Goal: Information Seeking & Learning: Learn about a topic

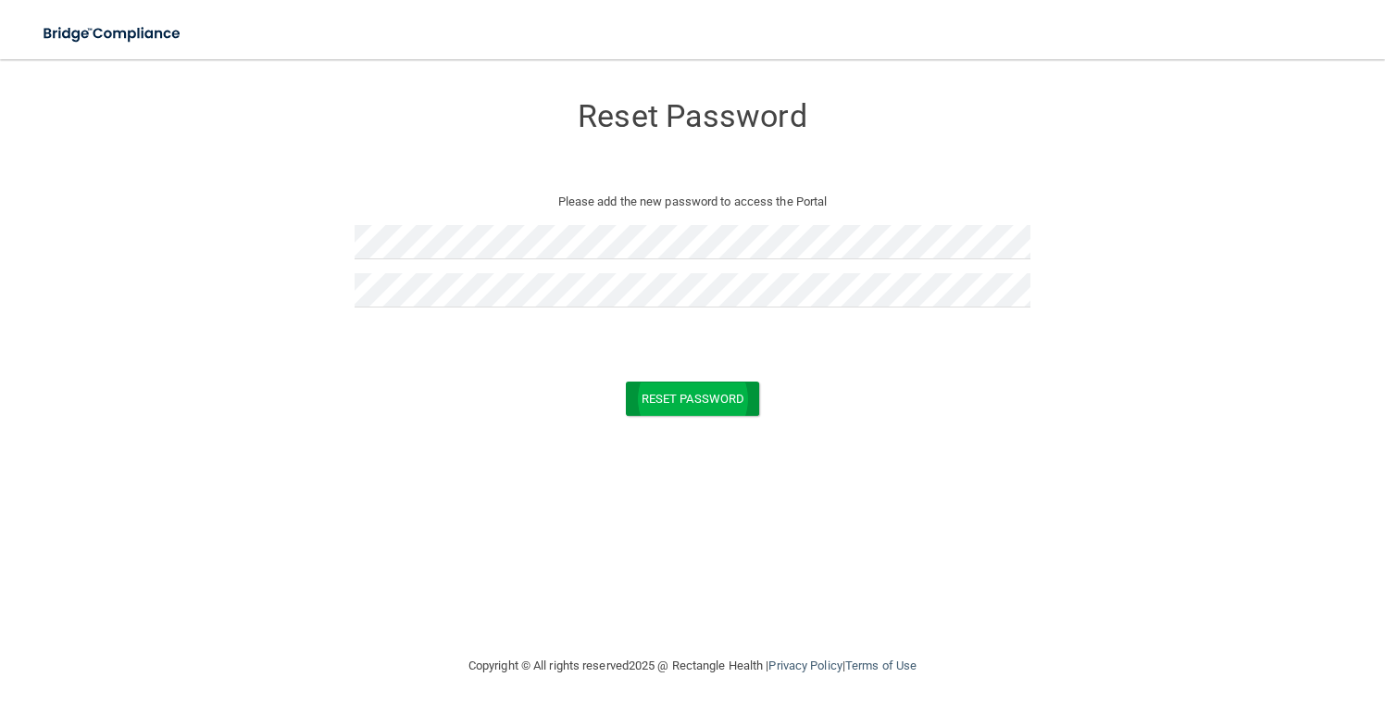
click at [658, 399] on button "Reset Password" at bounding box center [692, 399] width 133 height 34
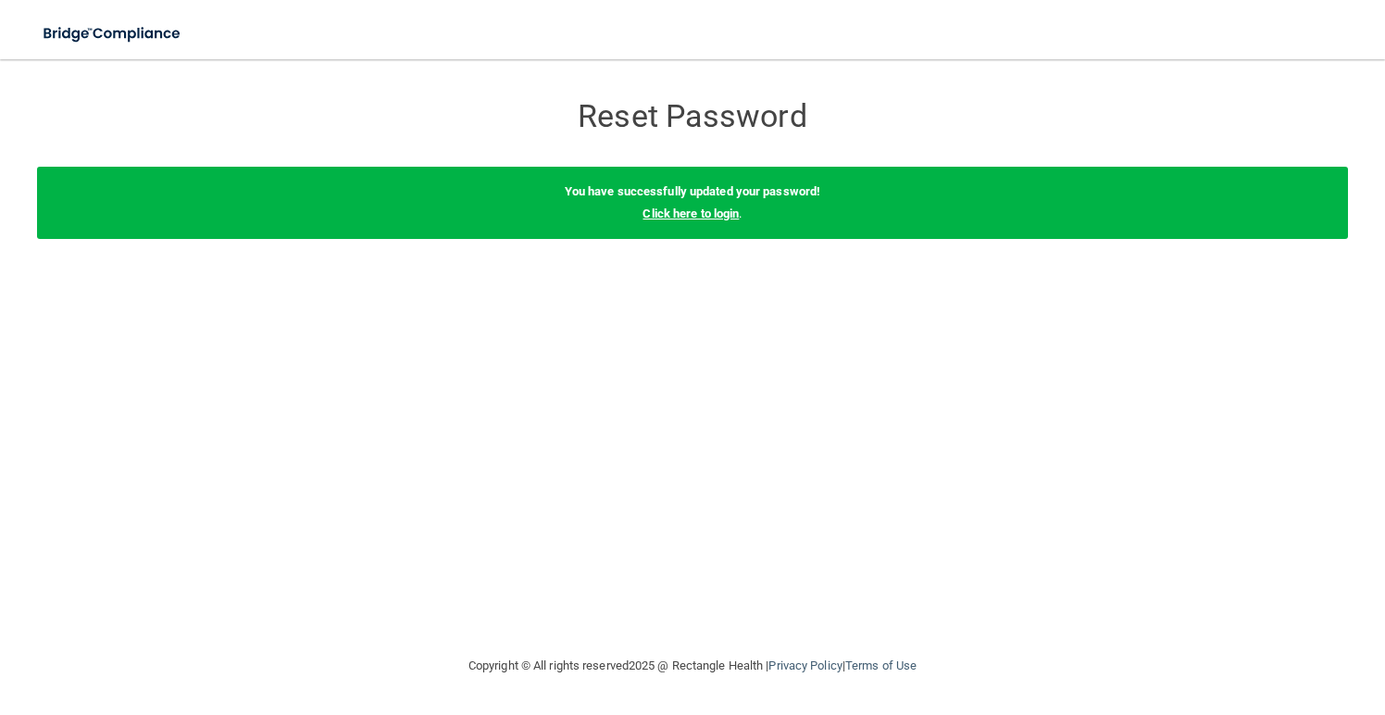
click at [704, 213] on link "Click here to login" at bounding box center [691, 214] width 96 height 14
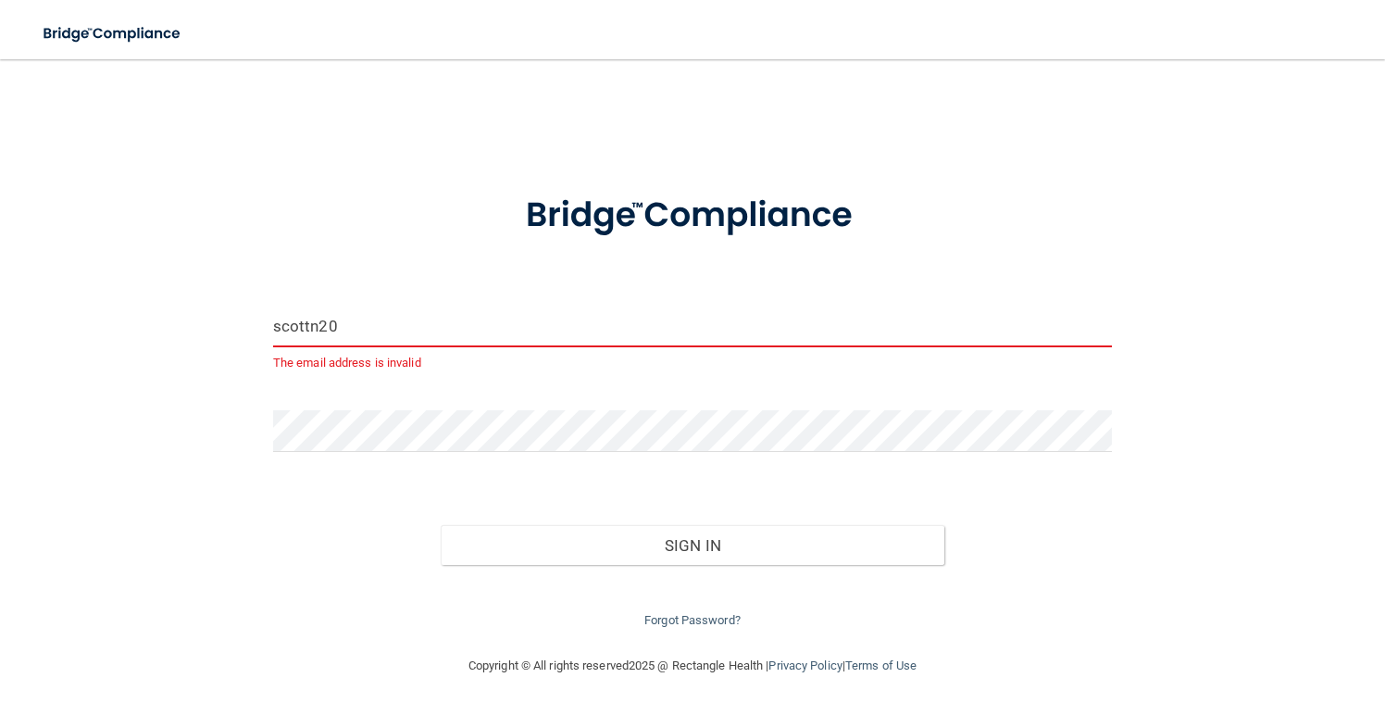
click at [388, 325] on input "scottn20" at bounding box center [692, 327] width 839 height 42
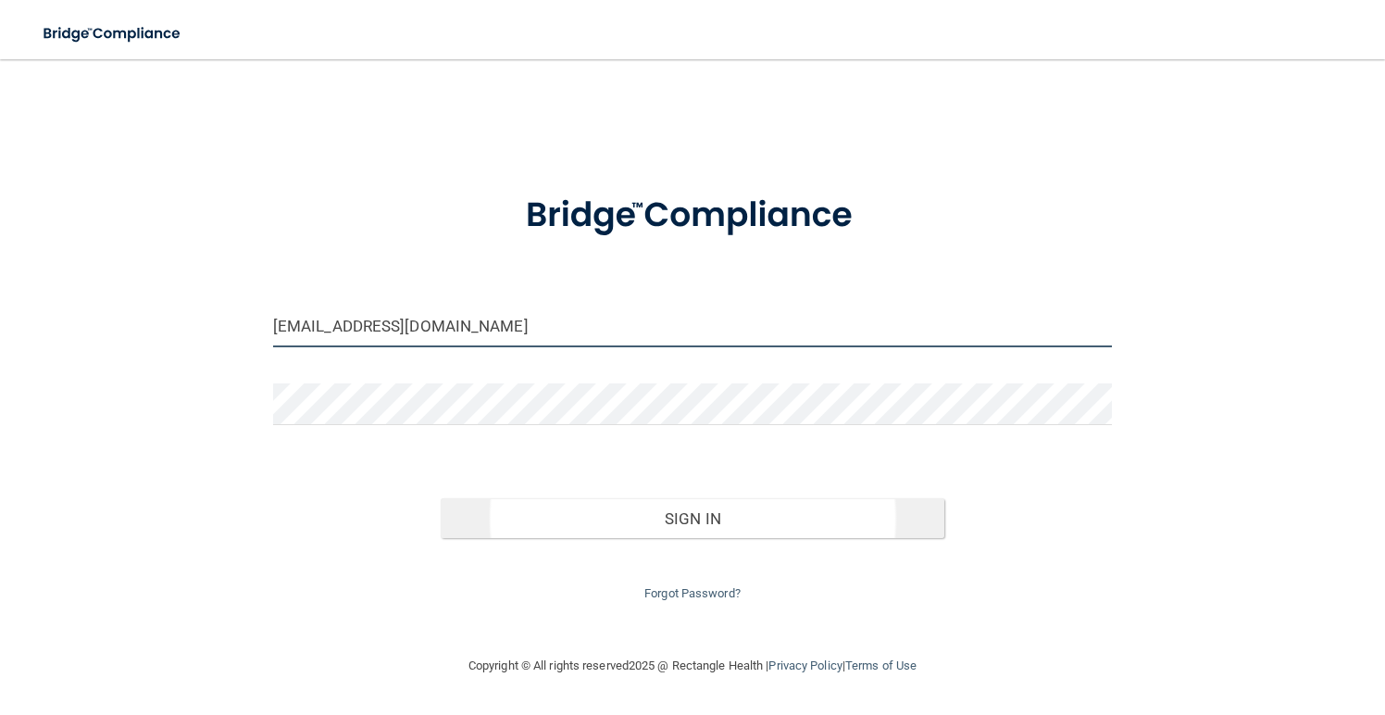
type input "[EMAIL_ADDRESS][DOMAIN_NAME]"
click at [456, 508] on button "Sign In" at bounding box center [693, 518] width 504 height 41
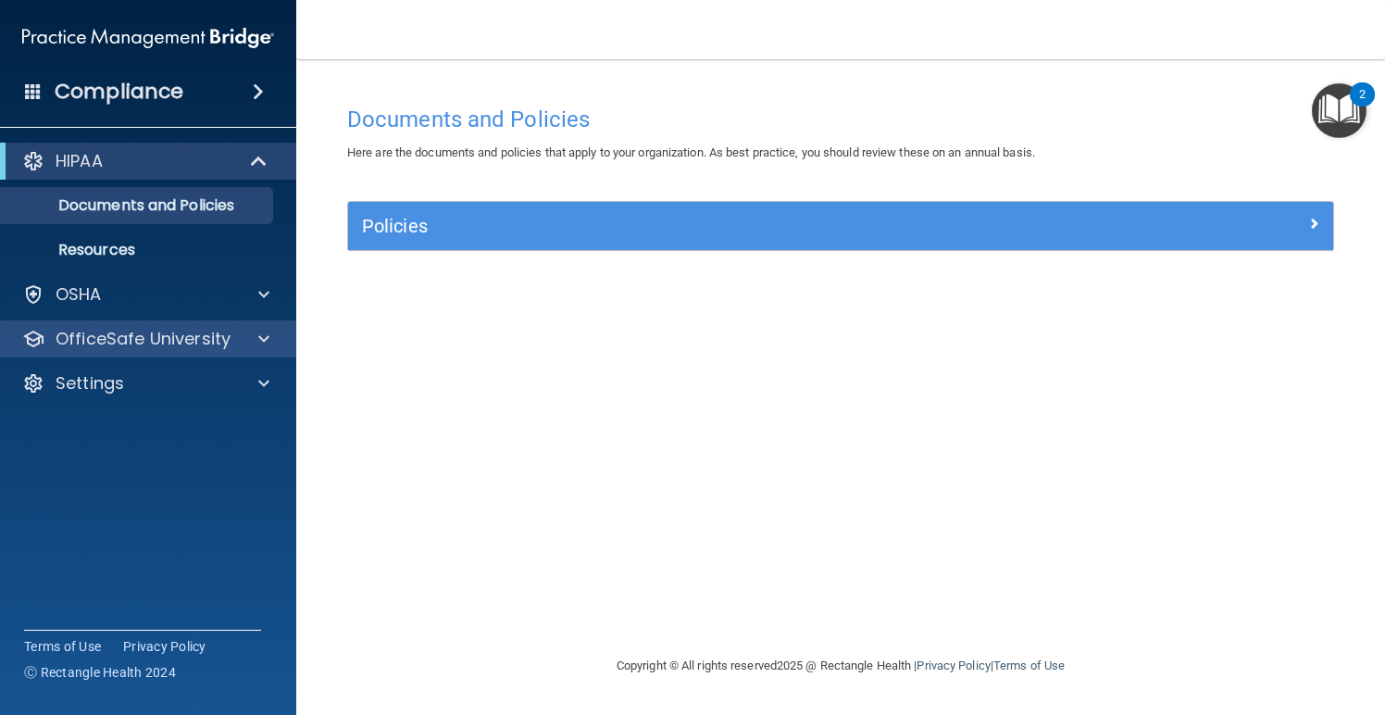
click at [160, 333] on p "OfficeSafe University" at bounding box center [143, 339] width 175 height 22
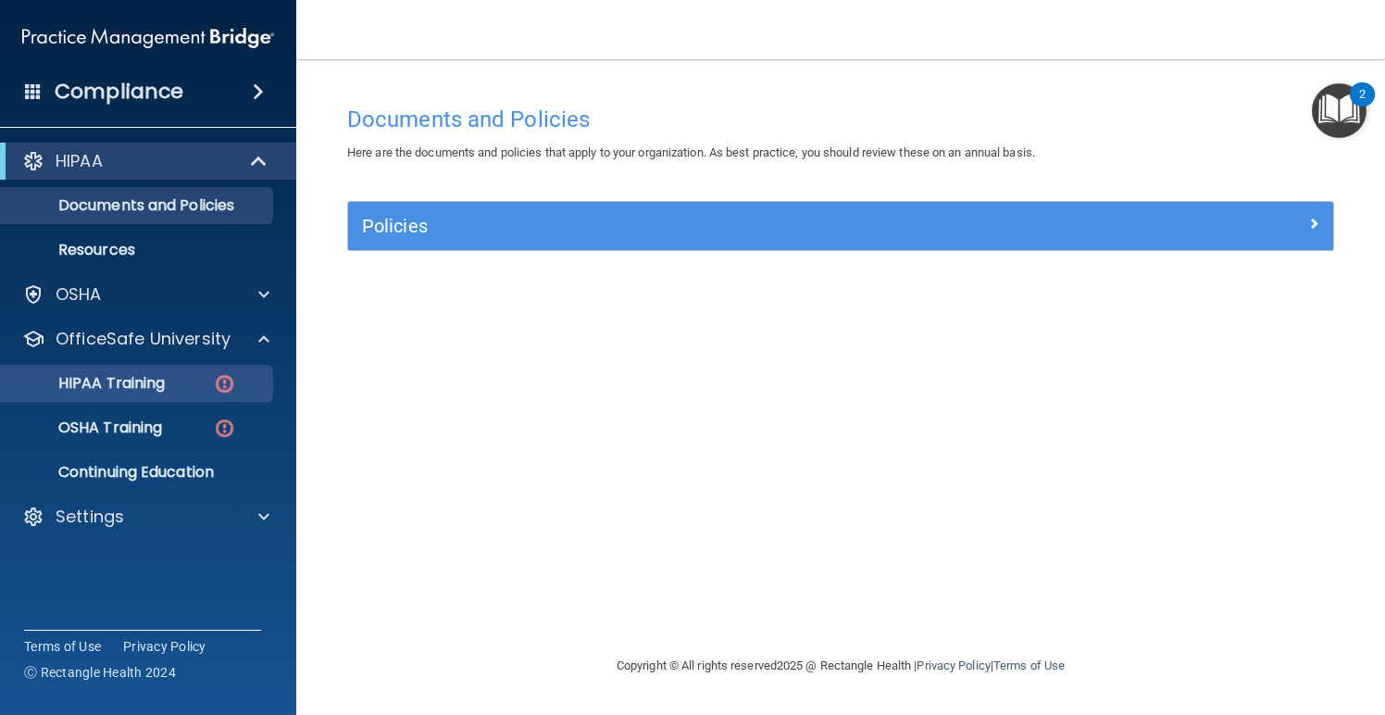
click at [141, 391] on p "HIPAA Training" at bounding box center [88, 383] width 153 height 19
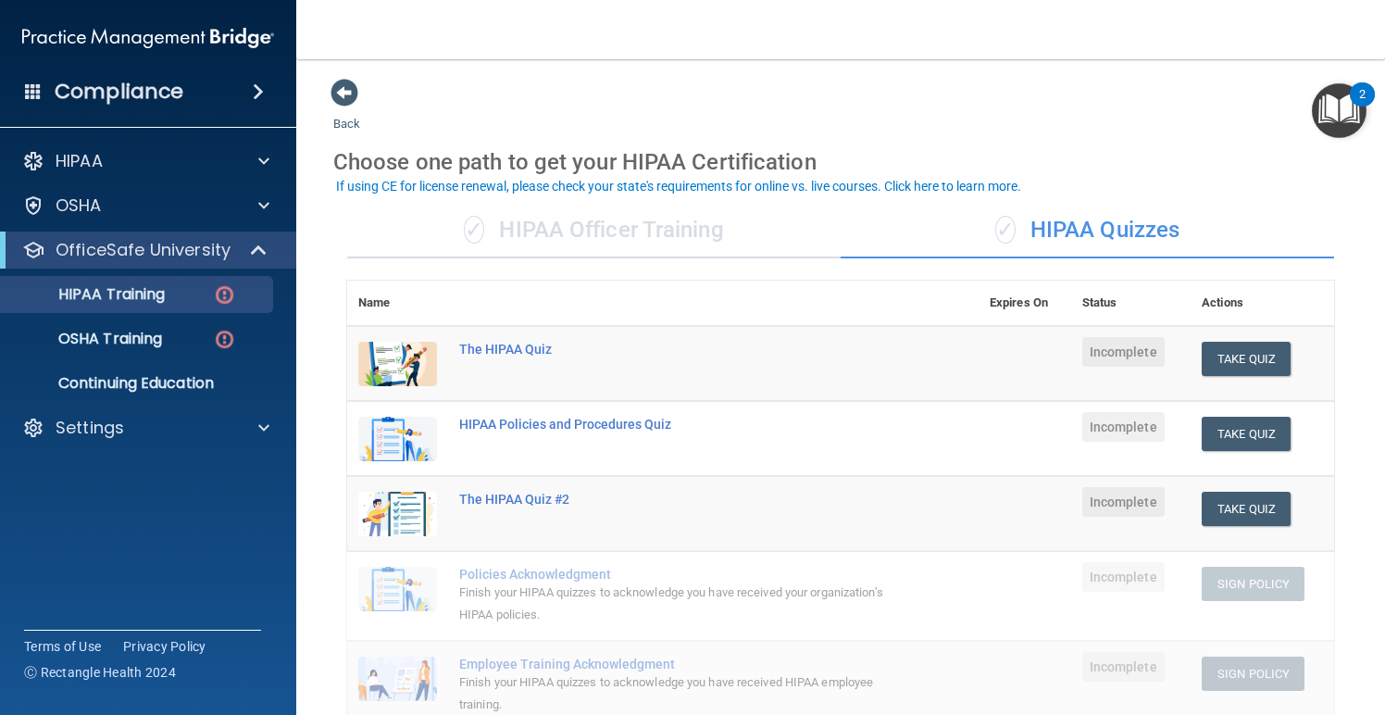
click at [498, 233] on div "✓ HIPAA Officer Training" at bounding box center [594, 231] width 494 height 56
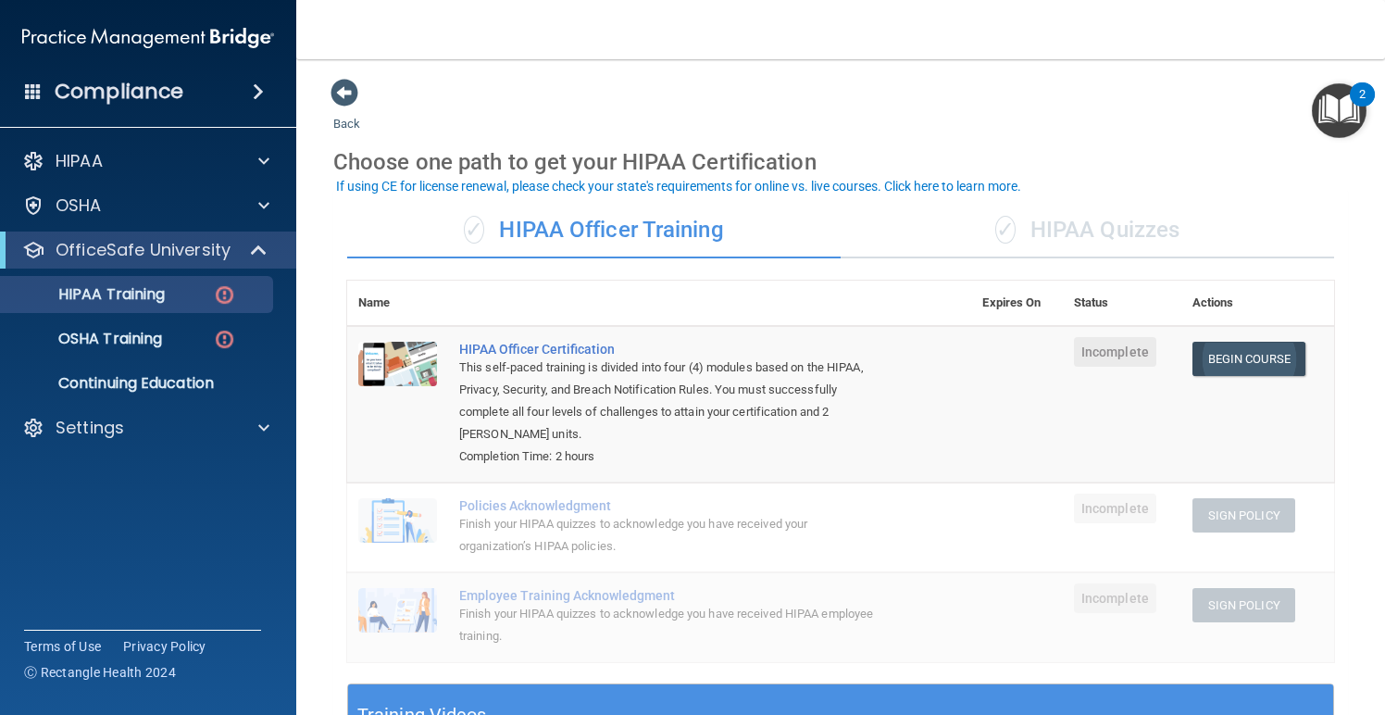
click at [1236, 357] on link "Begin Course" at bounding box center [1249, 359] width 113 height 34
click at [1259, 357] on link "Begin Course" at bounding box center [1249, 359] width 113 height 34
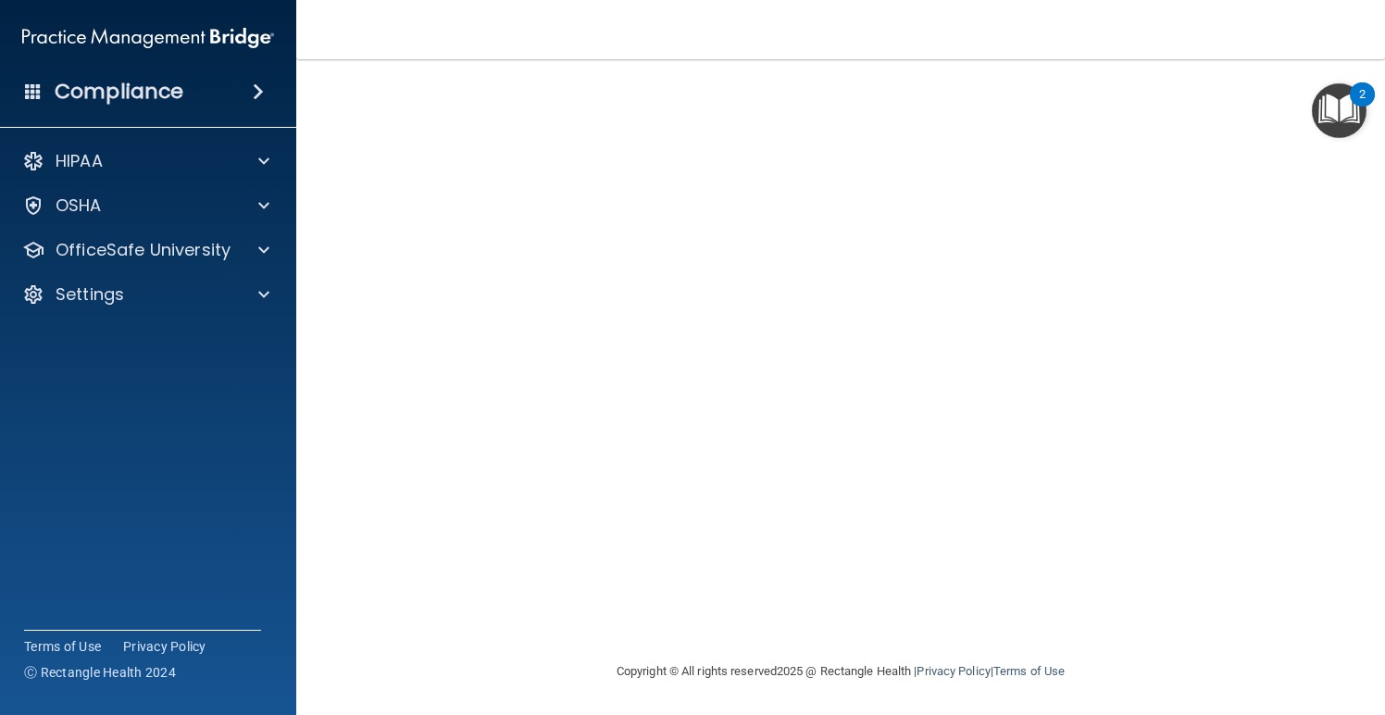
scroll to position [107, 0]
click at [1344, 466] on div "HIPAA Officer Certification This course doesn’t expire until . Are you sure you…" at bounding box center [840, 325] width 1015 height 673
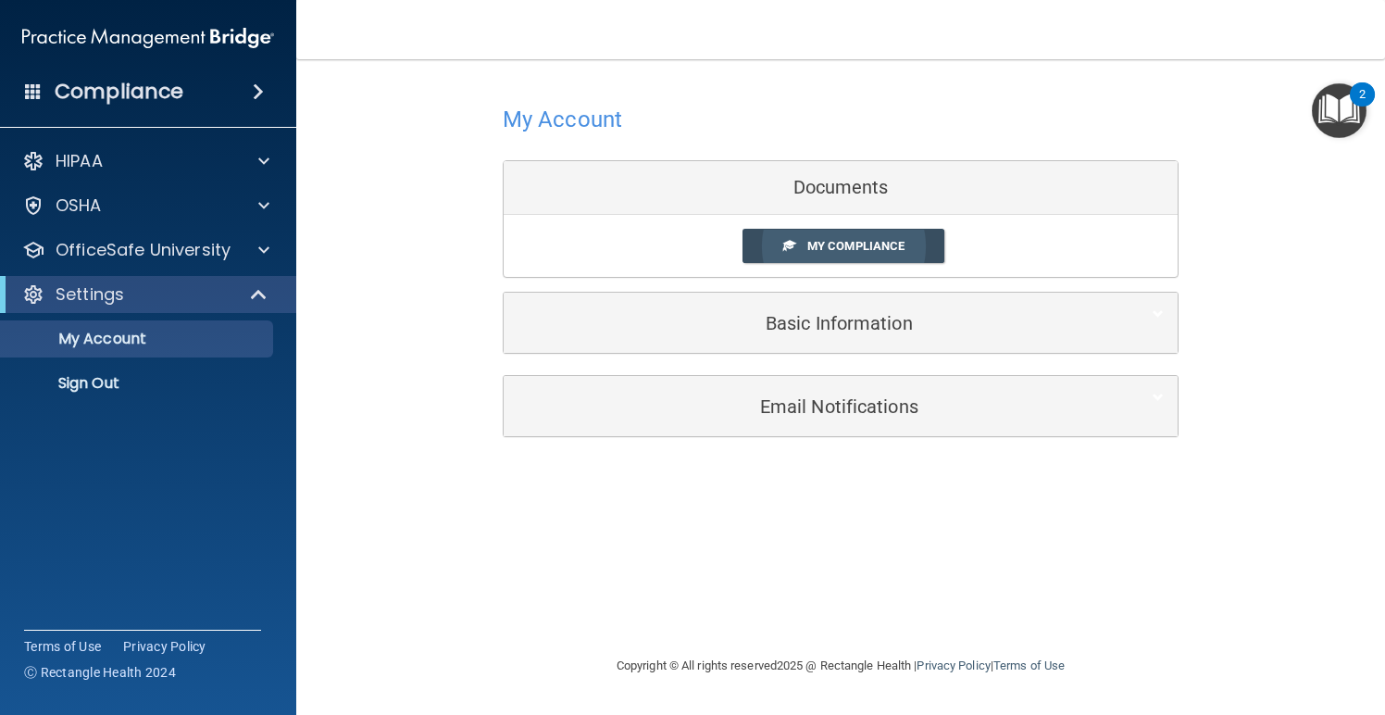
click at [803, 229] on link "My Compliance" at bounding box center [844, 246] width 203 height 34
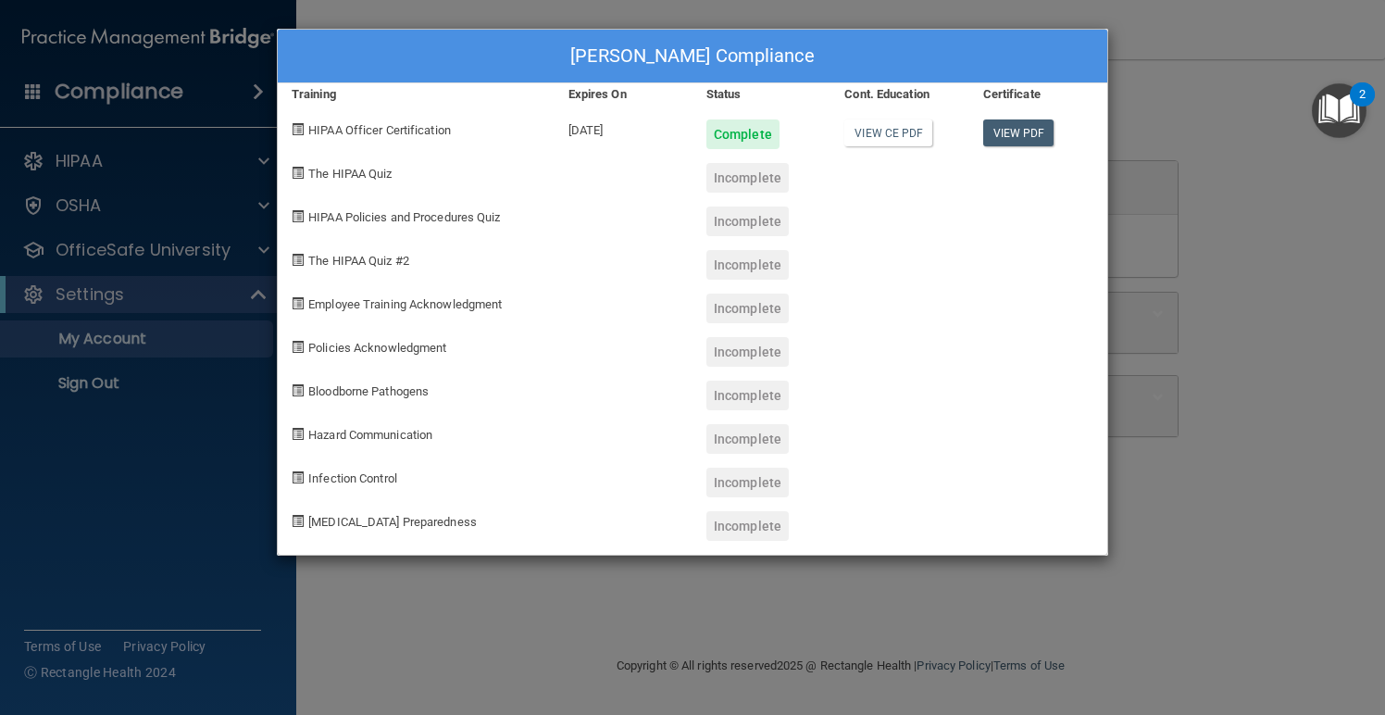
click at [369, 169] on span "The HIPAA Quiz" at bounding box center [349, 174] width 83 height 14
click at [299, 177] on span at bounding box center [298, 173] width 12 height 12
click at [295, 173] on span at bounding box center [298, 173] width 12 height 12
click at [727, 485] on div "Incomplete" at bounding box center [748, 483] width 82 height 30
click at [361, 173] on span "The HIPAA Quiz" at bounding box center [349, 174] width 83 height 14
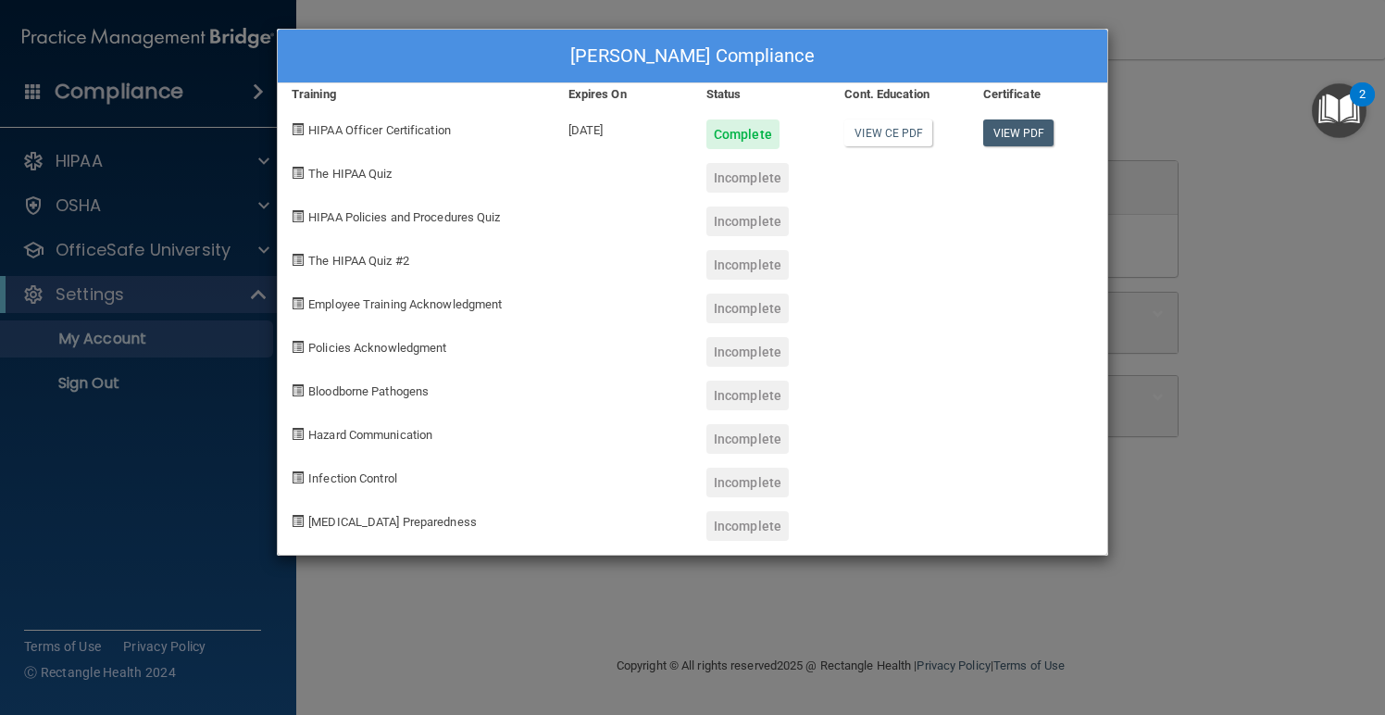
click at [1080, 201] on div at bounding box center [1039, 215] width 138 height 44
click at [1187, 283] on div "Scott Newman's Compliance Training Expires On Status Cont. Education Certificat…" at bounding box center [692, 357] width 1385 height 715
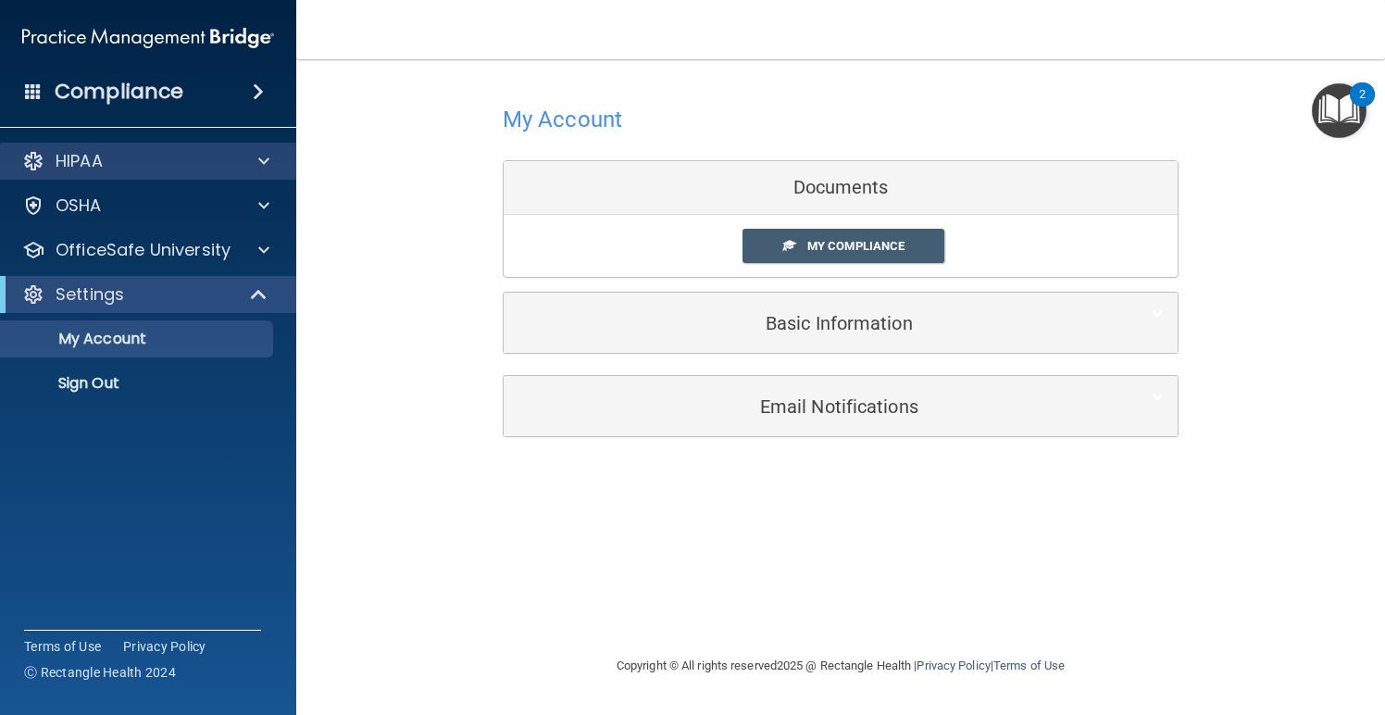
click at [261, 157] on span at bounding box center [263, 161] width 11 height 22
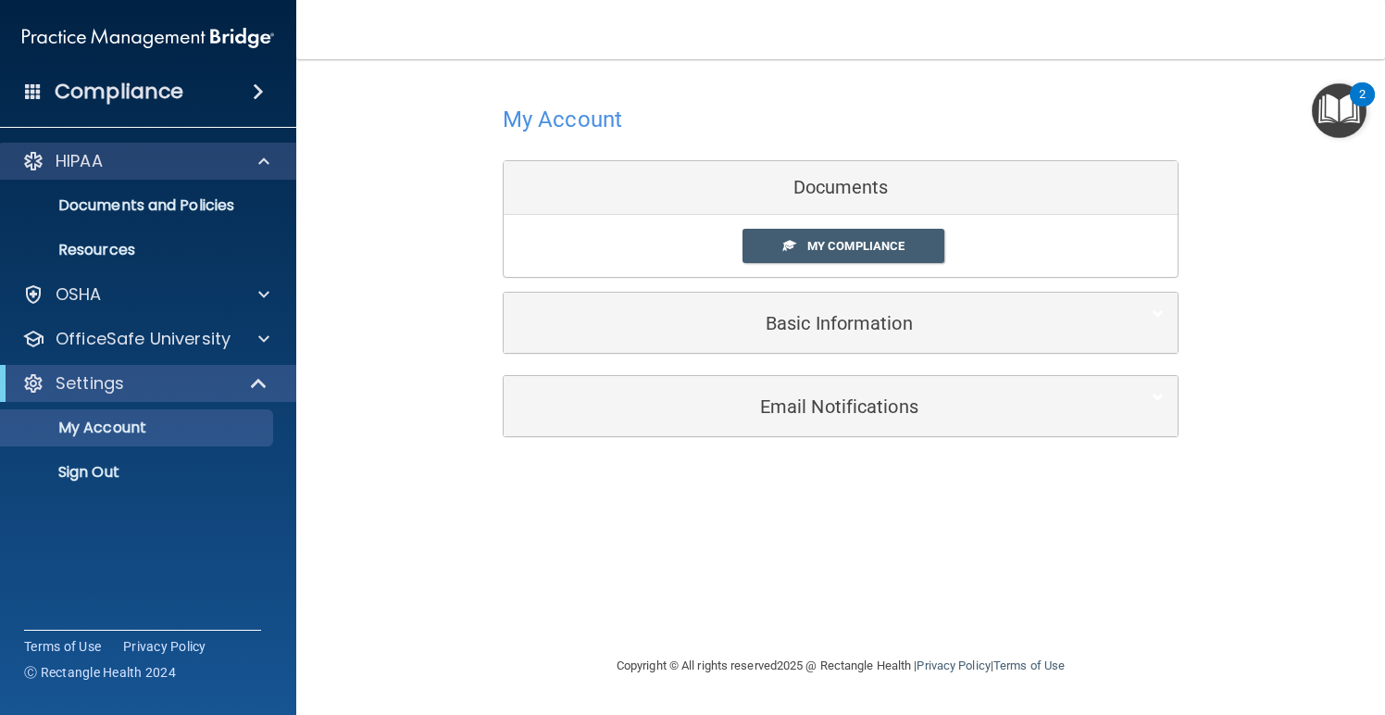
click at [262, 157] on span at bounding box center [263, 161] width 11 height 22
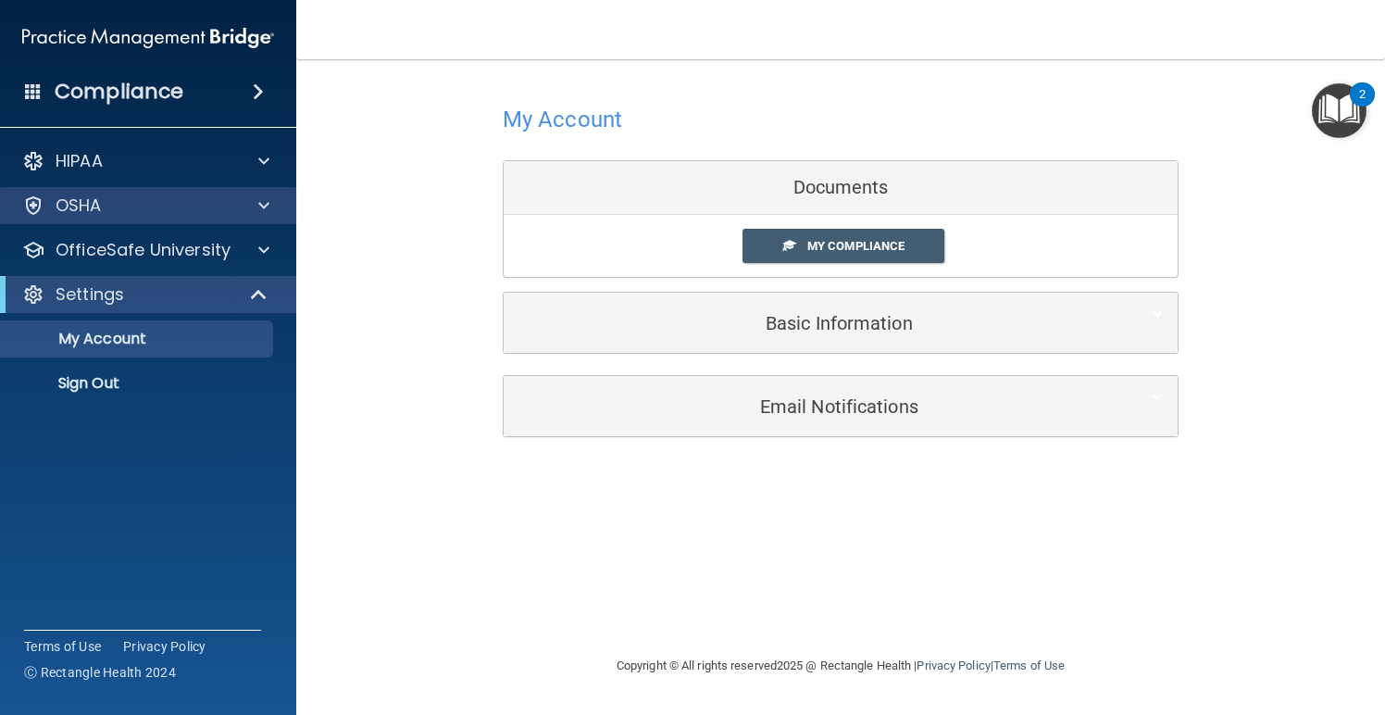
click at [260, 206] on span at bounding box center [263, 205] width 11 height 22
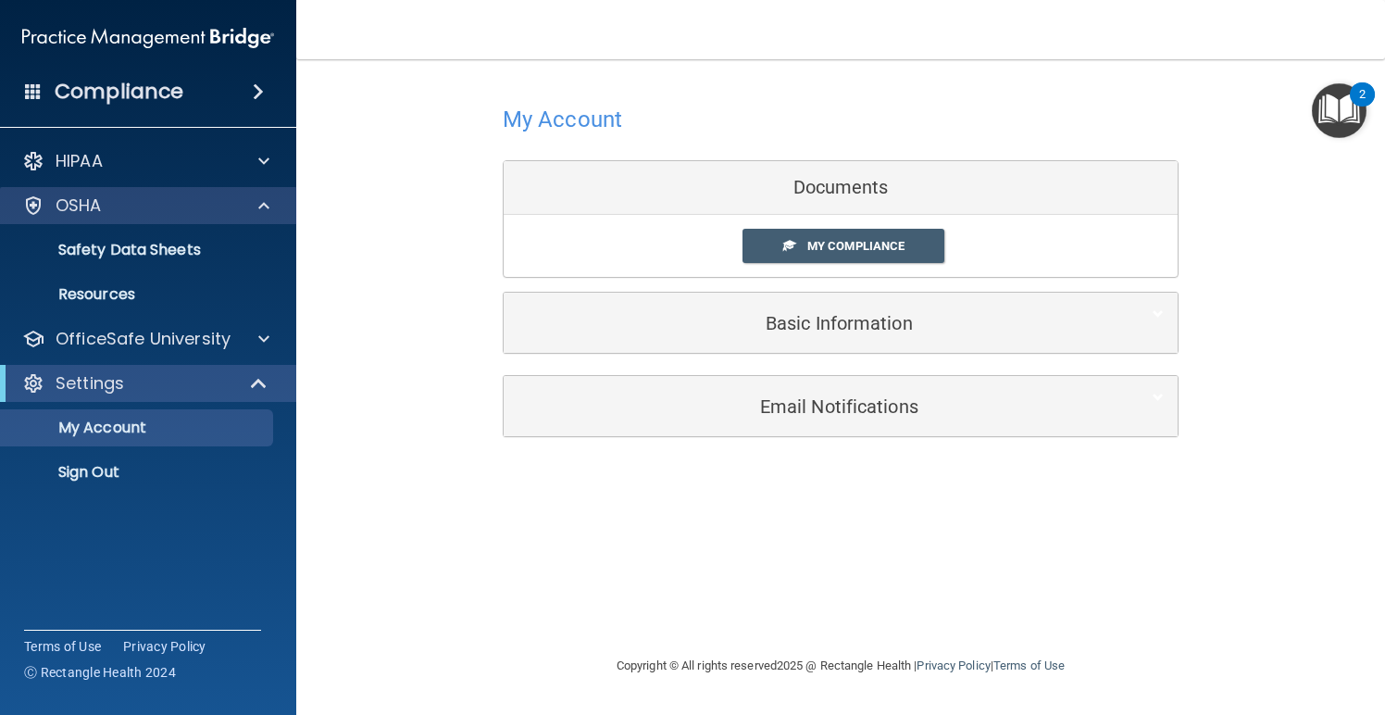
click at [260, 205] on span at bounding box center [263, 205] width 11 height 22
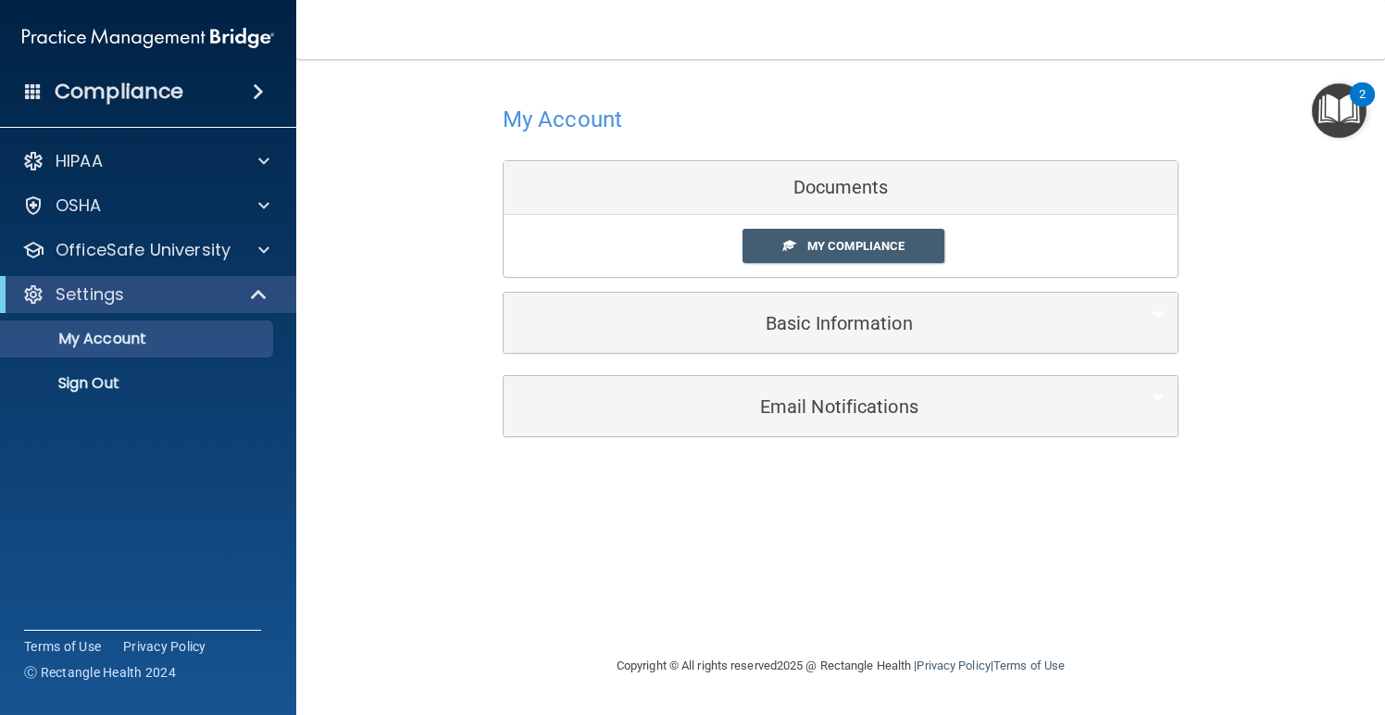
click at [253, 87] on span at bounding box center [258, 92] width 11 height 22
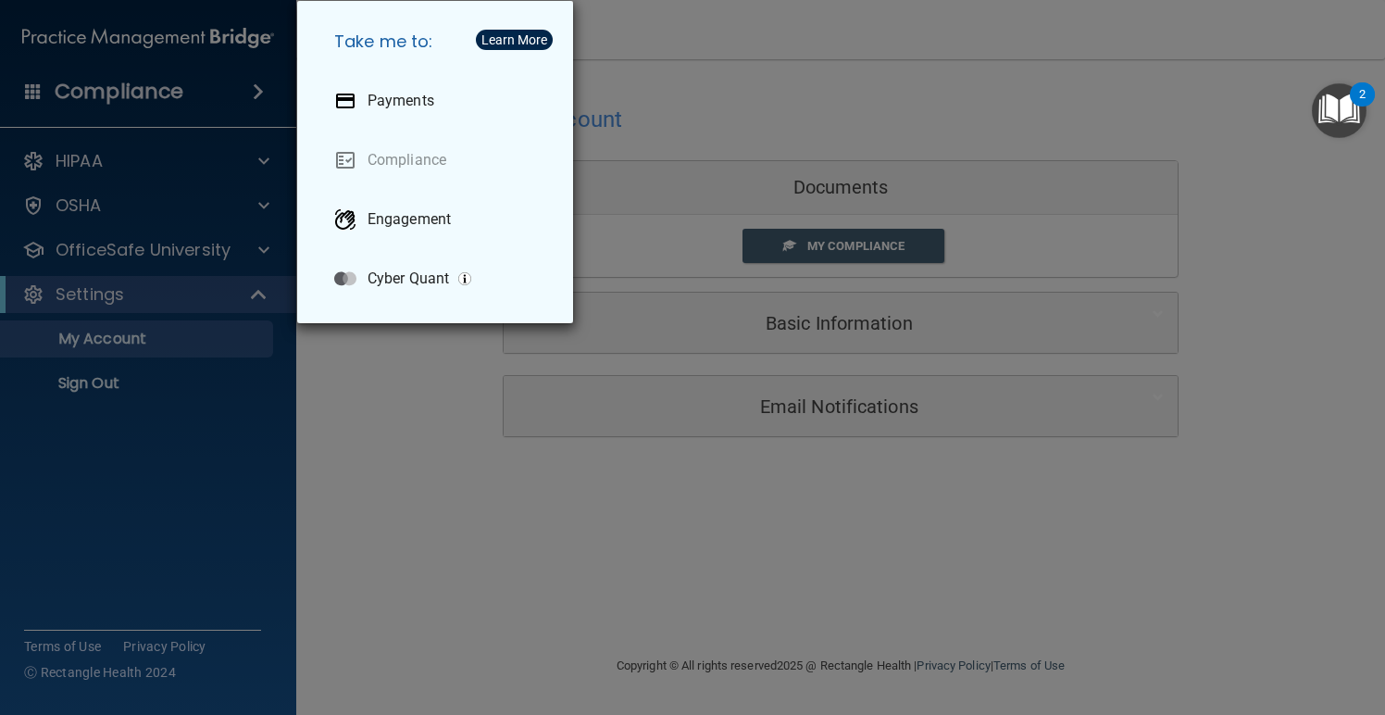
click at [408, 448] on div "Take me to: Payments Compliance Engagement Cyber Quant" at bounding box center [692, 357] width 1385 height 715
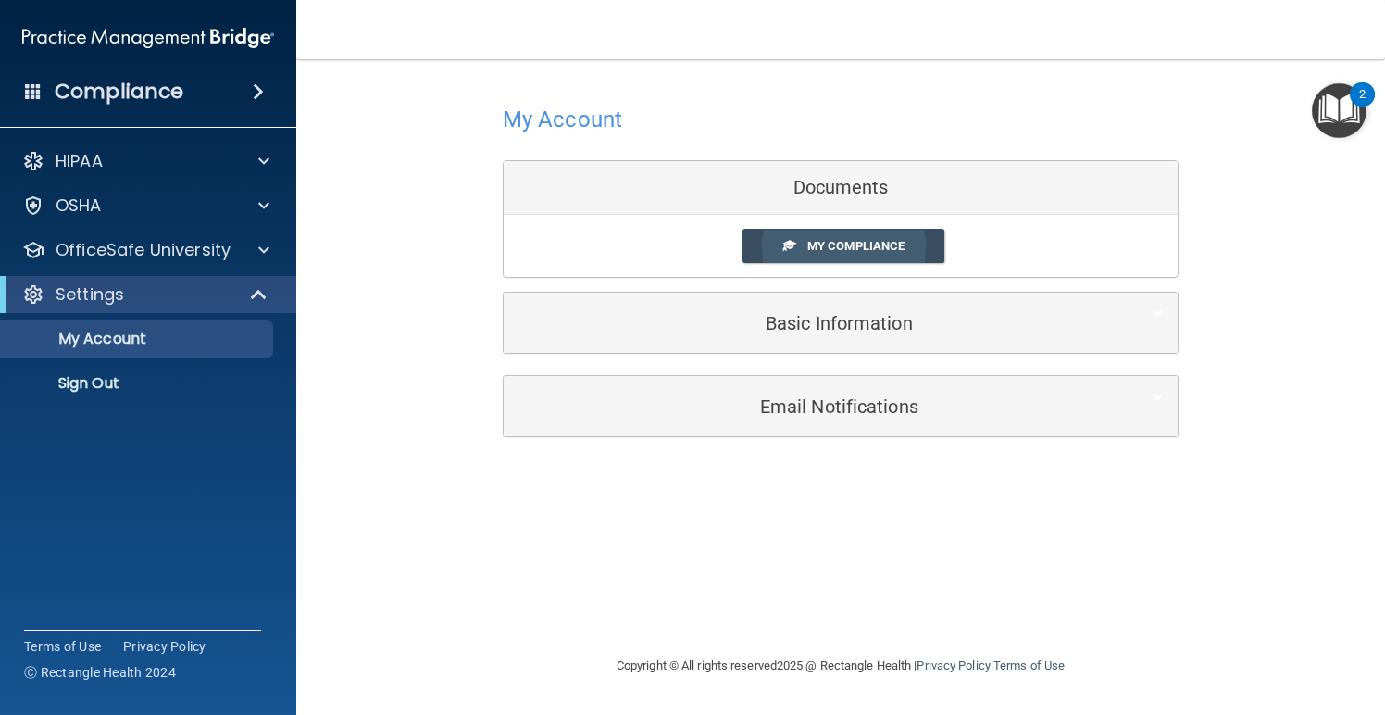
click at [835, 244] on span "My Compliance" at bounding box center [856, 246] width 97 height 14
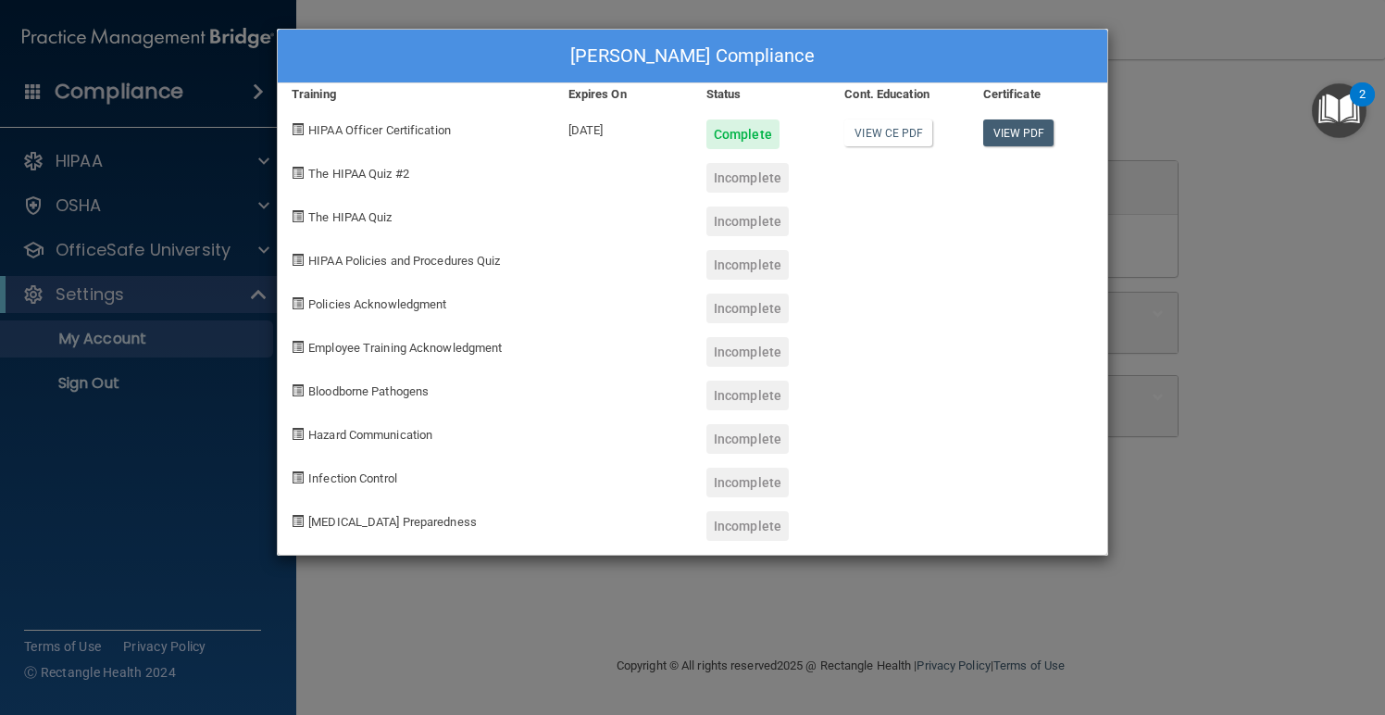
click at [736, 182] on div "Incomplete" at bounding box center [748, 178] width 82 height 30
click at [386, 620] on div "Scott Newman's Compliance Training Expires On Status Cont. Education Certificat…" at bounding box center [692, 357] width 1385 height 715
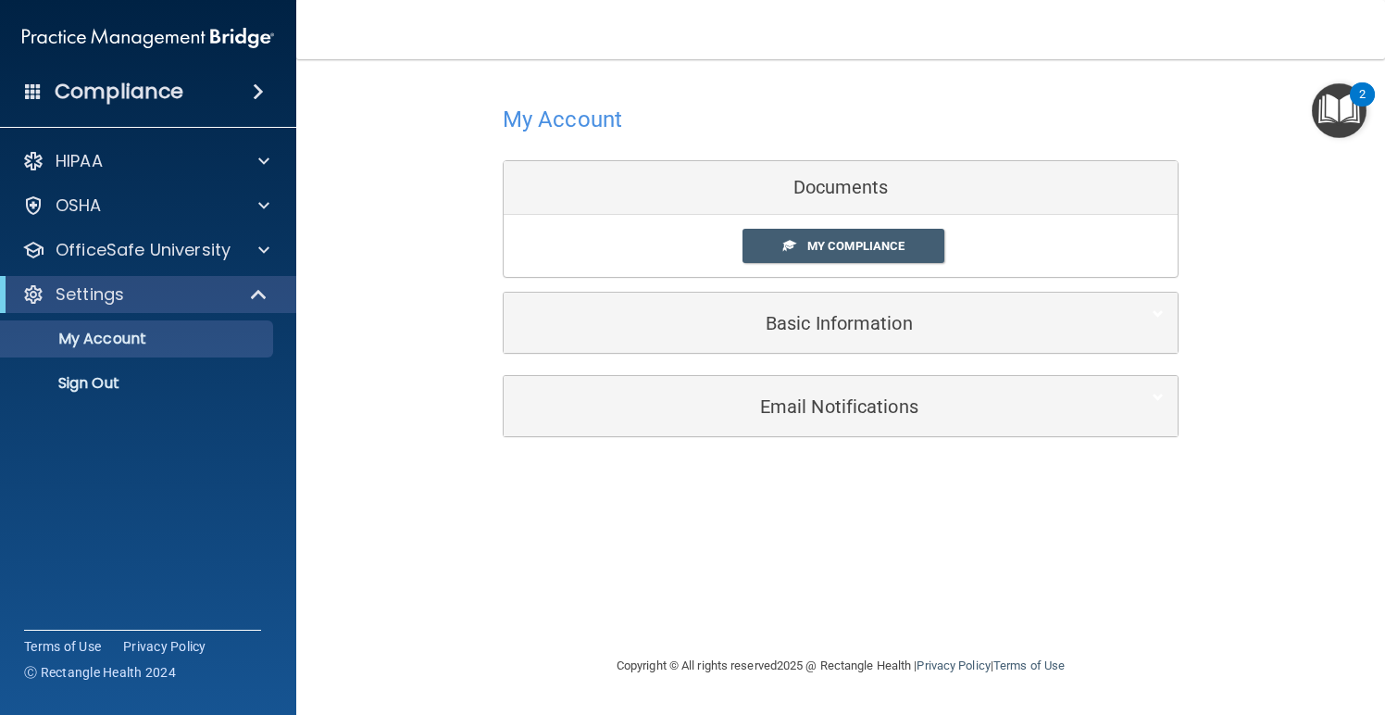
click at [204, 438] on accordion "HIPAA Documents and Policies Report an Incident Business Associates Emergency P…" at bounding box center [148, 305] width 297 height 340
click at [179, 176] on div "HIPAA" at bounding box center [148, 161] width 297 height 37
click at [269, 169] on span at bounding box center [263, 161] width 11 height 22
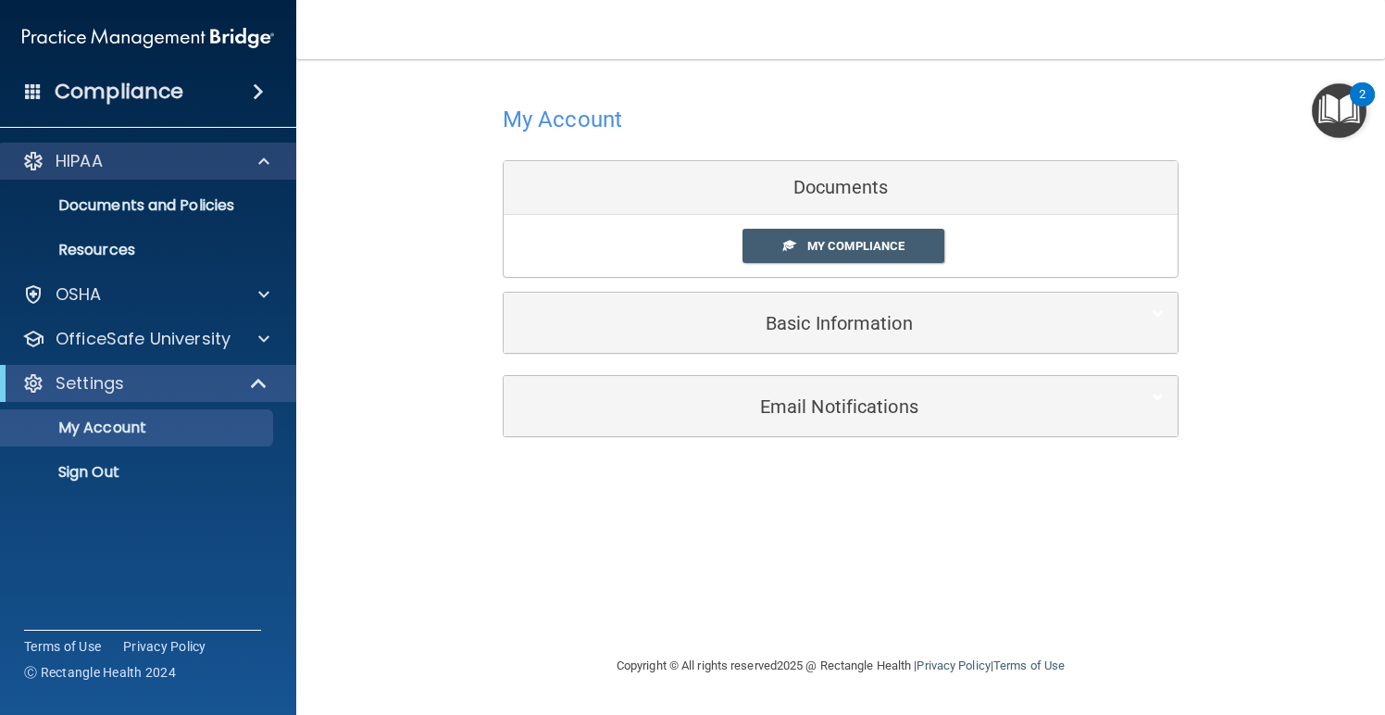
click at [269, 167] on span at bounding box center [263, 161] width 11 height 22
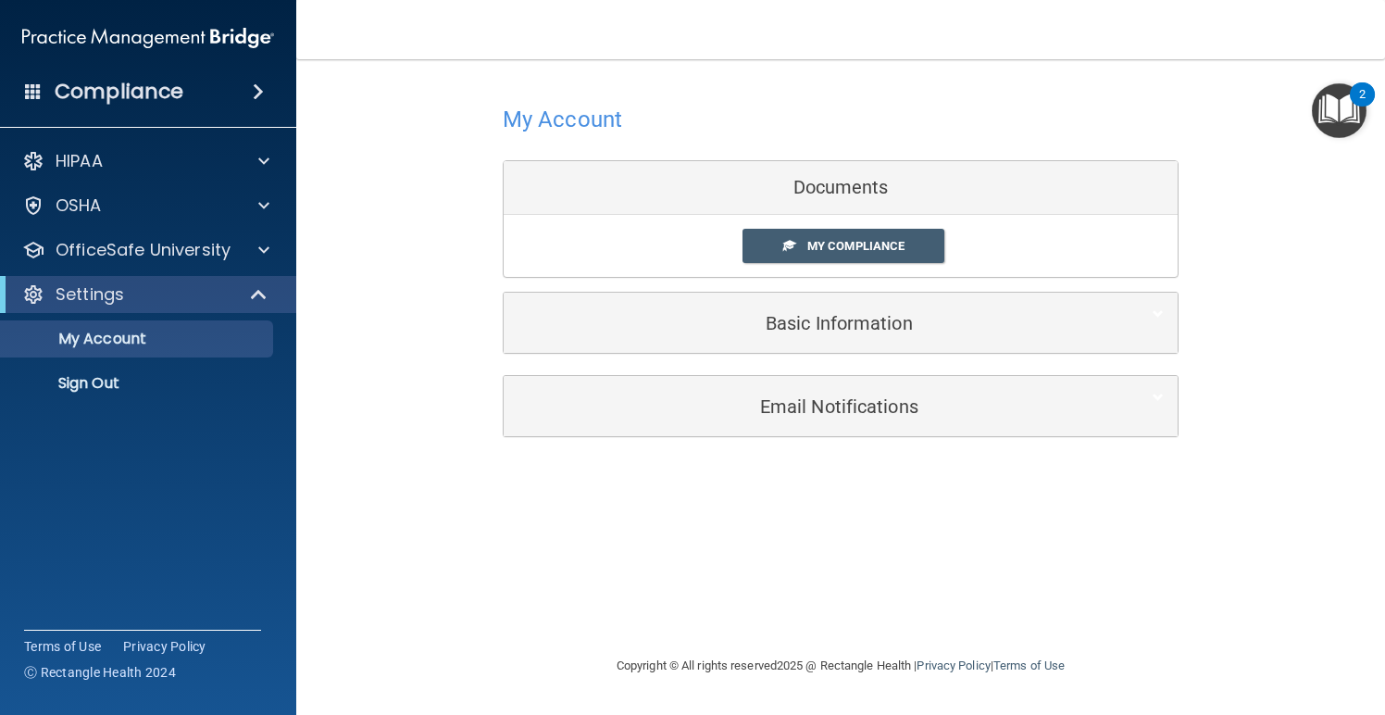
click at [258, 225] on div "HIPAA Documents and Policies Report an Incident Business Associates Emergency P…" at bounding box center [148, 276] width 297 height 282
click at [261, 208] on span at bounding box center [263, 205] width 11 height 22
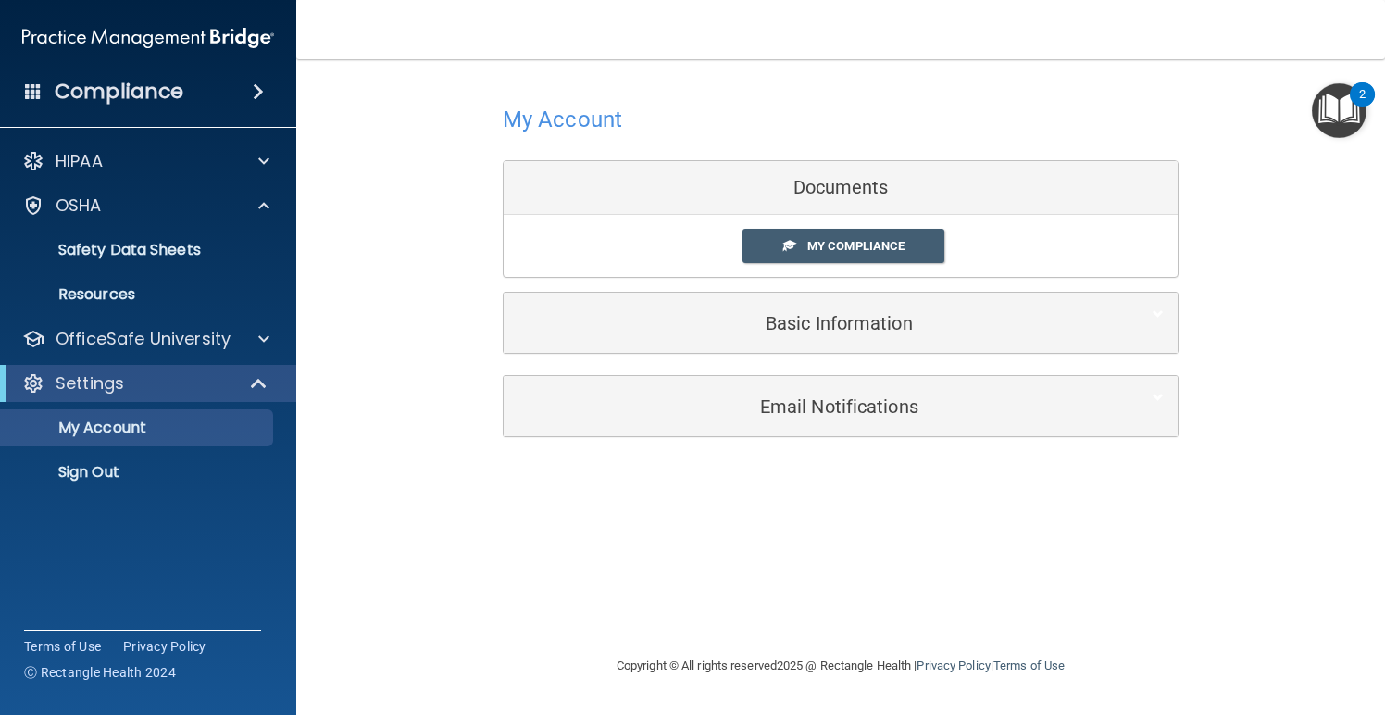
click at [346, 470] on div "My Account Documents My Compliance My Compliance My BAA Basic Information Full …" at bounding box center [840, 357] width 1015 height 558
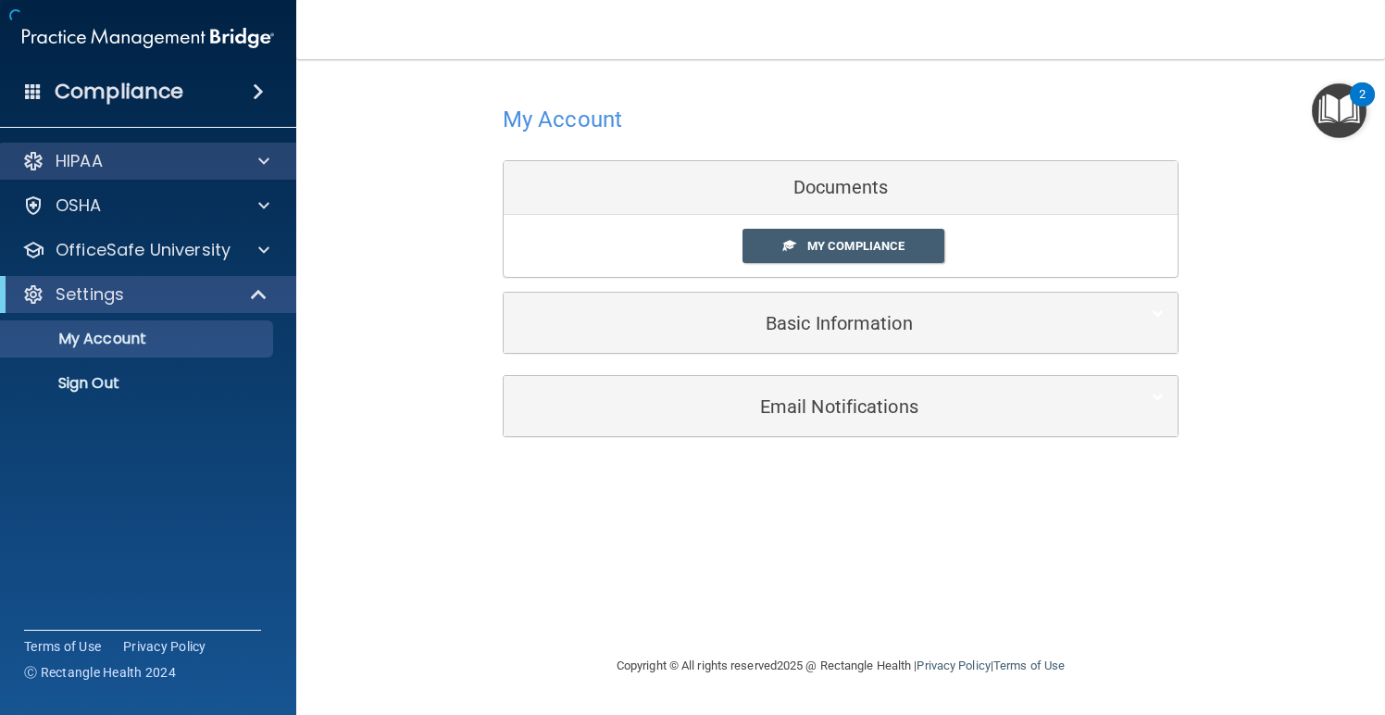
click at [154, 158] on div "HIPAA" at bounding box center [123, 161] width 230 height 22
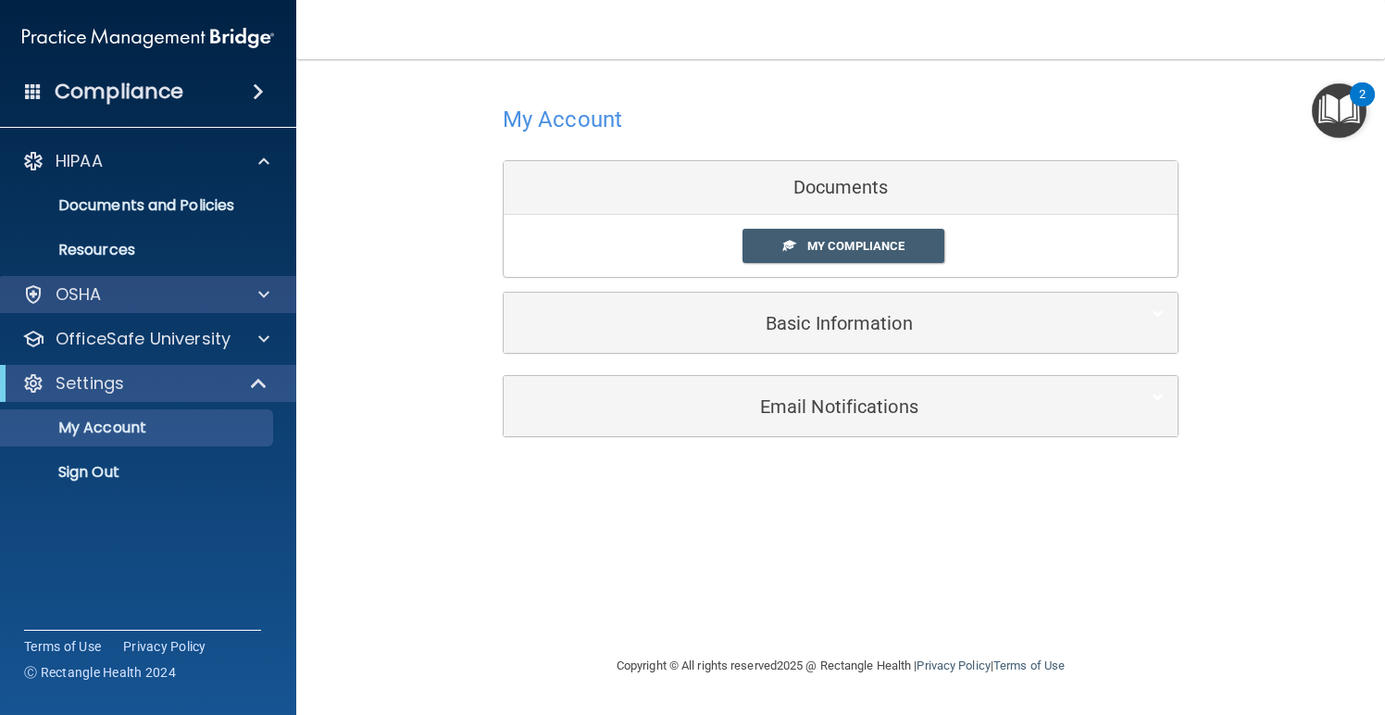
click at [120, 294] on div "OSHA" at bounding box center [123, 294] width 230 height 22
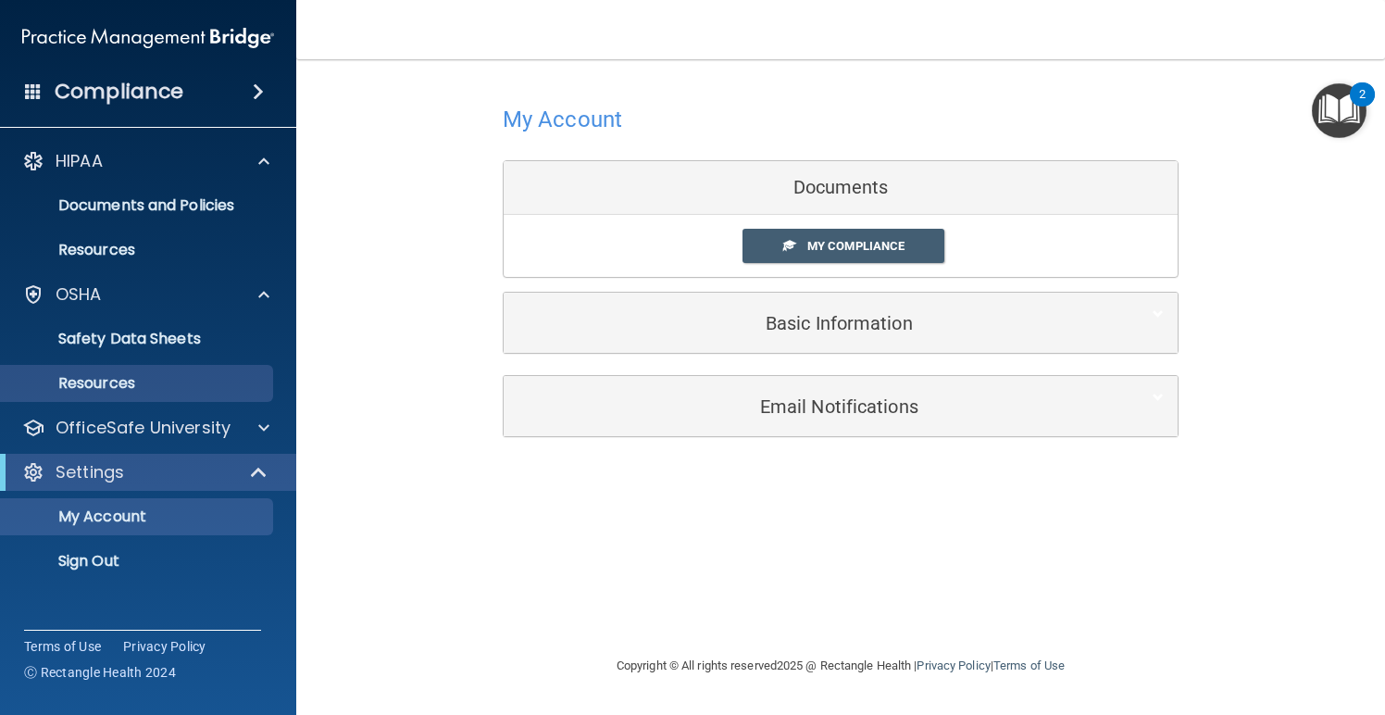
click at [113, 382] on p "Resources" at bounding box center [138, 383] width 253 height 19
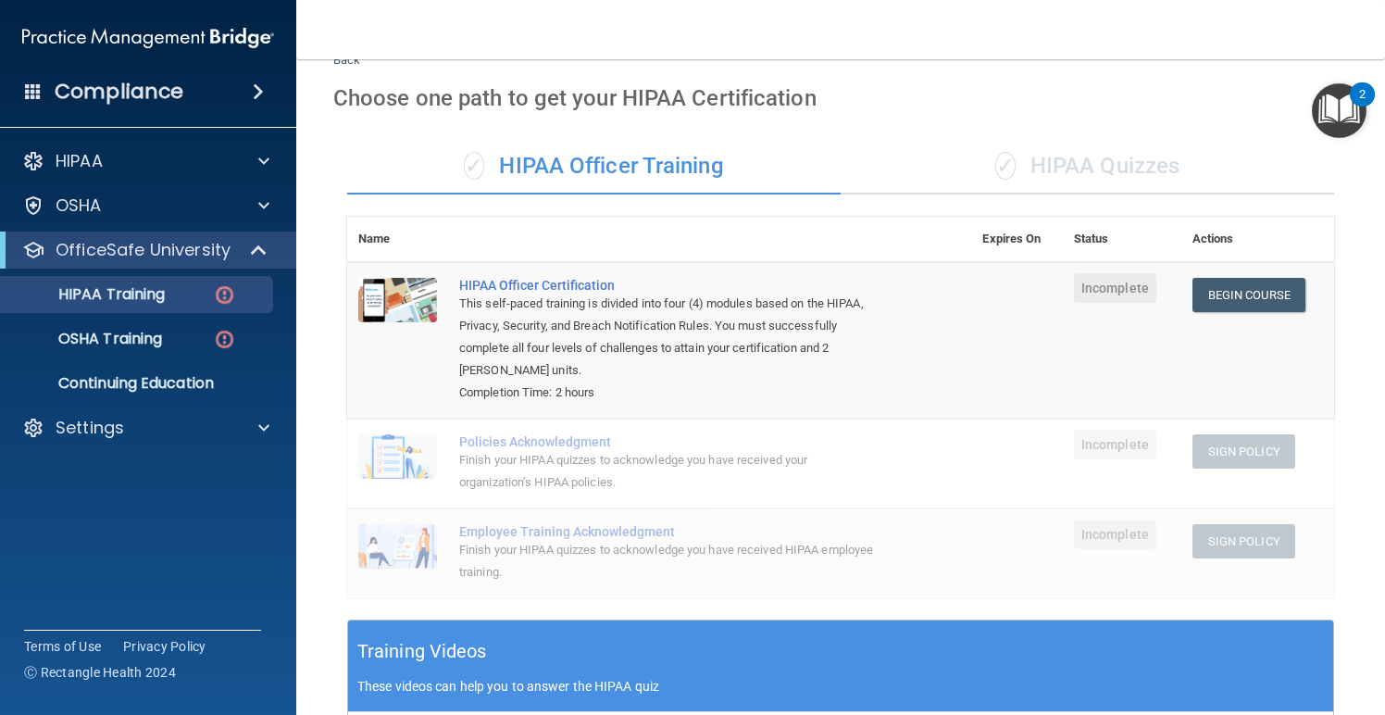
scroll to position [19, 0]
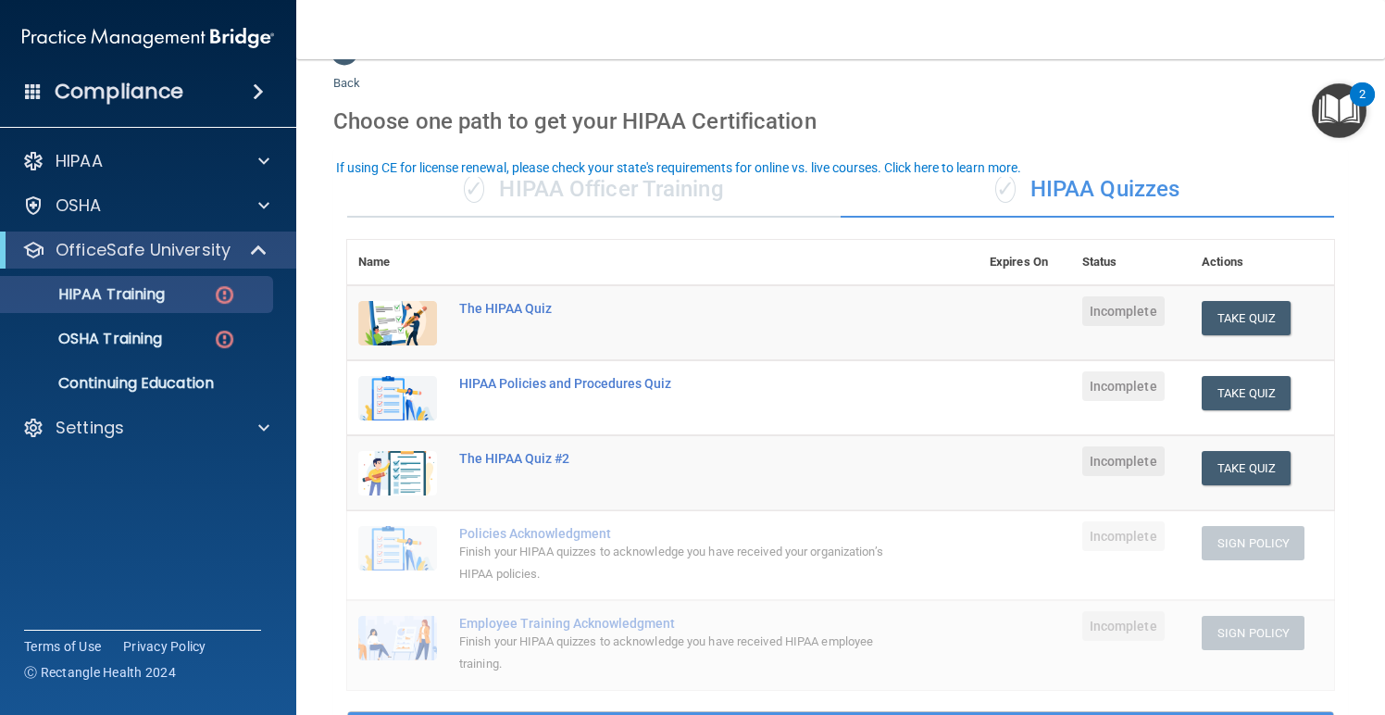
scroll to position [1, 0]
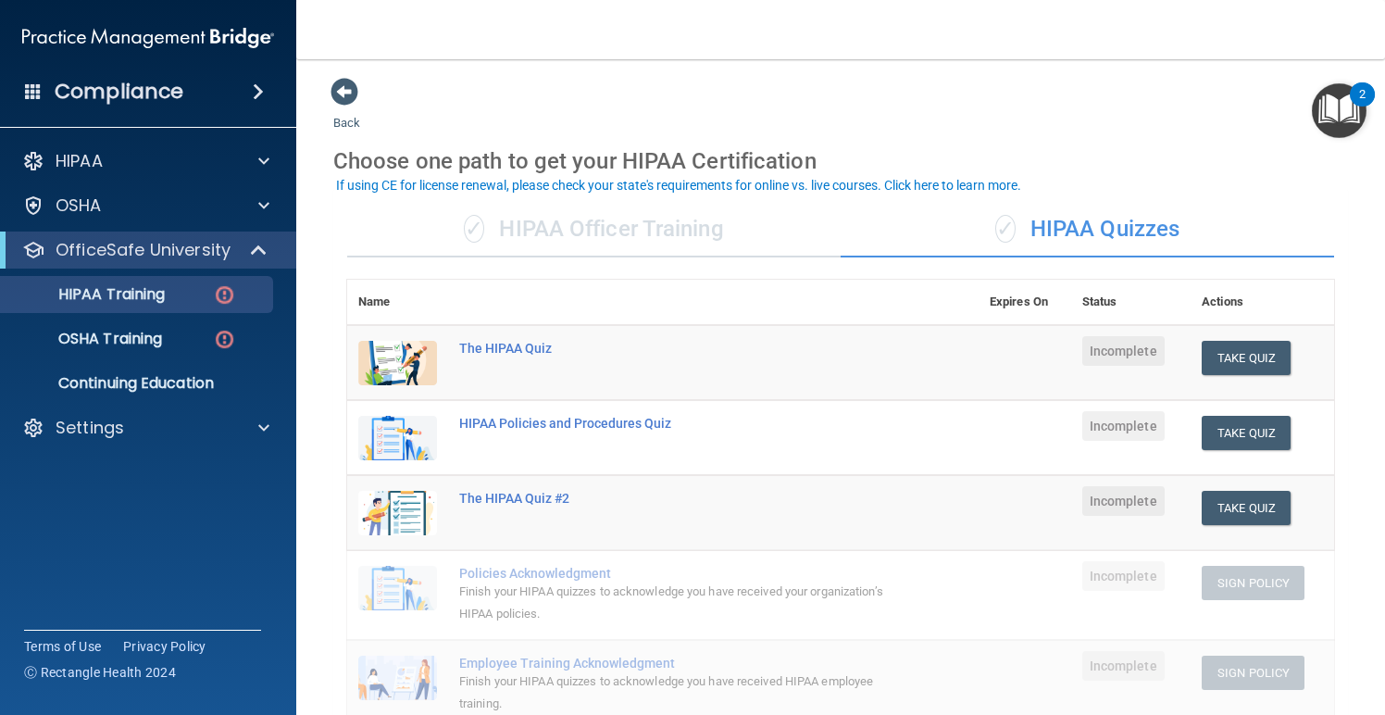
click at [691, 251] on div "✓ HIPAA Officer Training" at bounding box center [594, 230] width 494 height 56
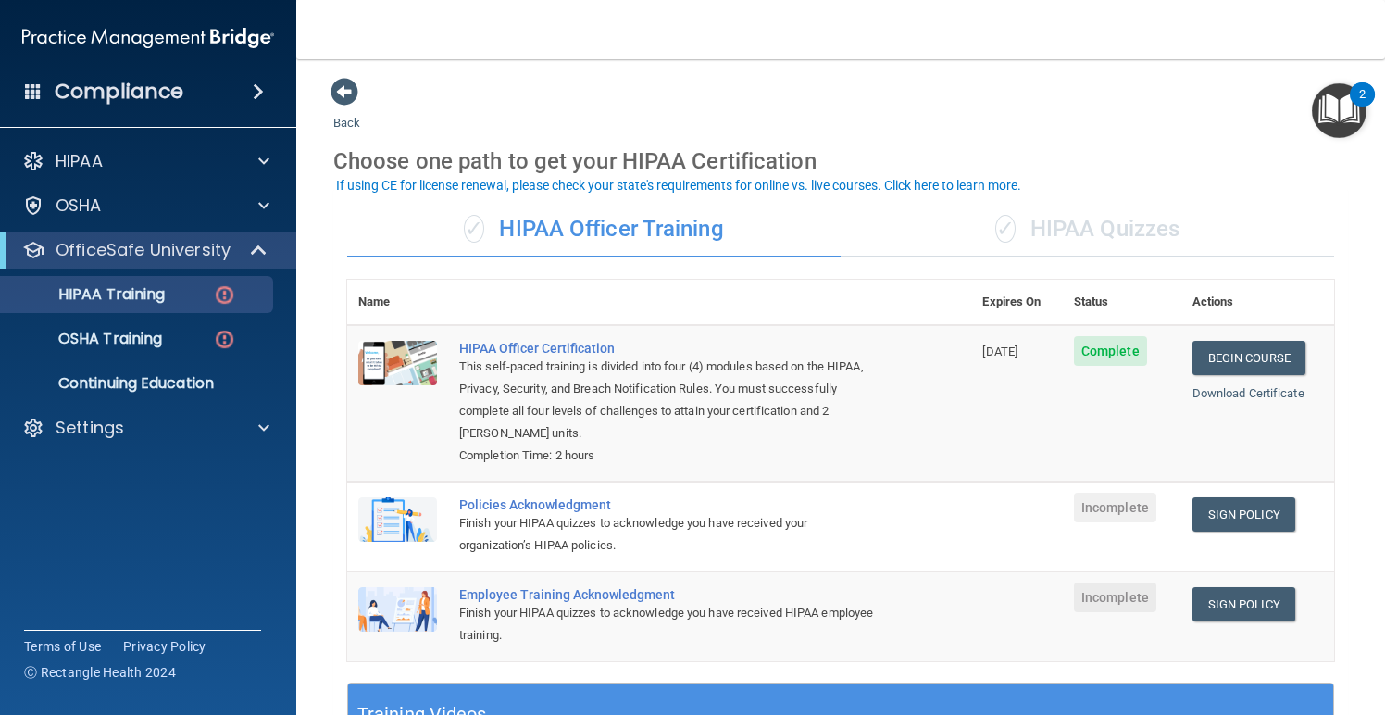
click at [1129, 227] on div "✓ HIPAA Quizzes" at bounding box center [1088, 230] width 494 height 56
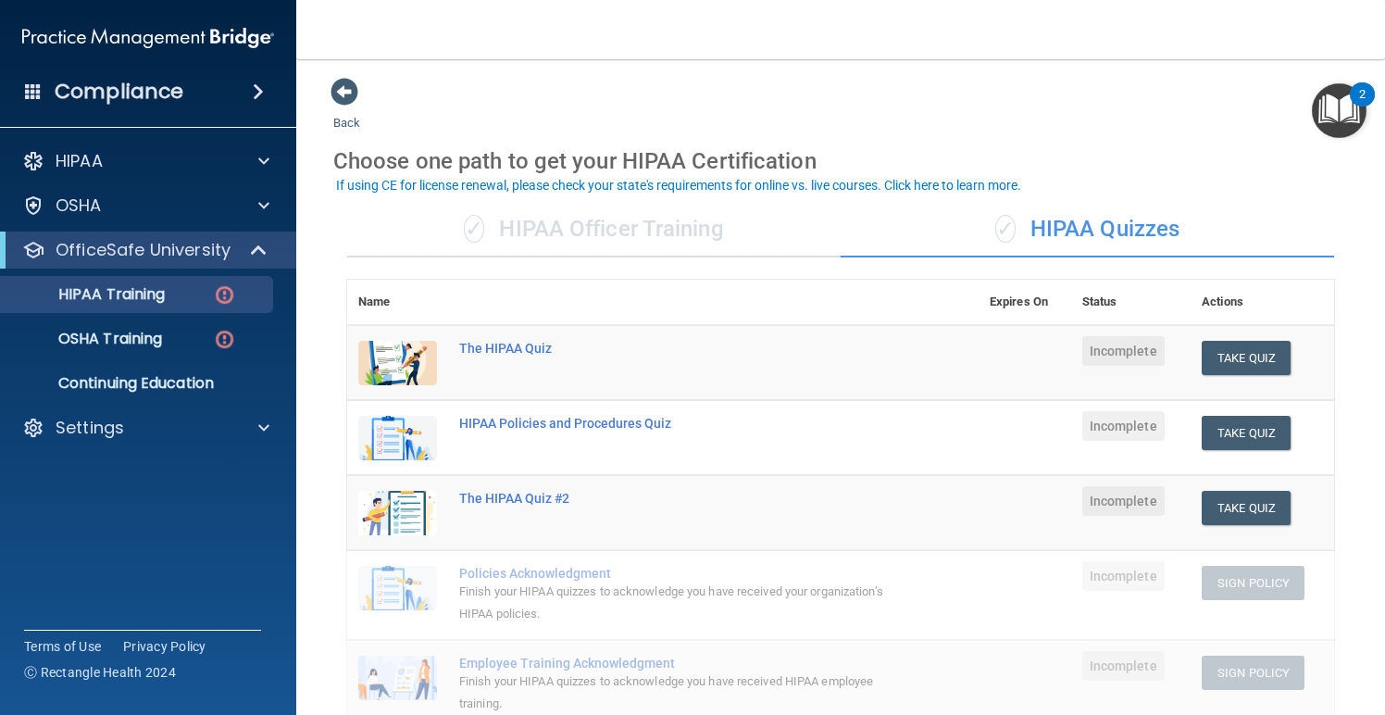
click at [678, 226] on div "✓ HIPAA Officer Training" at bounding box center [594, 230] width 494 height 56
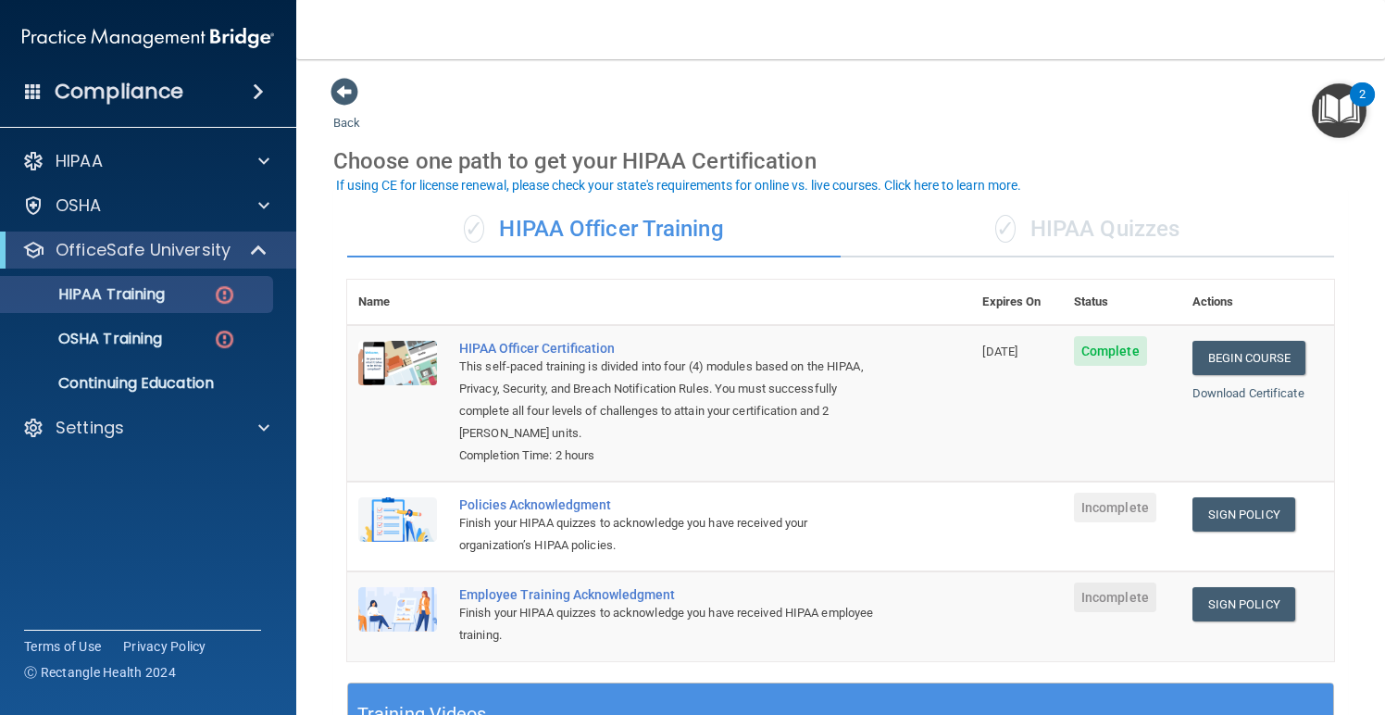
scroll to position [75, 0]
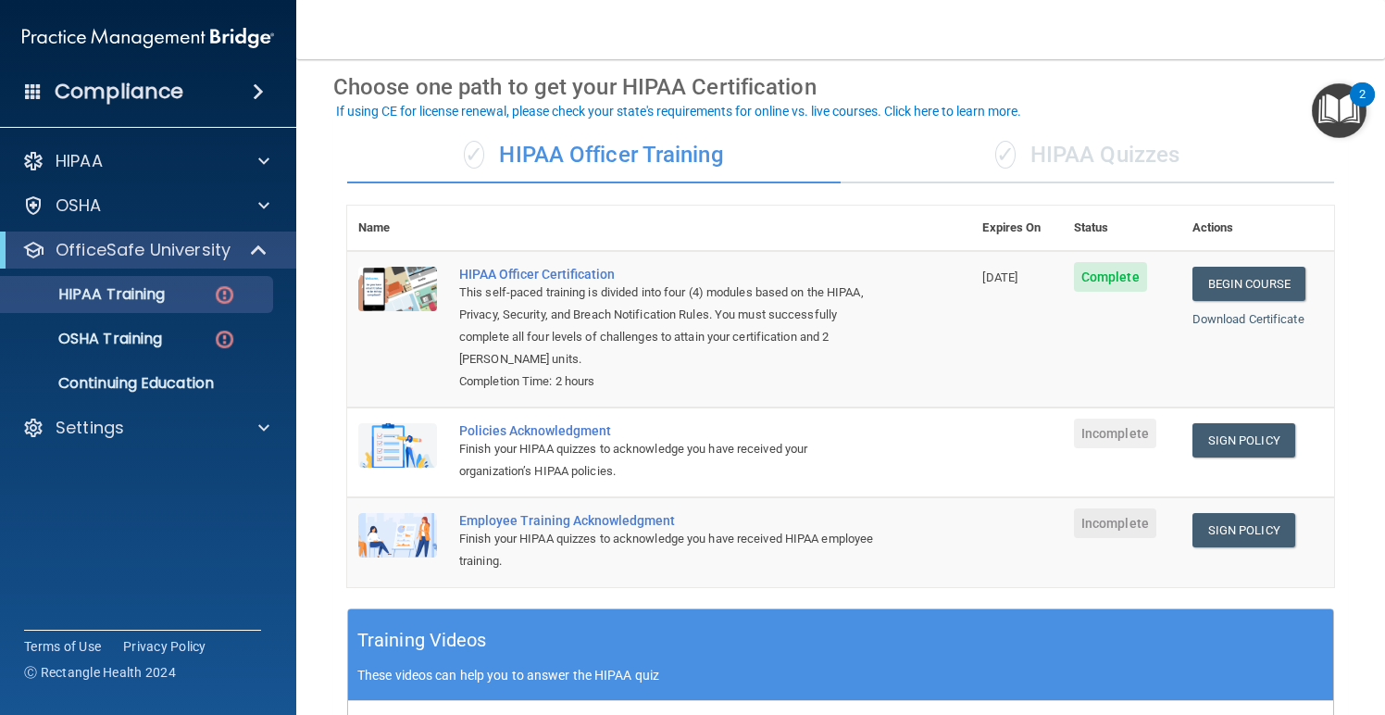
click at [1083, 158] on div "✓ HIPAA Quizzes" at bounding box center [1088, 156] width 494 height 56
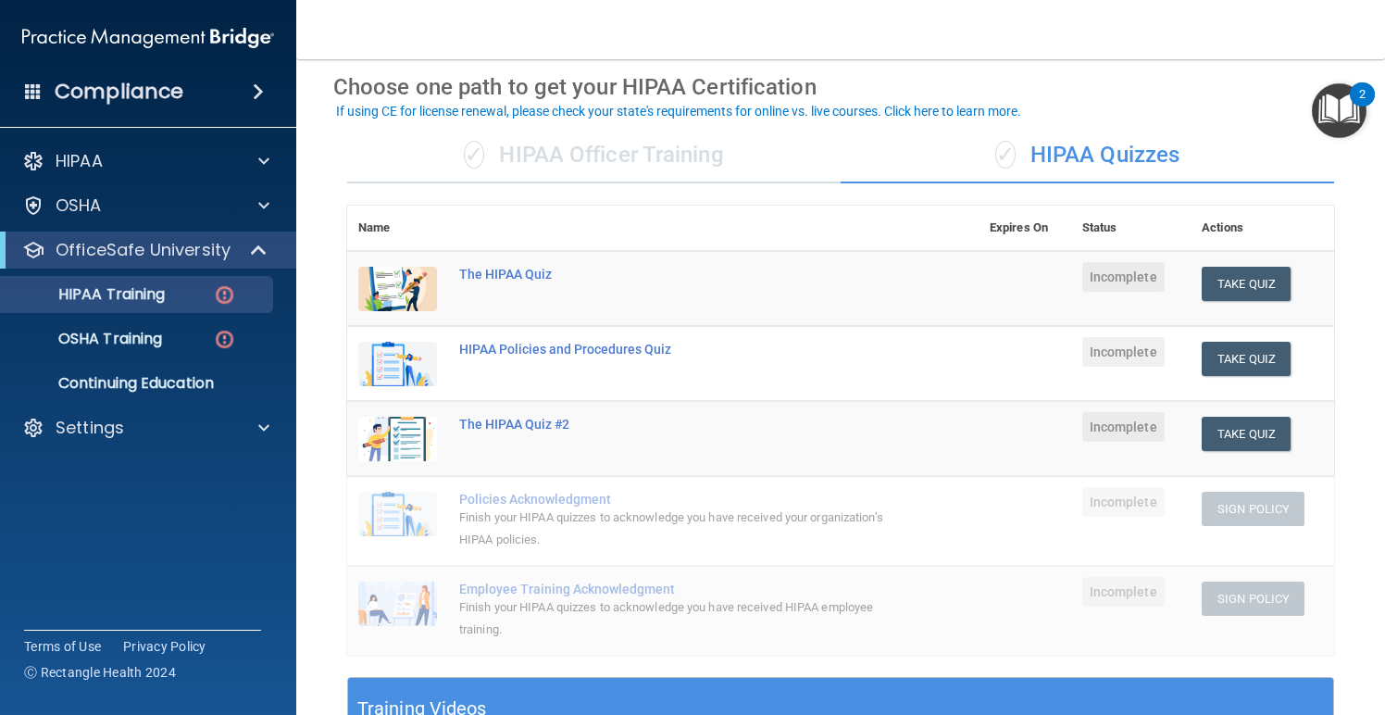
click at [704, 152] on div "✓ HIPAA Officer Training" at bounding box center [594, 156] width 494 height 56
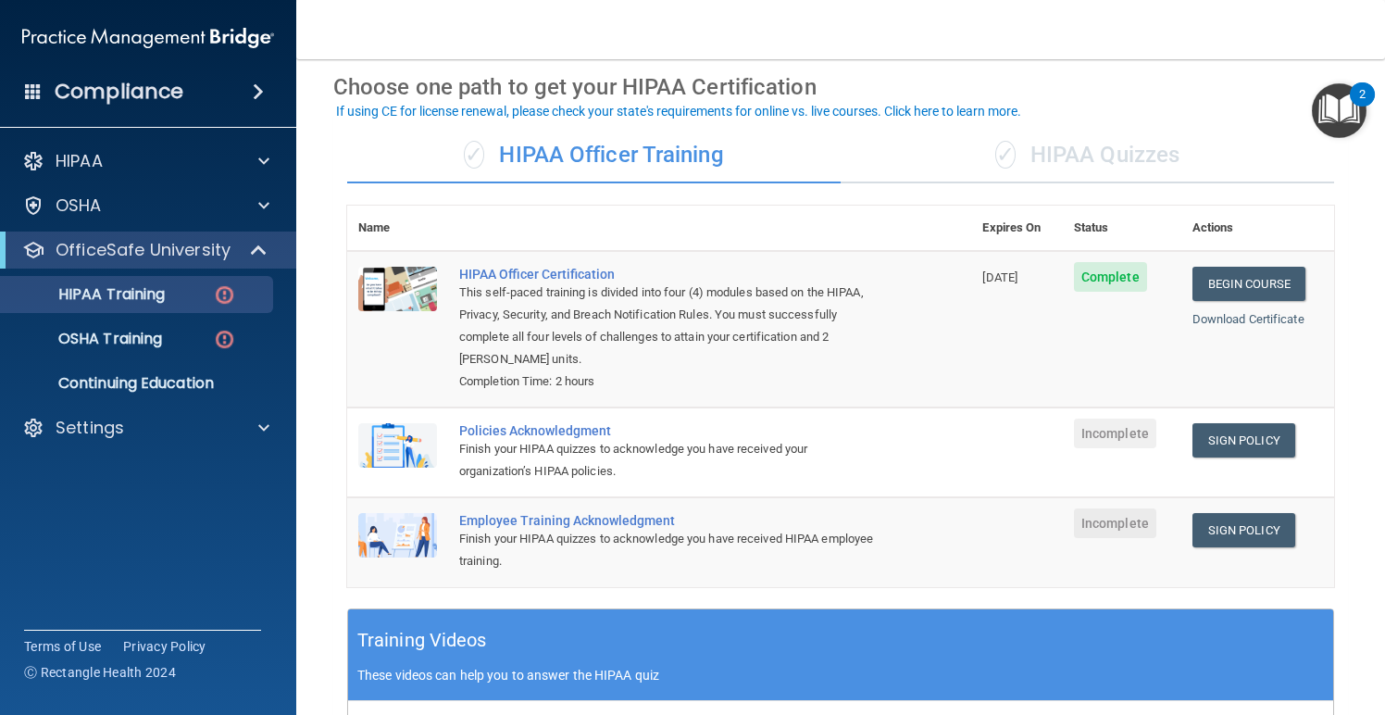
click at [636, 147] on div "✓ HIPAA Officer Training" at bounding box center [594, 156] width 494 height 56
click at [1083, 154] on div "✓ HIPAA Quizzes" at bounding box center [1088, 156] width 494 height 56
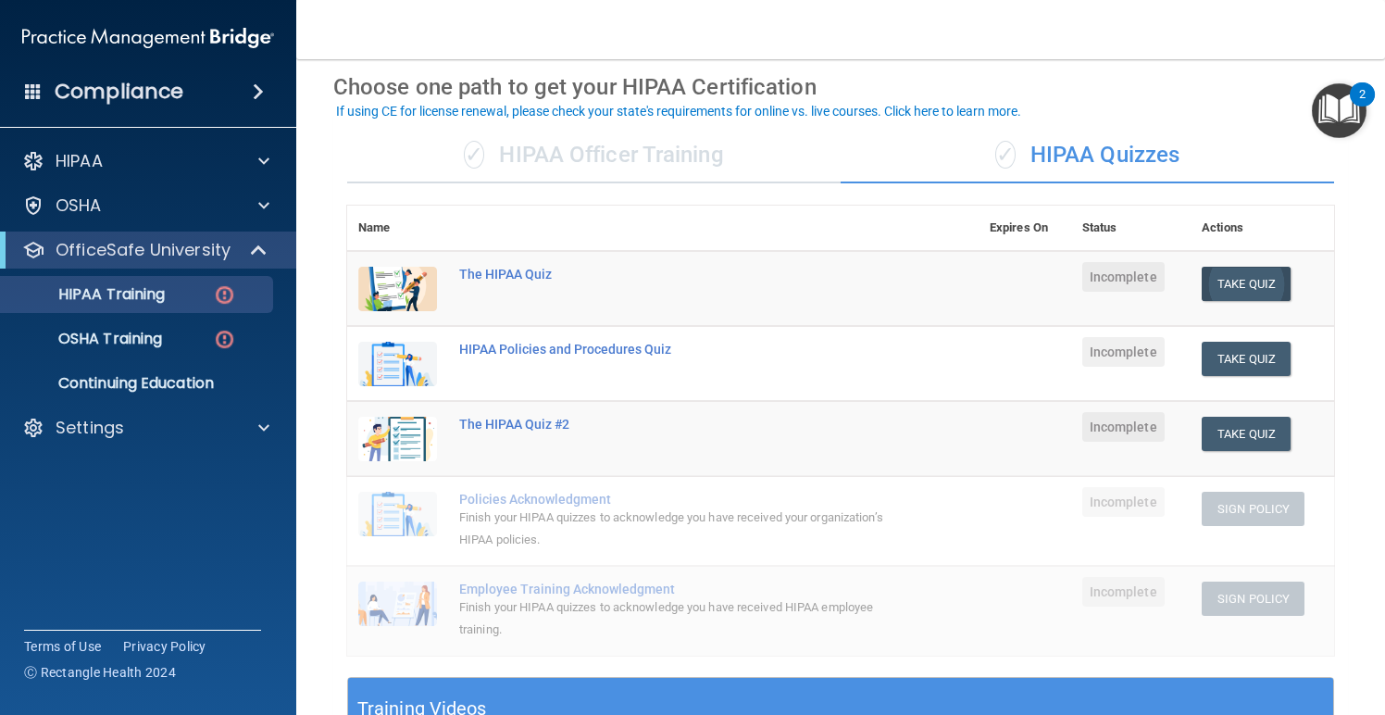
click at [1250, 277] on button "Take Quiz" at bounding box center [1246, 284] width 89 height 34
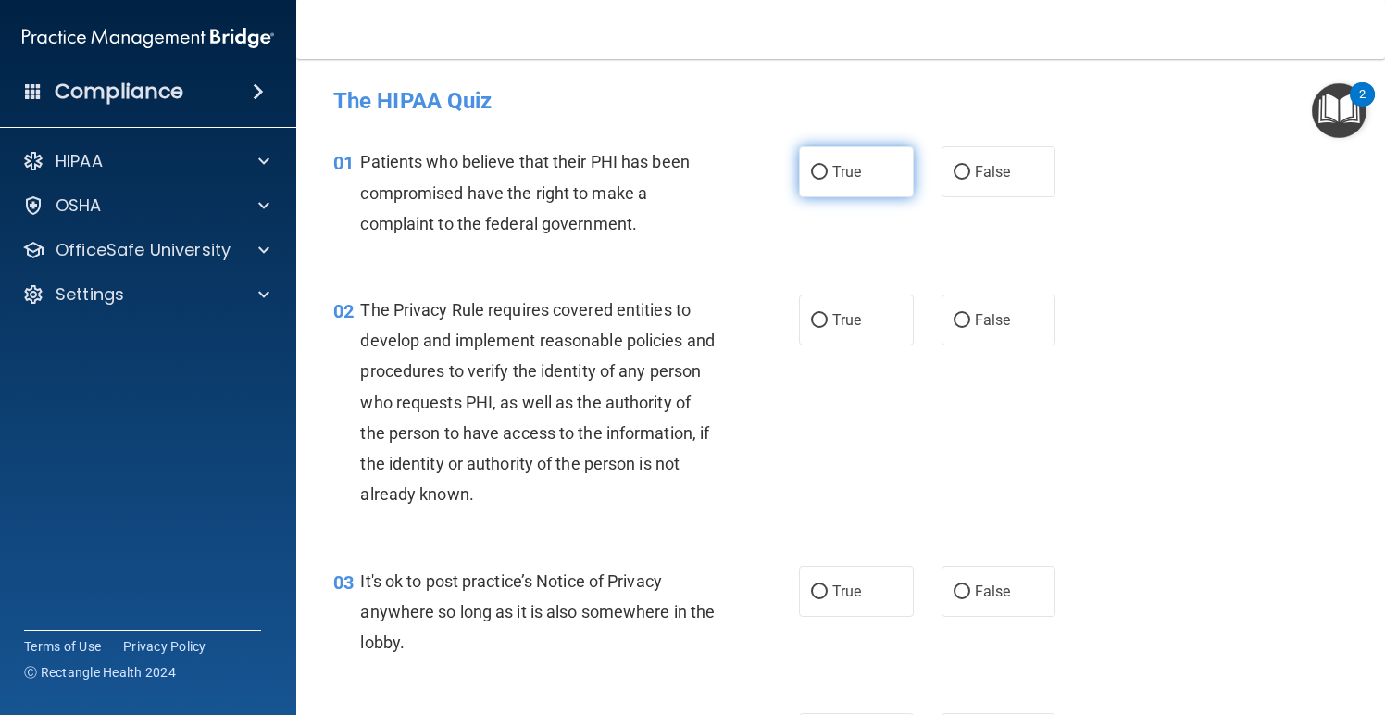
click at [830, 182] on label "True" at bounding box center [856, 171] width 115 height 51
click at [828, 180] on input "True" at bounding box center [819, 173] width 17 height 14
radio input "true"
click at [838, 309] on label "True" at bounding box center [856, 320] width 115 height 51
click at [828, 314] on input "True" at bounding box center [819, 321] width 17 height 14
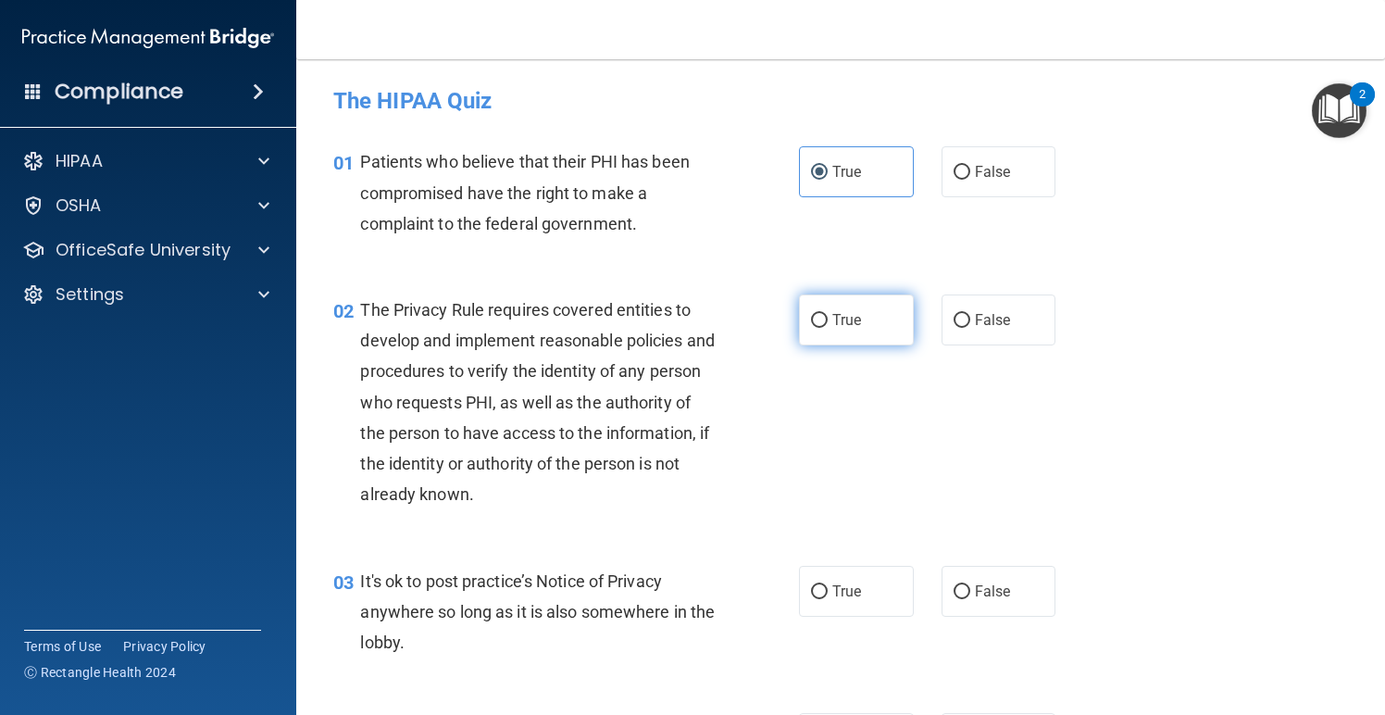
radio input "true"
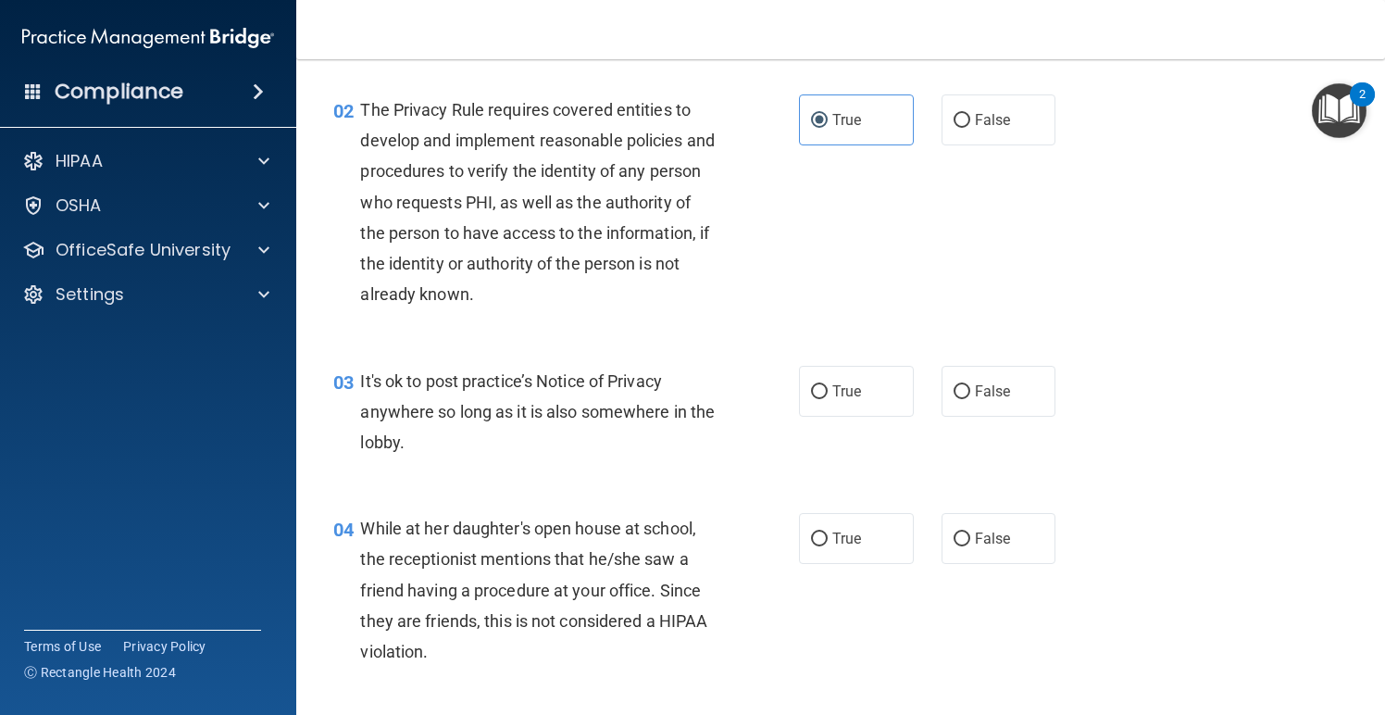
scroll to position [196, 0]
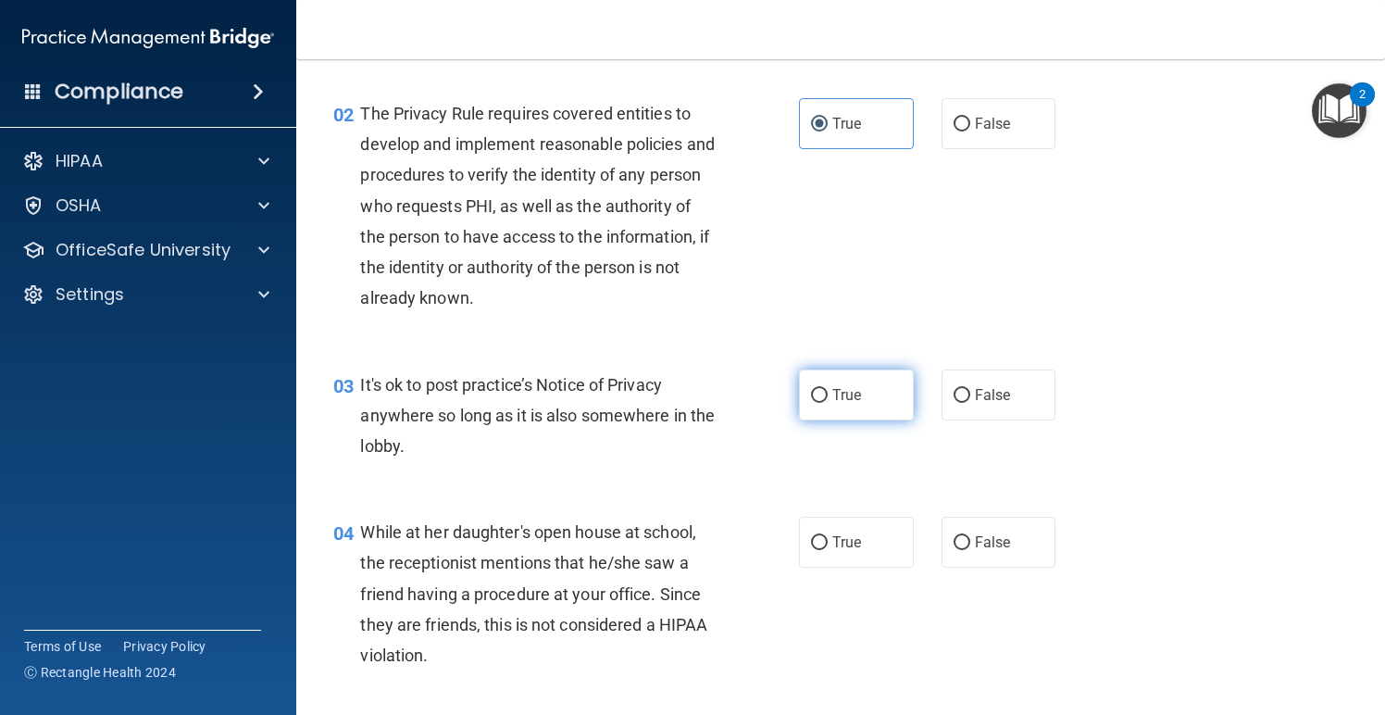
click at [848, 408] on label "True" at bounding box center [856, 395] width 115 height 51
click at [828, 403] on input "True" at bounding box center [819, 396] width 17 height 14
radio input "true"
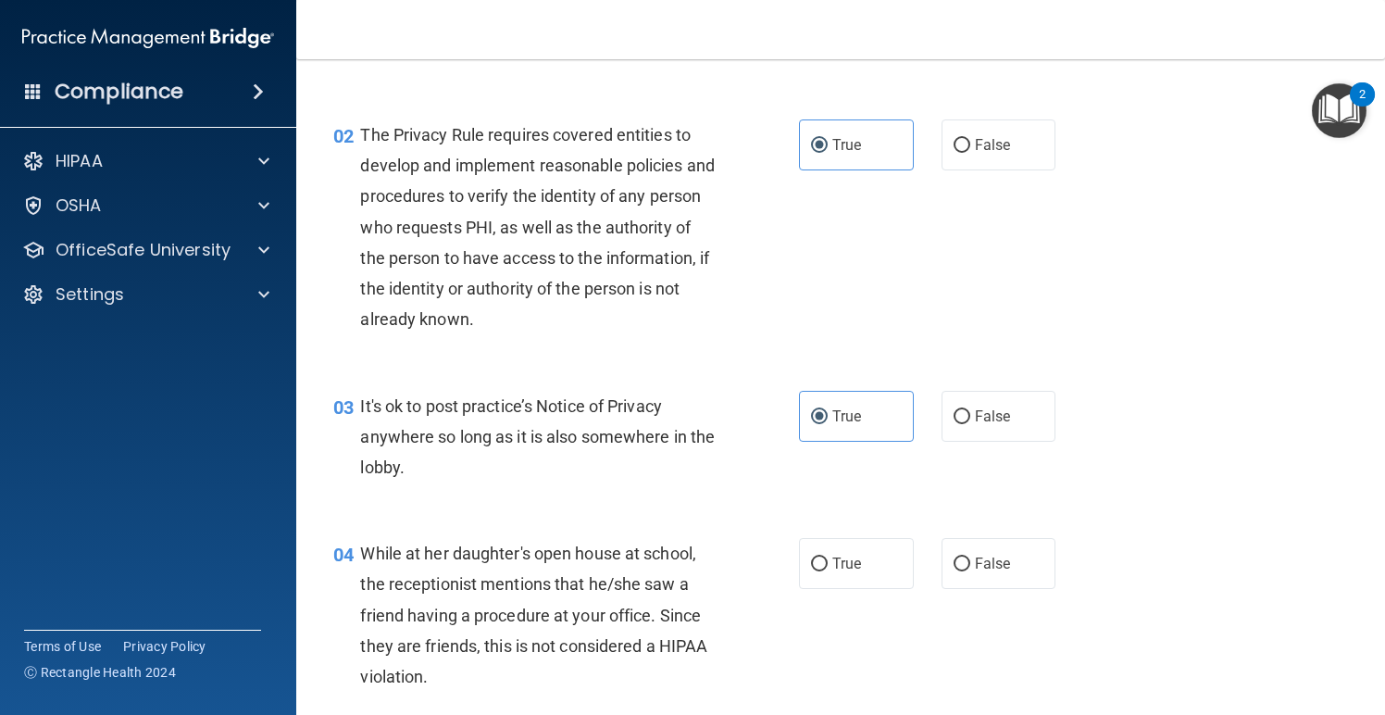
scroll to position [191, 0]
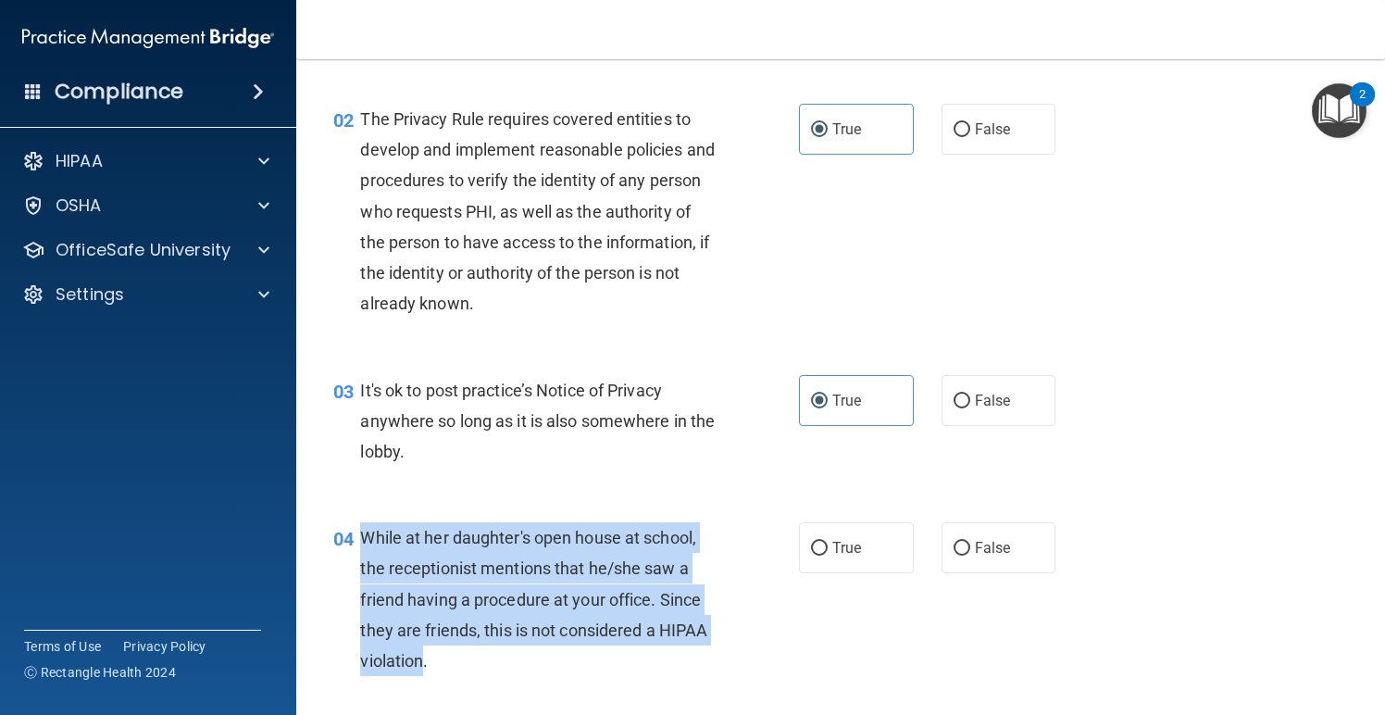
drag, startPoint x: 425, startPoint y: 660, endPoint x: 355, endPoint y: 532, distance: 146.7
click at [355, 532] on div "04 While at her daughter's open house at school, the receptionist mentions that…" at bounding box center [566, 603] width 521 height 163
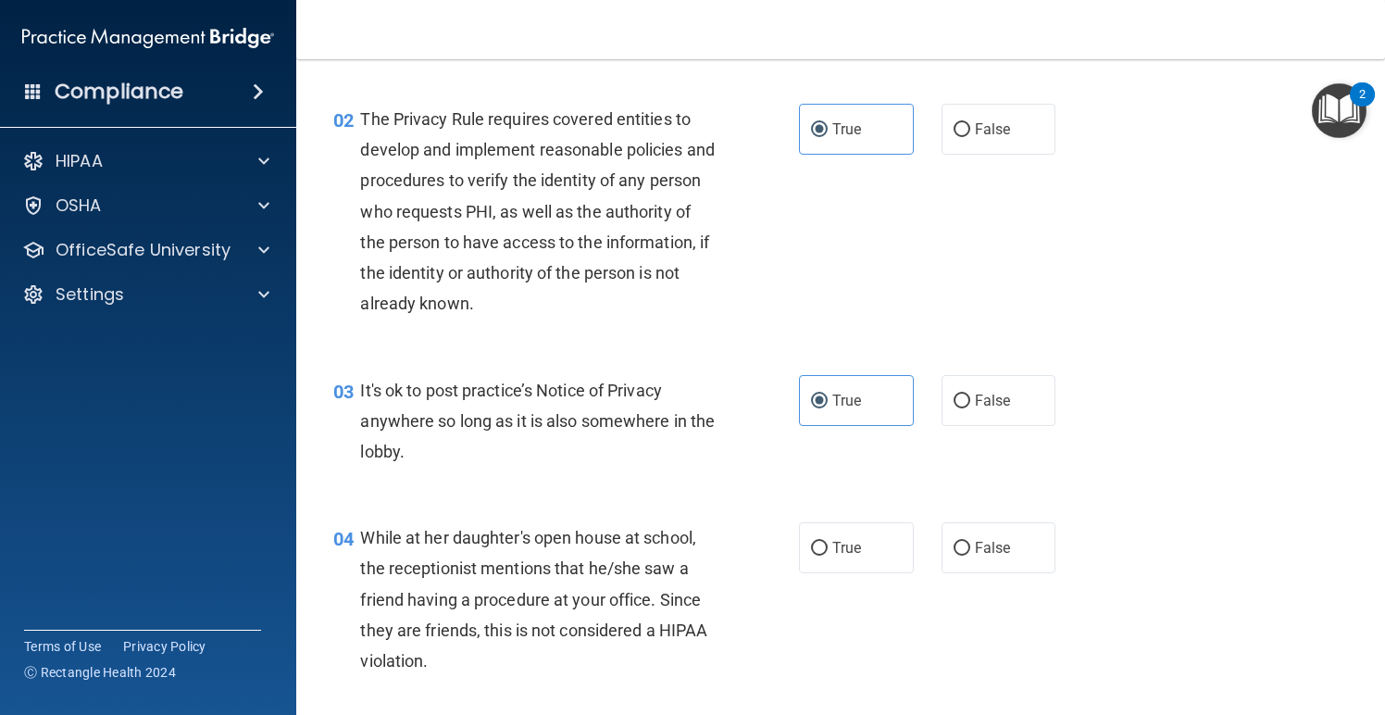
click at [658, 658] on div "While at her daughter's open house at school, the receptionist mentions that he…" at bounding box center [545, 599] width 370 height 154
click at [959, 545] on input "False" at bounding box center [962, 549] width 17 height 14
radio input "true"
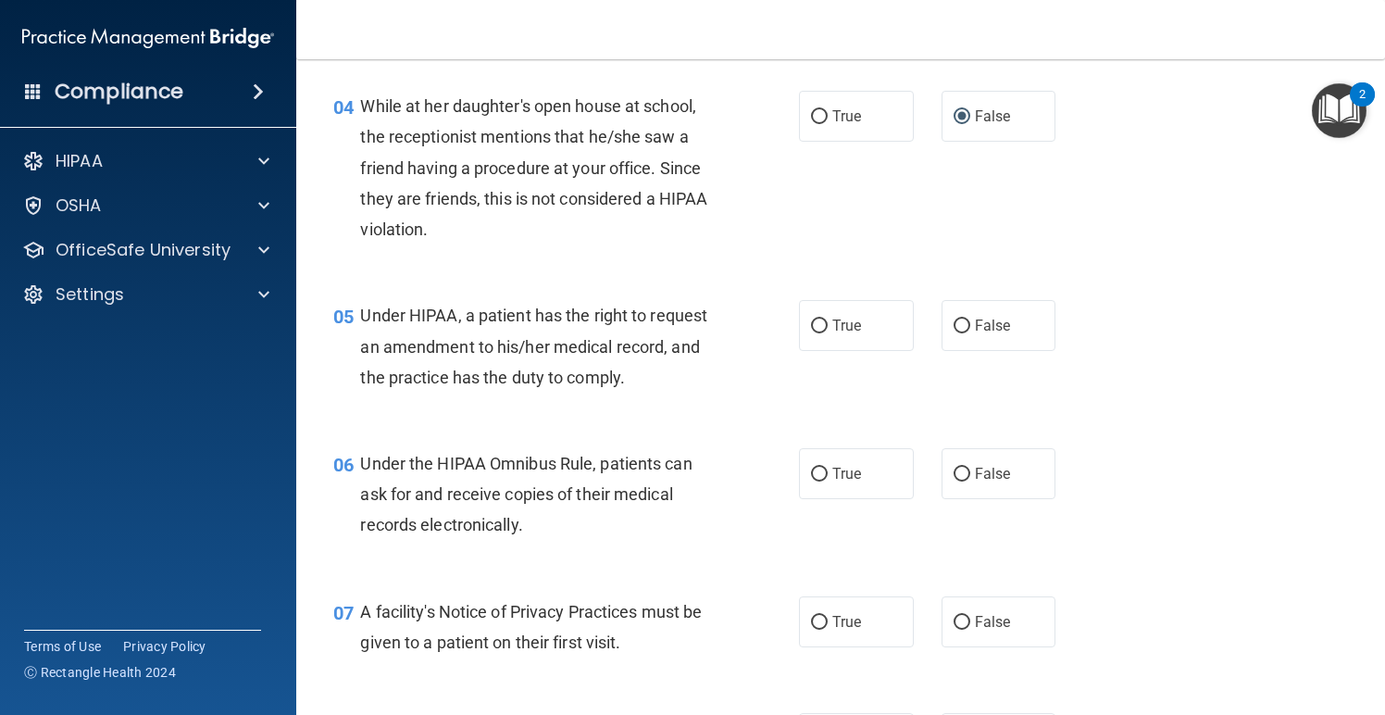
scroll to position [621, 0]
click at [841, 318] on span "True" at bounding box center [847, 327] width 29 height 18
click at [828, 320] on input "True" at bounding box center [819, 327] width 17 height 14
radio input "true"
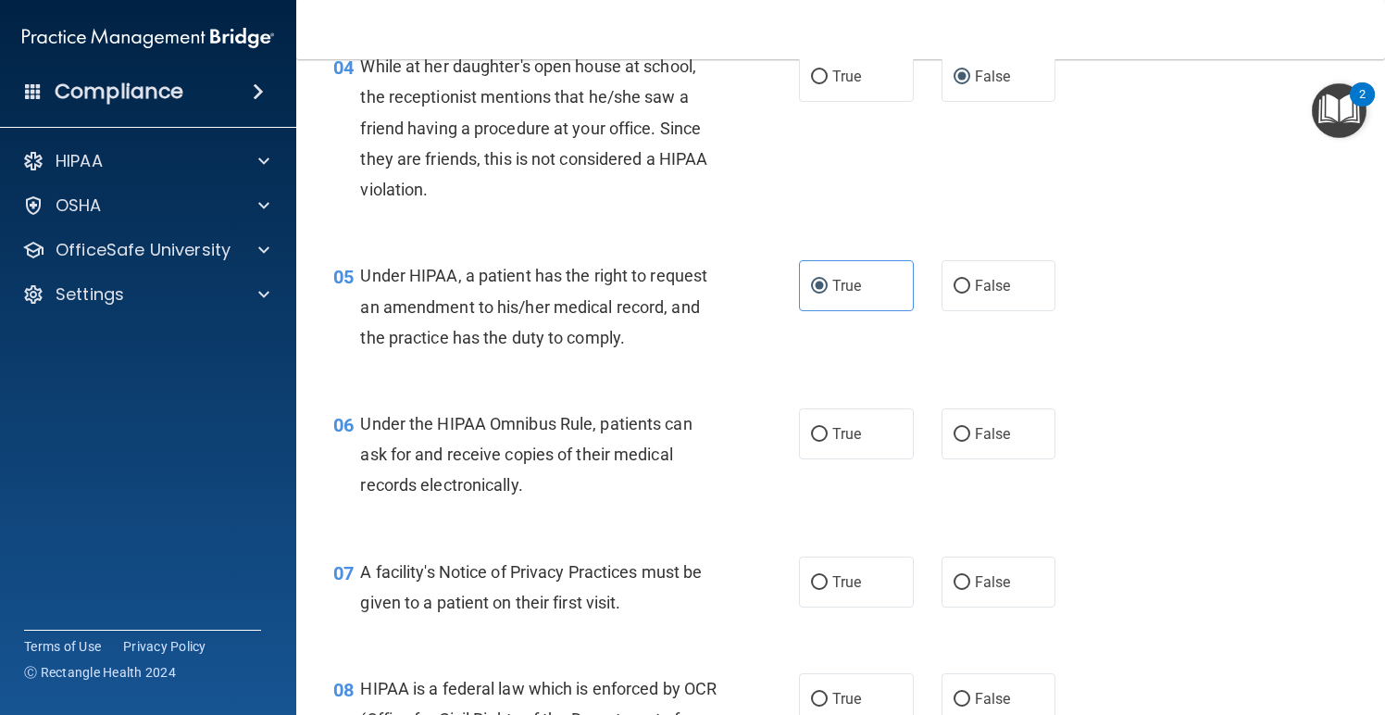
scroll to position [671, 0]
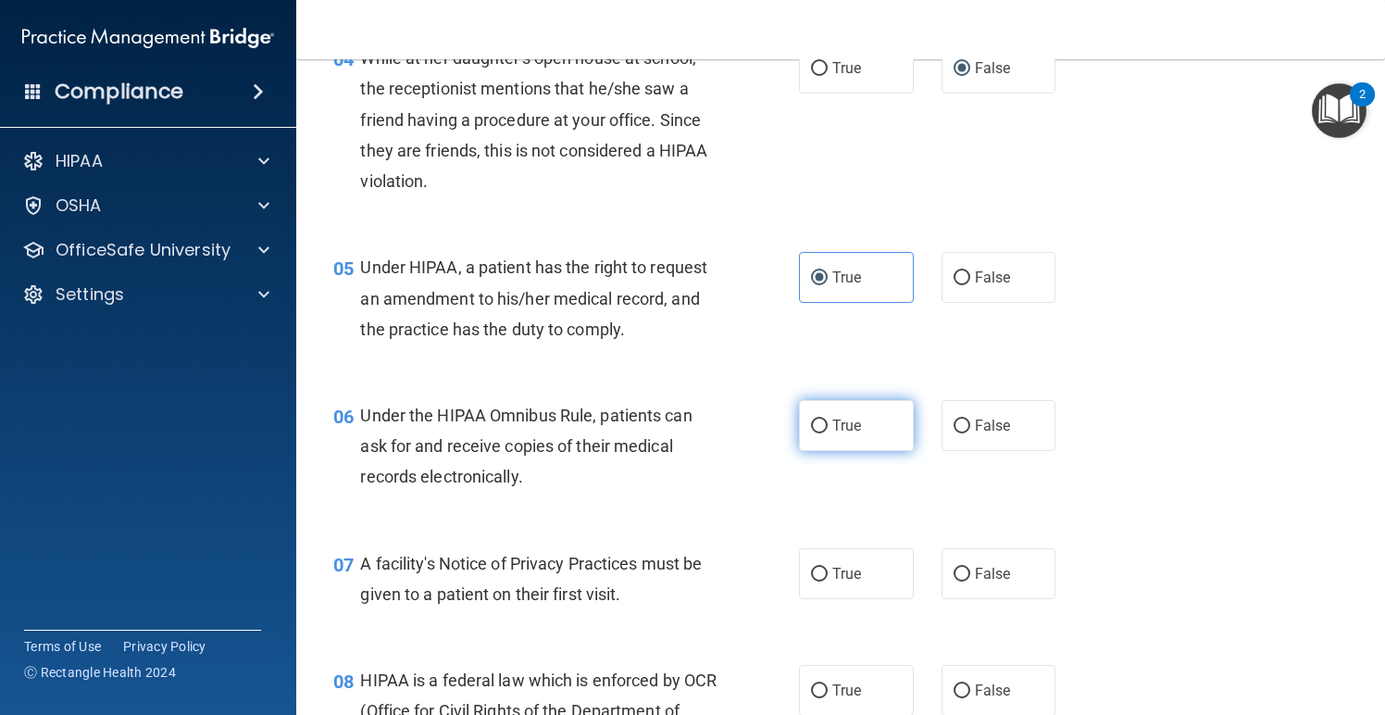
click at [857, 424] on span "True" at bounding box center [847, 426] width 29 height 18
click at [828, 424] on input "True" at bounding box center [819, 427] width 17 height 14
radio input "true"
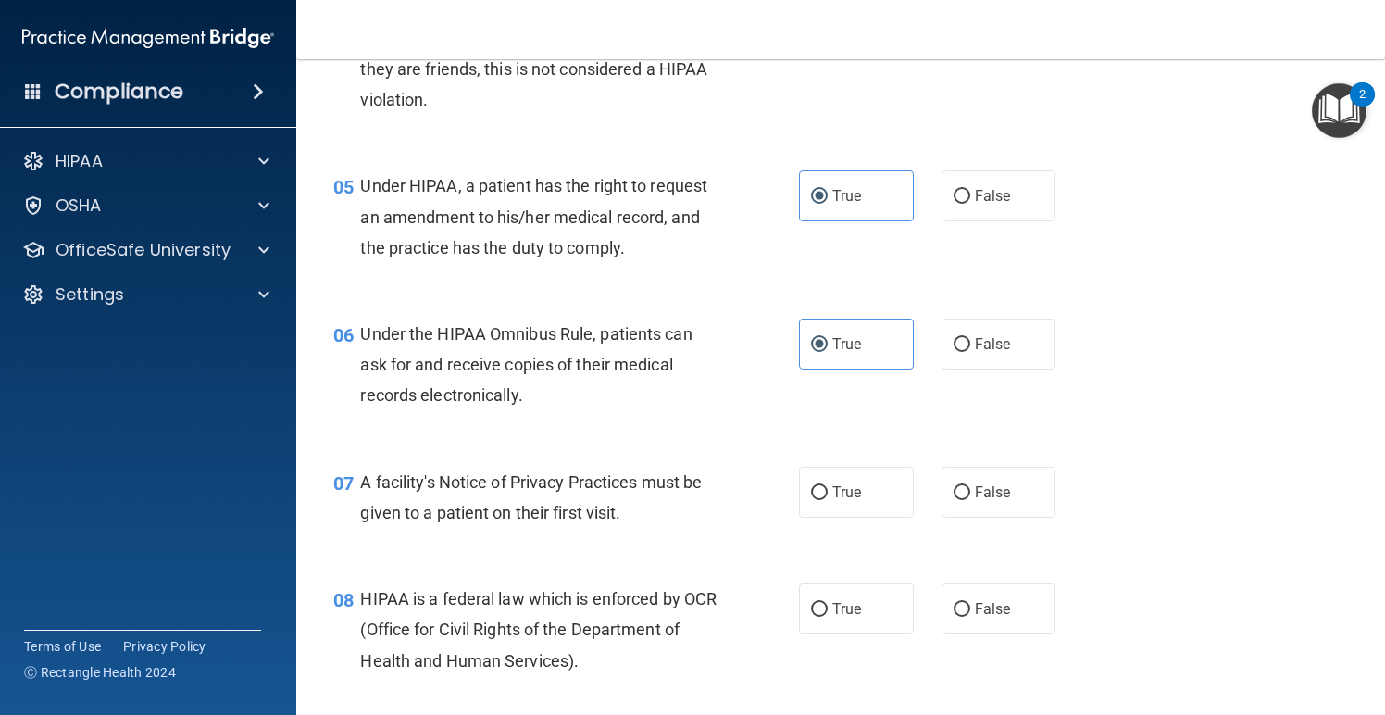
scroll to position [762, 0]
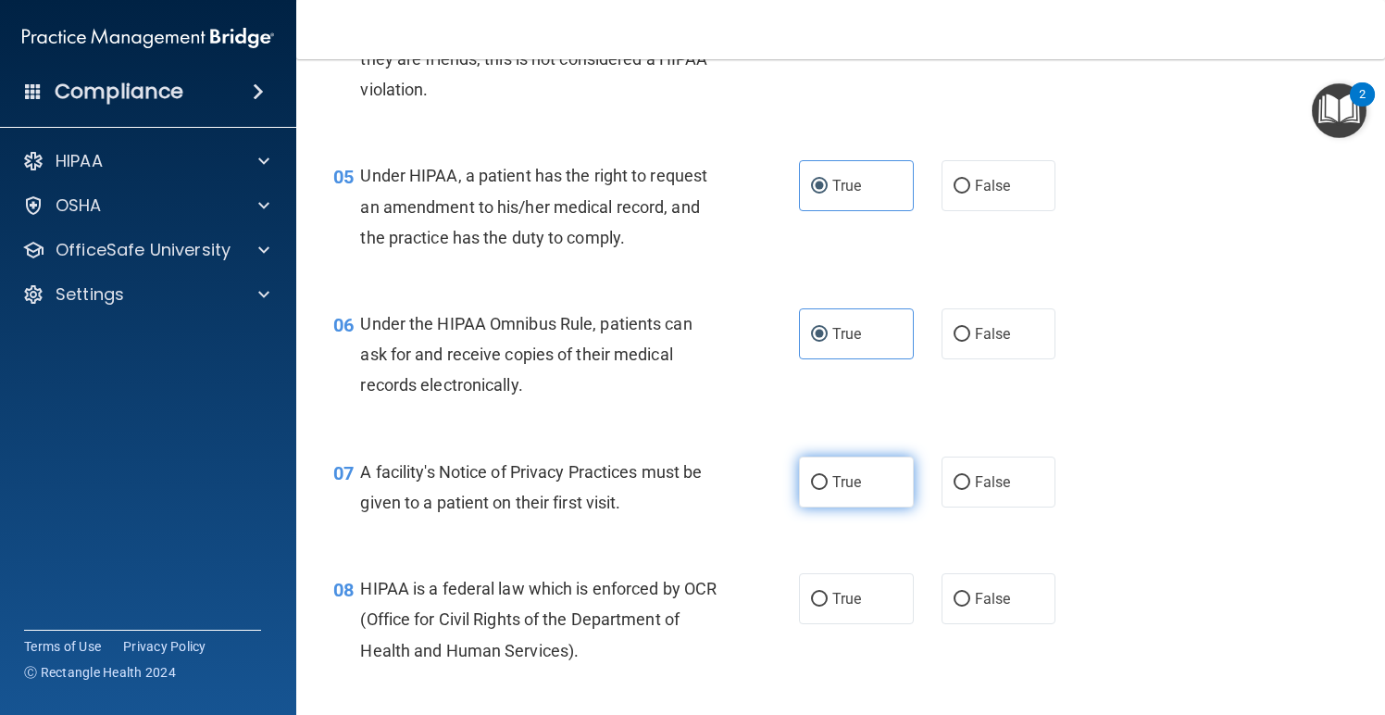
click at [875, 470] on label "True" at bounding box center [856, 482] width 115 height 51
click at [828, 476] on input "True" at bounding box center [819, 483] width 17 height 14
radio input "true"
click at [849, 604] on label "True" at bounding box center [856, 598] width 115 height 51
click at [828, 604] on input "True" at bounding box center [819, 600] width 17 height 14
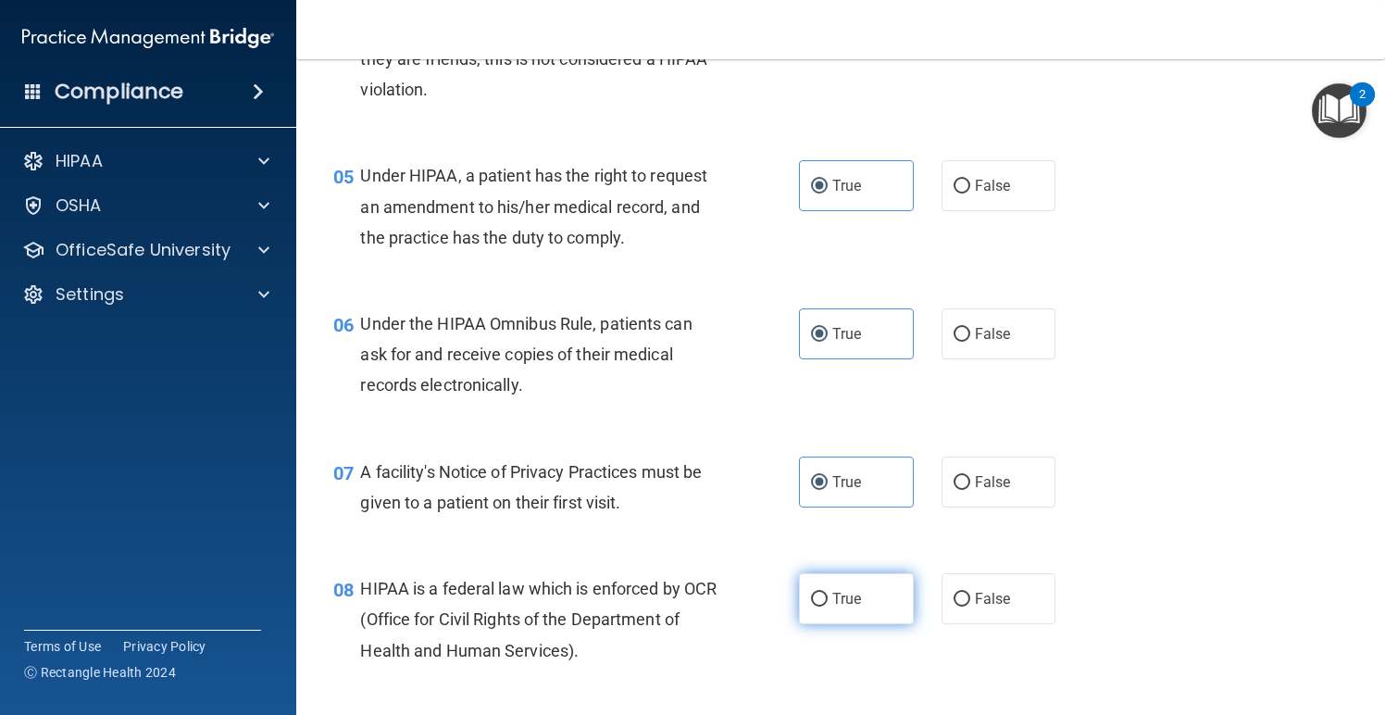
radio input "true"
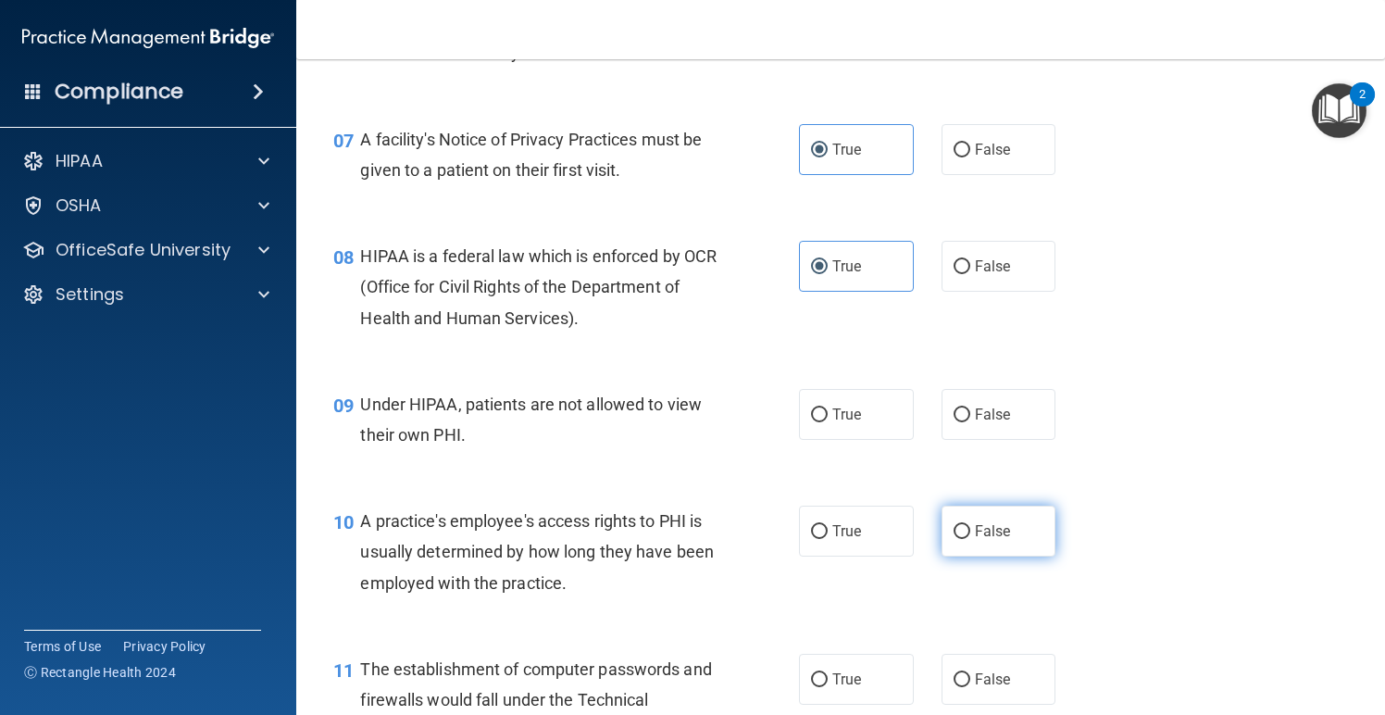
scroll to position [1094, 0]
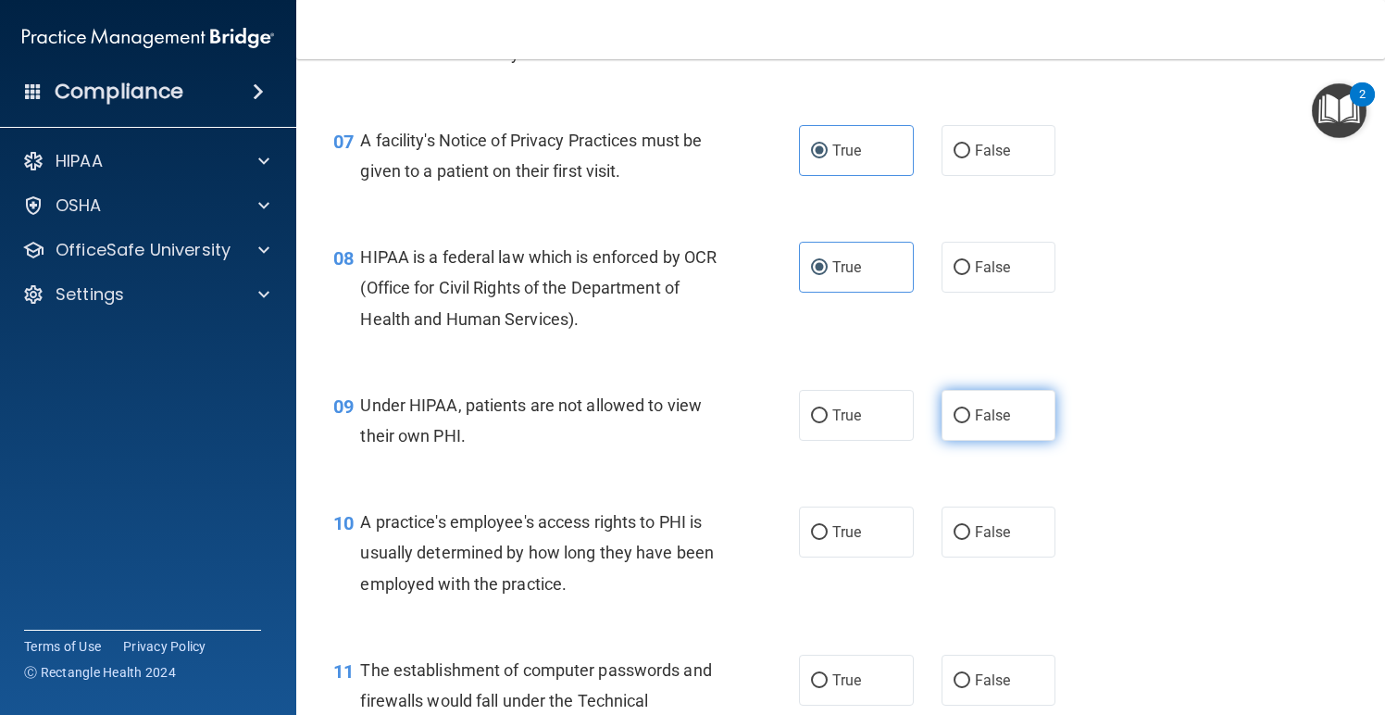
click at [990, 414] on span "False" at bounding box center [993, 416] width 36 height 18
click at [971, 414] on input "False" at bounding box center [962, 416] width 17 height 14
radio input "true"
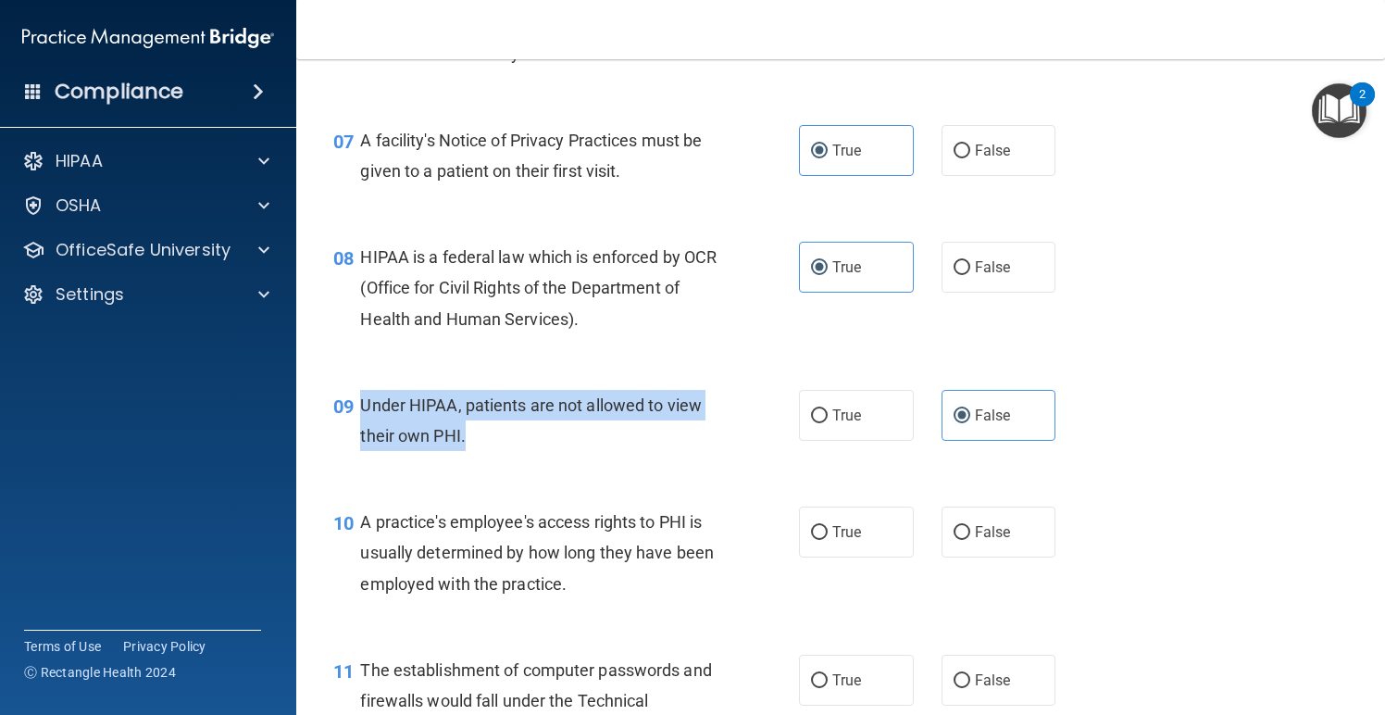
drag, startPoint x: 467, startPoint y: 433, endPoint x: 362, endPoint y: 403, distance: 109.0
click at [362, 403] on div "Under HIPAA, patients are not allowed to view their own PHI." at bounding box center [545, 420] width 370 height 61
copy span "Under HIPAA, patients are not allowed to view their own PHI."
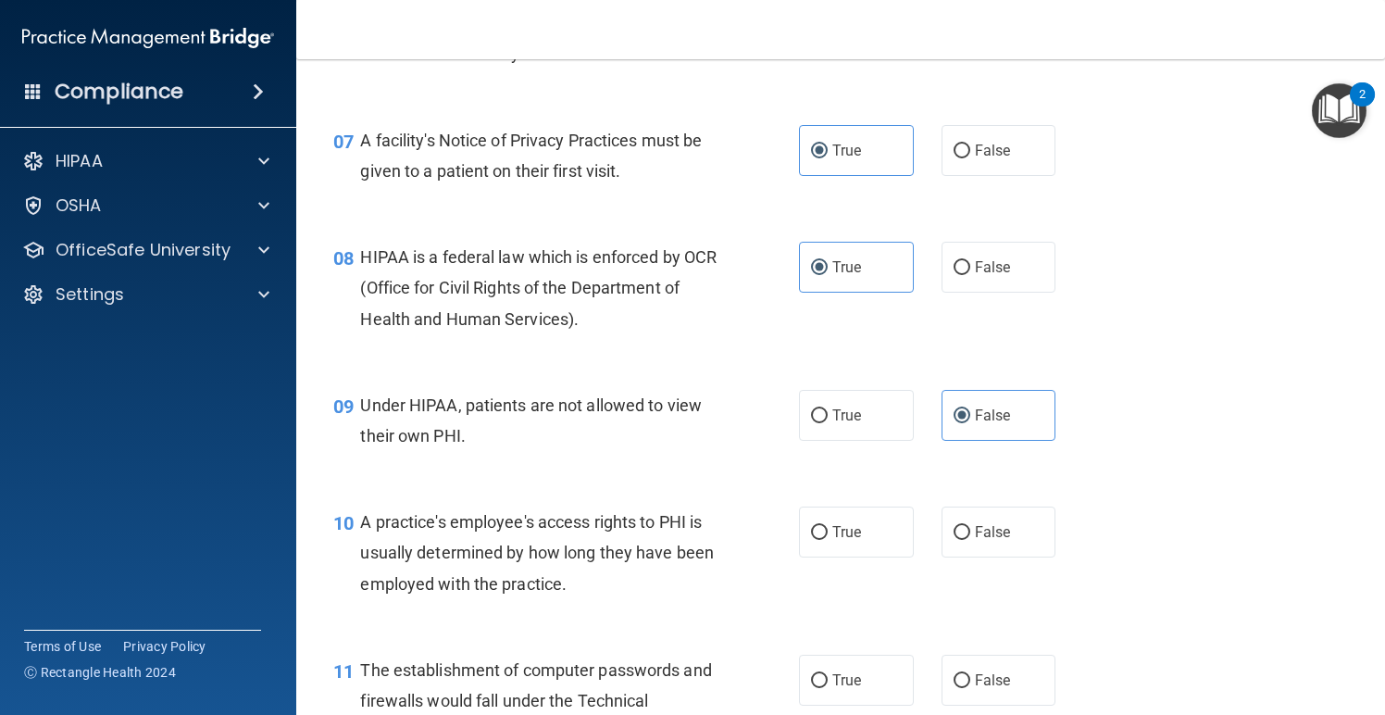
click at [1124, 389] on div "09 Under HIPAA, patients are not allowed to view their own PHI. True False" at bounding box center [841, 425] width 1043 height 117
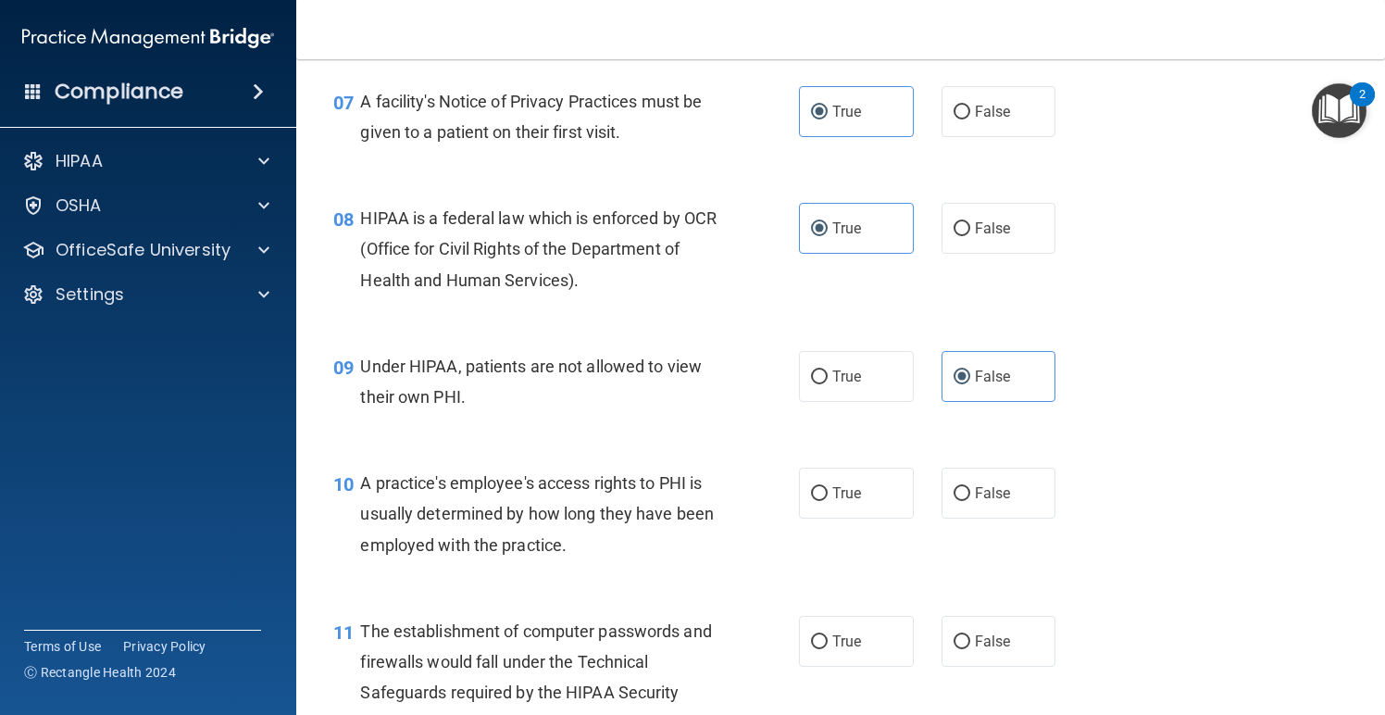
scroll to position [1146, 0]
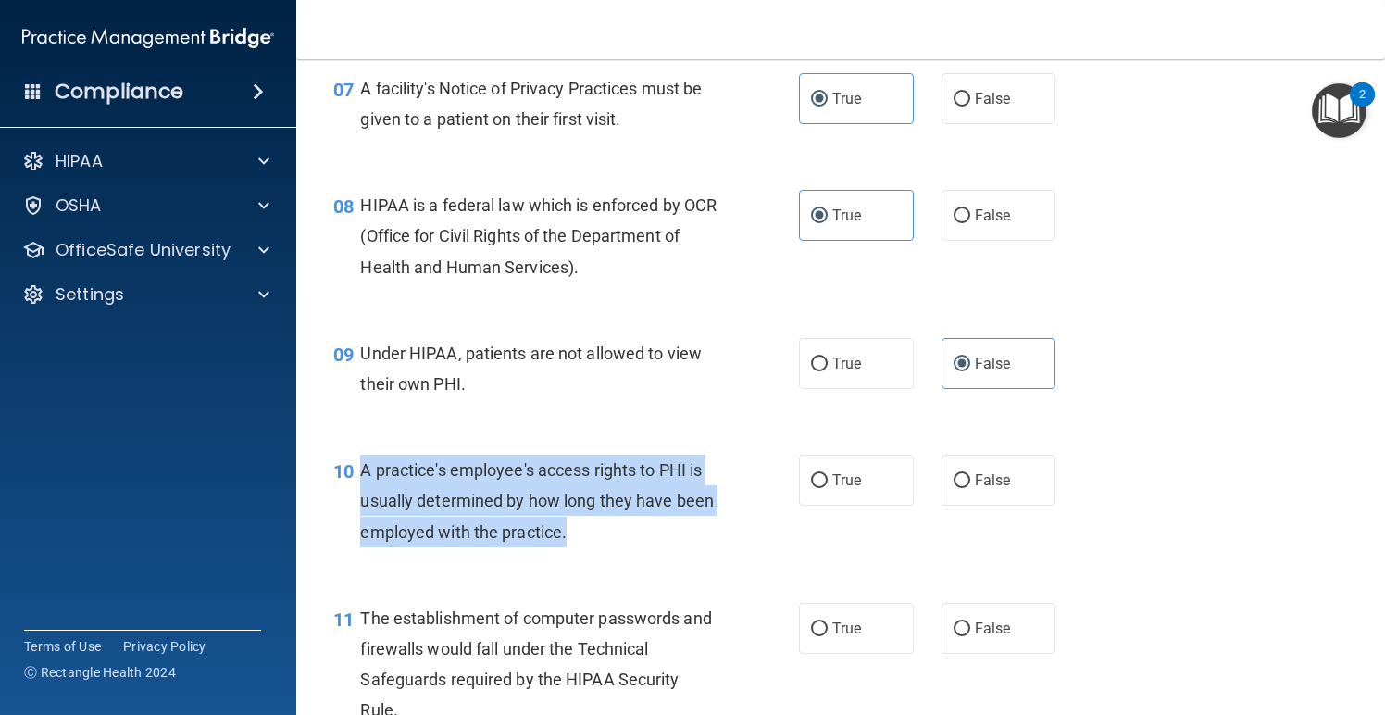
drag, startPoint x: 565, startPoint y: 521, endPoint x: 362, endPoint y: 465, distance: 210.5
click at [362, 465] on span "A practice's employee's access rights to PHI is usually determined by how long …" at bounding box center [537, 500] width 354 height 81
copy span "A practice's employee's access rights to PHI is usually determined by how long …"
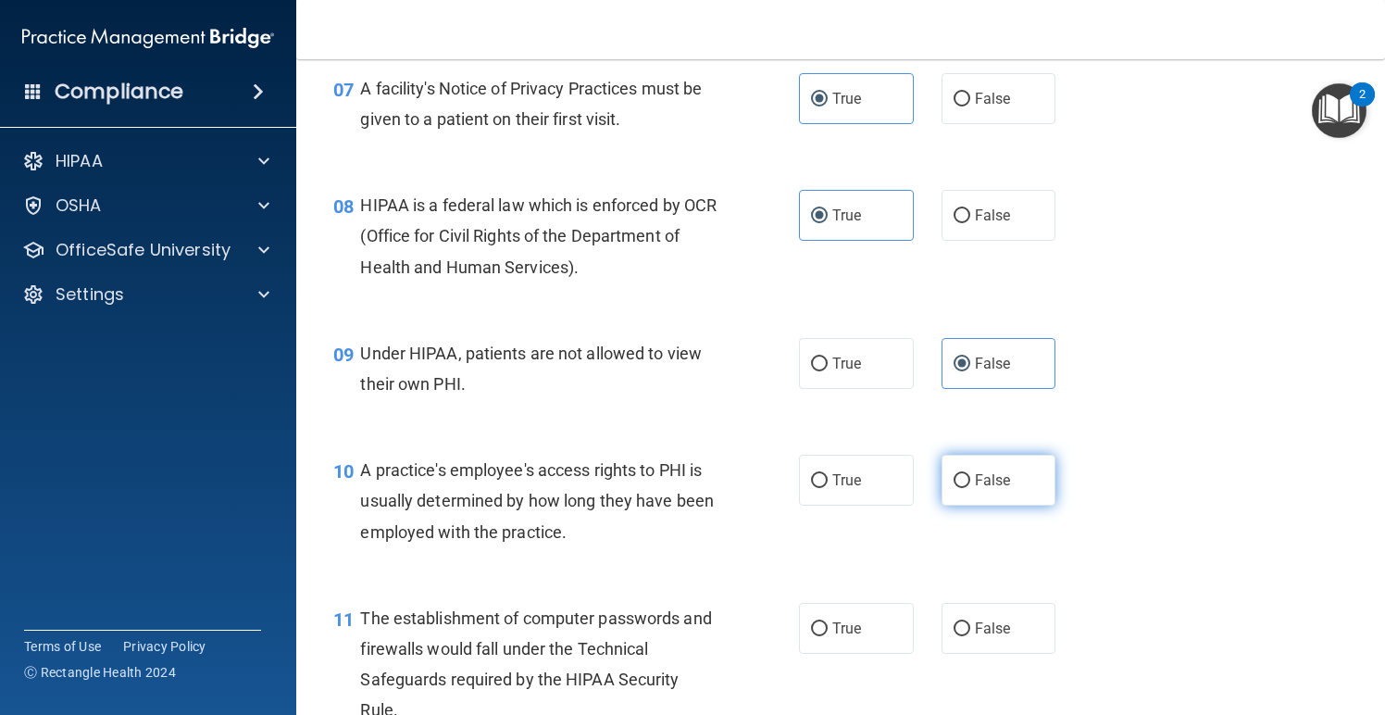
click at [1001, 455] on label "False" at bounding box center [999, 480] width 115 height 51
click at [971, 474] on input "False" at bounding box center [962, 481] width 17 height 14
radio input "true"
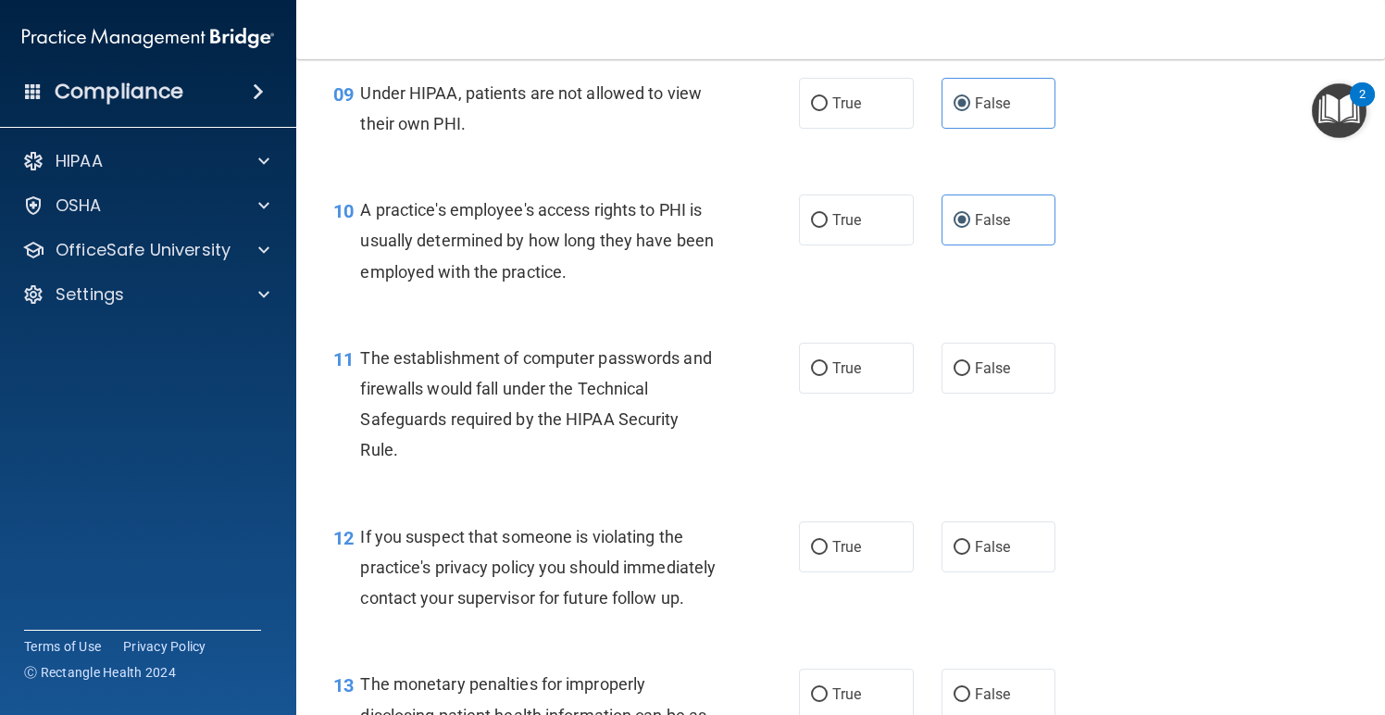
scroll to position [1291, 0]
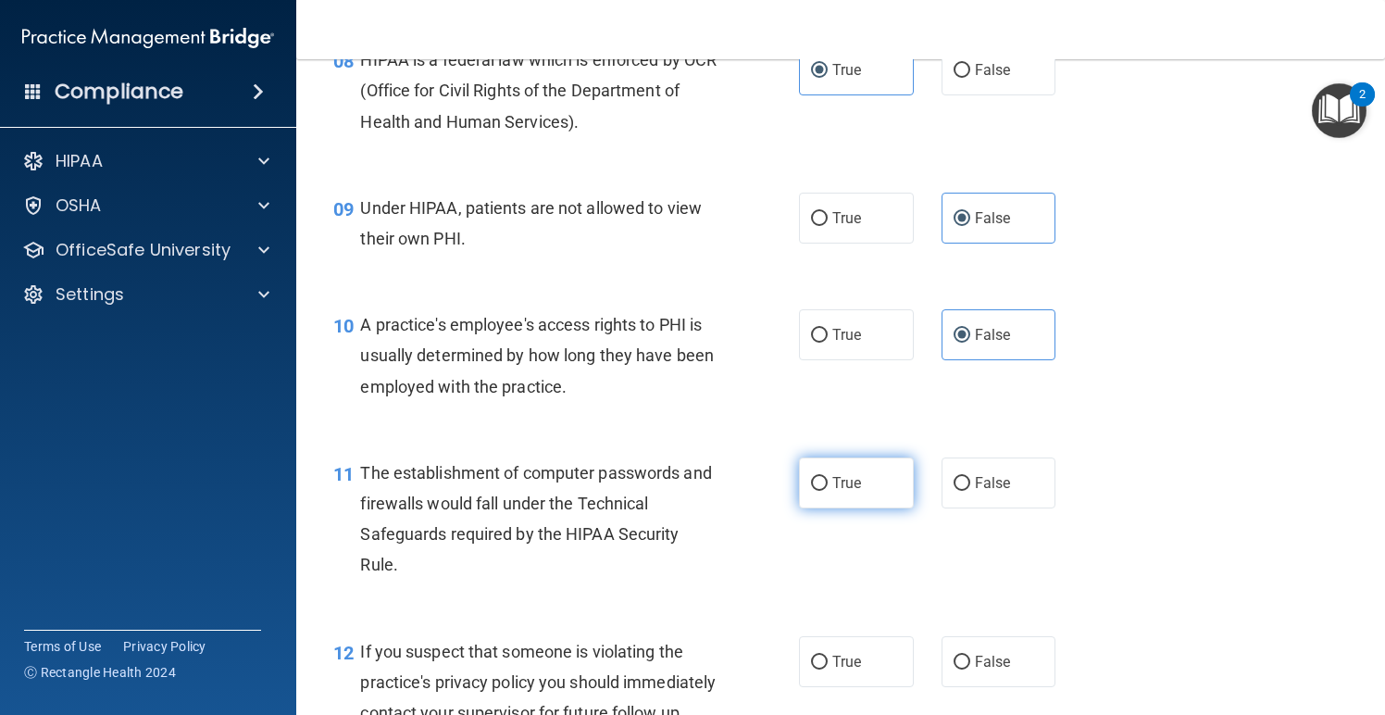
click at [847, 476] on span "True" at bounding box center [847, 483] width 29 height 18
click at [828, 477] on input "True" at bounding box center [819, 484] width 17 height 14
radio input "true"
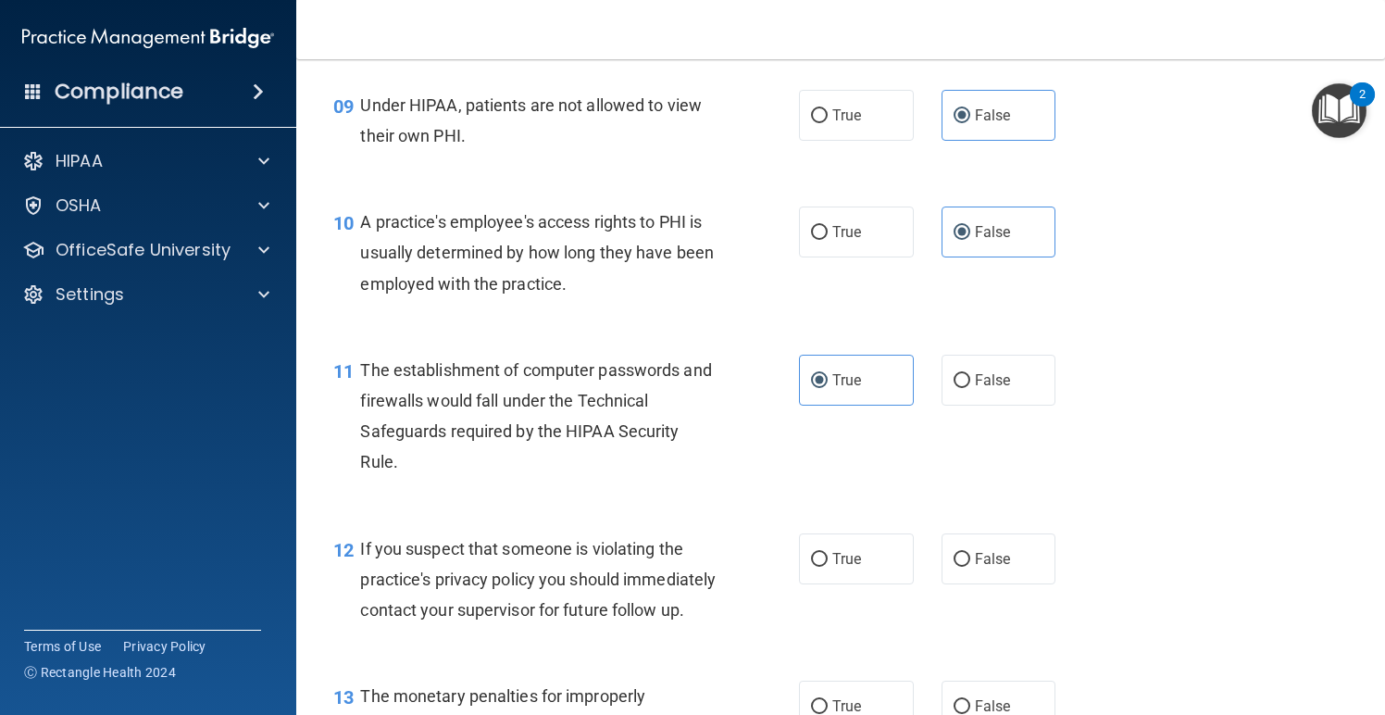
scroll to position [1401, 0]
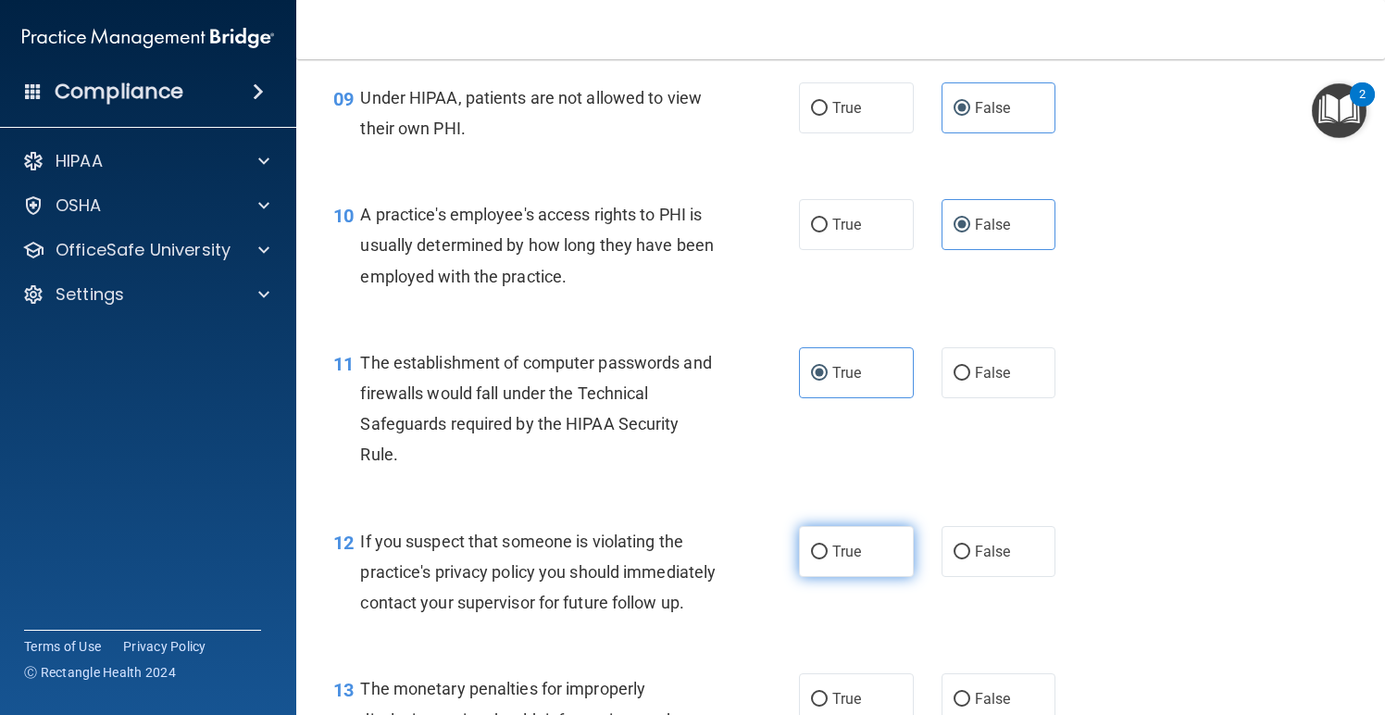
click at [878, 544] on label "True" at bounding box center [856, 551] width 115 height 51
click at [828, 545] on input "True" at bounding box center [819, 552] width 17 height 14
radio input "true"
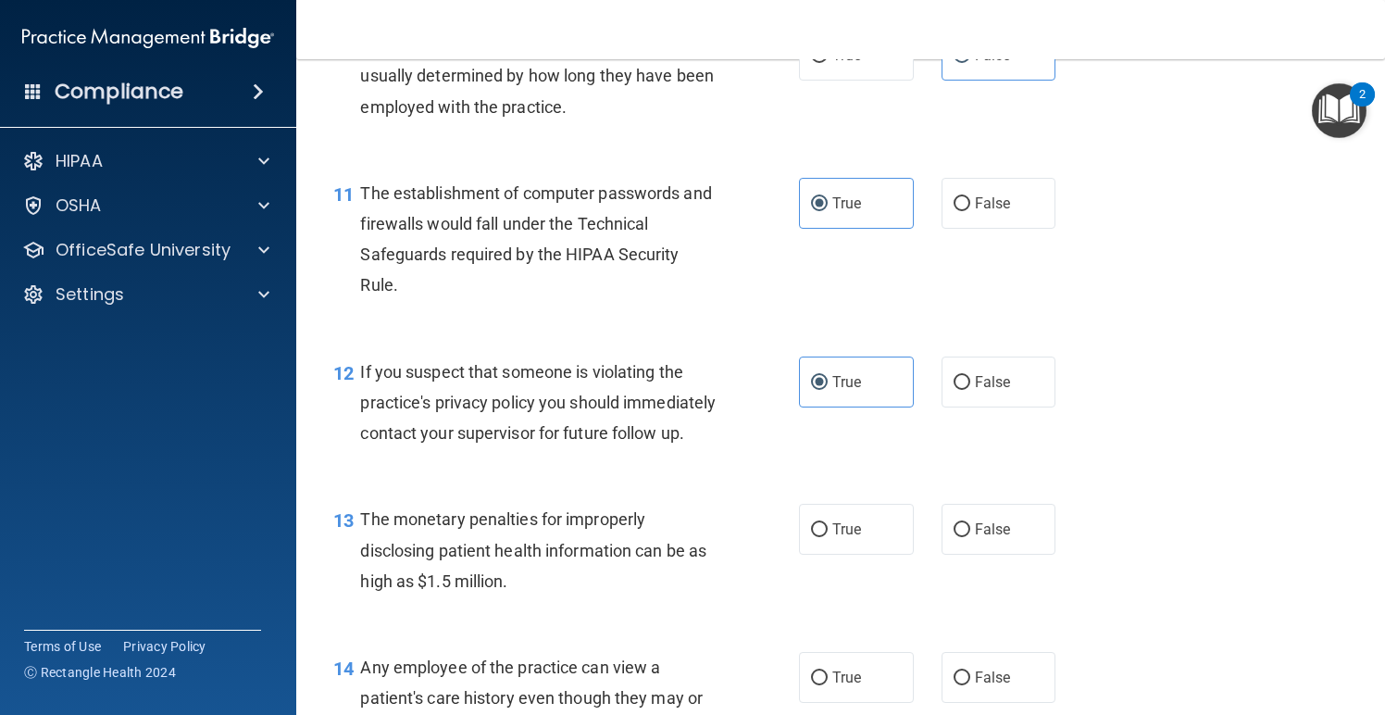
scroll to position [1733, 0]
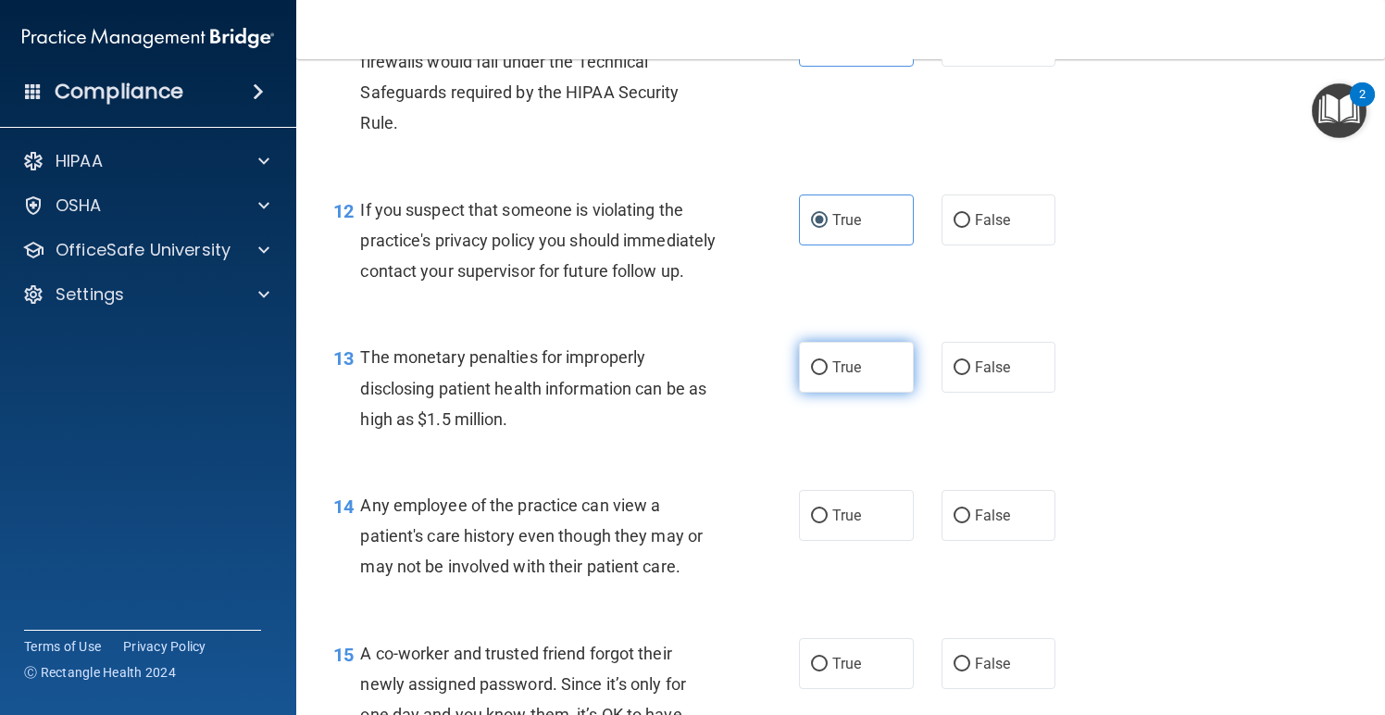
click at [880, 393] on label "True" at bounding box center [856, 367] width 115 height 51
click at [828, 375] on input "True" at bounding box center [819, 368] width 17 height 14
radio input "true"
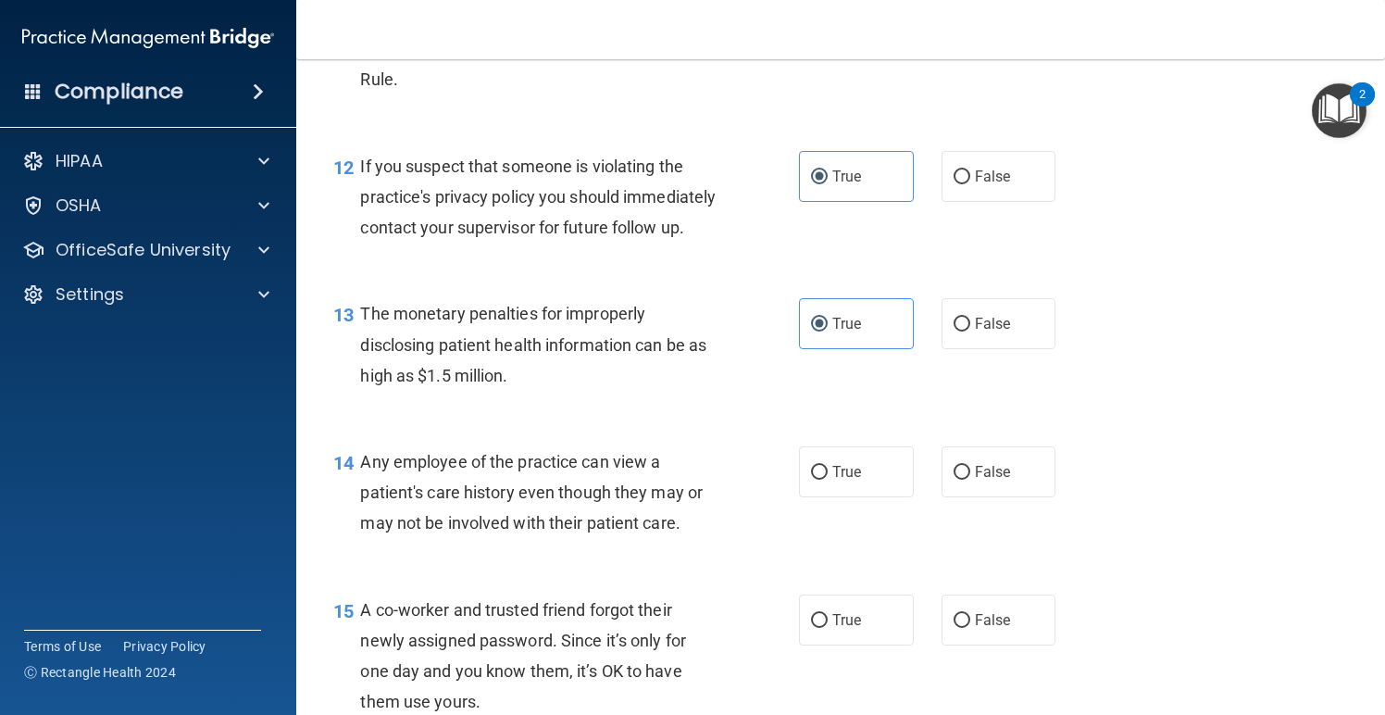
scroll to position [1778, 0]
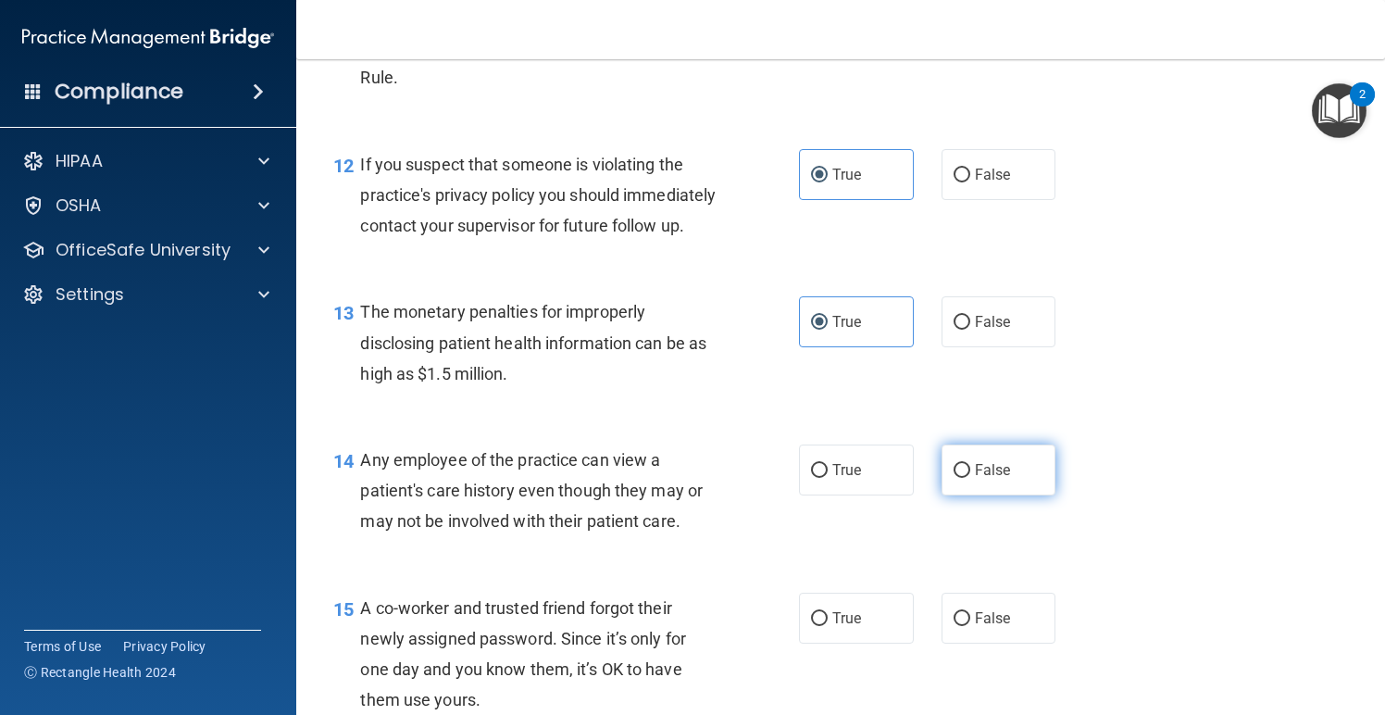
click at [971, 484] on label "False" at bounding box center [999, 470] width 115 height 51
click at [971, 478] on input "False" at bounding box center [962, 471] width 17 height 14
radio input "true"
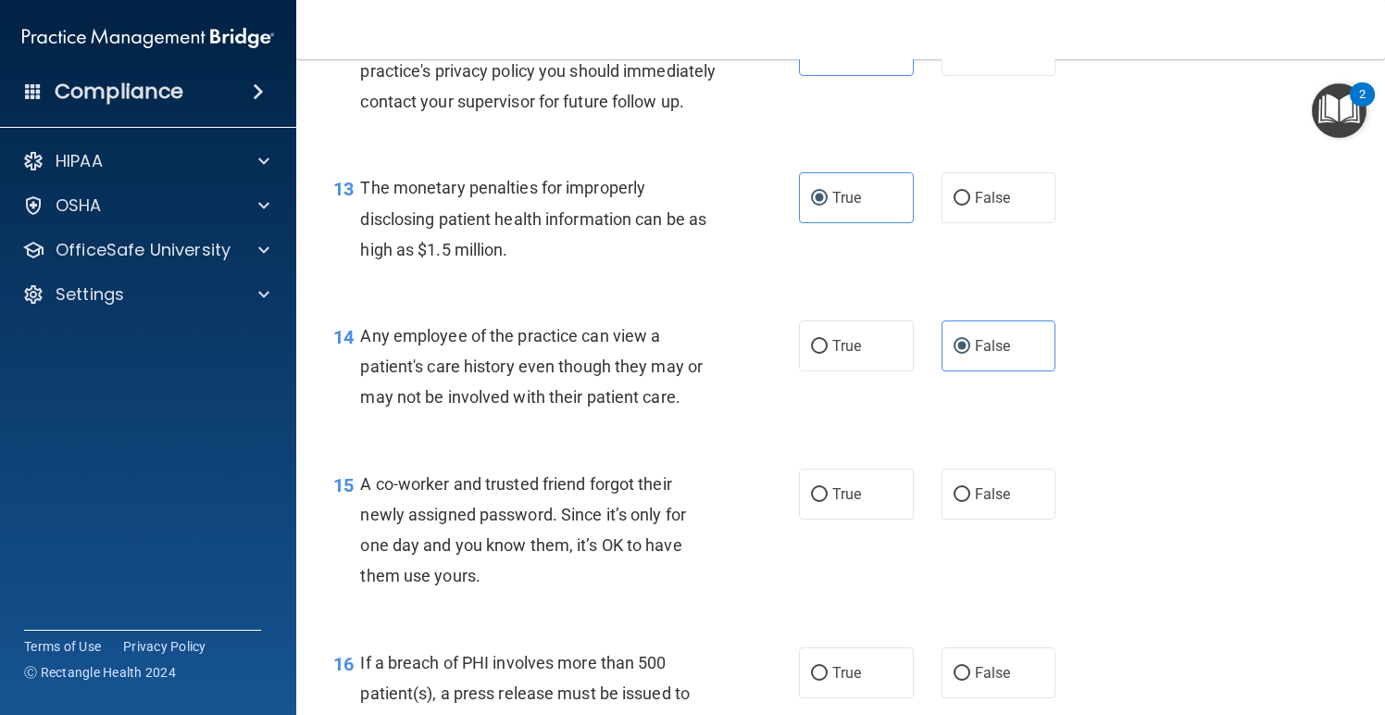
scroll to position [1985, 0]
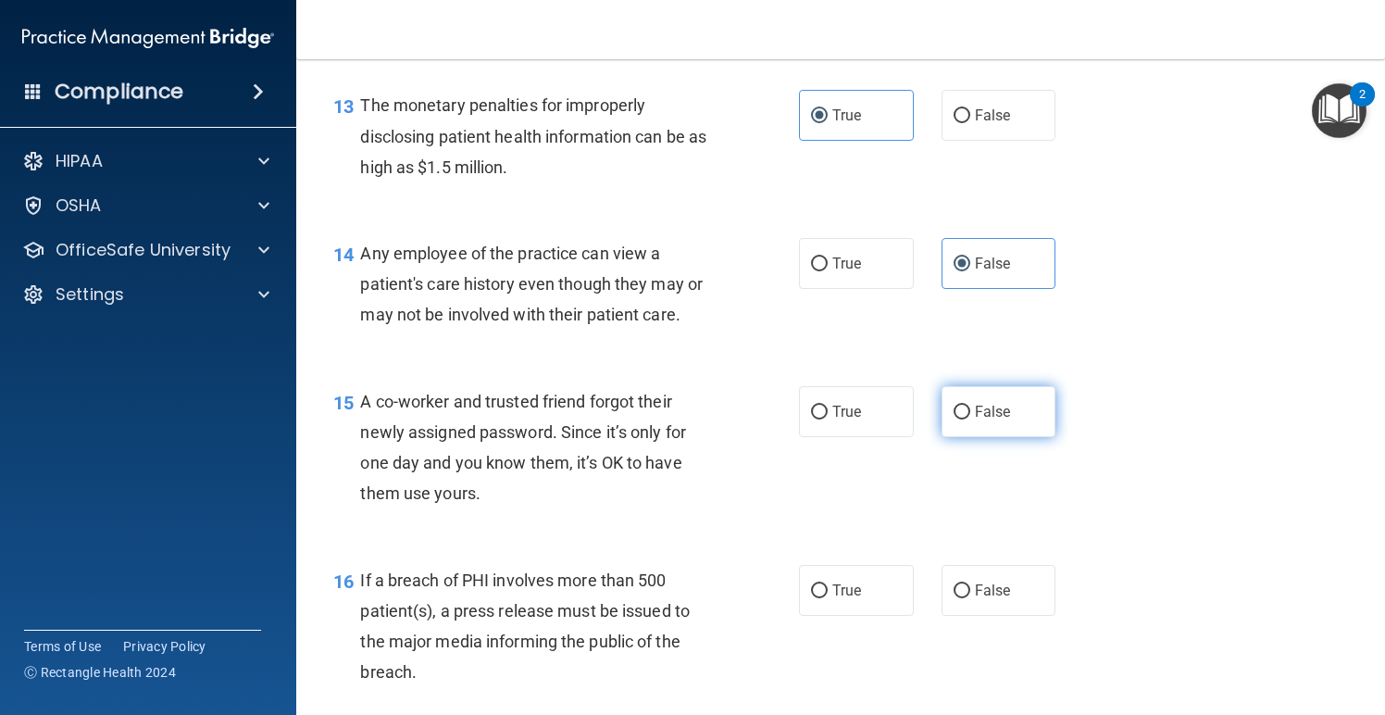
click at [1007, 437] on label "False" at bounding box center [999, 411] width 115 height 51
click at [971, 420] on input "False" at bounding box center [962, 413] width 17 height 14
radio input "true"
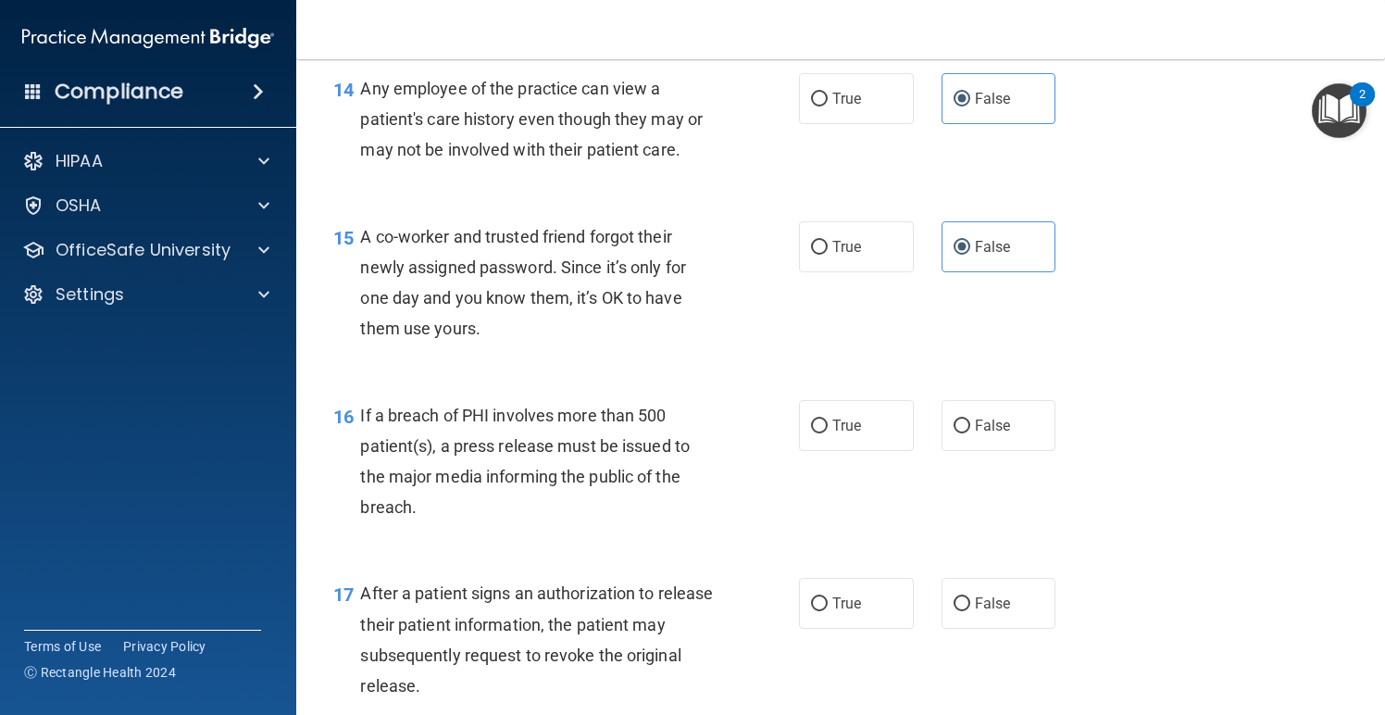
scroll to position [2204, 0]
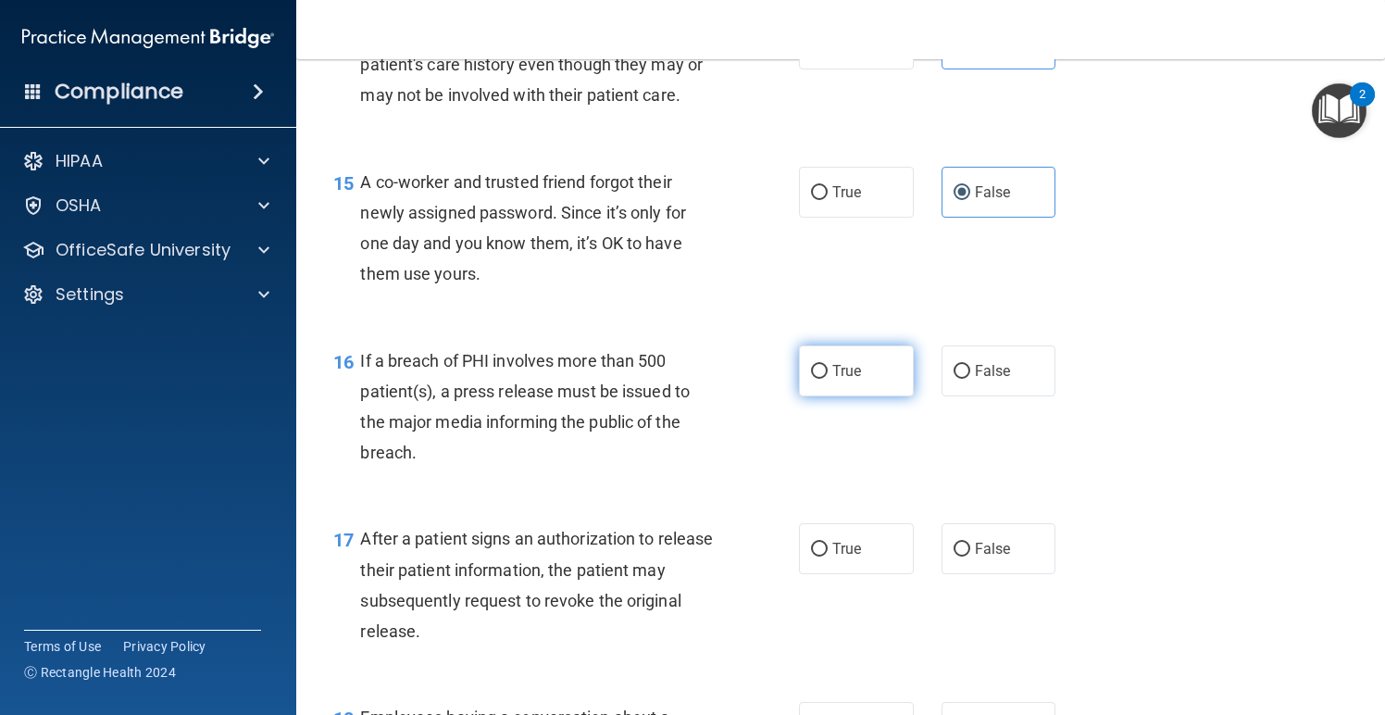
click at [846, 380] on span "True" at bounding box center [847, 371] width 29 height 18
click at [828, 379] on input "True" at bounding box center [819, 372] width 17 height 14
radio input "true"
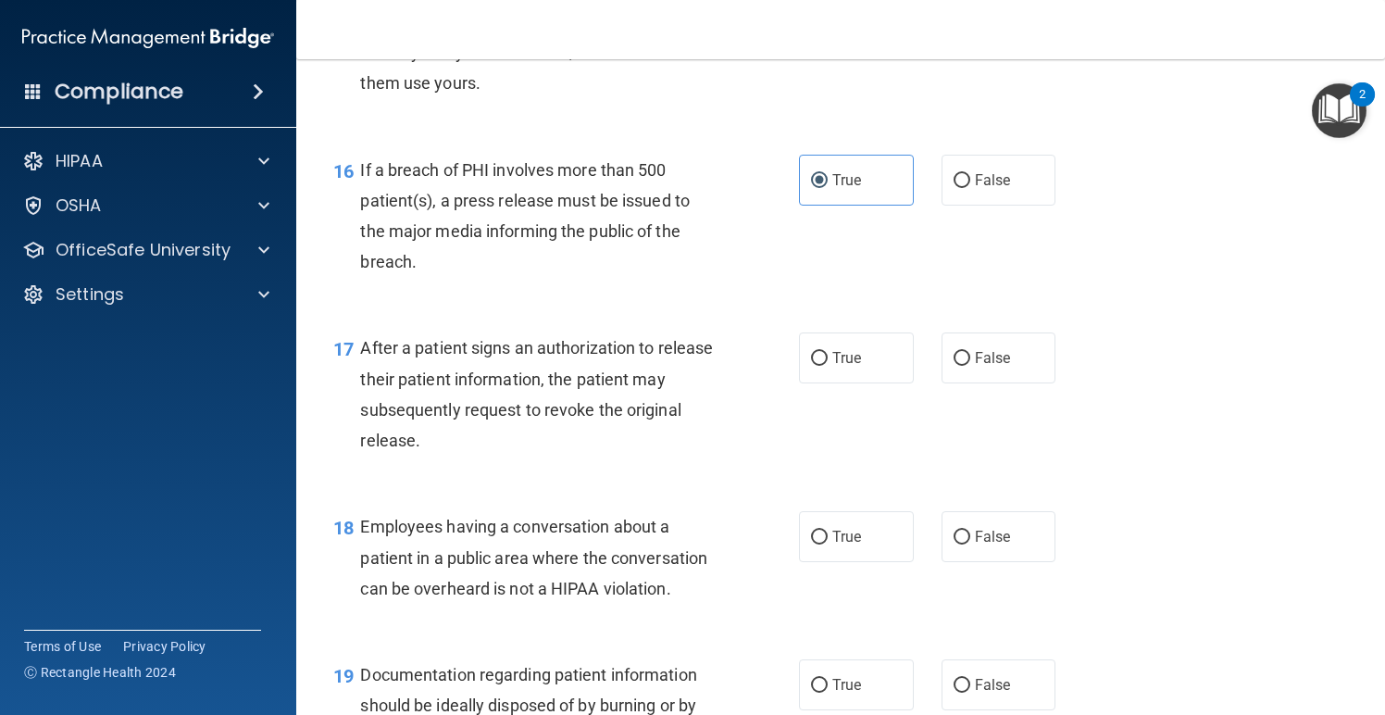
scroll to position [2405, 0]
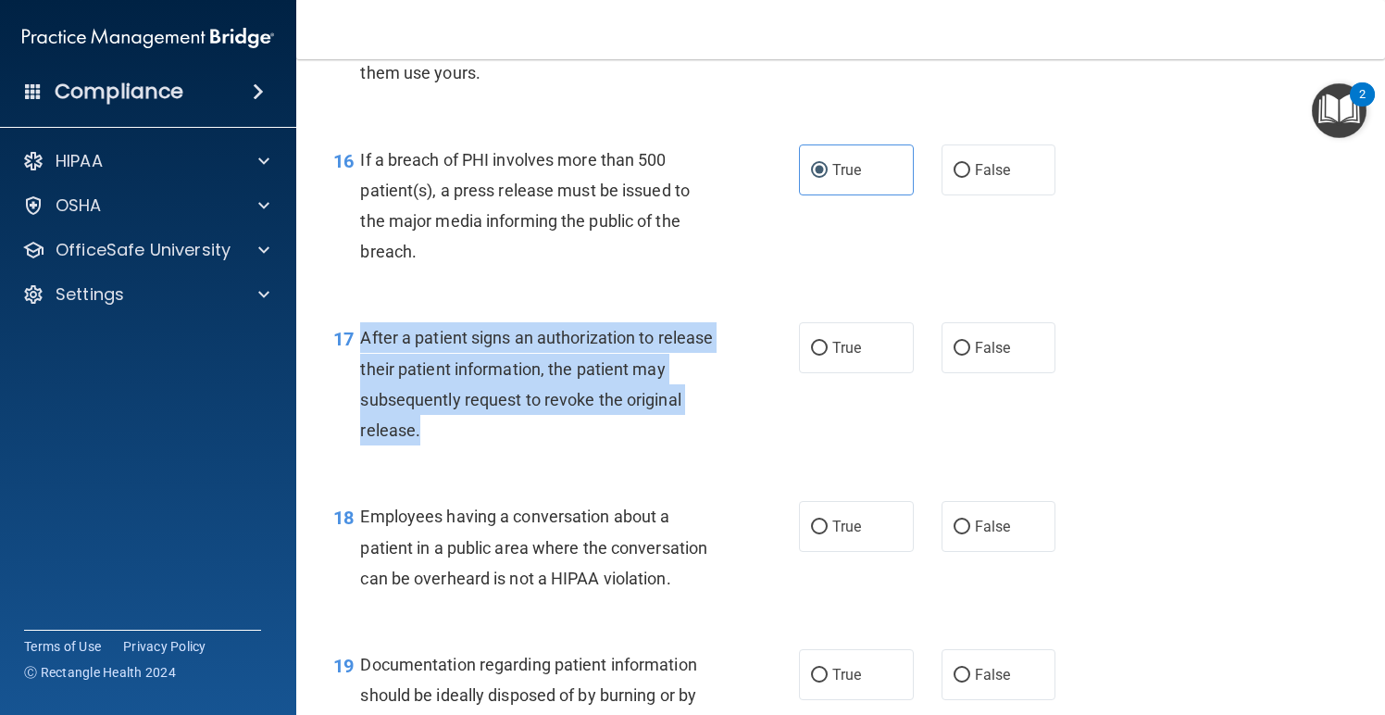
drag, startPoint x: 402, startPoint y: 427, endPoint x: 356, endPoint y: 360, distance: 81.2
click at [356, 360] on div "17 After a patient signs an authorization to release their patient information,…" at bounding box center [566, 388] width 521 height 132
copy div "After a patient signs an authorization to release their patient information, th…"
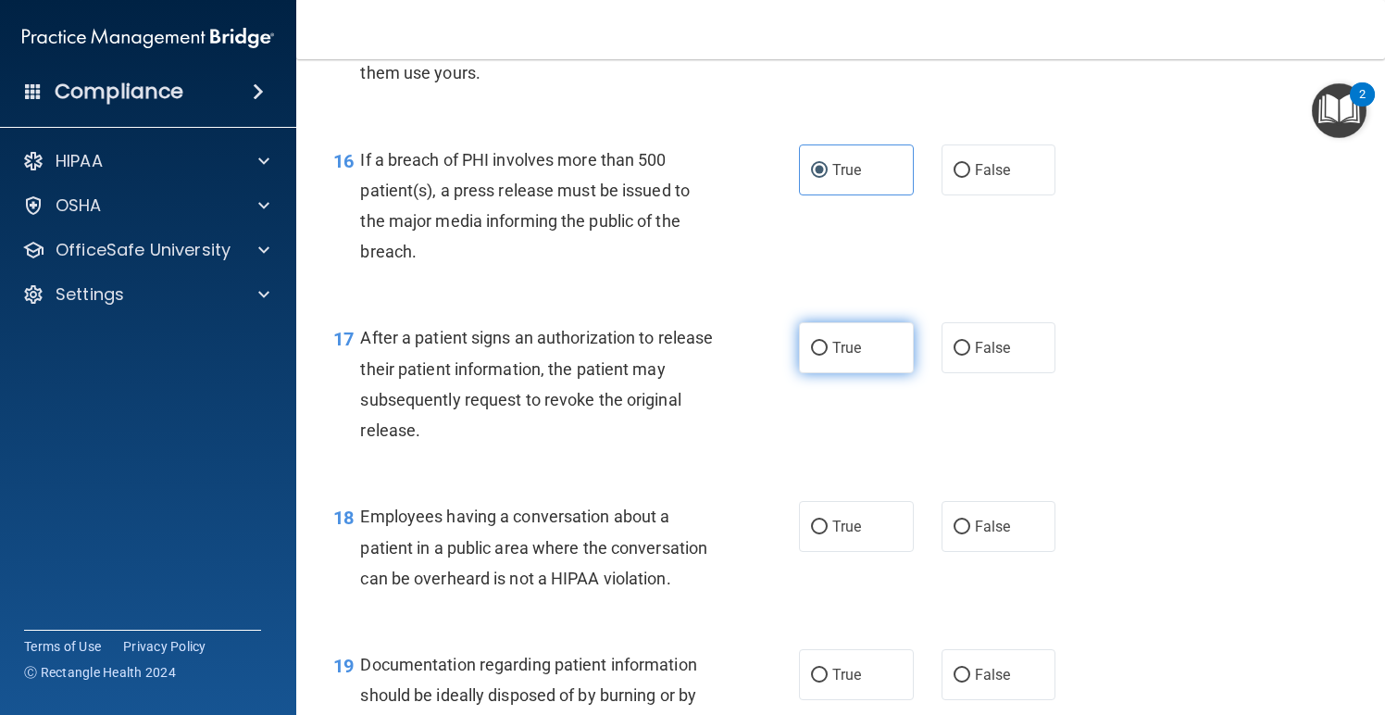
click at [831, 372] on label "True" at bounding box center [856, 347] width 115 height 51
click at [828, 356] on input "True" at bounding box center [819, 349] width 17 height 14
radio input "true"
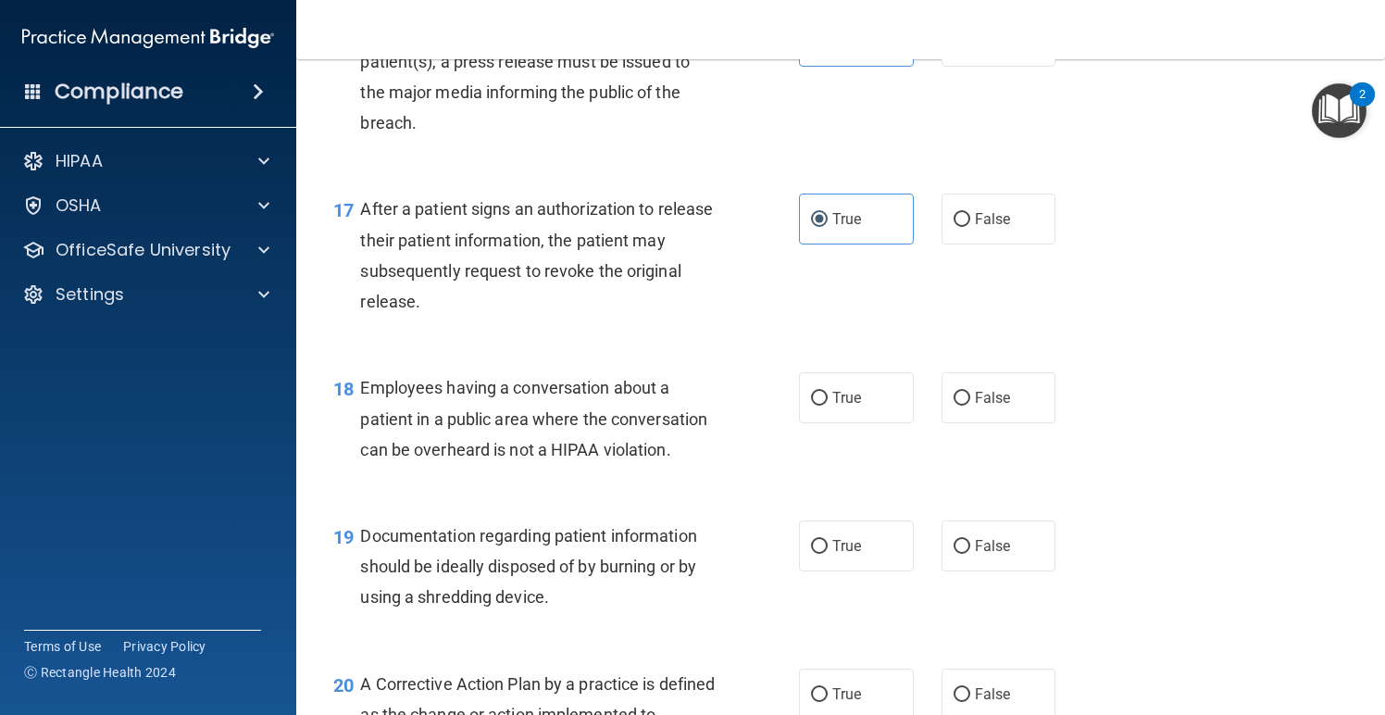
scroll to position [2576, 0]
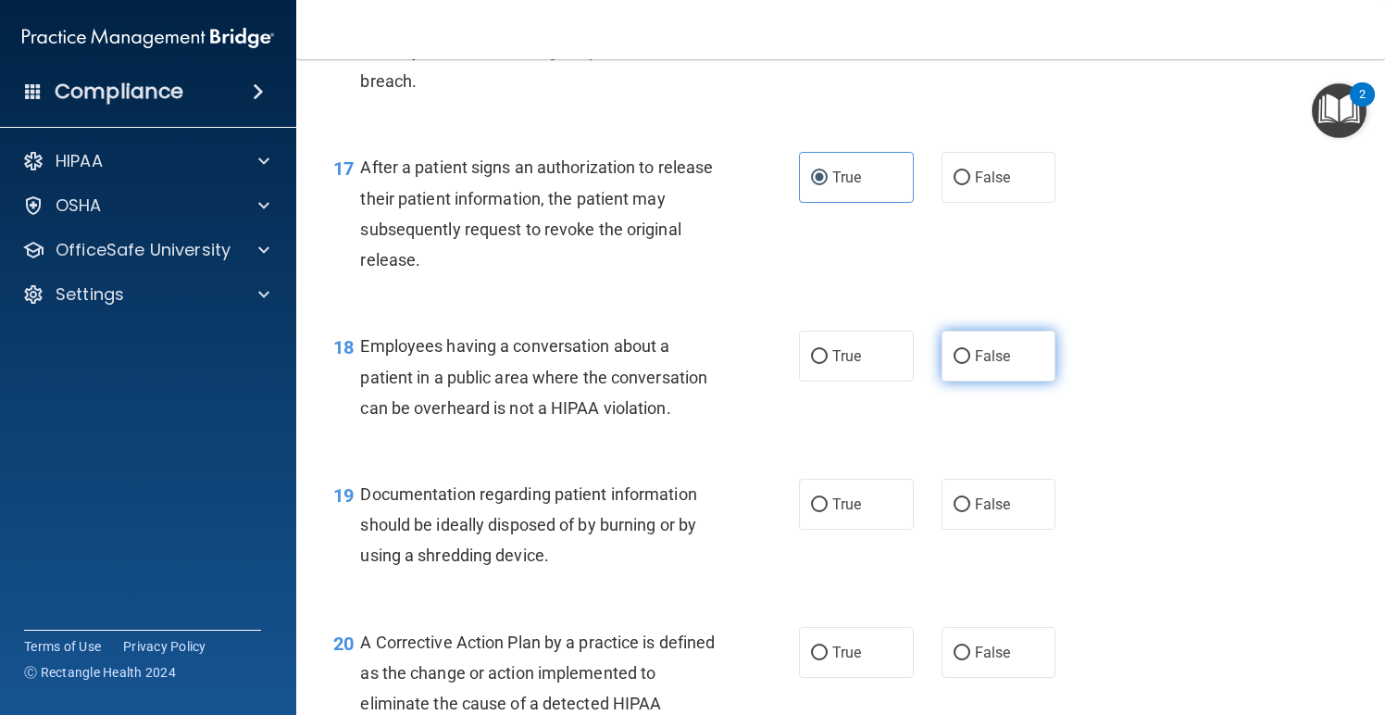
click at [986, 365] on span "False" at bounding box center [993, 356] width 36 height 18
click at [971, 364] on input "False" at bounding box center [962, 357] width 17 height 14
radio input "true"
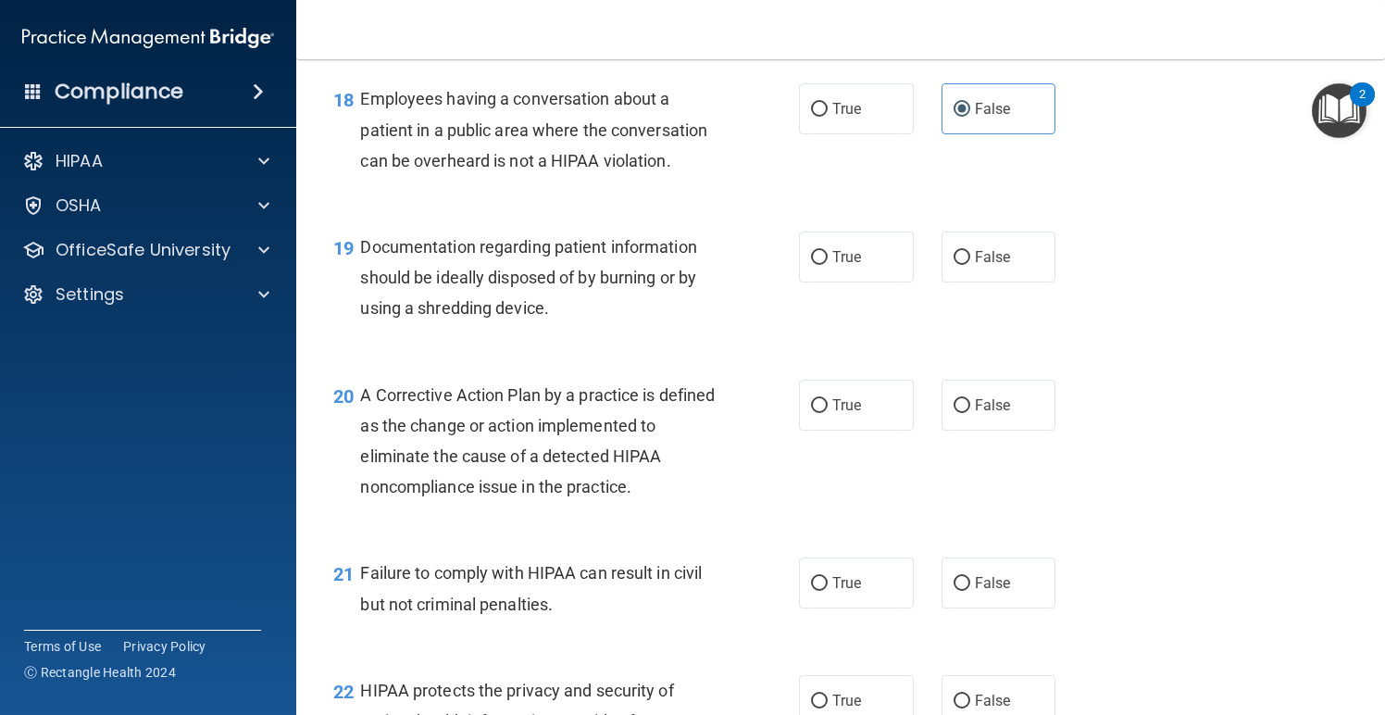
scroll to position [2833, 0]
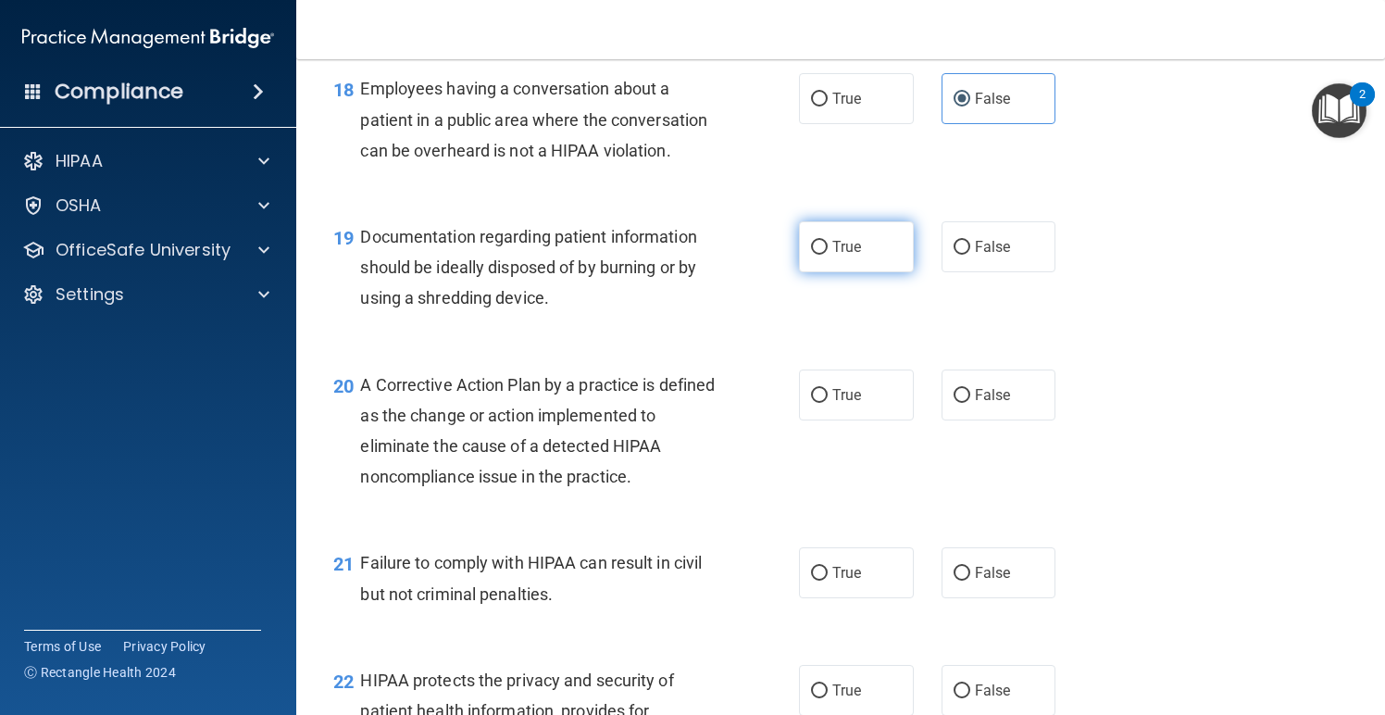
click at [865, 261] on label "True" at bounding box center [856, 246] width 115 height 51
click at [828, 255] on input "True" at bounding box center [819, 248] width 17 height 14
radio input "true"
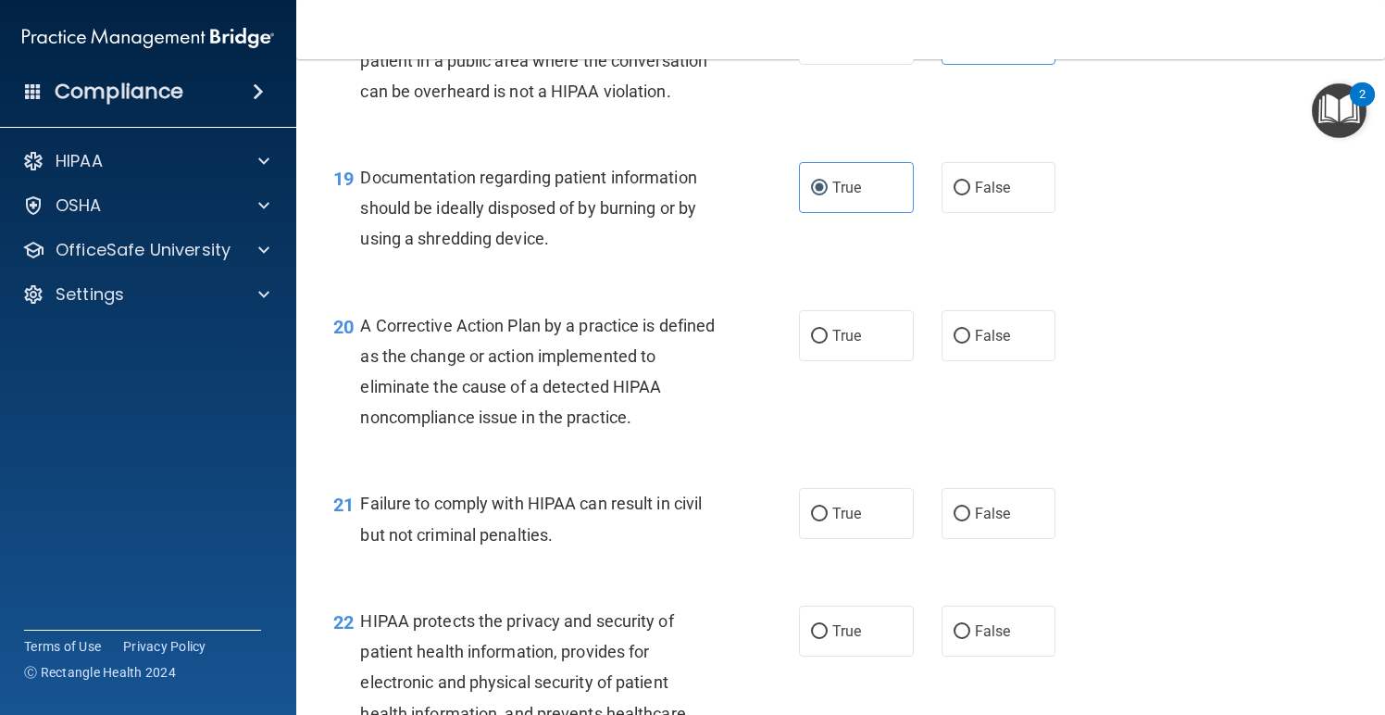
scroll to position [2923, 0]
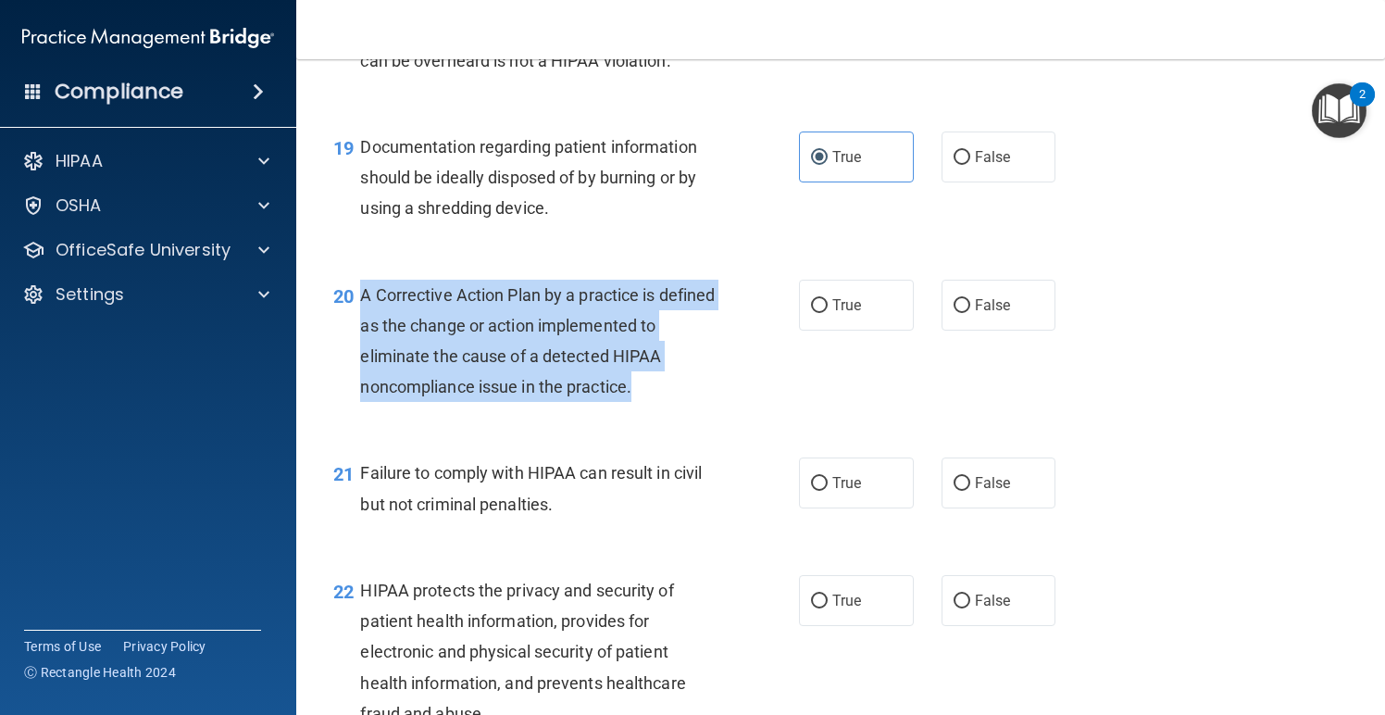
drag, startPoint x: 591, startPoint y: 402, endPoint x: 364, endPoint y: 314, distance: 243.4
click at [363, 314] on div "A Corrective Action Plan by a practice is defined as the change or action imple…" at bounding box center [545, 341] width 370 height 123
copy span "A Corrective Action Plan by a practice is defined as the change or action imple…"
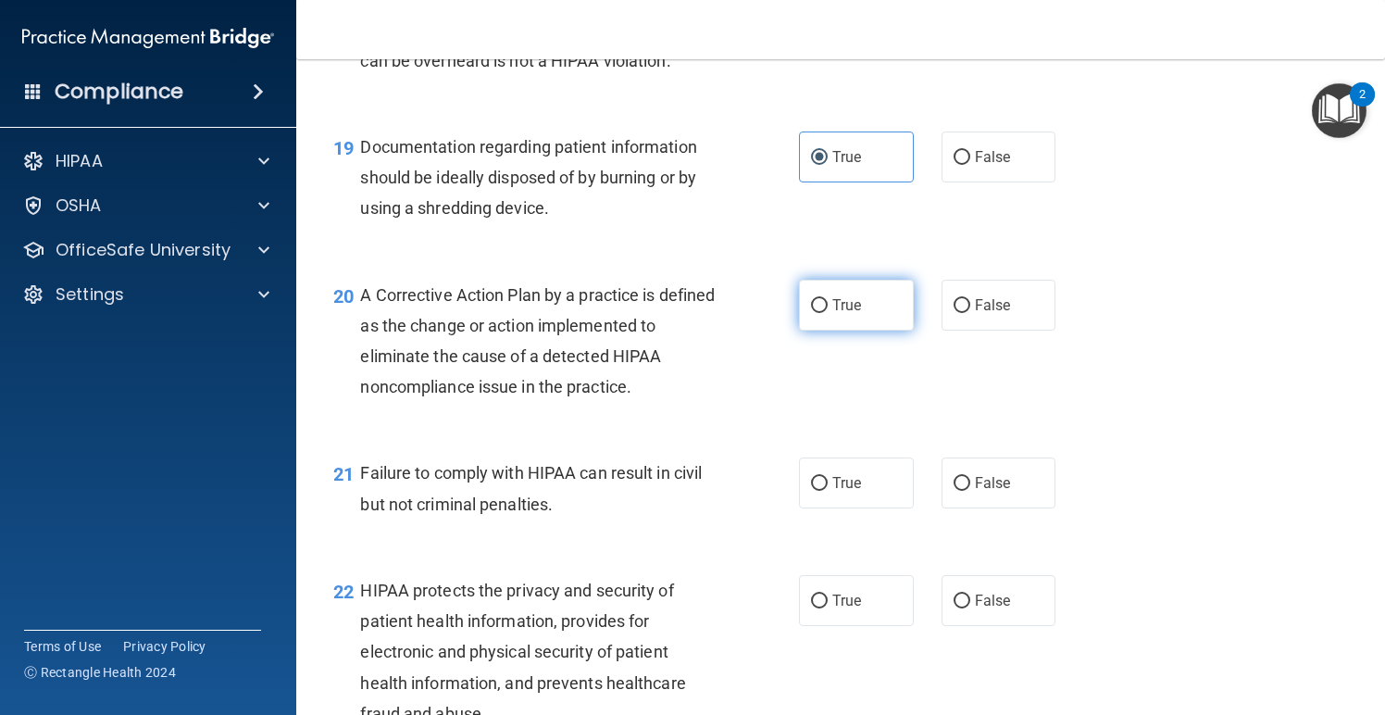
click at [828, 325] on label "True" at bounding box center [856, 305] width 115 height 51
click at [828, 313] on input "True" at bounding box center [819, 306] width 17 height 14
radio input "true"
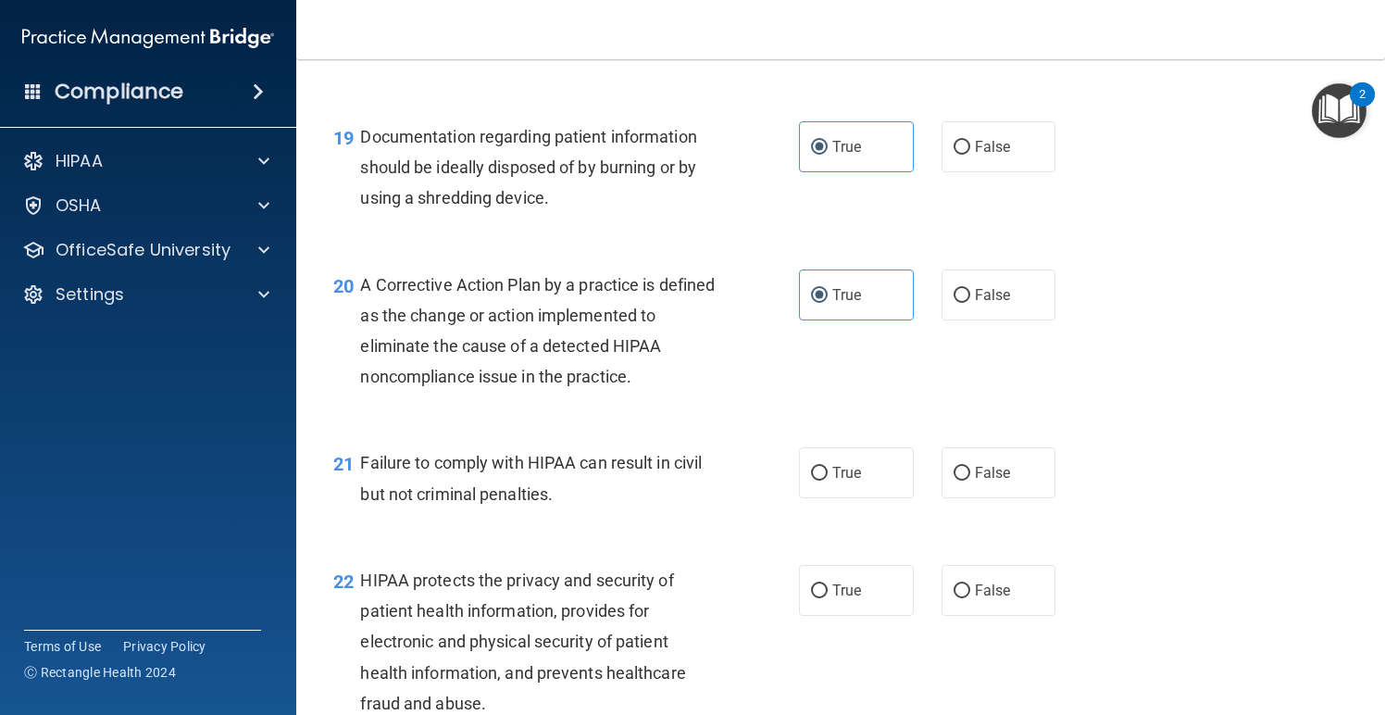
scroll to position [2931, 0]
click at [1014, 489] on label "False" at bounding box center [999, 474] width 115 height 51
click at [971, 483] on input "False" at bounding box center [962, 476] width 17 height 14
radio input "true"
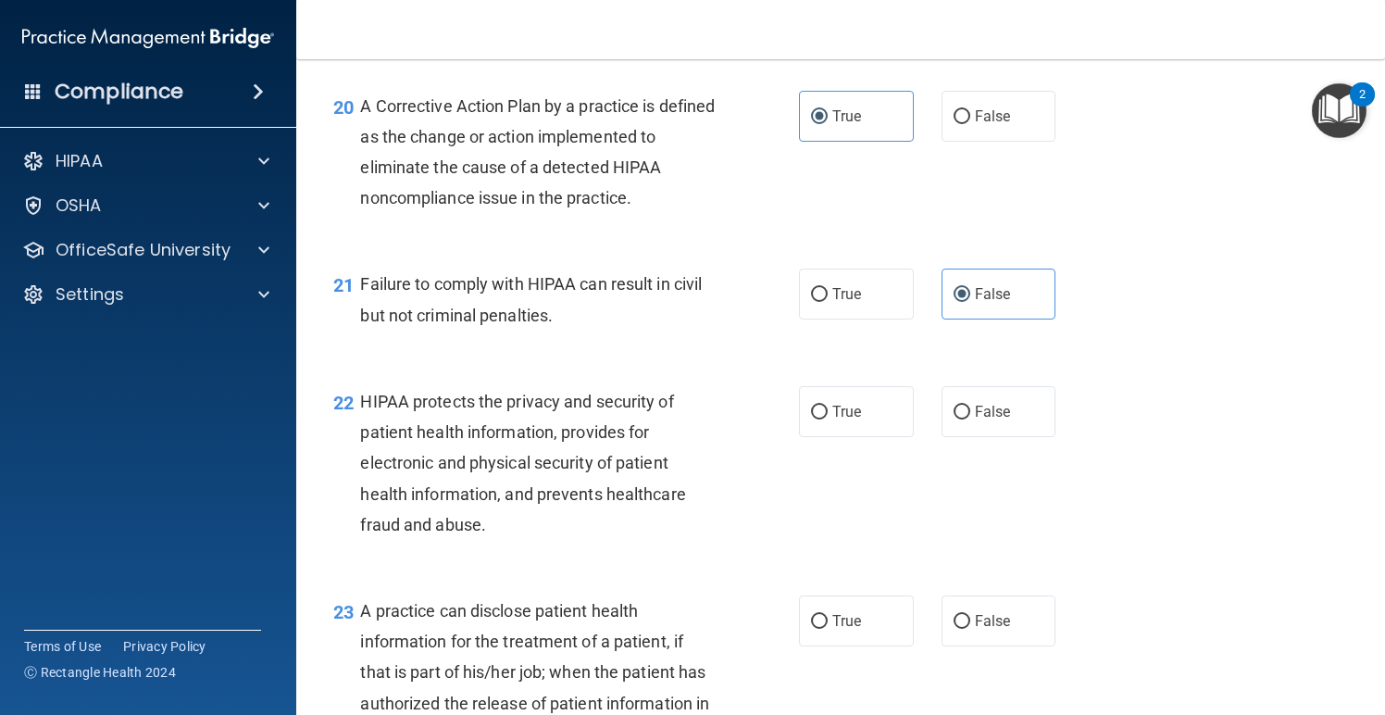
scroll to position [3117, 0]
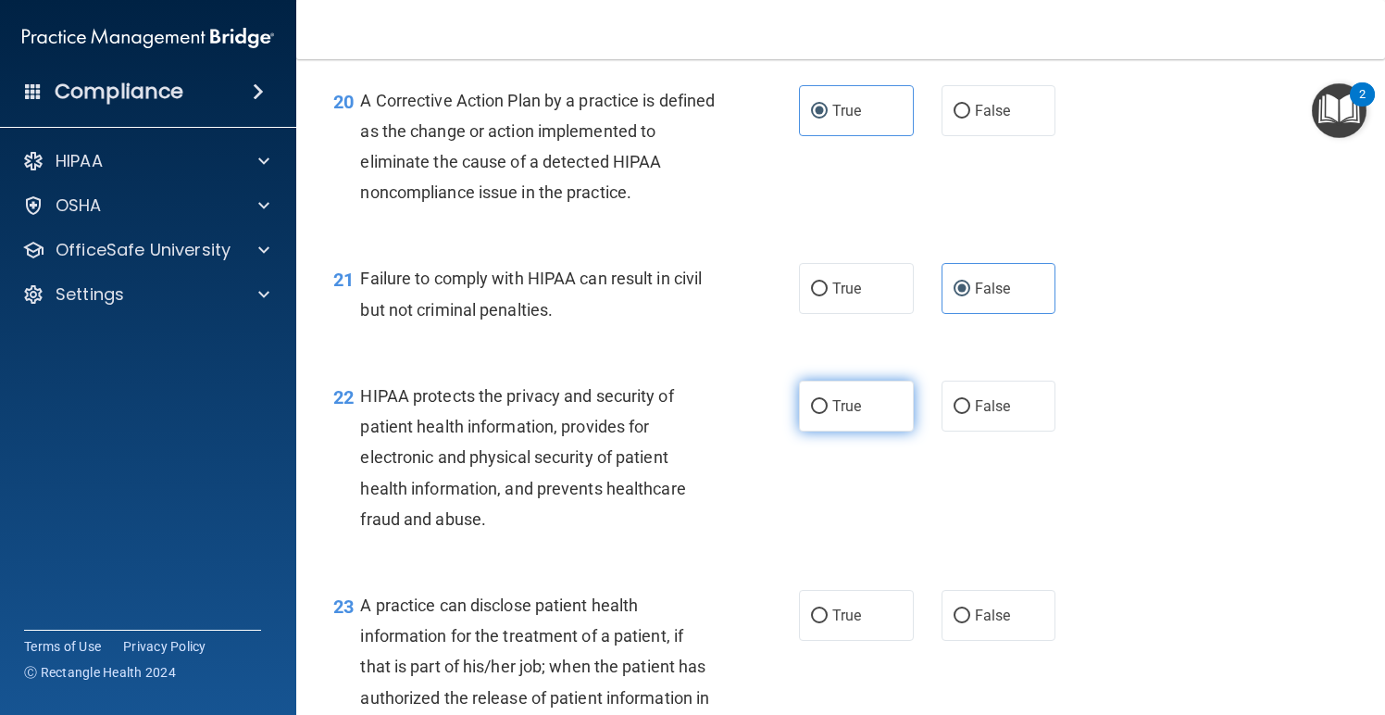
click at [855, 432] on label "True" at bounding box center [856, 406] width 115 height 51
click at [828, 414] on input "True" at bounding box center [819, 407] width 17 height 14
radio input "true"
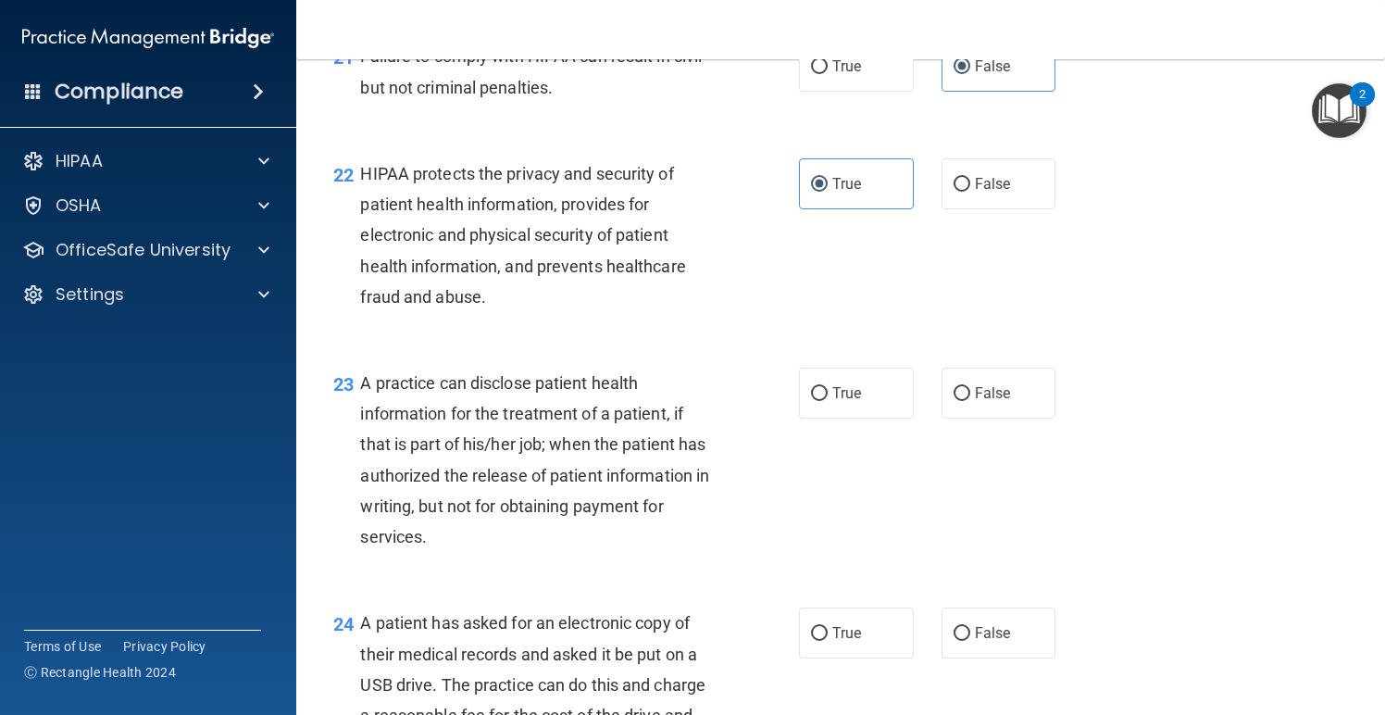
scroll to position [3356, 0]
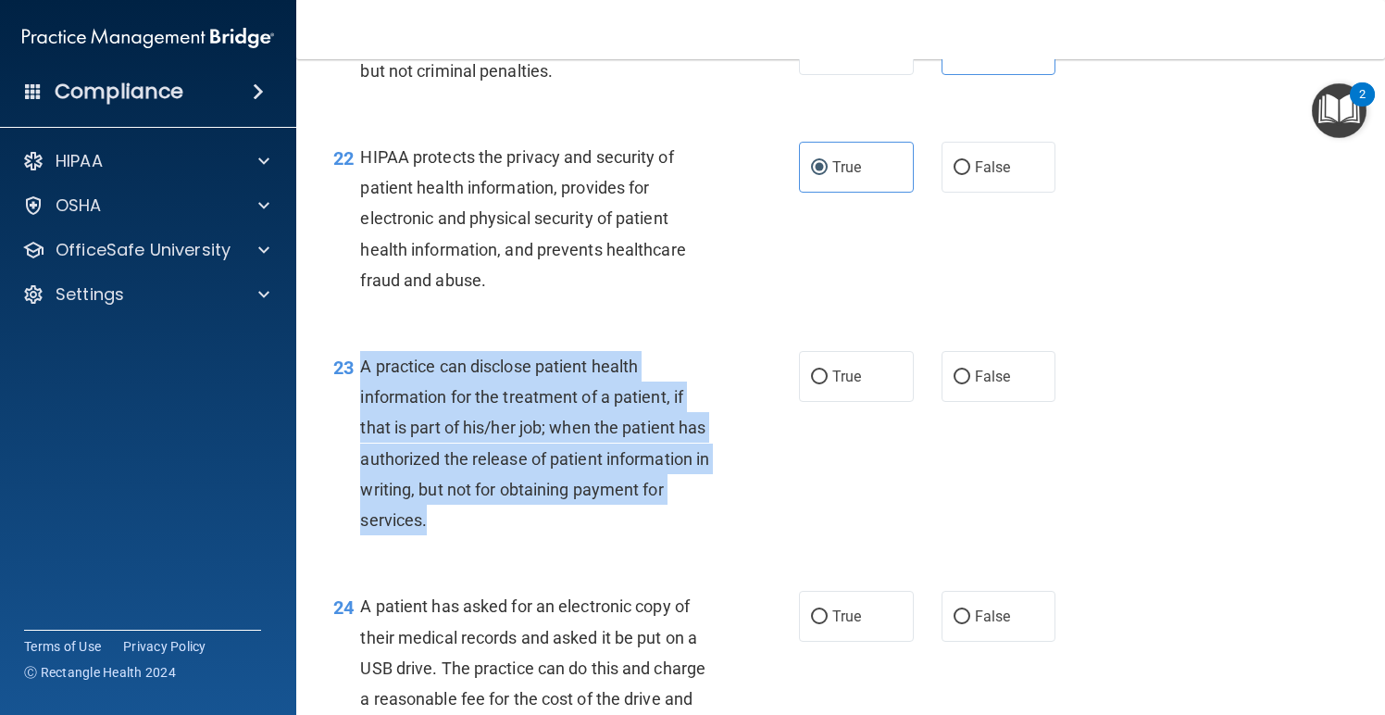
drag, startPoint x: 430, startPoint y: 533, endPoint x: 361, endPoint y: 381, distance: 167.5
click at [361, 381] on div "A practice can disclose patient health information for the treatment of a patie…" at bounding box center [545, 443] width 370 height 184
copy span "A practice can disclose patient health information for the treatment of a patie…"
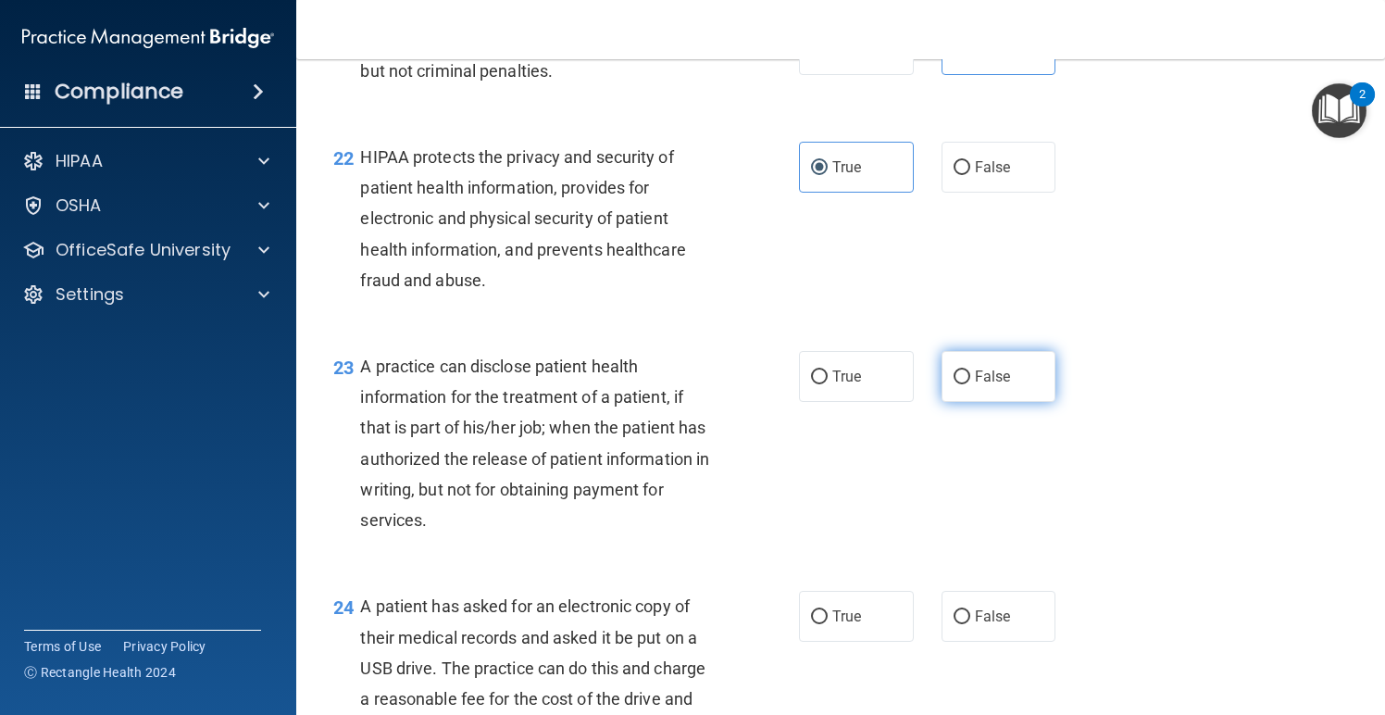
click at [971, 395] on label "False" at bounding box center [999, 376] width 115 height 51
click at [971, 384] on input "False" at bounding box center [962, 377] width 17 height 14
radio input "true"
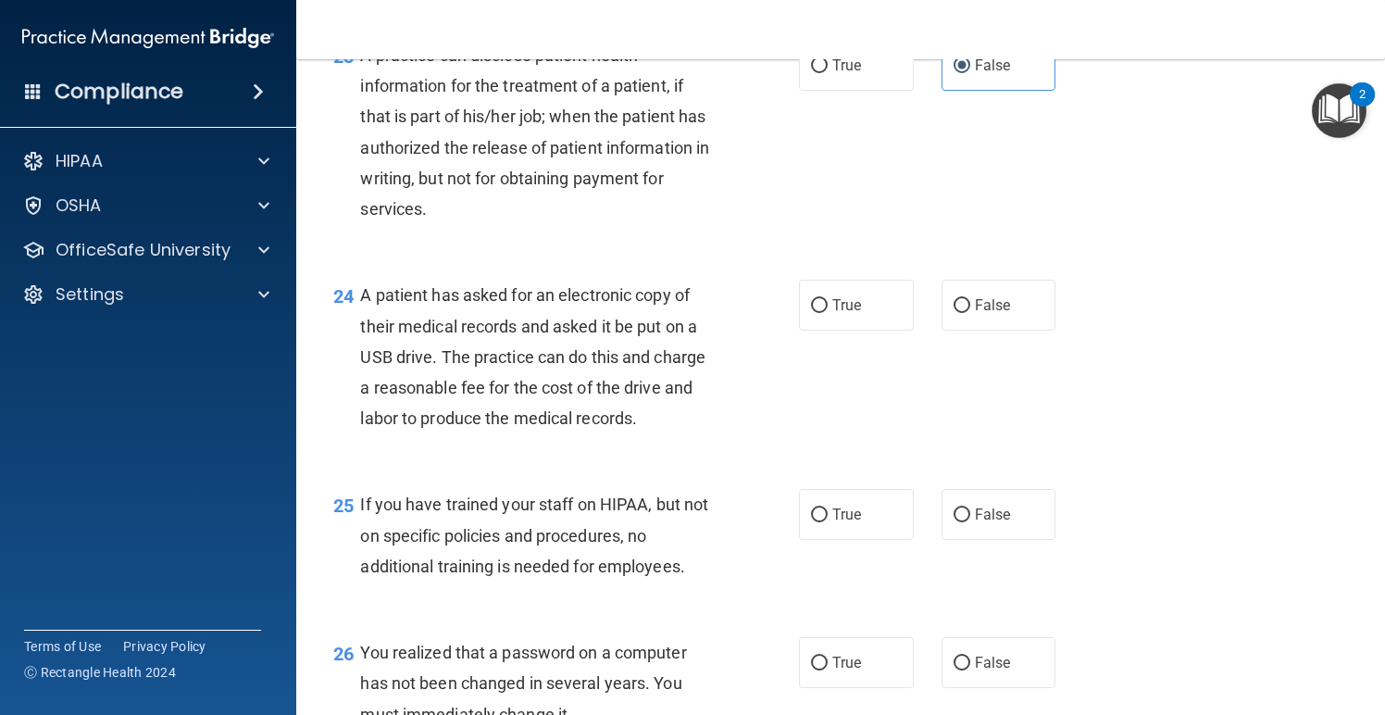
scroll to position [3668, 0]
click at [852, 312] on span "True" at bounding box center [847, 304] width 29 height 18
click at [828, 312] on input "True" at bounding box center [819, 305] width 17 height 14
radio input "true"
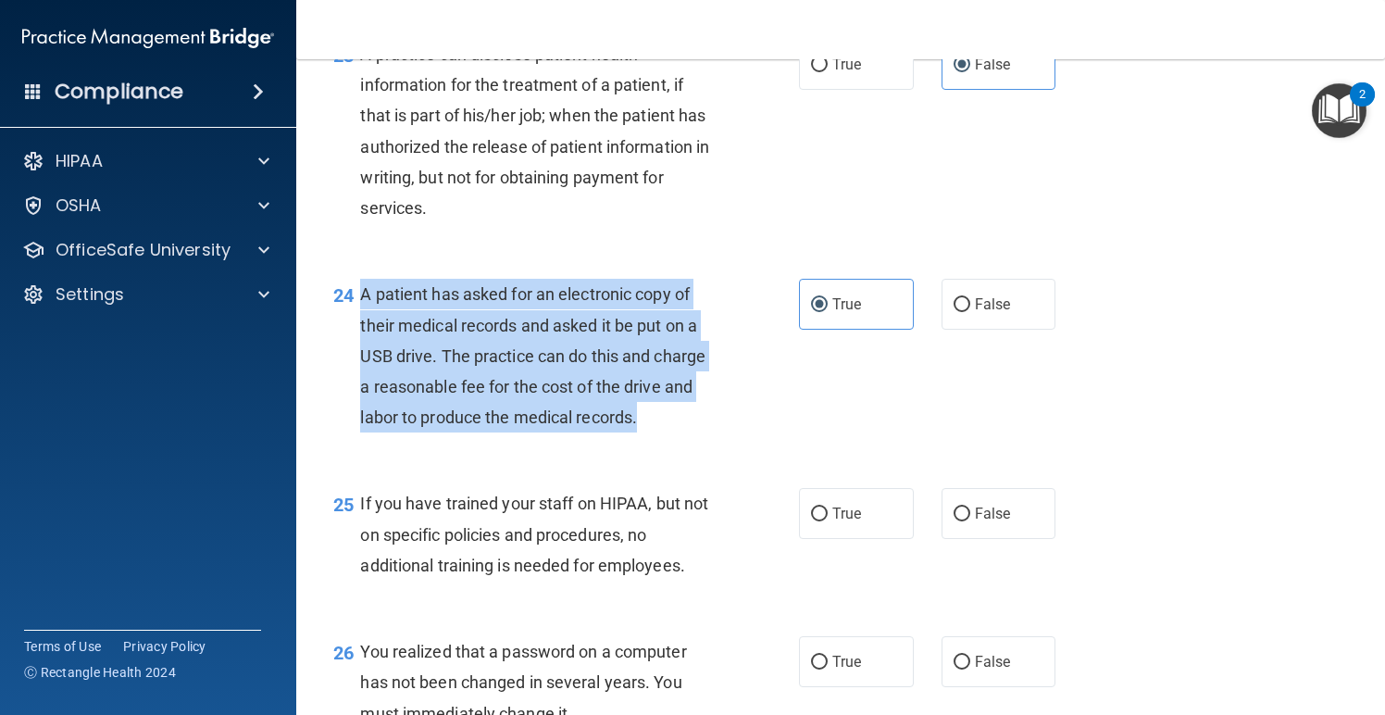
drag, startPoint x: 636, startPoint y: 433, endPoint x: 357, endPoint y: 313, distance: 303.6
click at [358, 314] on div "24 A patient has asked for an electronic copy of their medical records and aske…" at bounding box center [566, 360] width 521 height 163
copy div "A patient has asked for an electronic copy of their medical records and asked i…"
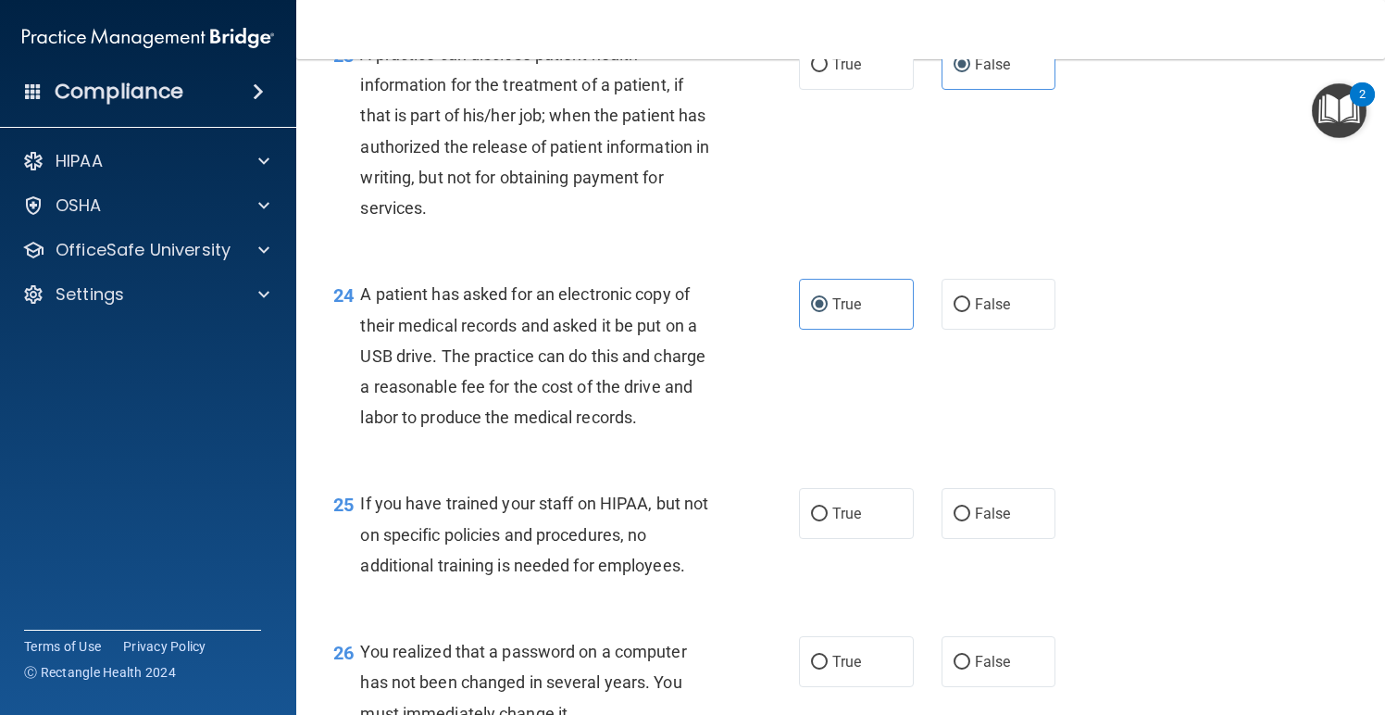
click at [902, 402] on div "24 A patient has asked for an electronic copy of their medical records and aske…" at bounding box center [841, 360] width 1043 height 209
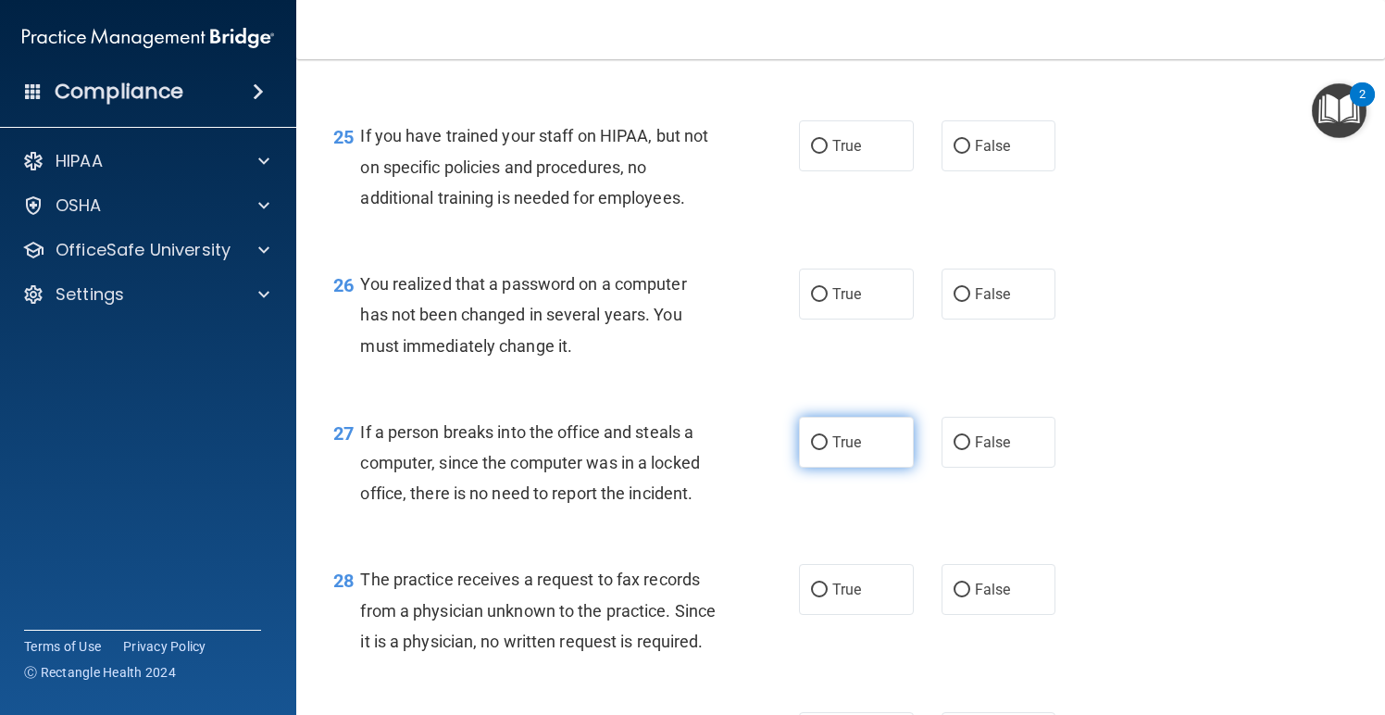
scroll to position [4045, 0]
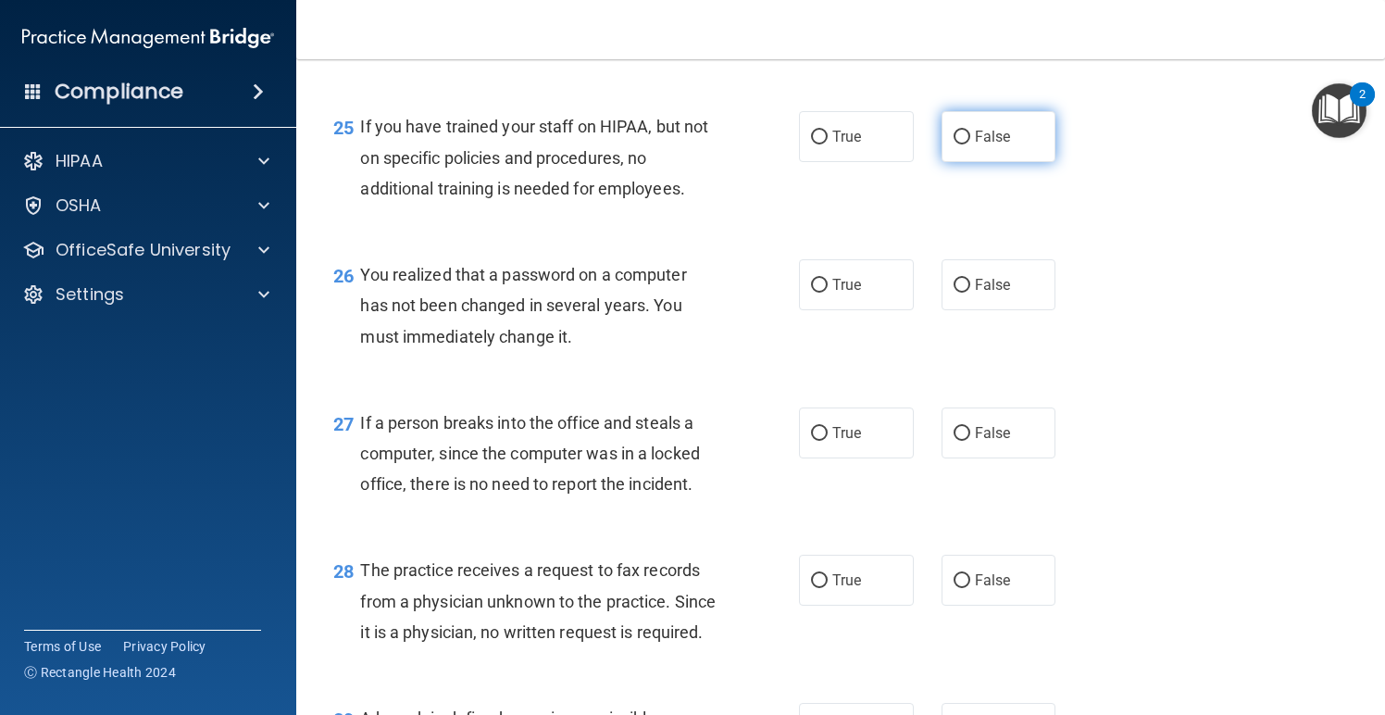
click at [1003, 144] on span "False" at bounding box center [993, 137] width 36 height 18
click at [971, 144] on input "False" at bounding box center [962, 138] width 17 height 14
radio input "true"
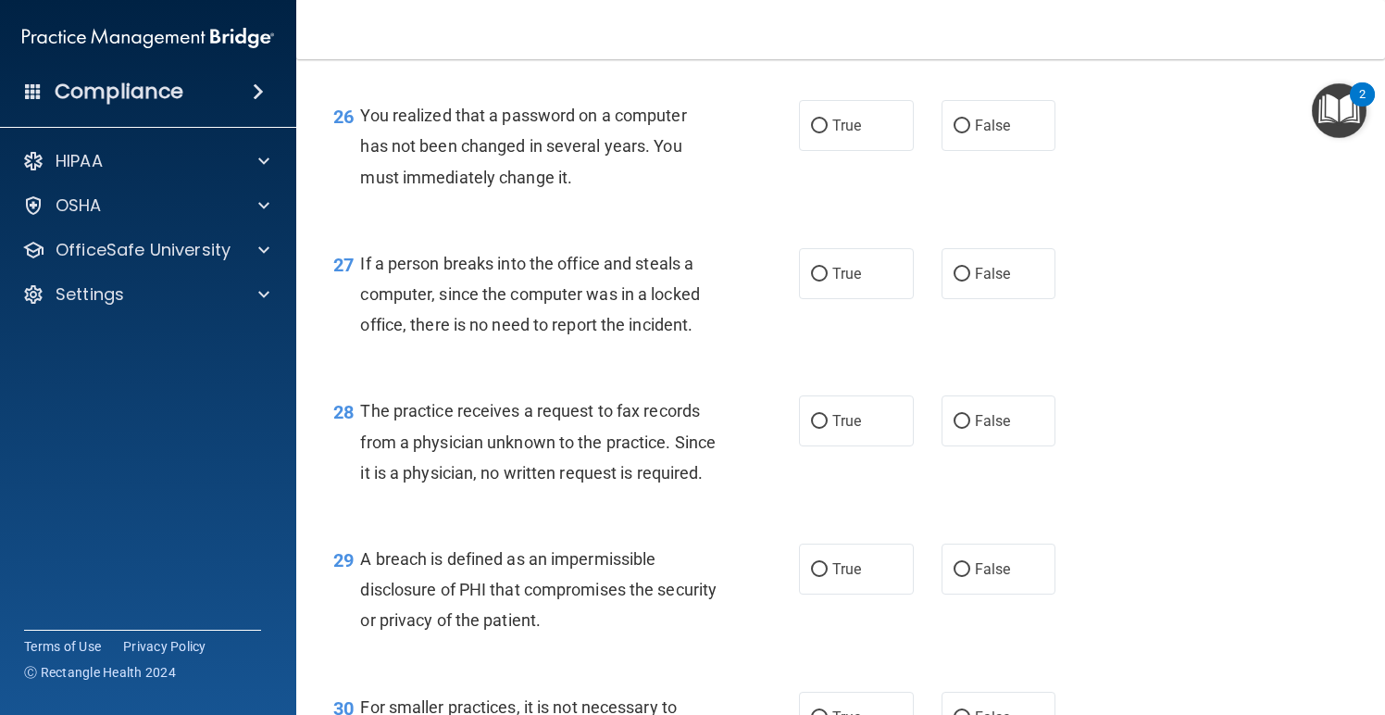
scroll to position [4204, 0]
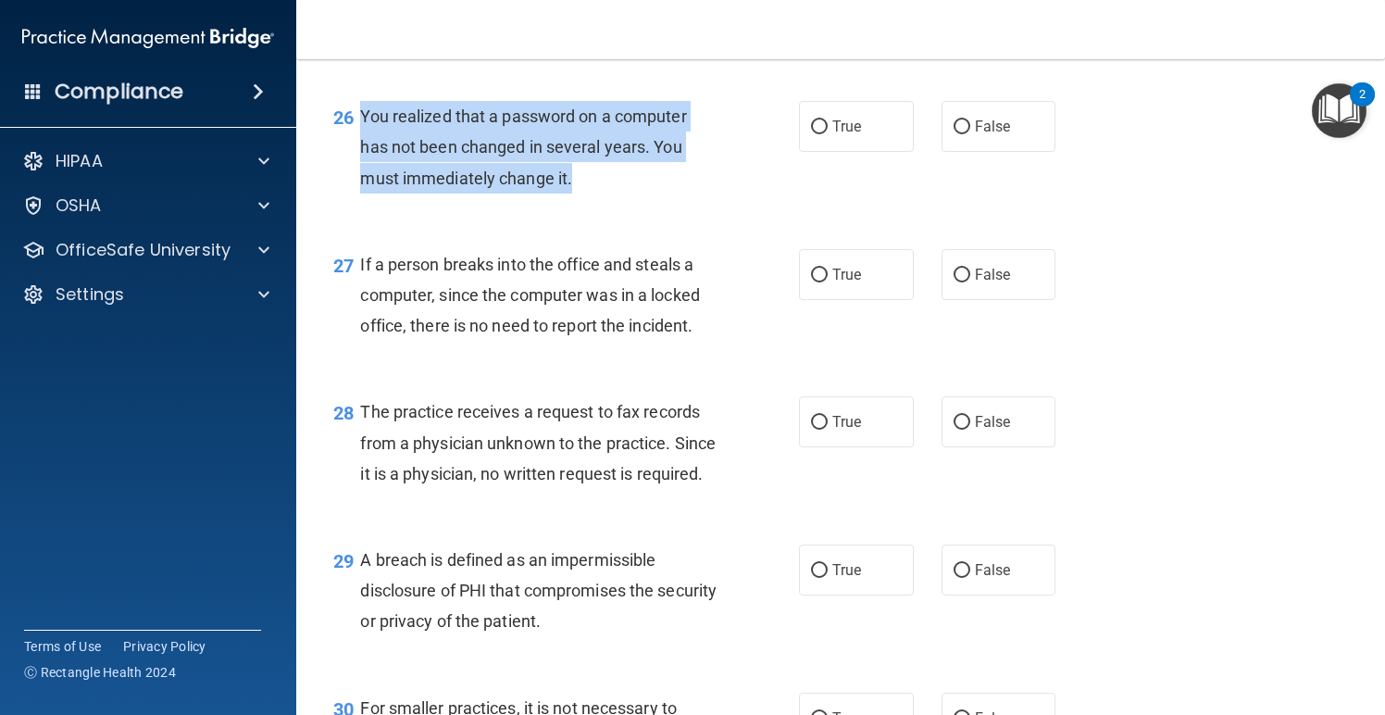
drag, startPoint x: 531, startPoint y: 192, endPoint x: 365, endPoint y: 131, distance: 176.7
click at [365, 131] on div "You realized that a password on a computer has not been changed in several year…" at bounding box center [545, 147] width 370 height 93
copy span "You realized that a password on a computer has not been changed in several year…"
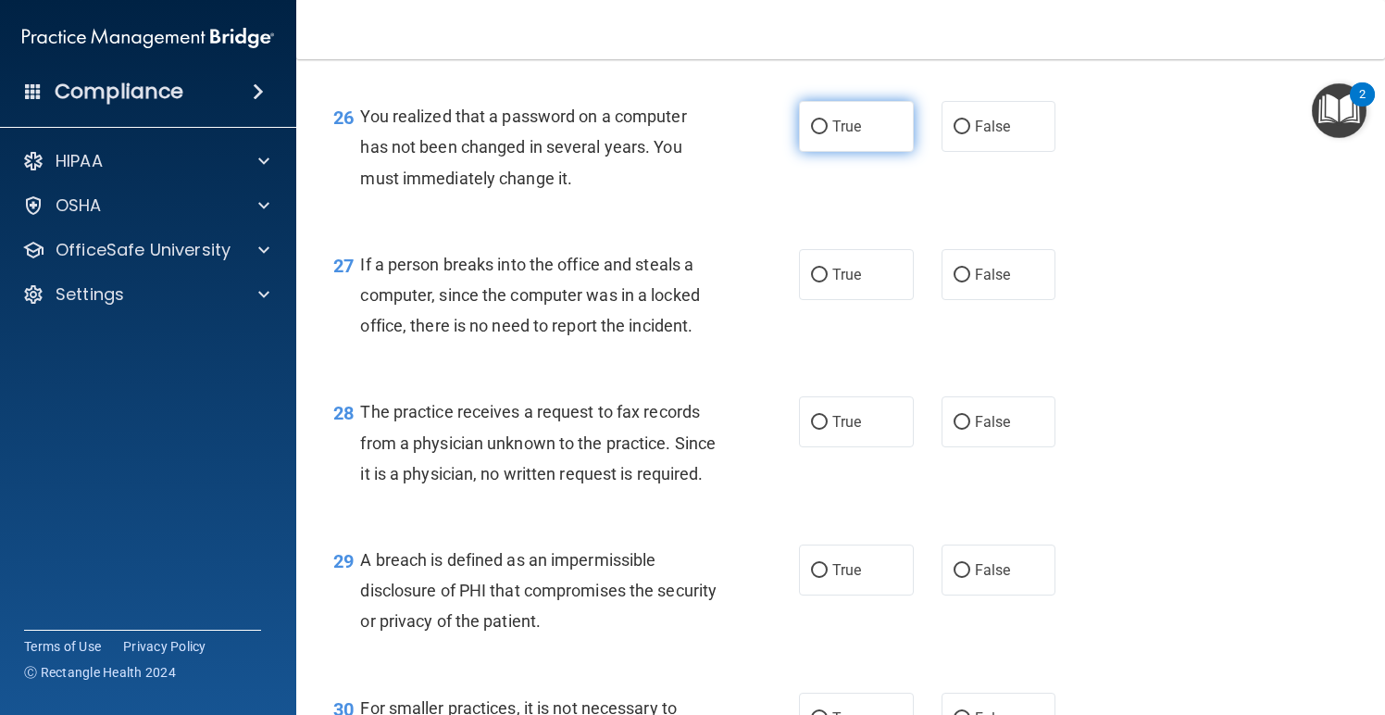
click at [831, 152] on label "True" at bounding box center [856, 126] width 115 height 51
click at [828, 134] on input "True" at bounding box center [819, 127] width 17 height 14
radio input "true"
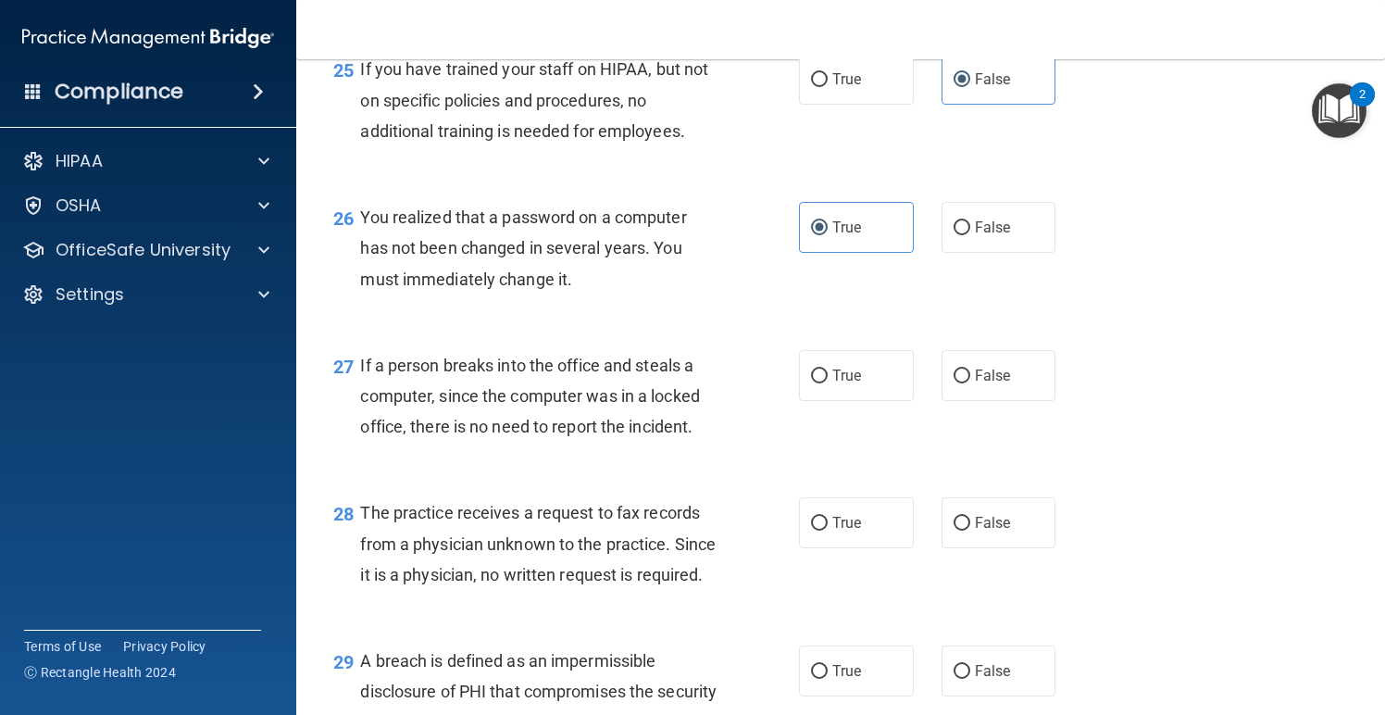
scroll to position [4121, 0]
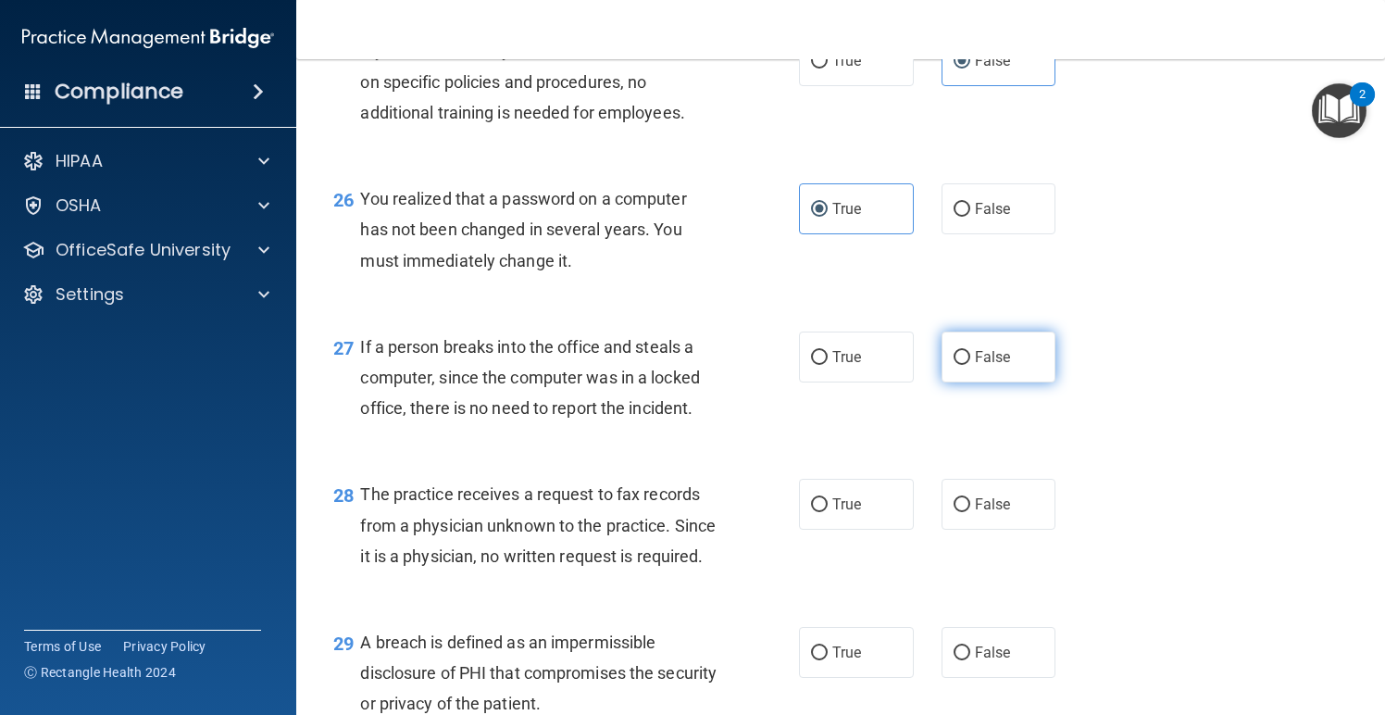
click at [976, 359] on label "False" at bounding box center [999, 357] width 115 height 51
click at [971, 359] on input "False" at bounding box center [962, 358] width 17 height 14
radio input "true"
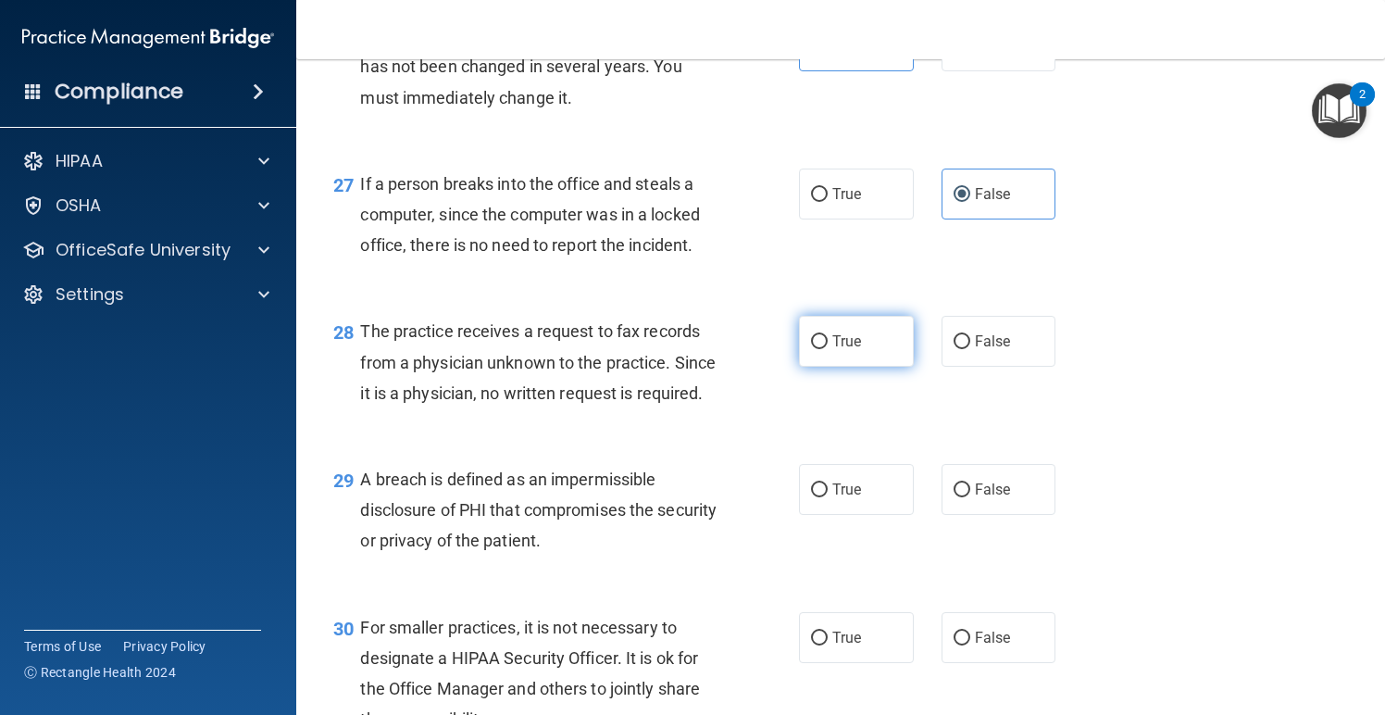
scroll to position [4323, 0]
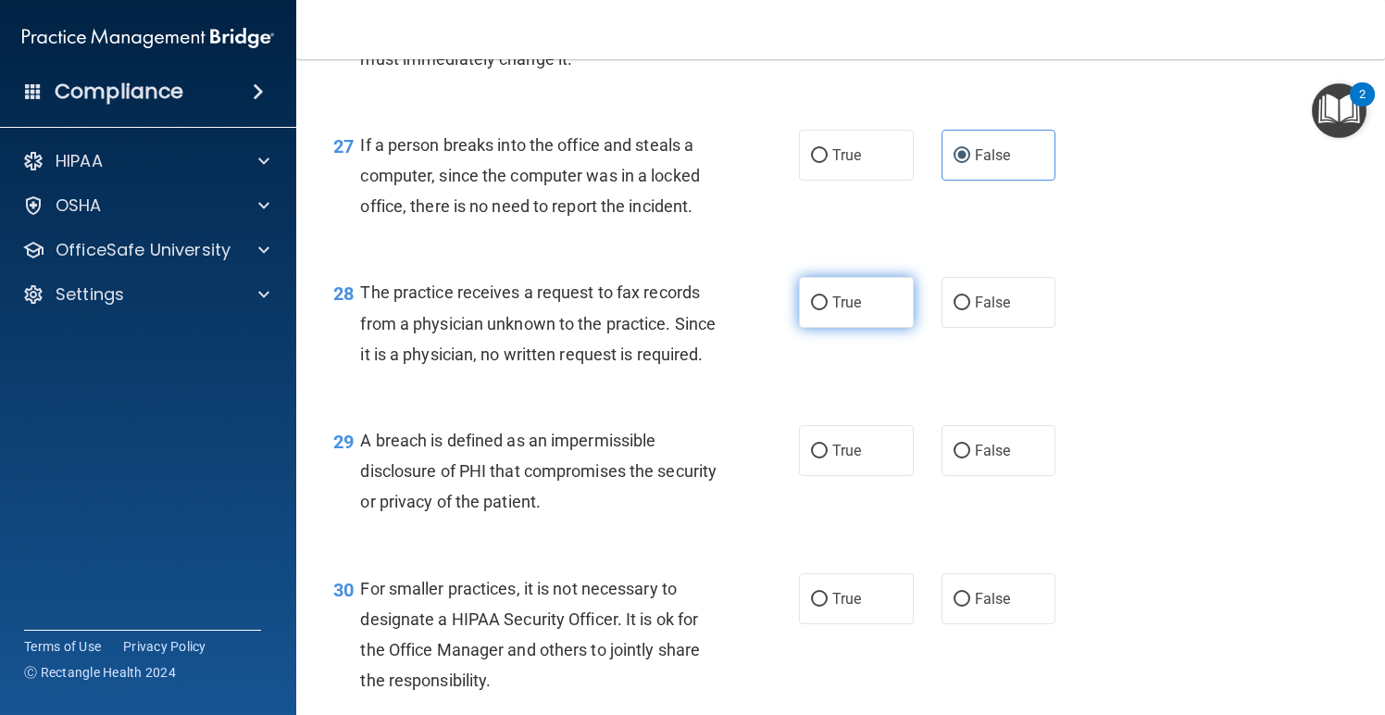
click at [852, 328] on label "True" at bounding box center [856, 302] width 115 height 51
click at [828, 310] on input "True" at bounding box center [819, 303] width 17 height 14
radio input "true"
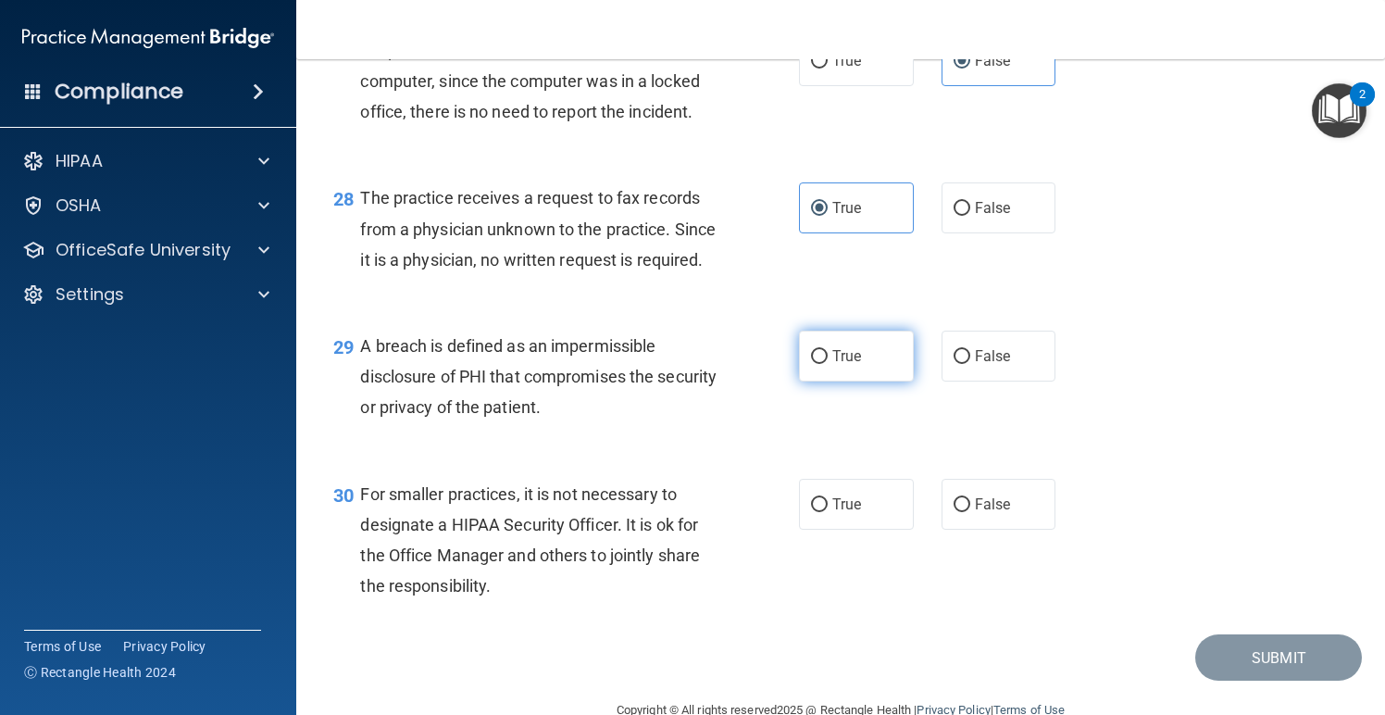
scroll to position [4399, 0]
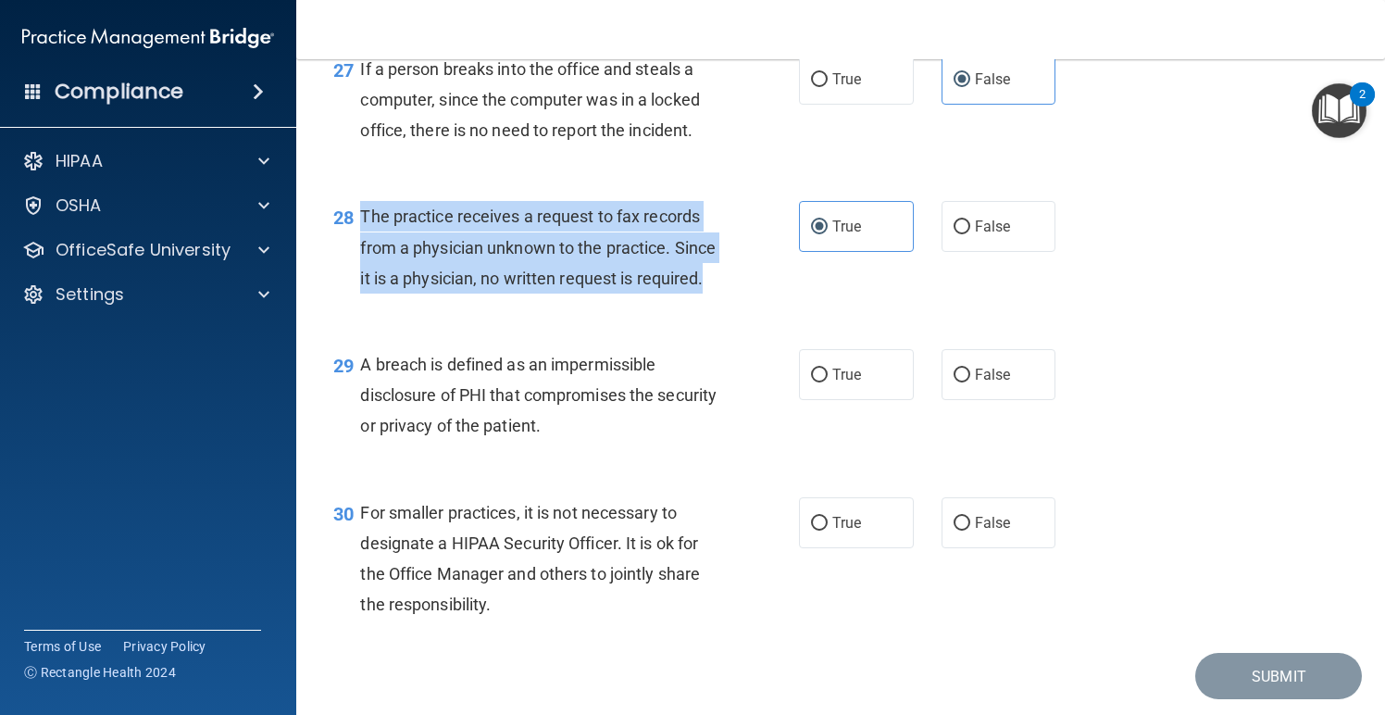
drag, startPoint x: 431, startPoint y: 322, endPoint x: 362, endPoint y: 237, distance: 109.3
click at [362, 237] on div "The practice receives a request to fax records from a physician unknown to the …" at bounding box center [545, 247] width 370 height 93
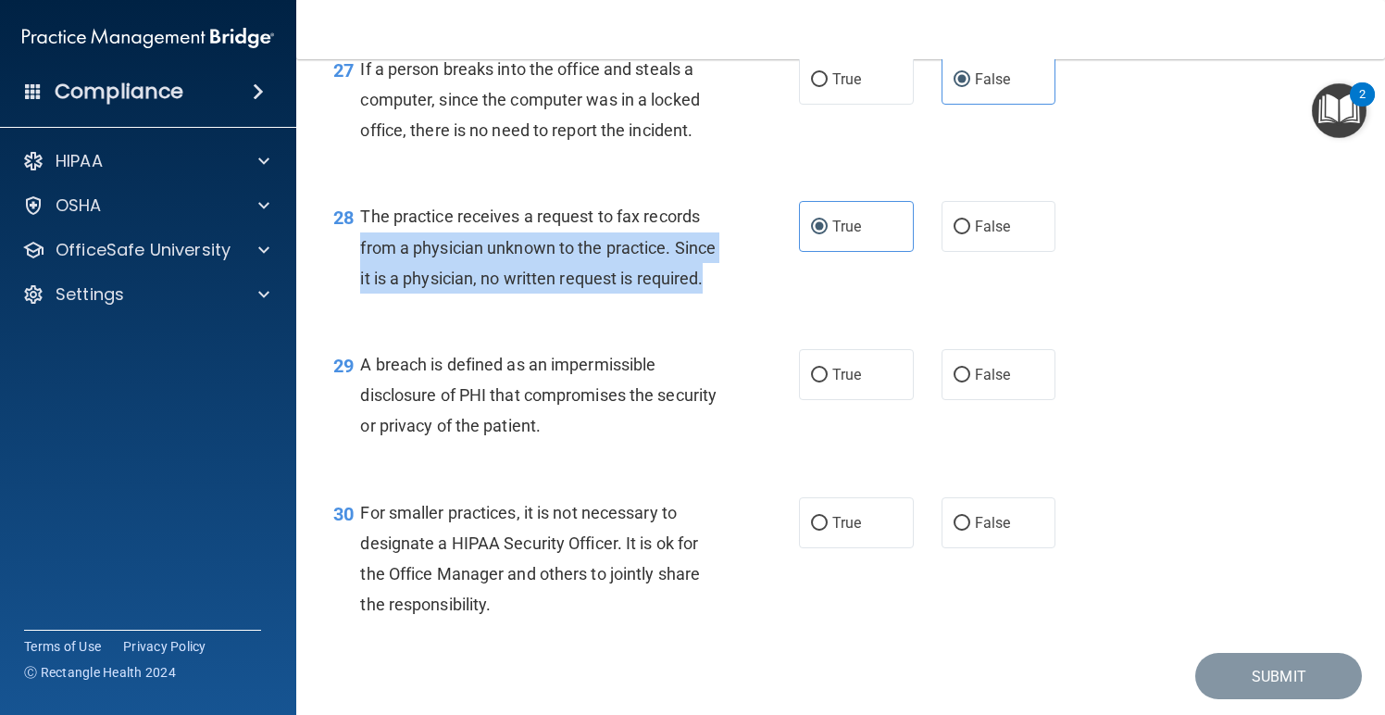
copy span "from a physician unknown to the practice. Since it is a physician, no written r…"
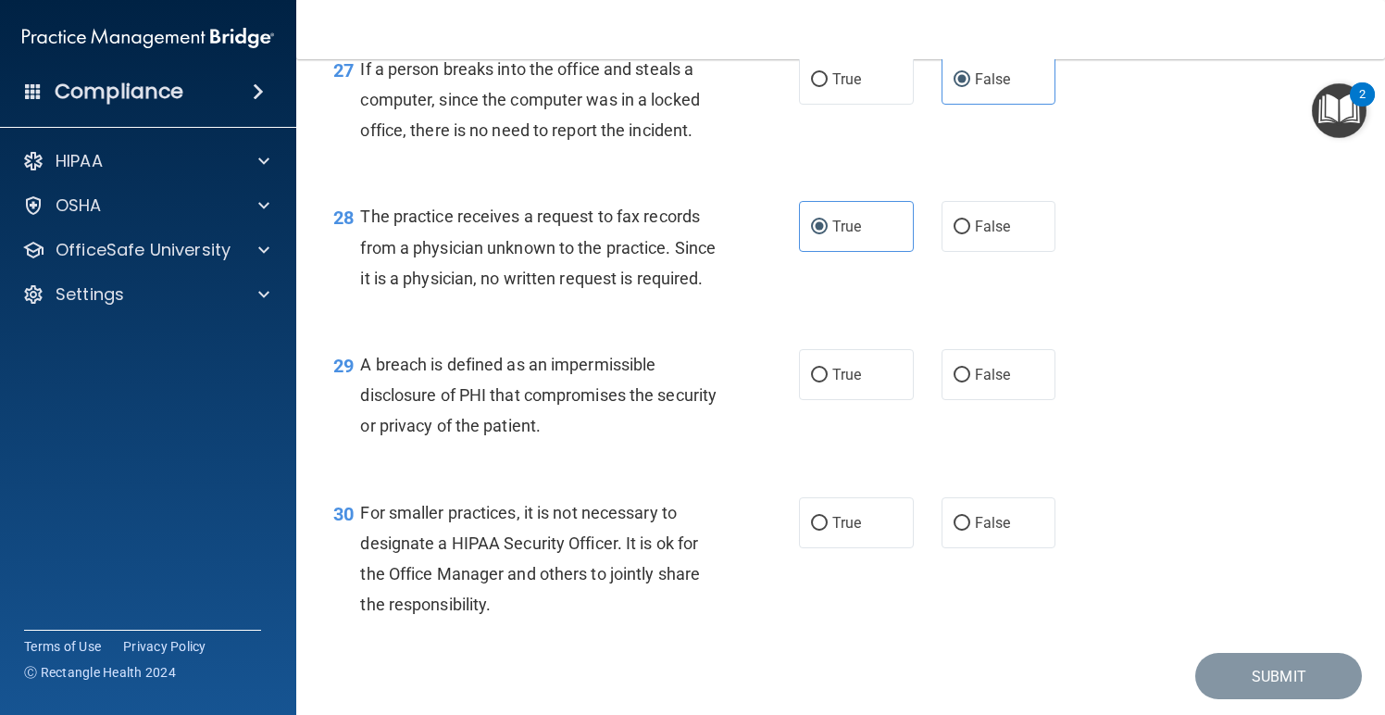
click at [821, 303] on div "28 The practice receives a request to fax records from a physician unknown to t…" at bounding box center [566, 252] width 521 height 102
click at [1007, 247] on label "False" at bounding box center [999, 226] width 115 height 51
click at [971, 234] on input "False" at bounding box center [962, 227] width 17 height 14
radio input "true"
radio input "false"
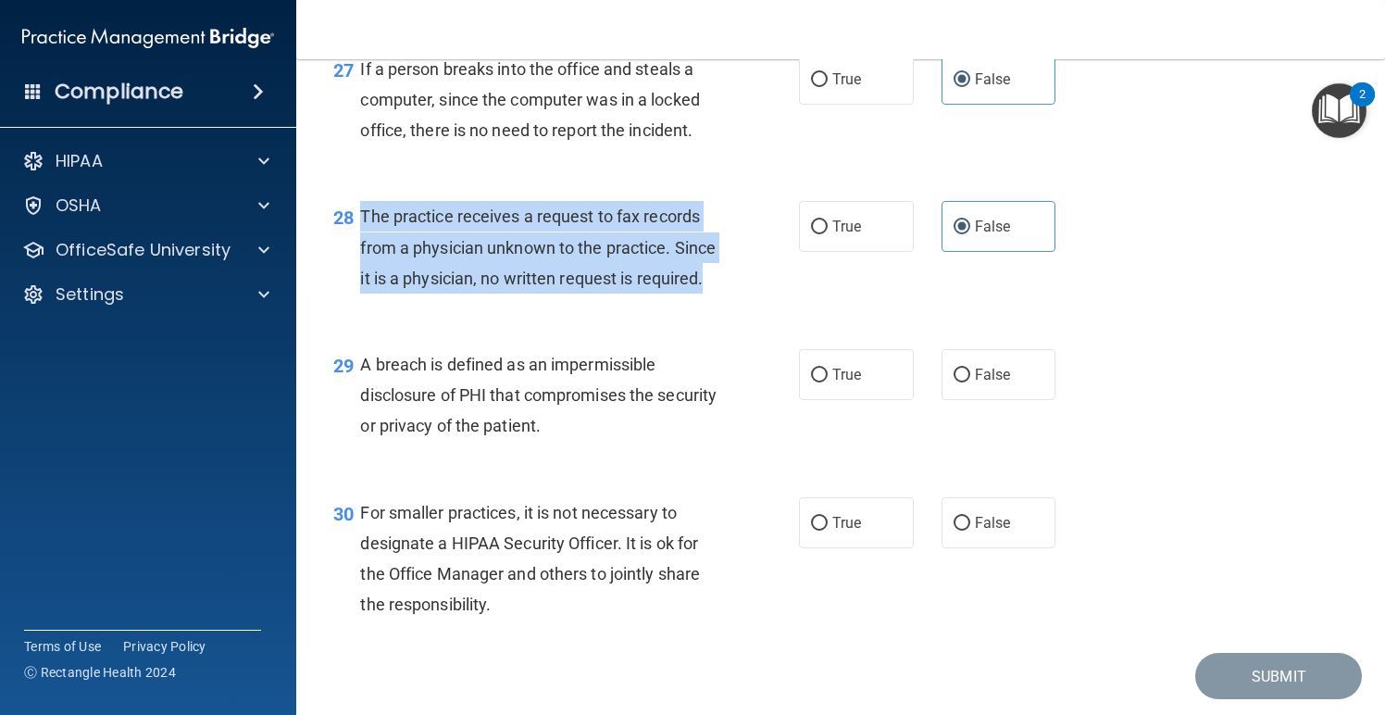
drag, startPoint x: 445, startPoint y: 315, endPoint x: 364, endPoint y: 229, distance: 117.9
click at [363, 229] on div "The practice receives a request to fax records from a physician unknown to the …" at bounding box center [545, 247] width 370 height 93
copy span "The practice receives a request to fax records from a physician unknown to the …"
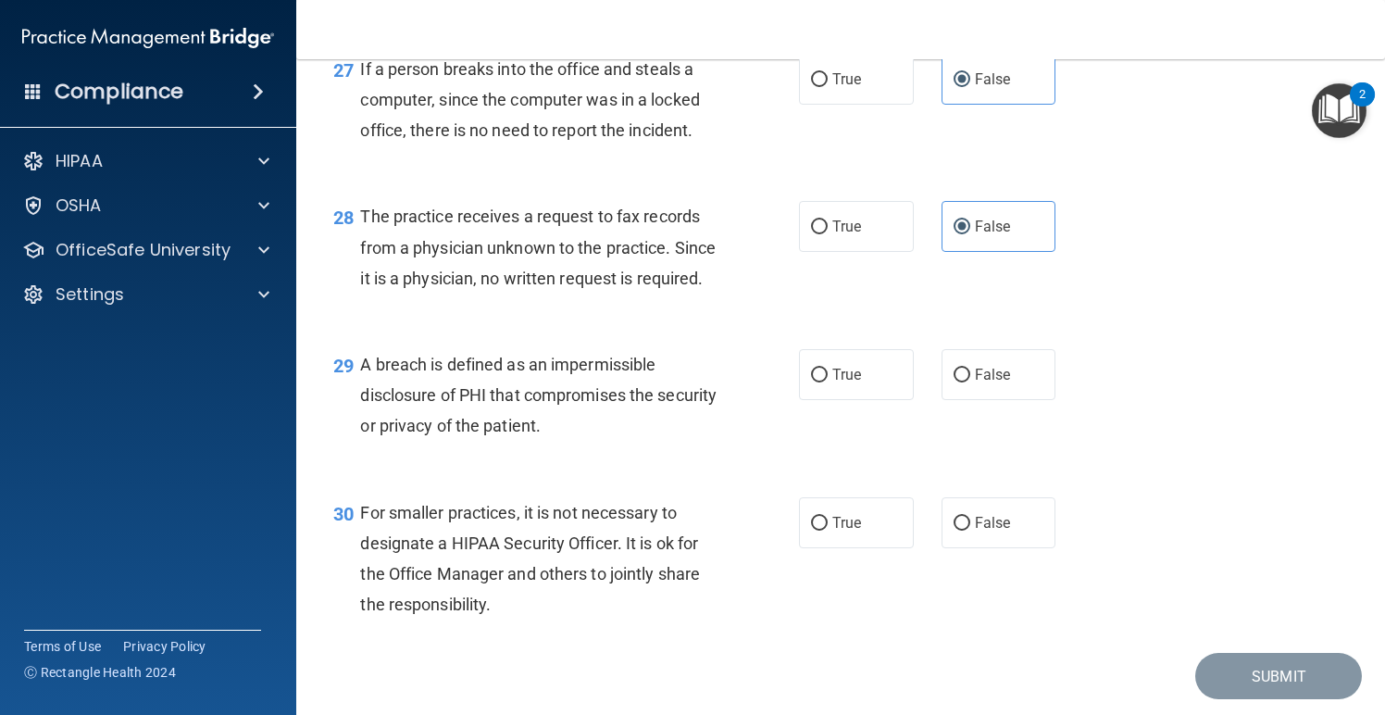
click at [1121, 326] on div "28 The practice receives a request to fax records from a physician unknown to t…" at bounding box center [841, 252] width 1043 height 148
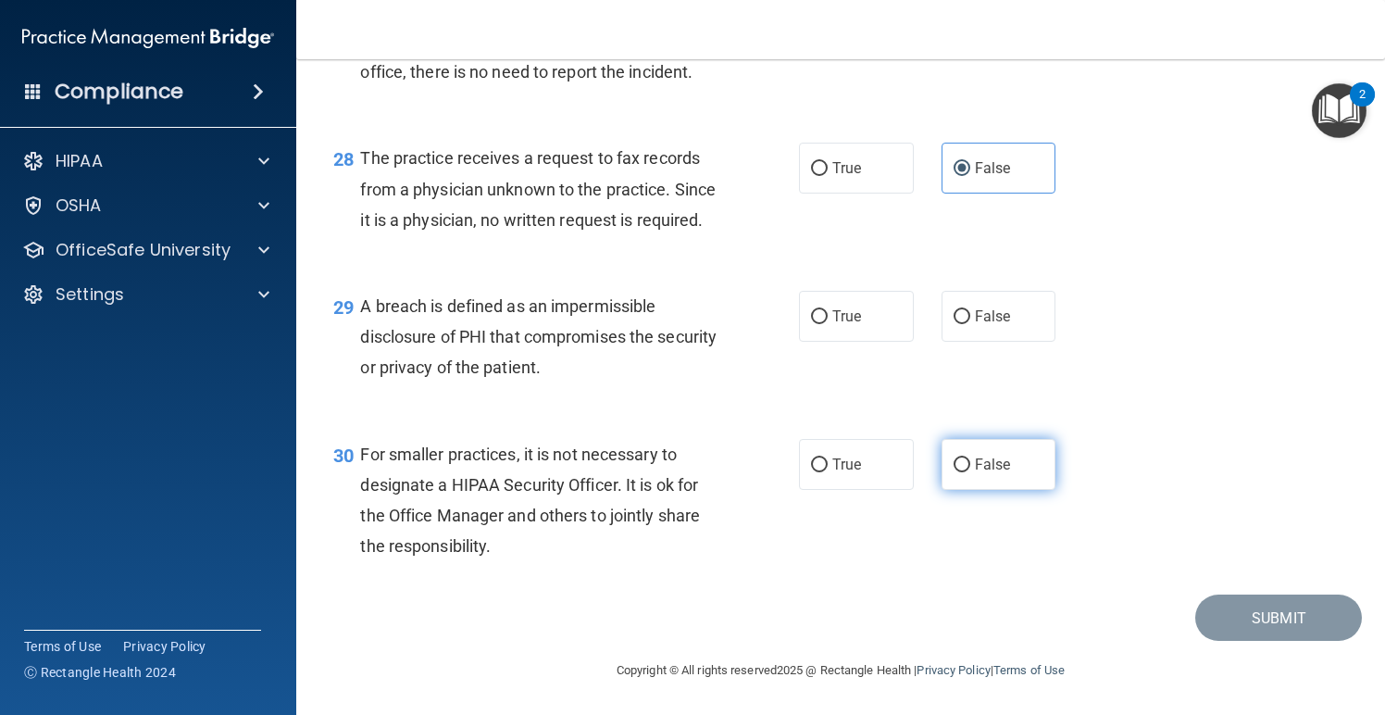
scroll to position [4496, 0]
click at [863, 330] on label "True" at bounding box center [856, 316] width 115 height 51
click at [828, 324] on input "True" at bounding box center [819, 317] width 17 height 14
radio input "true"
click at [961, 471] on input "False" at bounding box center [962, 465] width 17 height 14
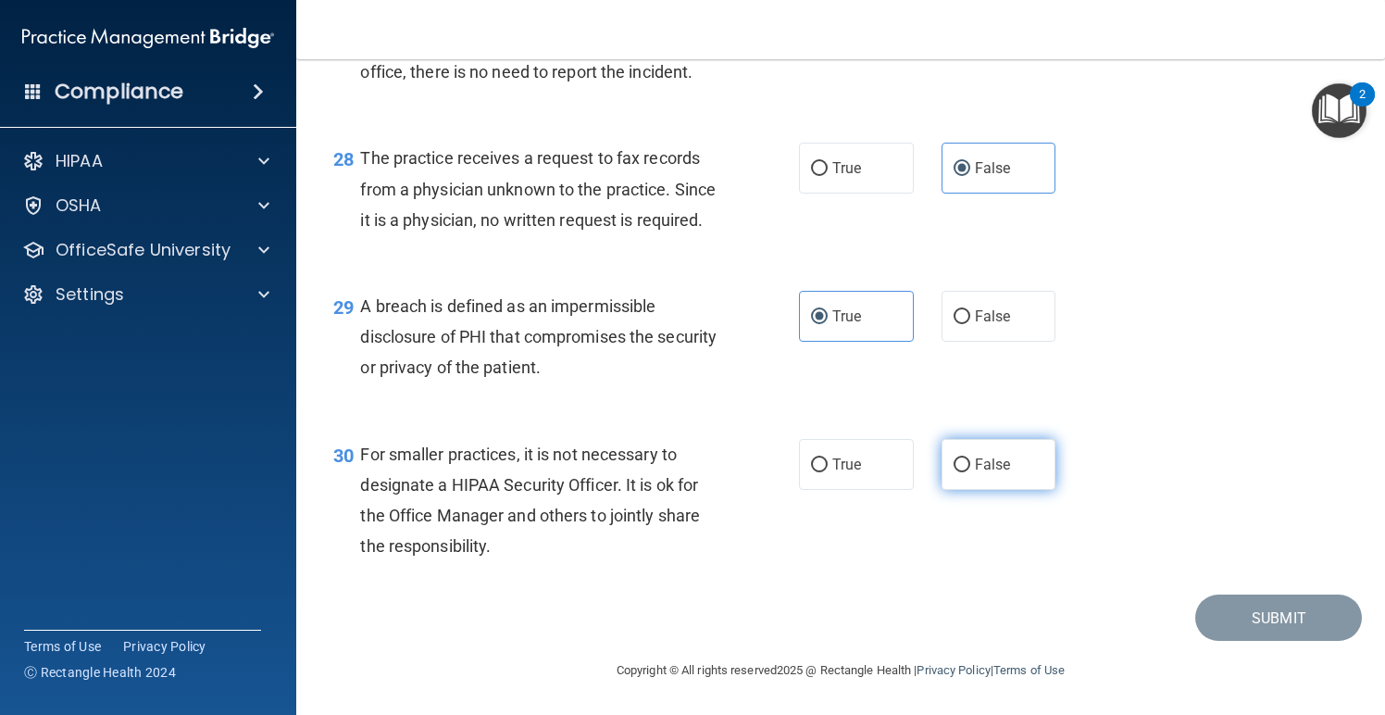
radio input "true"
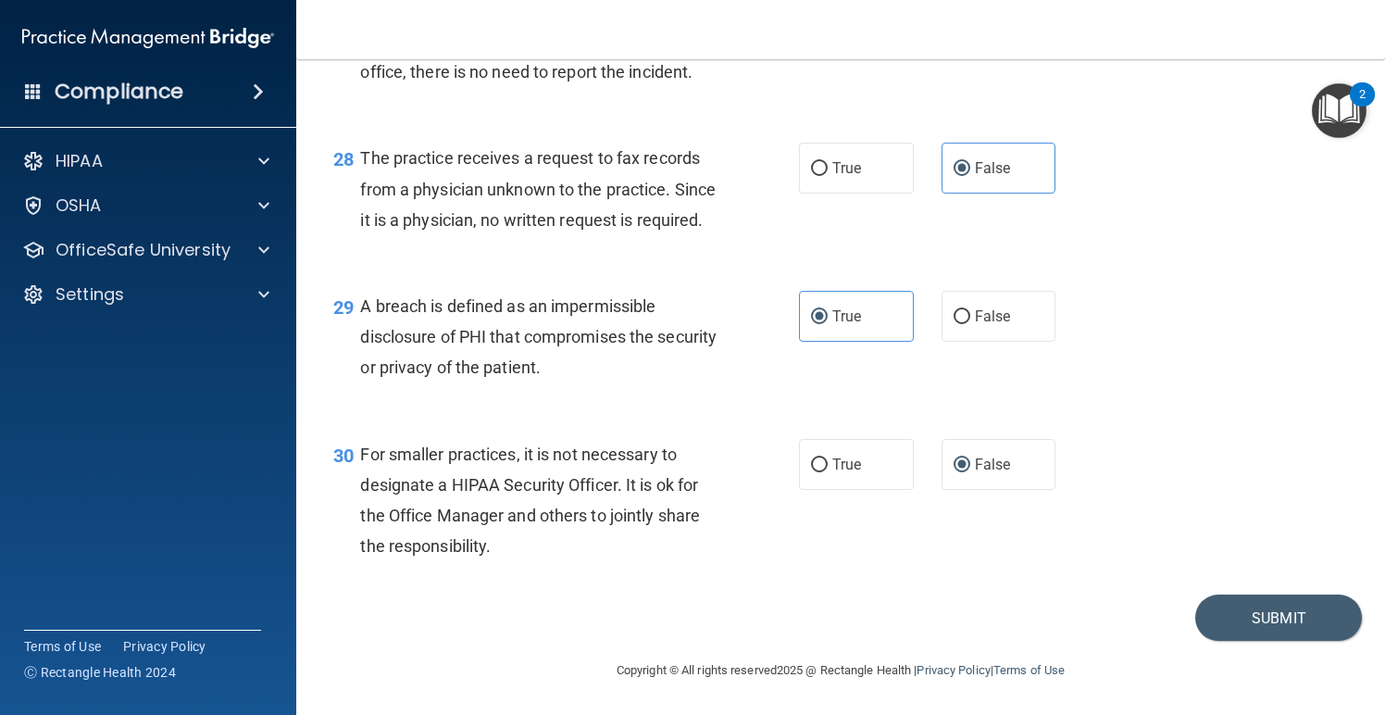
click at [1344, 444] on div "30 For smaller practices, it is not necessary to designate a HIPAA Security Off…" at bounding box center [841, 505] width 1043 height 179
click at [1248, 622] on button "Submit" at bounding box center [1279, 618] width 167 height 47
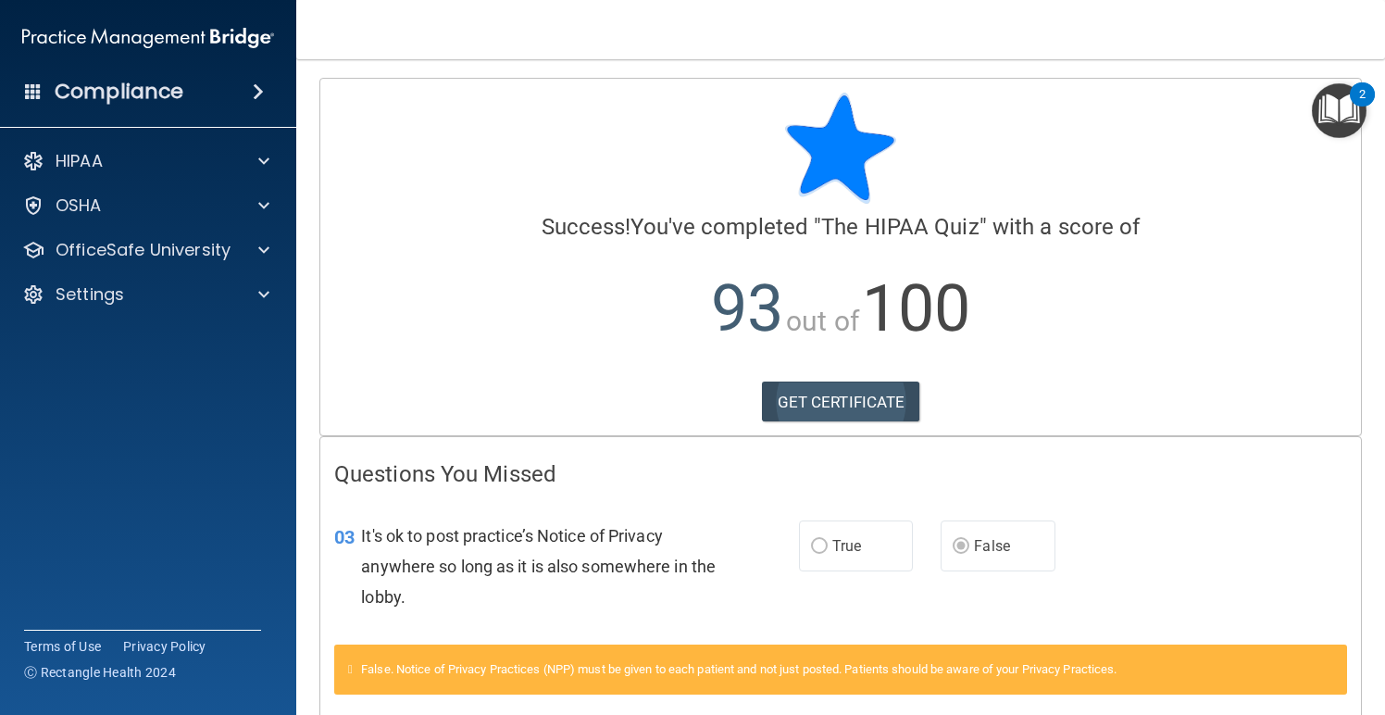
click at [870, 410] on link "GET CERTIFICATE" at bounding box center [841, 402] width 158 height 41
click at [90, 168] on p "HIPAA" at bounding box center [79, 161] width 47 height 22
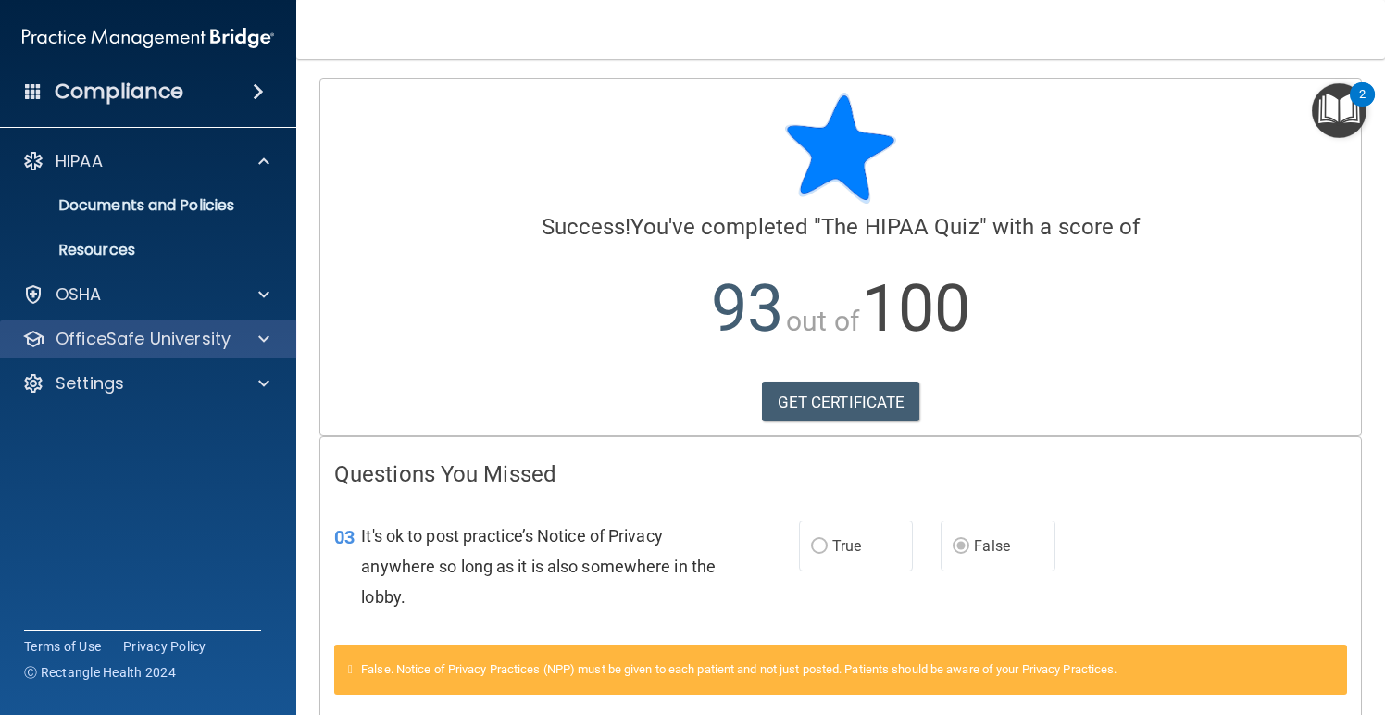
click at [167, 349] on p "OfficeSafe University" at bounding box center [143, 339] width 175 height 22
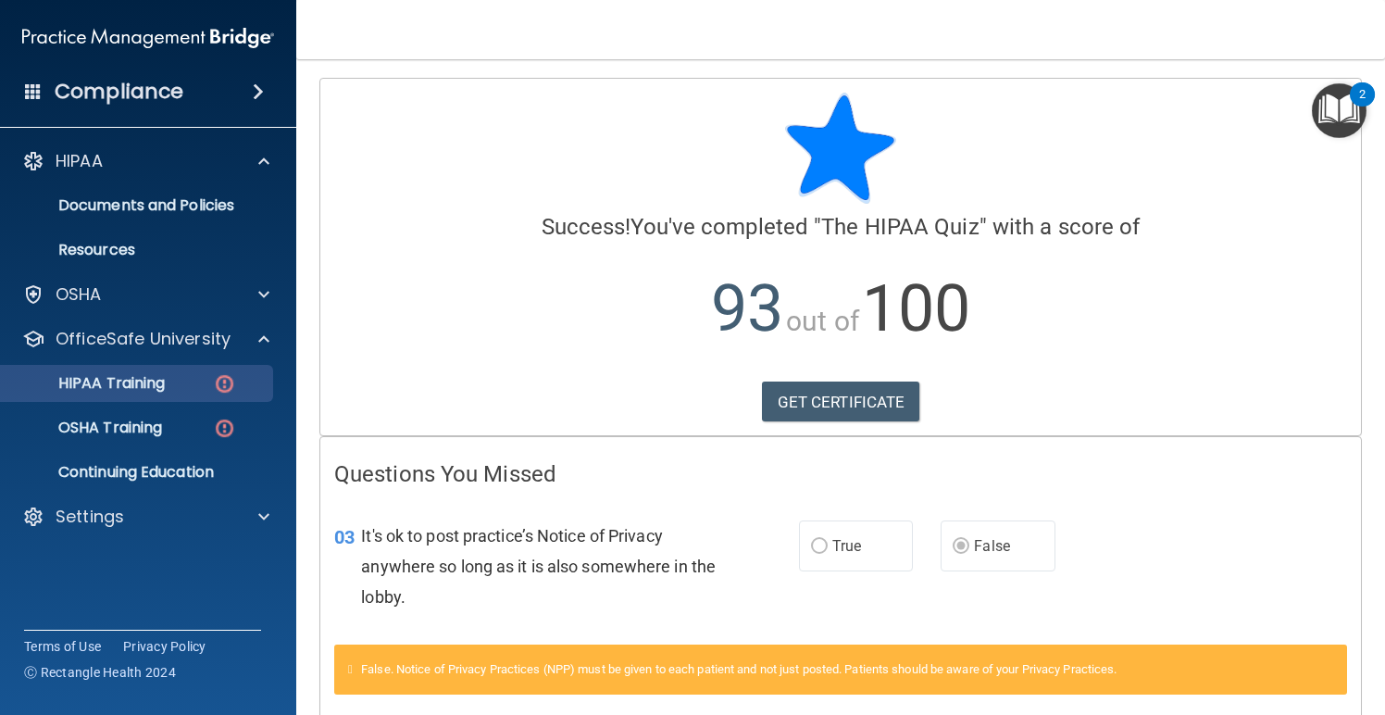
click at [165, 389] on p "HIPAA Training" at bounding box center [88, 383] width 153 height 19
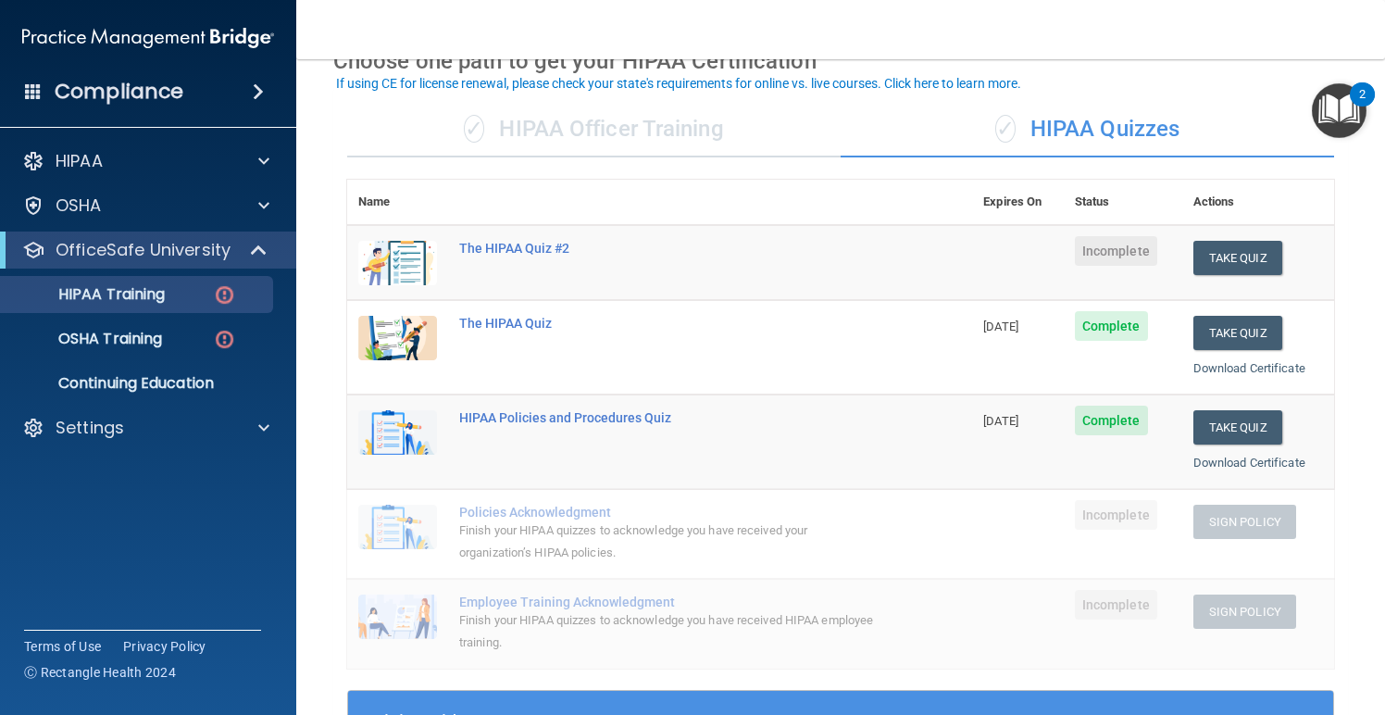
scroll to position [103, 0]
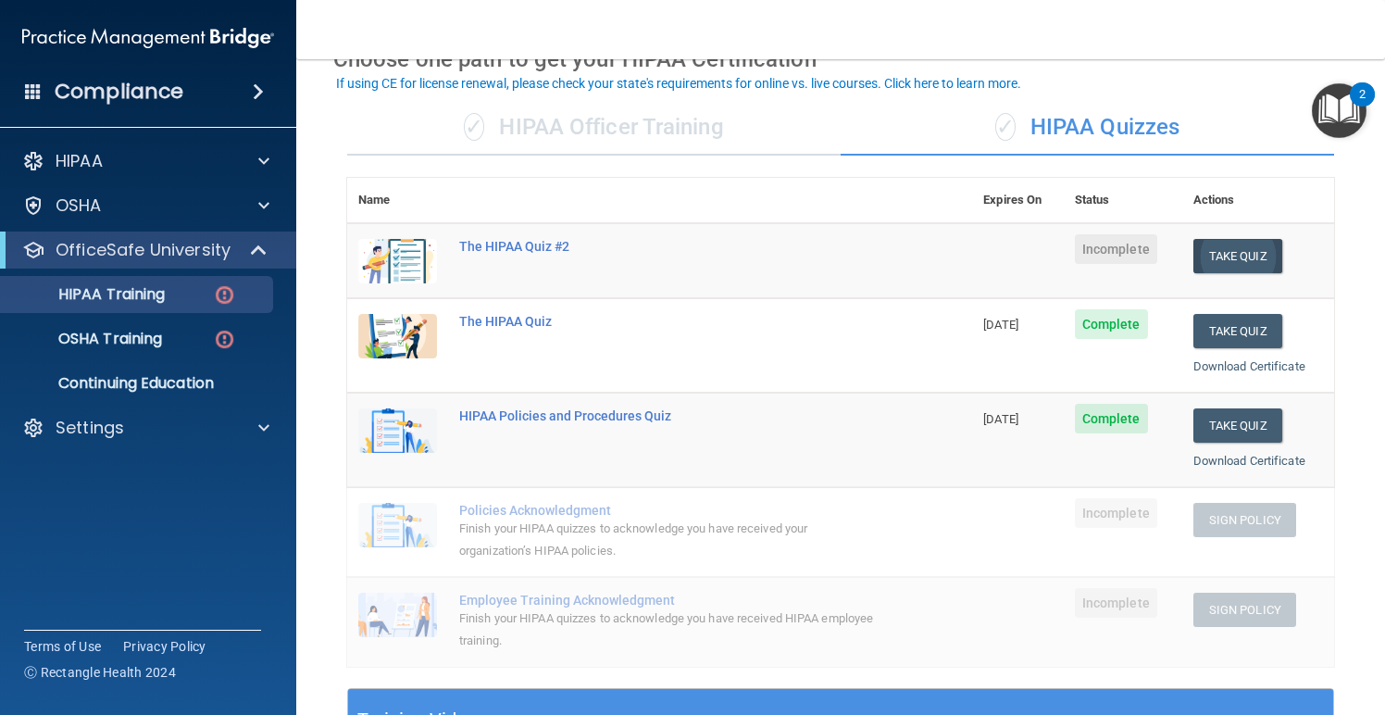
click at [1260, 252] on button "Take Quiz" at bounding box center [1238, 256] width 89 height 34
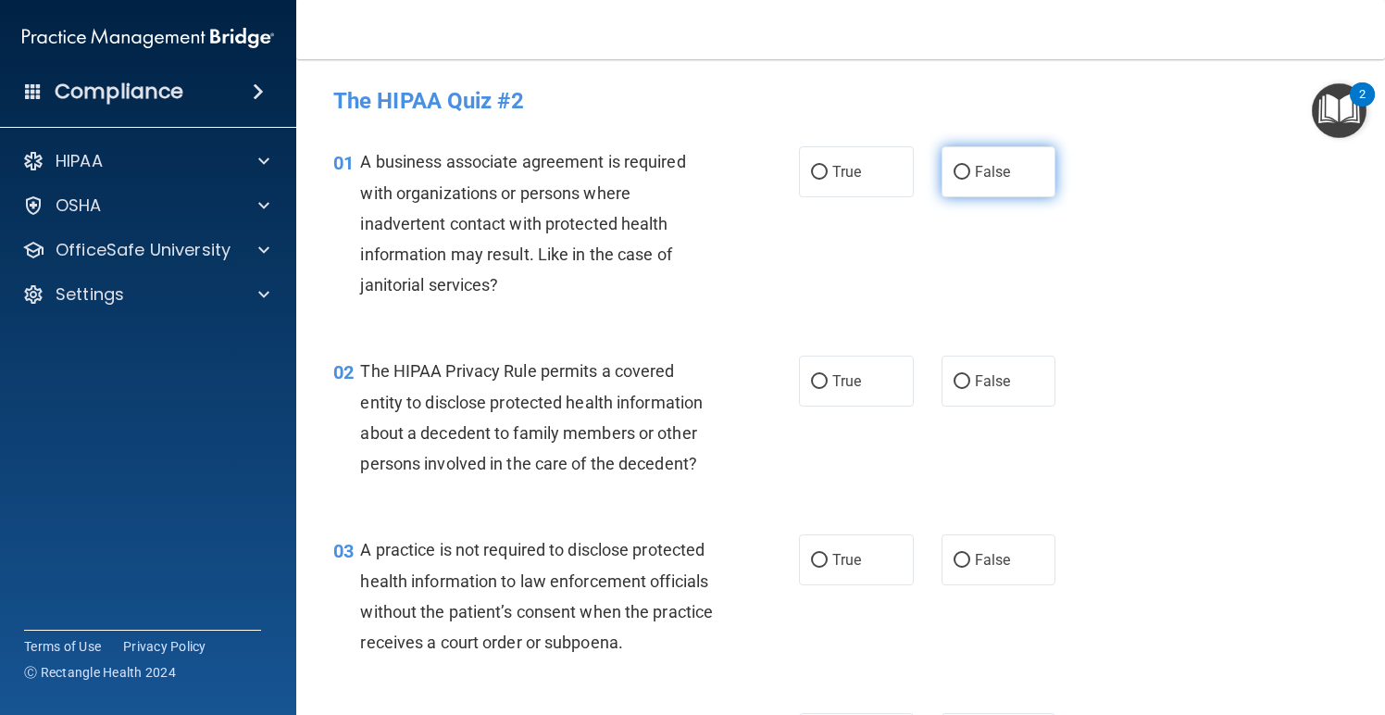
click at [1008, 187] on label "False" at bounding box center [999, 171] width 115 height 51
click at [971, 180] on input "False" at bounding box center [962, 173] width 17 height 14
radio input "true"
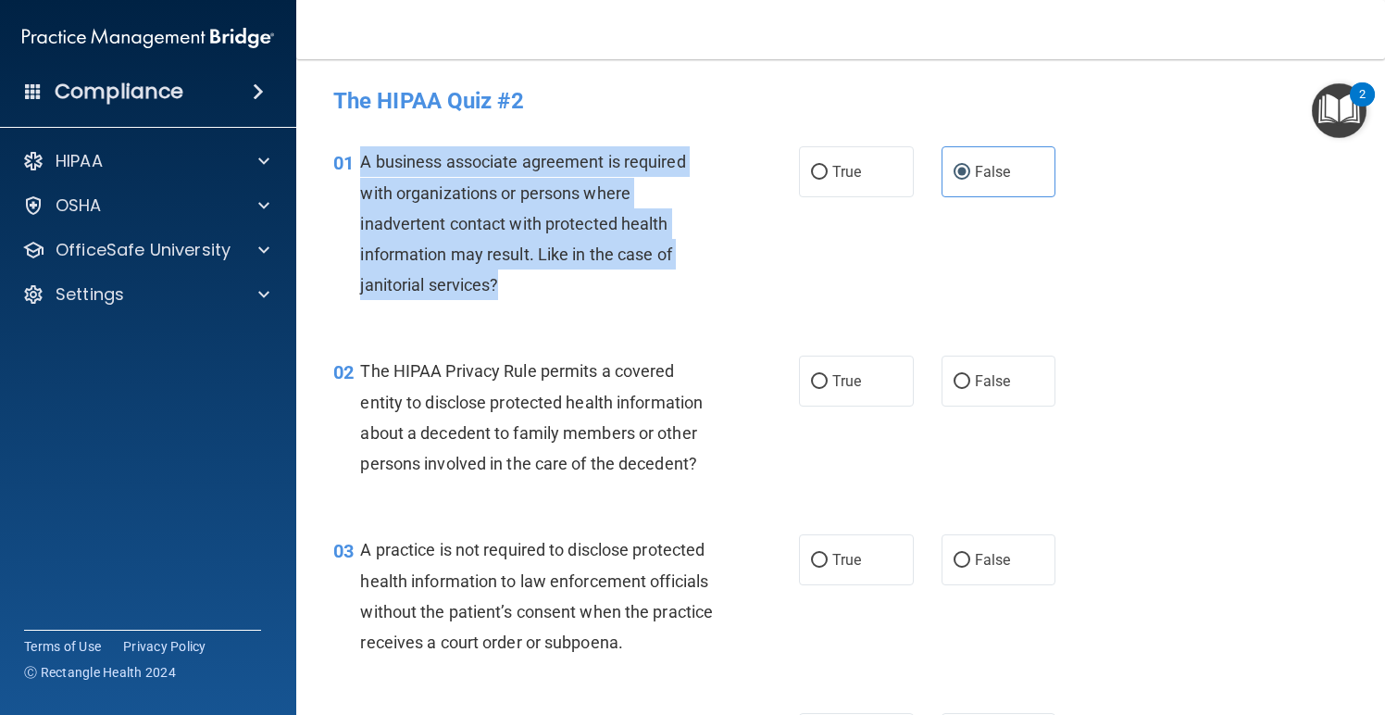
drag, startPoint x: 506, startPoint y: 288, endPoint x: 364, endPoint y: 169, distance: 185.3
click at [364, 169] on div "A business associate agreement is required with organizations or persons where …" at bounding box center [545, 223] width 370 height 154
copy span "A business associate agreement is required with organizations or persons where …"
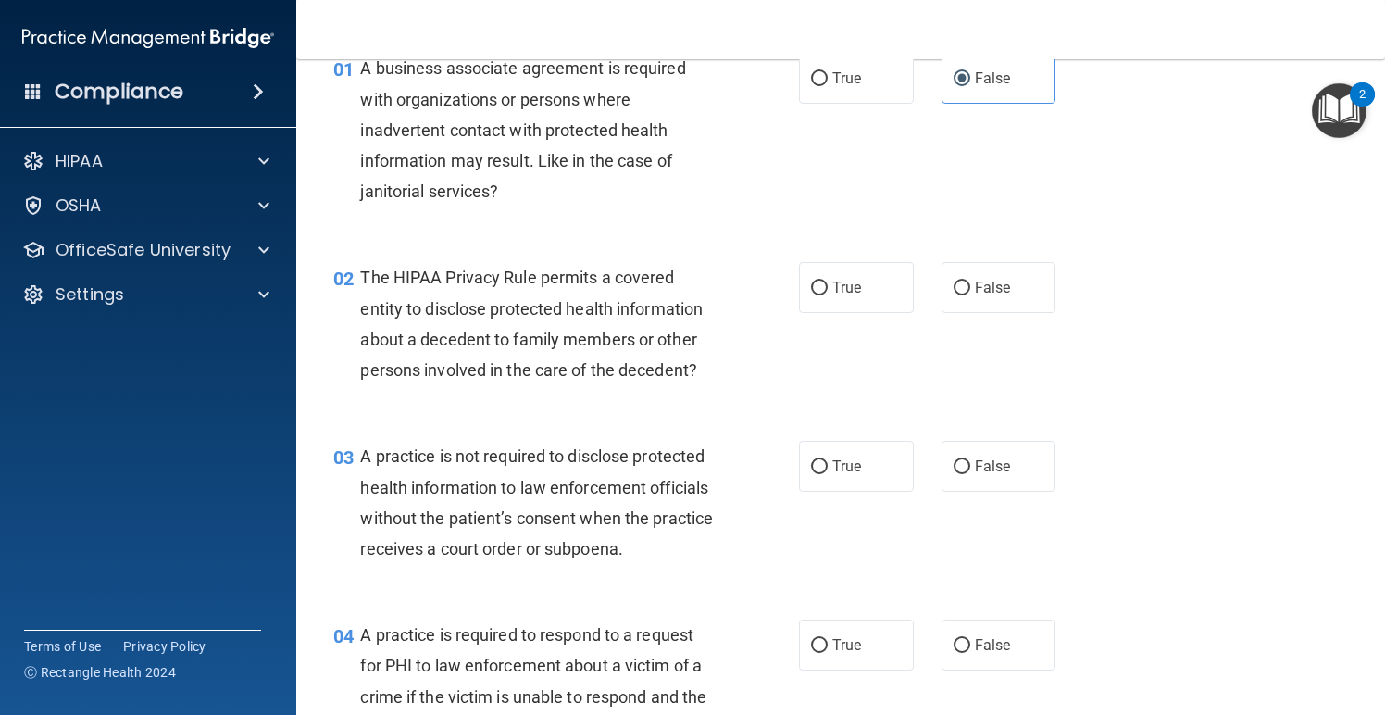
click at [1186, 209] on div "01 A business associate agreement is required with organizations or persons whe…" at bounding box center [841, 134] width 1043 height 209
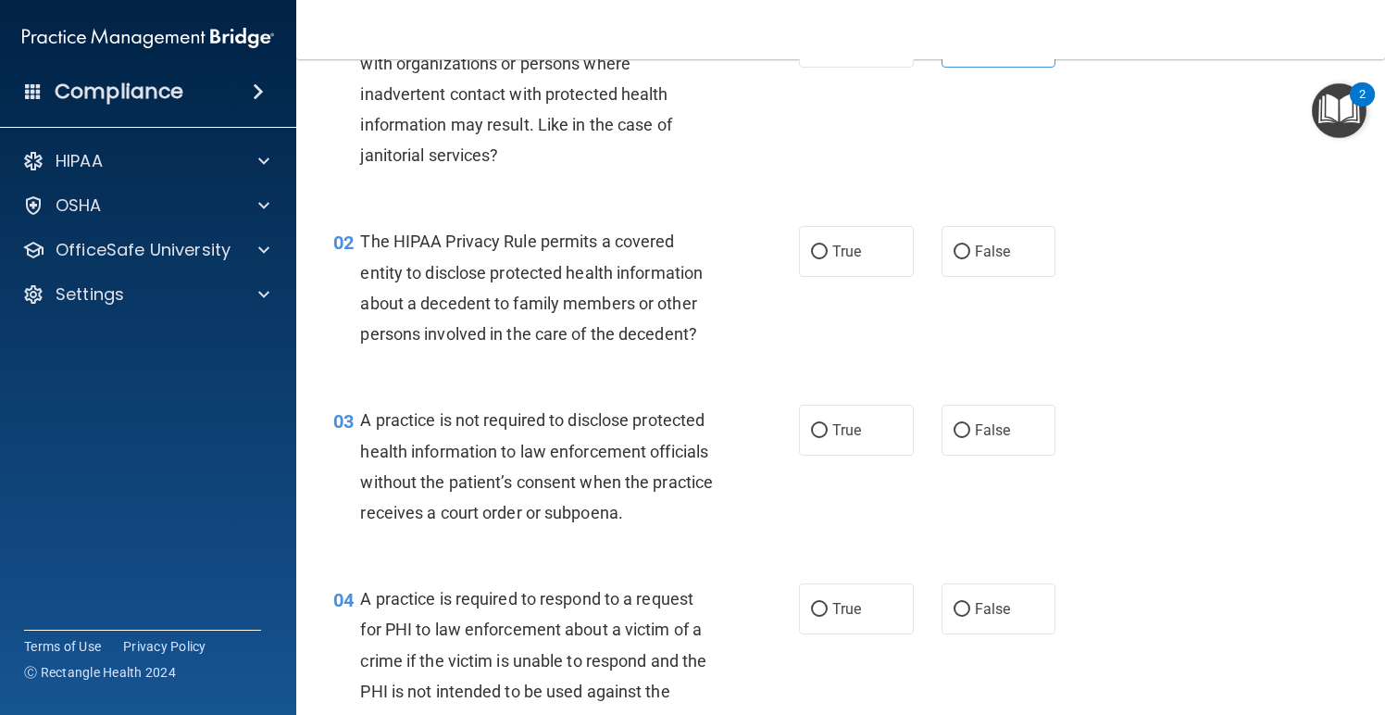
scroll to position [134, 0]
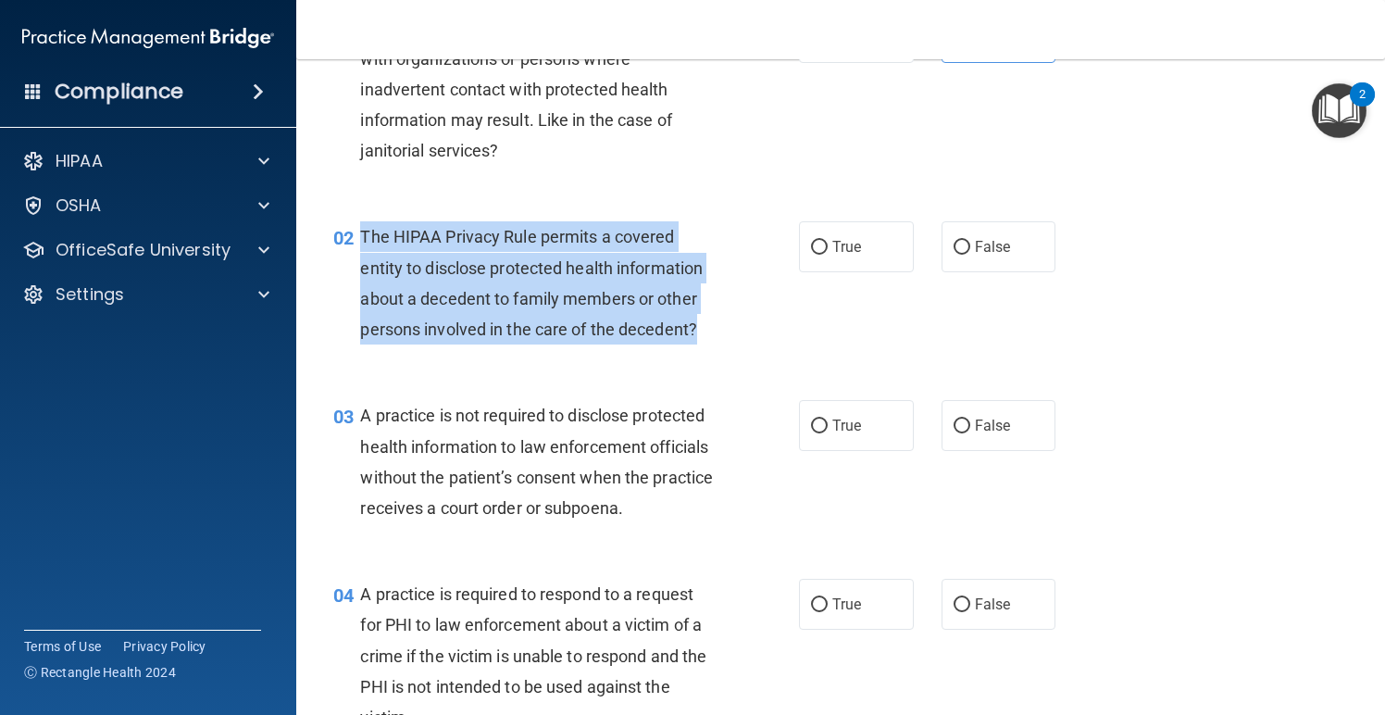
drag, startPoint x: 707, startPoint y: 326, endPoint x: 360, endPoint y: 241, distance: 356.7
click at [360, 241] on div "The HIPAA Privacy Rule permits a covered entity to disclose protected health in…" at bounding box center [545, 282] width 370 height 123
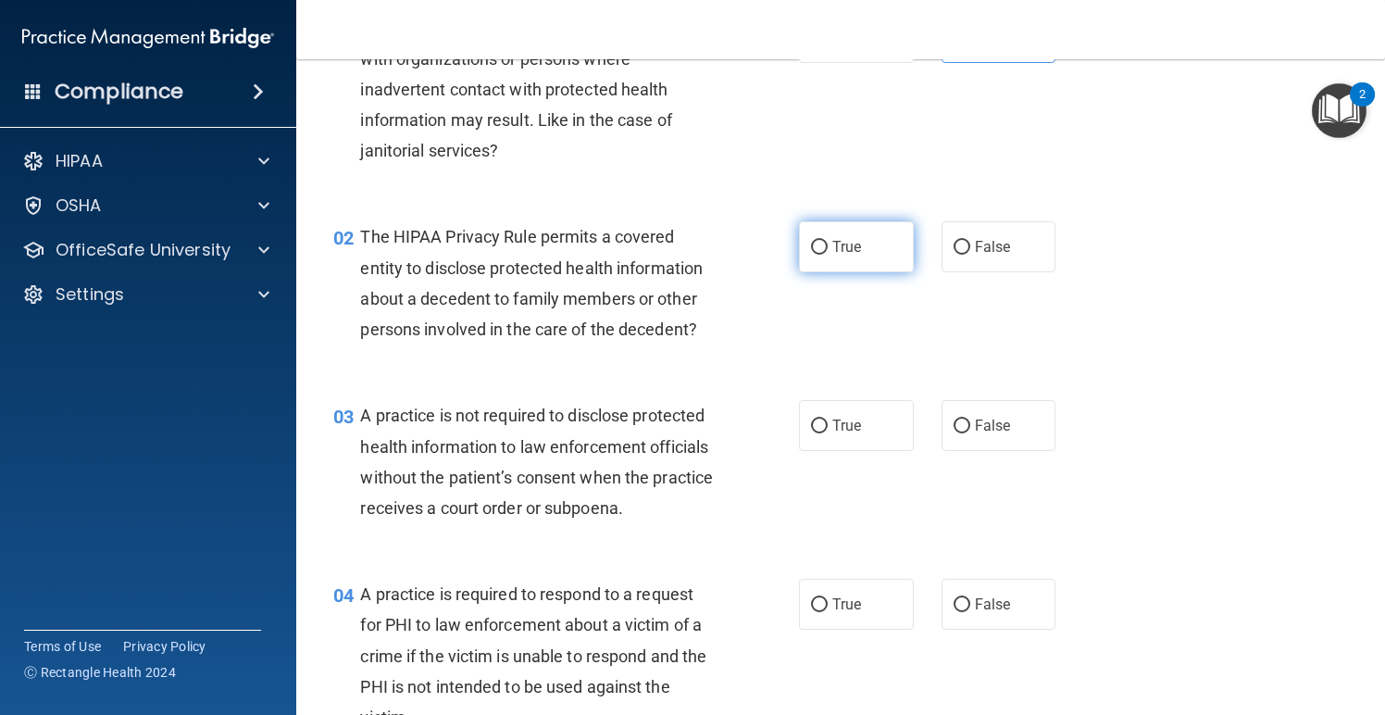
click at [846, 241] on span "True" at bounding box center [847, 247] width 29 height 18
click at [828, 241] on input "True" at bounding box center [819, 248] width 17 height 14
radio input "true"
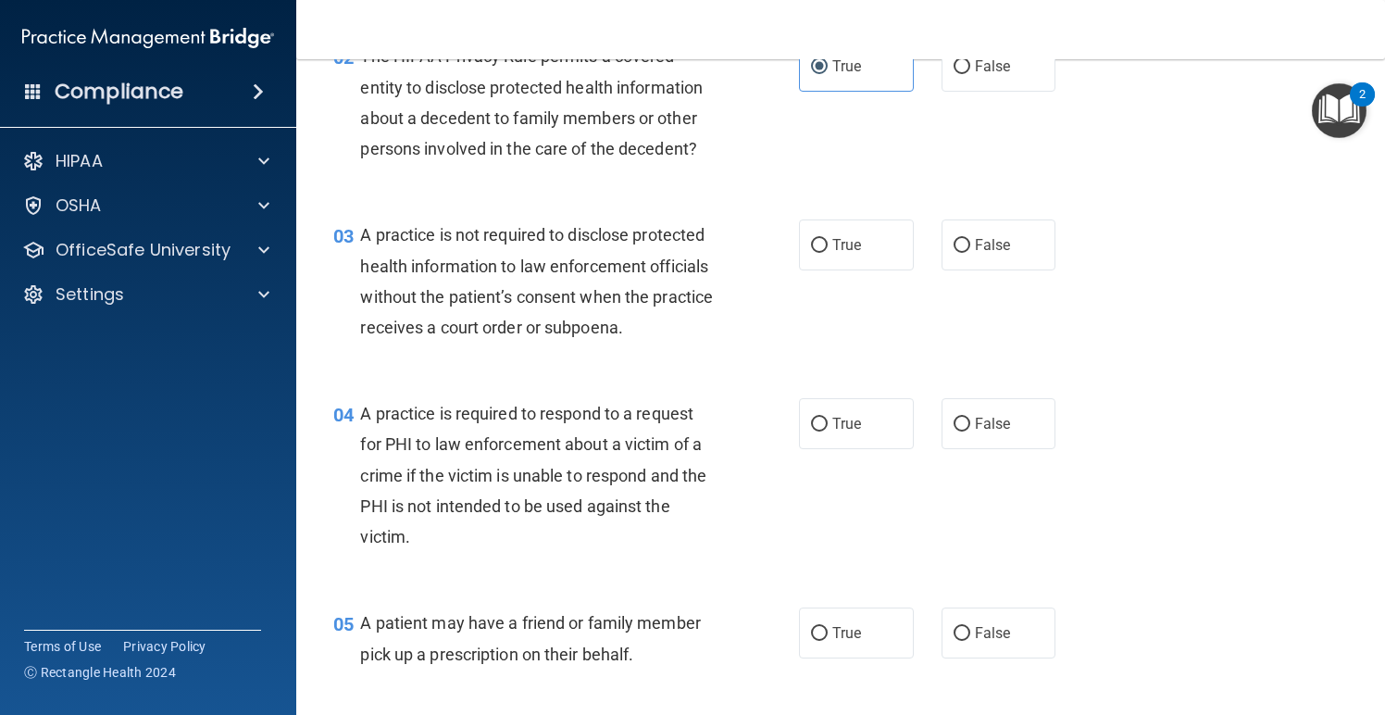
scroll to position [307, 0]
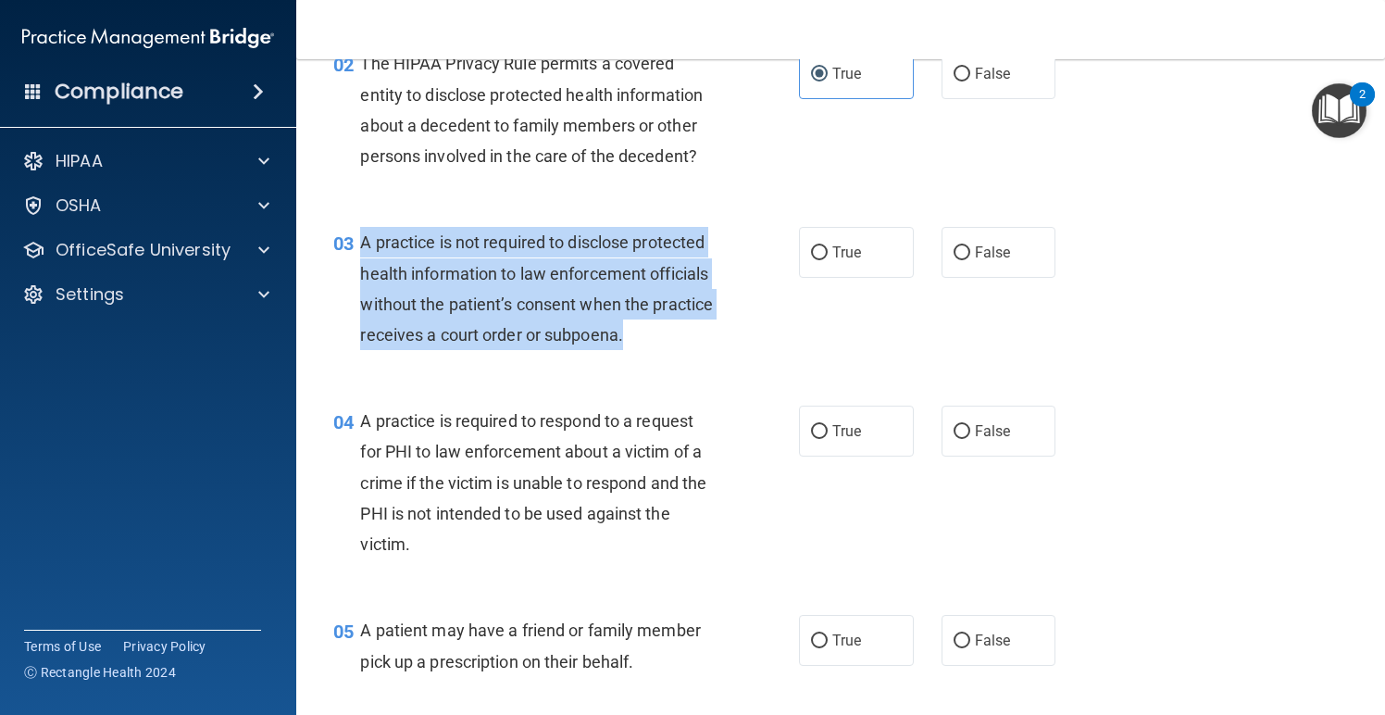
drag, startPoint x: 634, startPoint y: 338, endPoint x: 364, endPoint y: 244, distance: 286.5
click at [364, 244] on div "A practice is not required to disclose protected health information to law enfo…" at bounding box center [545, 288] width 370 height 123
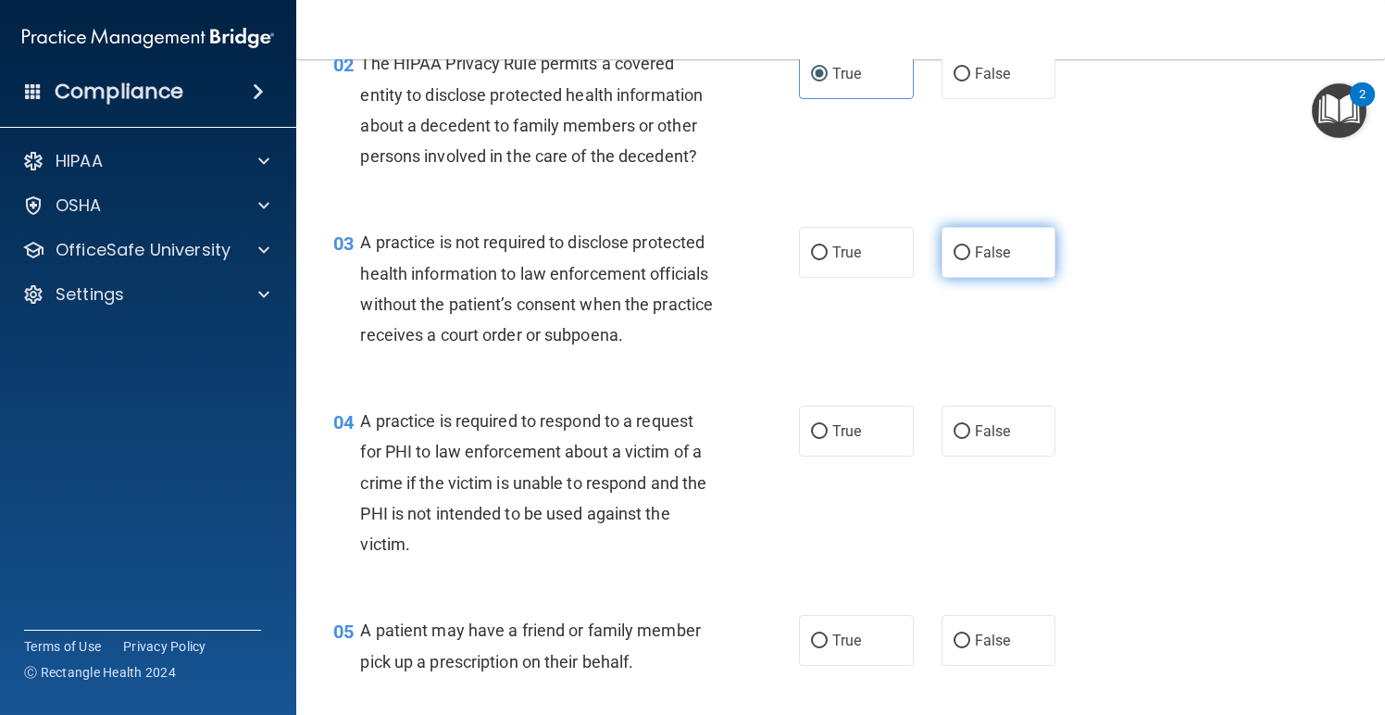
click at [994, 261] on label "False" at bounding box center [999, 252] width 115 height 51
click at [971, 260] on input "False" at bounding box center [962, 253] width 17 height 14
radio input "true"
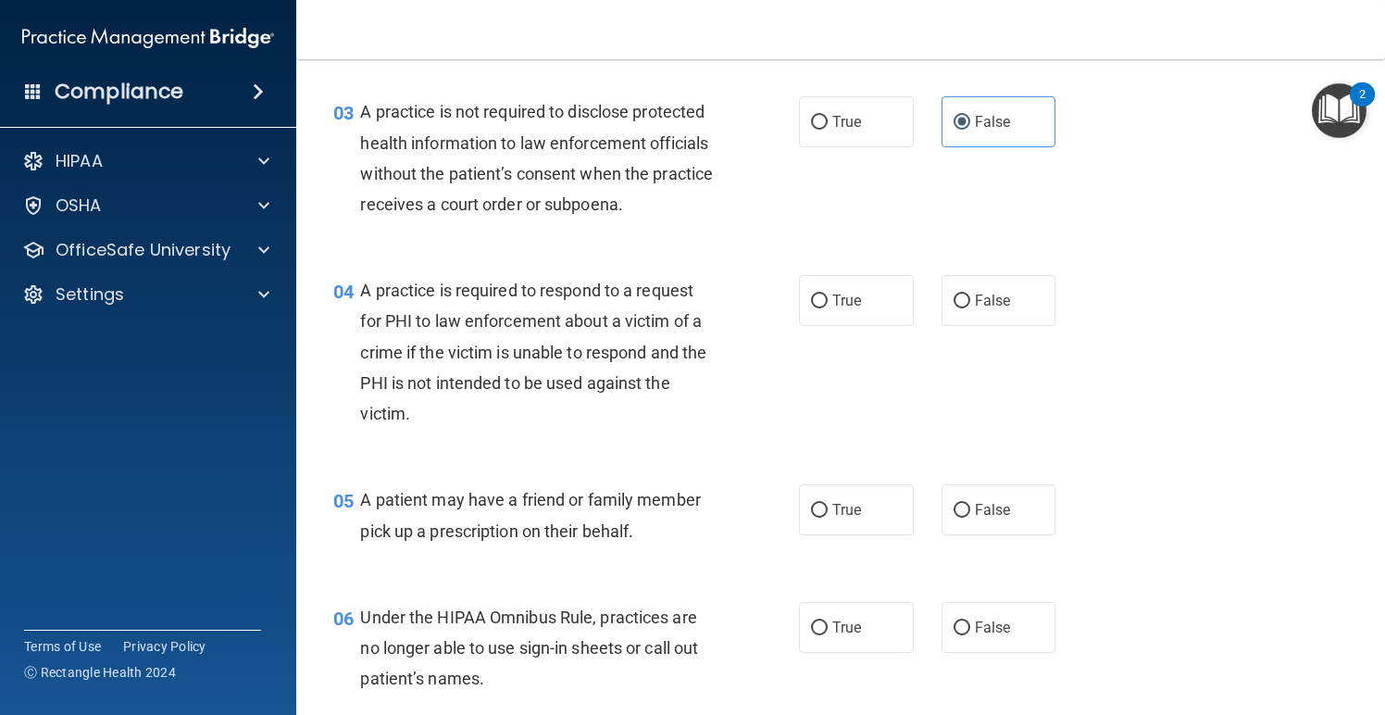
scroll to position [440, 0]
click at [873, 294] on label "True" at bounding box center [856, 298] width 115 height 51
click at [828, 294] on input "True" at bounding box center [819, 300] width 17 height 14
radio input "true"
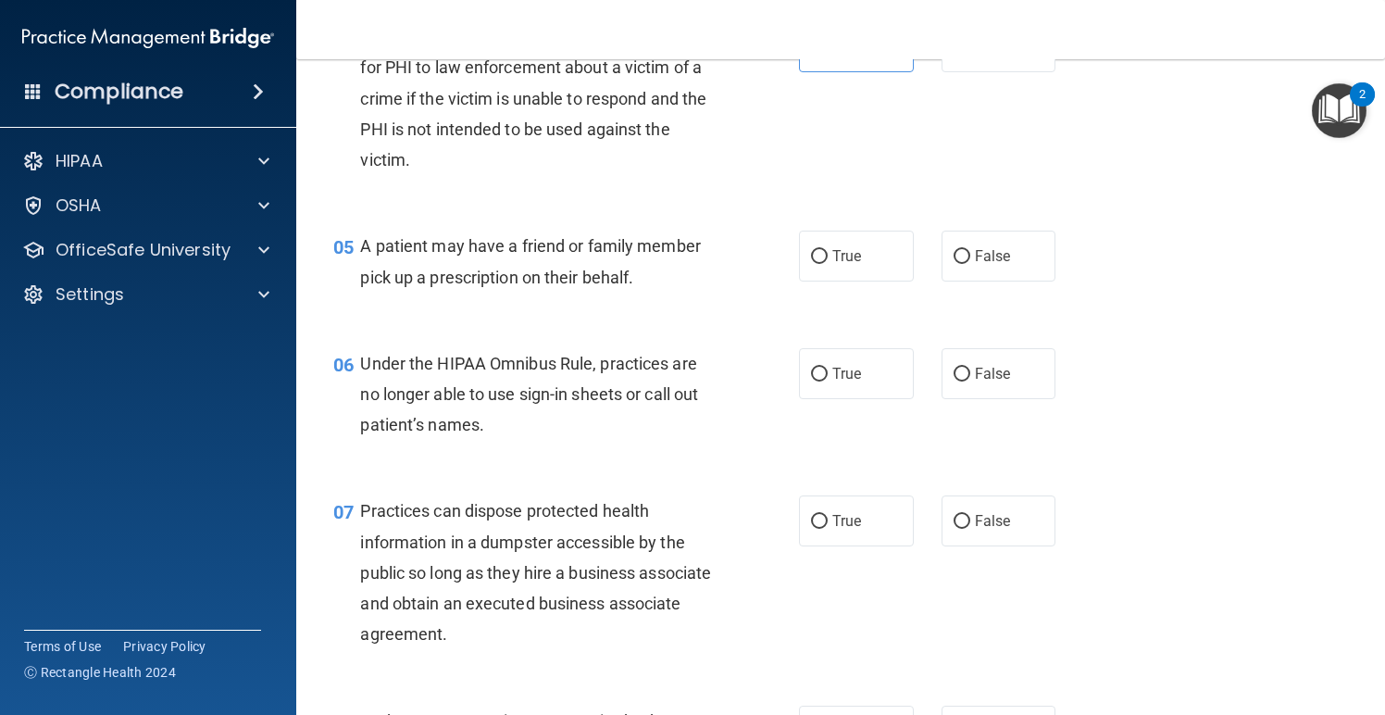
scroll to position [702, 0]
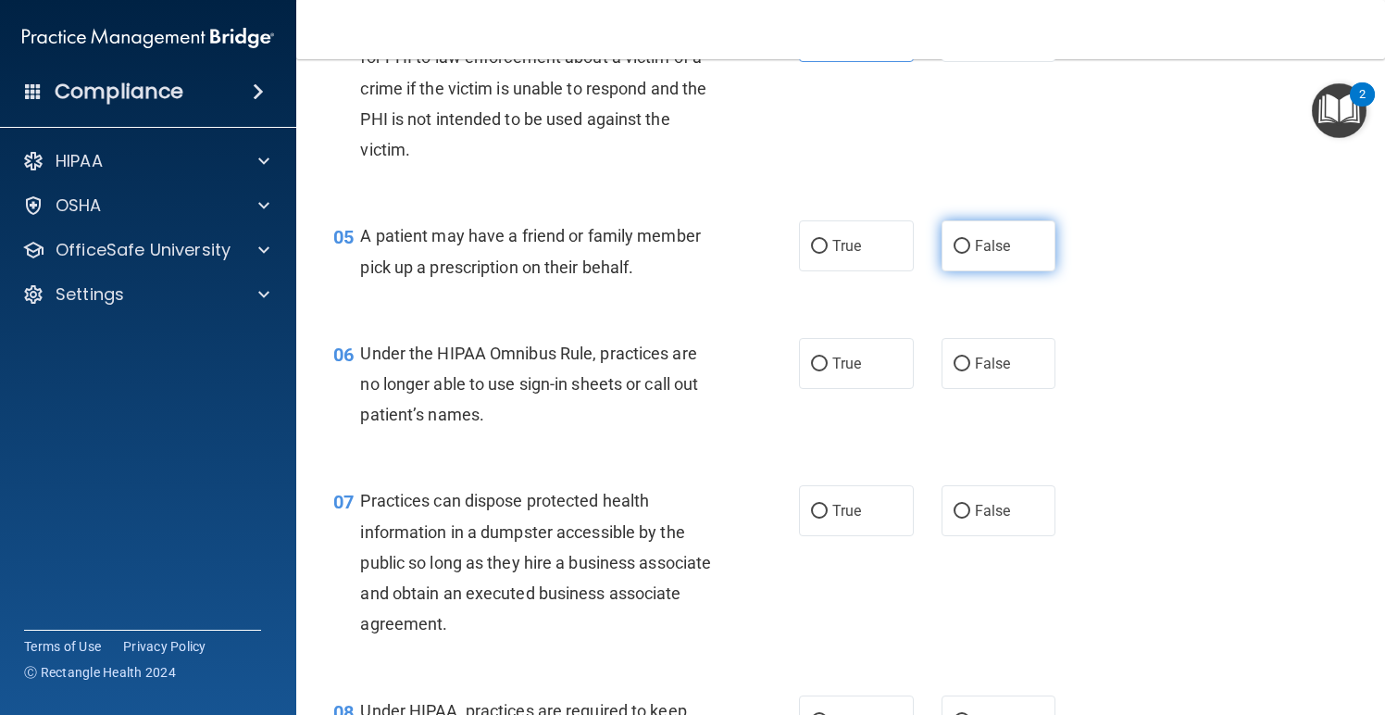
click at [1033, 239] on label "False" at bounding box center [999, 245] width 115 height 51
click at [971, 240] on input "False" at bounding box center [962, 247] width 17 height 14
radio input "true"
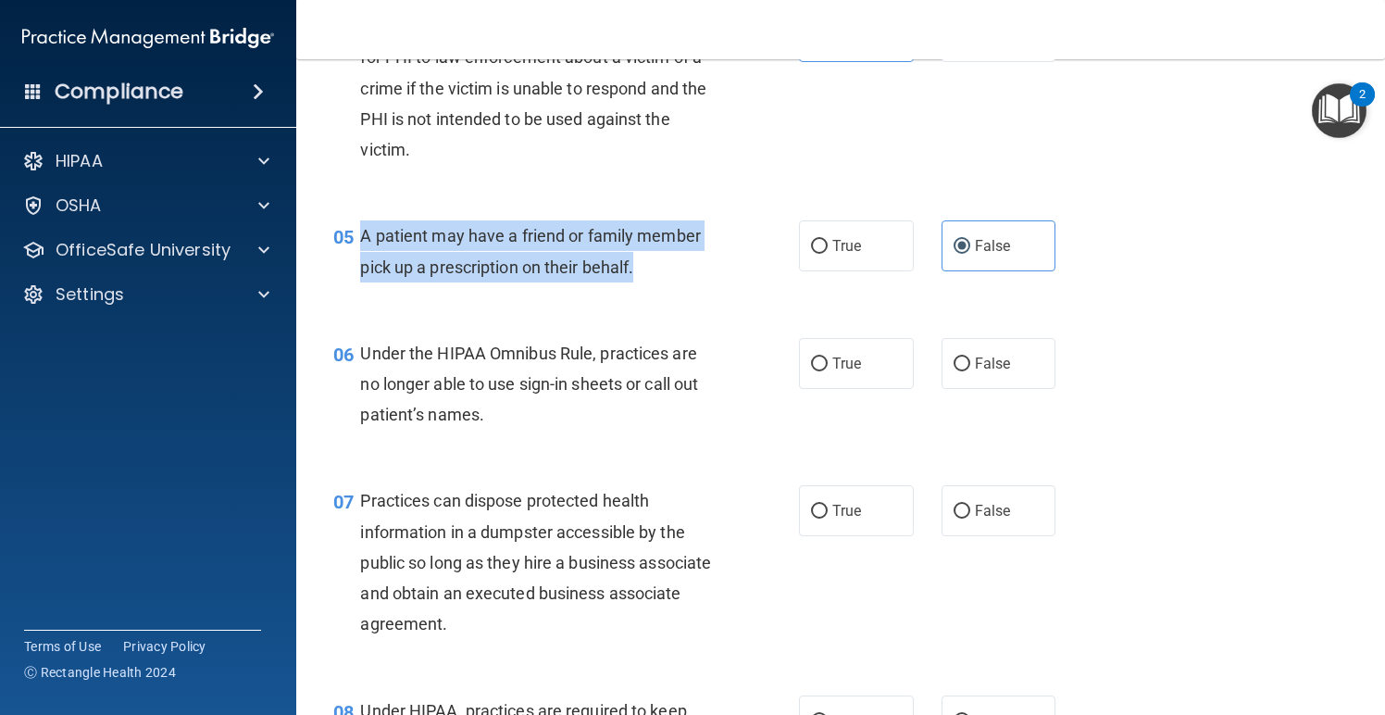
drag, startPoint x: 643, startPoint y: 268, endPoint x: 359, endPoint y: 232, distance: 285.7
click at [359, 232] on div "05 A patient may have a friend or family member pick up a prescription on their…" at bounding box center [566, 255] width 521 height 70
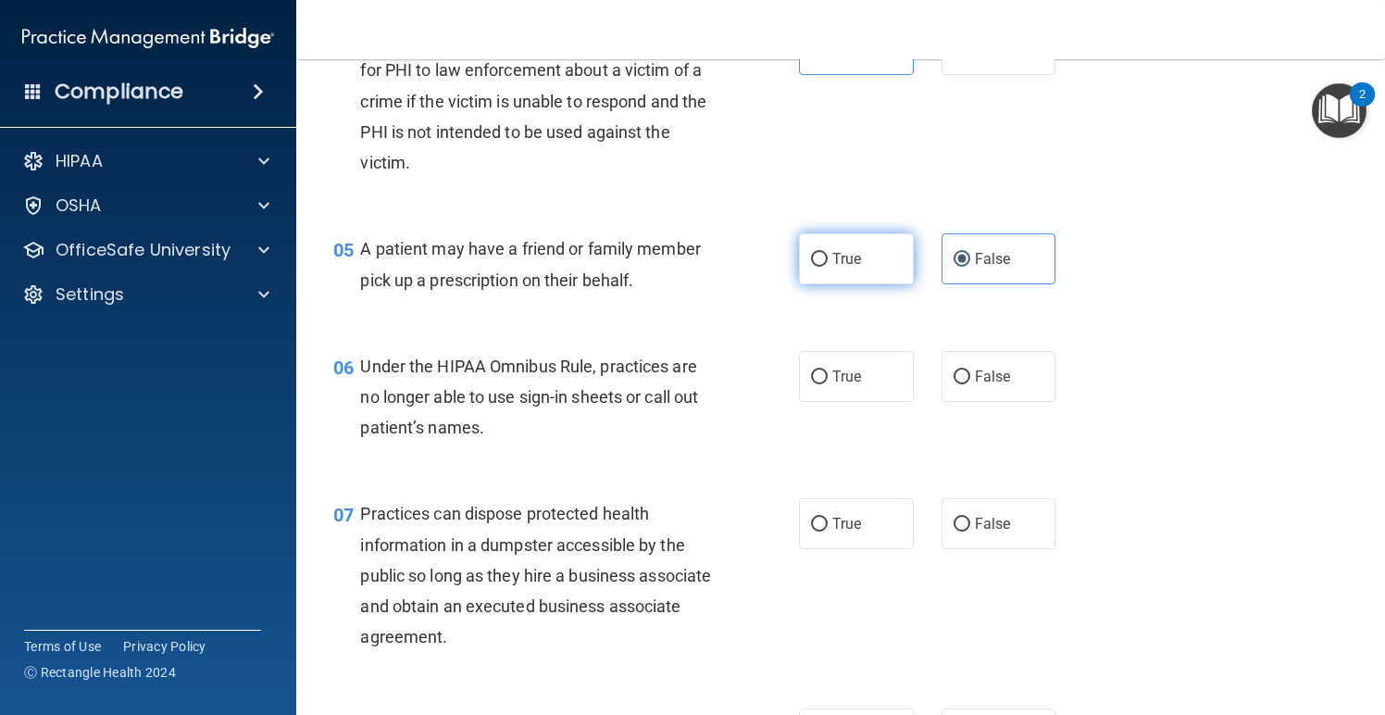
click at [862, 245] on label "True" at bounding box center [856, 258] width 115 height 51
click at [828, 253] on input "True" at bounding box center [819, 260] width 17 height 14
radio input "true"
radio input "false"
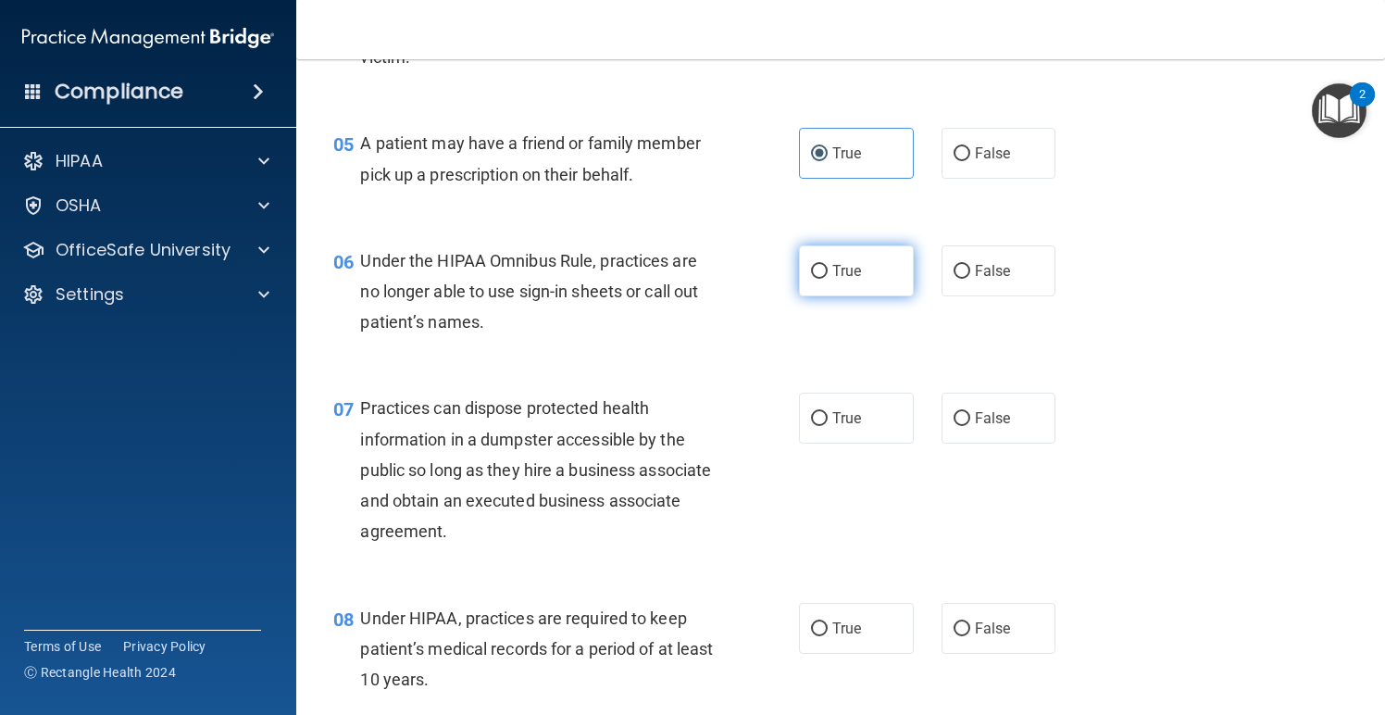
scroll to position [799, 0]
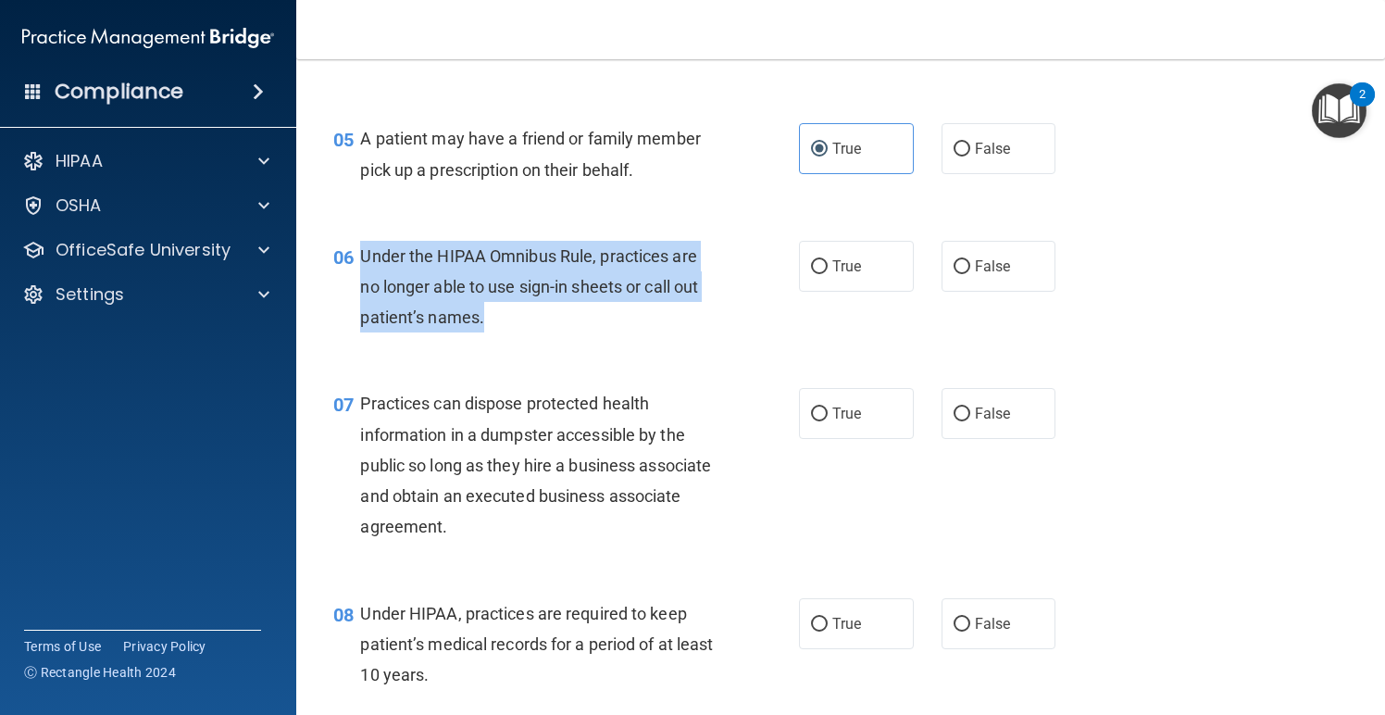
drag, startPoint x: 495, startPoint y: 312, endPoint x: 362, endPoint y: 252, distance: 145.5
click at [362, 252] on div "Under the HIPAA Omnibus Rule, practices are no longer able to use sign-in sheet…" at bounding box center [545, 287] width 370 height 93
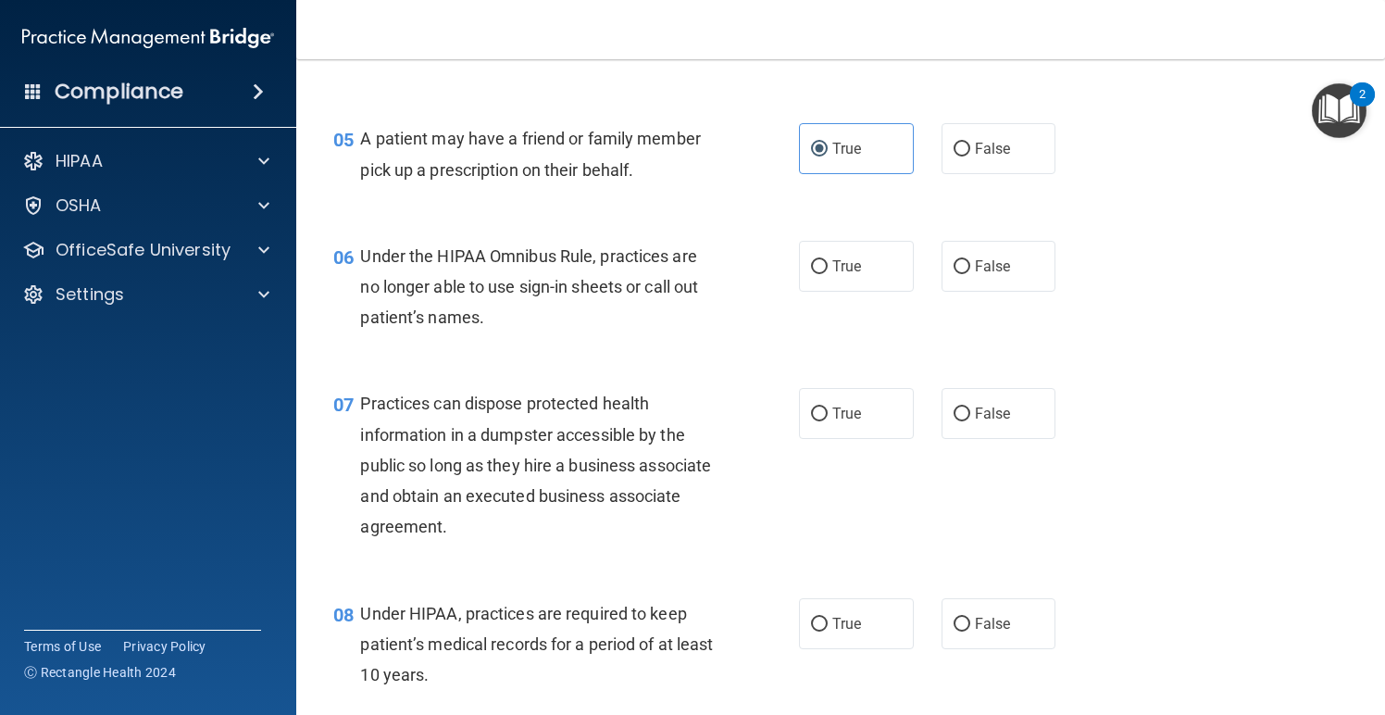
click at [584, 0] on div "Toggle navigation" at bounding box center [523, 0] width 454 height 1
click at [986, 245] on label "False" at bounding box center [999, 266] width 115 height 51
click at [971, 260] on input "False" at bounding box center [962, 267] width 17 height 14
radio input "true"
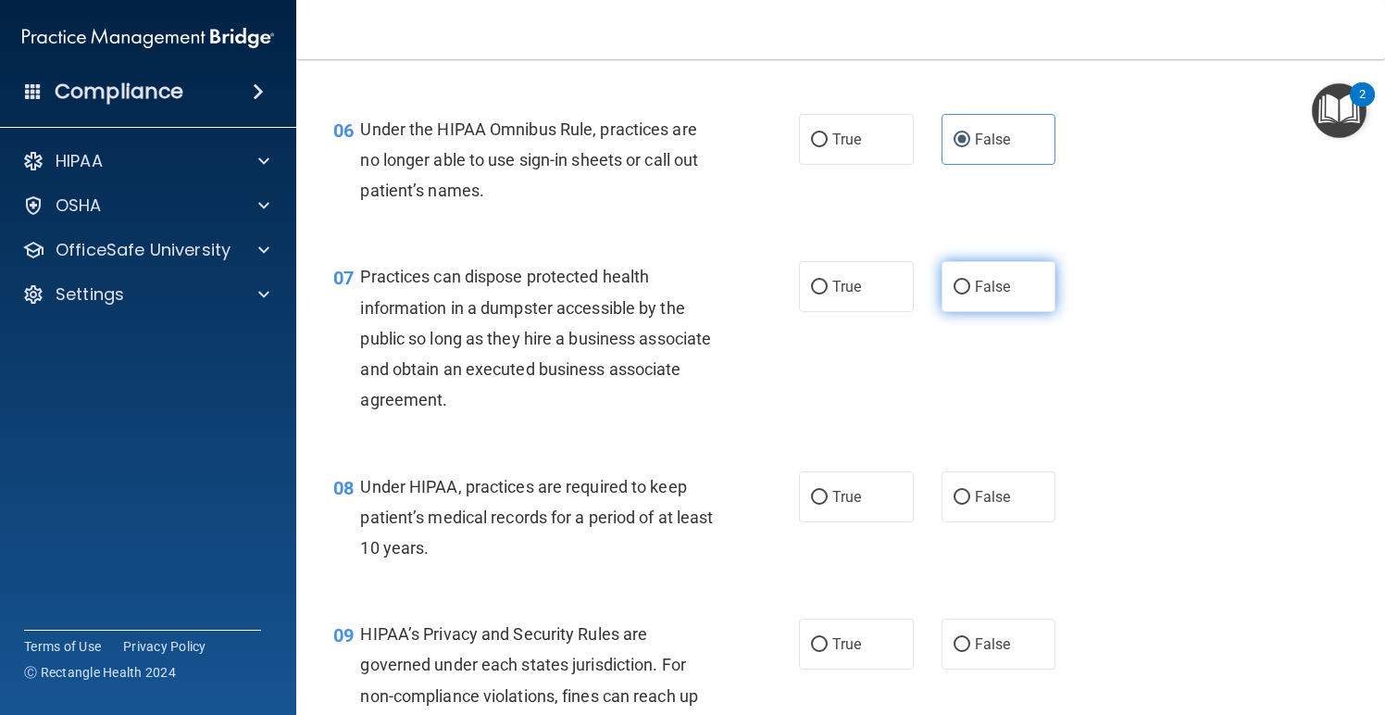
click at [988, 282] on span "False" at bounding box center [993, 287] width 36 height 18
click at [971, 282] on input "False" at bounding box center [962, 288] width 17 height 14
radio input "true"
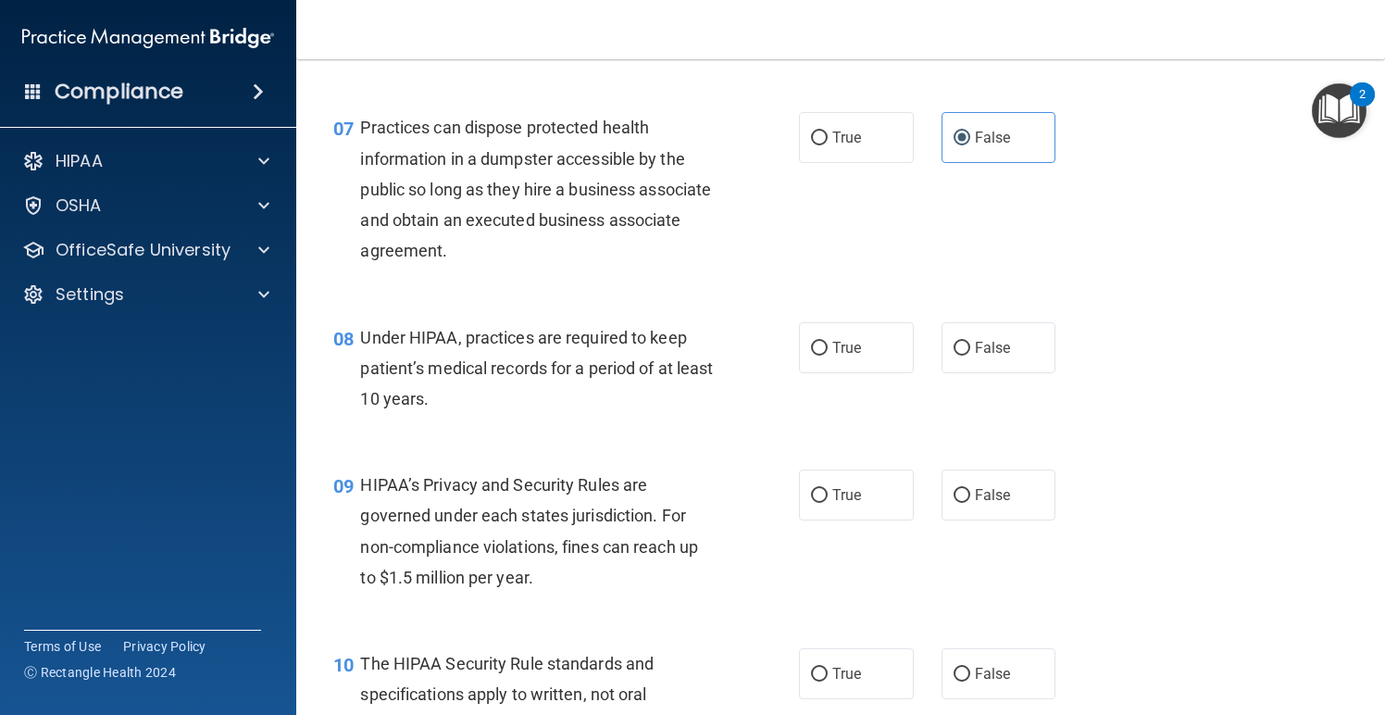
scroll to position [1072, 0]
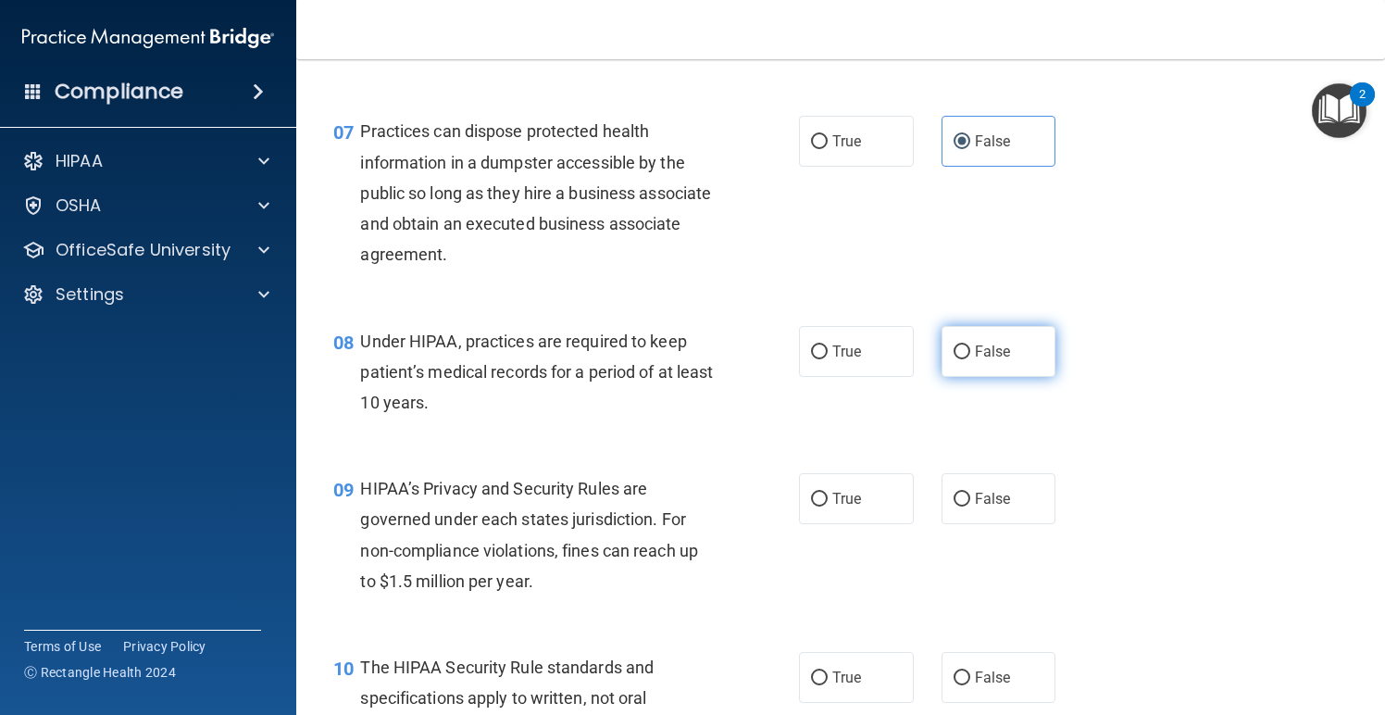
click at [978, 347] on span "False" at bounding box center [993, 352] width 36 height 18
click at [971, 347] on input "False" at bounding box center [962, 352] width 17 height 14
radio input "true"
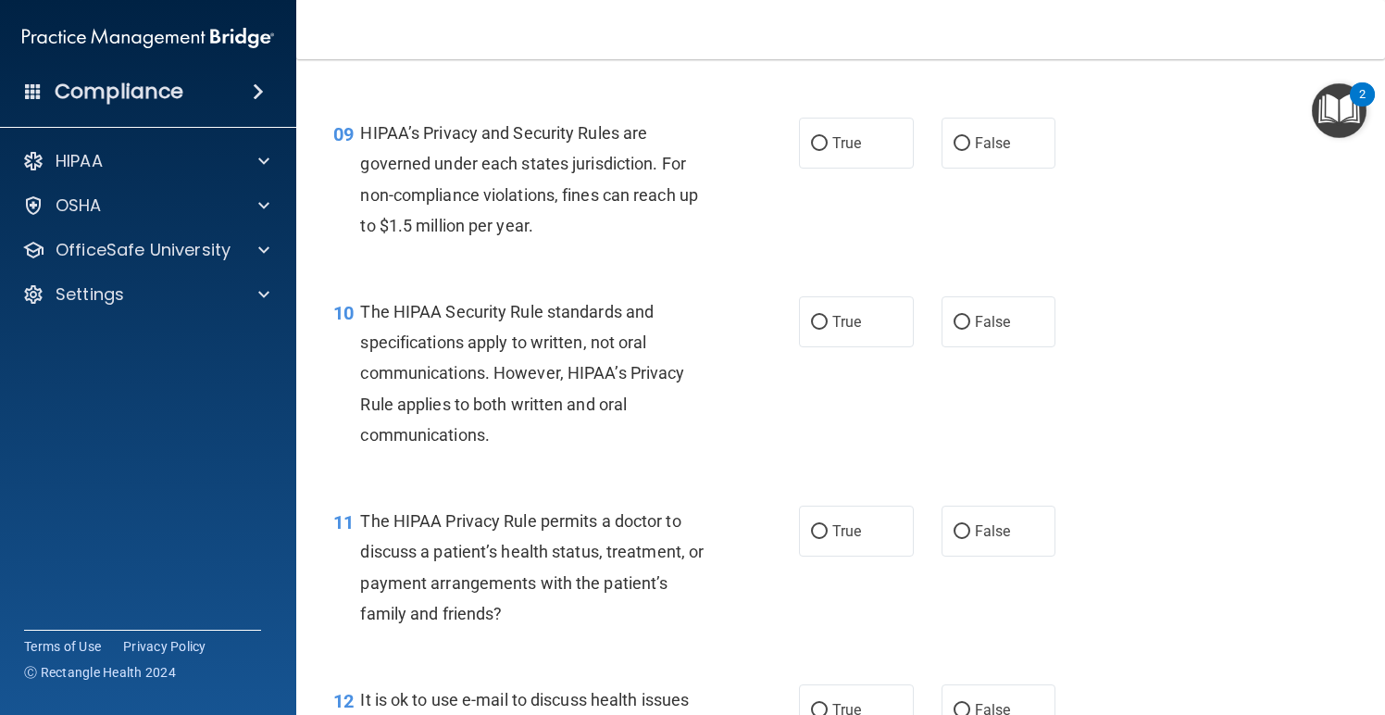
scroll to position [1428, 0]
click at [856, 133] on span "True" at bounding box center [847, 142] width 29 height 18
click at [828, 136] on input "True" at bounding box center [819, 143] width 17 height 14
radio input "true"
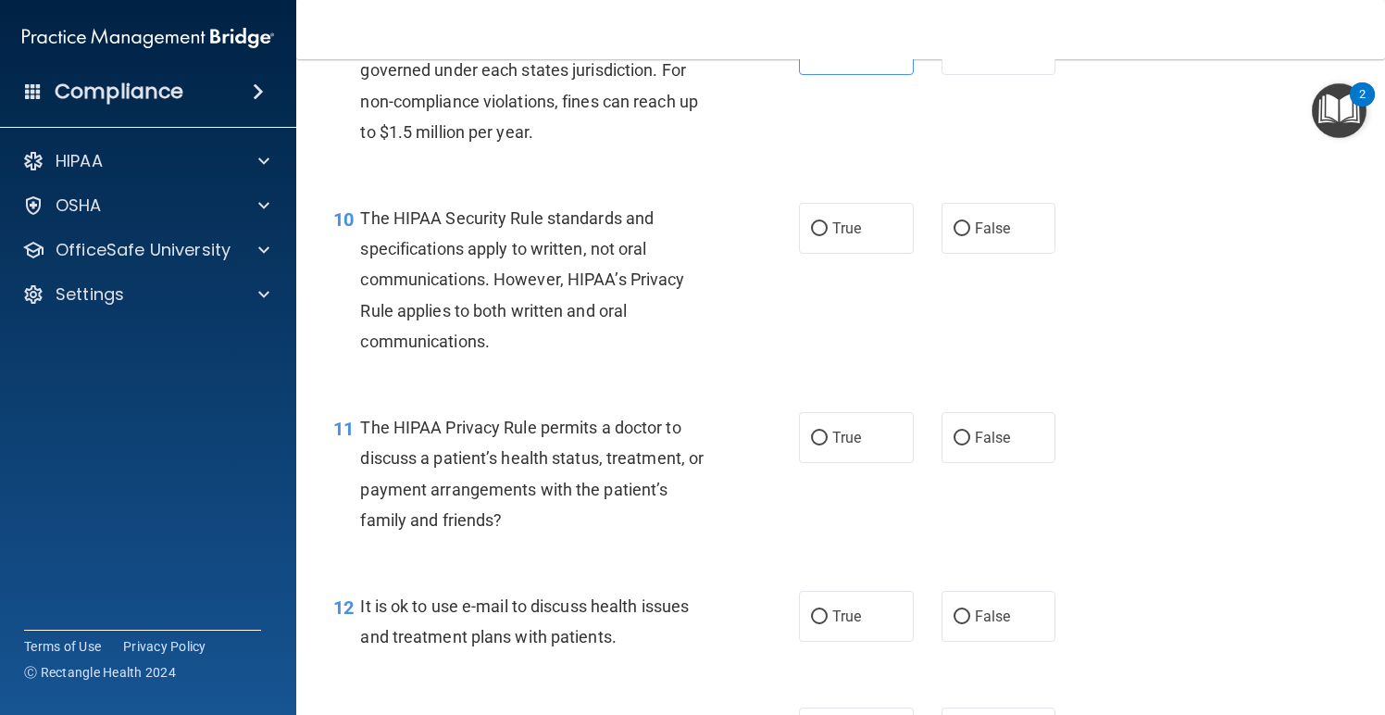
scroll to position [1524, 0]
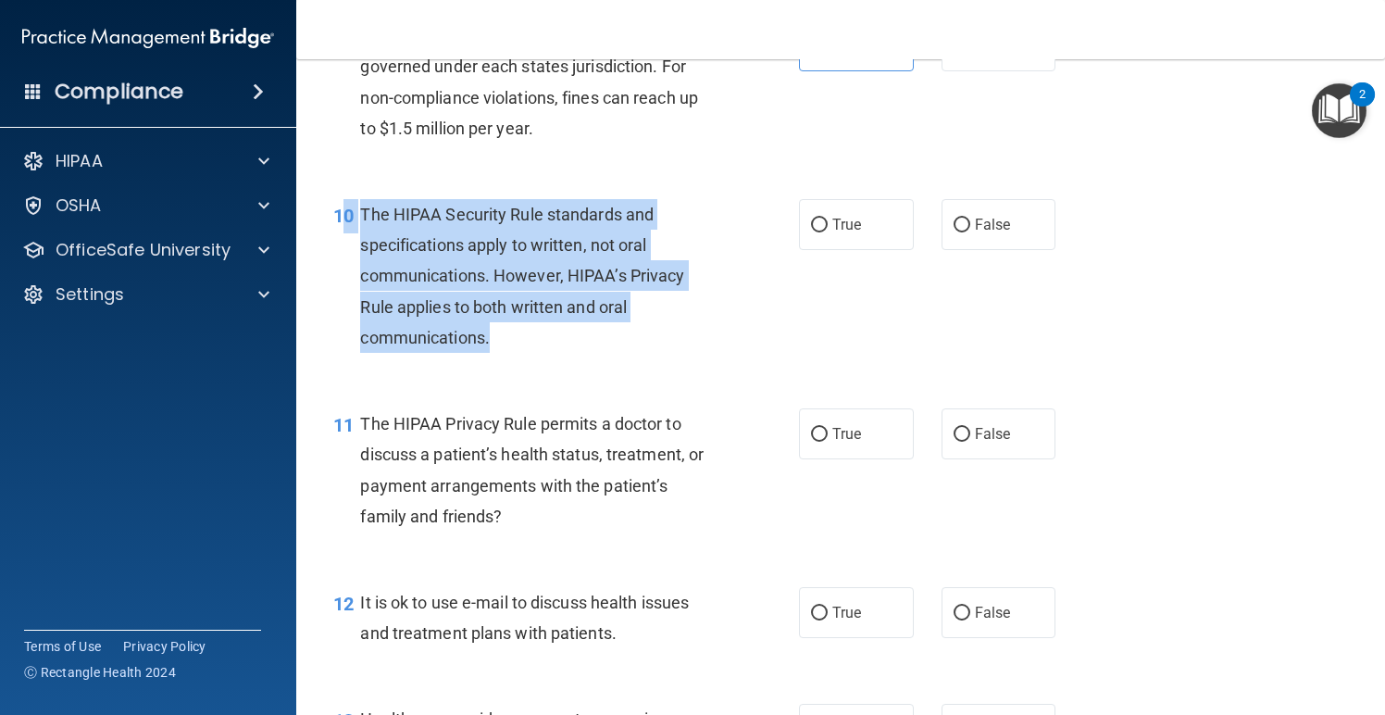
drag, startPoint x: 495, startPoint y: 330, endPoint x: 348, endPoint y: 215, distance: 186.7
click at [348, 214] on div "10 The HIPAA Security Rule standards and specifications apply to written, not o…" at bounding box center [566, 280] width 521 height 163
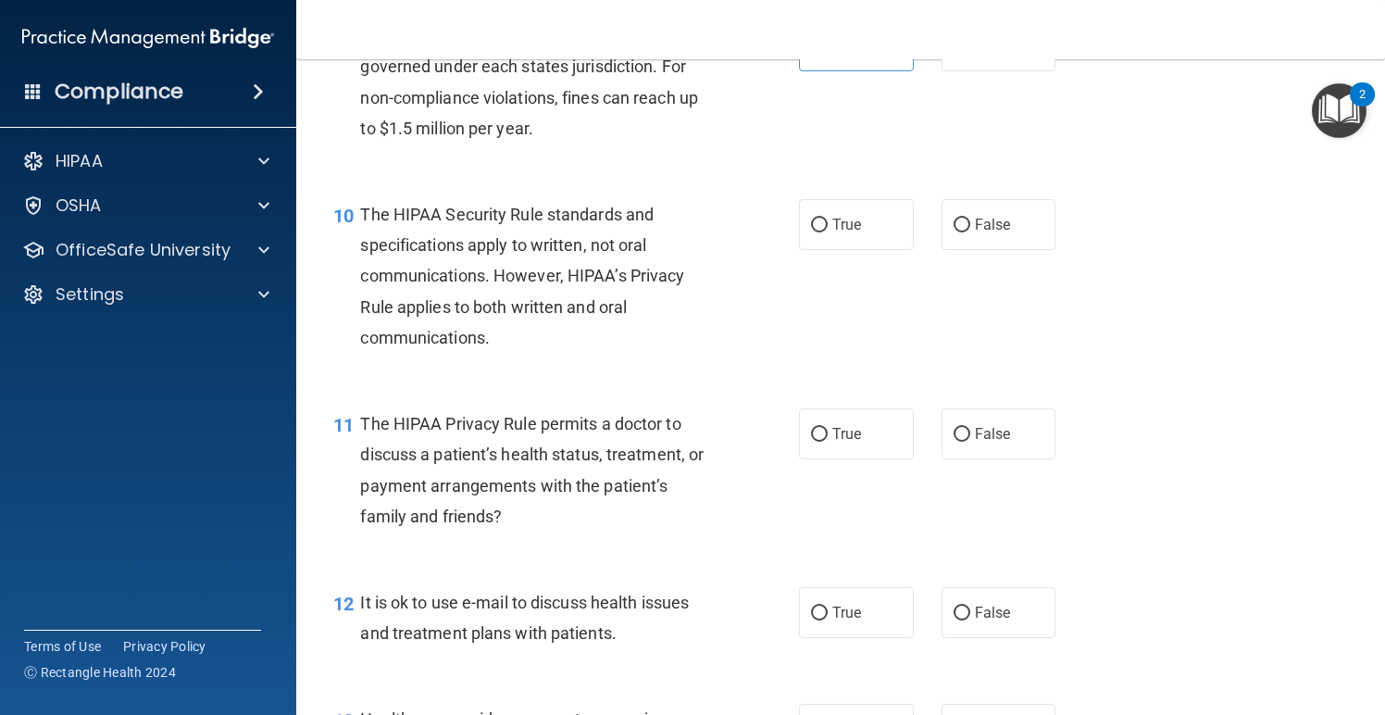
click at [1161, 224] on div "10 The HIPAA Security Rule standards and specifications apply to written, not o…" at bounding box center [841, 280] width 1043 height 209
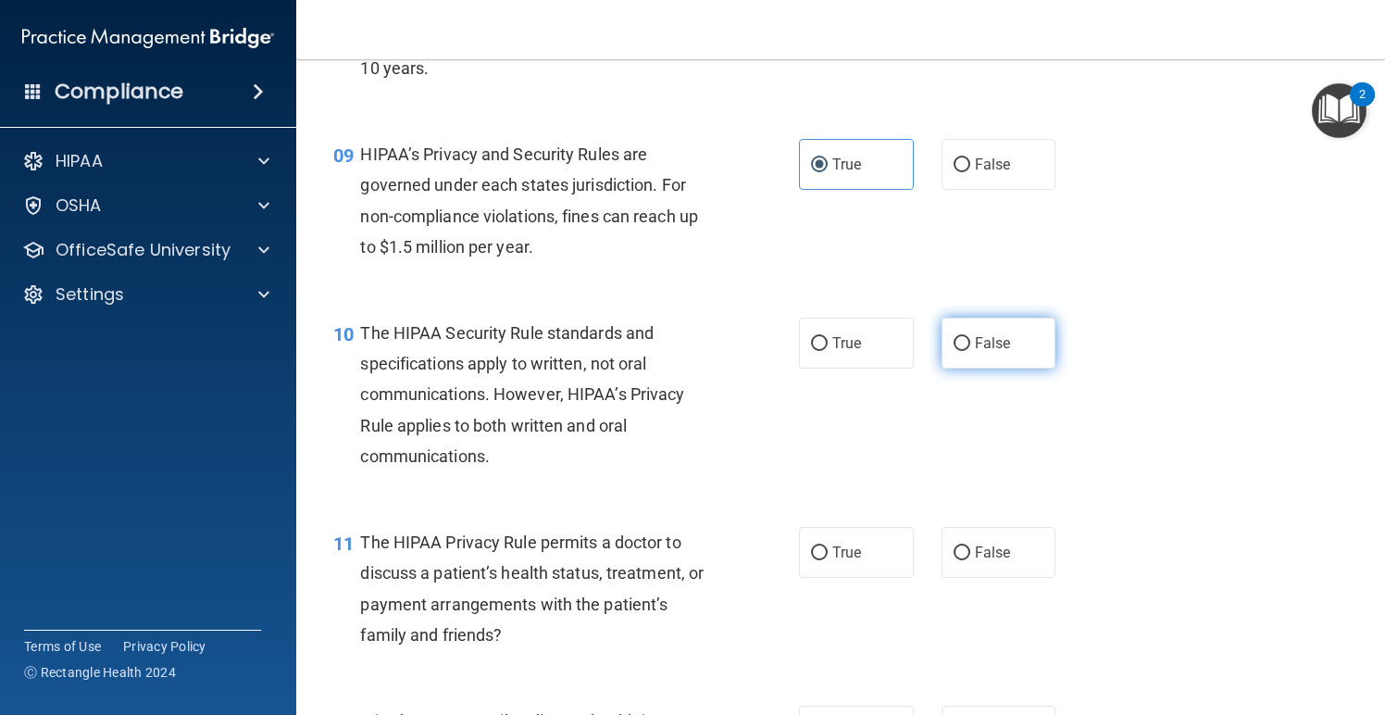
scroll to position [1402, 0]
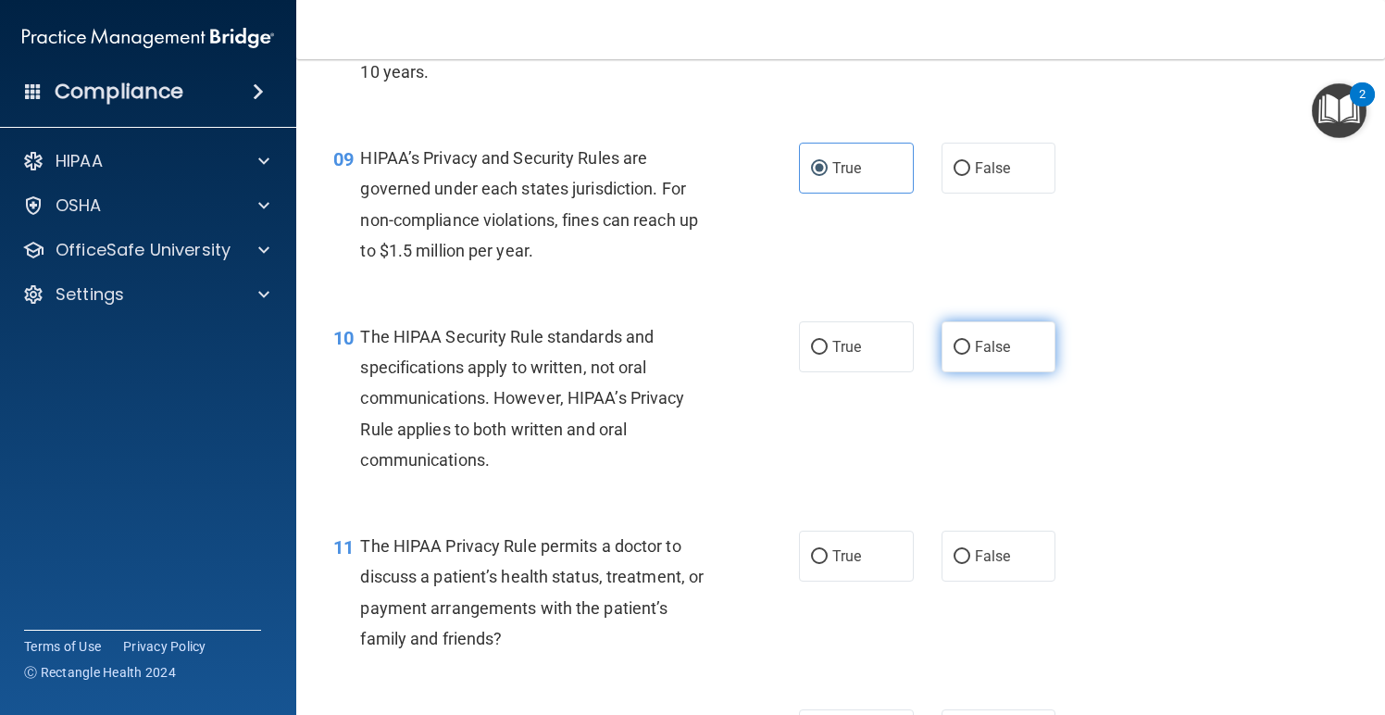
click at [986, 338] on span "False" at bounding box center [993, 347] width 36 height 18
click at [971, 341] on input "False" at bounding box center [962, 348] width 17 height 14
radio input "true"
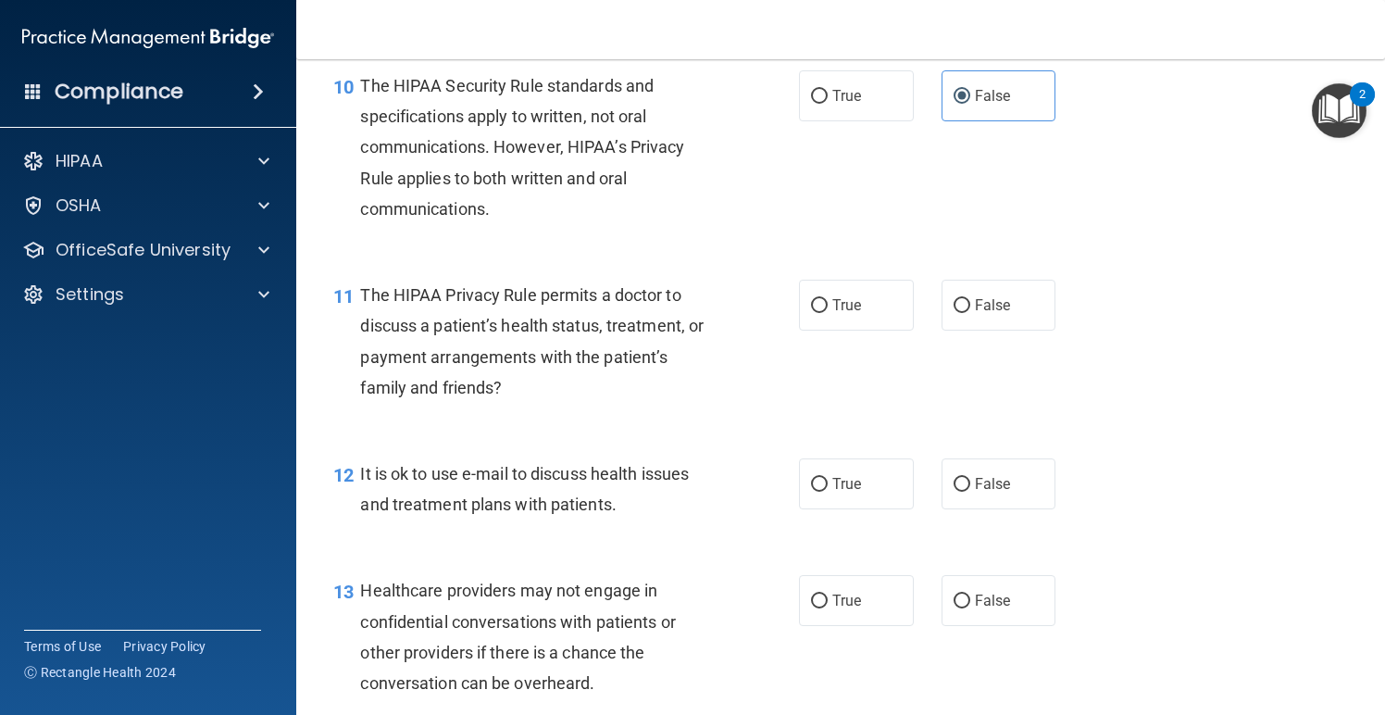
scroll to position [1659, 0]
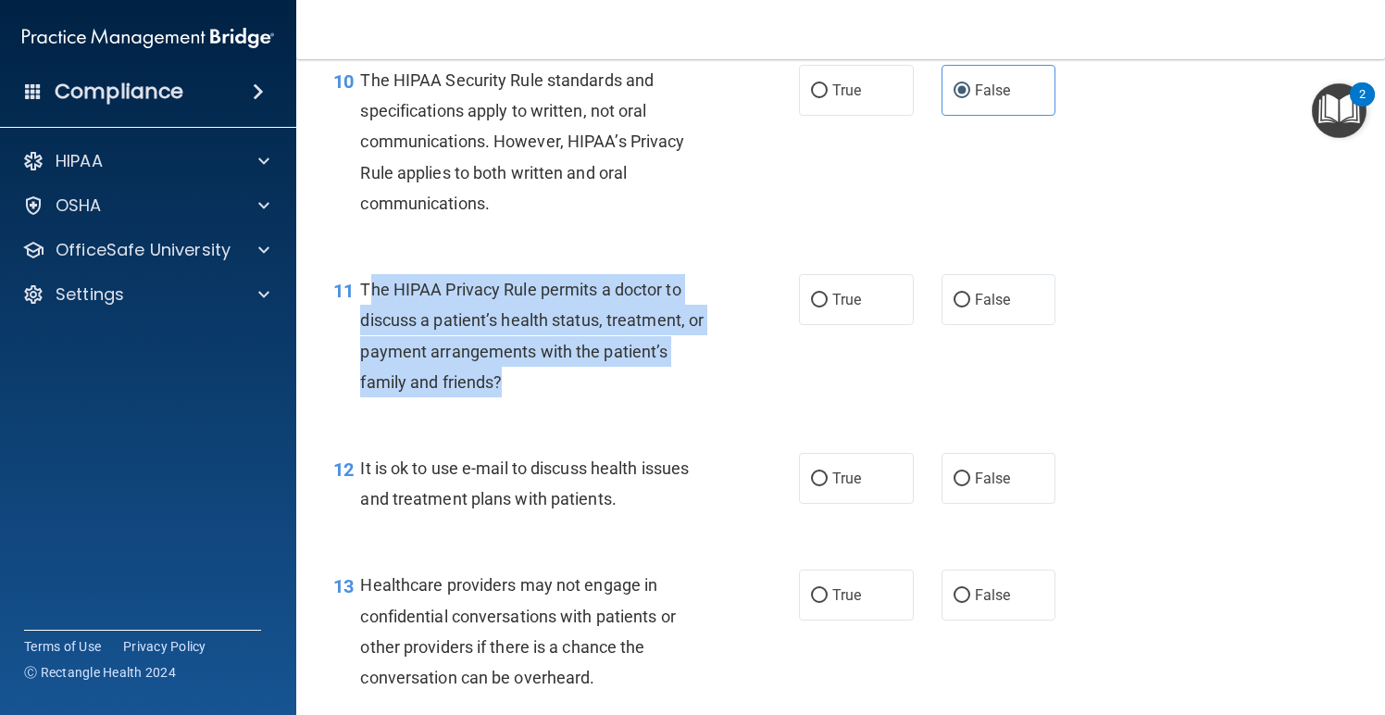
drag, startPoint x: 472, startPoint y: 374, endPoint x: 366, endPoint y: 280, distance: 142.4
click at [366, 280] on div "The HIPAA Privacy Rule permits a doctor to discuss a patient’s health status, t…" at bounding box center [545, 335] width 370 height 123
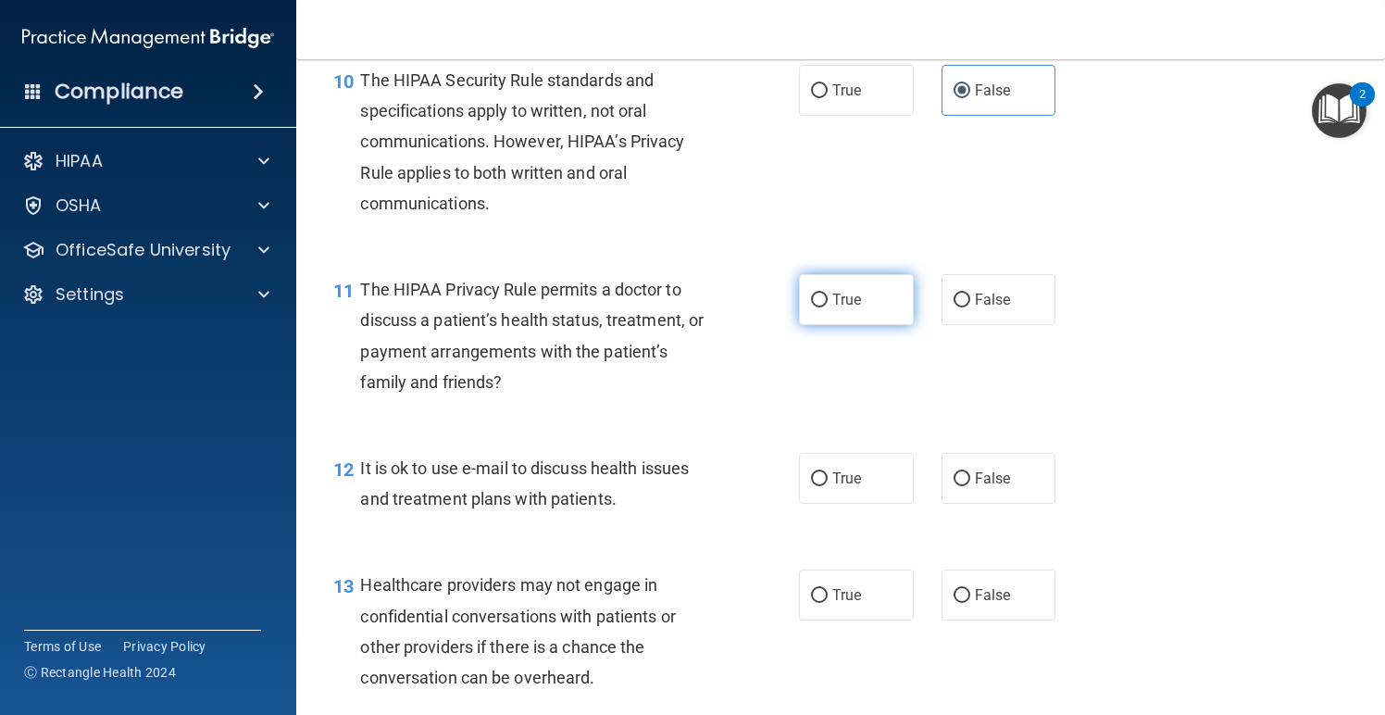
click at [872, 294] on label "True" at bounding box center [856, 299] width 115 height 51
click at [828, 294] on input "True" at bounding box center [819, 301] width 17 height 14
radio input "true"
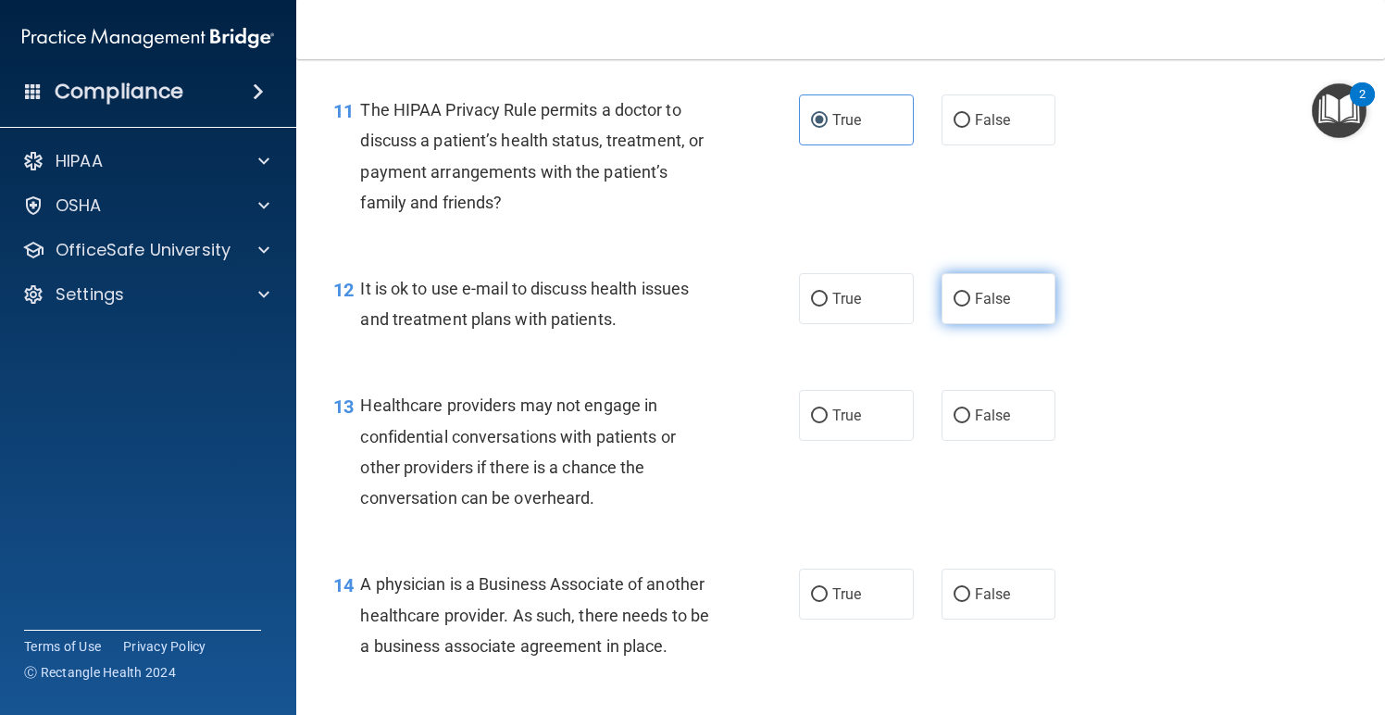
click at [996, 304] on label "False" at bounding box center [999, 298] width 115 height 51
click at [971, 304] on input "False" at bounding box center [962, 300] width 17 height 14
radio input "true"
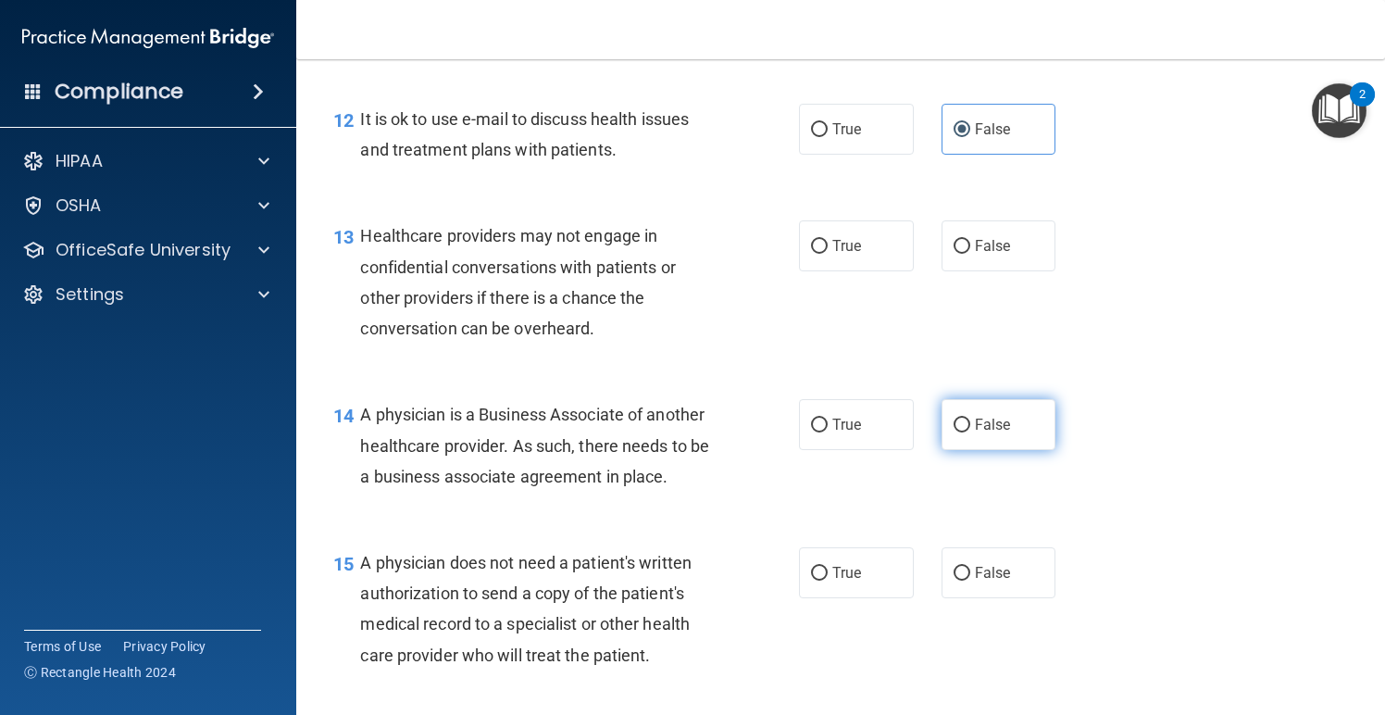
scroll to position [2012, 0]
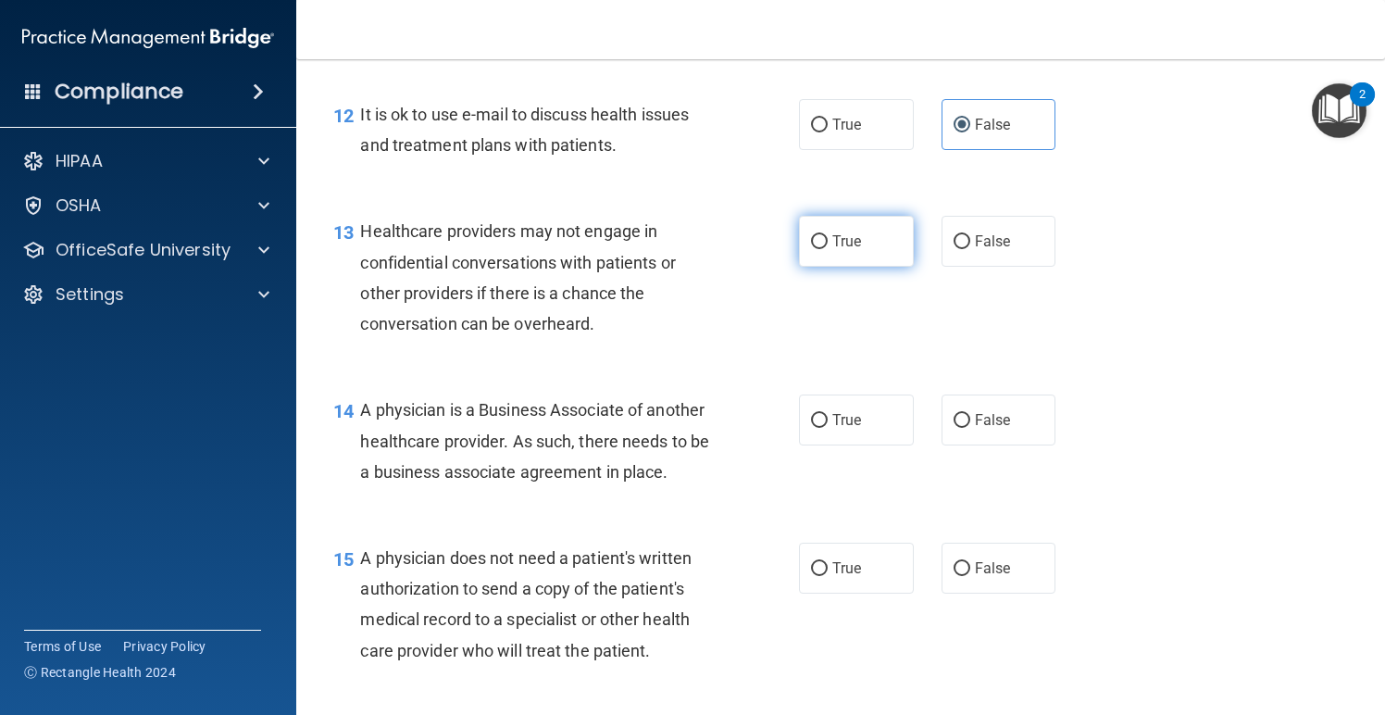
click at [818, 239] on input "True" at bounding box center [819, 242] width 17 height 14
radio input "true"
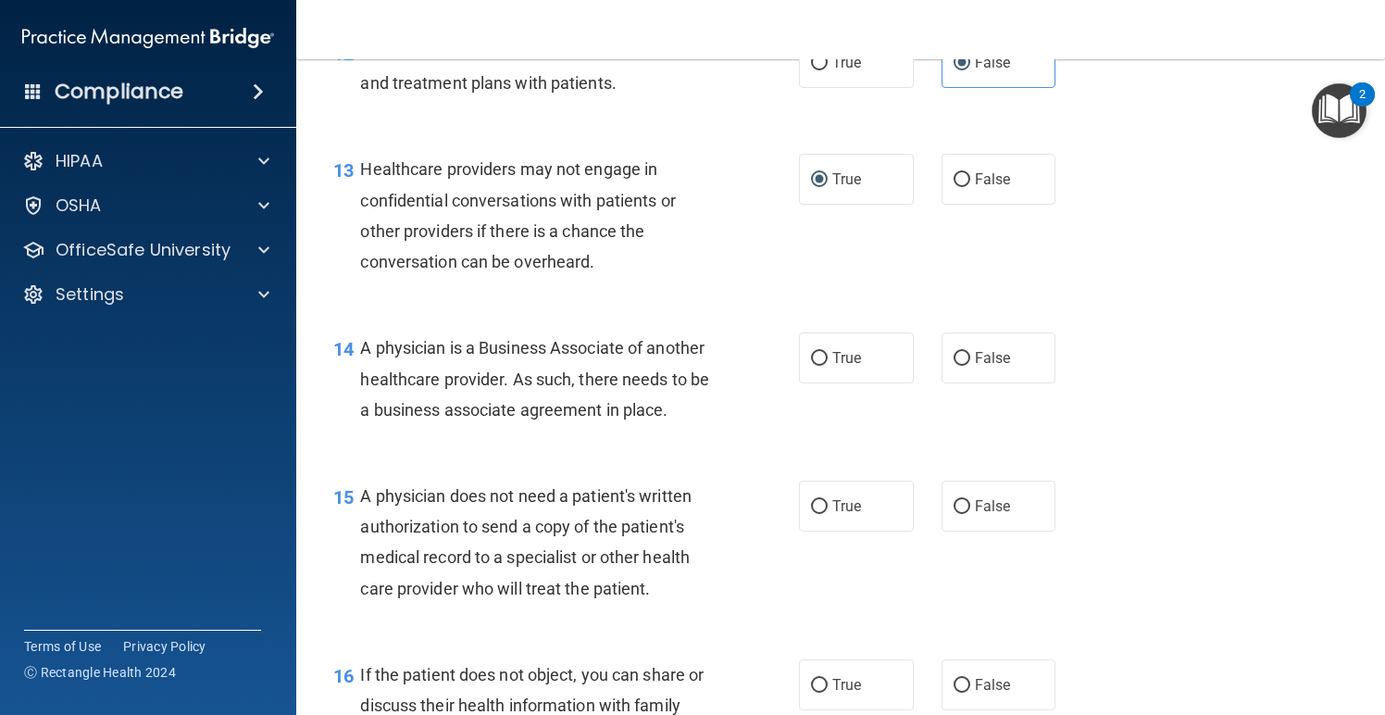
scroll to position [2125, 0]
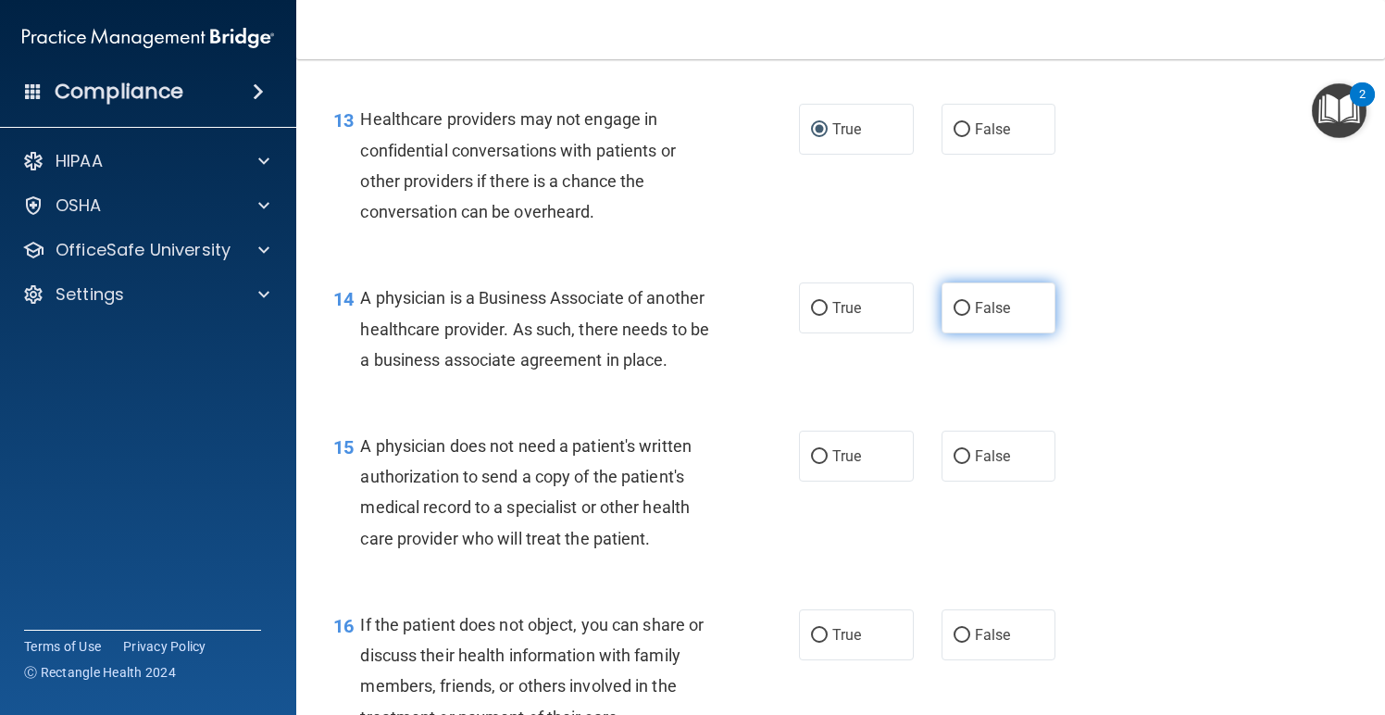
click at [950, 299] on label "False" at bounding box center [999, 307] width 115 height 51
click at [954, 302] on input "False" at bounding box center [962, 309] width 17 height 14
radio input "true"
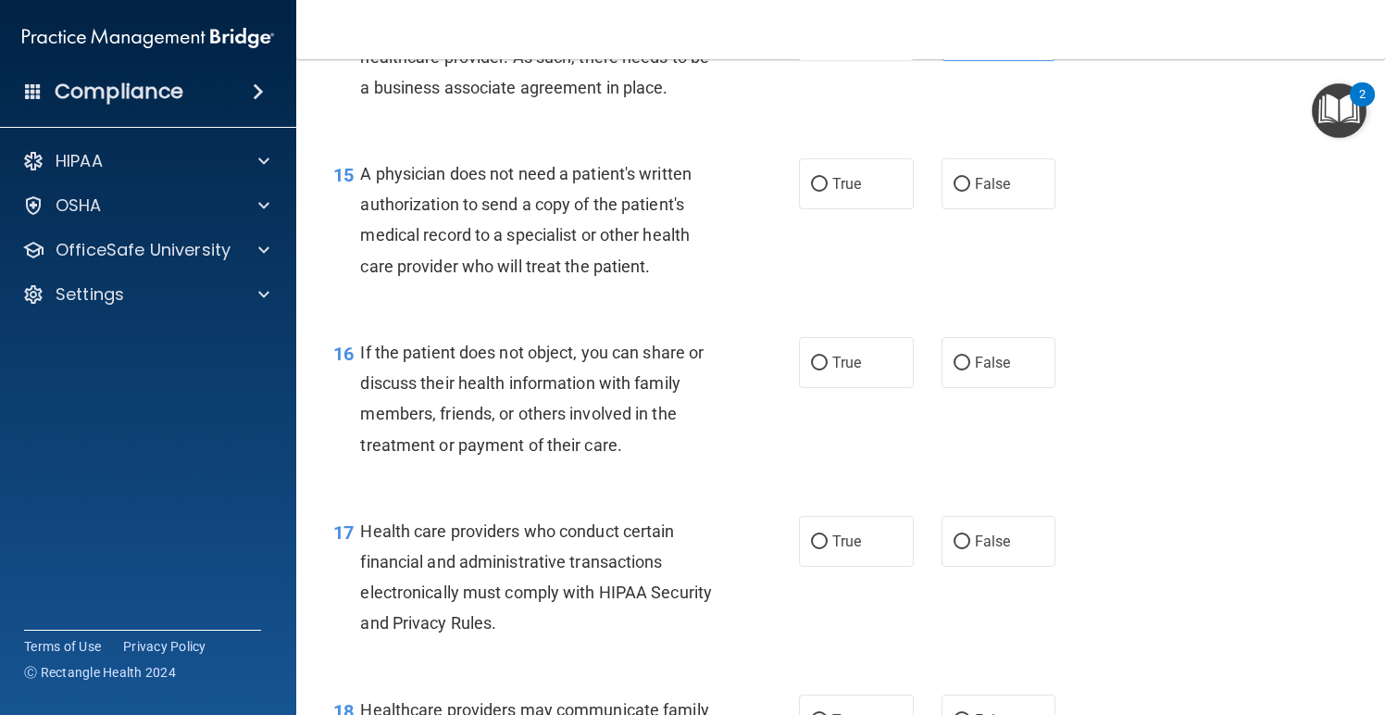
scroll to position [2398, 0]
click at [865, 179] on label "True" at bounding box center [856, 182] width 115 height 51
click at [828, 179] on input "True" at bounding box center [819, 184] width 17 height 14
radio input "true"
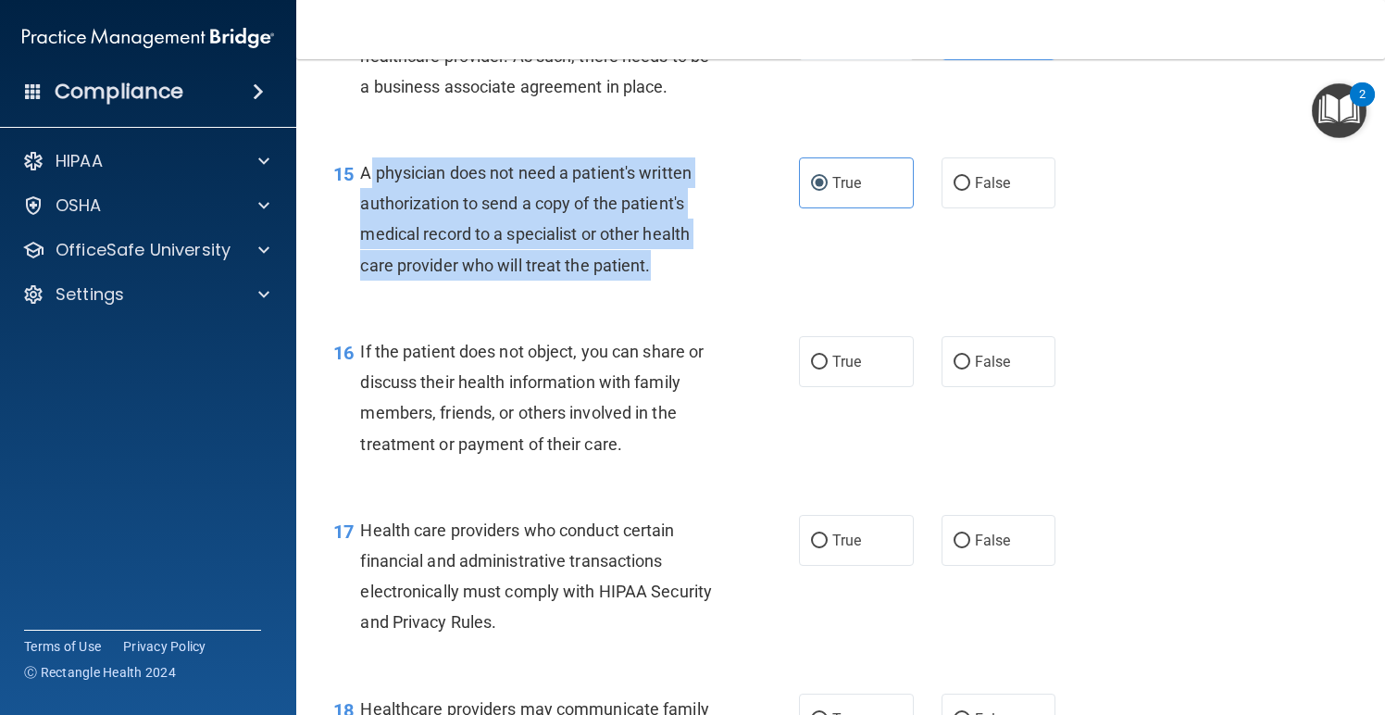
drag, startPoint x: 662, startPoint y: 255, endPoint x: 376, endPoint y: 169, distance: 298.6
click at [371, 169] on div "A physician does not need a patient's written authorization to send a copy of t…" at bounding box center [545, 218] width 370 height 123
click at [662, 276] on div "15 A physician does not need a patient's written authorization to send a copy o…" at bounding box center [566, 223] width 521 height 132
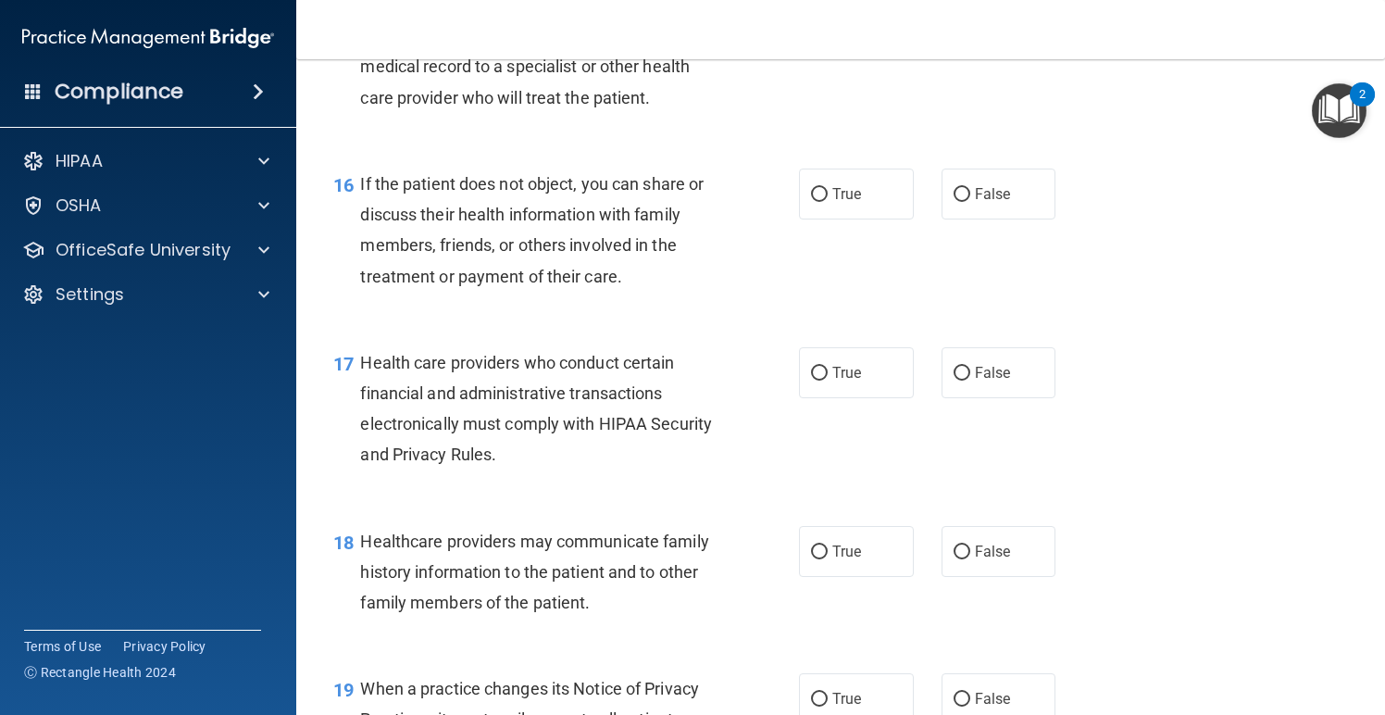
scroll to position [2574, 0]
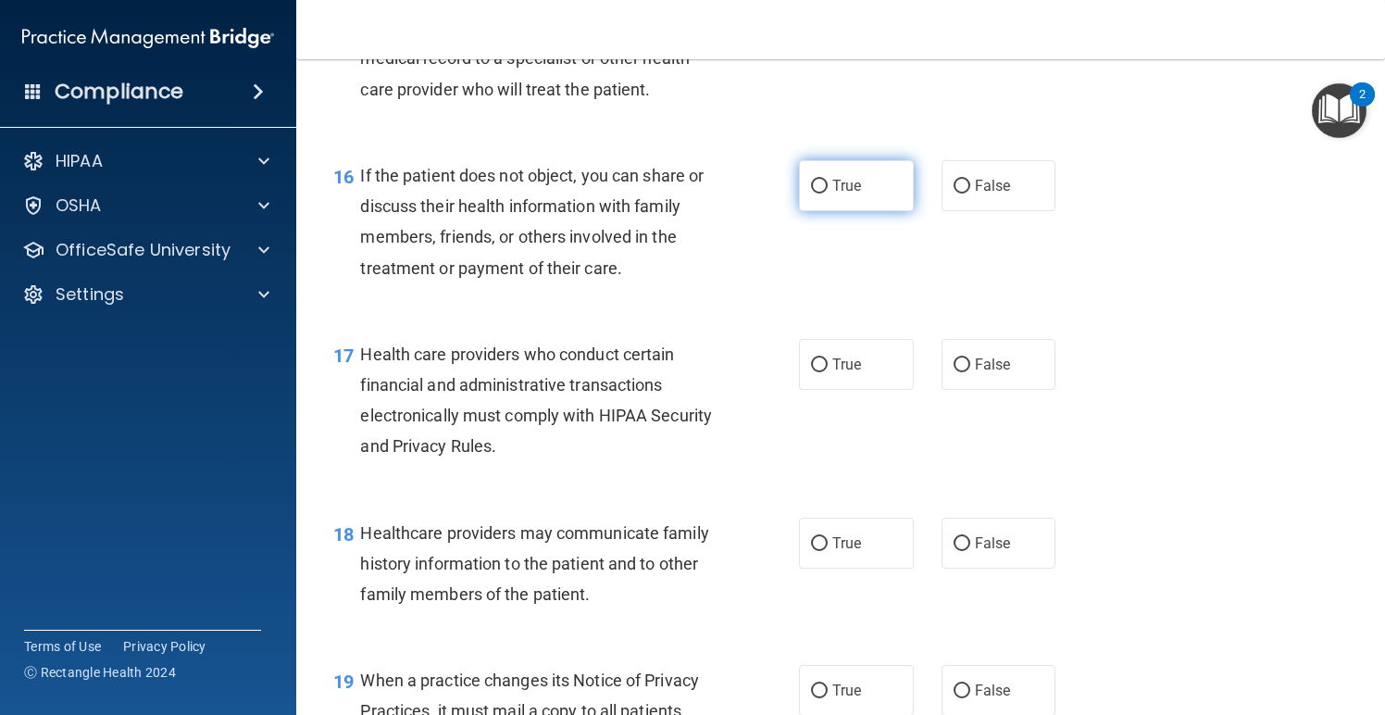
click at [859, 180] on span "True" at bounding box center [847, 186] width 29 height 18
click at [828, 180] on input "True" at bounding box center [819, 187] width 17 height 14
radio input "true"
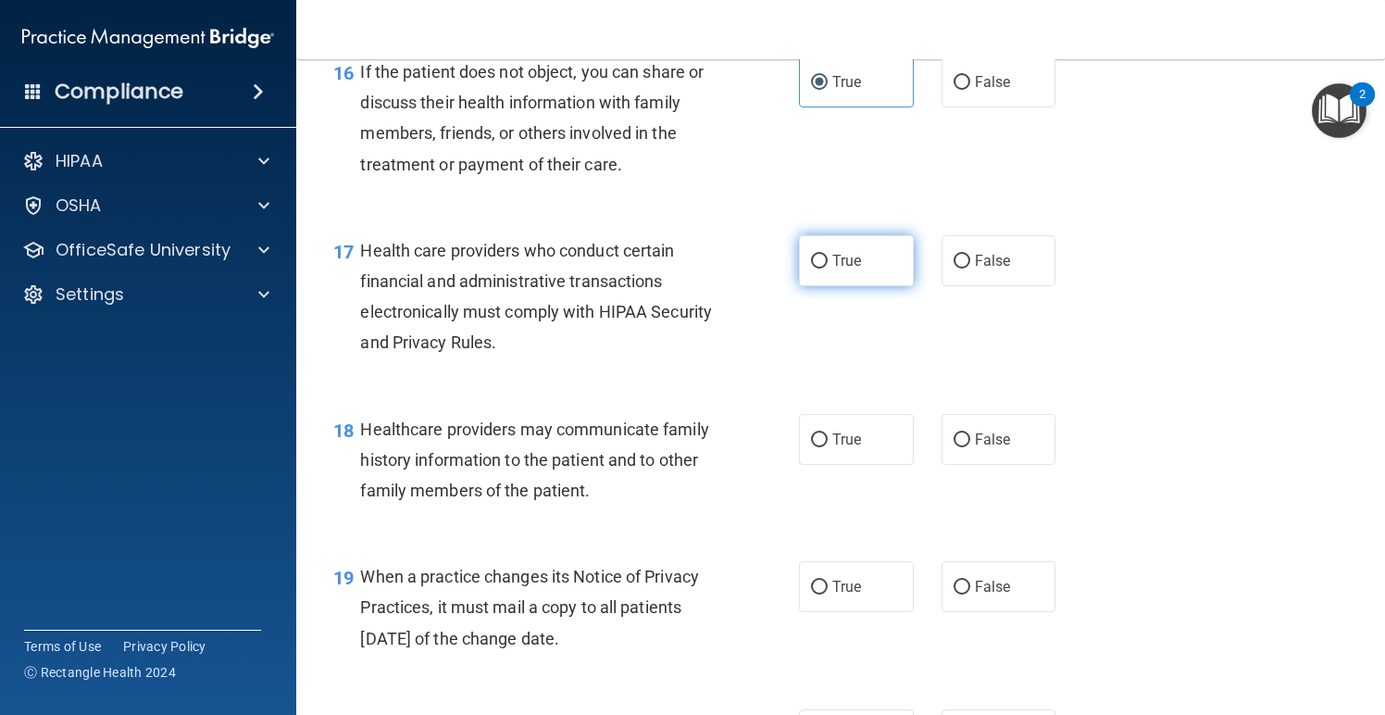
scroll to position [2681, 0]
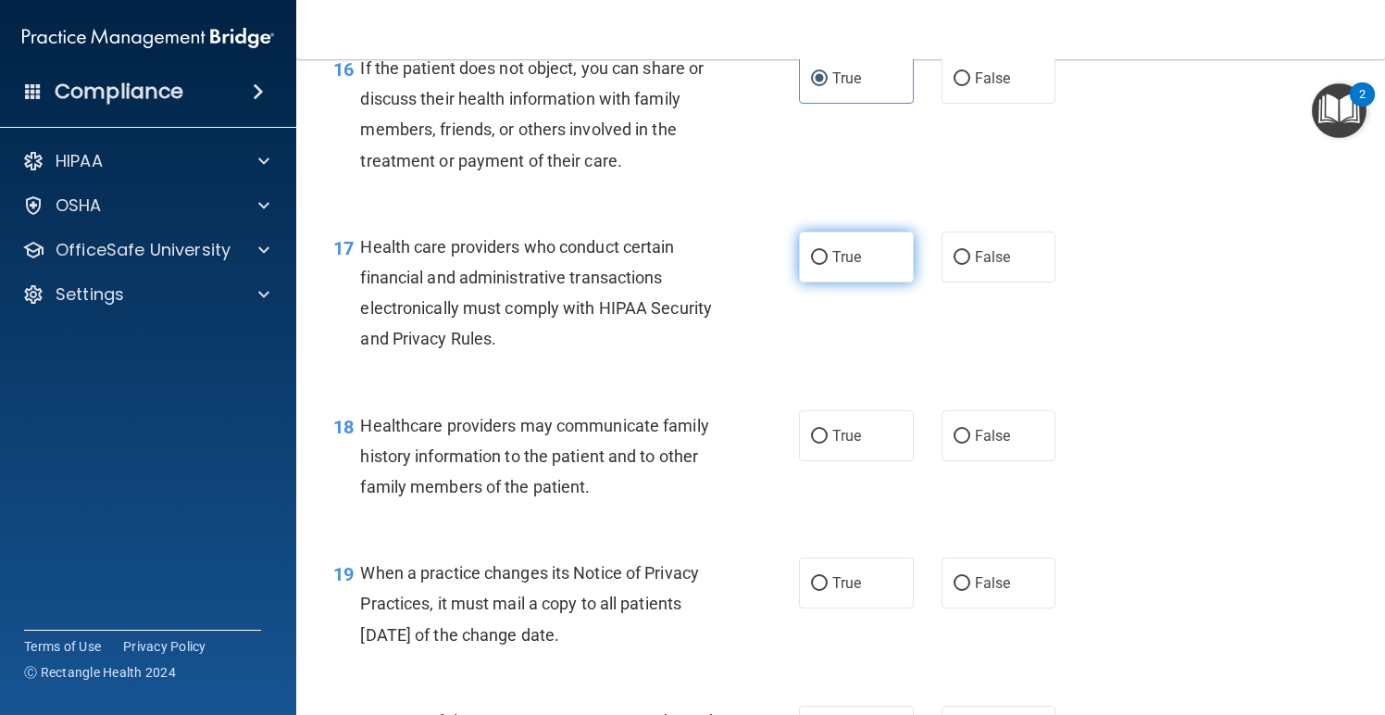
click at [853, 255] on label "True" at bounding box center [856, 257] width 115 height 51
click at [828, 255] on input "True" at bounding box center [819, 258] width 17 height 14
radio input "true"
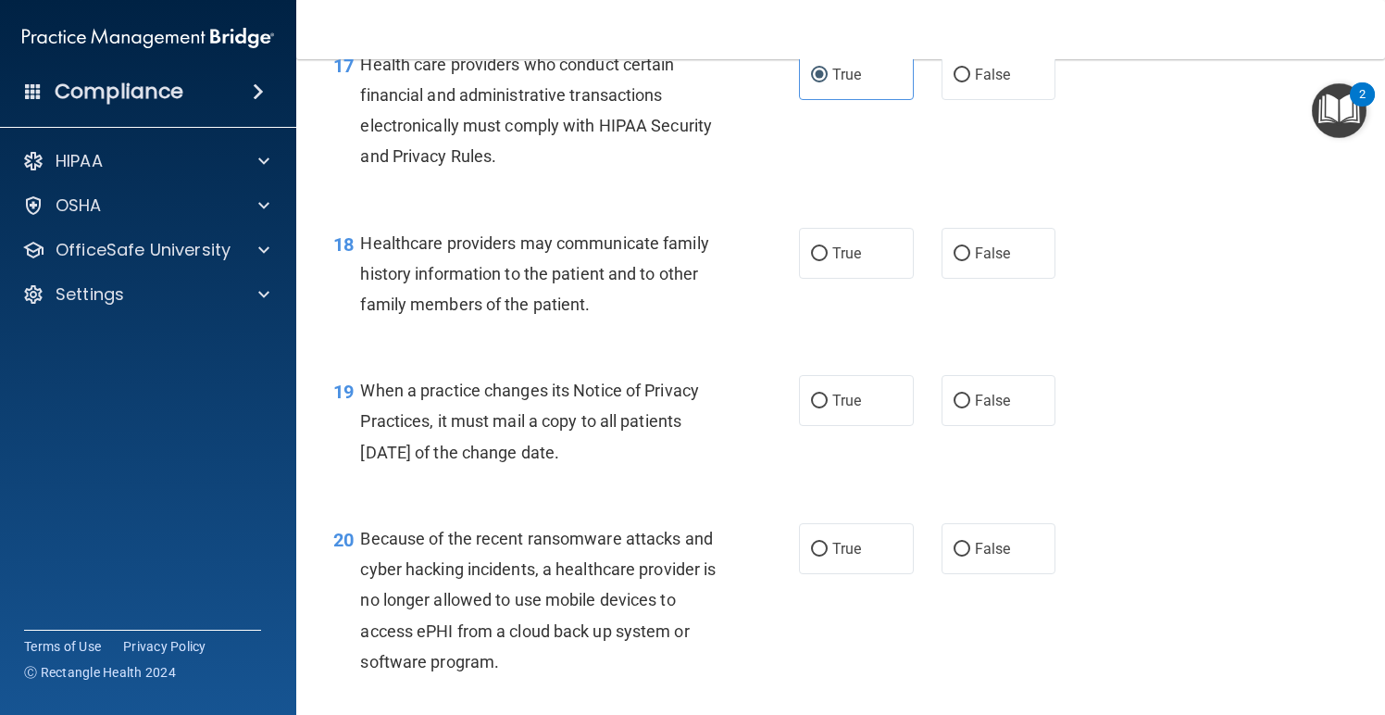
scroll to position [2883, 0]
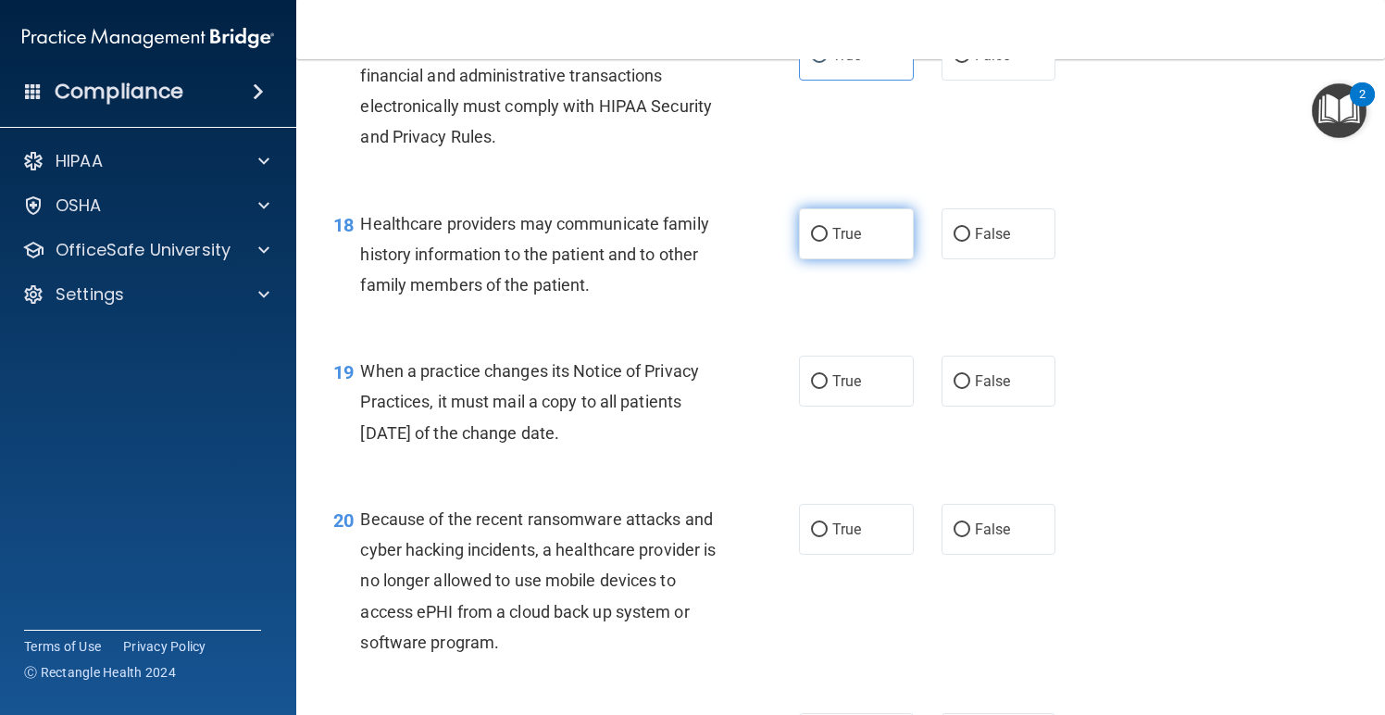
click at [843, 231] on label "True" at bounding box center [856, 233] width 115 height 51
click at [828, 231] on input "True" at bounding box center [819, 235] width 17 height 14
radio input "true"
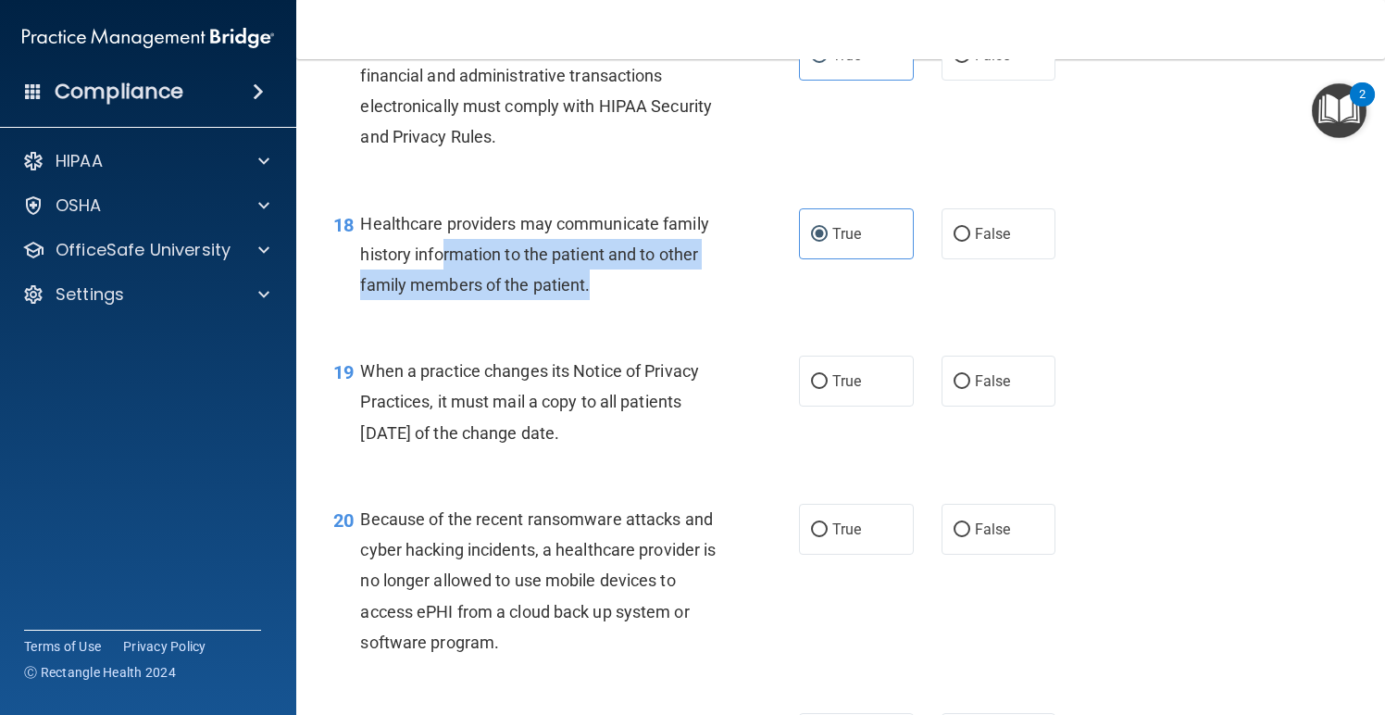
drag, startPoint x: 590, startPoint y: 270, endPoint x: 448, endPoint y: 248, distance: 143.4
click at [447, 248] on span "Healthcare providers may communicate family history information to the patient …" at bounding box center [534, 254] width 348 height 81
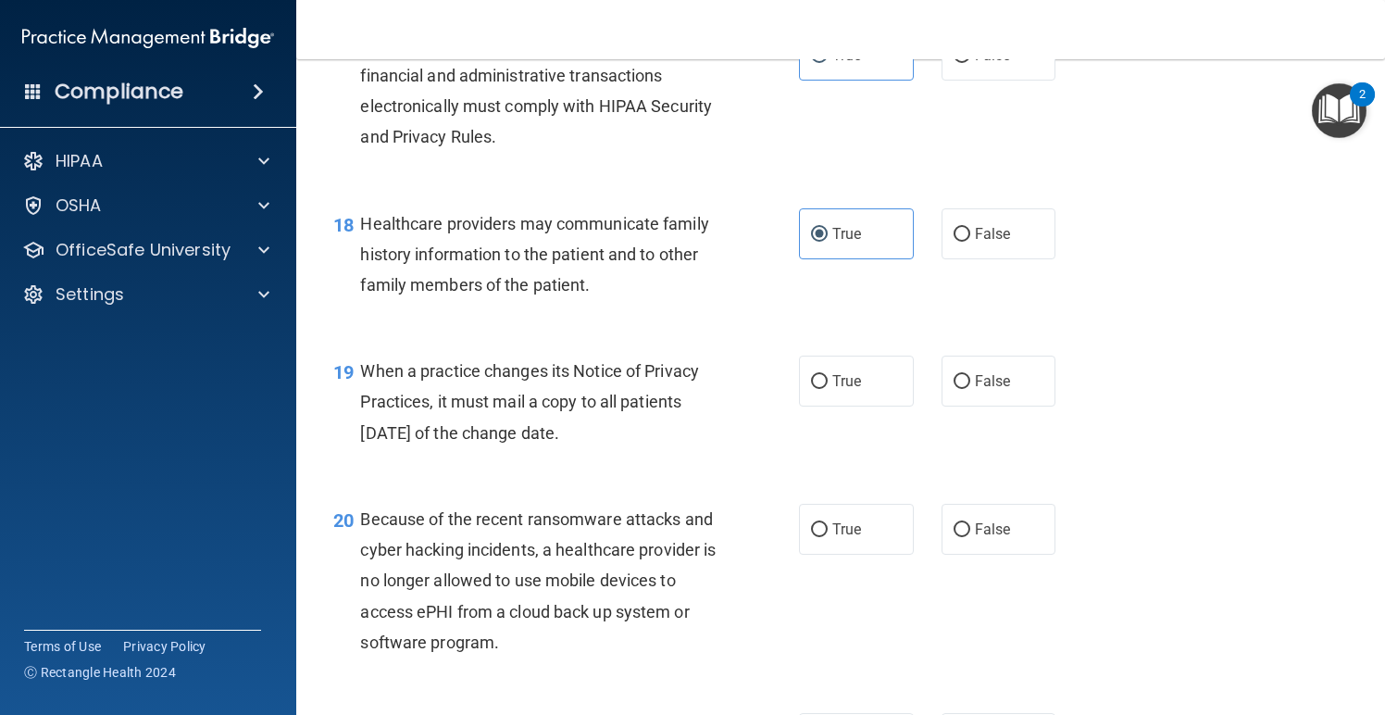
click at [606, 262] on div "Healthcare providers may communicate family history information to the patient …" at bounding box center [545, 254] width 370 height 93
drag, startPoint x: 603, startPoint y: 265, endPoint x: 430, endPoint y: 257, distance: 173.3
click at [429, 257] on div "Healthcare providers may communicate family history information to the patient …" at bounding box center [545, 254] width 370 height 93
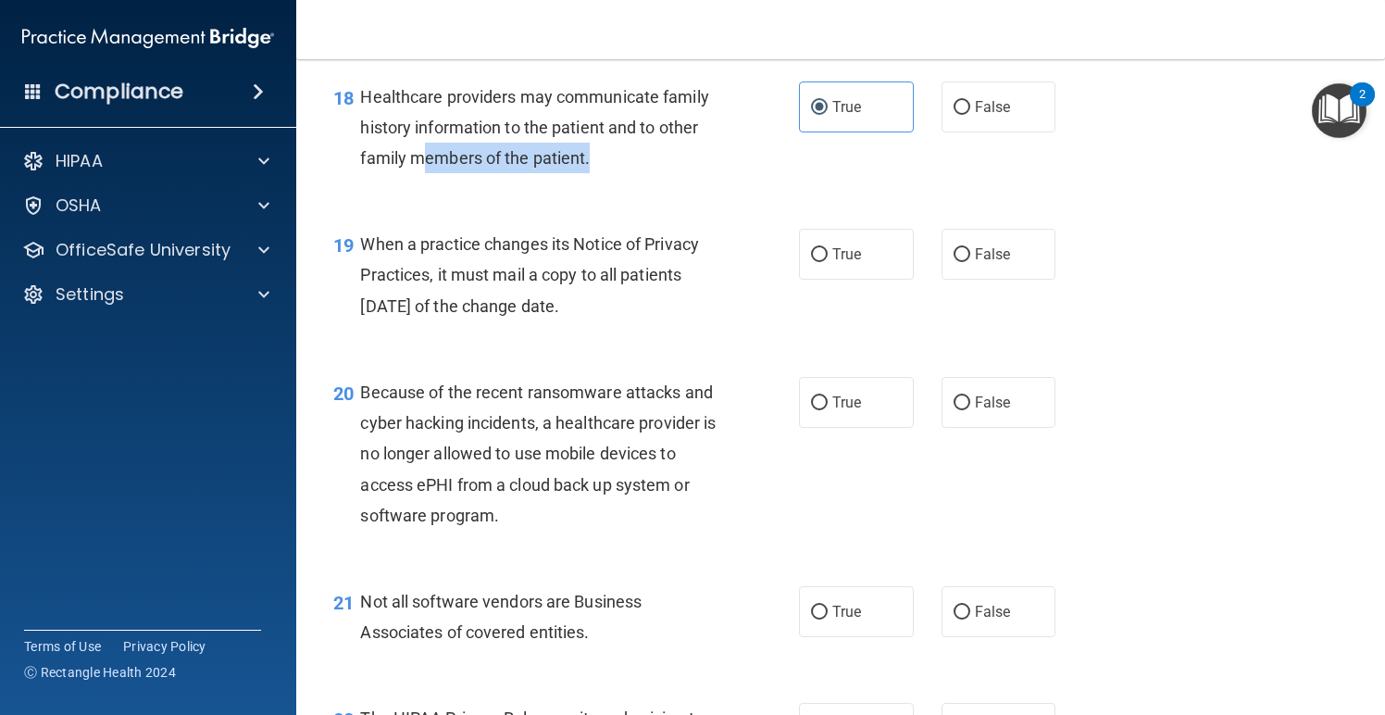
scroll to position [3009, 0]
click at [655, 187] on div "18 Healthcare providers may communicate family history information to the patie…" at bounding box center [841, 133] width 1043 height 148
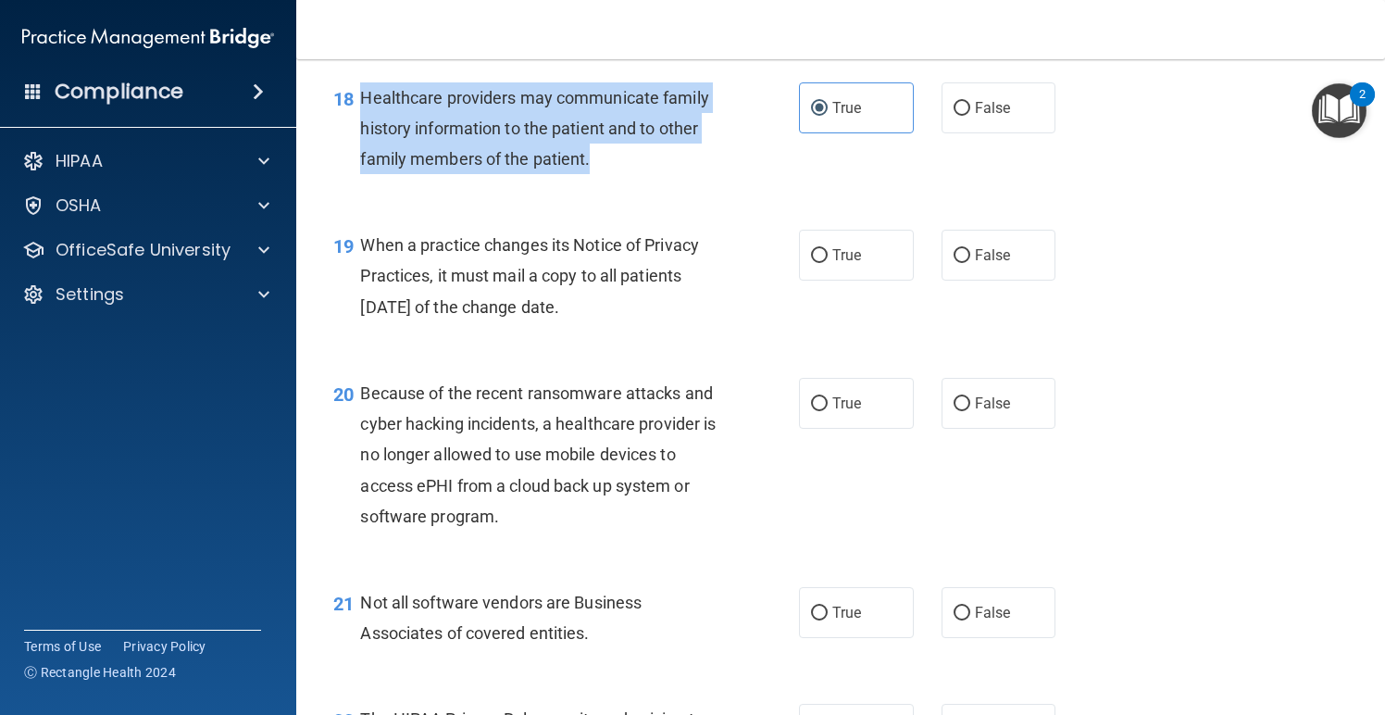
drag, startPoint x: 590, startPoint y: 145, endPoint x: 360, endPoint y: 81, distance: 238.7
click at [360, 88] on span "Healthcare providers may communicate family history information to the patient …" at bounding box center [534, 128] width 348 height 81
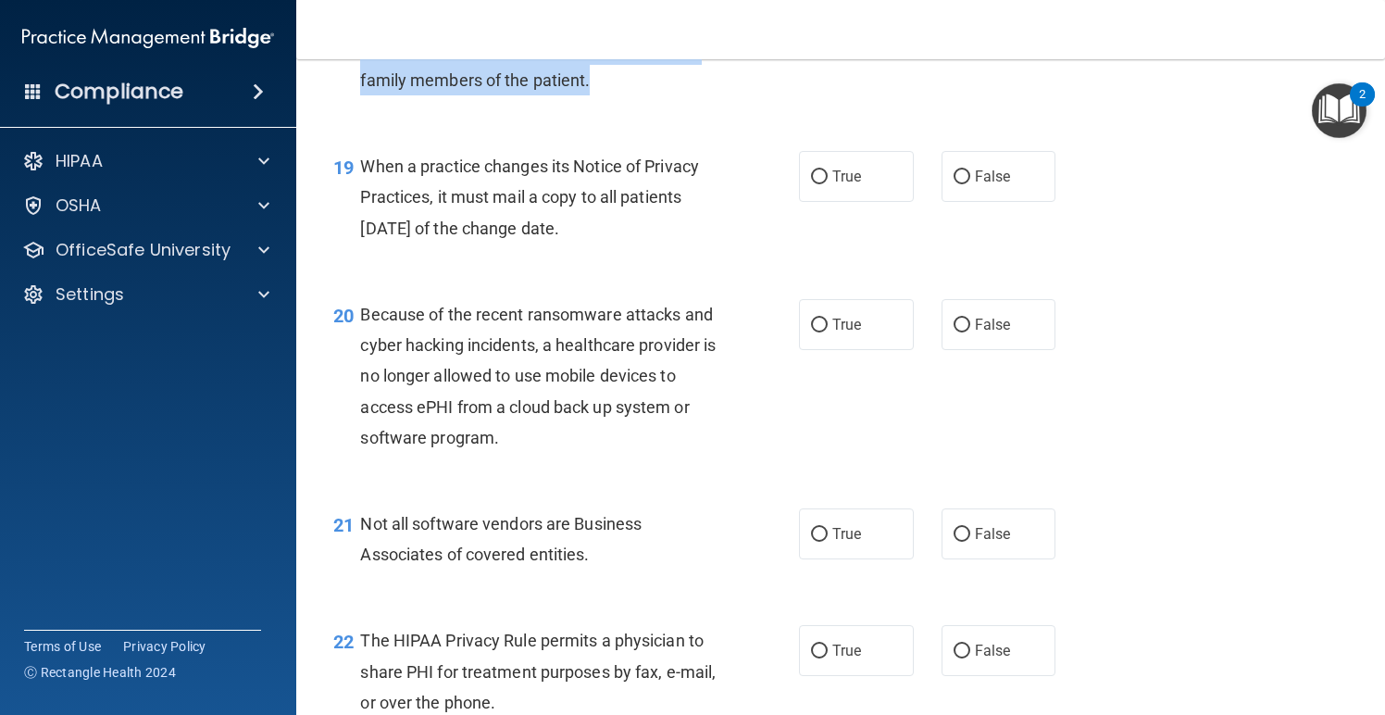
scroll to position [3110, 0]
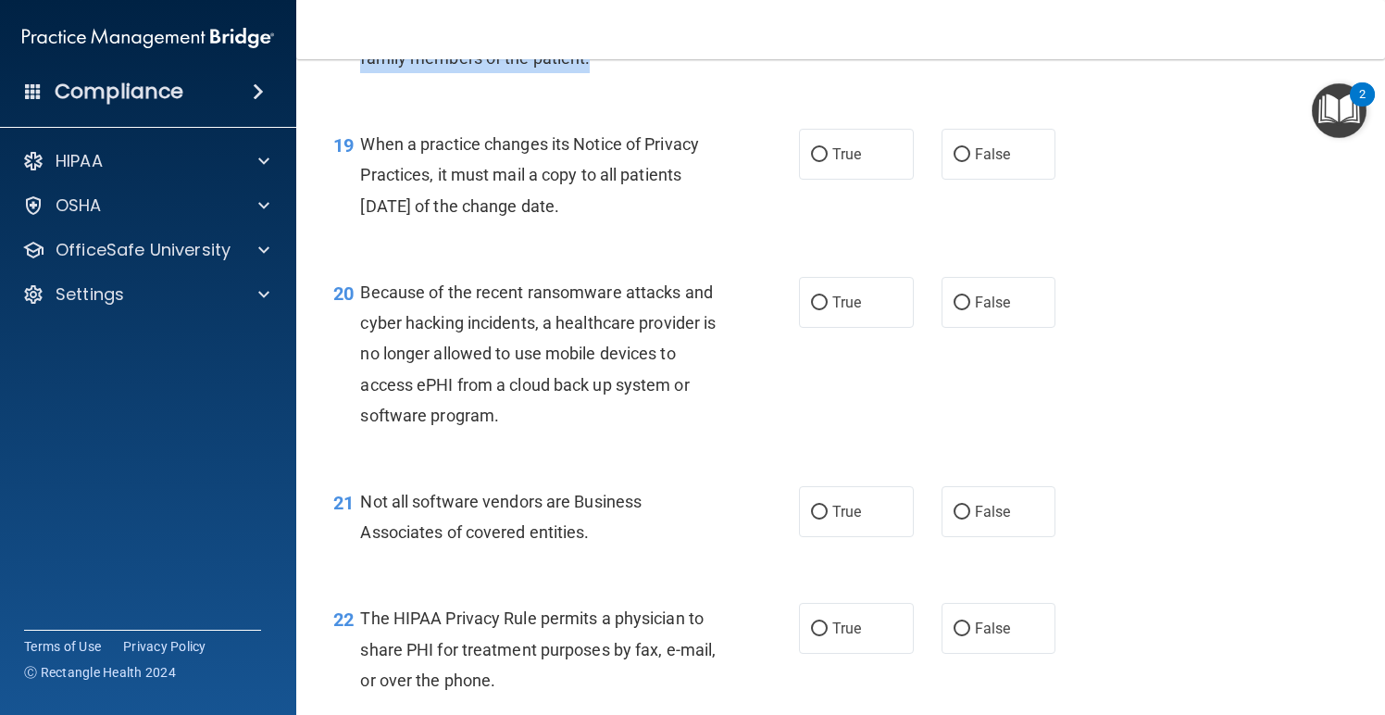
drag, startPoint x: 601, startPoint y: 188, endPoint x: 365, endPoint y: 130, distance: 243.3
click at [365, 130] on div "When a practice changes its Notice of Privacy Practices, it must mail a copy to…" at bounding box center [545, 175] width 370 height 93
click at [1009, 153] on label "False" at bounding box center [999, 154] width 115 height 51
click at [971, 153] on input "False" at bounding box center [962, 155] width 17 height 14
radio input "true"
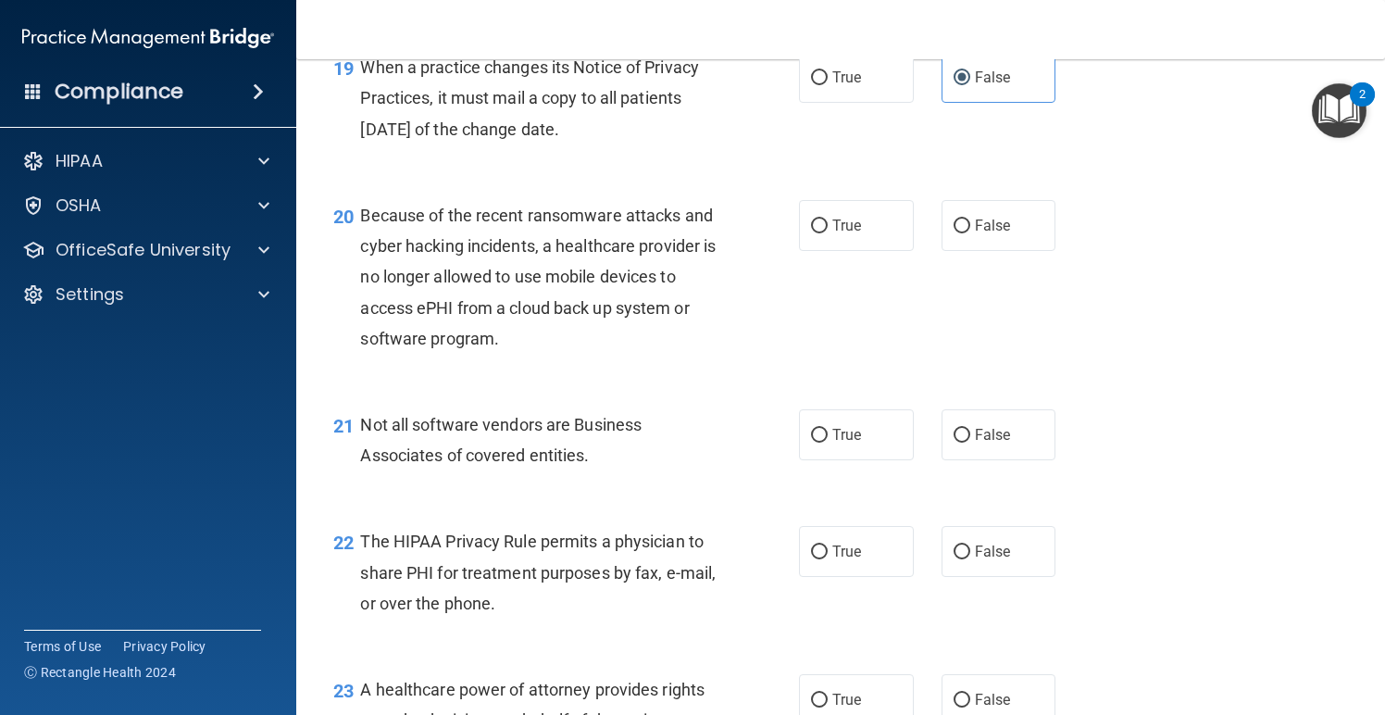
scroll to position [3227, 0]
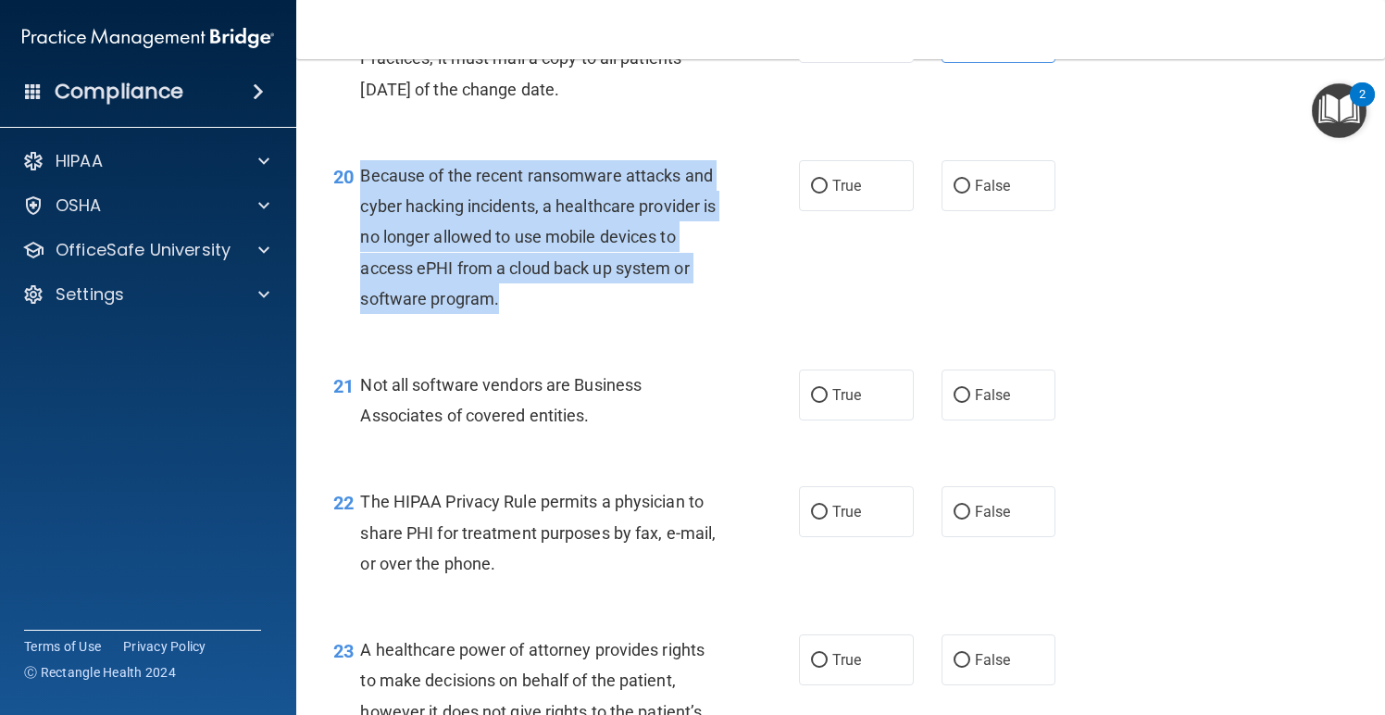
drag, startPoint x: 502, startPoint y: 290, endPoint x: 363, endPoint y: 166, distance: 186.3
click at [363, 166] on div "Because of the recent ransomware attacks and cyber hacking incidents, a healthc…" at bounding box center [545, 237] width 370 height 154
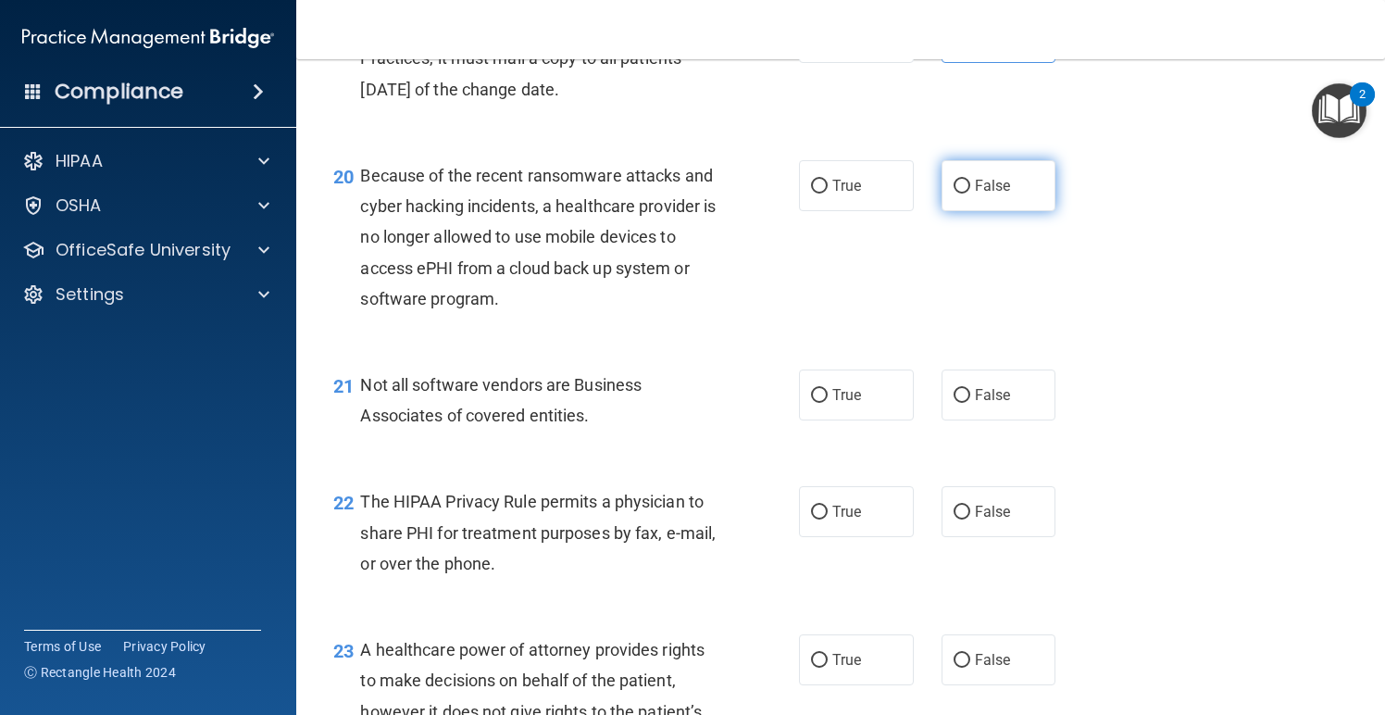
click at [986, 177] on span "False" at bounding box center [993, 186] width 36 height 18
click at [971, 180] on input "False" at bounding box center [962, 187] width 17 height 14
radio input "true"
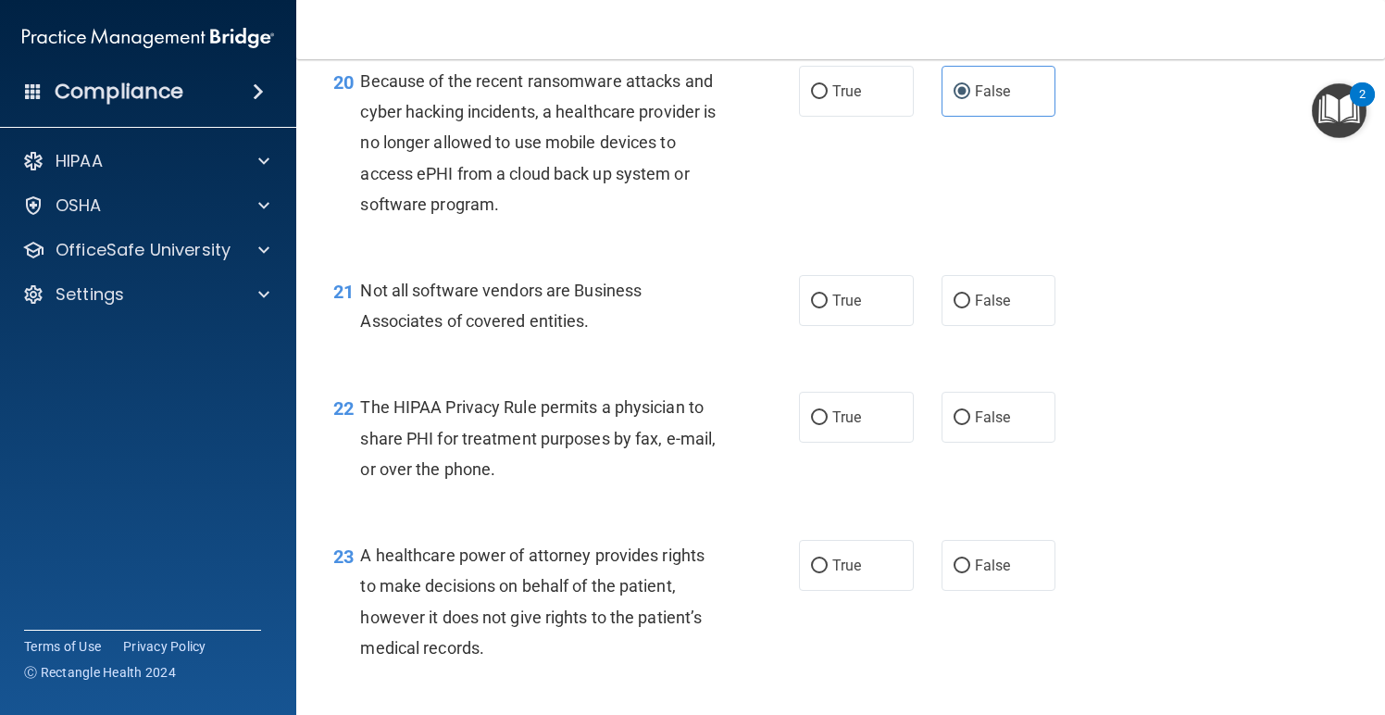
scroll to position [3323, 0]
click at [768, 250] on div "21 Not all software vendors are Business Associates of covered entities. True F…" at bounding box center [841, 308] width 1043 height 117
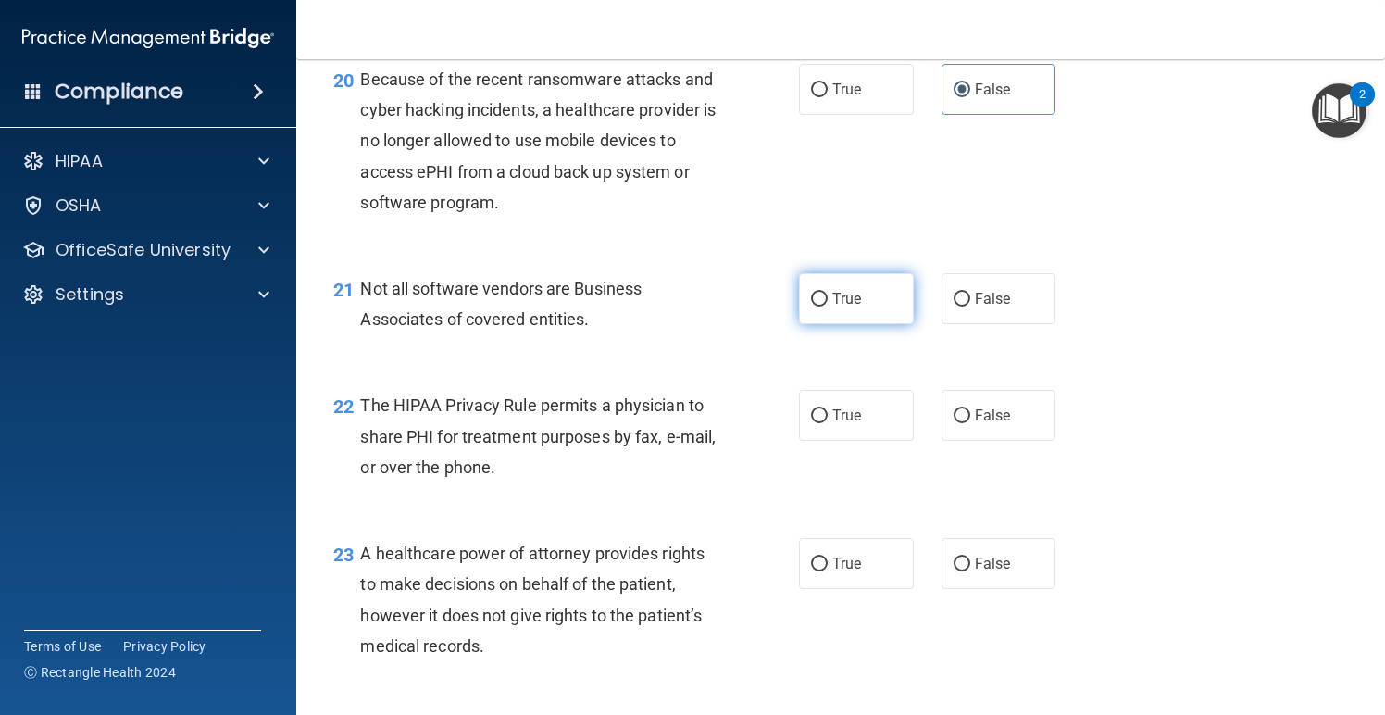
click at [887, 295] on label "True" at bounding box center [856, 298] width 115 height 51
click at [828, 295] on input "True" at bounding box center [819, 300] width 17 height 14
radio input "true"
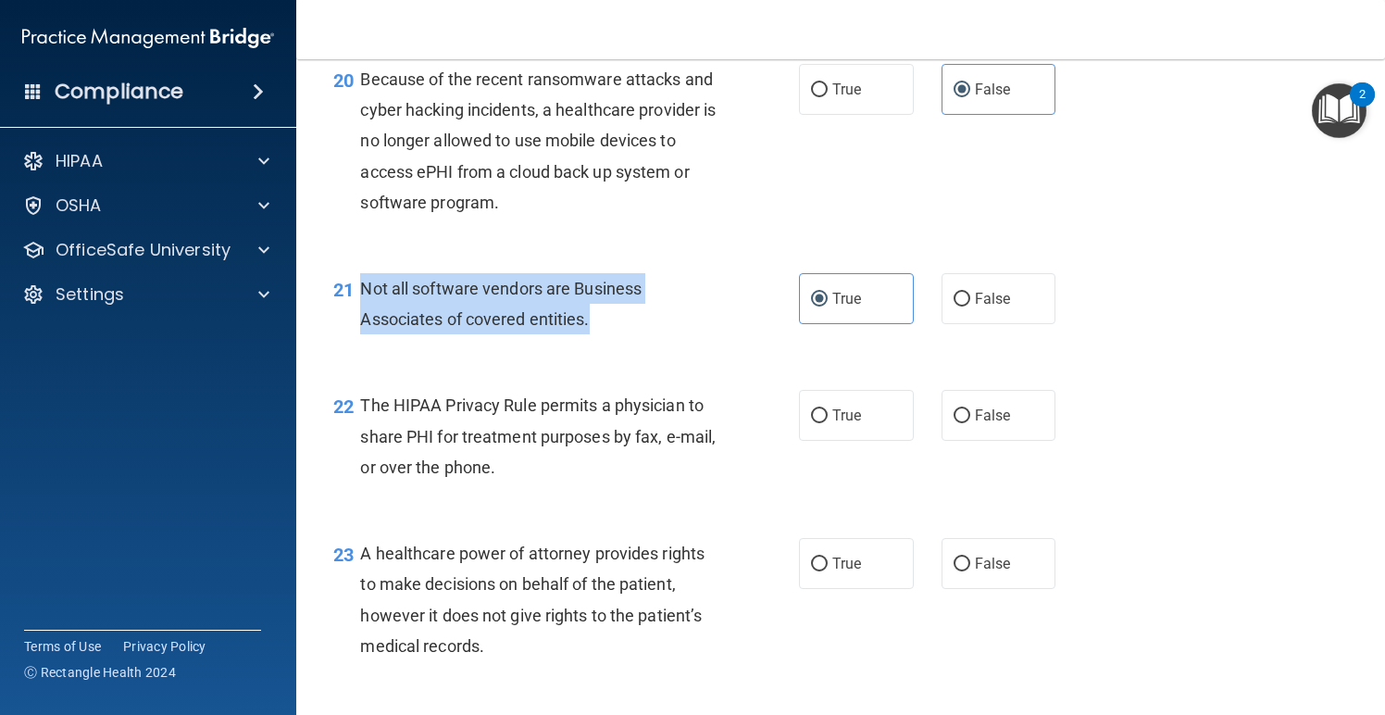
drag, startPoint x: 591, startPoint y: 304, endPoint x: 359, endPoint y: 286, distance: 232.2
click at [359, 286] on div "21 Not all software vendors are Business Associates of covered entities." at bounding box center [566, 308] width 521 height 70
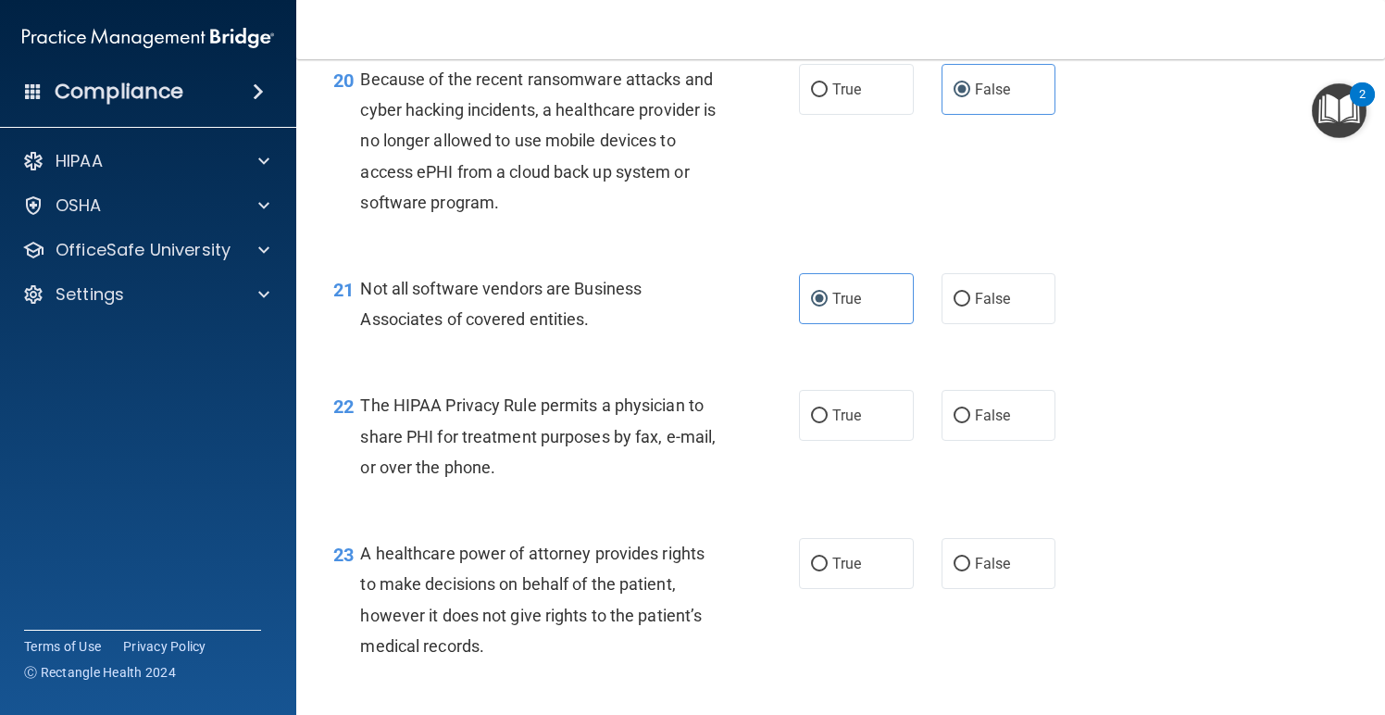
click at [1141, 204] on div "20 Because of the recent ransomware attacks and cyber hacking incidents, a heal…" at bounding box center [841, 145] width 1043 height 209
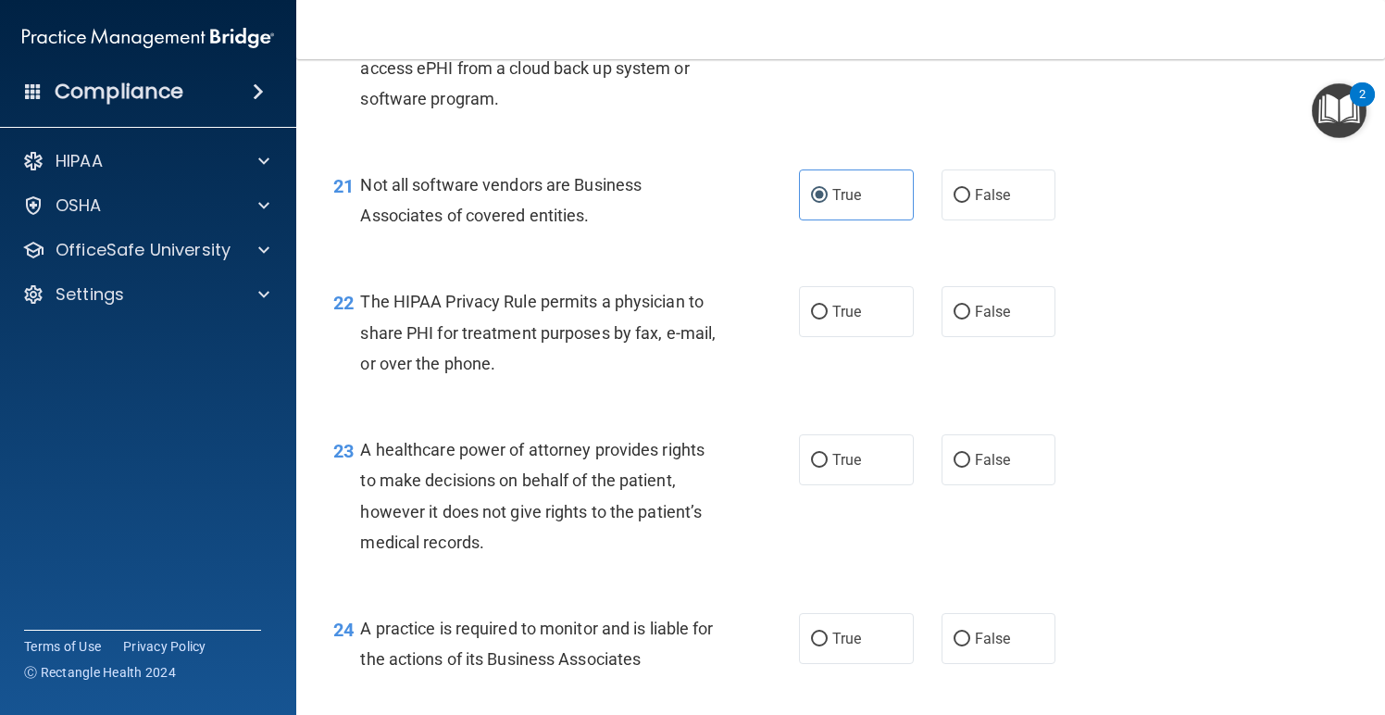
scroll to position [3450, 0]
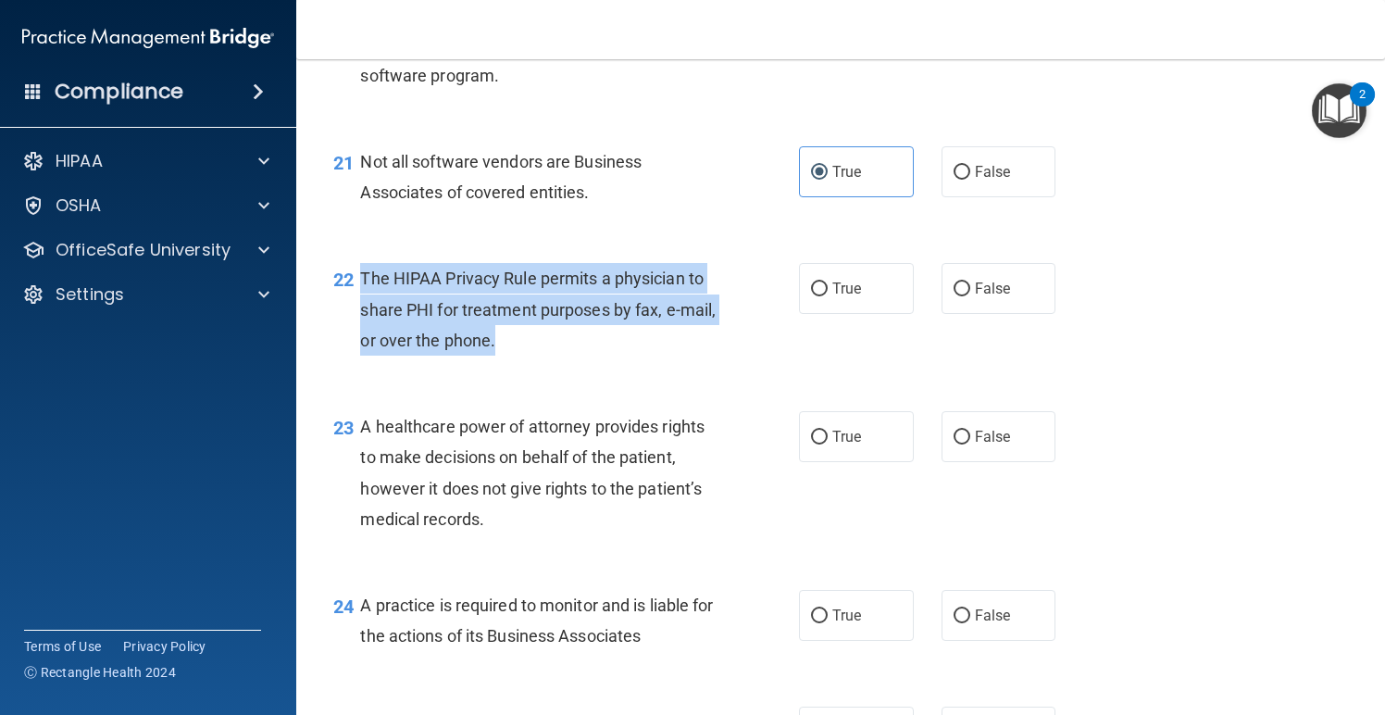
drag, startPoint x: 493, startPoint y: 328, endPoint x: 364, endPoint y: 265, distance: 143.3
click at [364, 265] on div "The HIPAA Privacy Rule permits a physician to share PHI for treatment purposes …" at bounding box center [545, 309] width 370 height 93
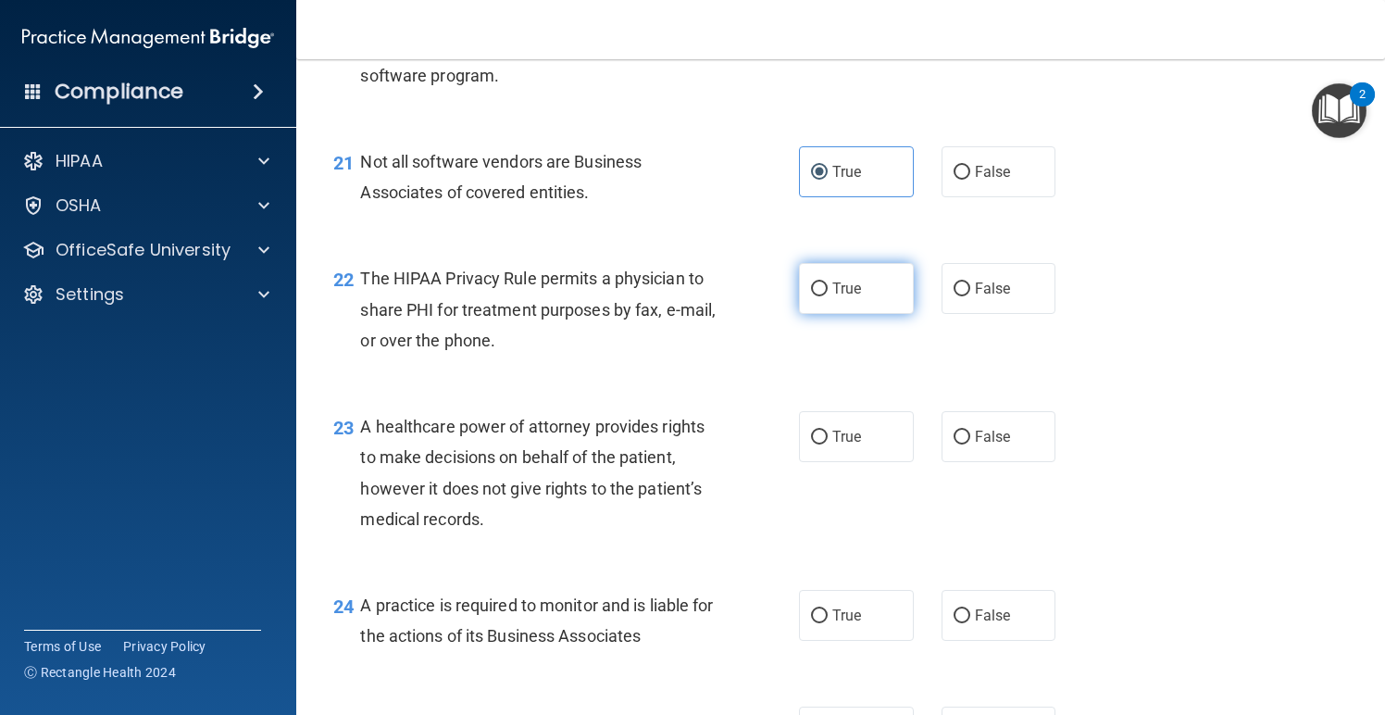
click at [864, 289] on label "True" at bounding box center [856, 288] width 115 height 51
click at [828, 289] on input "True" at bounding box center [819, 289] width 17 height 14
radio input "true"
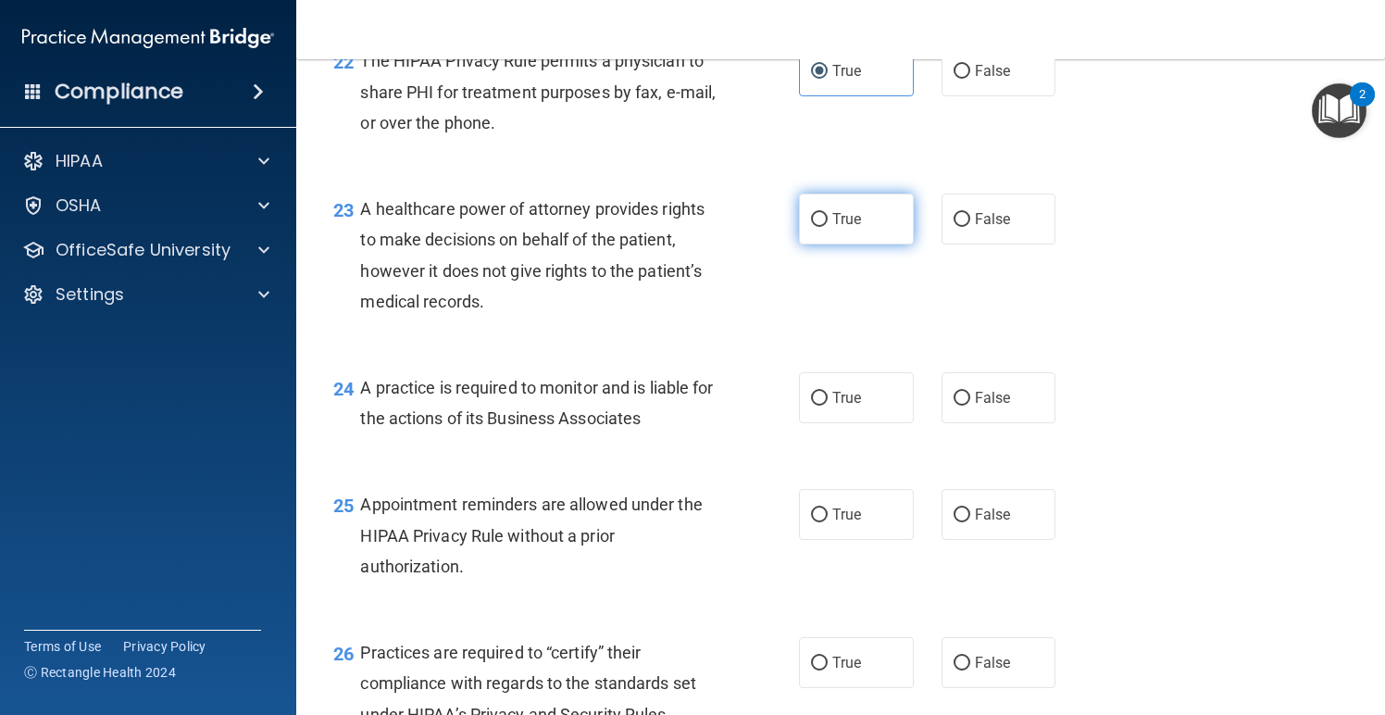
scroll to position [3677, 0]
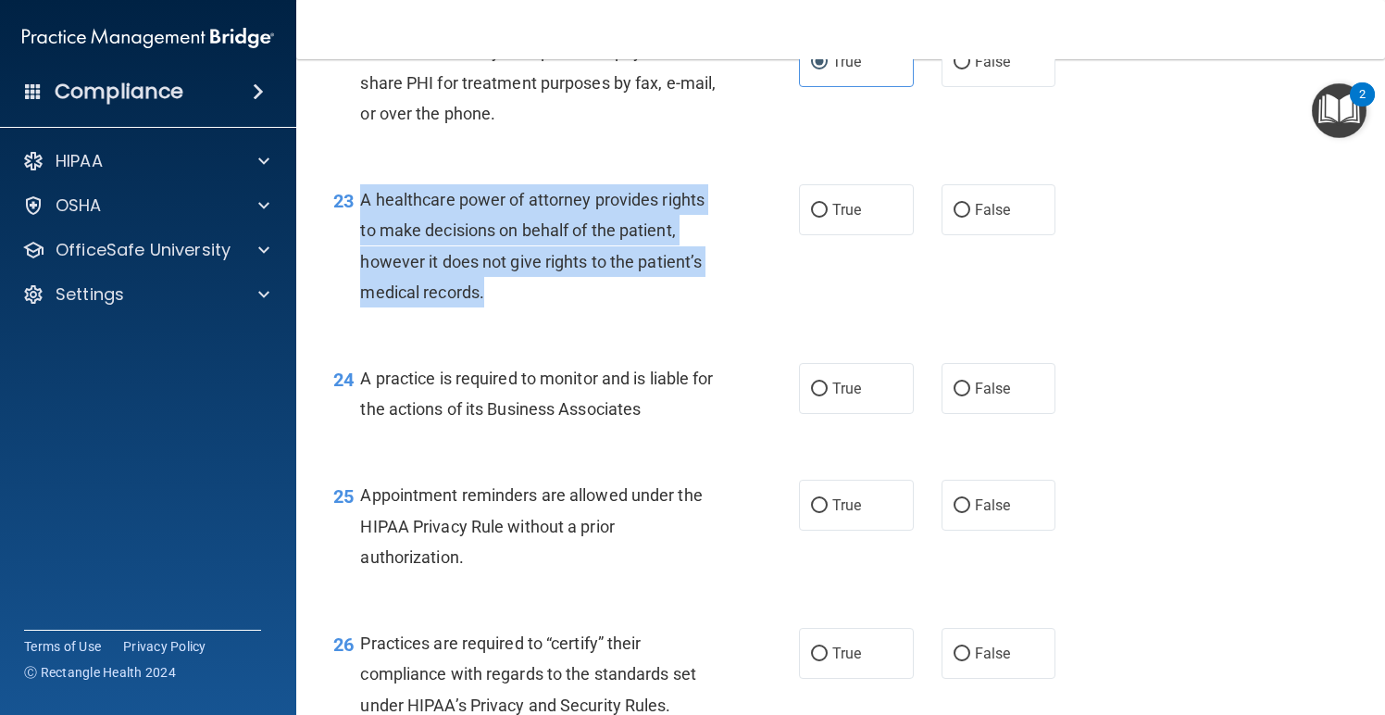
drag, startPoint x: 495, startPoint y: 276, endPoint x: 362, endPoint y: 184, distance: 161.1
click at [362, 184] on div "A healthcare power of attorney provides rights to make decisions on behalf of t…" at bounding box center [545, 245] width 370 height 123
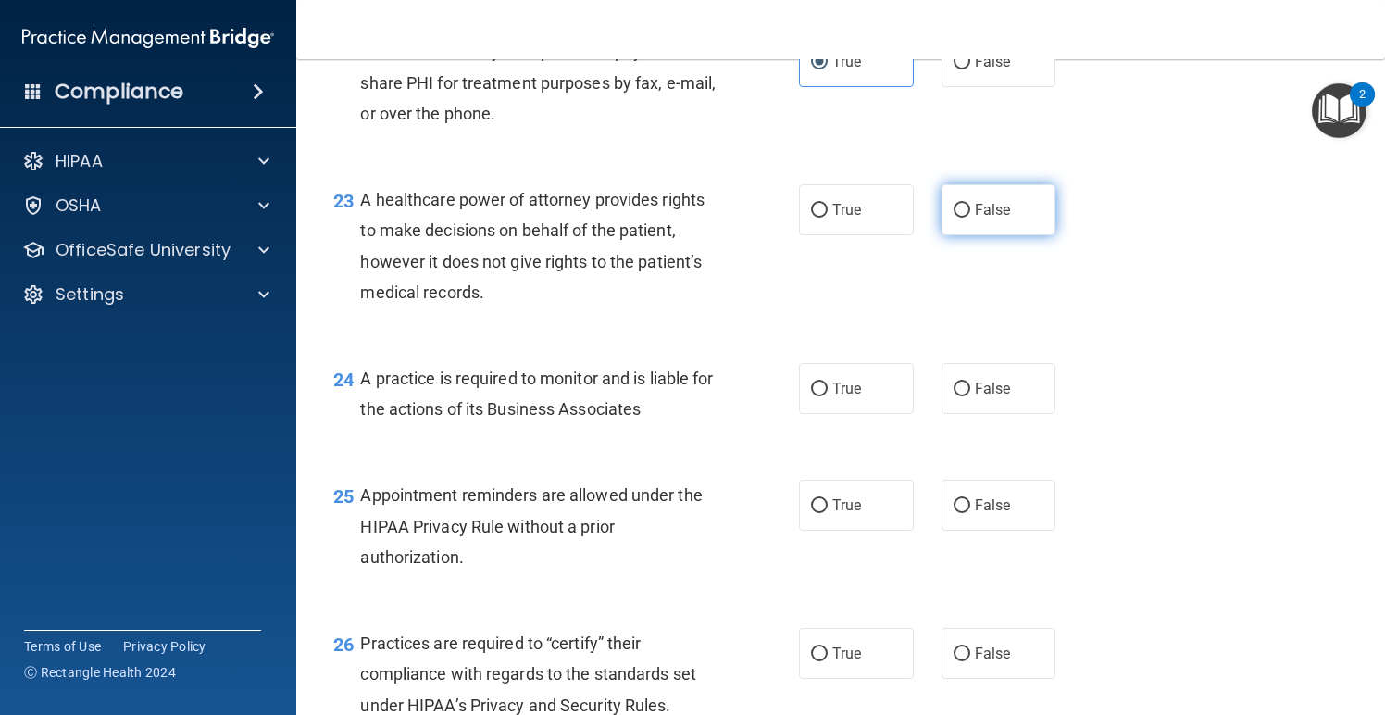
click at [1000, 201] on span "False" at bounding box center [993, 210] width 36 height 18
click at [971, 204] on input "False" at bounding box center [962, 211] width 17 height 14
radio input "true"
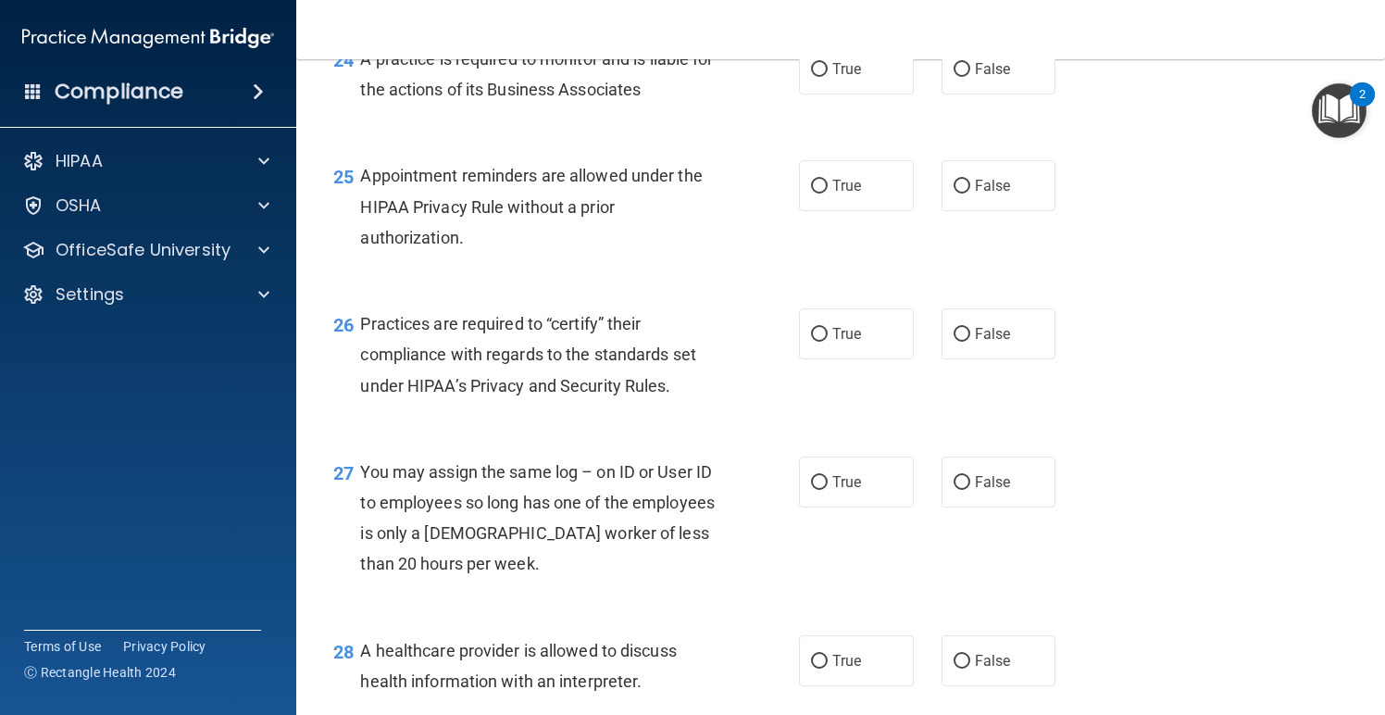
scroll to position [3995, 0]
click at [851, 178] on span "True" at bounding box center [847, 187] width 29 height 18
click at [828, 181] on input "True" at bounding box center [819, 188] width 17 height 14
radio input "true"
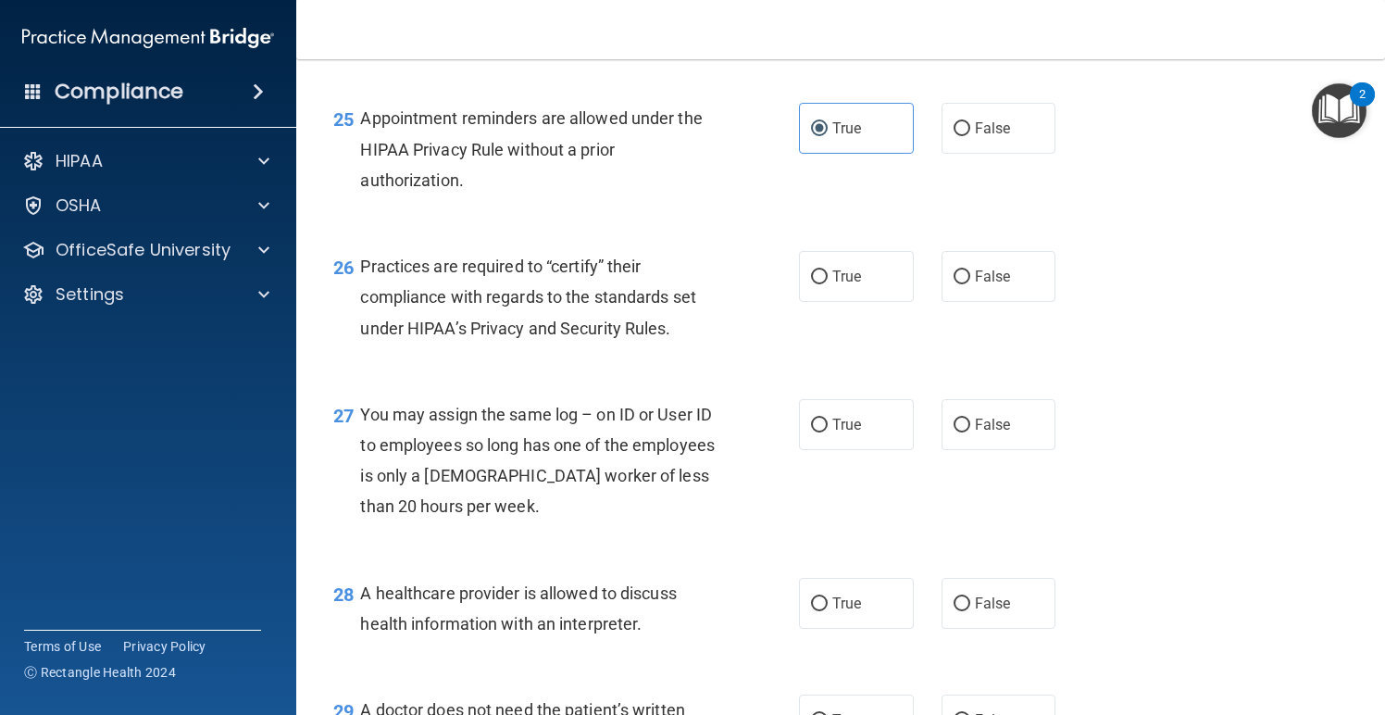
scroll to position [4082, 0]
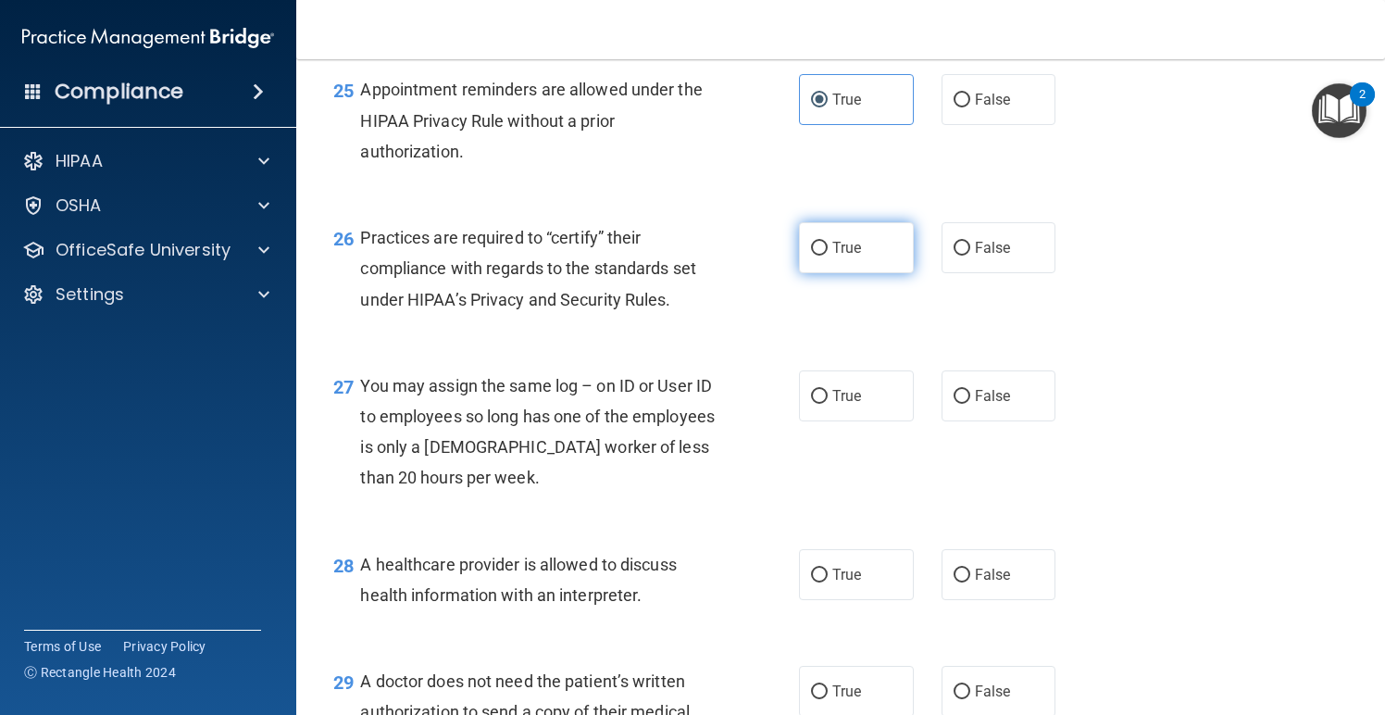
click at [867, 237] on label "True" at bounding box center [856, 247] width 115 height 51
click at [828, 242] on input "True" at bounding box center [819, 249] width 17 height 14
radio input "true"
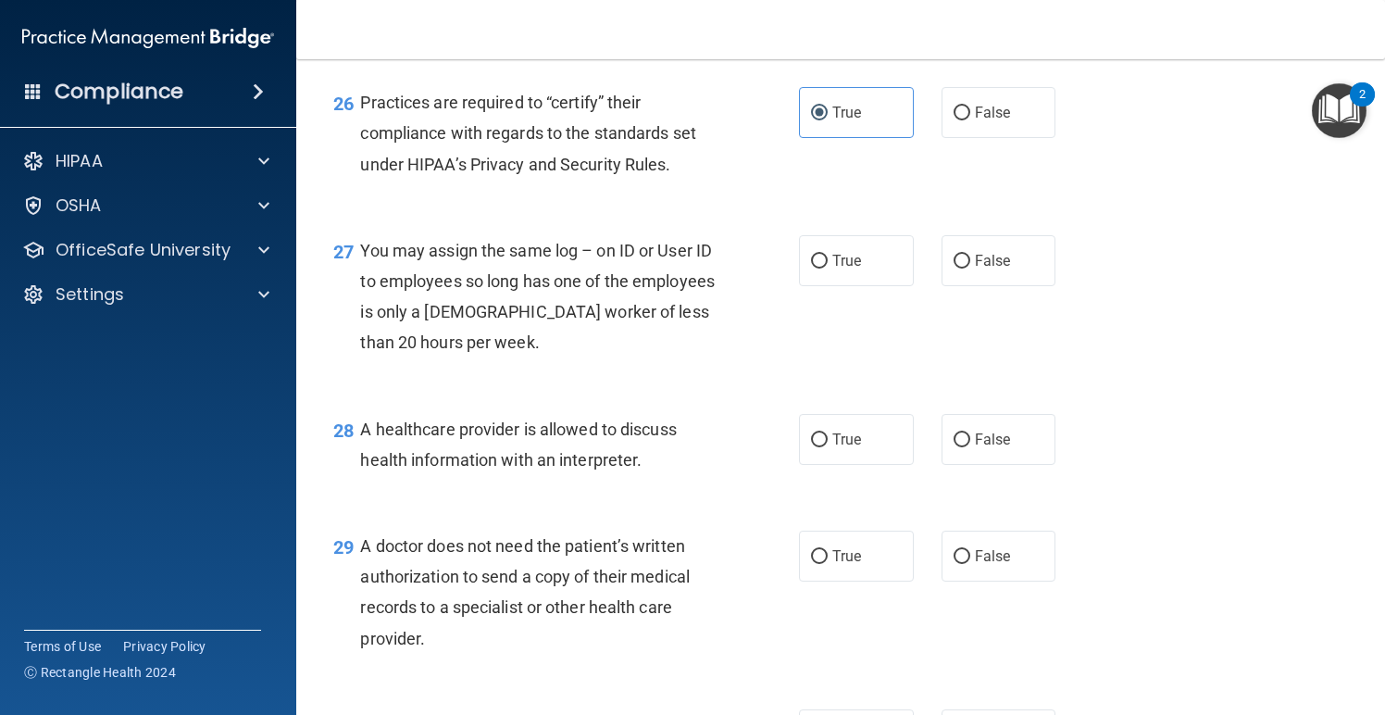
scroll to position [4232, 0]
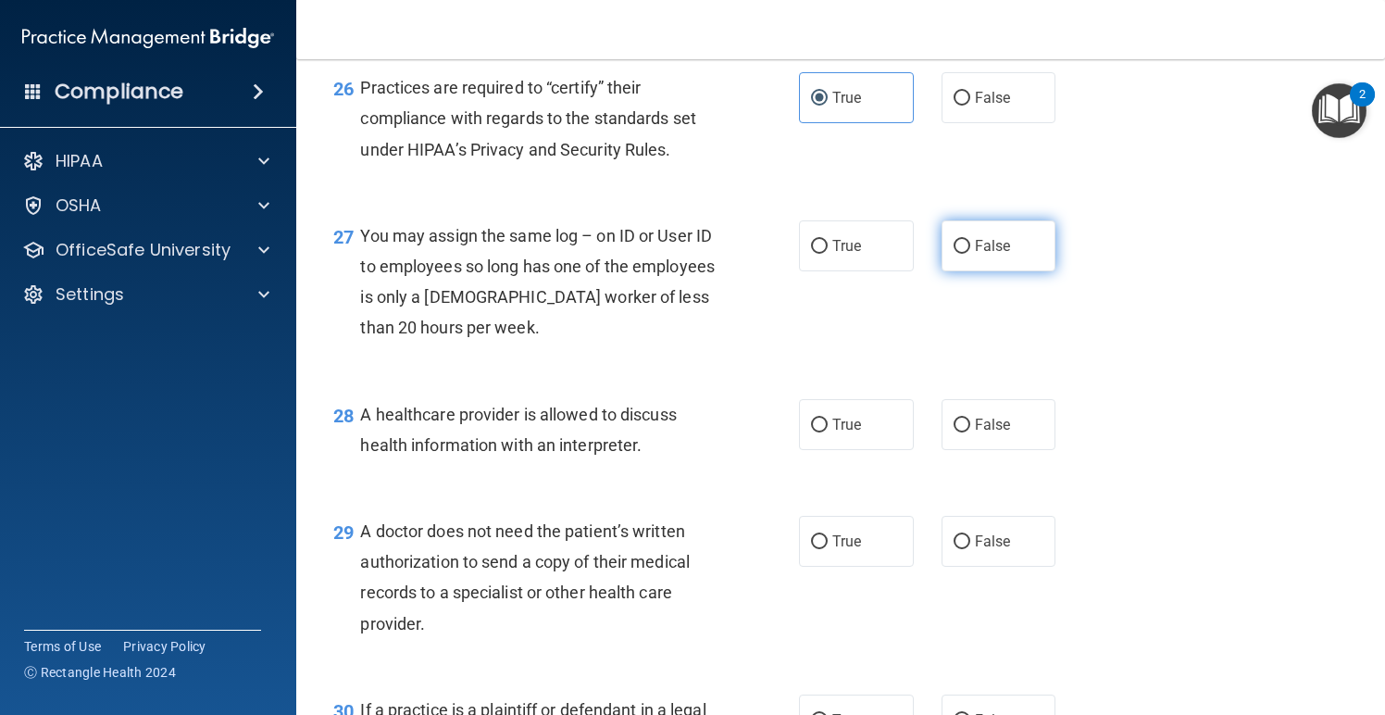
click at [984, 235] on label "False" at bounding box center [999, 245] width 115 height 51
click at [971, 240] on input "False" at bounding box center [962, 247] width 17 height 14
radio input "true"
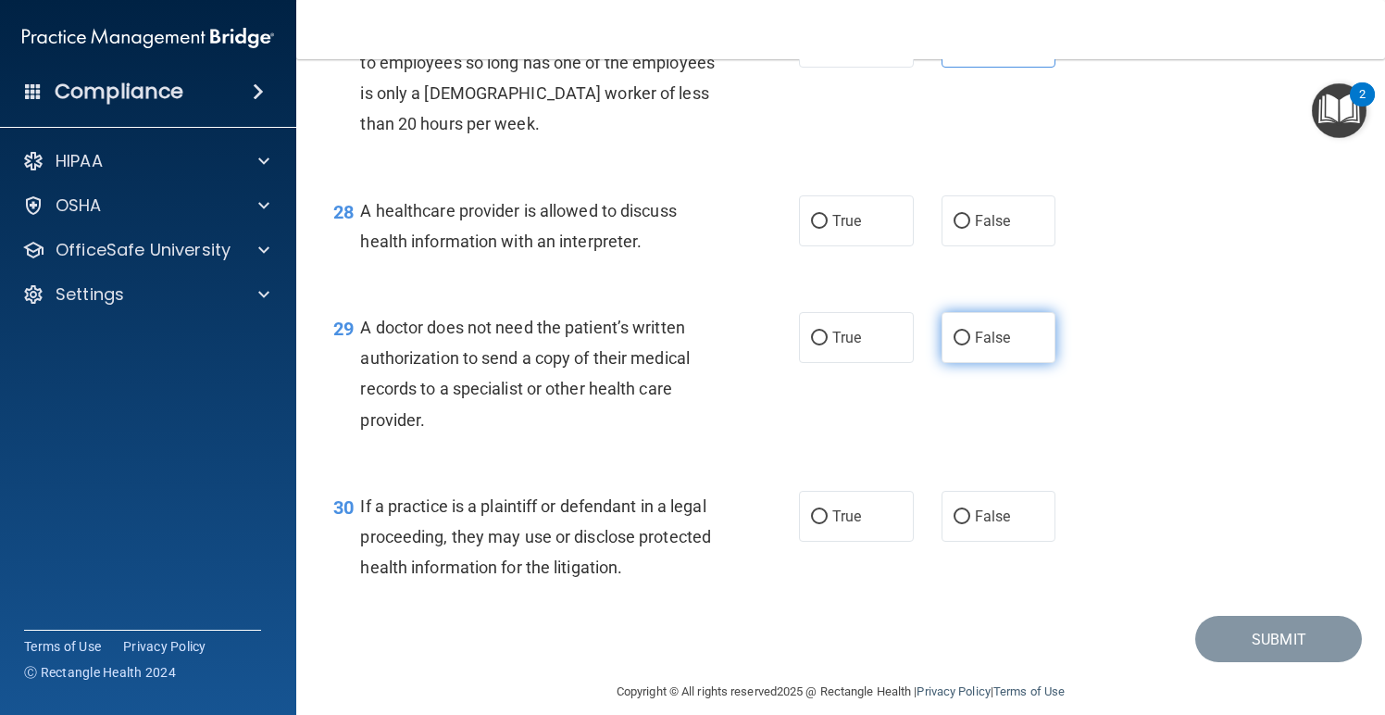
scroll to position [4435, 0]
click at [874, 218] on label "True" at bounding box center [856, 221] width 115 height 51
click at [828, 218] on input "True" at bounding box center [819, 223] width 17 height 14
radio input "true"
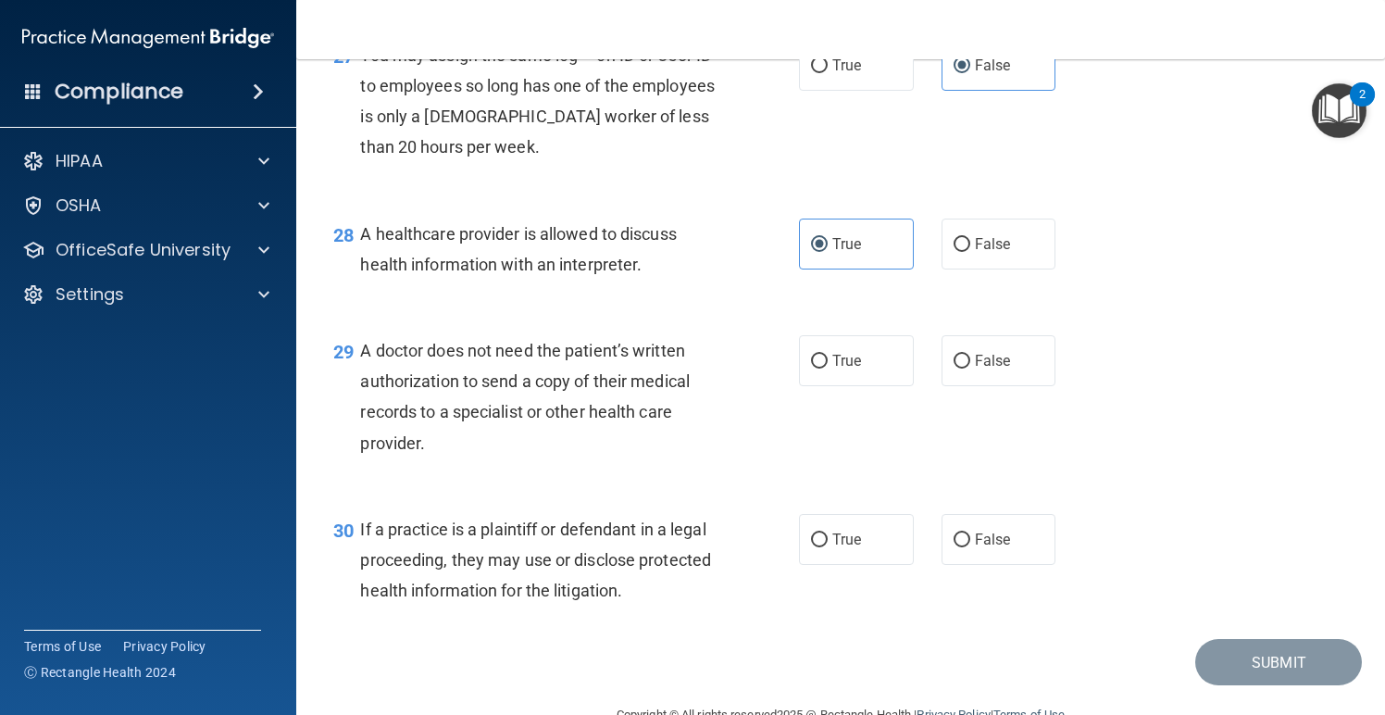
scroll to position [4420, 0]
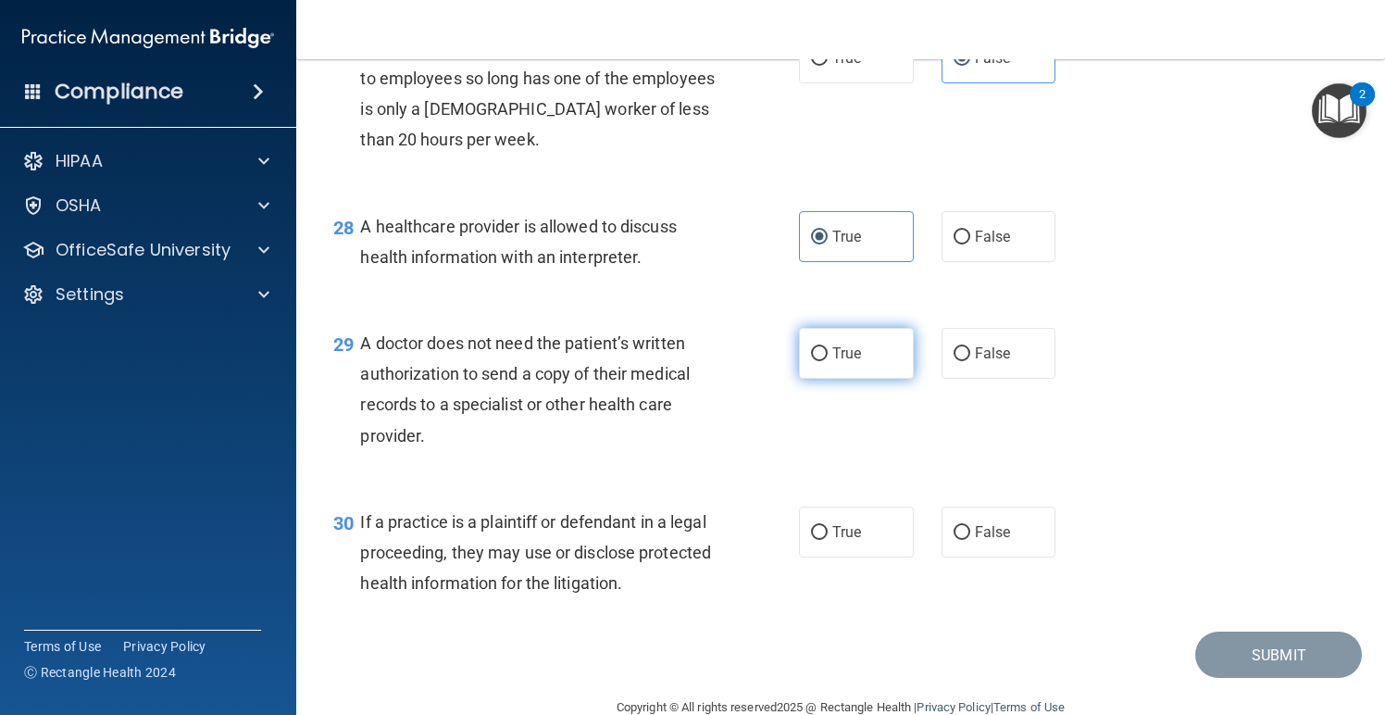
click at [830, 331] on label "True" at bounding box center [856, 353] width 115 height 51
click at [828, 347] on input "True" at bounding box center [819, 354] width 17 height 14
radio input "true"
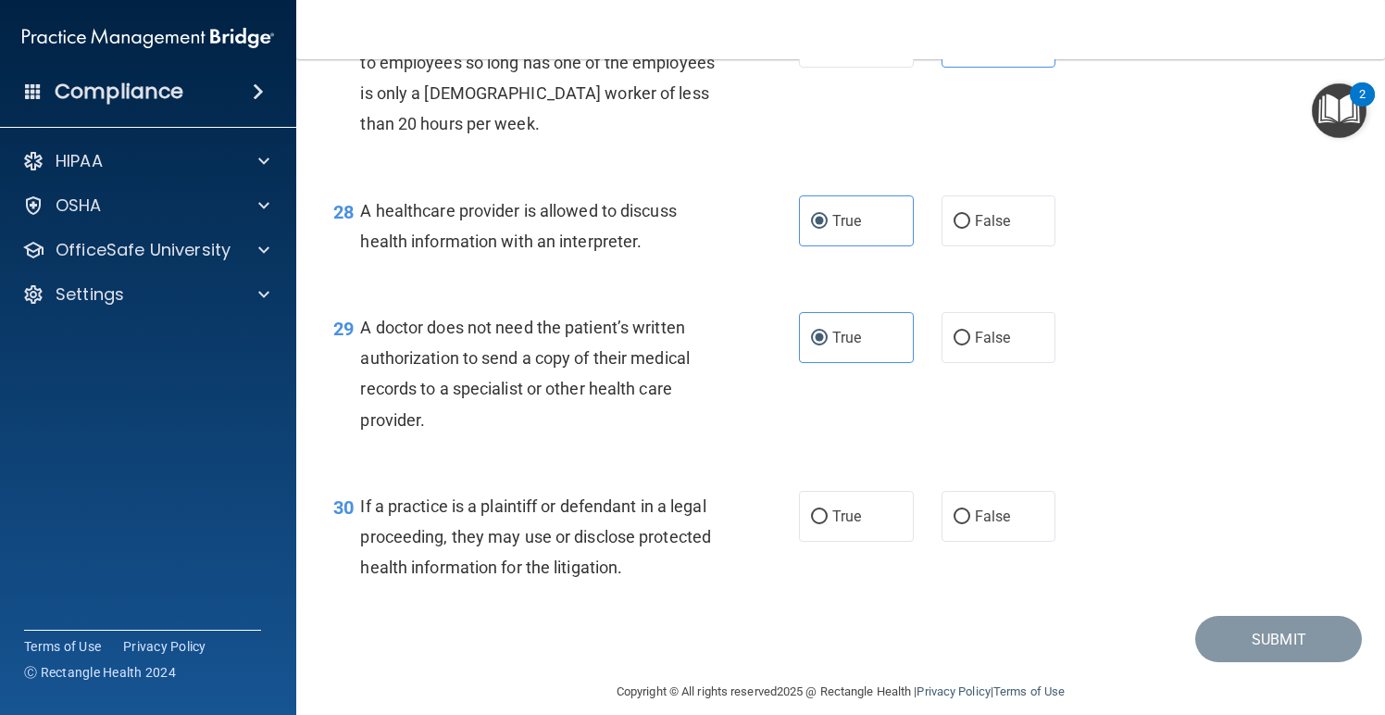
scroll to position [4435, 0]
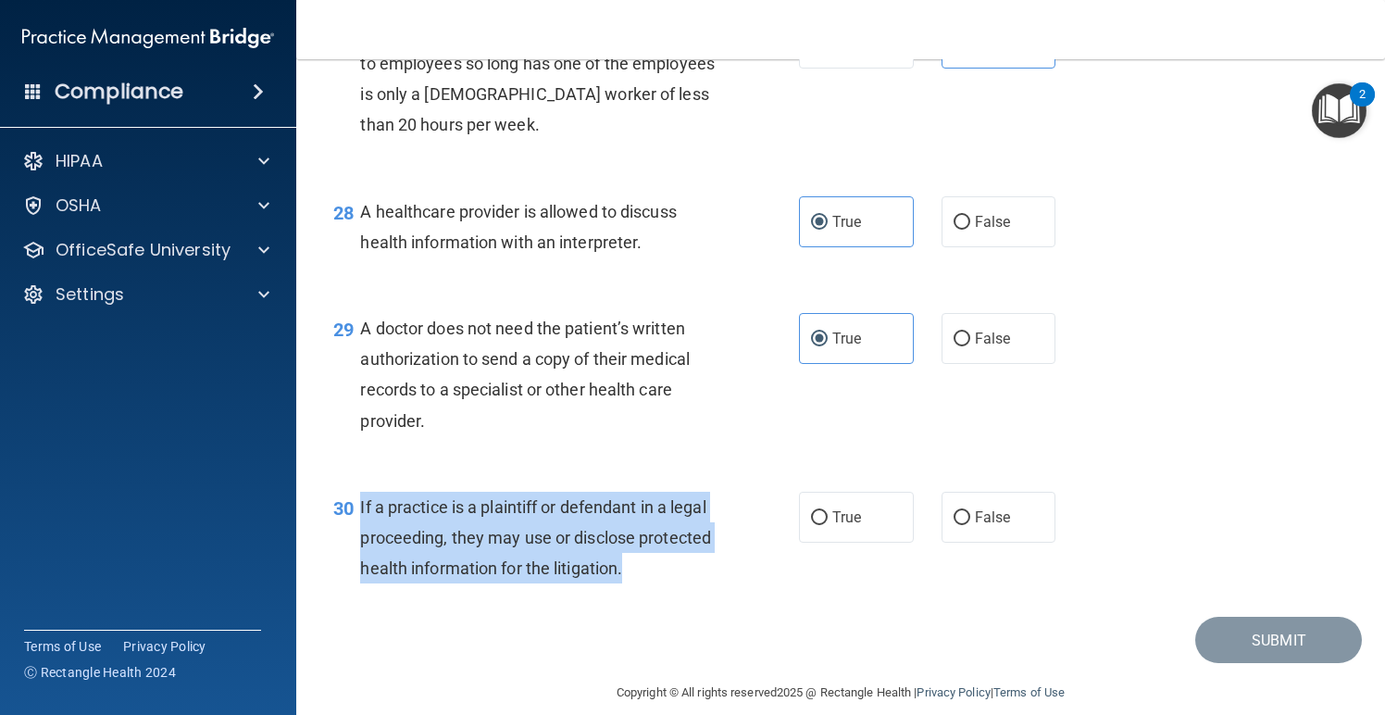
drag, startPoint x: 629, startPoint y: 548, endPoint x: 360, endPoint y: 483, distance: 276.5
click at [360, 492] on div "If a practice is a plaintiff or defendant in a legal proceeding, they may use o…" at bounding box center [545, 538] width 370 height 93
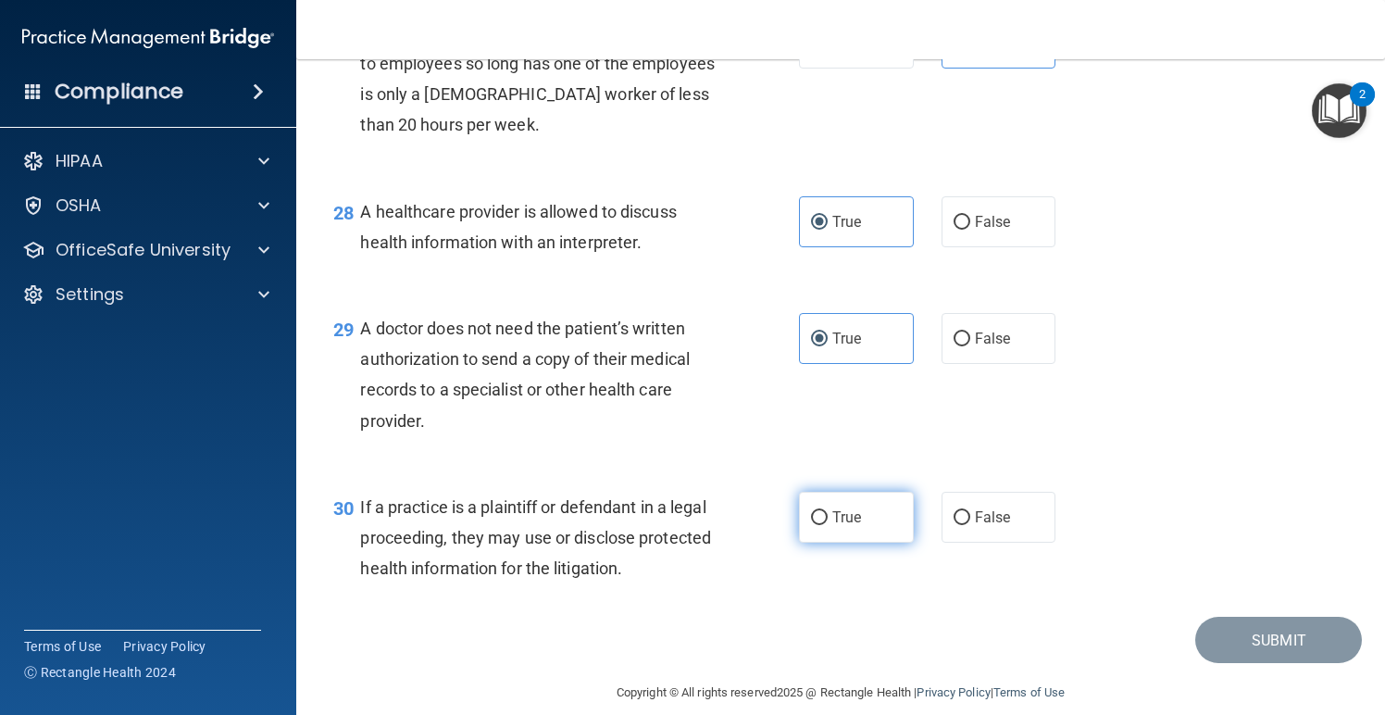
click at [883, 497] on label "True" at bounding box center [856, 517] width 115 height 51
click at [828, 511] on input "True" at bounding box center [819, 518] width 17 height 14
radio input "true"
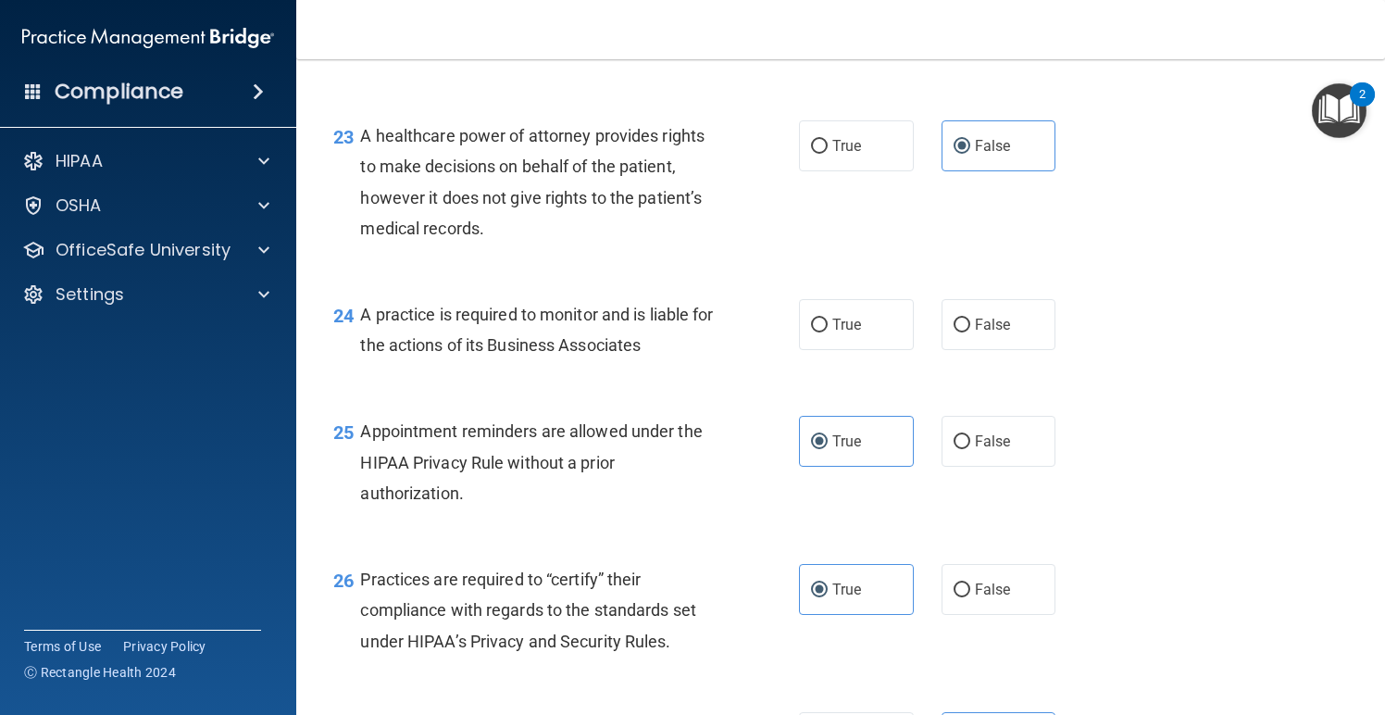
scroll to position [3640, 0]
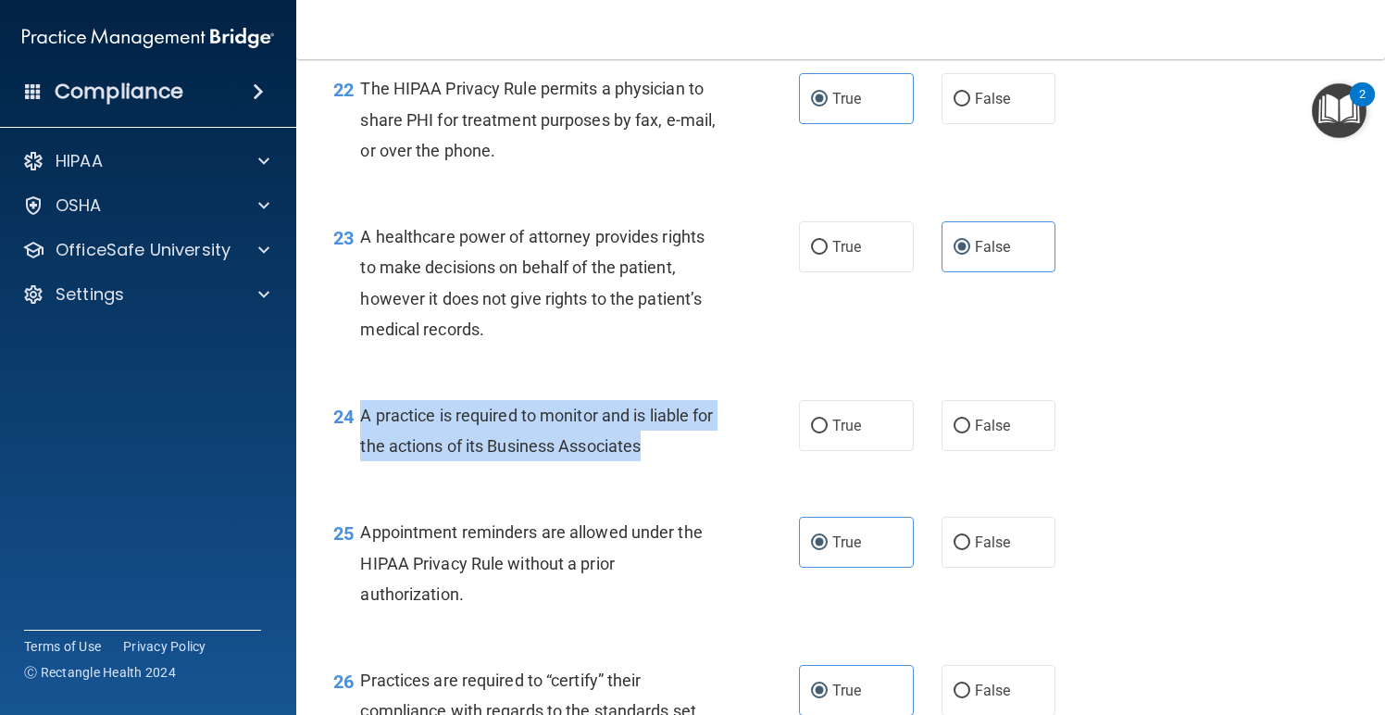
drag, startPoint x: 684, startPoint y: 430, endPoint x: 362, endPoint y: 395, distance: 324.2
click at [362, 400] on div "A practice is required to monitor and is liable for the actions of its Business…" at bounding box center [545, 430] width 370 height 61
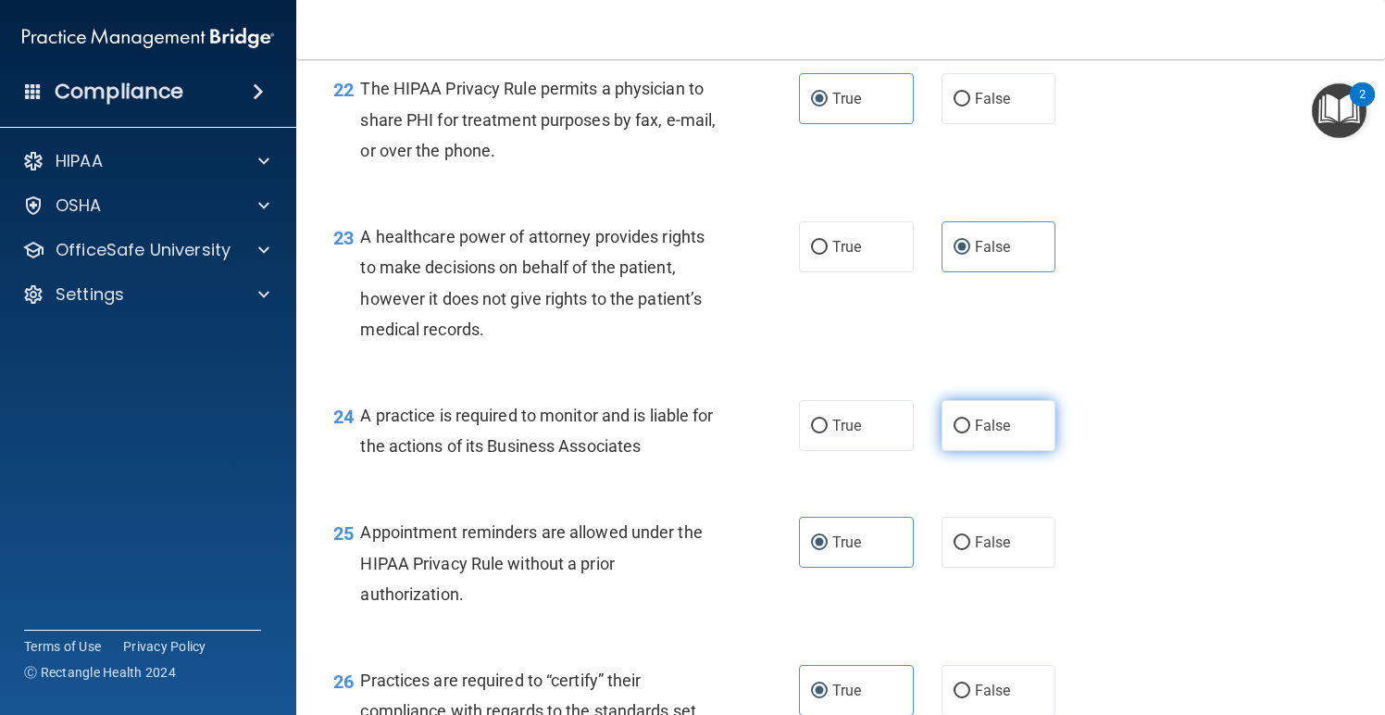
click at [995, 417] on span "False" at bounding box center [993, 426] width 36 height 18
click at [971, 420] on input "False" at bounding box center [962, 427] width 17 height 14
radio input "true"
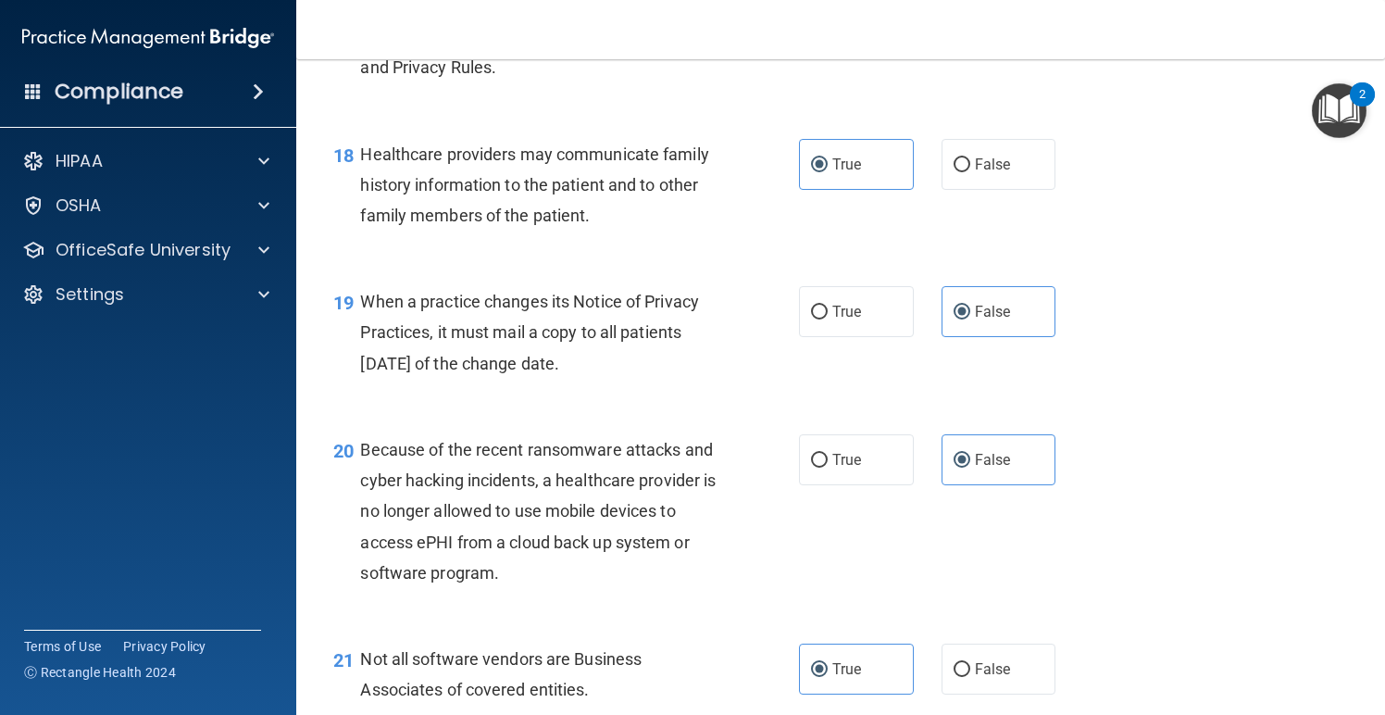
scroll to position [2927, 0]
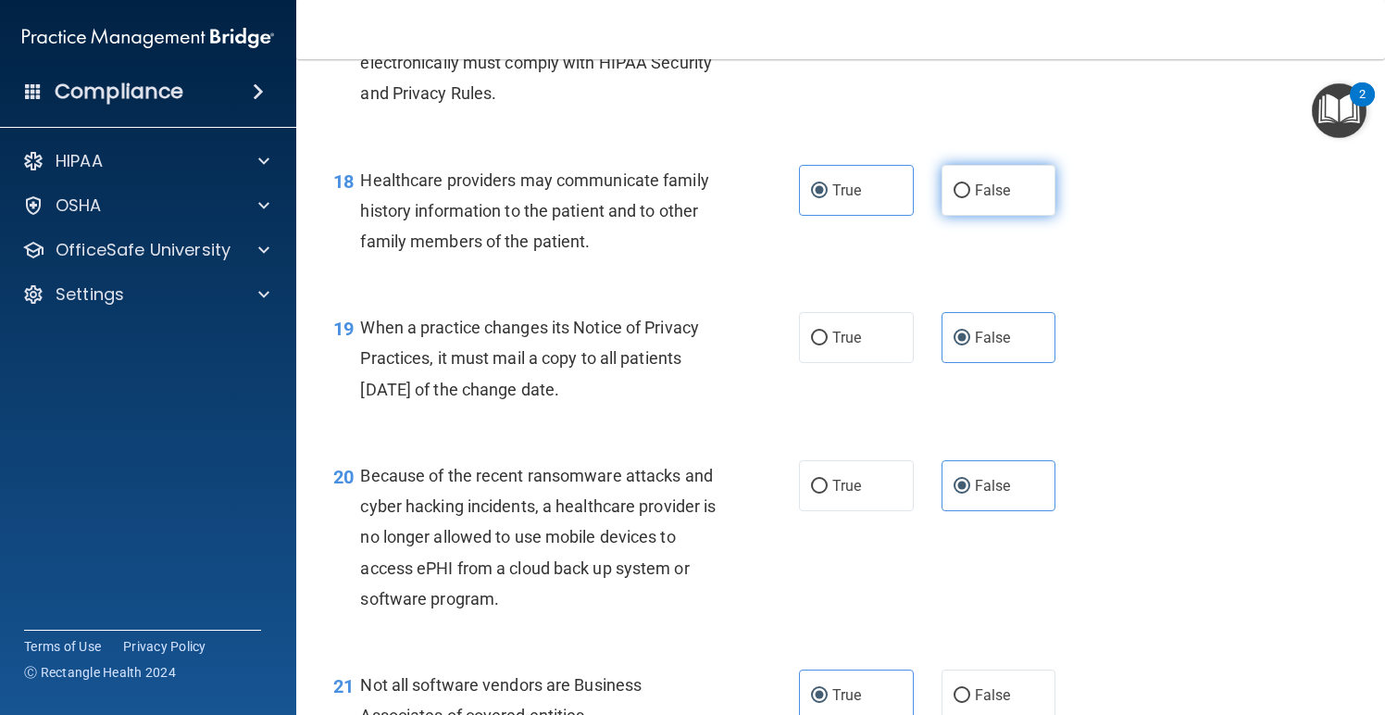
click at [994, 182] on span "False" at bounding box center [993, 191] width 36 height 18
click at [971, 184] on input "False" at bounding box center [962, 191] width 17 height 14
radio input "true"
radio input "false"
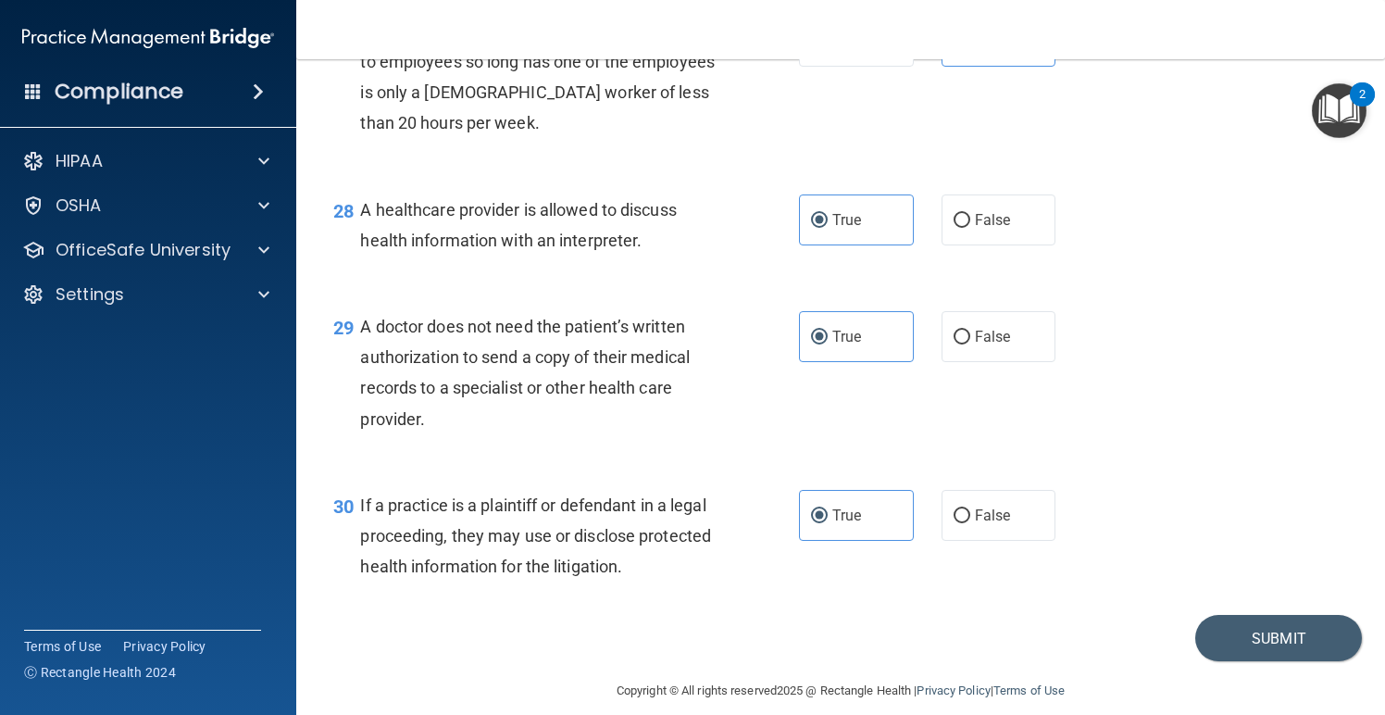
scroll to position [4435, 0]
click at [1241, 663] on footer "Copyright © All rights reserved 2025 @ Rectangle Health | Privacy Policy | Term…" at bounding box center [840, 691] width 1015 height 56
click at [1241, 619] on button "Submit" at bounding box center [1279, 640] width 167 height 47
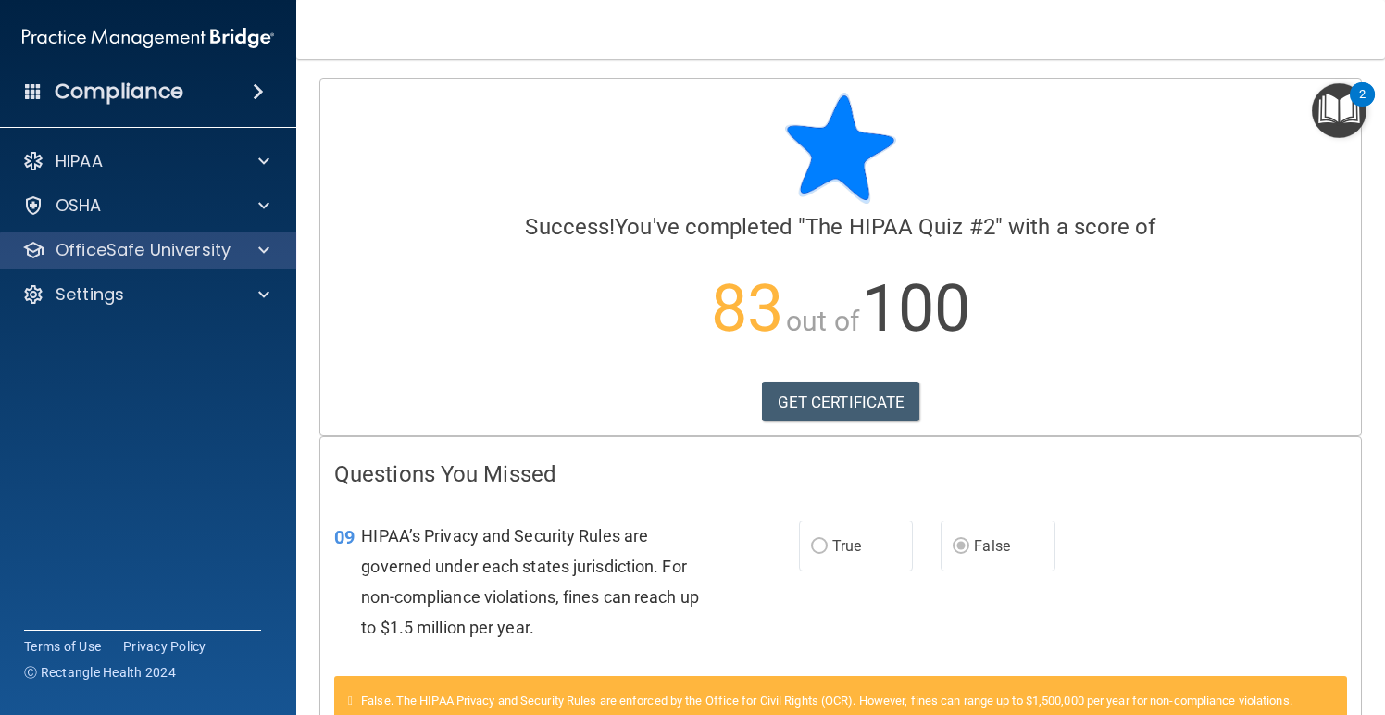
click at [172, 246] on p "OfficeSafe University" at bounding box center [143, 250] width 175 height 22
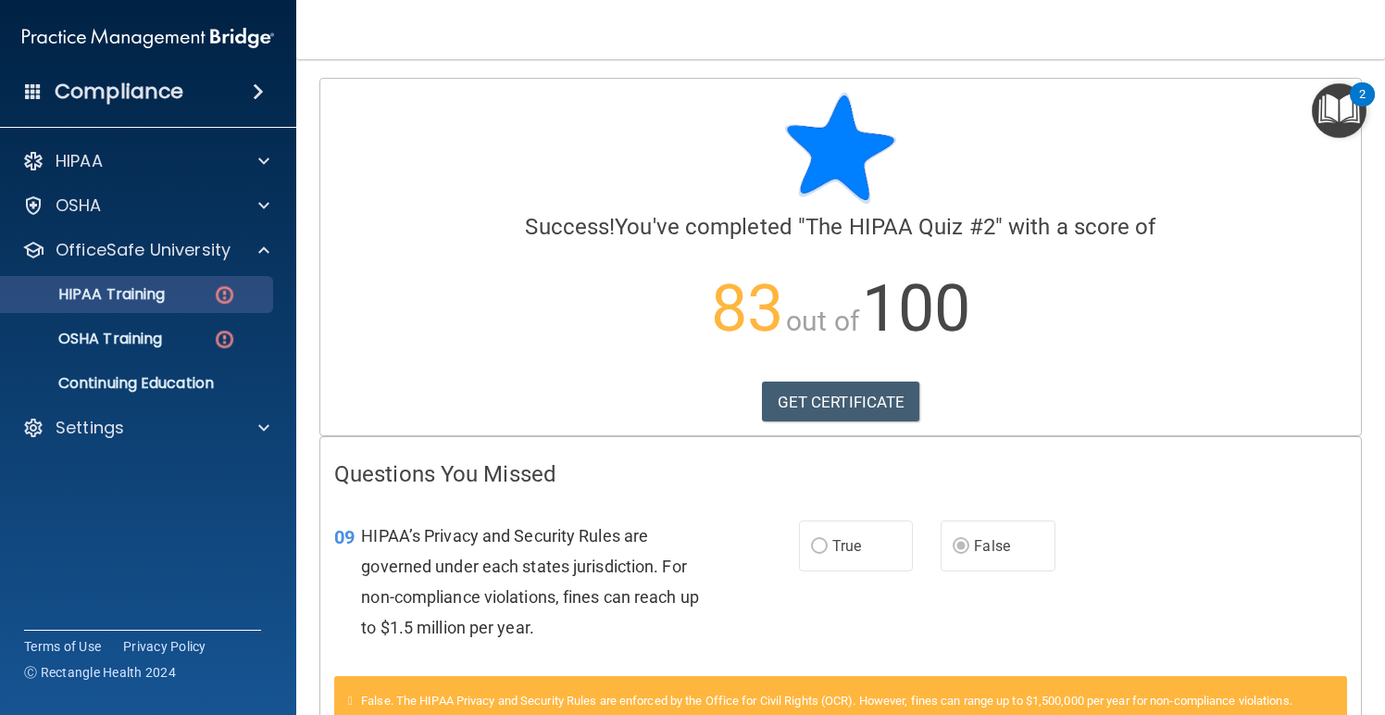
click at [165, 295] on p "HIPAA Training" at bounding box center [88, 294] width 153 height 19
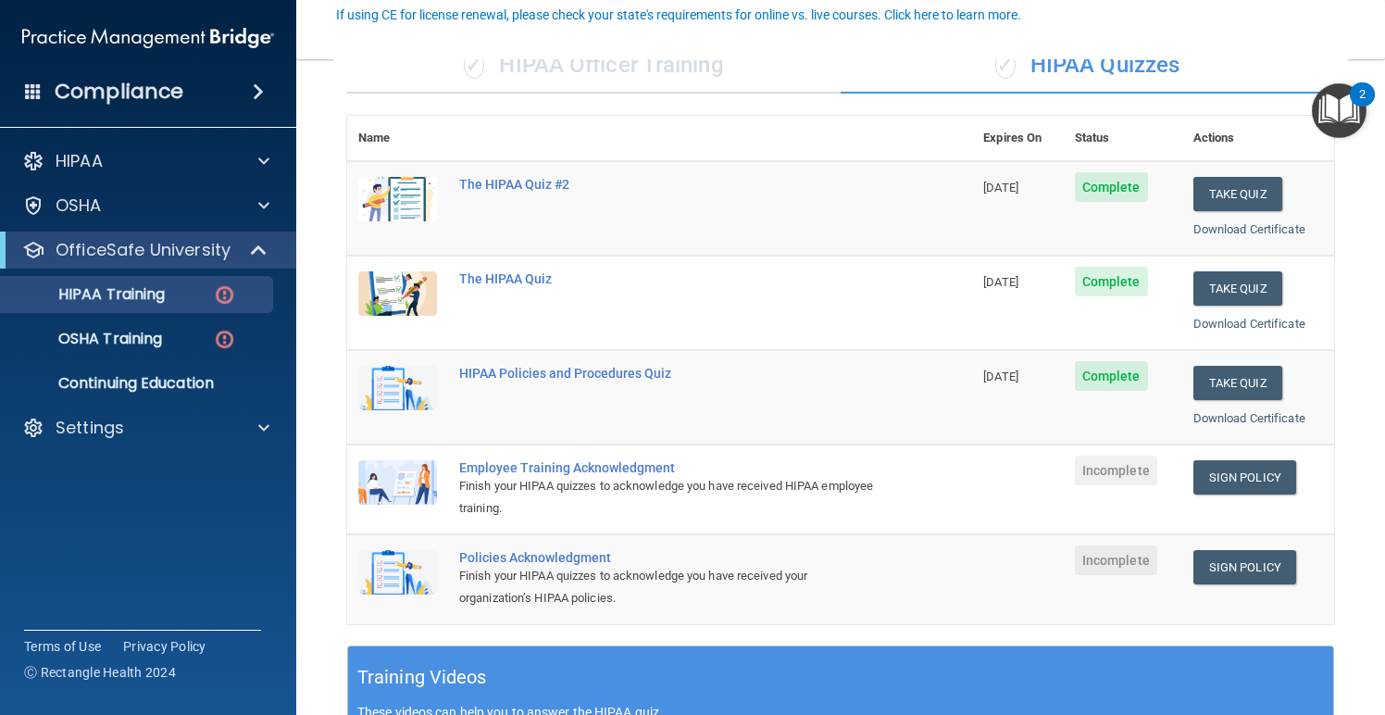
scroll to position [171, 0]
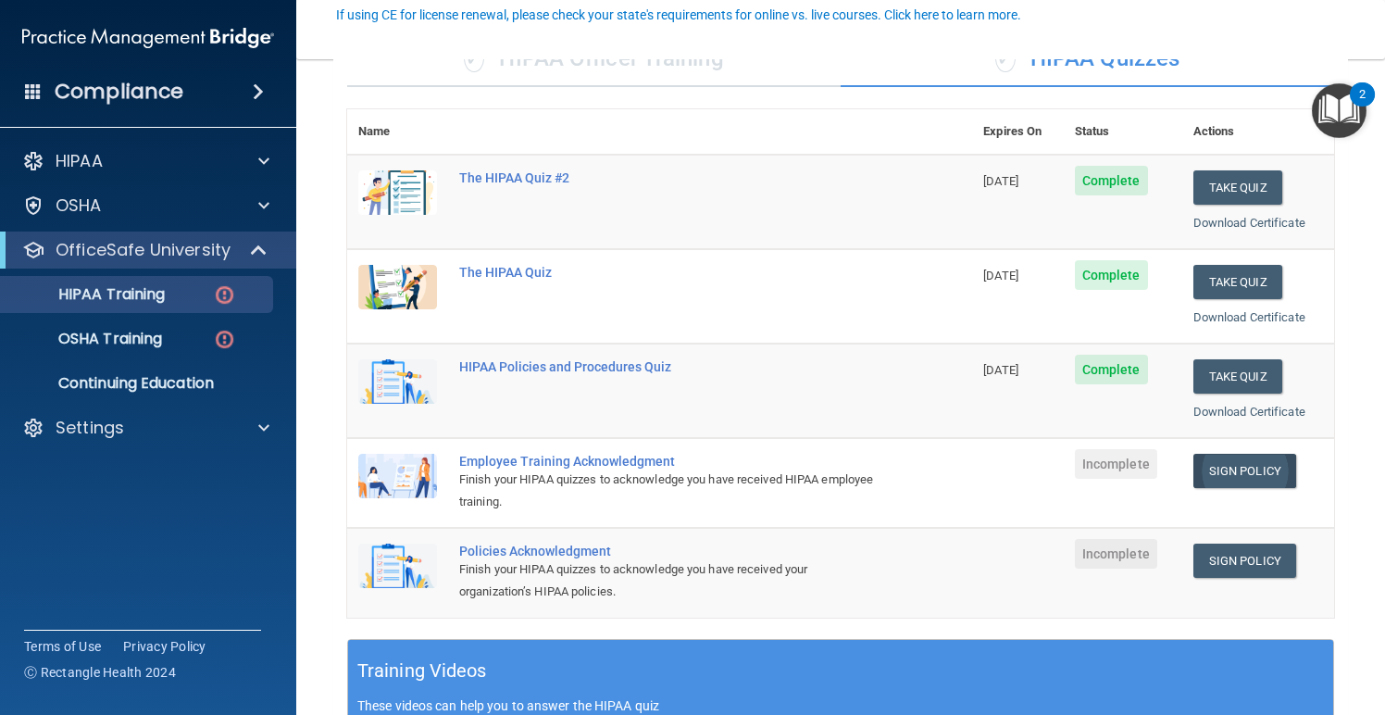
click at [1238, 461] on link "Sign Policy" at bounding box center [1245, 471] width 103 height 34
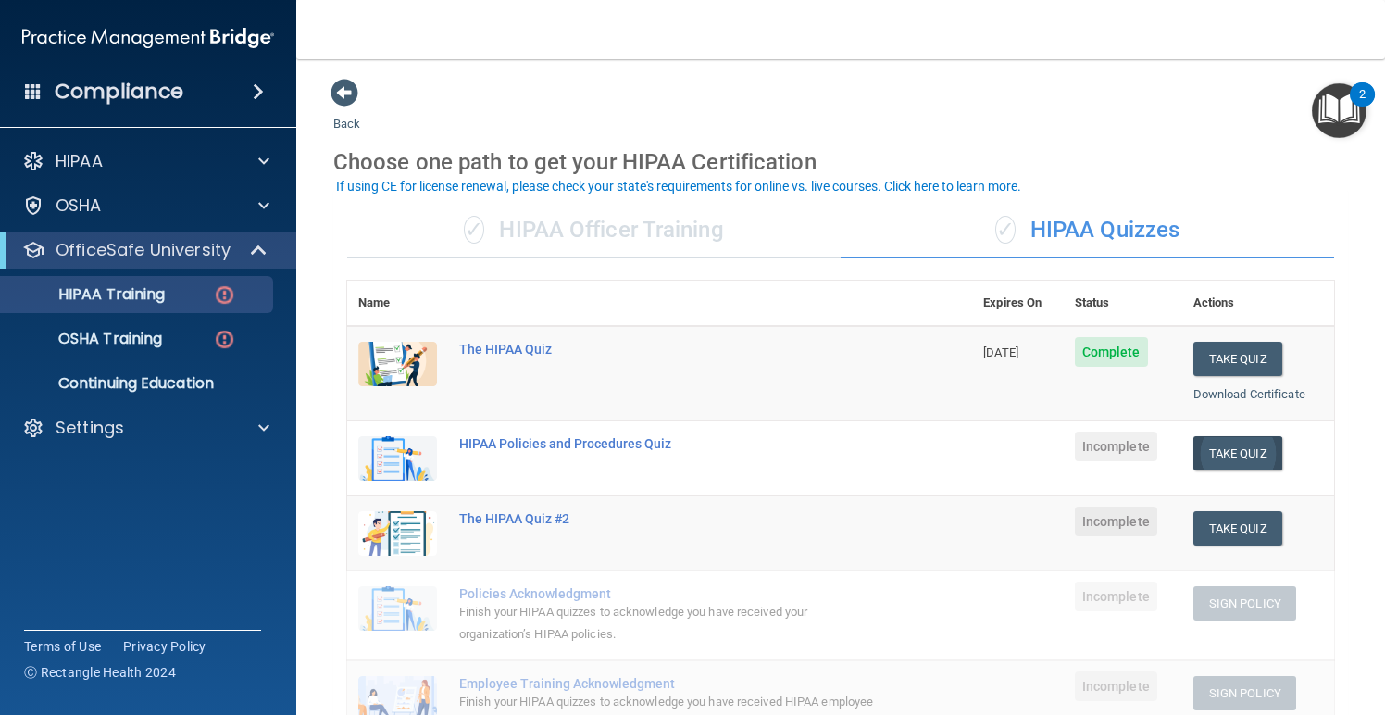
click at [1274, 449] on button "Take Quiz" at bounding box center [1238, 453] width 89 height 34
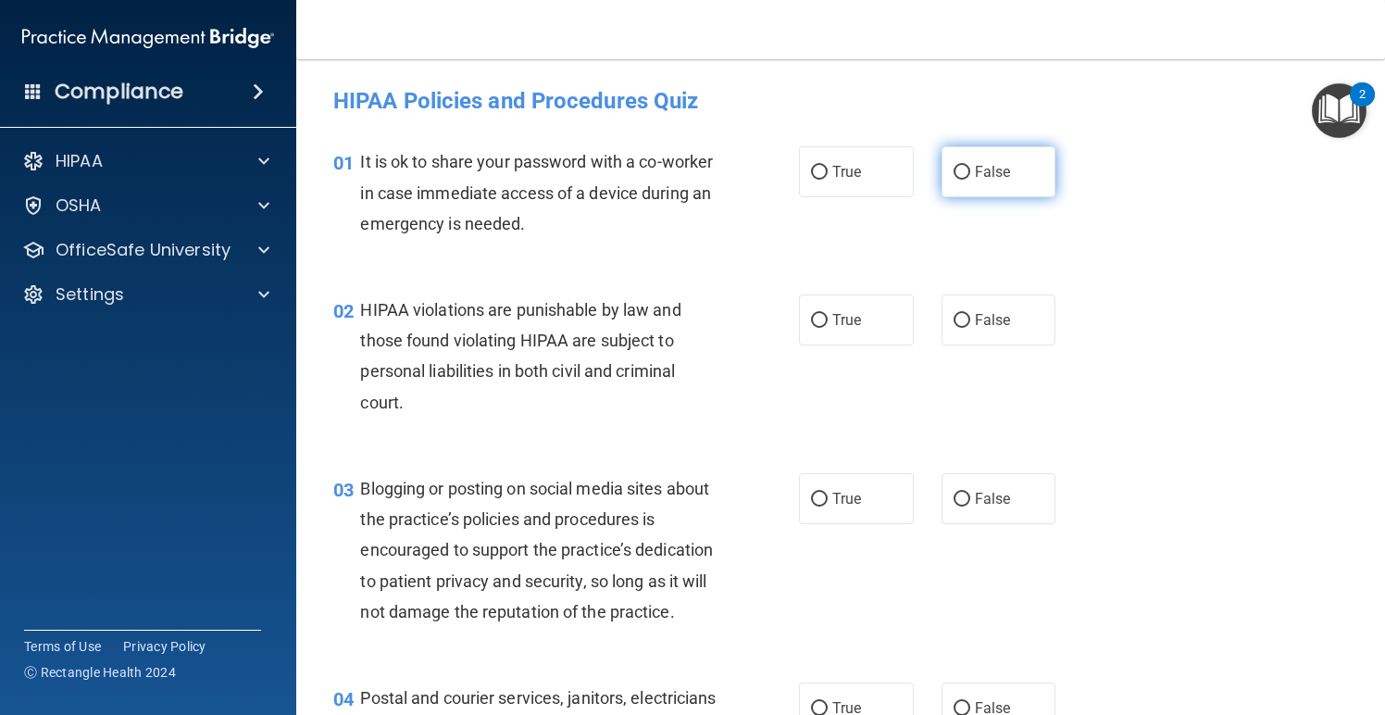
click at [1010, 164] on label "False" at bounding box center [999, 171] width 115 height 51
click at [971, 166] on input "False" at bounding box center [962, 173] width 17 height 14
radio input "true"
click at [892, 328] on label "True" at bounding box center [856, 320] width 115 height 51
click at [828, 328] on input "True" at bounding box center [819, 321] width 17 height 14
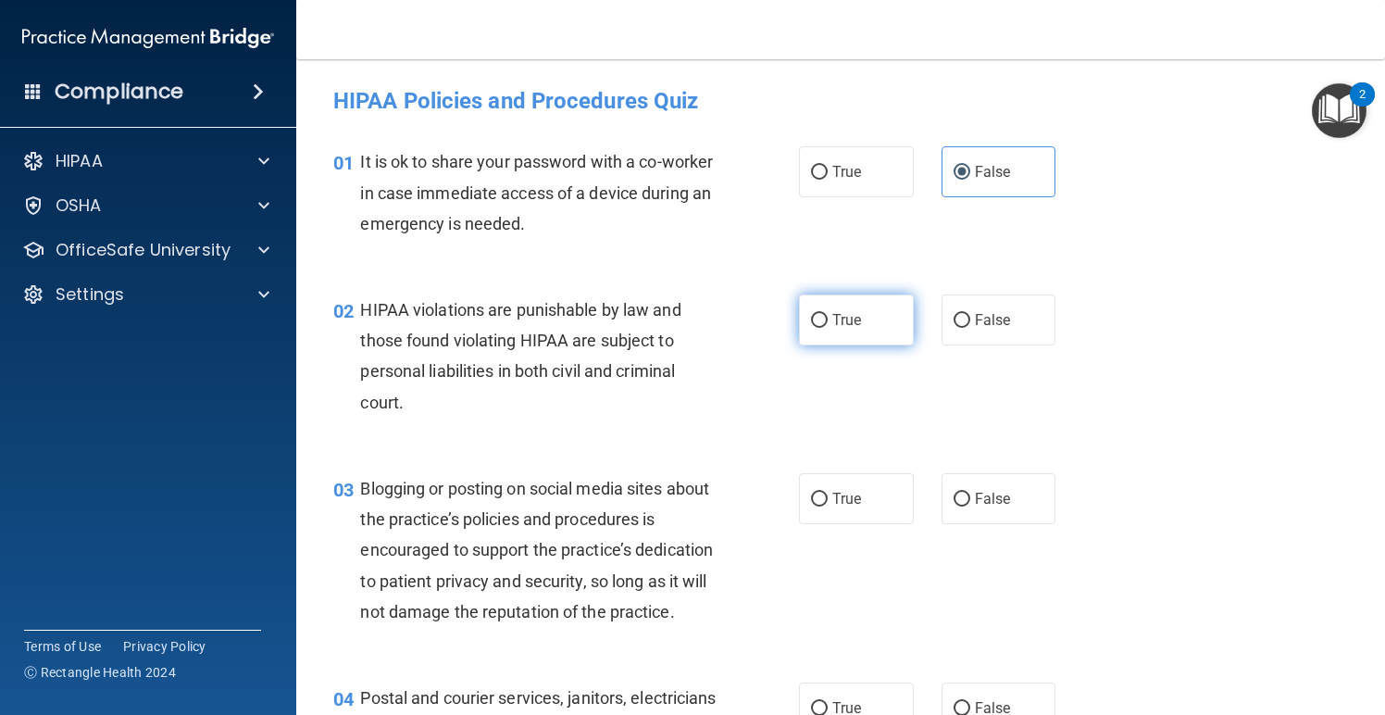
radio input "true"
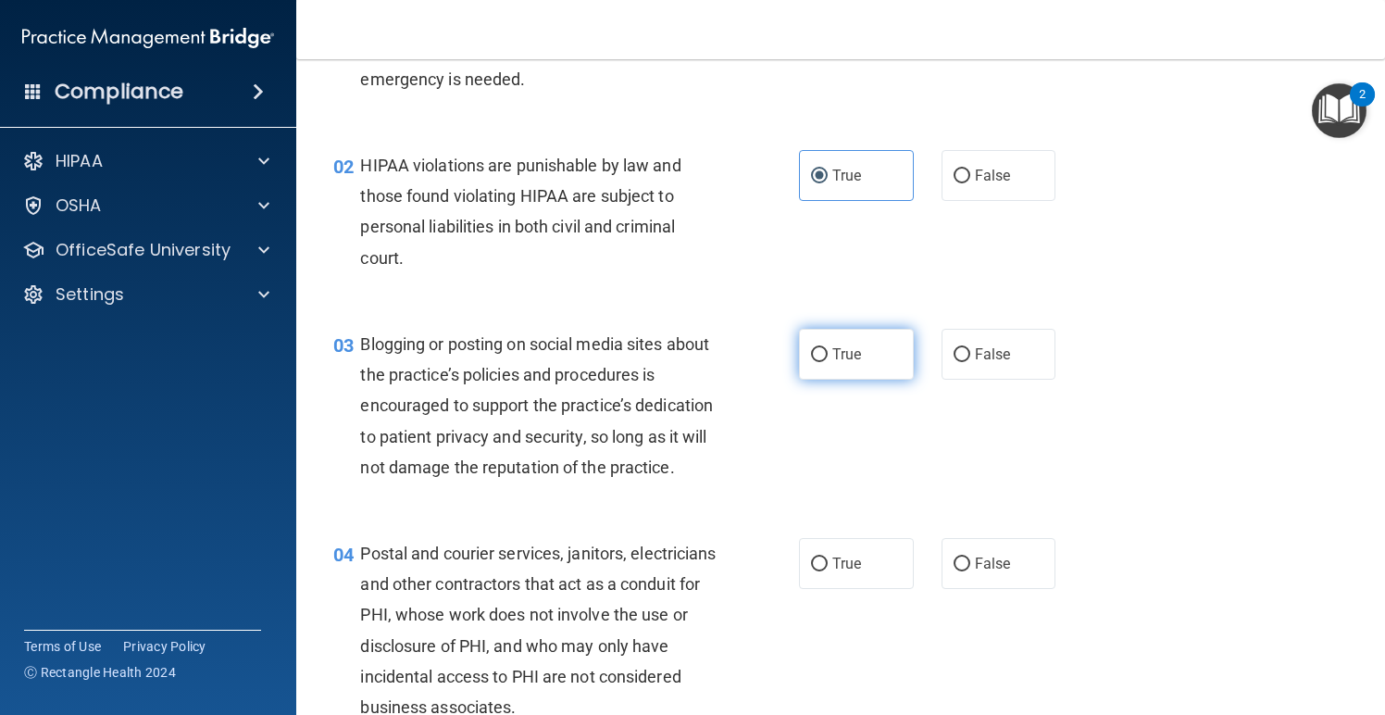
scroll to position [145, 0]
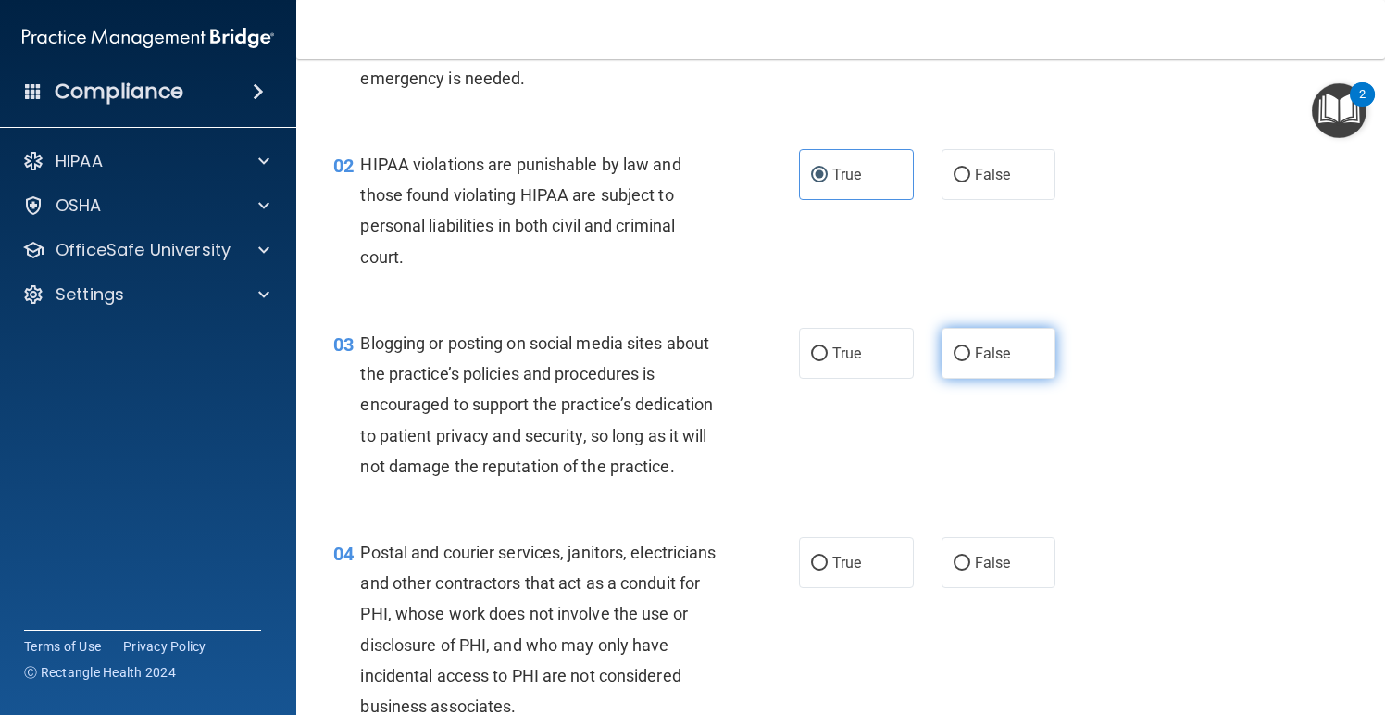
click at [958, 354] on input "False" at bounding box center [962, 354] width 17 height 14
radio input "true"
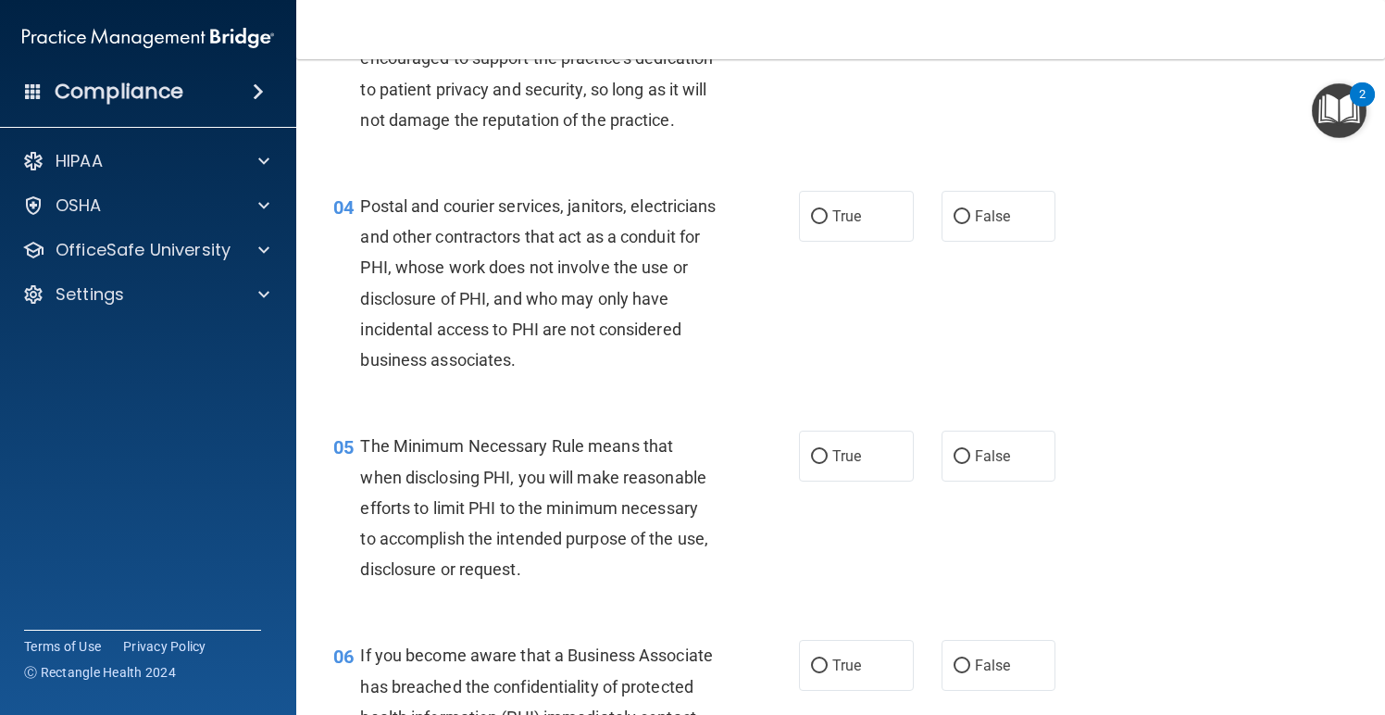
scroll to position [503, 0]
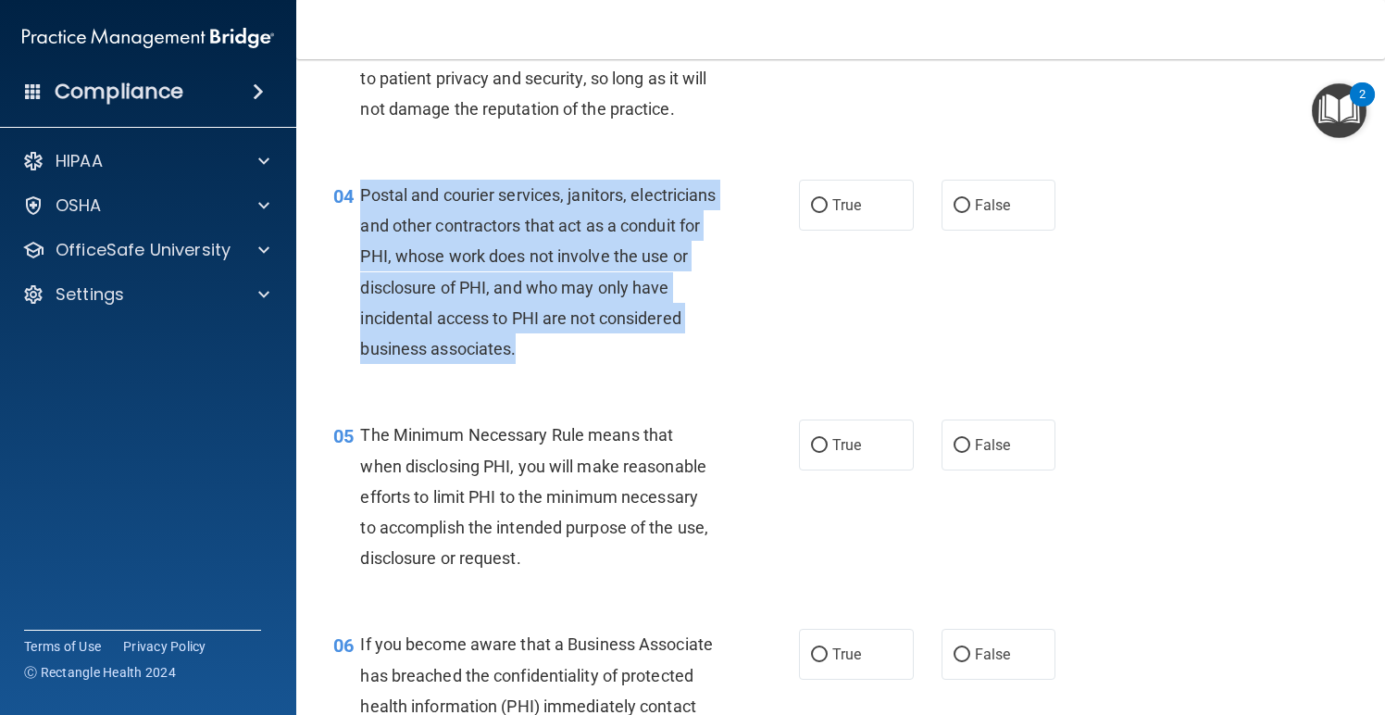
drag, startPoint x: 606, startPoint y: 348, endPoint x: 364, endPoint y: 196, distance: 285.5
click at [364, 196] on div "Postal and courier services, janitors, electricians and other contractors that …" at bounding box center [545, 272] width 370 height 184
copy span "Postal and courier services, janitors, electricians and other contractors that …"
click at [822, 204] on input "True" at bounding box center [819, 206] width 17 height 14
radio input "true"
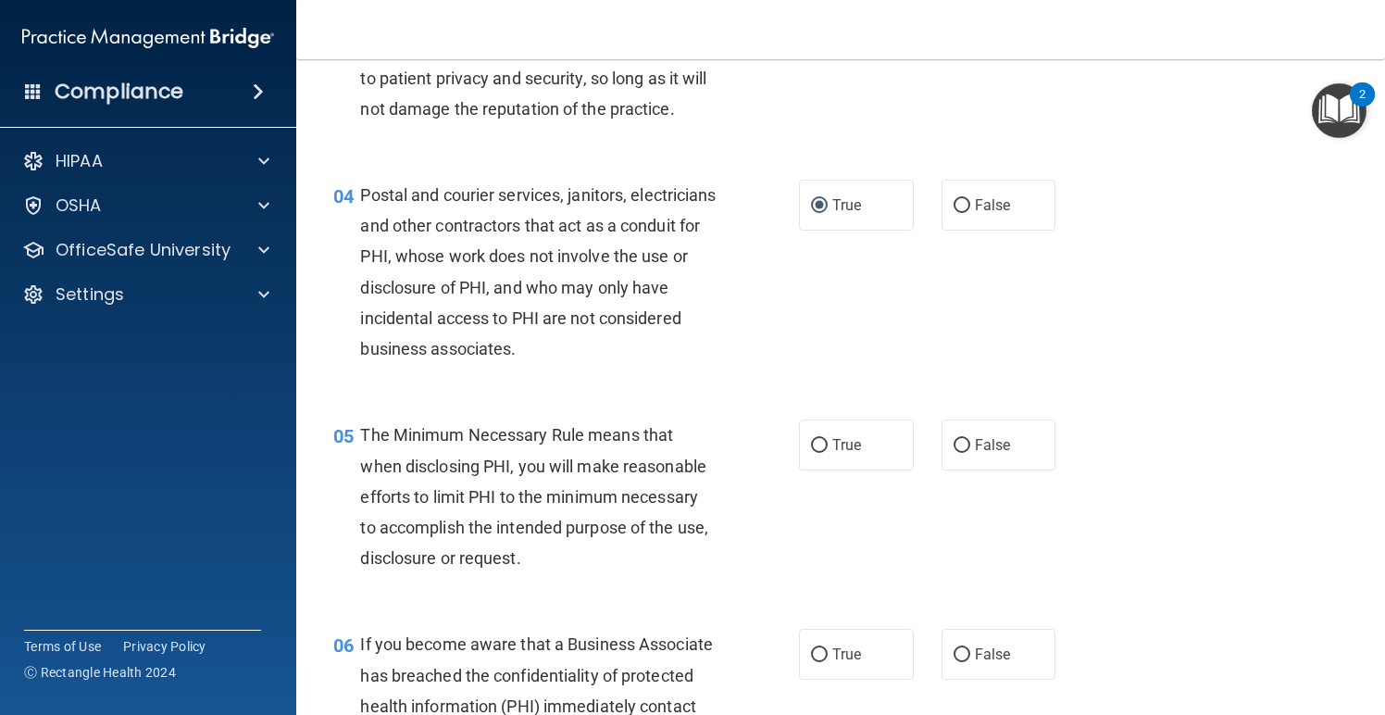
click at [795, 346] on div "04 Postal and courier services, janitors, electricians and other contractors th…" at bounding box center [566, 277] width 521 height 194
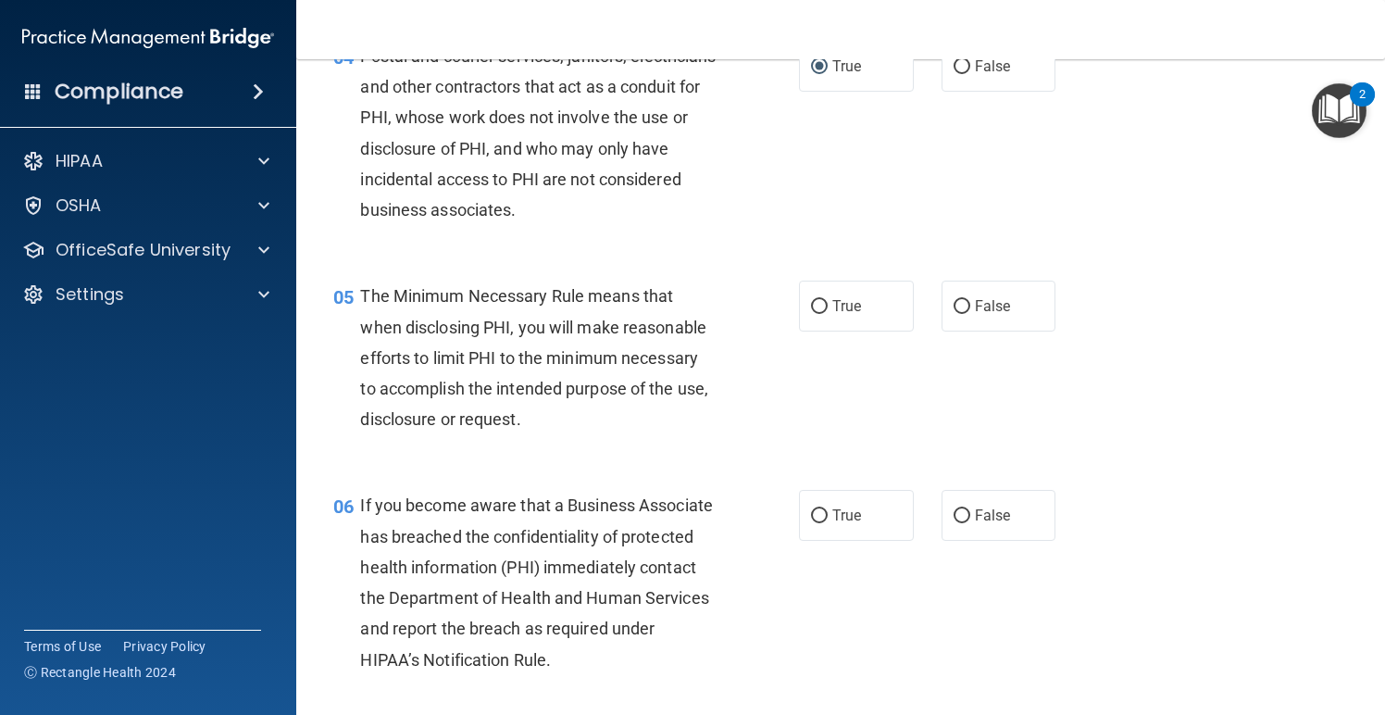
scroll to position [646, 0]
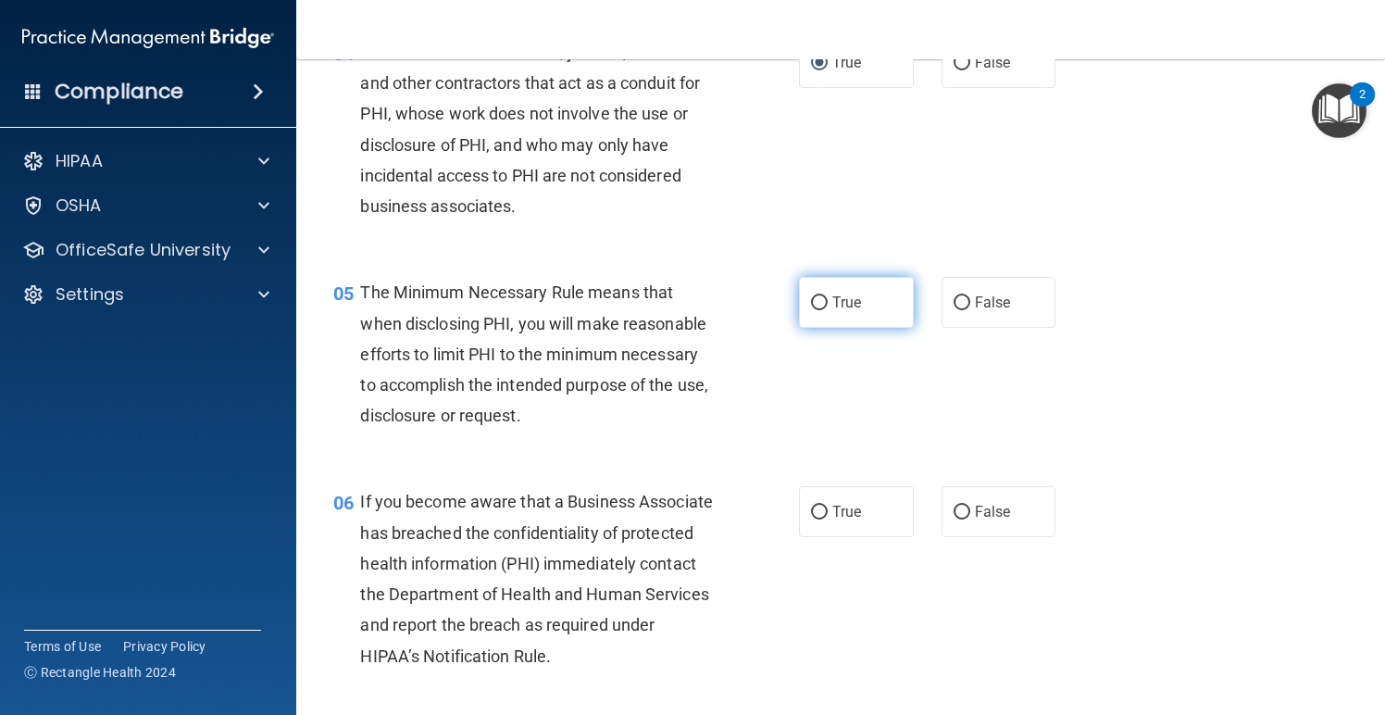
click at [844, 304] on span "True" at bounding box center [847, 303] width 29 height 18
click at [828, 304] on input "True" at bounding box center [819, 303] width 17 height 14
radio input "true"
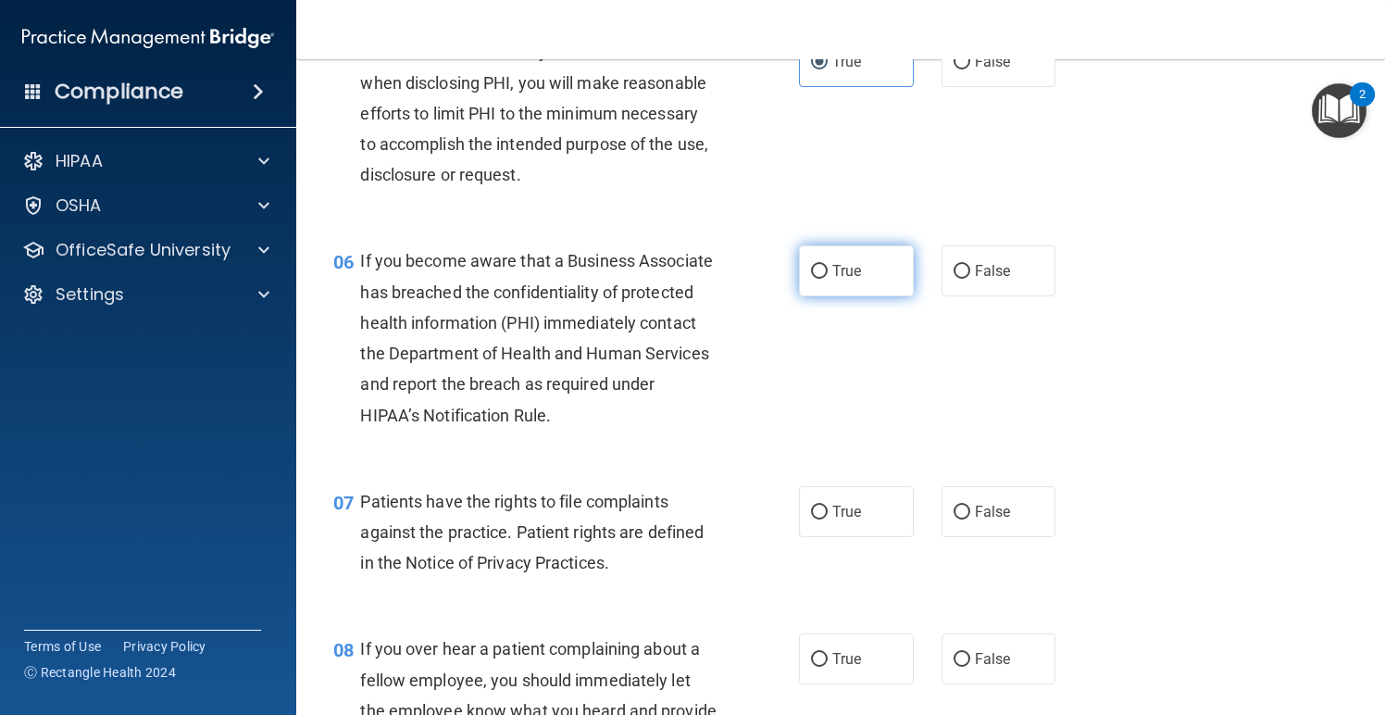
scroll to position [884, 0]
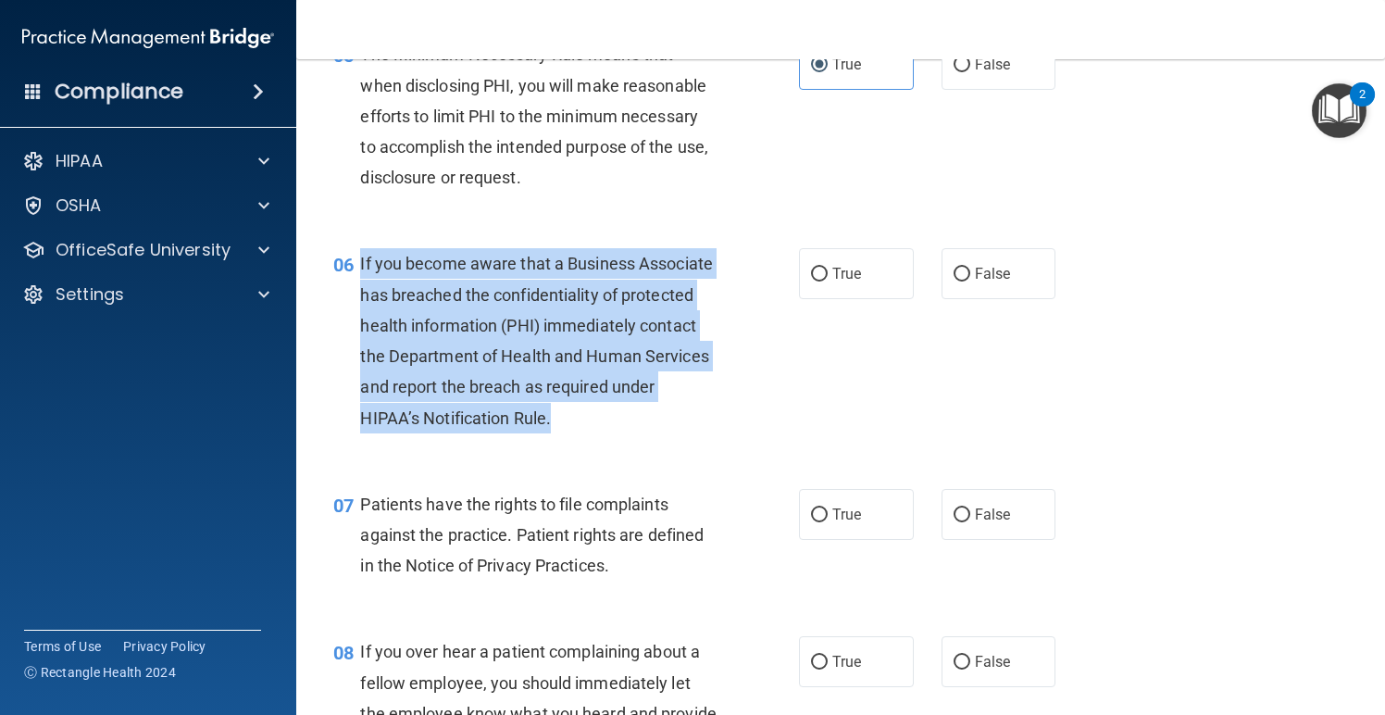
drag, startPoint x: 558, startPoint y: 413, endPoint x: 360, endPoint y: 264, distance: 248.0
click at [360, 264] on div "If you become aware that a Business Associate has breached the confidentiality …" at bounding box center [545, 340] width 370 height 184
copy span "If you become aware that a Business Associate has breached the confidentiality …"
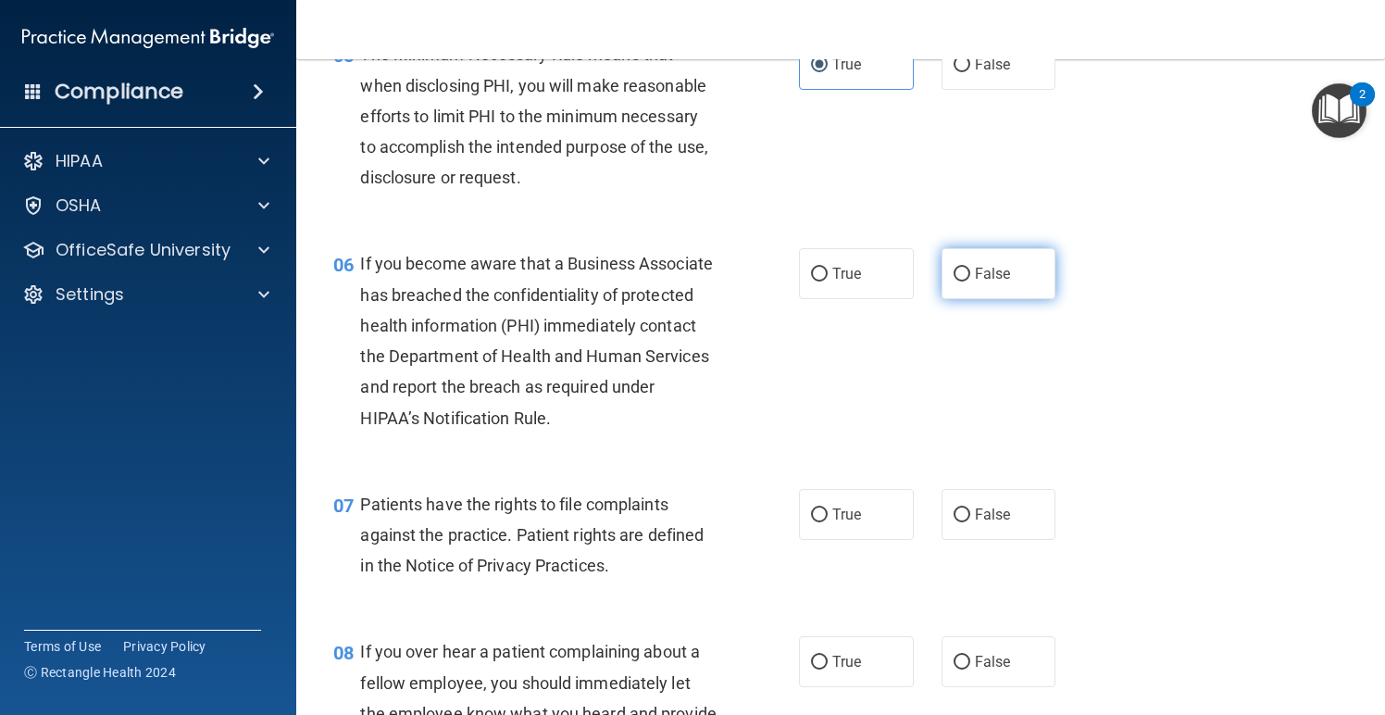
click at [980, 281] on label "False" at bounding box center [999, 273] width 115 height 51
click at [971, 281] on input "False" at bounding box center [962, 275] width 17 height 14
radio input "true"
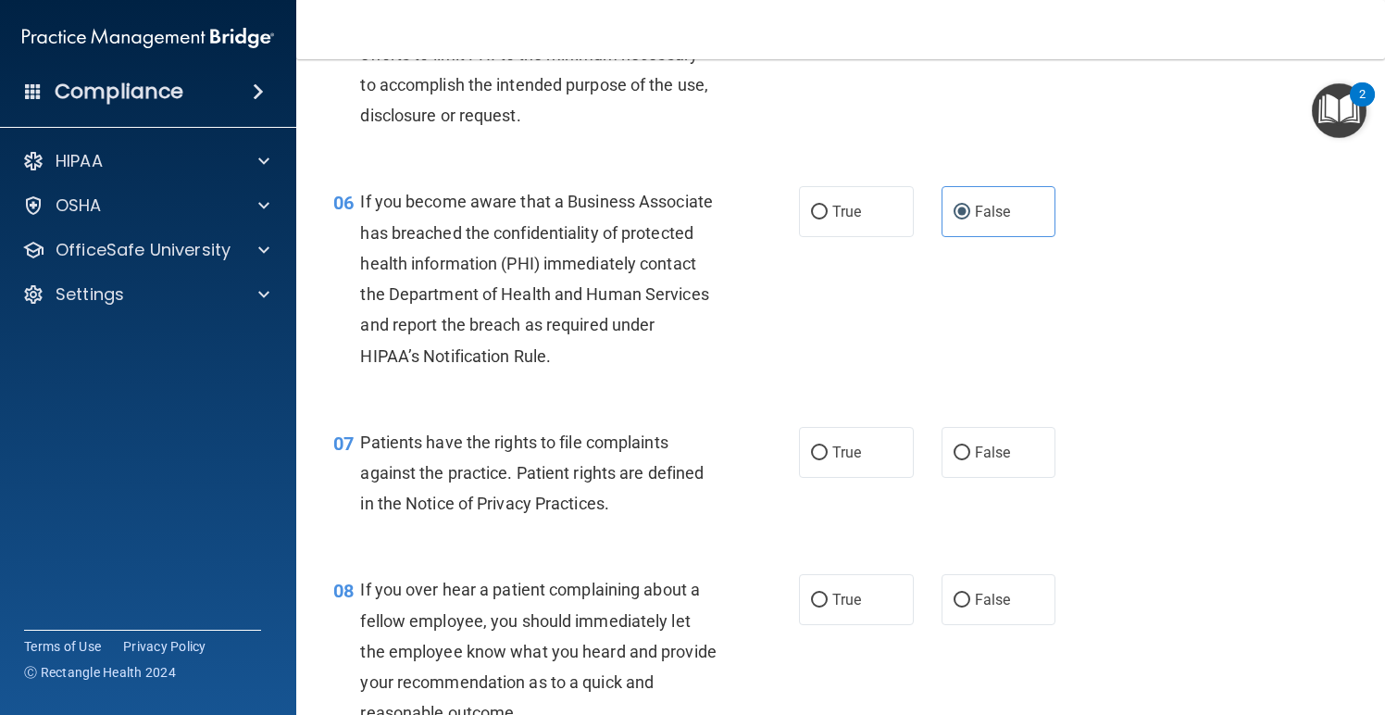
scroll to position [1009, 0]
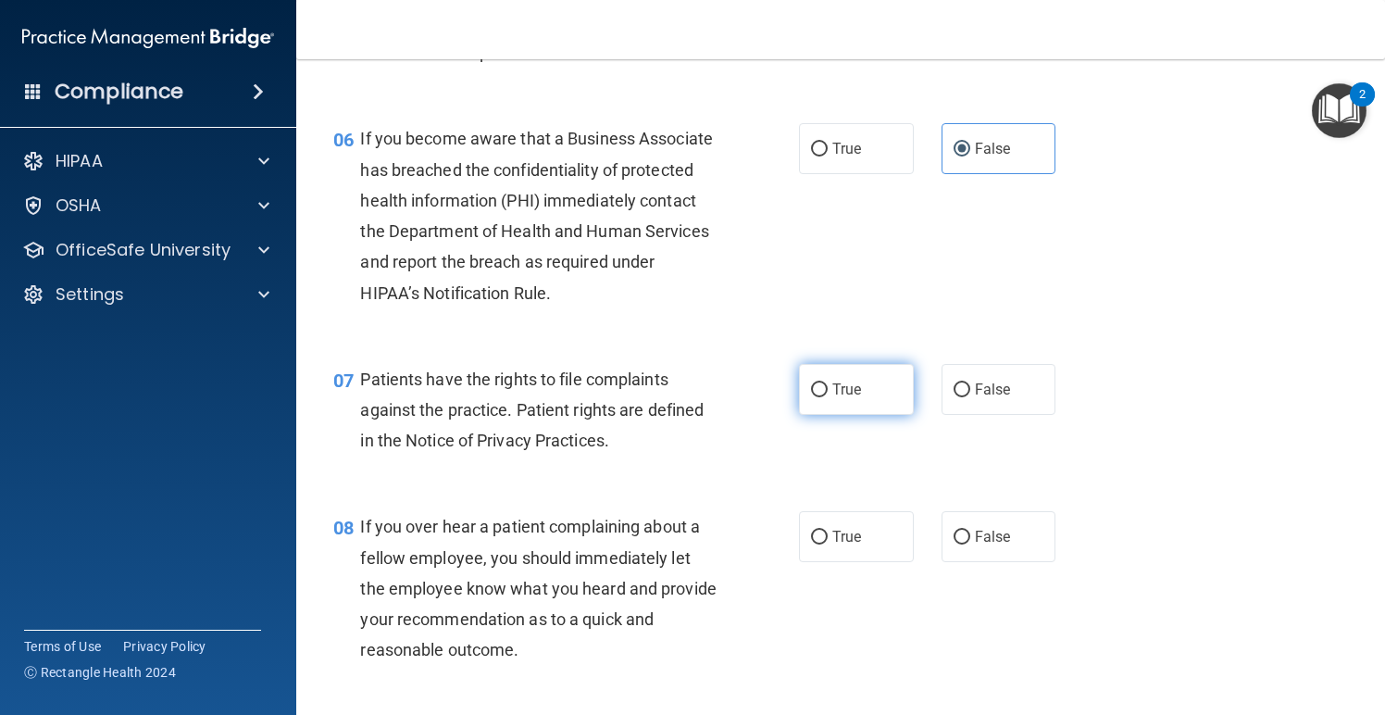
click at [869, 367] on label "True" at bounding box center [856, 389] width 115 height 51
click at [828, 383] on input "True" at bounding box center [819, 390] width 17 height 14
radio input "true"
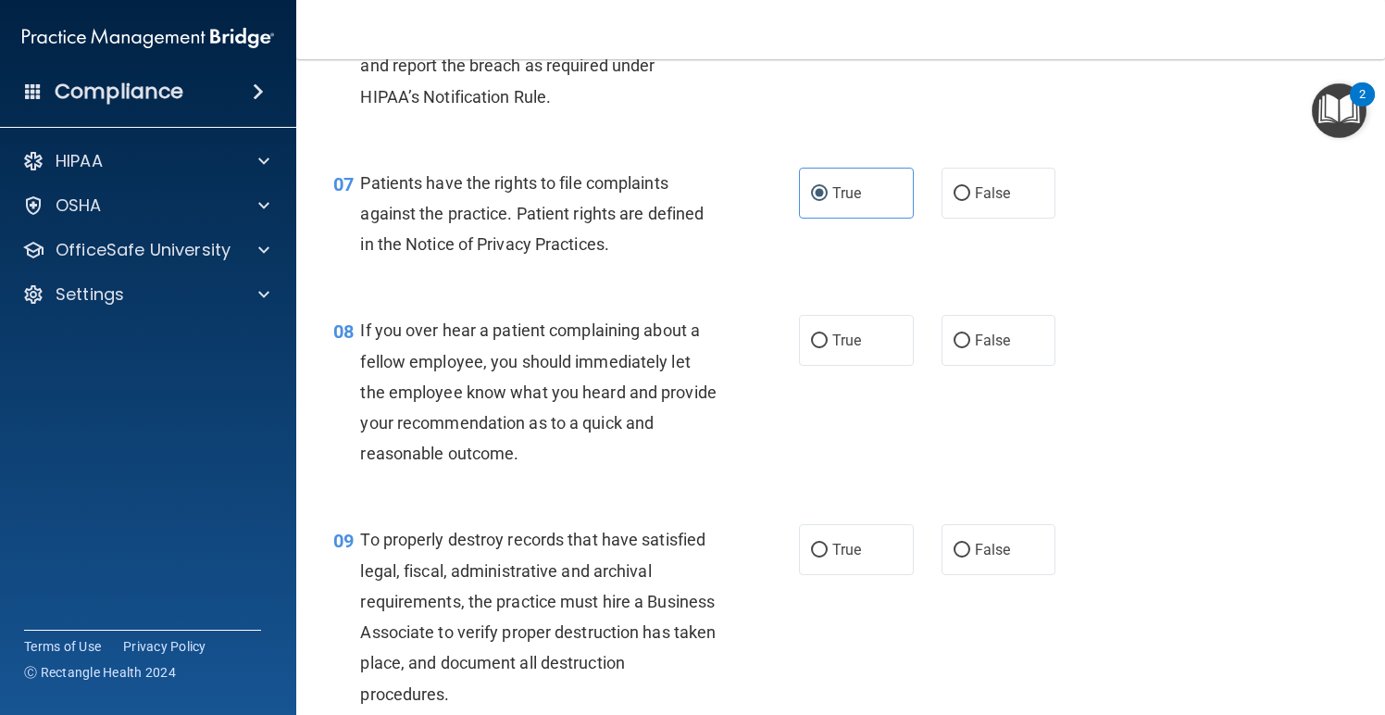
scroll to position [1199, 0]
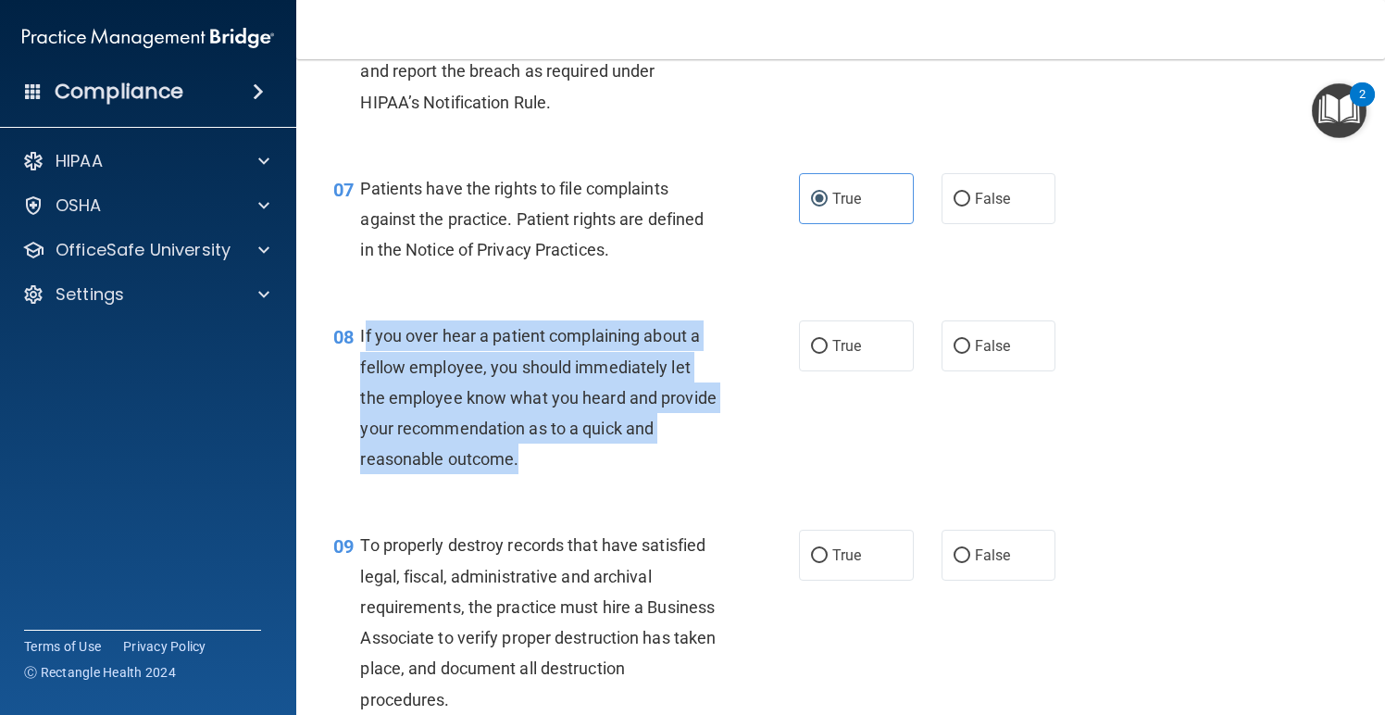
drag, startPoint x: 518, startPoint y: 452, endPoint x: 364, endPoint y: 328, distance: 197.6
click at [364, 328] on span "If you over hear a patient complaining about a fellow employee, you should imme…" at bounding box center [538, 397] width 356 height 143
click at [549, 461] on div "If you over hear a patient complaining about a fellow employee, you should imme…" at bounding box center [545, 397] width 370 height 154
drag, startPoint x: 533, startPoint y: 451, endPoint x: 358, endPoint y: 333, distance: 210.9
click at [358, 333] on div "08 If you over hear a patient complaining about a fellow employee, you should i…" at bounding box center [566, 401] width 521 height 163
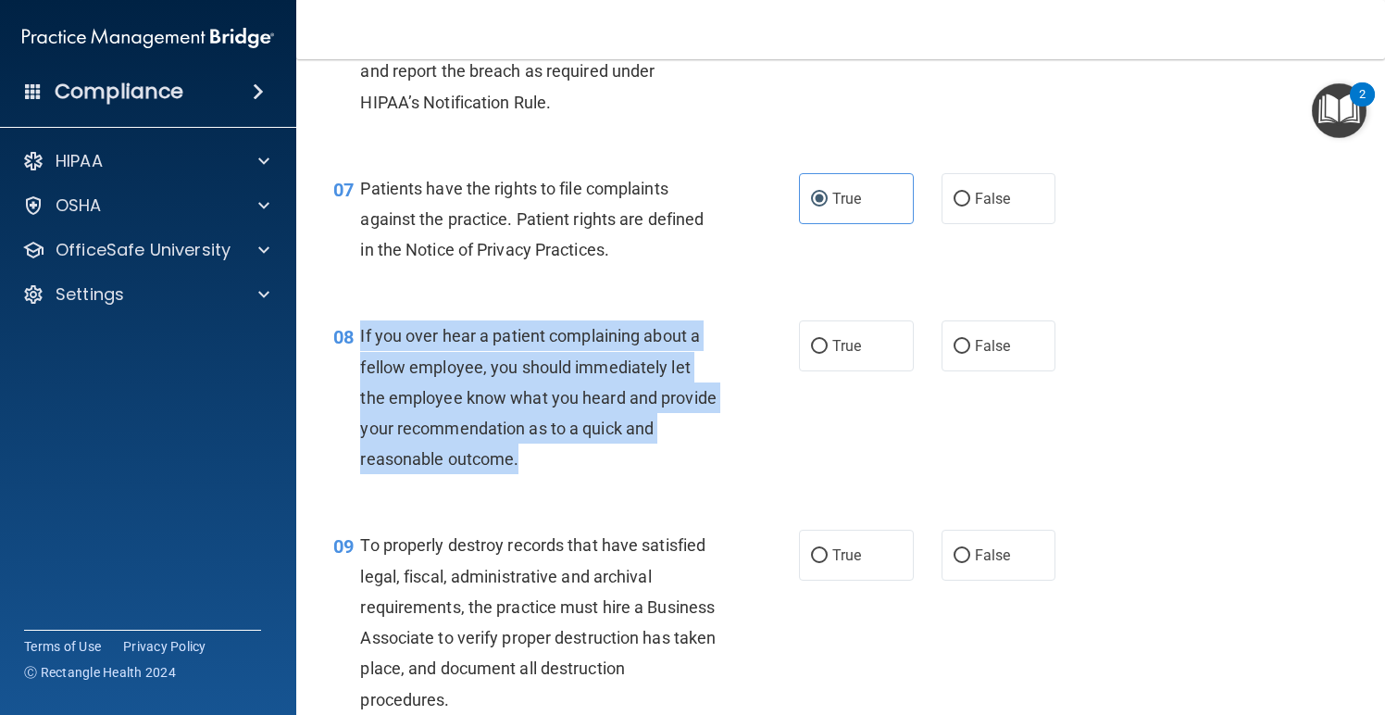
copy div "If you over hear a patient complaining about a fellow employee, you should imme…"
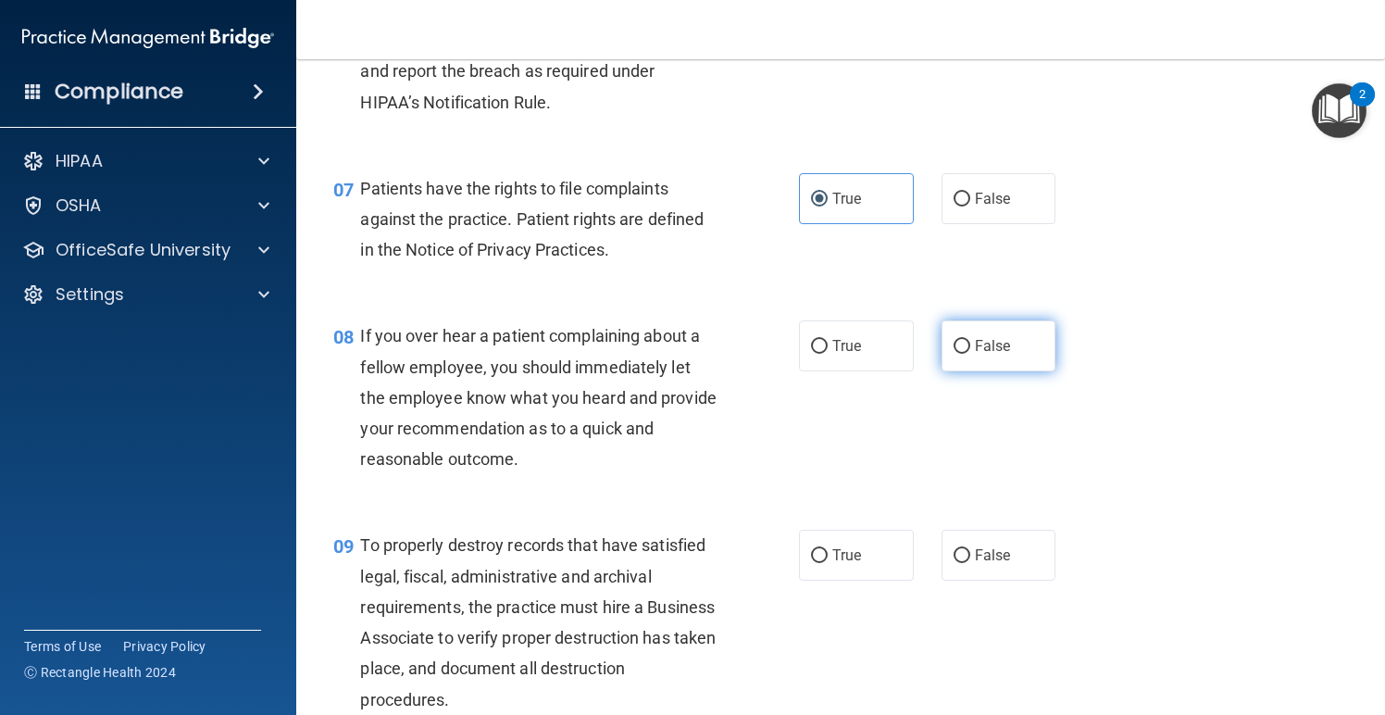
click at [977, 337] on span "False" at bounding box center [993, 346] width 36 height 18
click at [971, 340] on input "False" at bounding box center [962, 347] width 17 height 14
radio input "true"
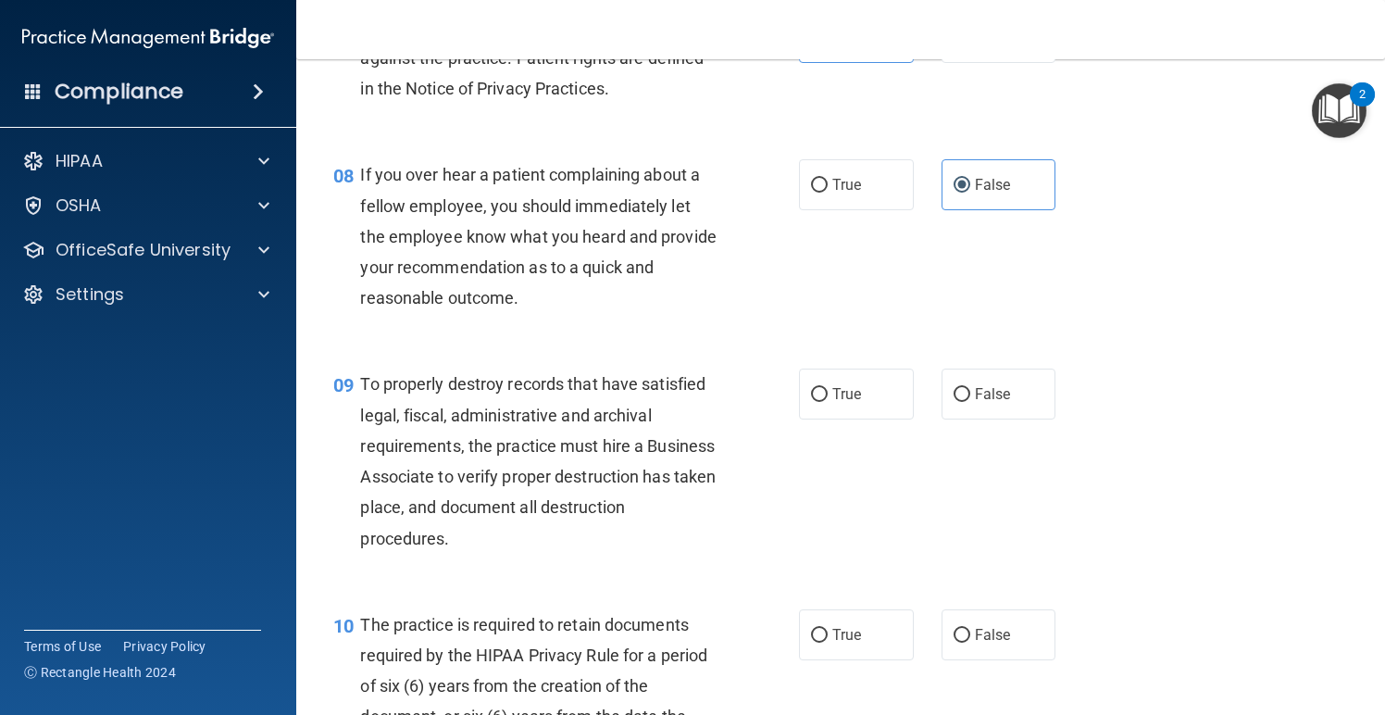
scroll to position [1361, 0]
click at [867, 400] on label "True" at bounding box center [856, 393] width 115 height 51
click at [828, 400] on input "True" at bounding box center [819, 394] width 17 height 14
radio input "true"
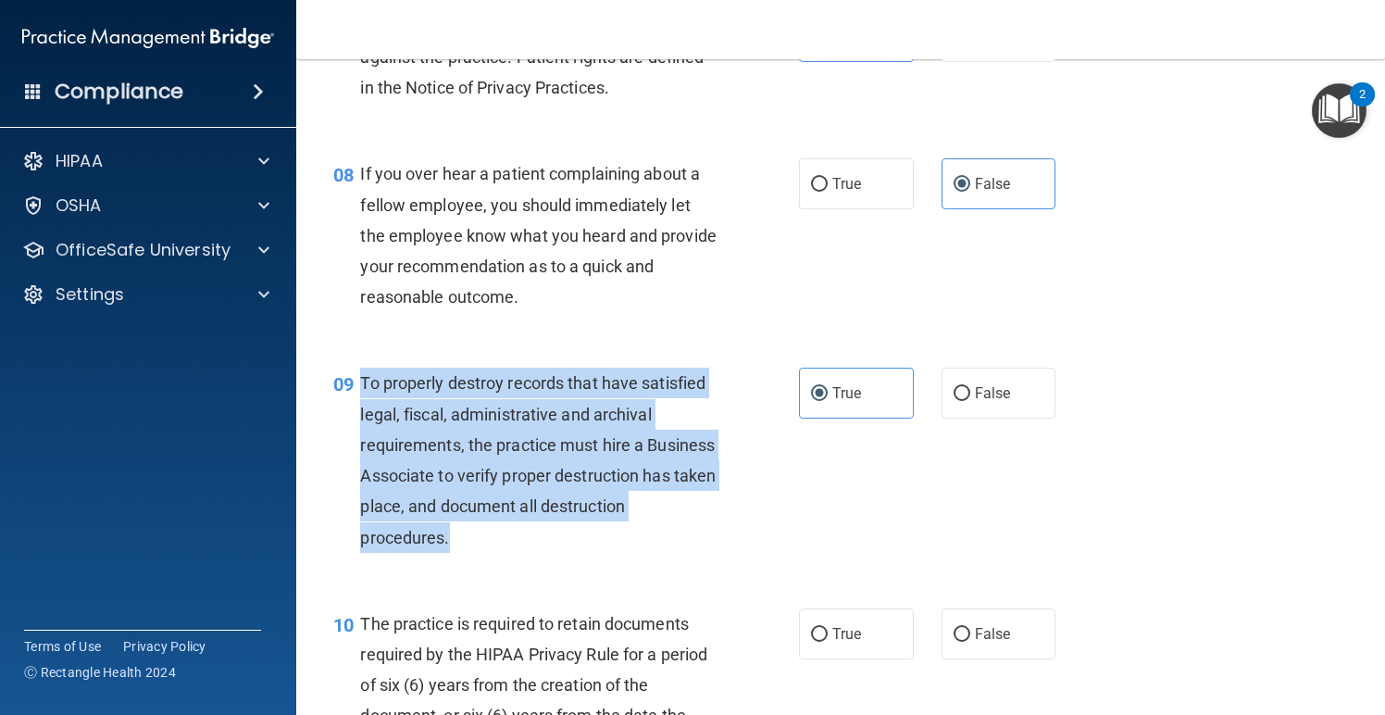
drag, startPoint x: 448, startPoint y: 529, endPoint x: 362, endPoint y: 378, distance: 173.8
click at [362, 377] on span "To properly destroy records that have satisfied legal, fiscal, administrative a…" at bounding box center [538, 459] width 356 height 173
click at [540, 544] on div "09 To properly destroy records that have satisfied legal, fiscal, administrativ…" at bounding box center [566, 465] width 521 height 194
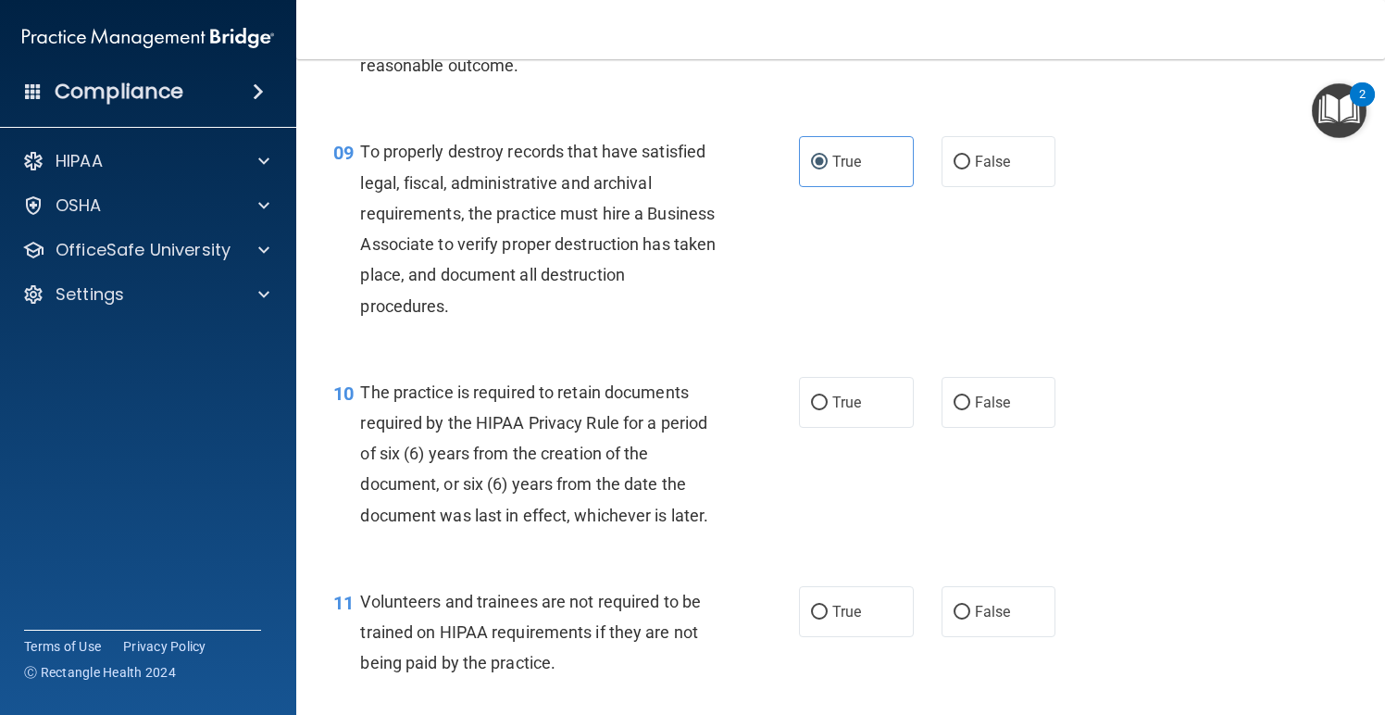
scroll to position [1642, 0]
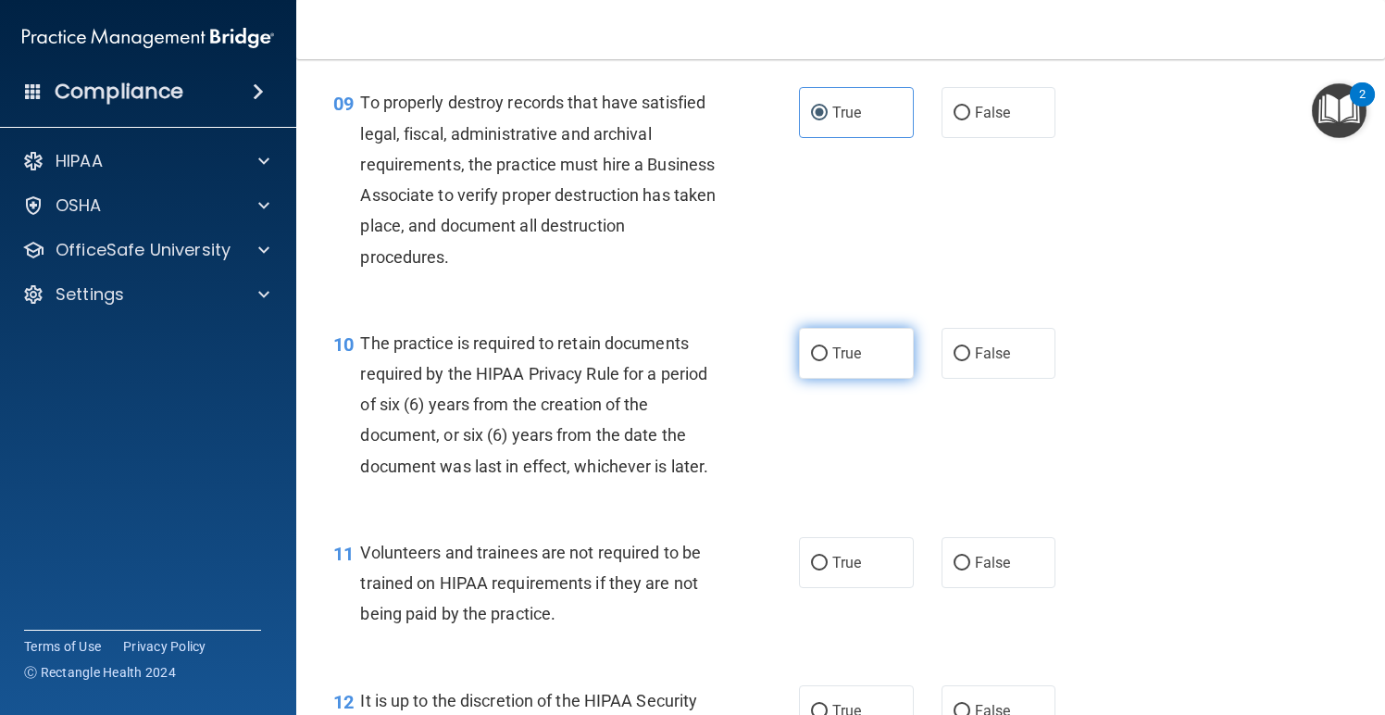
click at [865, 349] on label "True" at bounding box center [856, 353] width 115 height 51
click at [828, 349] on input "True" at bounding box center [819, 354] width 17 height 14
radio input "true"
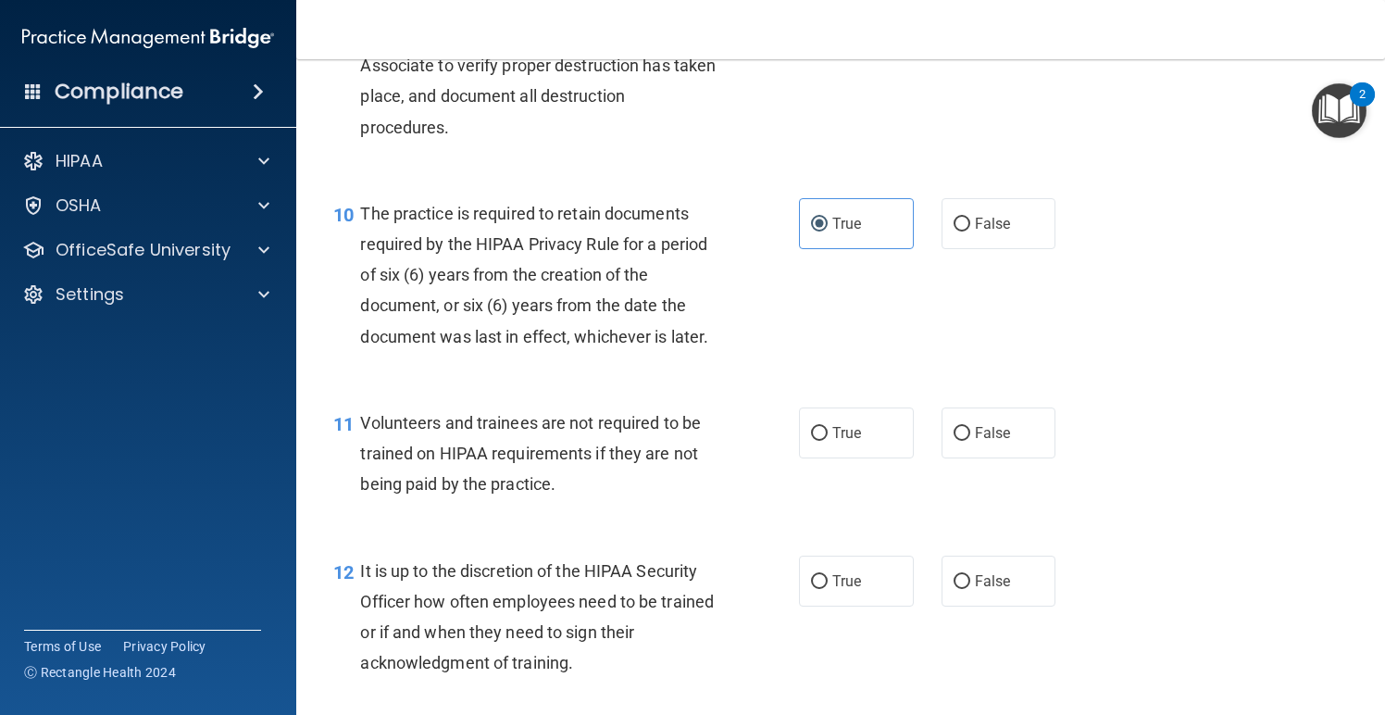
scroll to position [1820, 0]
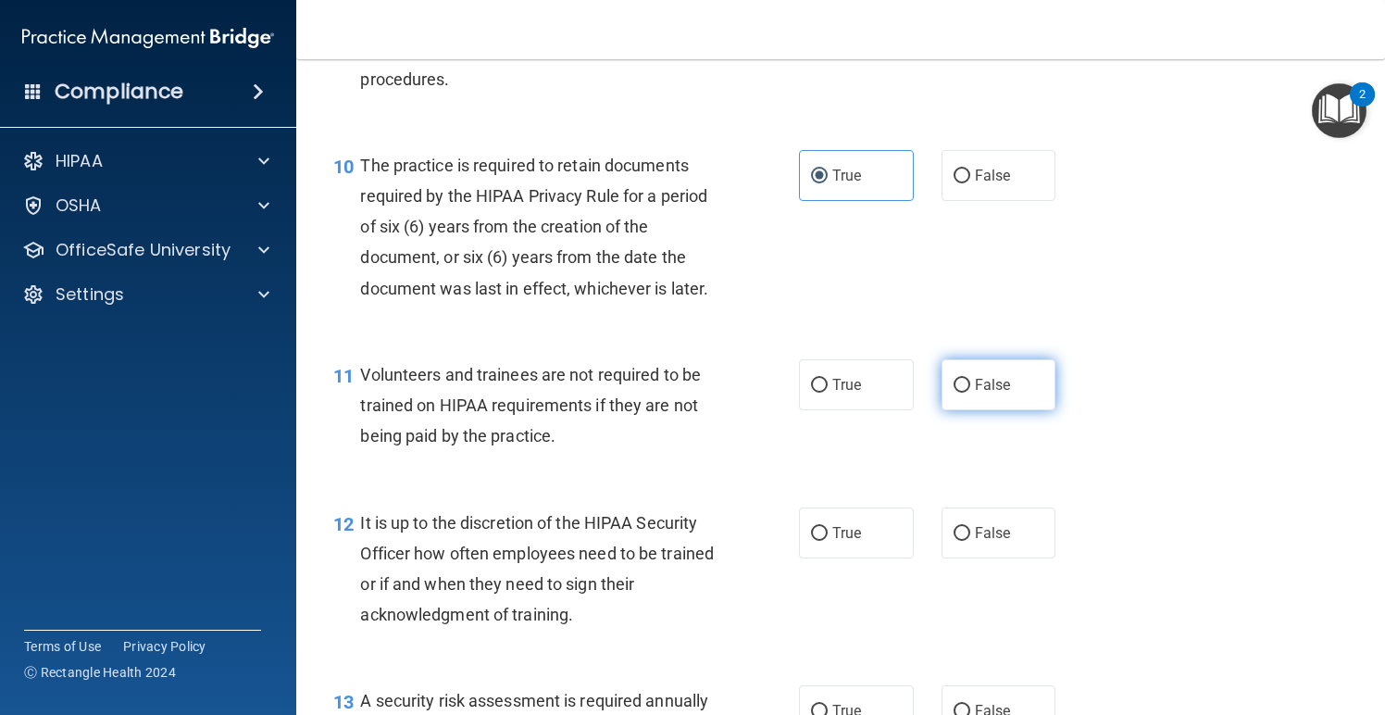
click at [967, 379] on input "False" at bounding box center [962, 386] width 17 height 14
radio input "true"
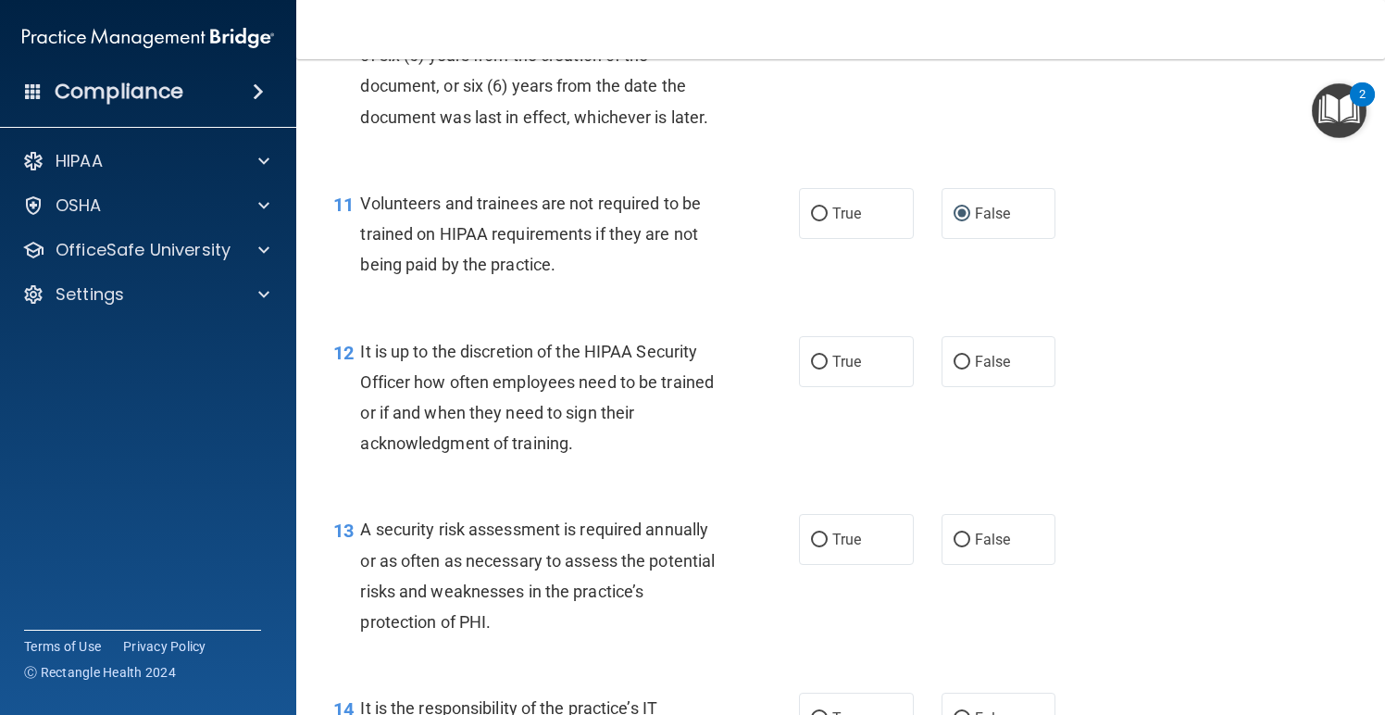
scroll to position [2020, 0]
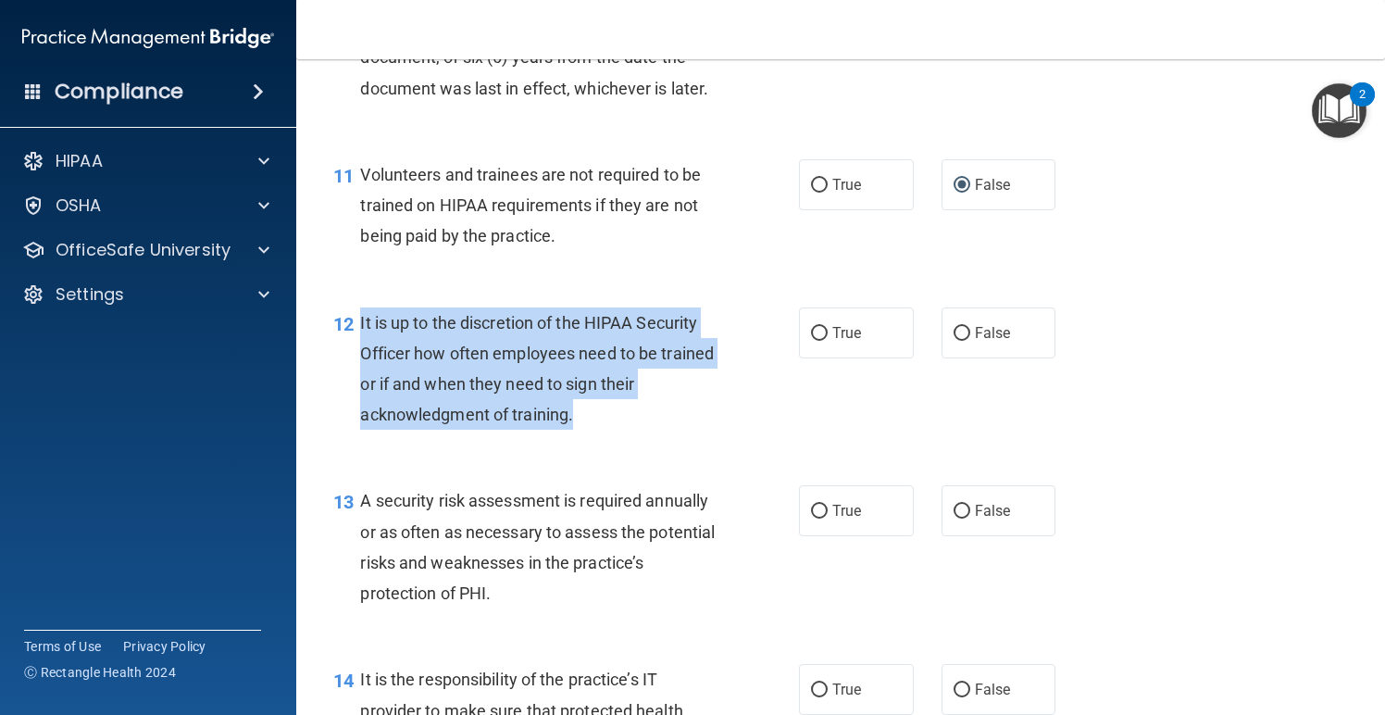
drag, startPoint x: 573, startPoint y: 407, endPoint x: 360, endPoint y: 307, distance: 235.7
click at [360, 313] on span "It is up to the discretion of the HIPAA Security Officer how often employees ne…" at bounding box center [537, 369] width 354 height 112
copy span "It is up to the discretion of the HIPAA Security Officer how often employees ne…"
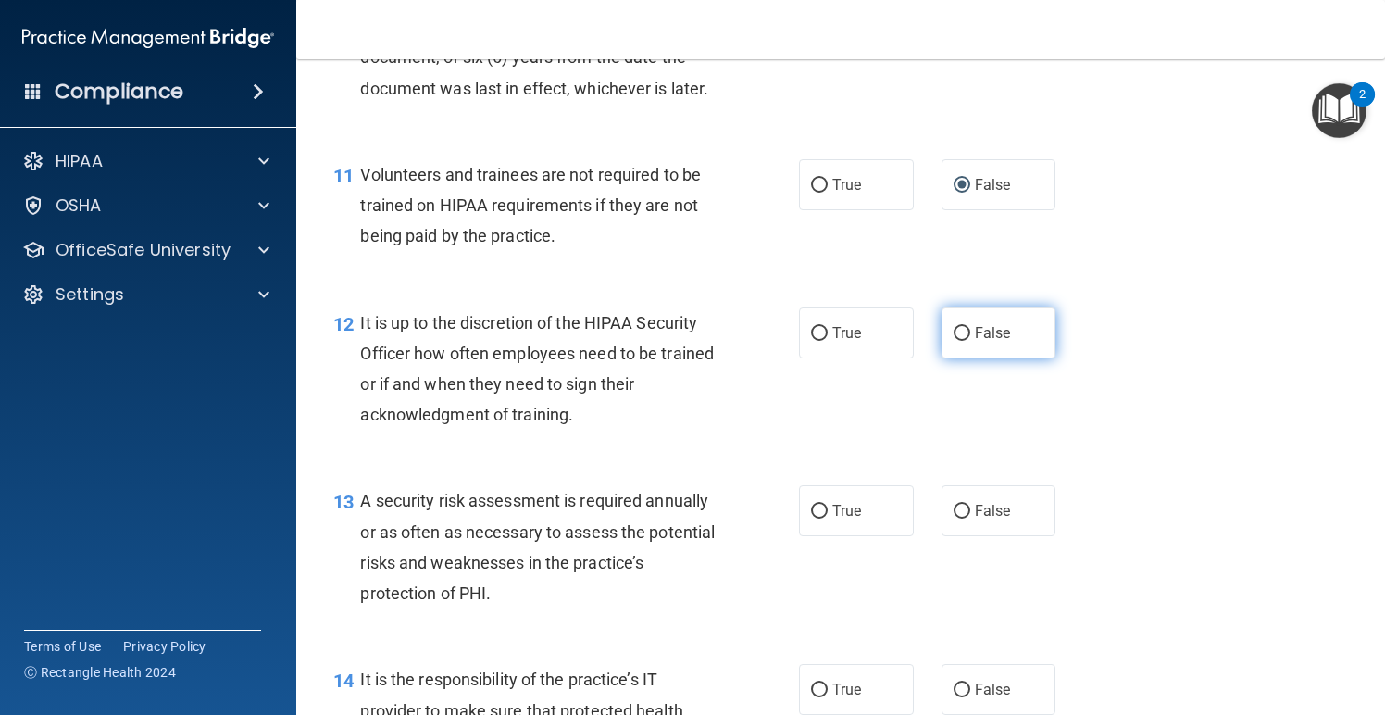
click at [982, 327] on span "False" at bounding box center [993, 333] width 36 height 18
click at [971, 327] on input "False" at bounding box center [962, 334] width 17 height 14
radio input "true"
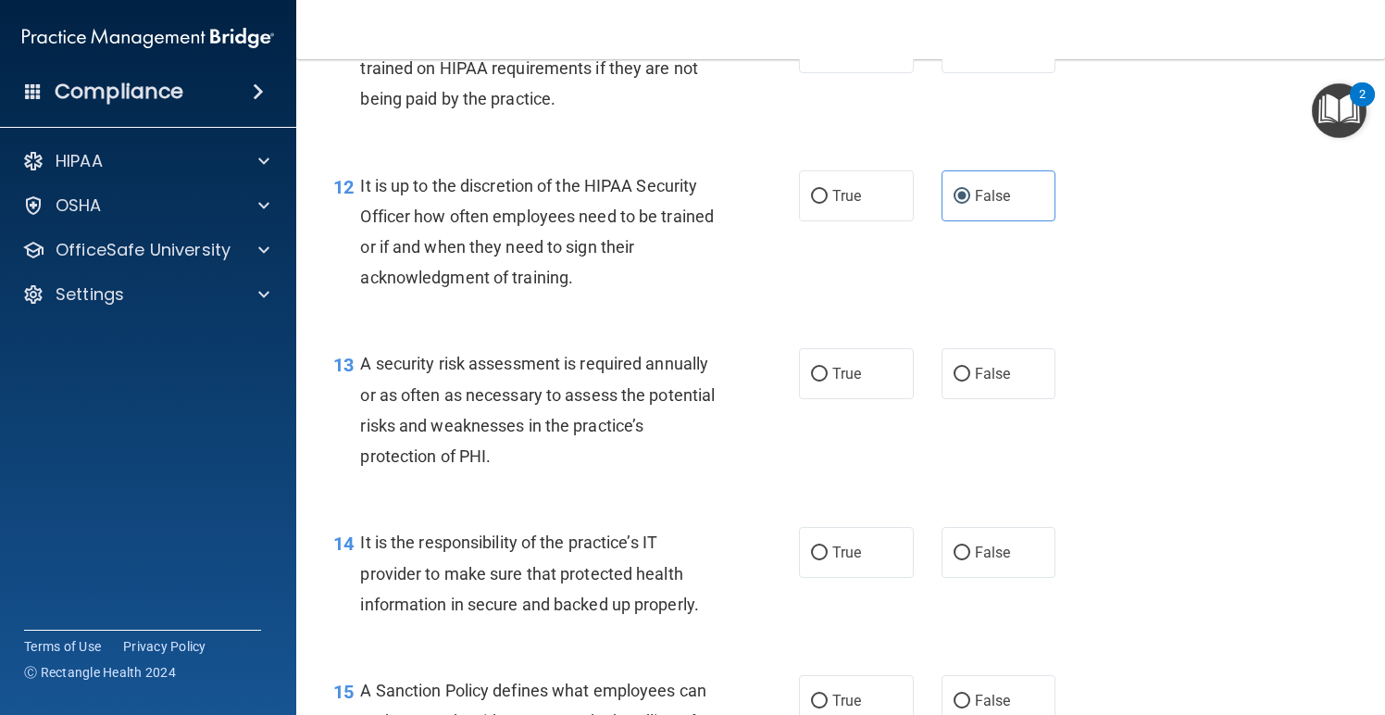
scroll to position [2189, 0]
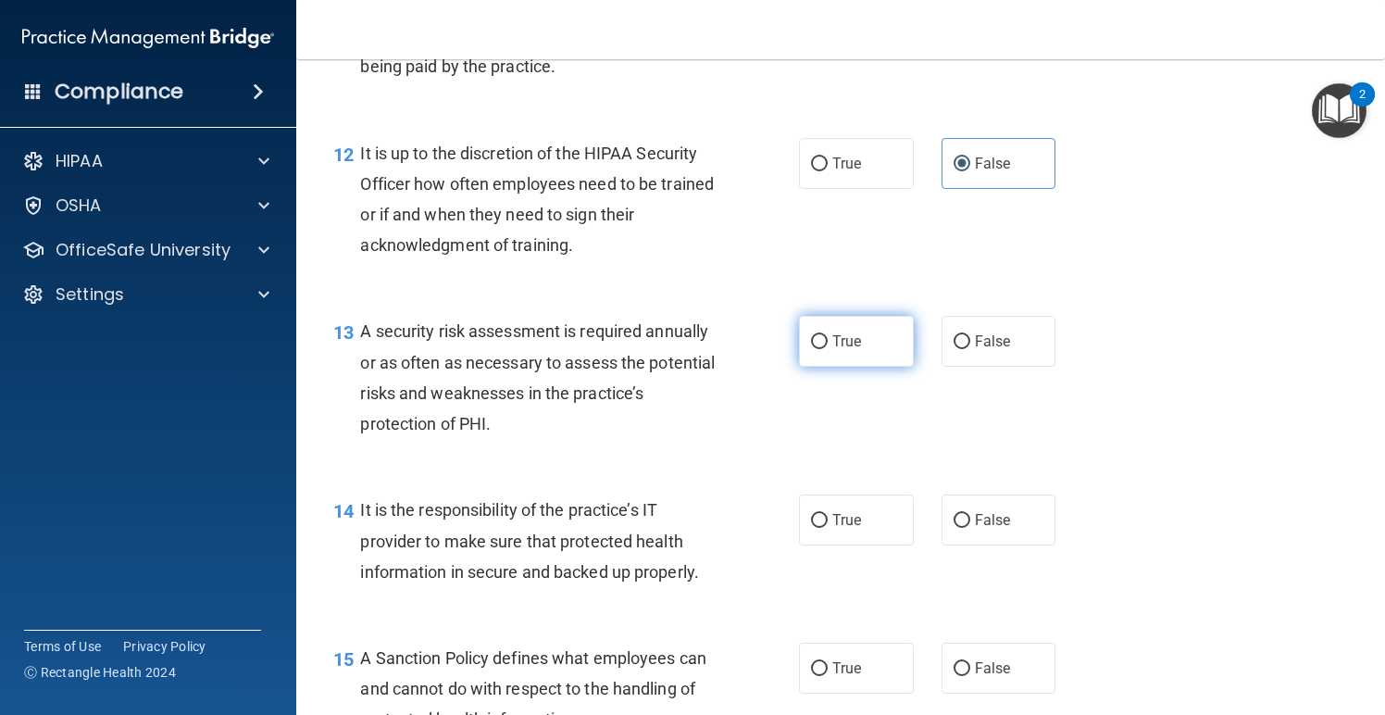
click at [842, 332] on span "True" at bounding box center [847, 341] width 29 height 18
click at [828, 335] on input "True" at bounding box center [819, 342] width 17 height 14
radio input "true"
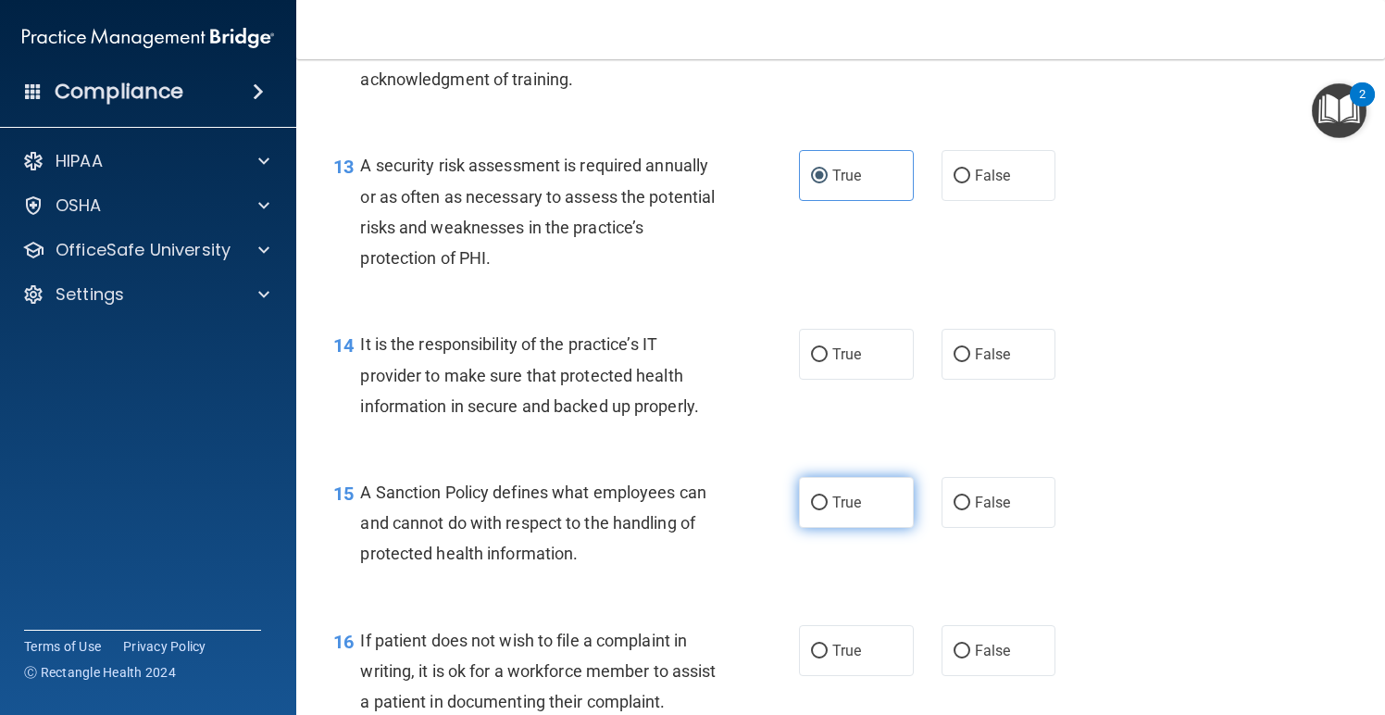
scroll to position [2369, 0]
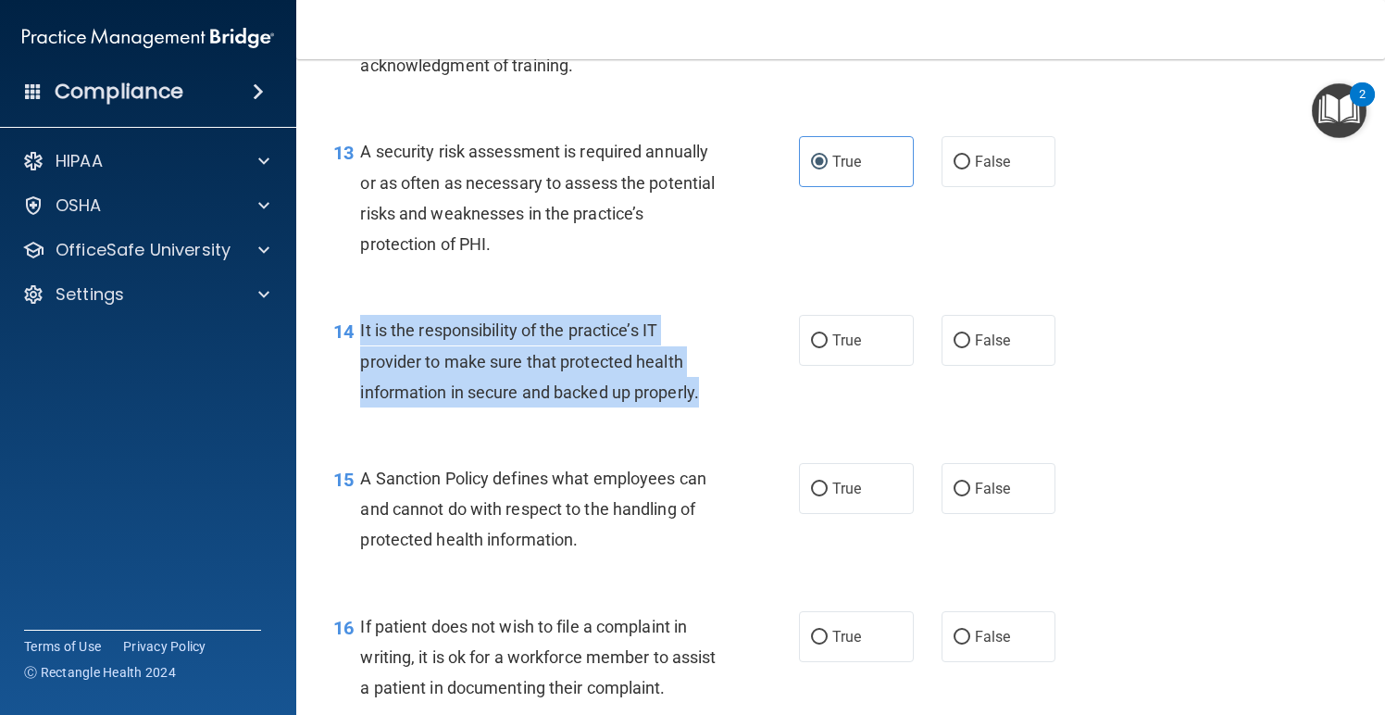
drag, startPoint x: 707, startPoint y: 378, endPoint x: 358, endPoint y: 320, distance: 352.9
click at [358, 320] on div "14 It is the responsibility of the practice’s IT provider to make sure that pro…" at bounding box center [566, 366] width 521 height 102
copy div "It is the responsibility of the practice’s IT provider to make sure that protec…"
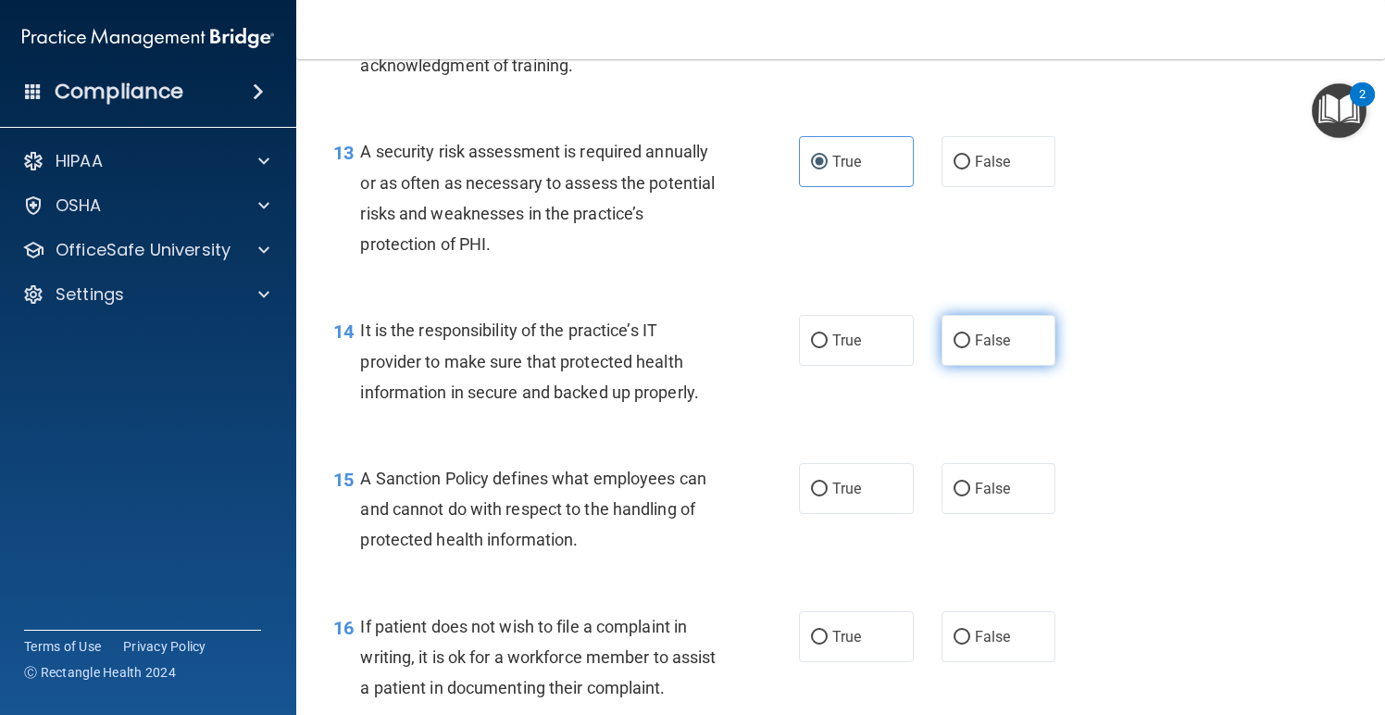
click at [993, 332] on span "False" at bounding box center [993, 341] width 36 height 18
click at [971, 334] on input "False" at bounding box center [962, 341] width 17 height 14
radio input "true"
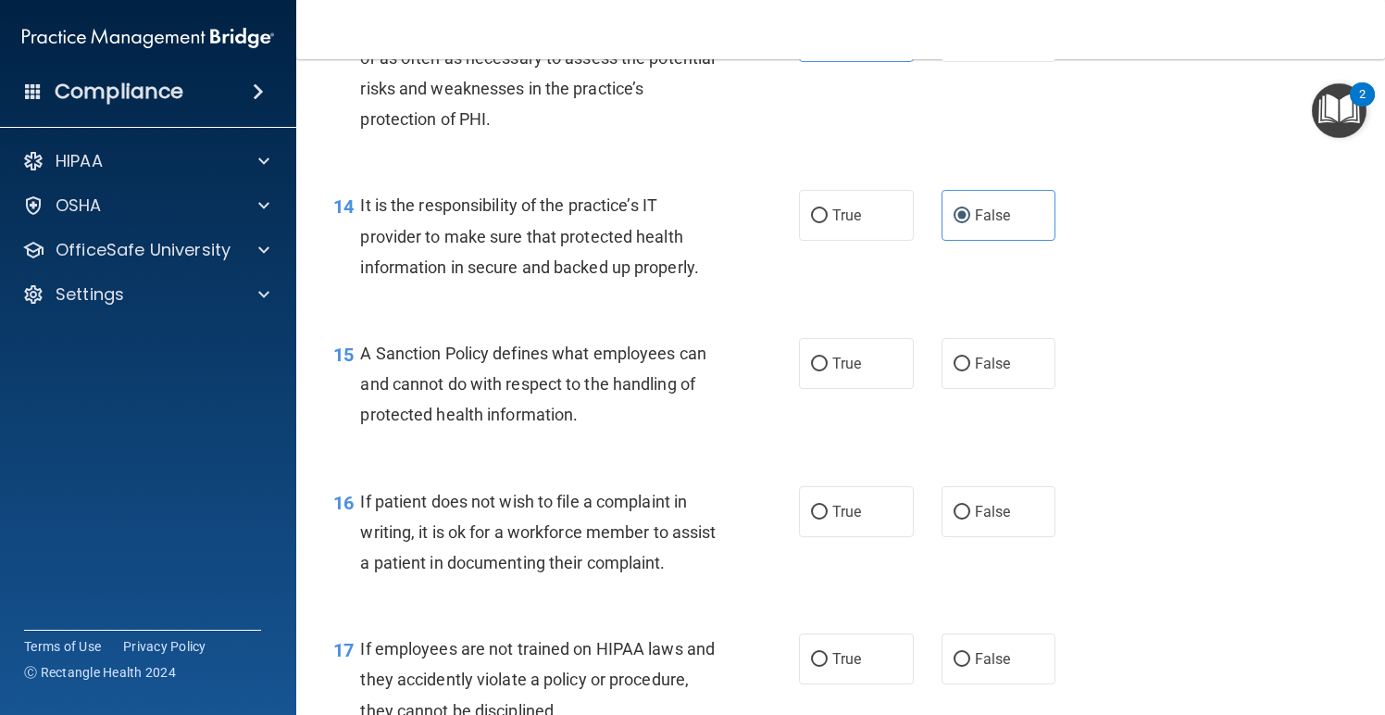
scroll to position [2501, 0]
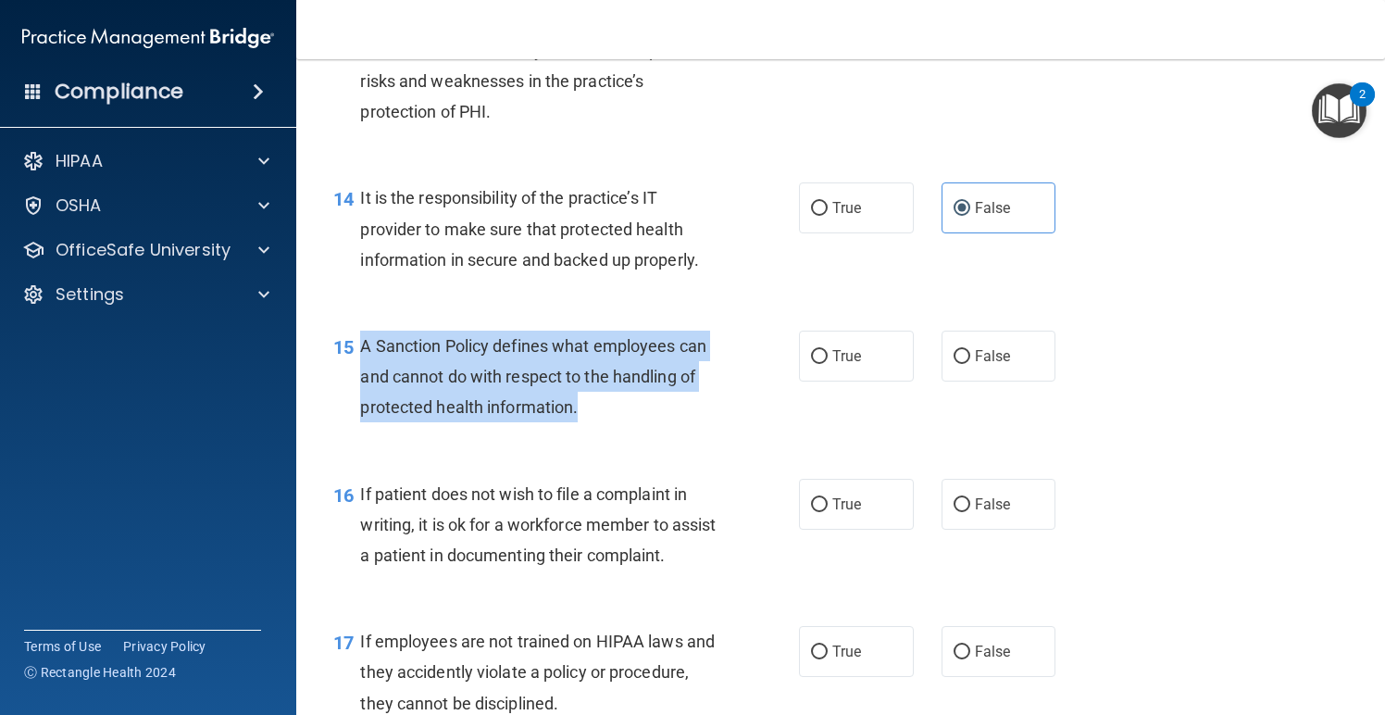
drag, startPoint x: 579, startPoint y: 394, endPoint x: 358, endPoint y: 336, distance: 227.8
click at [358, 336] on div "15 A Sanction Policy defines what employees can and cannot do with respect to t…" at bounding box center [566, 382] width 521 height 102
copy div "A Sanction Policy defines what employees can and cannot do with respect to the …"
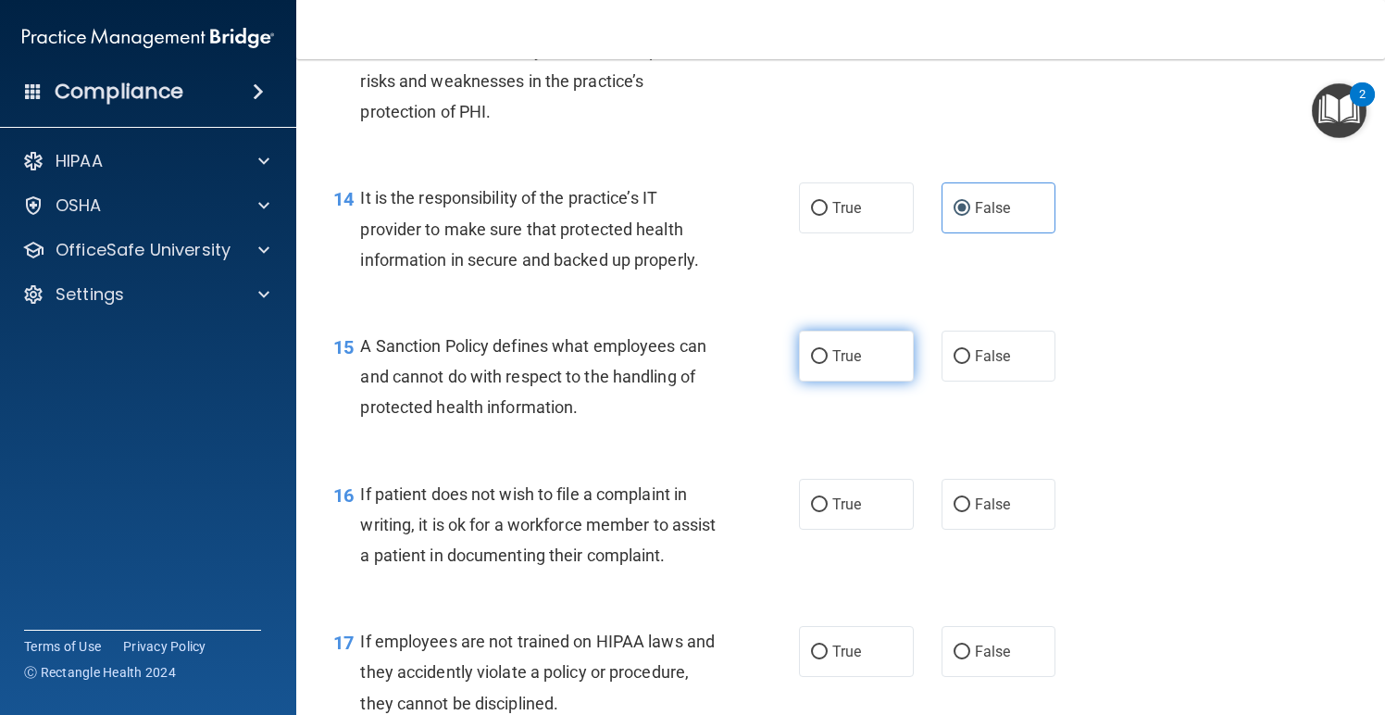
click at [838, 347] on span "True" at bounding box center [847, 356] width 29 height 18
click at [828, 350] on input "True" at bounding box center [819, 357] width 17 height 14
radio input "true"
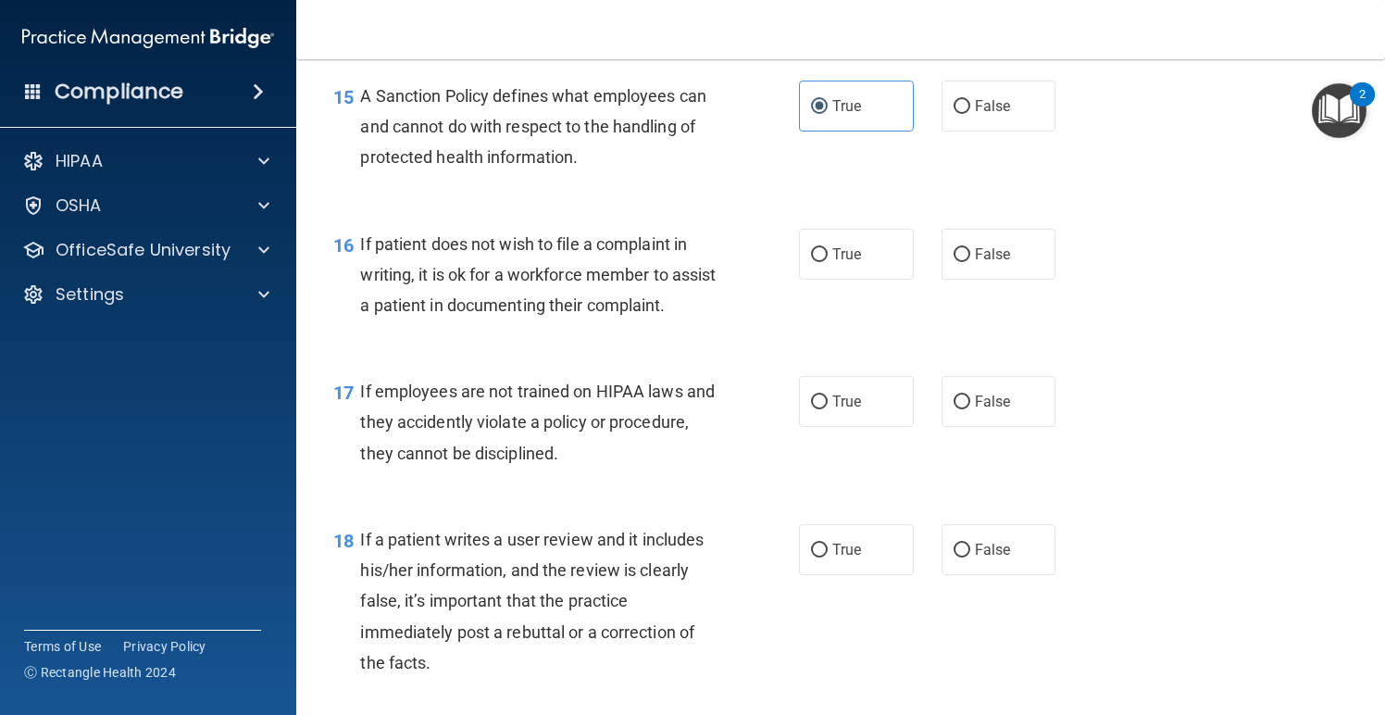
scroll to position [2777, 0]
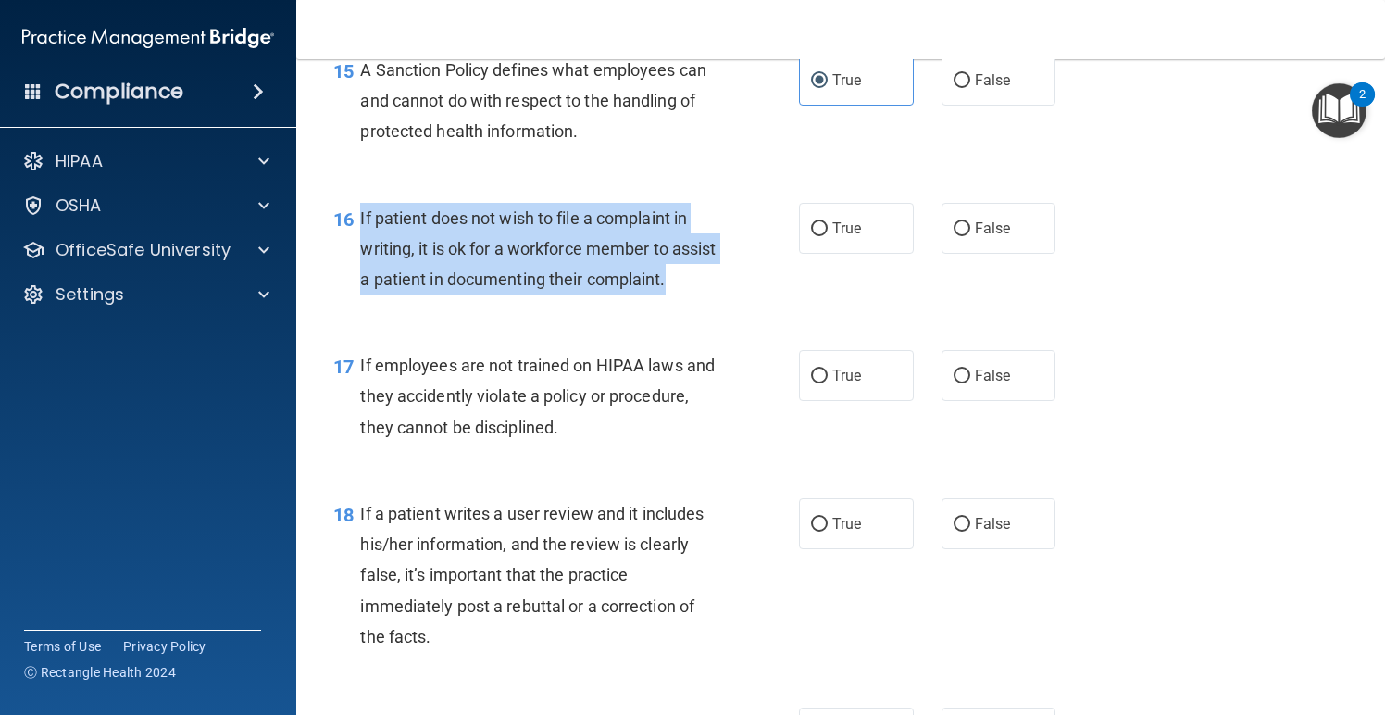
drag, startPoint x: 440, startPoint y: 301, endPoint x: 362, endPoint y: 201, distance: 126.7
click at [362, 208] on span "If patient does not wish to file a complaint in writing, it is ok for a workfor…" at bounding box center [538, 248] width 356 height 81
copy span "If patient does not wish to file a complaint in writing, it is ok for a workfor…"
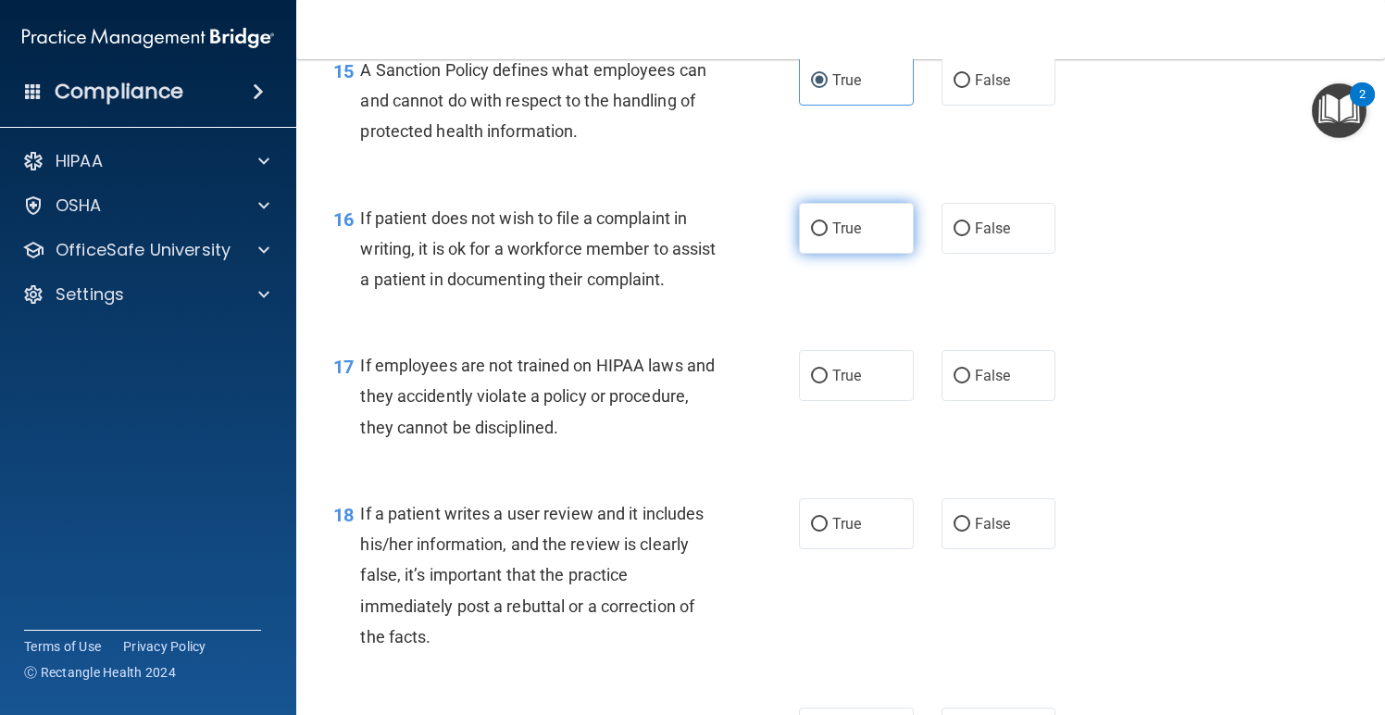
click at [852, 205] on label "True" at bounding box center [856, 228] width 115 height 51
click at [828, 222] on input "True" at bounding box center [819, 229] width 17 height 14
radio input "true"
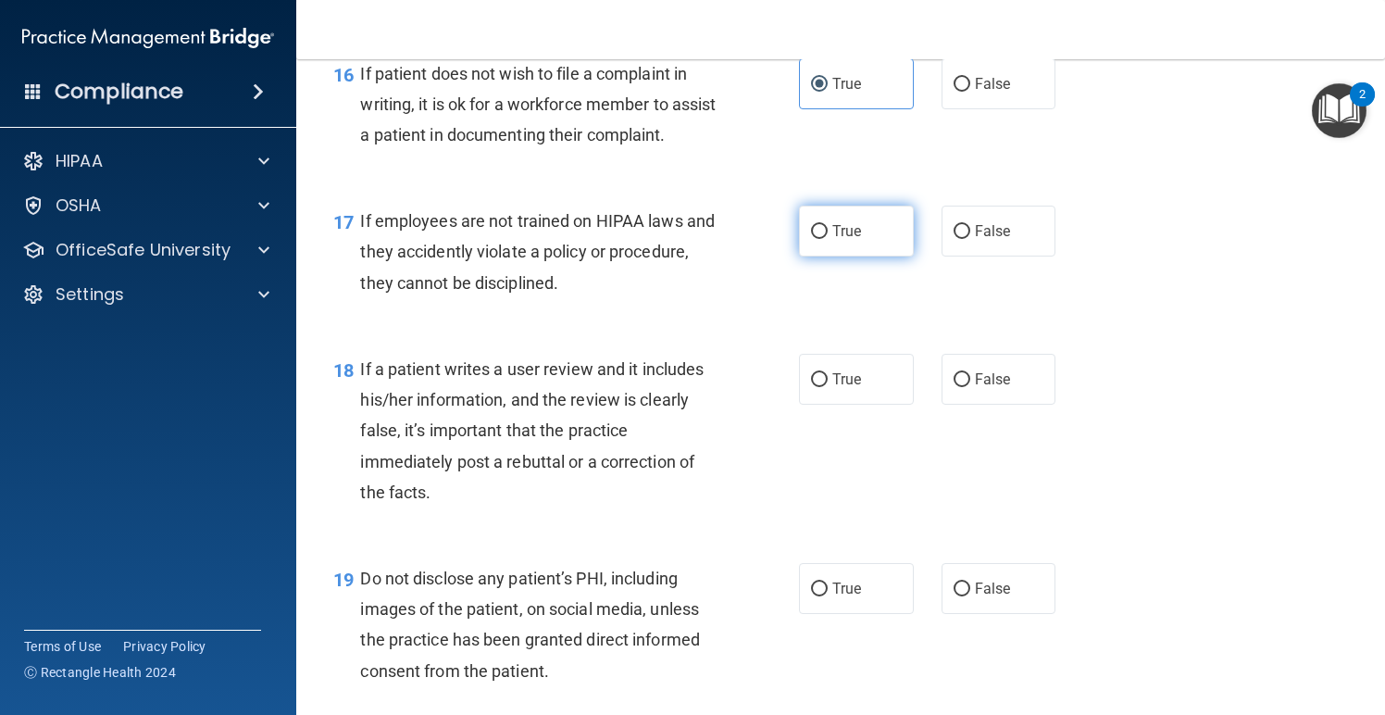
scroll to position [2925, 0]
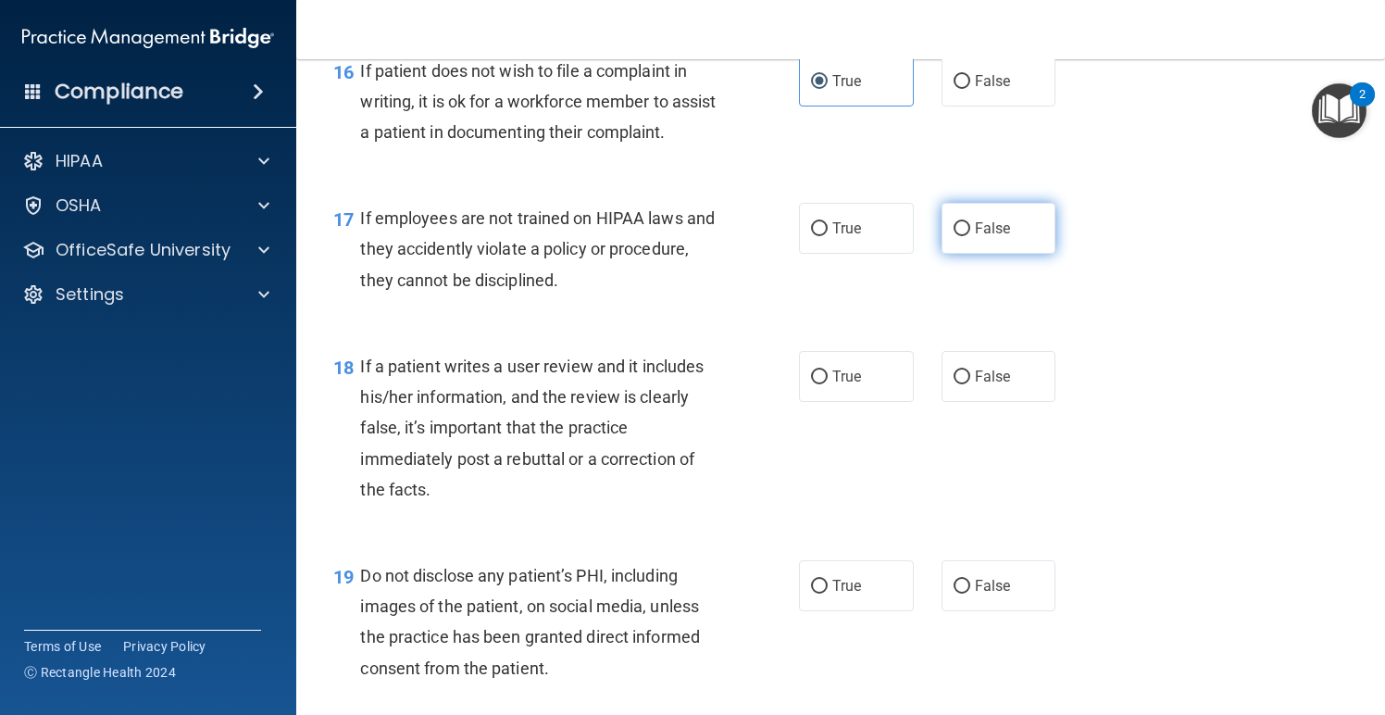
click at [993, 254] on label "False" at bounding box center [999, 228] width 115 height 51
click at [971, 236] on input "False" at bounding box center [962, 229] width 17 height 14
radio input "true"
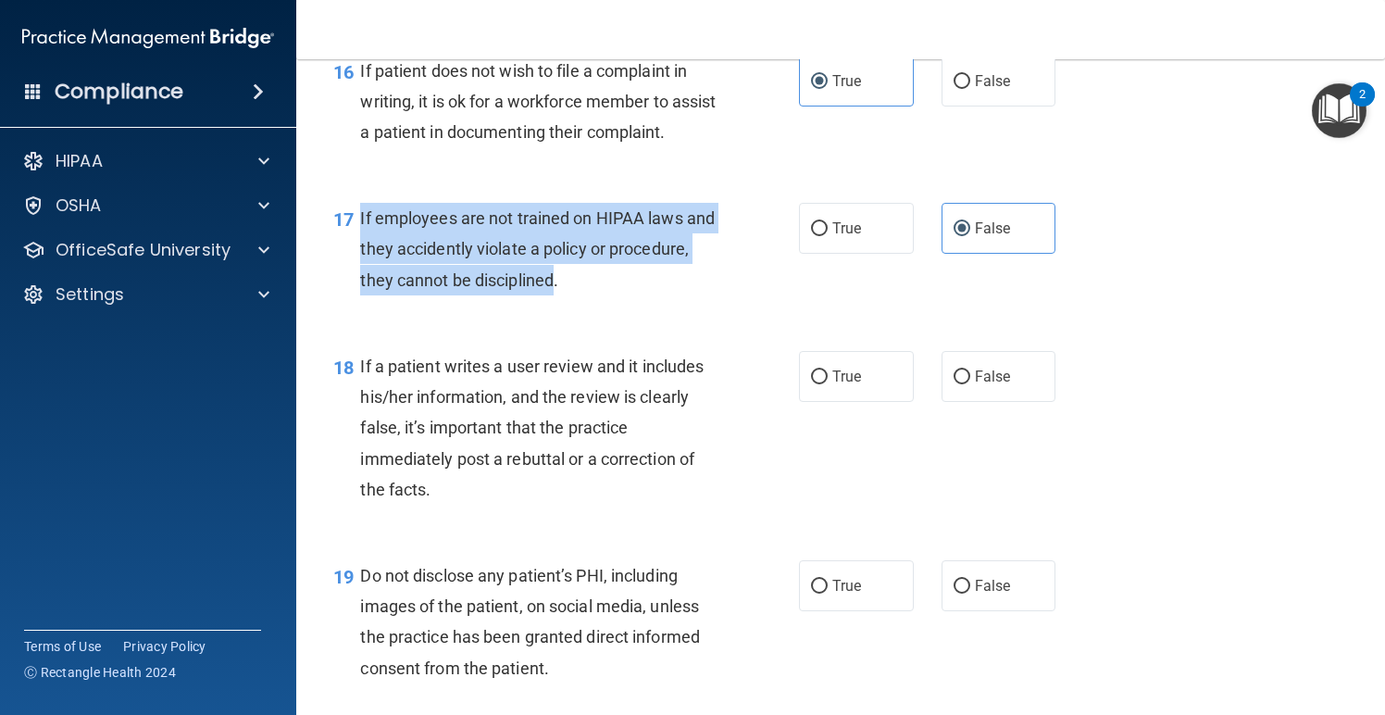
drag, startPoint x: 558, startPoint y: 305, endPoint x: 358, endPoint y: 236, distance: 210.6
click at [358, 236] on div "17 If employees are not trained on HIPAA laws and they accidently violate a pol…" at bounding box center [566, 254] width 521 height 102
copy div "If employees are not trained on HIPAA laws and they accidently violate a policy…"
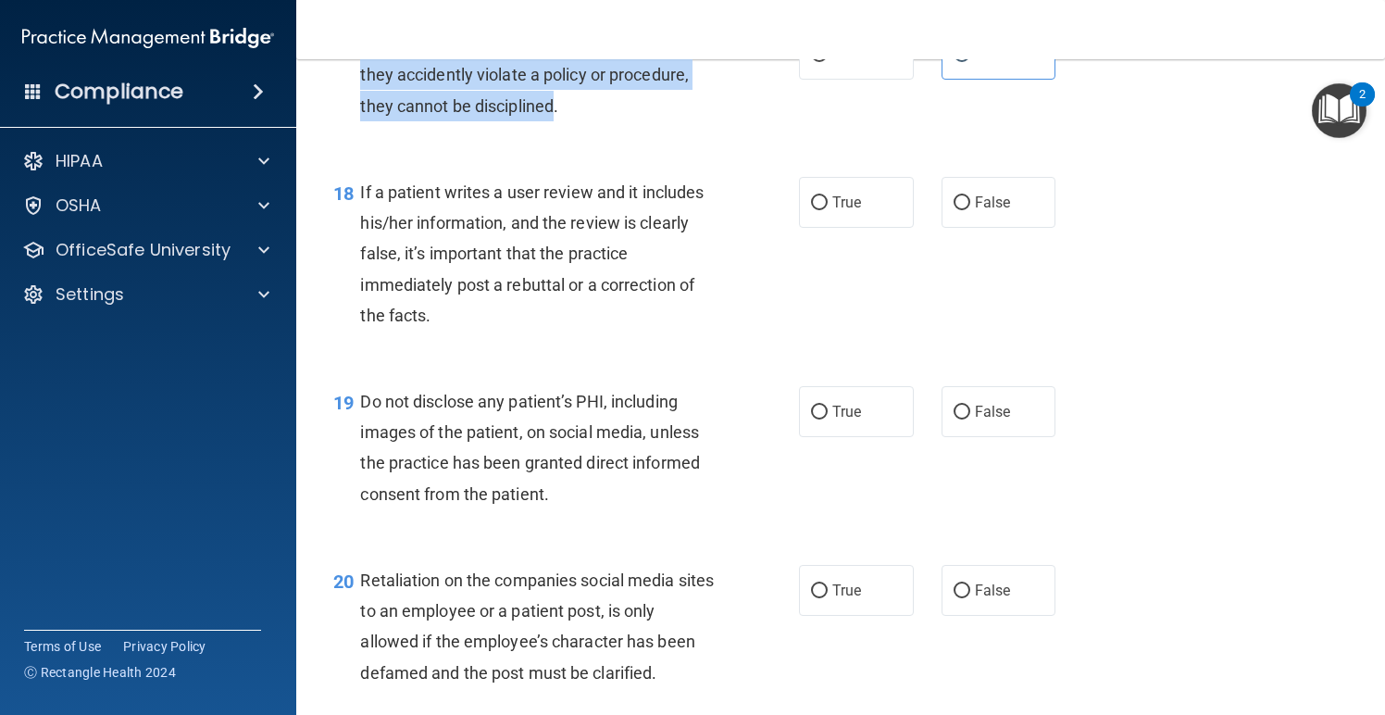
scroll to position [3104, 0]
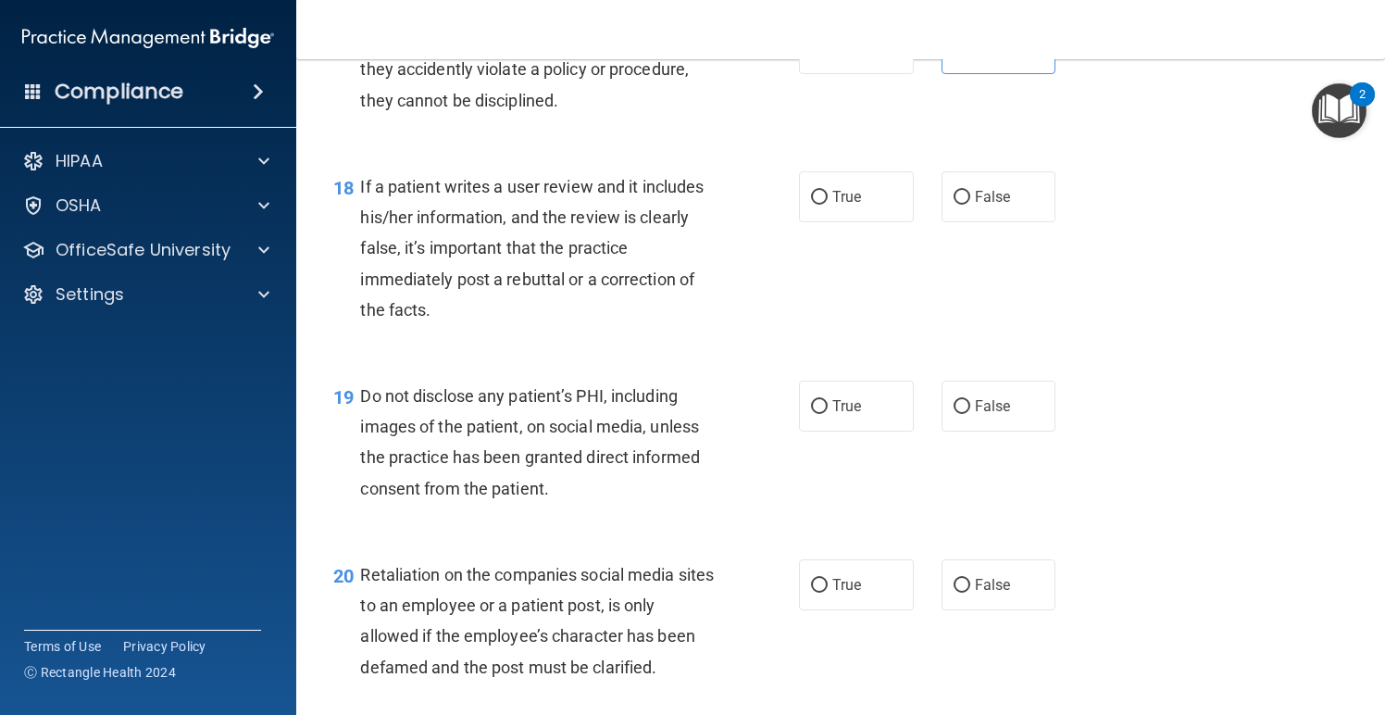
click at [1009, 336] on div "18 If a patient writes a user review and it includes his/her information, and t…" at bounding box center [841, 252] width 1043 height 209
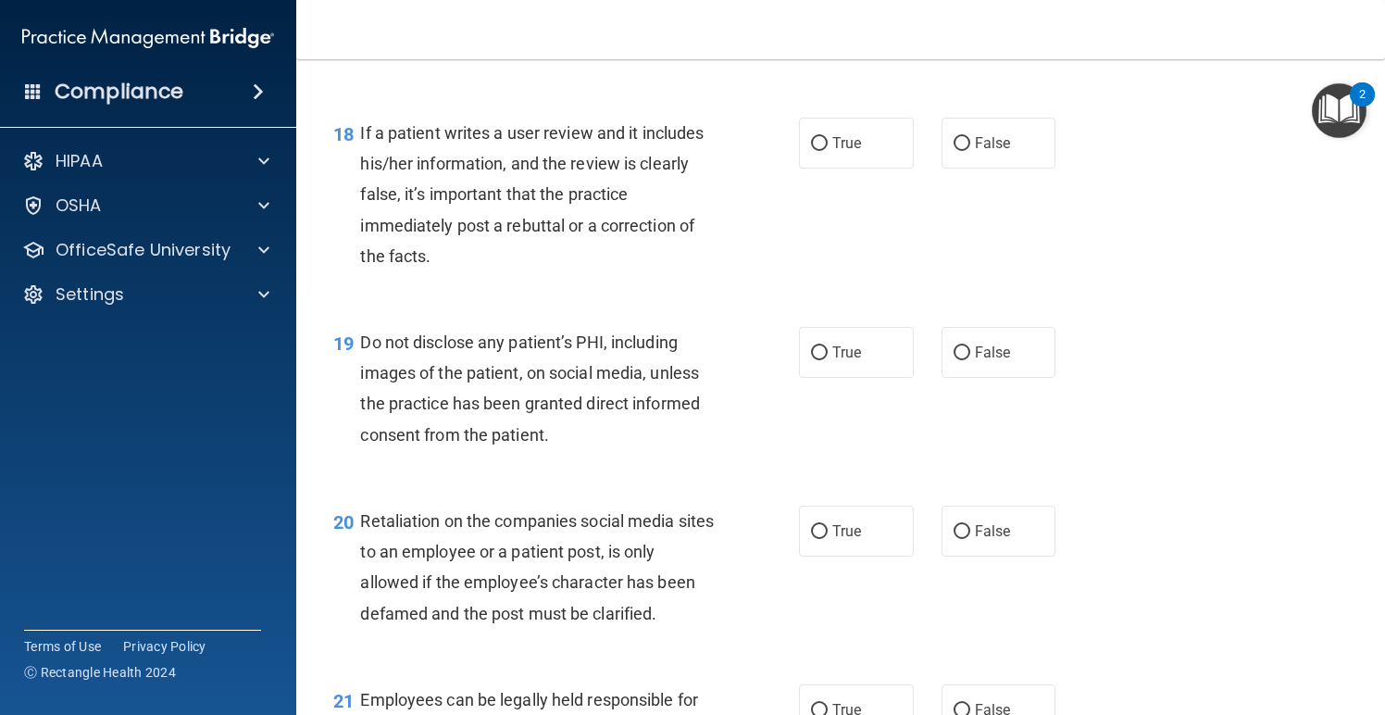
scroll to position [3156, 0]
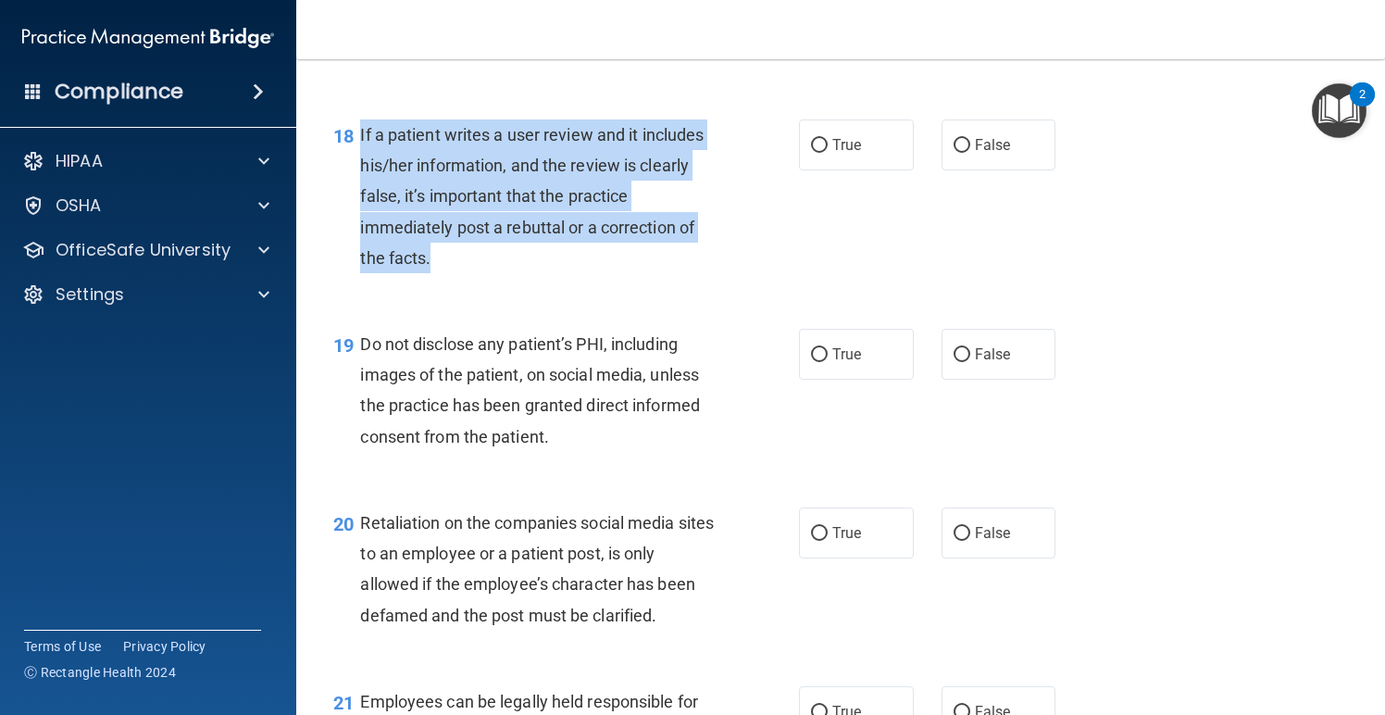
drag, startPoint x: 452, startPoint y: 276, endPoint x: 362, endPoint y: 158, distance: 148.0
click at [362, 158] on div "If a patient writes a user review and it includes his/her information, and the …" at bounding box center [545, 196] width 370 height 154
copy span "If a patient writes a user review and it includes his/her information, and the …"
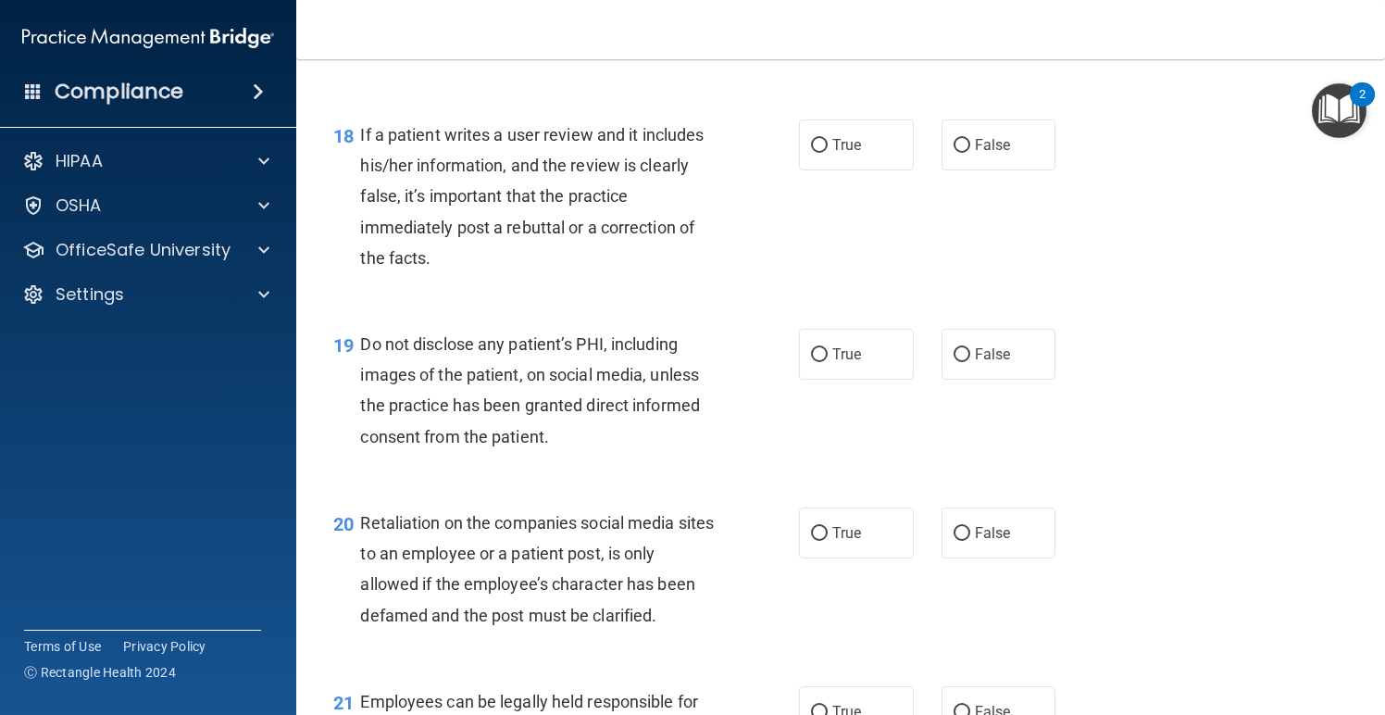
click at [1065, 208] on div "18 If a patient writes a user review and it includes his/her information, and t…" at bounding box center [841, 200] width 1043 height 209
click at [984, 154] on span "False" at bounding box center [993, 145] width 36 height 18
click at [971, 153] on input "False" at bounding box center [962, 146] width 17 height 14
radio input "true"
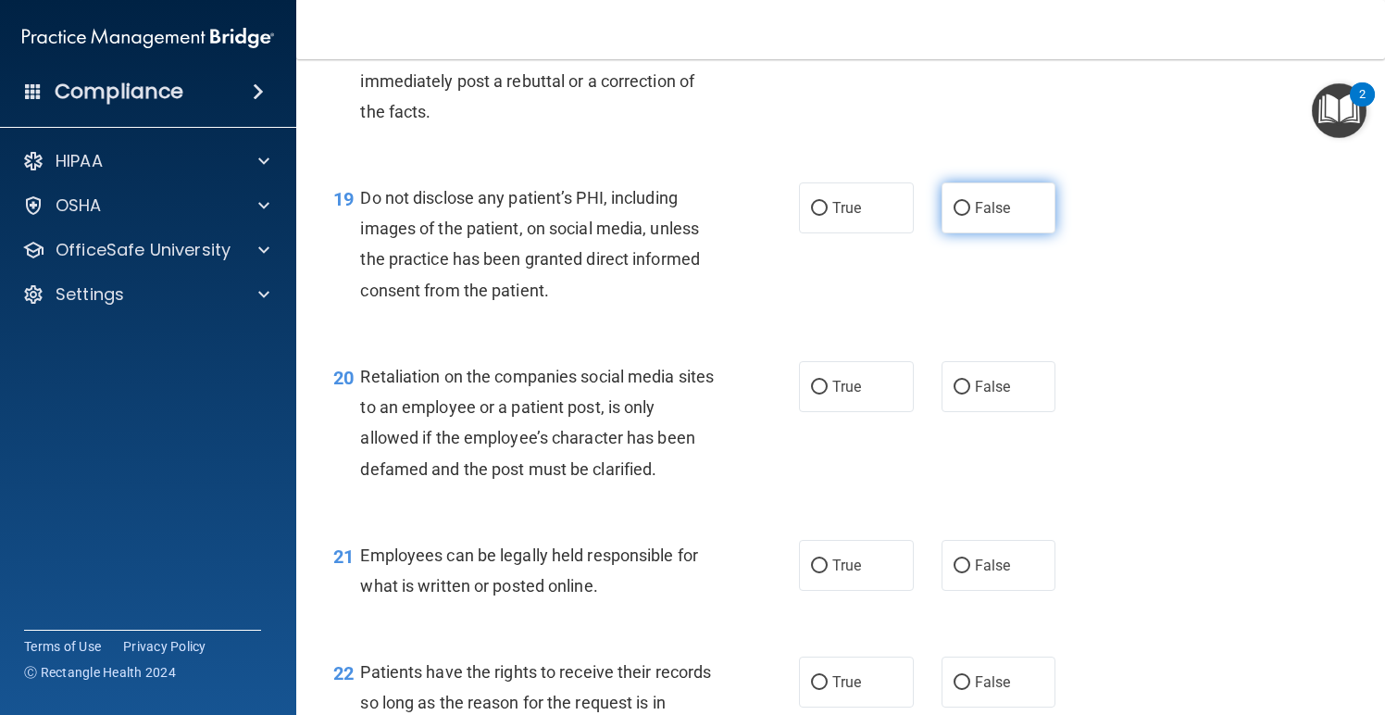
scroll to position [3312, 0]
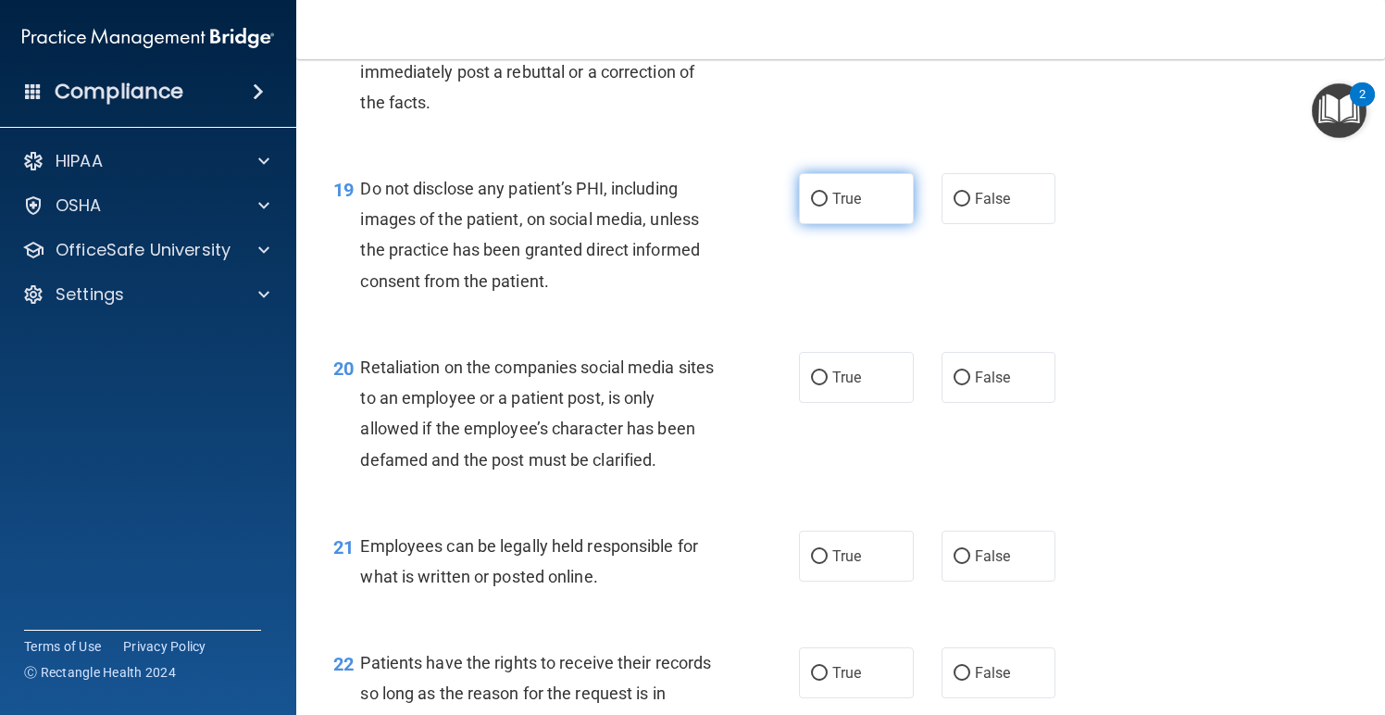
click at [839, 207] on span "True" at bounding box center [847, 199] width 29 height 18
click at [828, 207] on input "True" at bounding box center [819, 200] width 17 height 14
radio input "true"
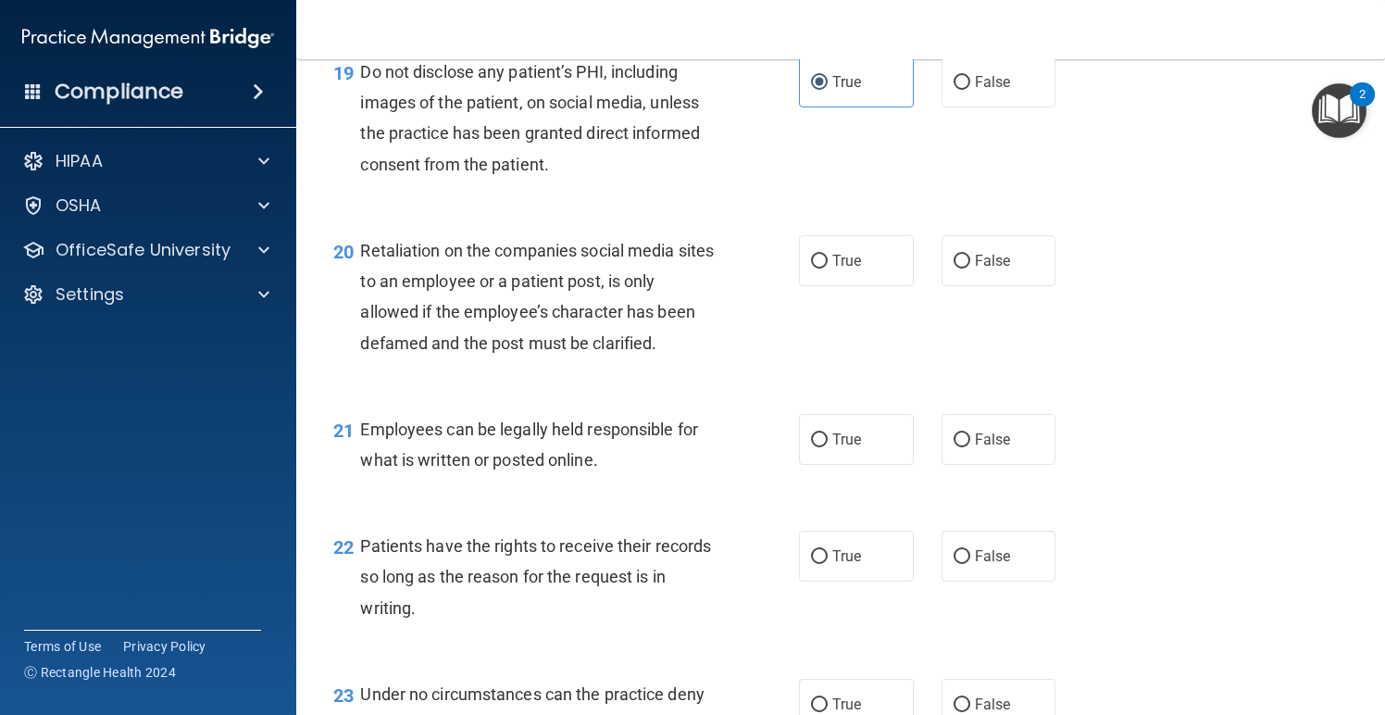
scroll to position [3440, 0]
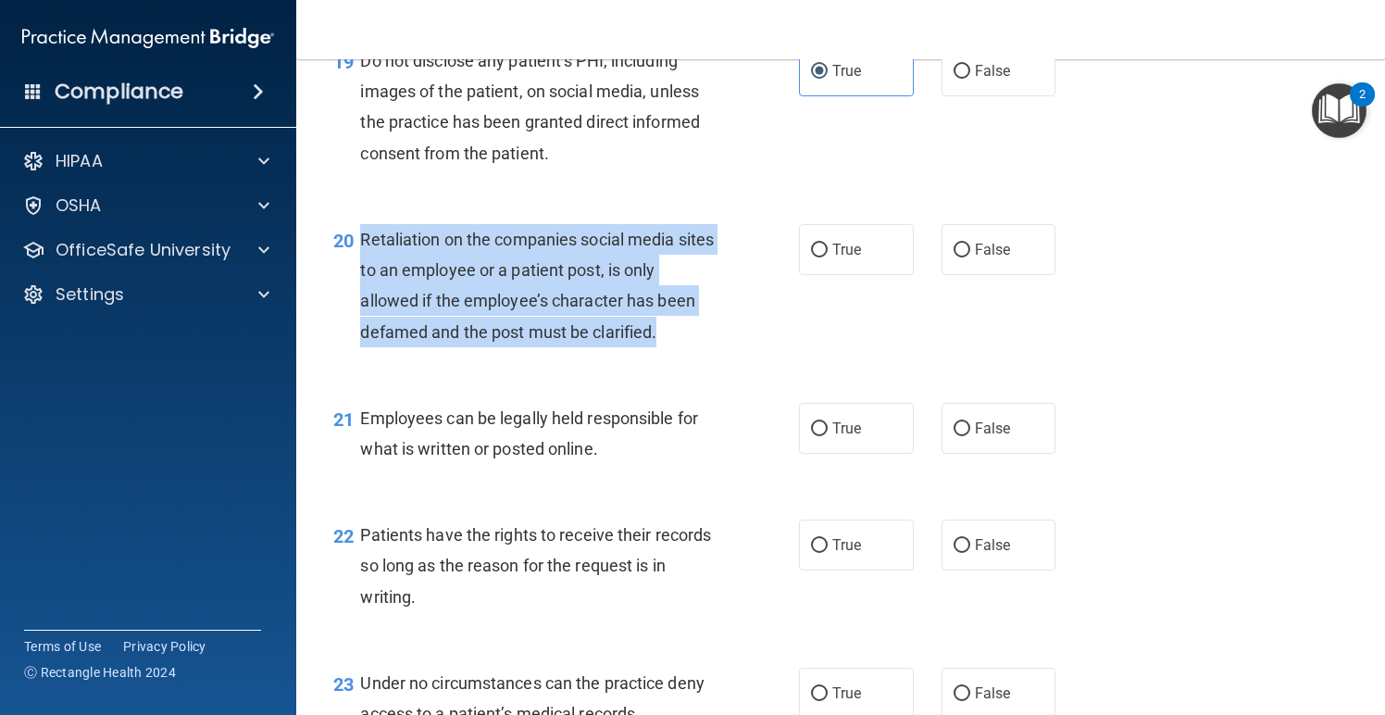
drag, startPoint x: 652, startPoint y: 339, endPoint x: 359, endPoint y: 251, distance: 305.6
click at [359, 251] on div "20 Retaliation on the companies social media sites to an employee or a patient …" at bounding box center [566, 290] width 521 height 132
copy div "Retaliation on the companies social media sites to an employee or a patient pos…"
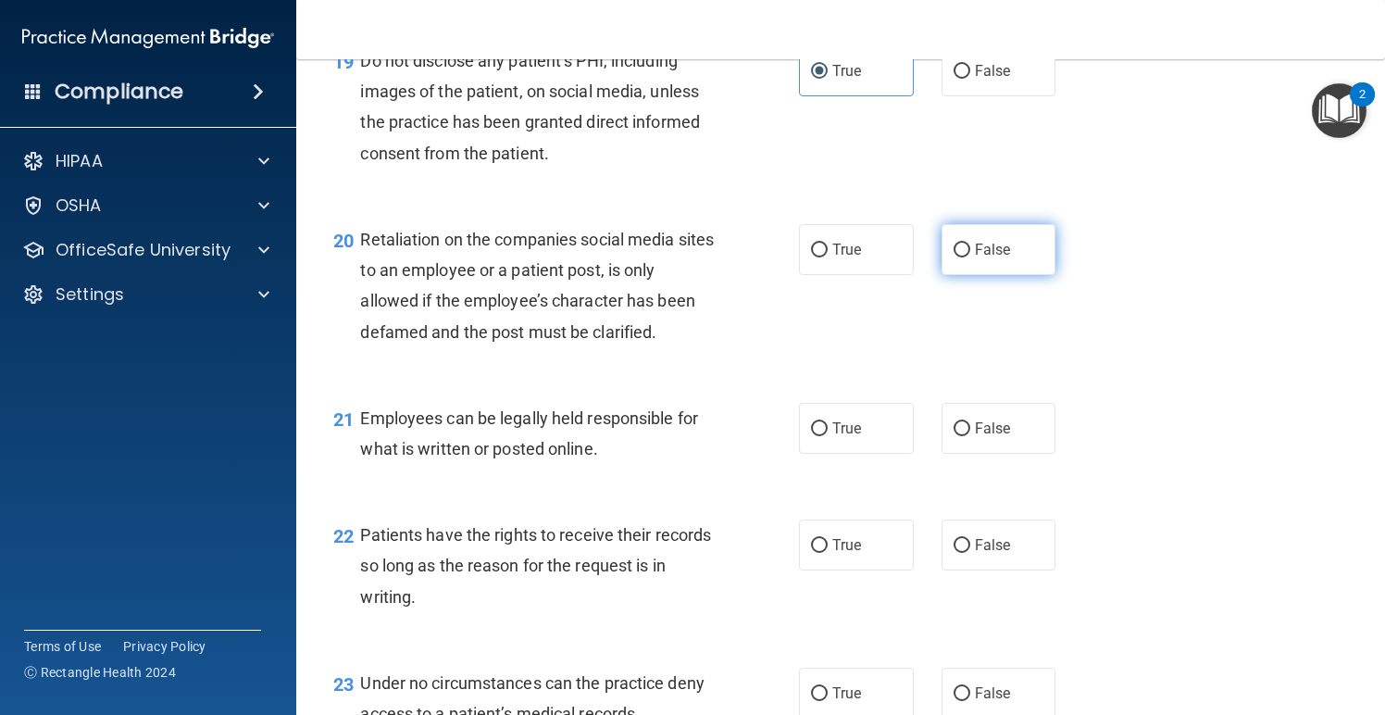
click at [995, 253] on label "False" at bounding box center [999, 249] width 115 height 51
click at [971, 253] on input "False" at bounding box center [962, 251] width 17 height 14
radio input "true"
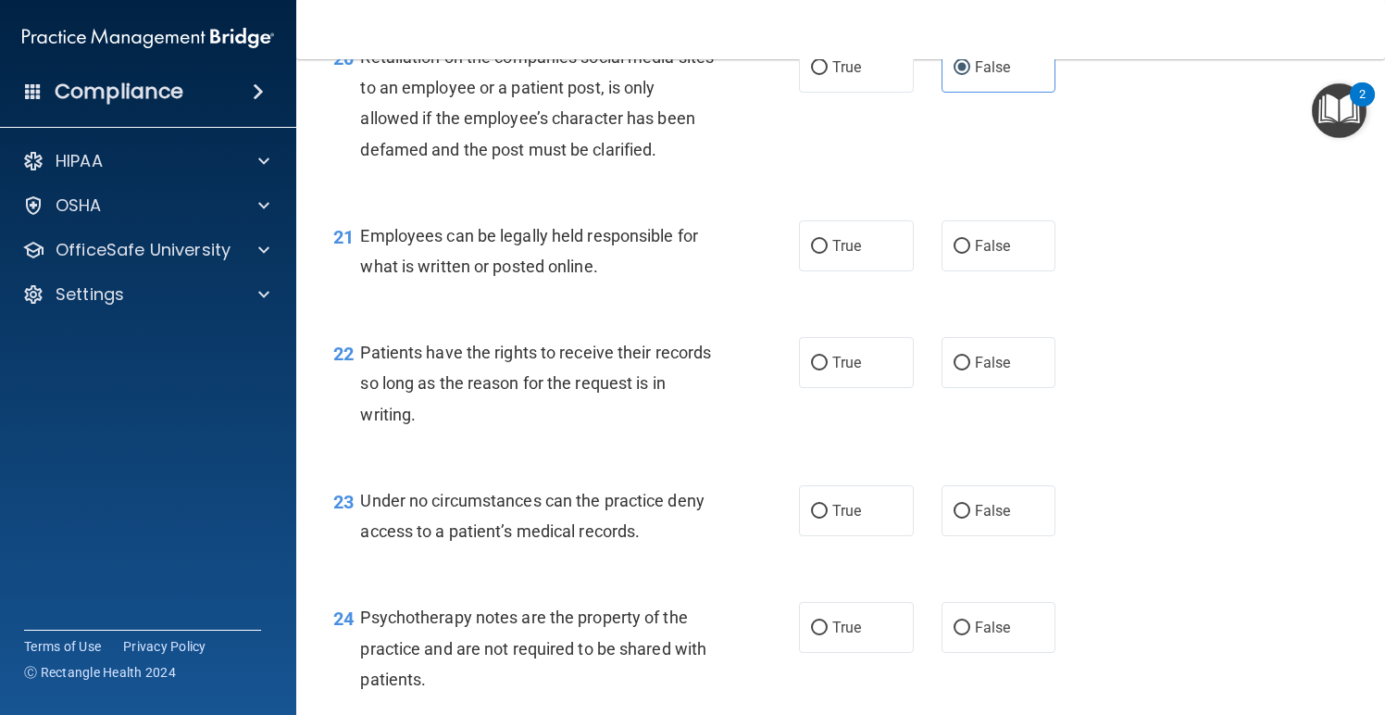
scroll to position [3622, 0]
click at [842, 255] on span "True" at bounding box center [847, 246] width 29 height 18
click at [828, 254] on input "True" at bounding box center [819, 247] width 17 height 14
radio input "true"
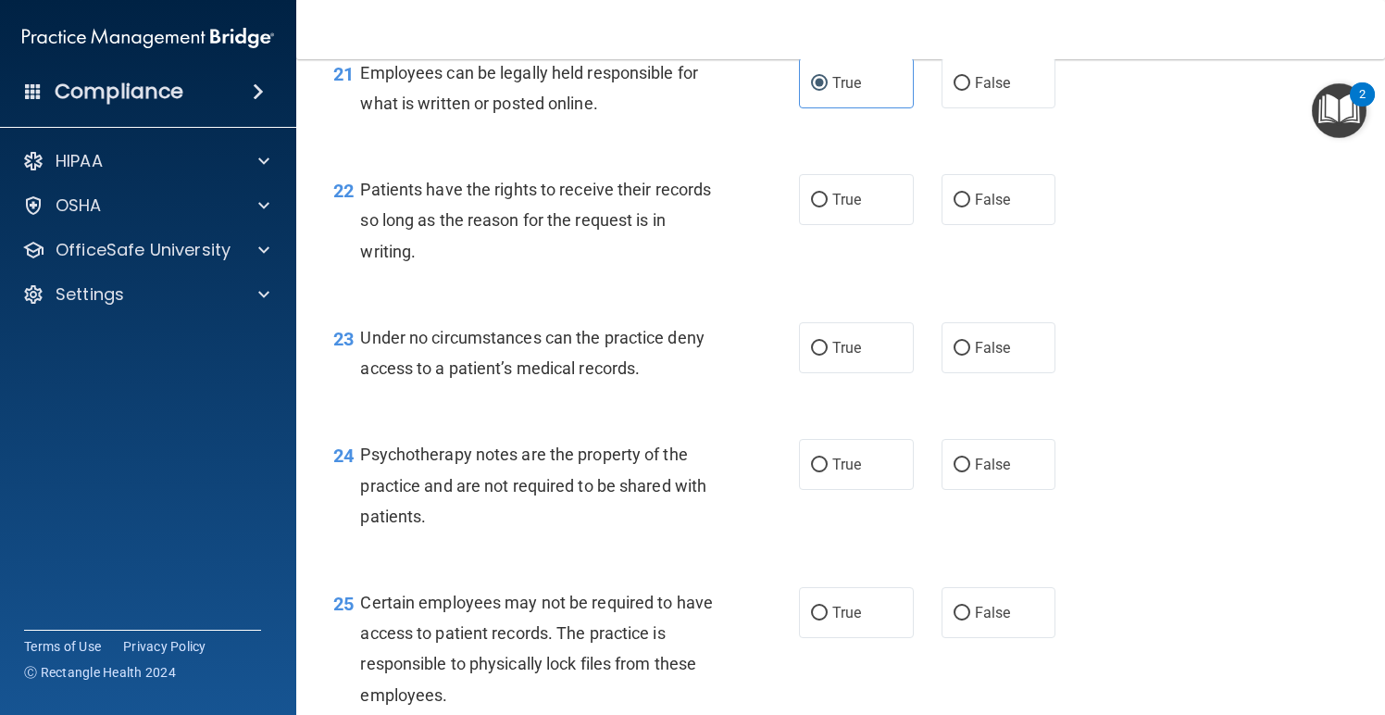
scroll to position [3787, 0]
click at [885, 216] on label "True" at bounding box center [856, 197] width 115 height 51
click at [828, 206] on input "True" at bounding box center [819, 199] width 17 height 14
radio input "true"
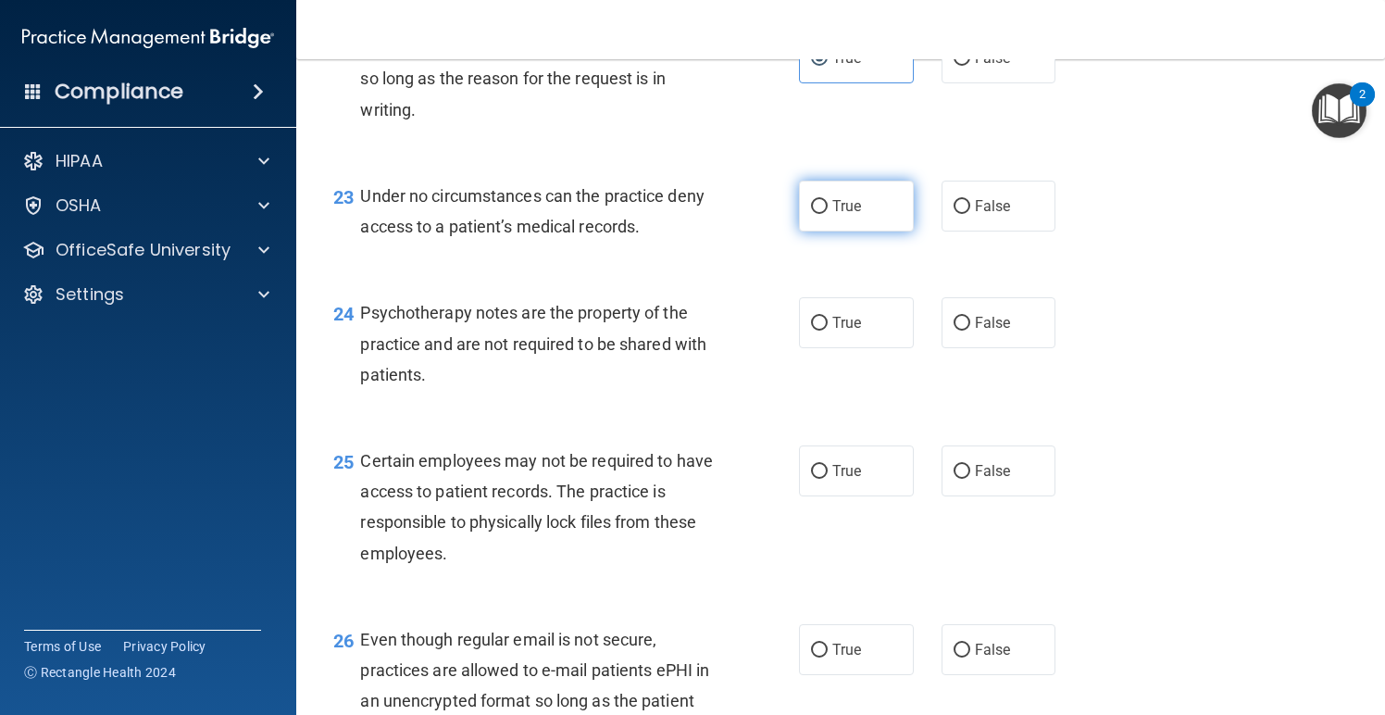
scroll to position [3934, 0]
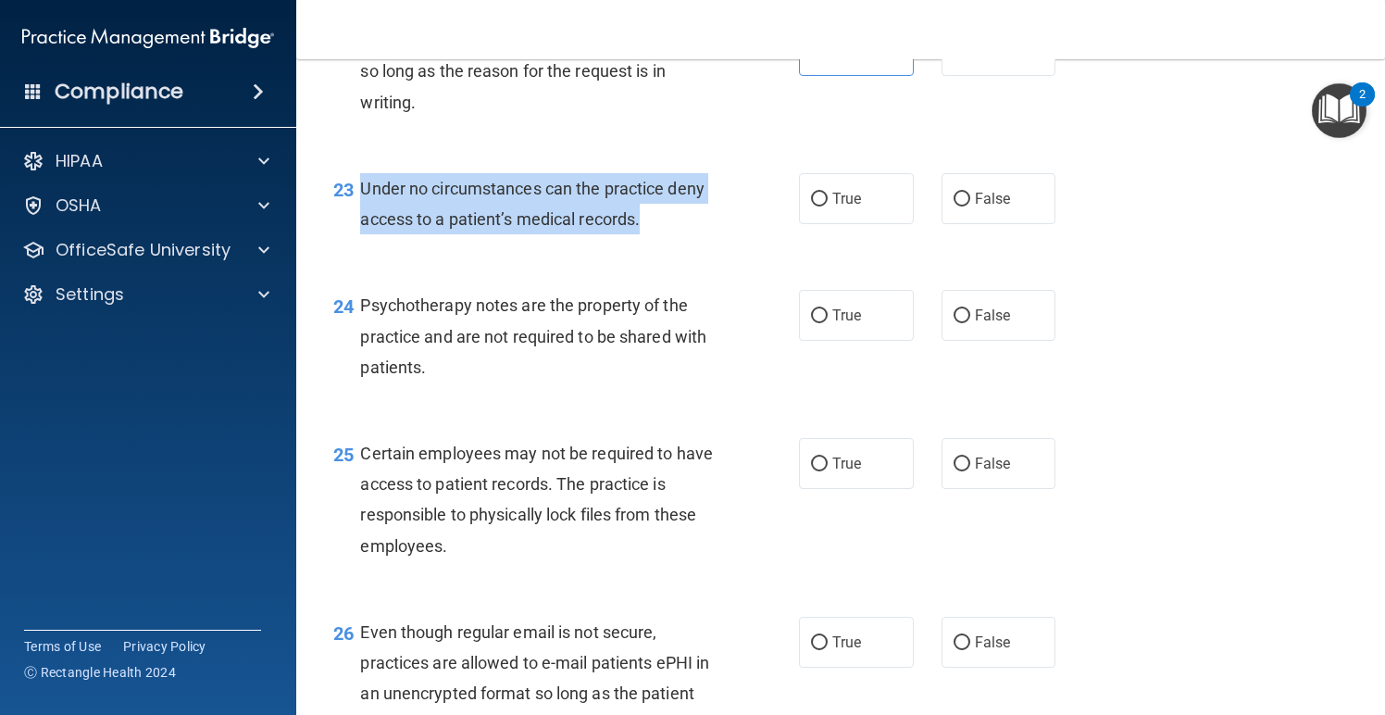
drag, startPoint x: 608, startPoint y: 232, endPoint x: 361, endPoint y: 204, distance: 248.0
click at [361, 203] on div "Under no circumstances can the practice deny access to a patient’s medical reco…" at bounding box center [545, 203] width 370 height 61
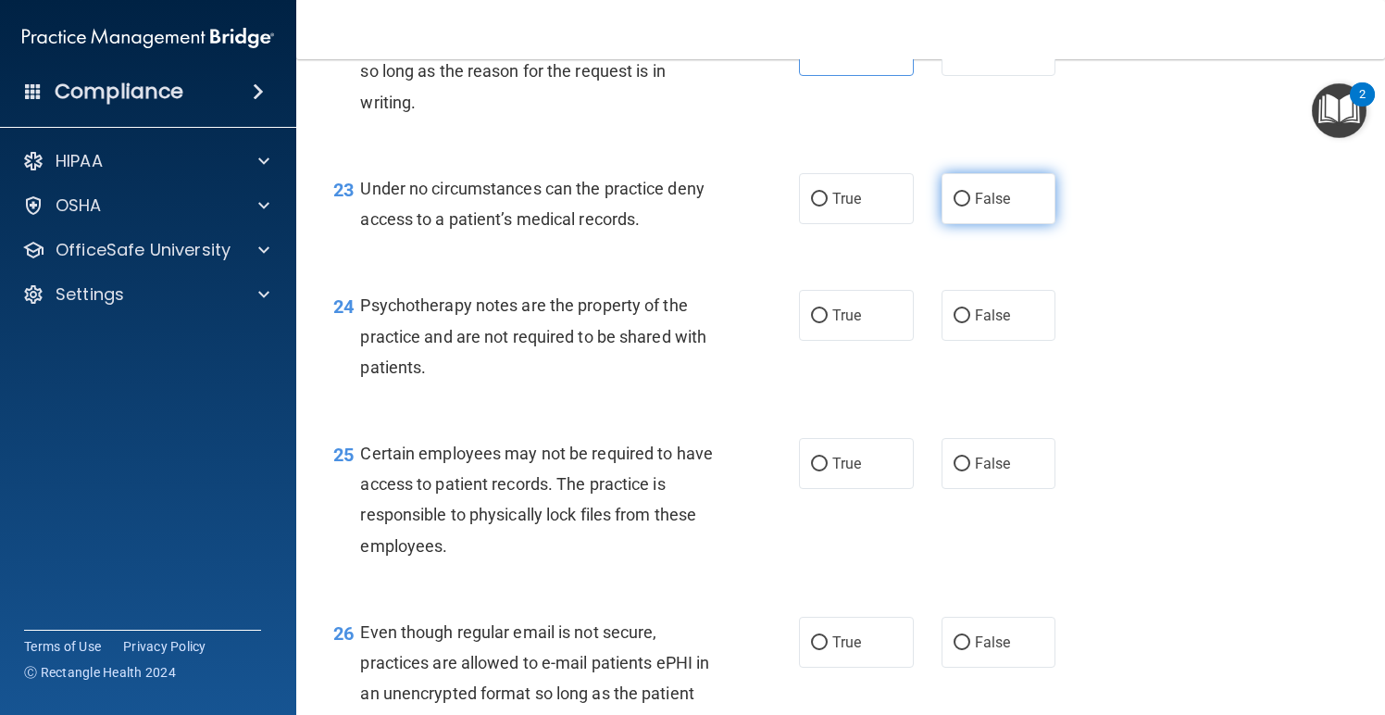
click at [1016, 209] on label "False" at bounding box center [999, 198] width 115 height 51
click at [971, 207] on input "False" at bounding box center [962, 200] width 17 height 14
radio input "true"
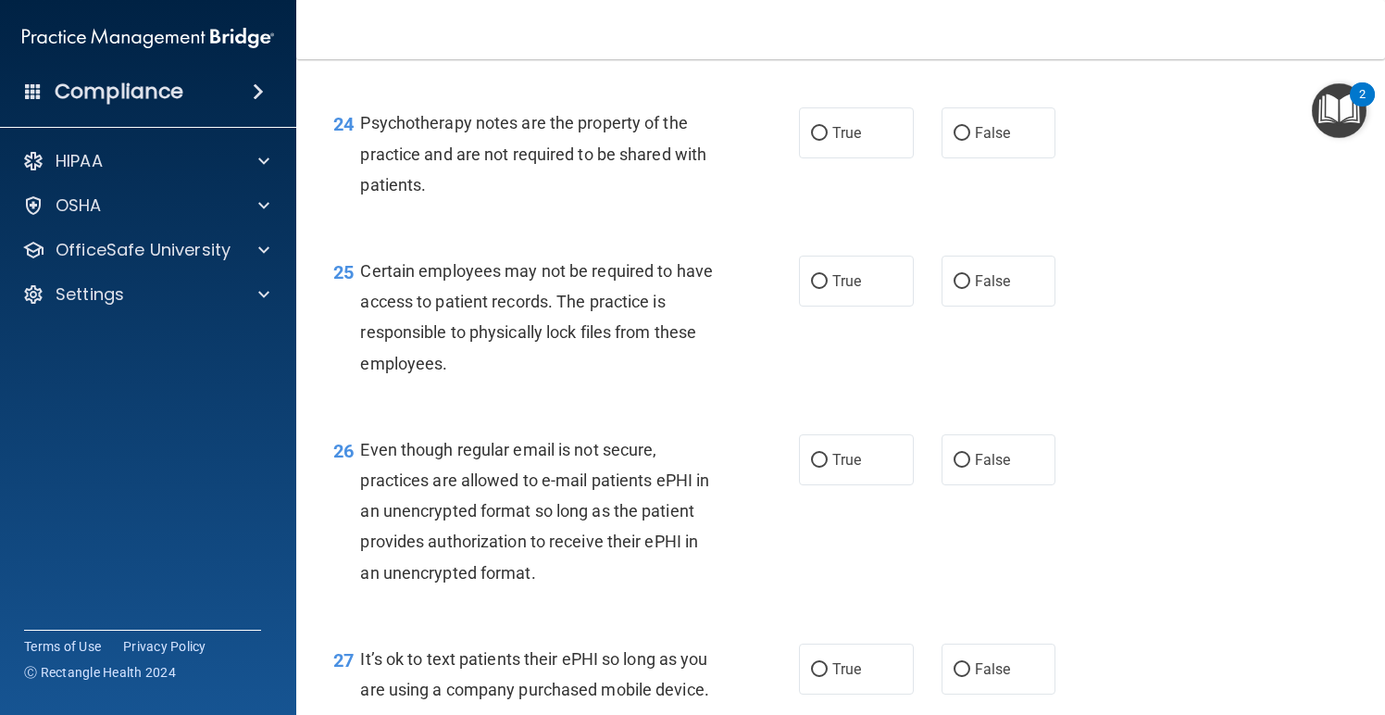
scroll to position [4119, 0]
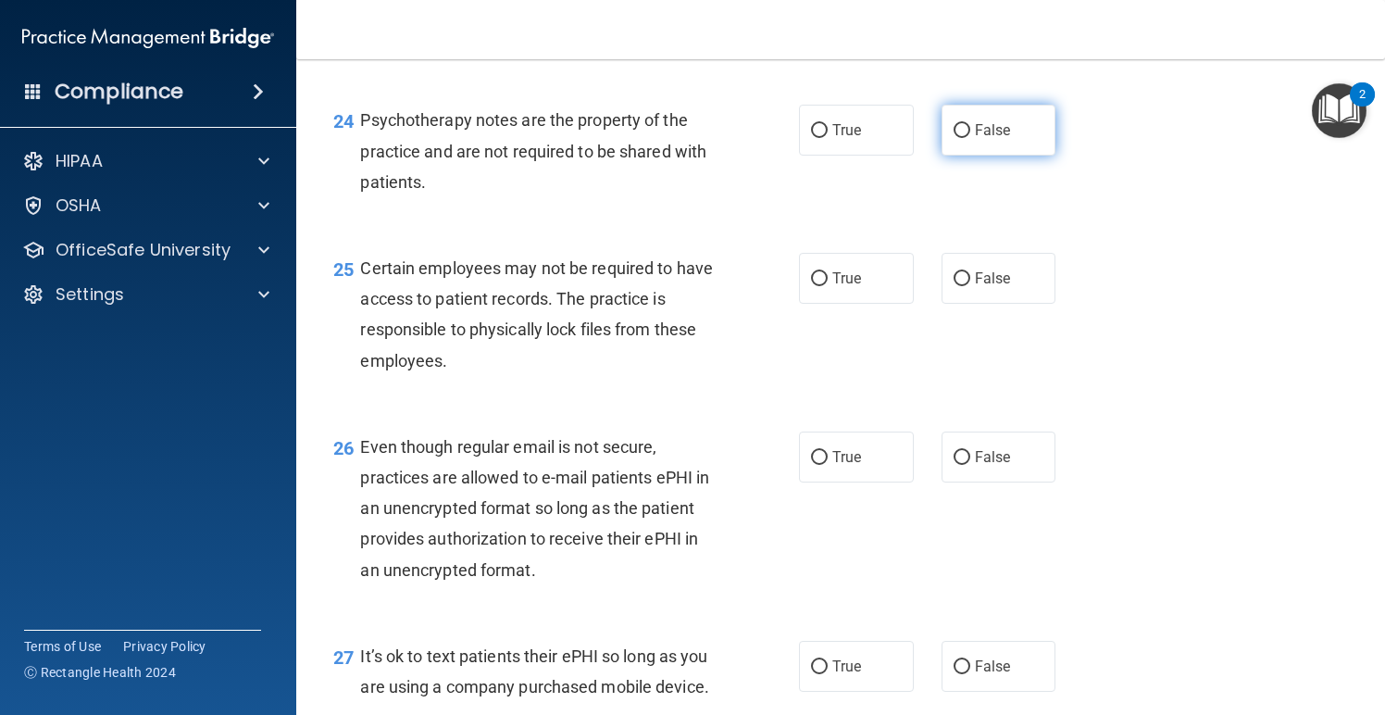
click at [1010, 146] on label "False" at bounding box center [999, 130] width 115 height 51
click at [971, 138] on input "False" at bounding box center [962, 131] width 17 height 14
radio input "true"
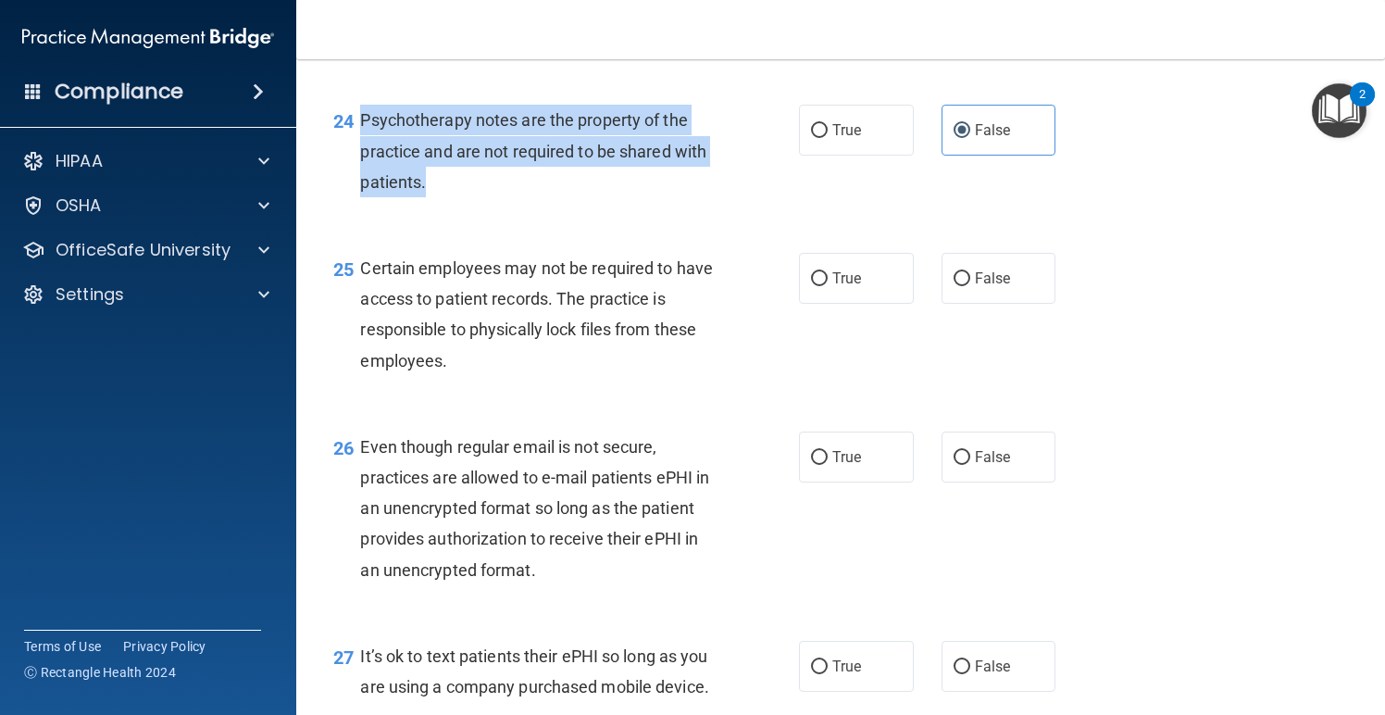
drag, startPoint x: 435, startPoint y: 202, endPoint x: 357, endPoint y: 127, distance: 108.7
click at [357, 127] on div "24 Psychotherapy notes are the property of the practice and are not required to…" at bounding box center [566, 156] width 521 height 102
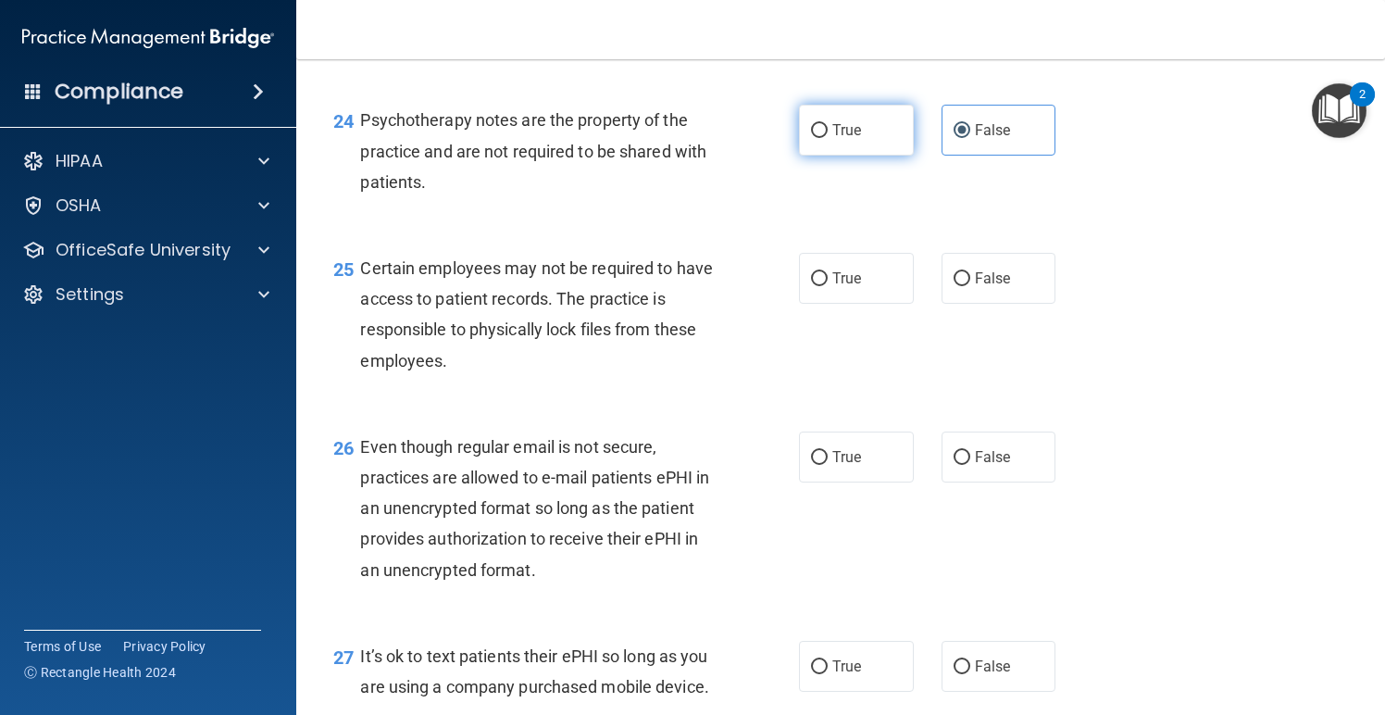
click at [856, 139] on span "True" at bounding box center [847, 130] width 29 height 18
click at [828, 138] on input "True" at bounding box center [819, 131] width 17 height 14
radio input "true"
radio input "false"
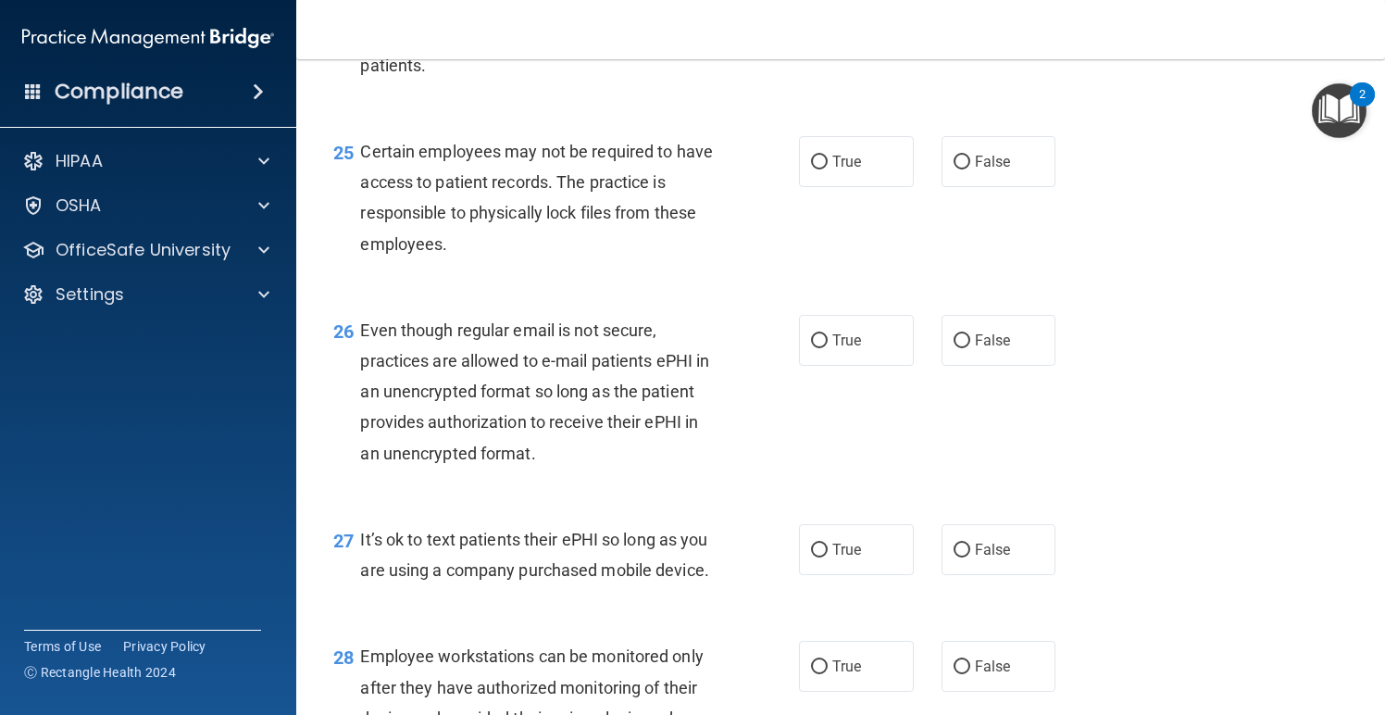
scroll to position [4241, 0]
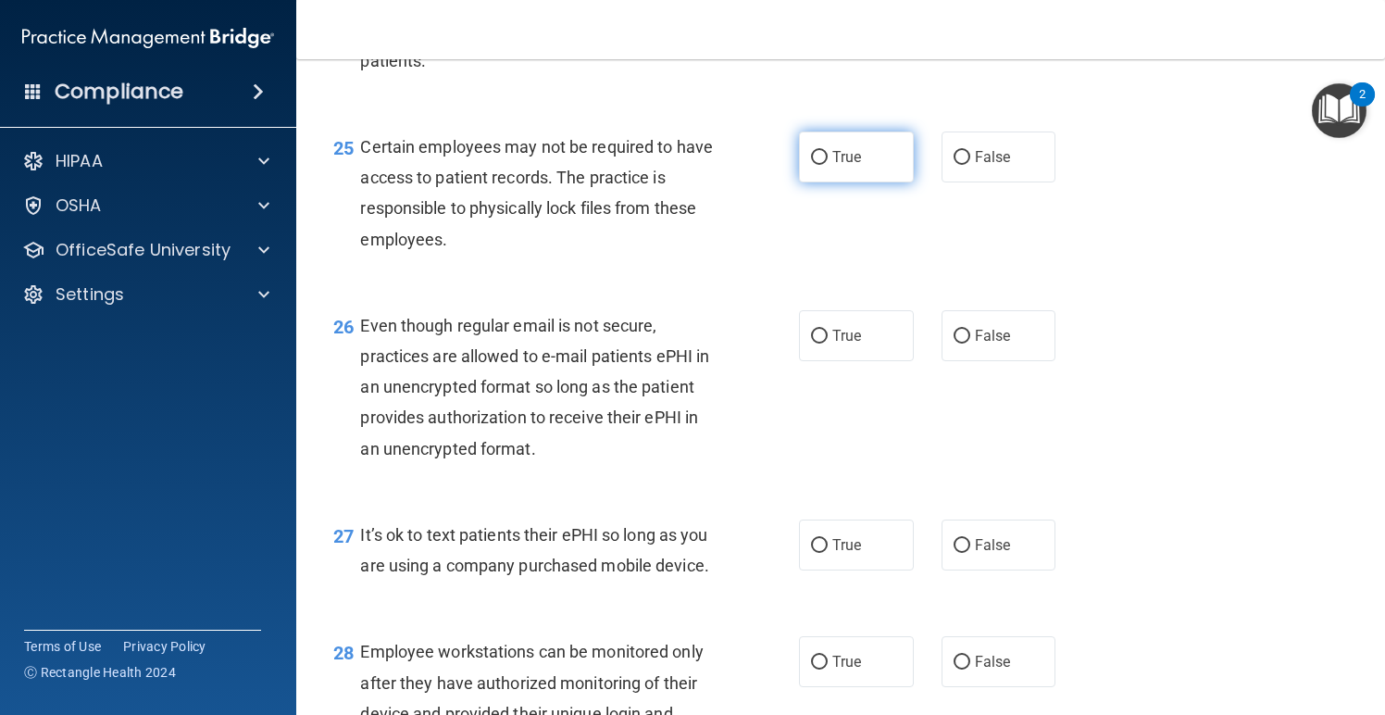
click at [856, 165] on span "True" at bounding box center [847, 157] width 29 height 18
click at [828, 165] on input "True" at bounding box center [819, 158] width 17 height 14
radio input "true"
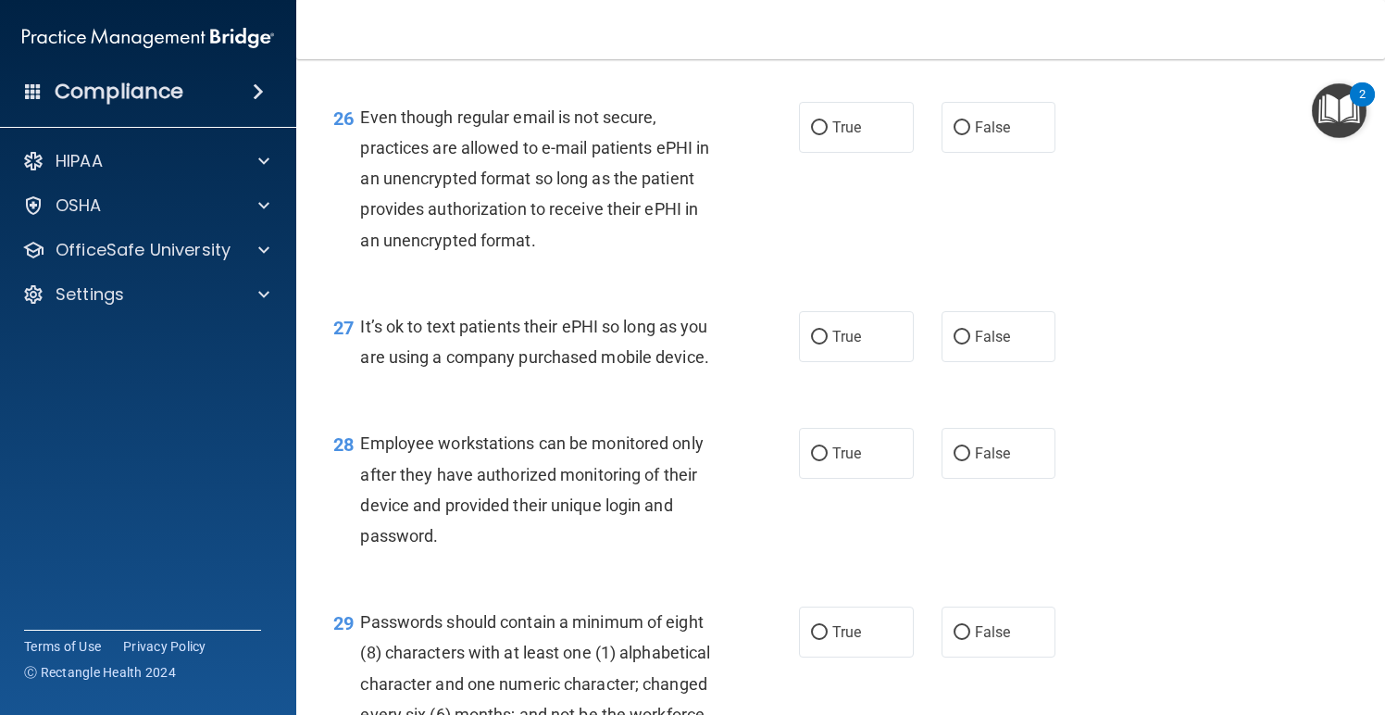
scroll to position [4463, 0]
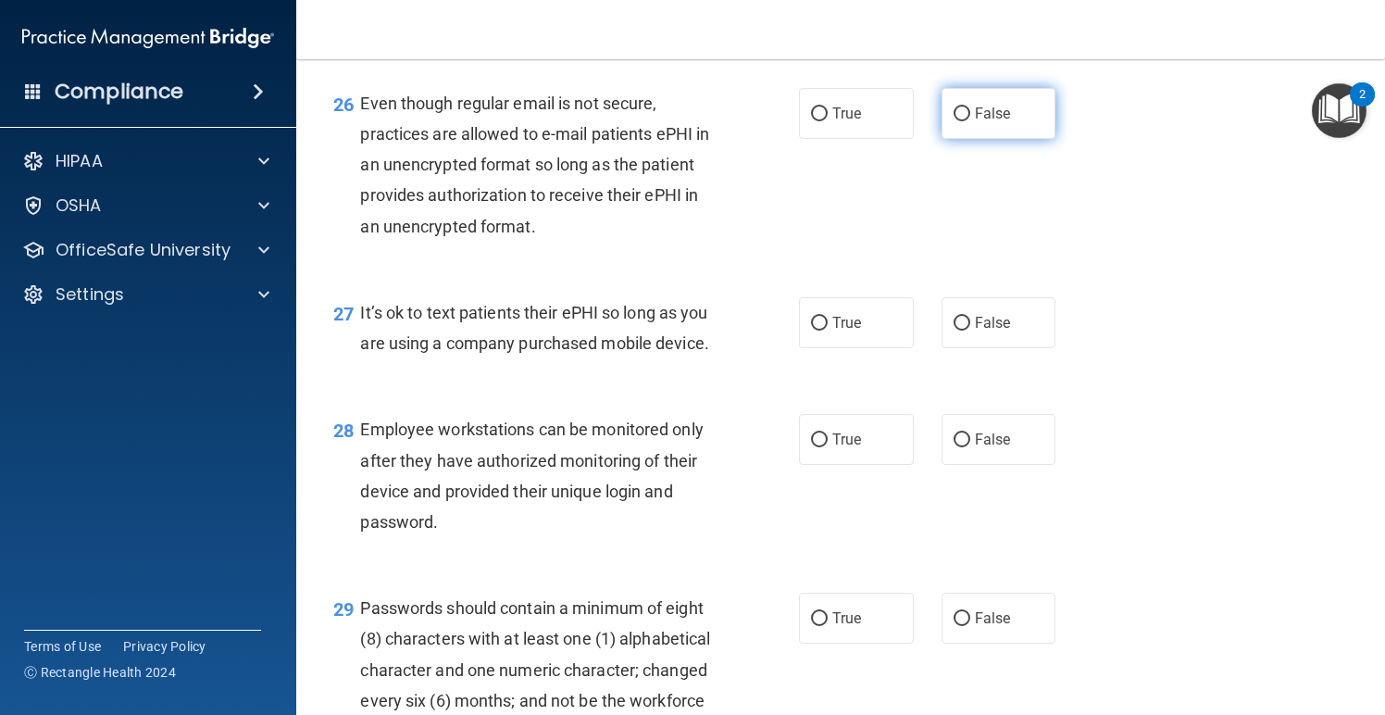
click at [997, 133] on label "False" at bounding box center [999, 113] width 115 height 51
click at [971, 121] on input "False" at bounding box center [962, 114] width 17 height 14
radio input "true"
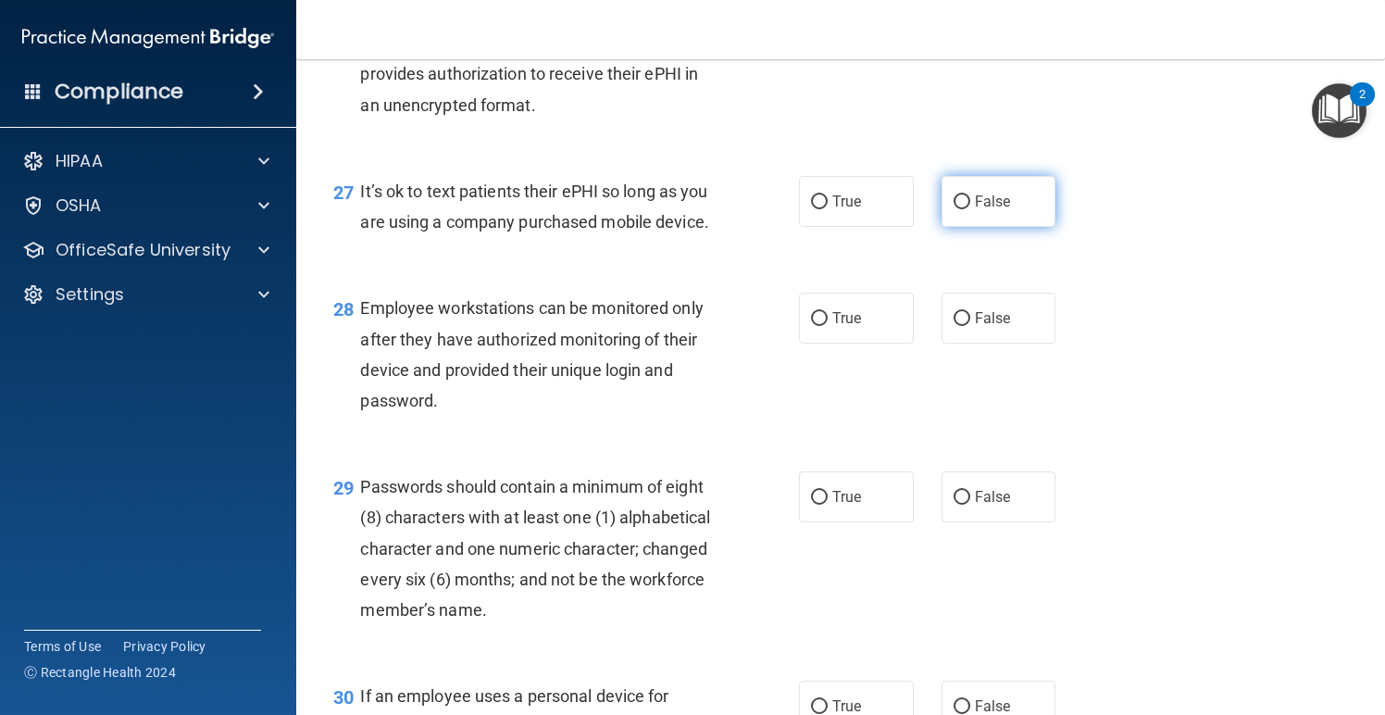
scroll to position [4585, 0]
click at [1037, 212] on label "False" at bounding box center [999, 200] width 115 height 51
click at [971, 208] on input "False" at bounding box center [962, 201] width 17 height 14
radio input "true"
drag, startPoint x: 709, startPoint y: 232, endPoint x: 358, endPoint y: 203, distance: 352.2
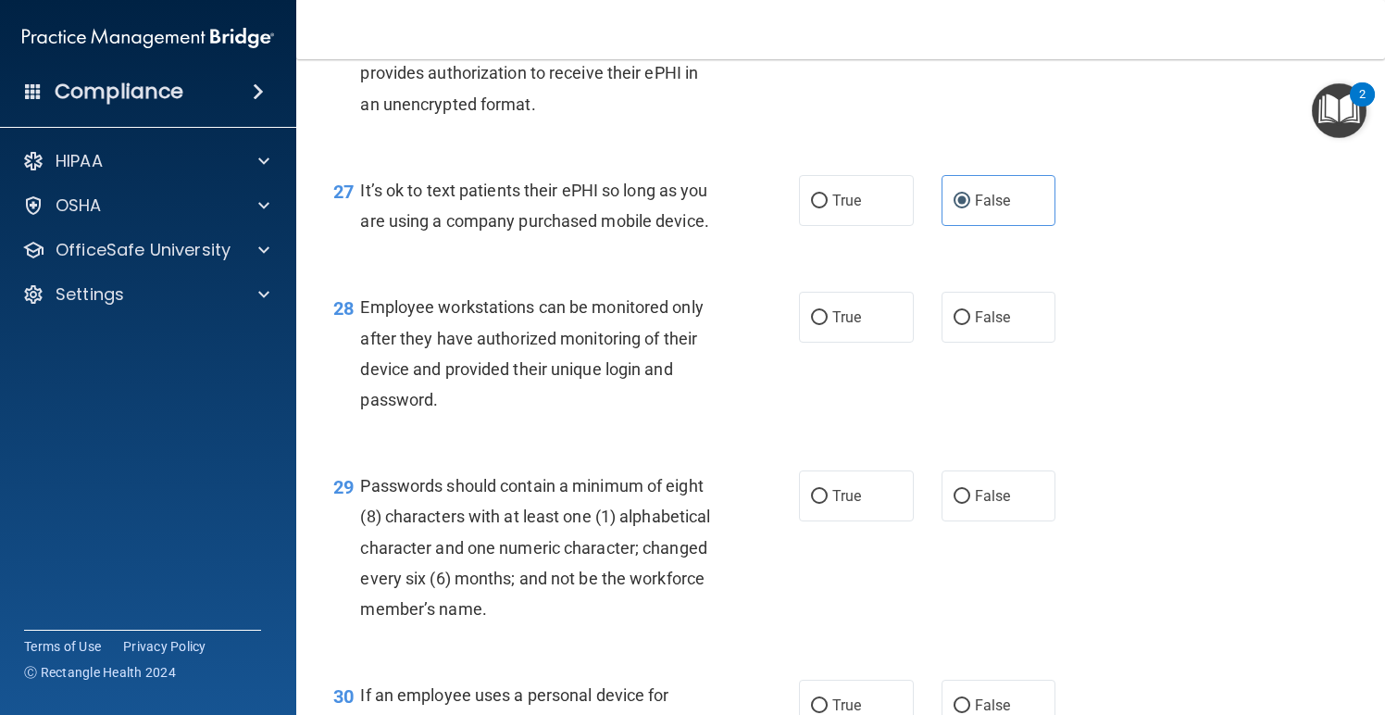
click at [359, 203] on div "27 It’s ok to text patients their ePHI so long as you are using a company purch…" at bounding box center [566, 210] width 521 height 70
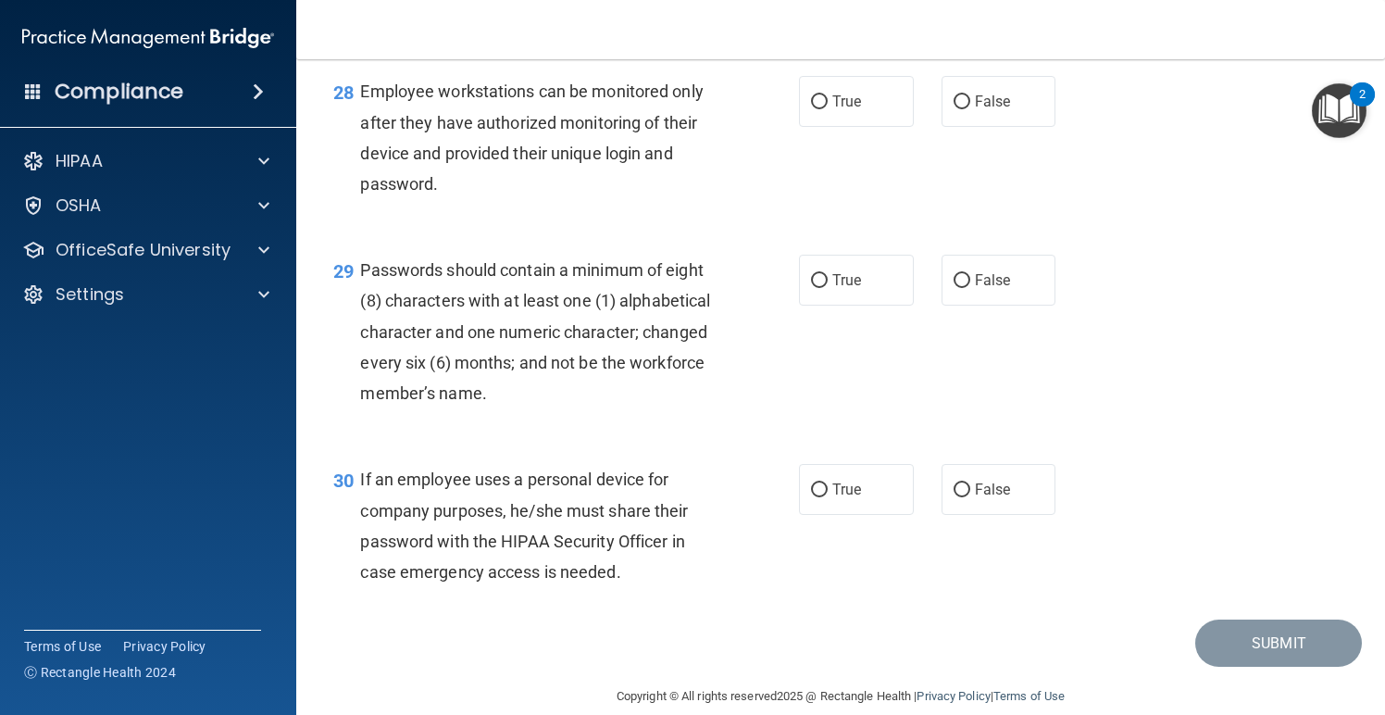
scroll to position [4793, 0]
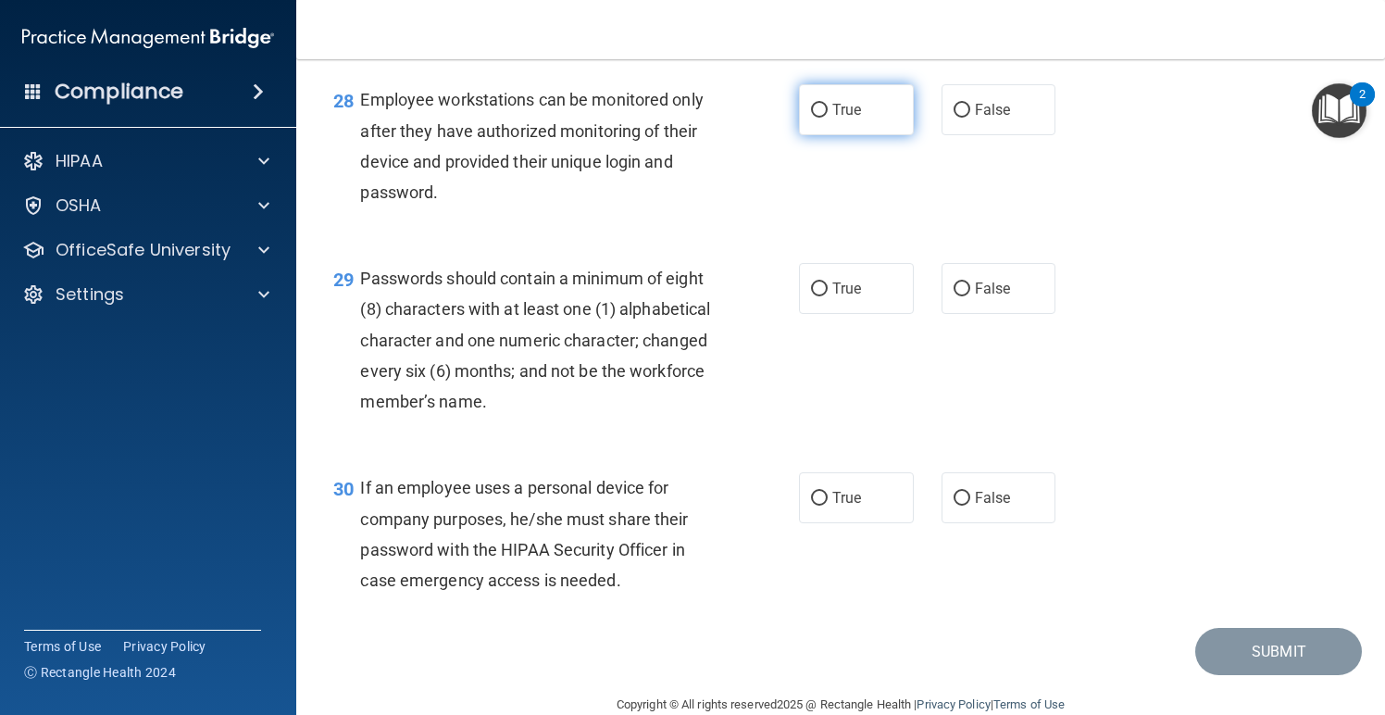
click at [866, 134] on label "True" at bounding box center [856, 109] width 115 height 51
click at [828, 118] on input "True" at bounding box center [819, 111] width 17 height 14
radio input "true"
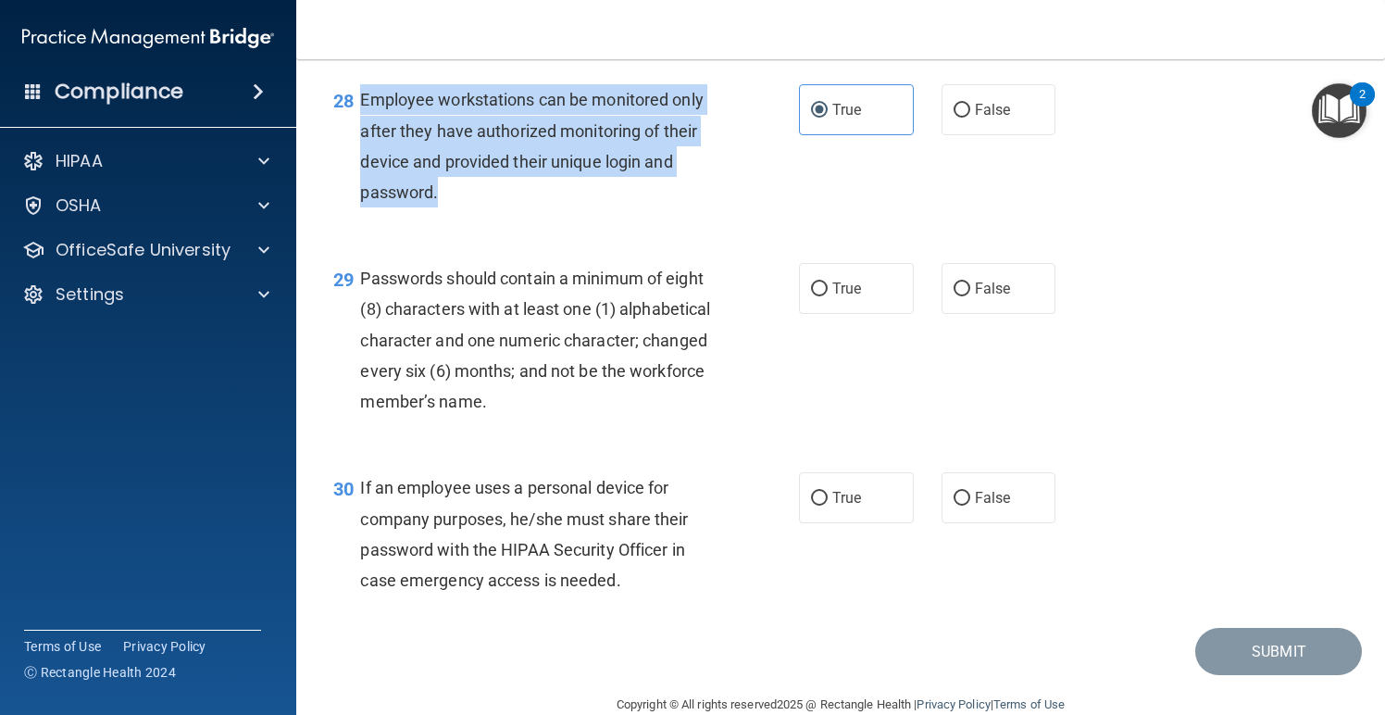
drag, startPoint x: 444, startPoint y: 202, endPoint x: 359, endPoint y: 109, distance: 125.2
click at [359, 109] on div "28 Employee workstations can be monitored only after they have authorized monit…" at bounding box center [566, 150] width 521 height 132
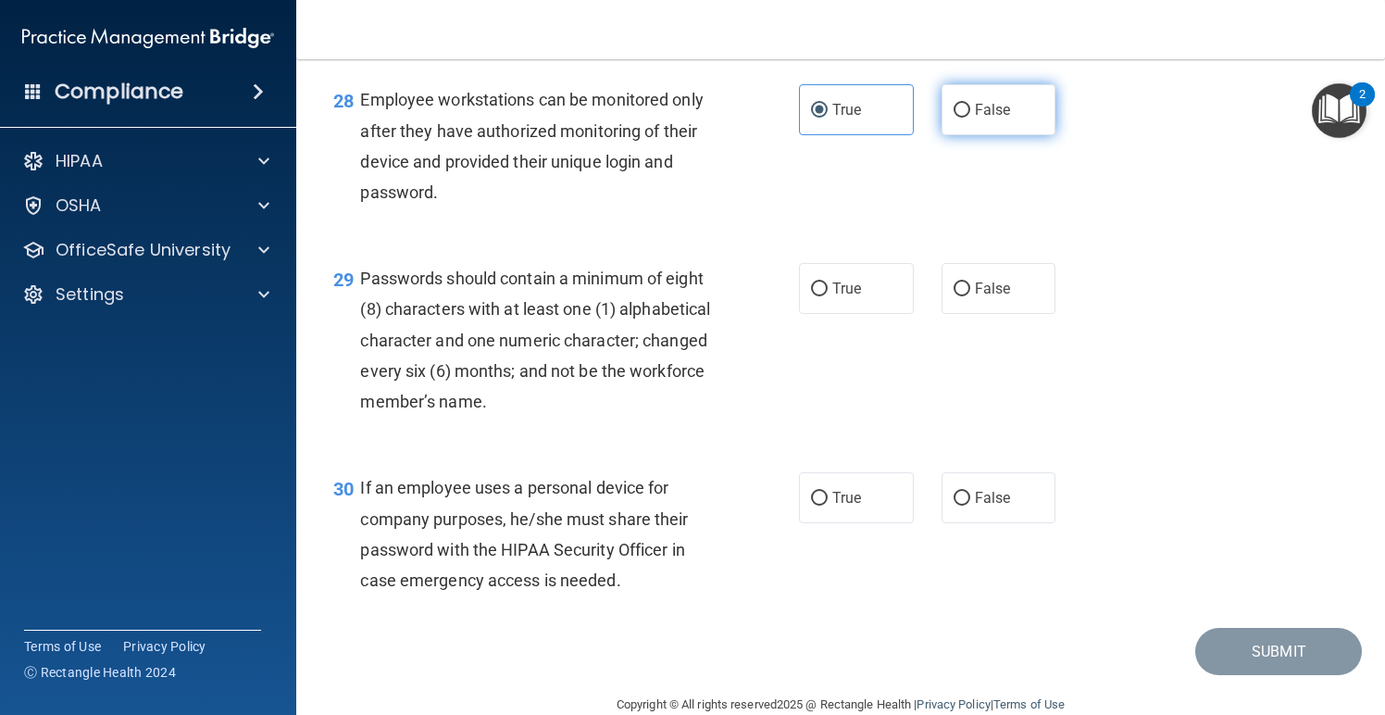
click at [994, 119] on span "False" at bounding box center [993, 110] width 36 height 18
click at [971, 118] on input "False" at bounding box center [962, 111] width 17 height 14
radio input "true"
radio input "false"
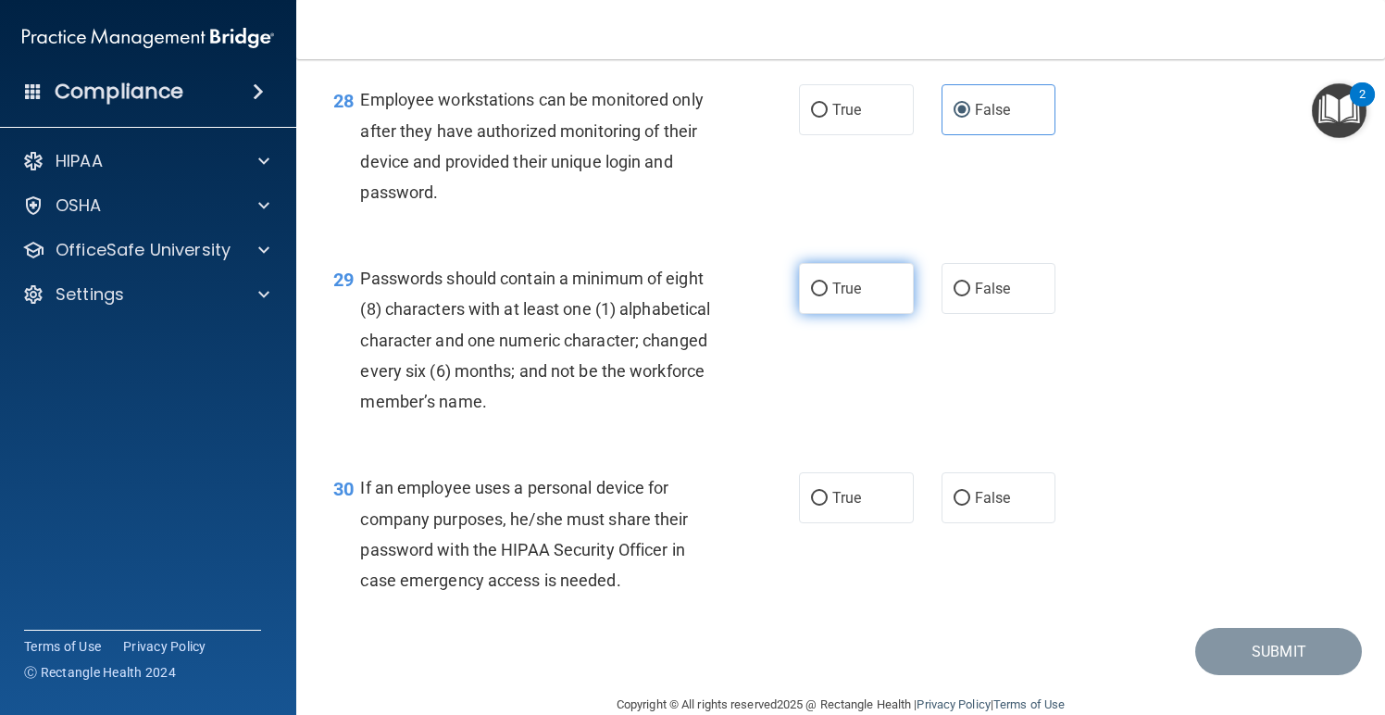
click at [854, 288] on span "True" at bounding box center [847, 289] width 29 height 18
click at [828, 288] on input "True" at bounding box center [819, 289] width 17 height 14
radio input "true"
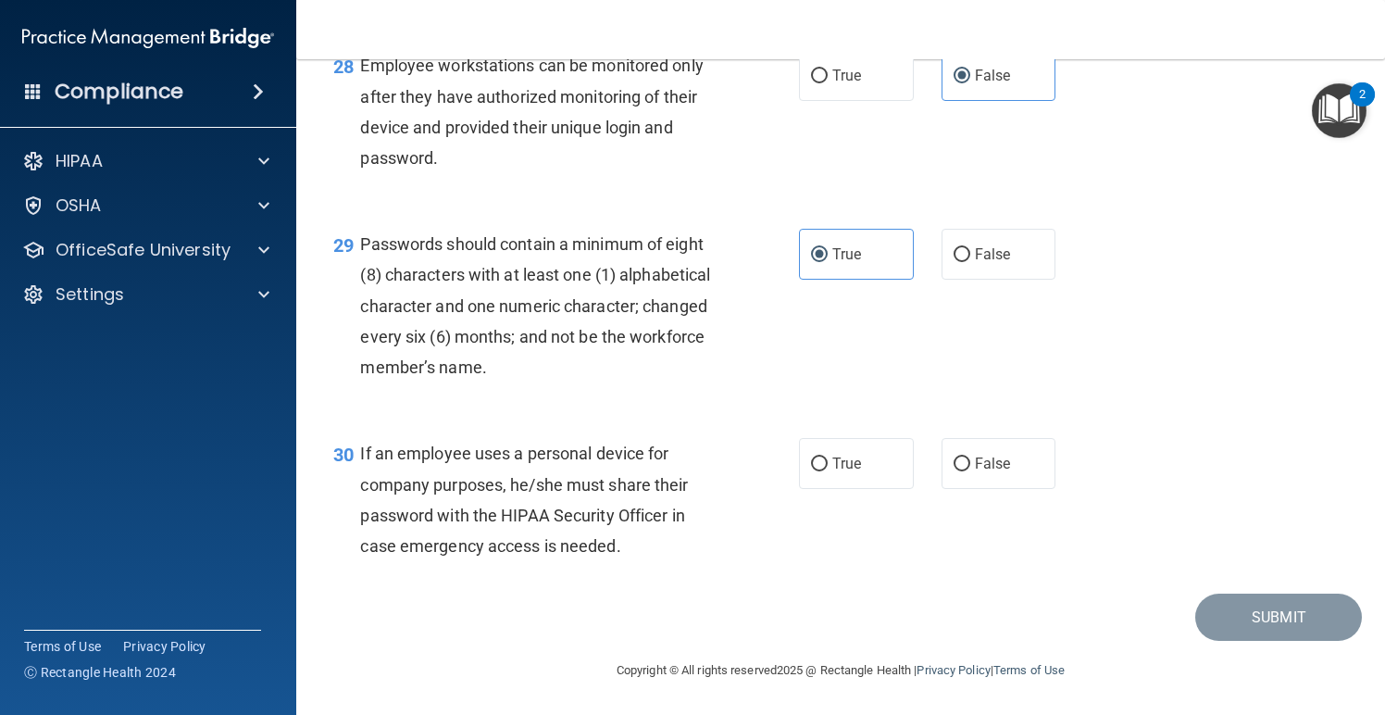
scroll to position [4832, 0]
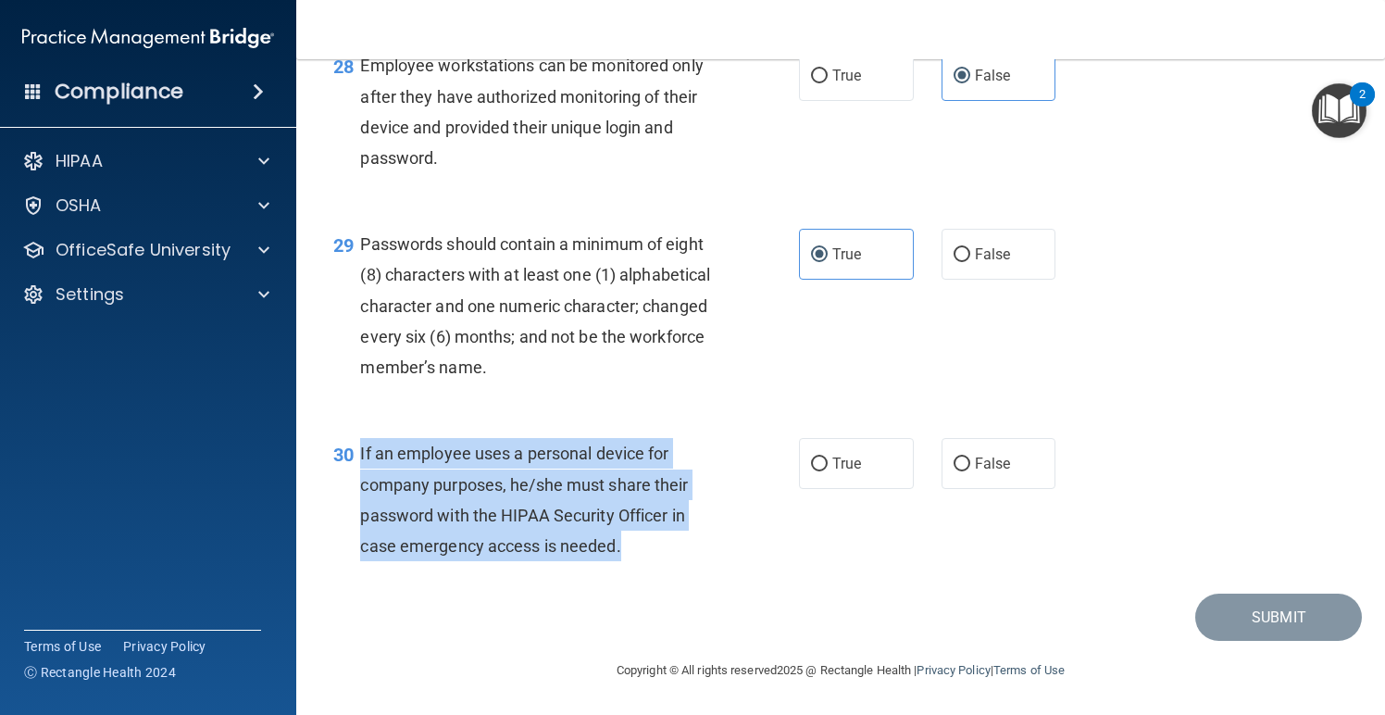
drag, startPoint x: 640, startPoint y: 544, endPoint x: 361, endPoint y: 457, distance: 292.0
click at [361, 456] on div "If an employee uses a personal device for company purposes, he/she must share t…" at bounding box center [545, 499] width 370 height 123
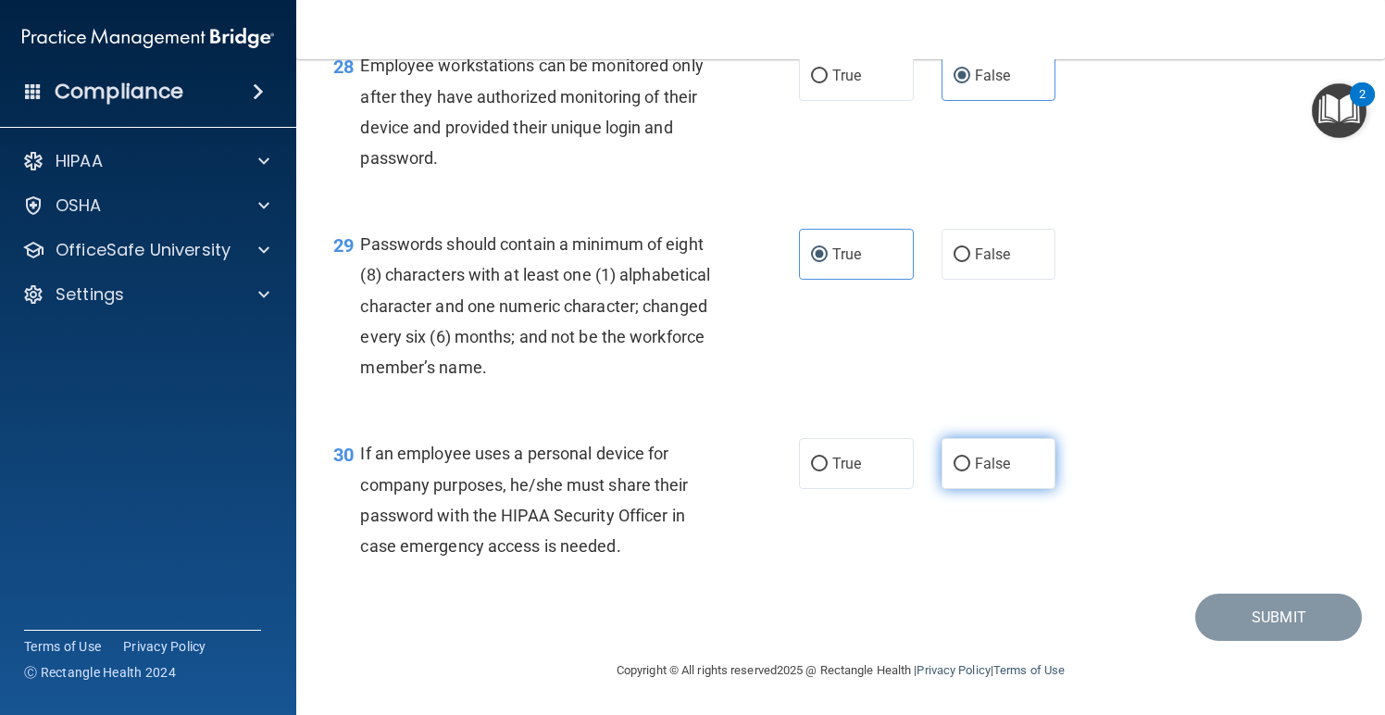
click at [999, 469] on span "False" at bounding box center [993, 464] width 36 height 18
click at [971, 469] on input "False" at bounding box center [962, 465] width 17 height 14
radio input "true"
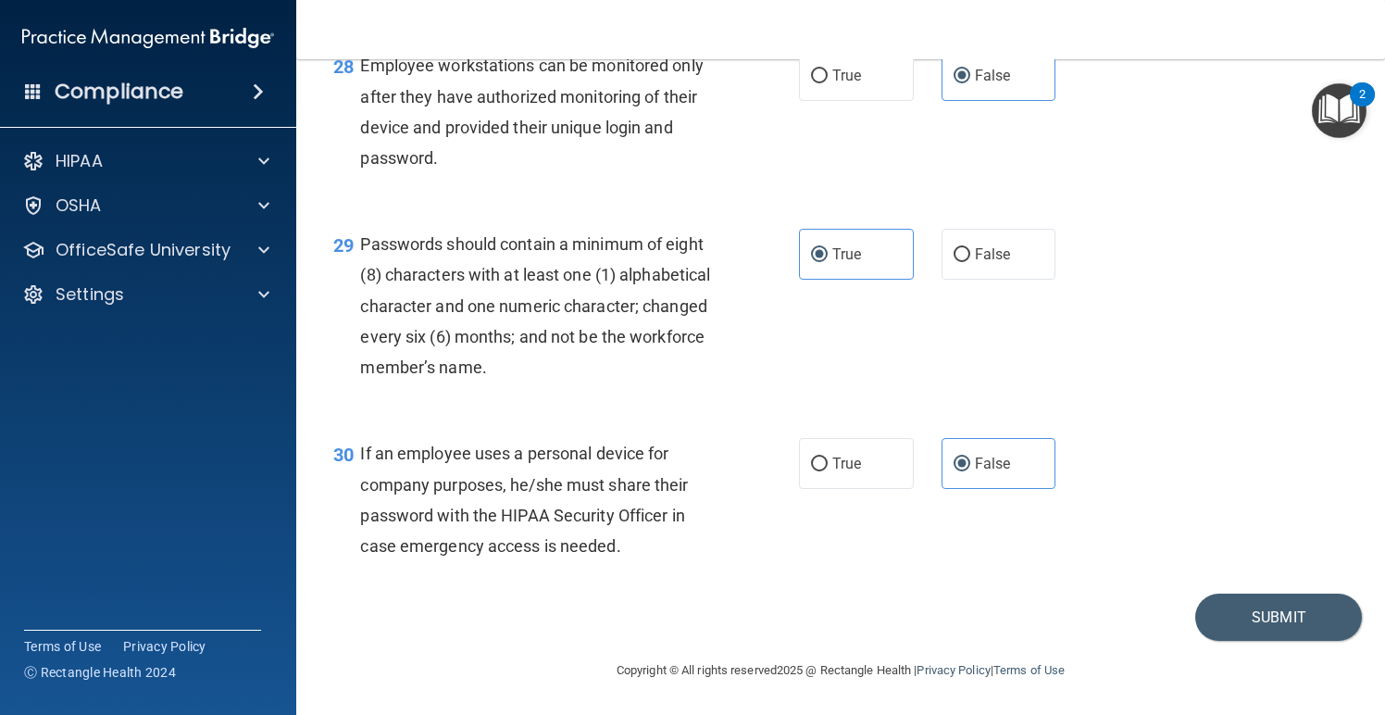
click at [1169, 475] on div "30 If an employee uses a personal device for company purposes, he/she must shar…" at bounding box center [841, 504] width 1043 height 179
click at [1262, 613] on button "Submit" at bounding box center [1279, 617] width 167 height 47
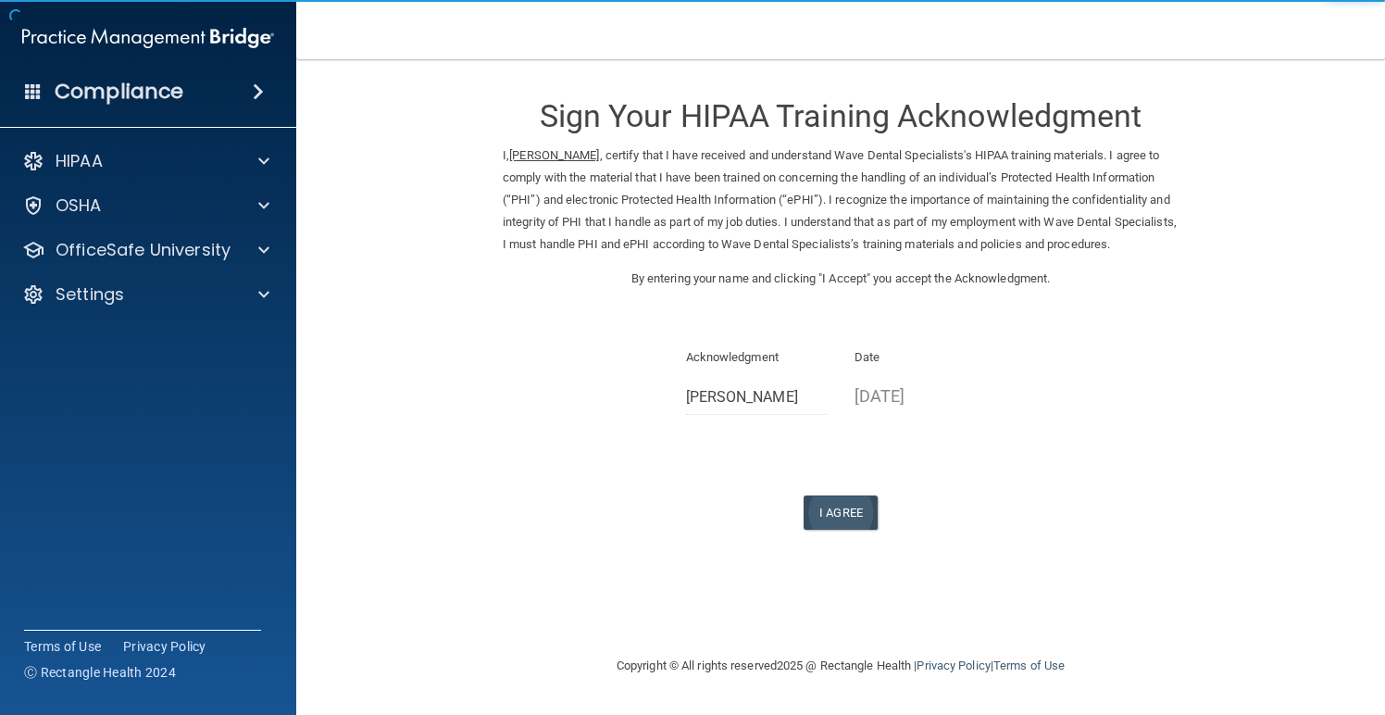
click at [877, 512] on button "I Agree" at bounding box center [841, 512] width 74 height 34
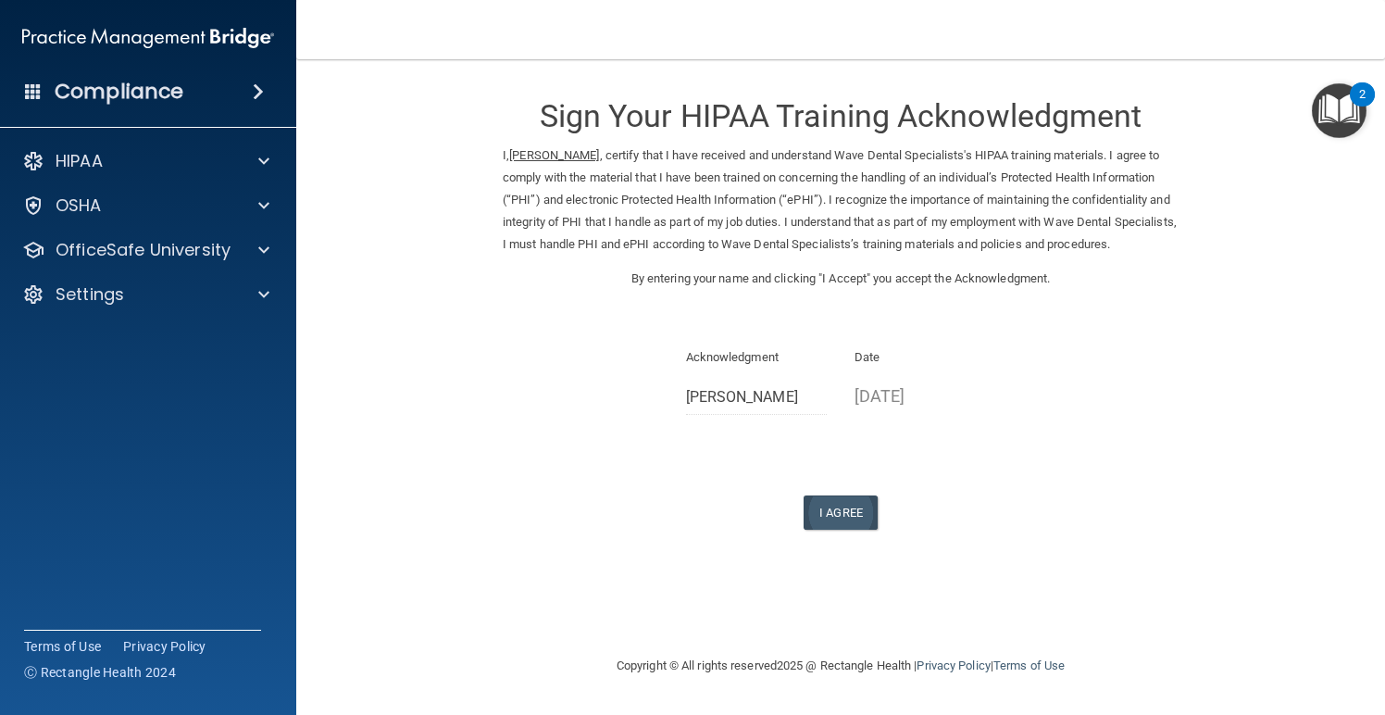
click at [859, 524] on button "I Agree" at bounding box center [841, 512] width 74 height 34
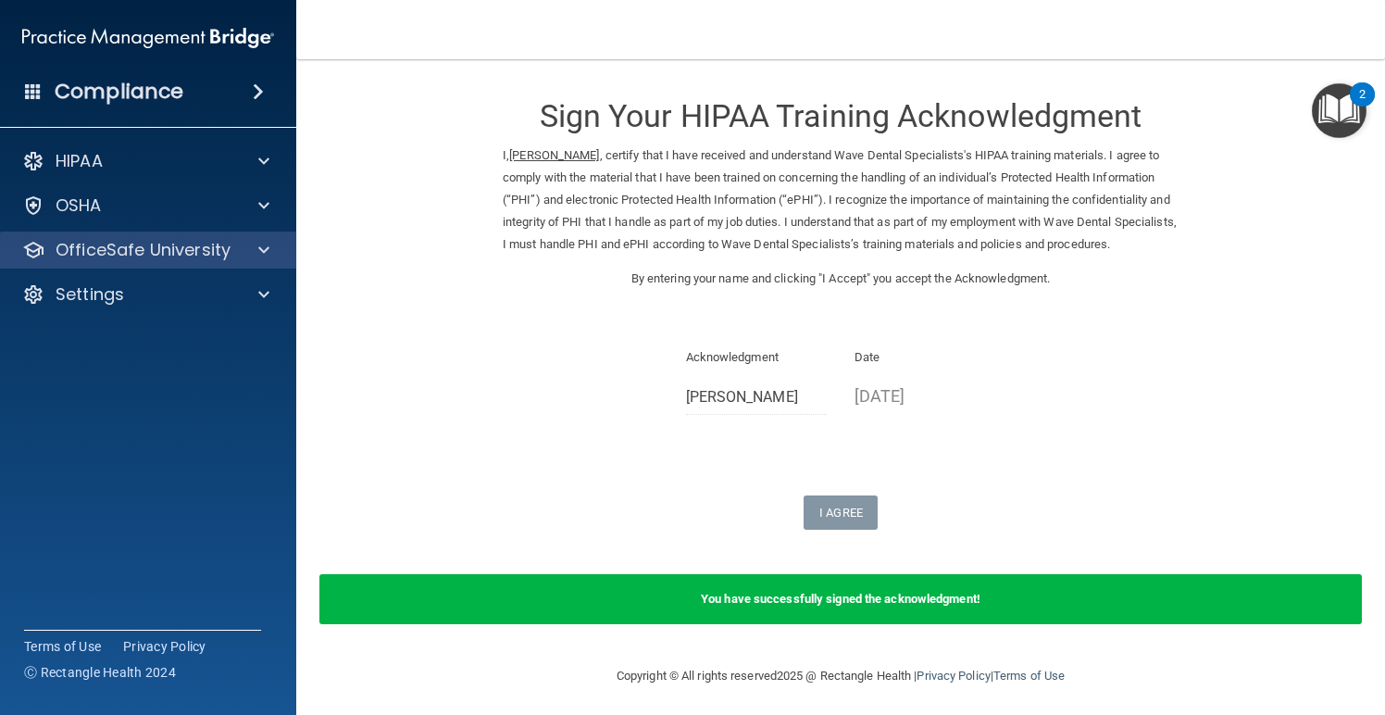
click at [213, 268] on div "OfficeSafe University" at bounding box center [148, 250] width 297 height 37
click at [170, 253] on p "OfficeSafe University" at bounding box center [143, 250] width 175 height 22
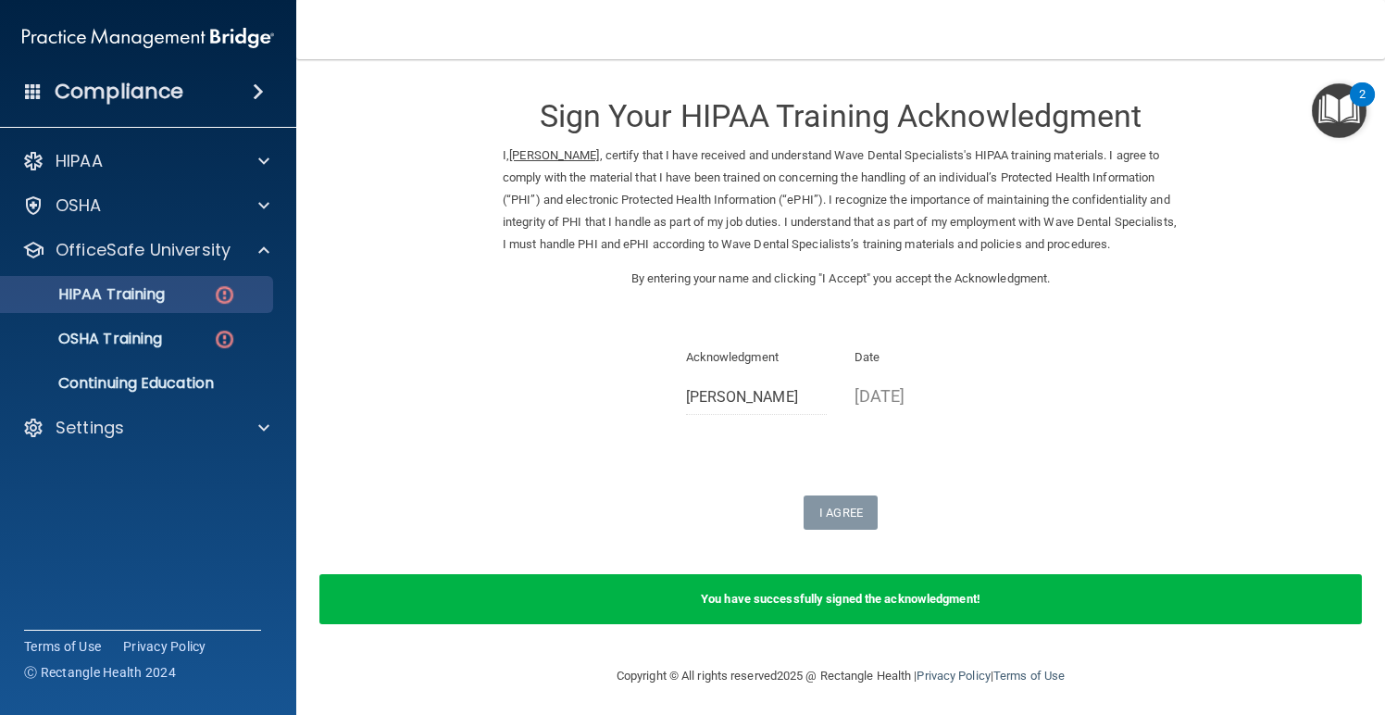
click at [146, 288] on p "HIPAA Training" at bounding box center [88, 294] width 153 height 19
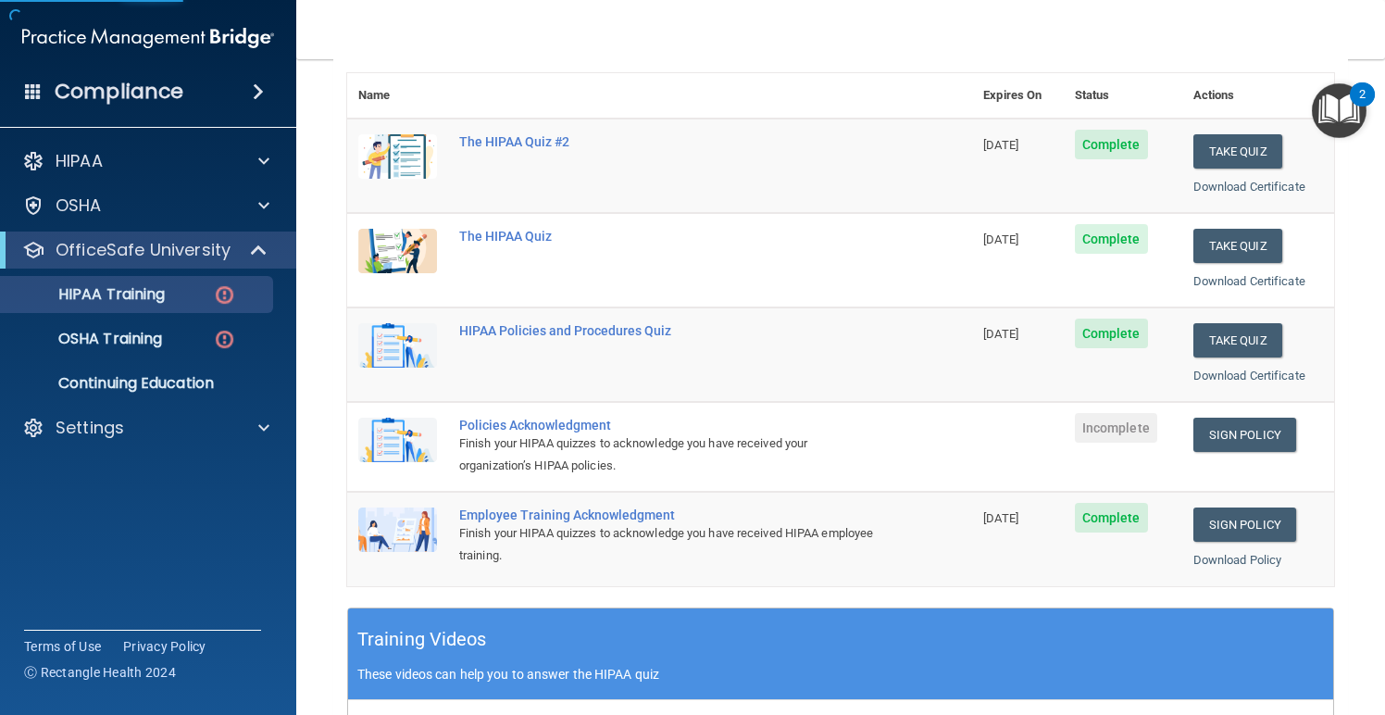
scroll to position [227, 0]
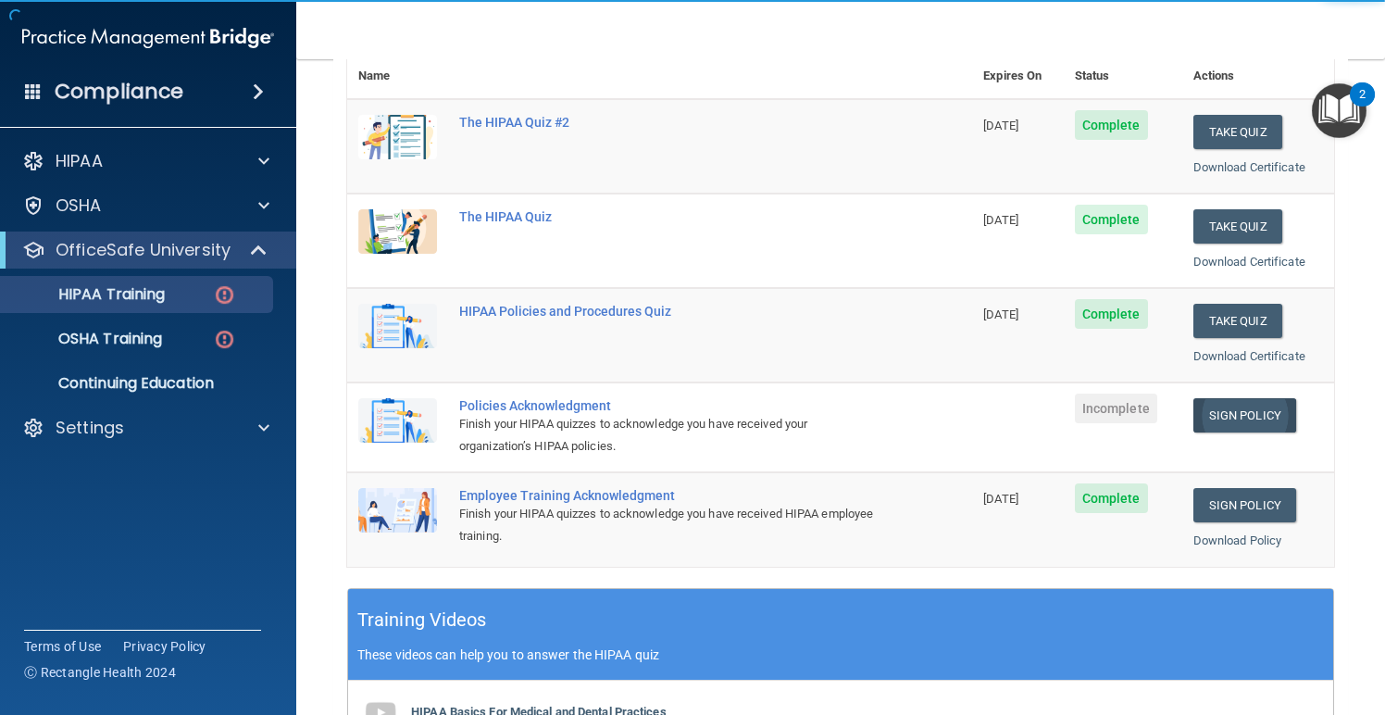
click at [1238, 401] on link "Sign Policy" at bounding box center [1245, 415] width 103 height 34
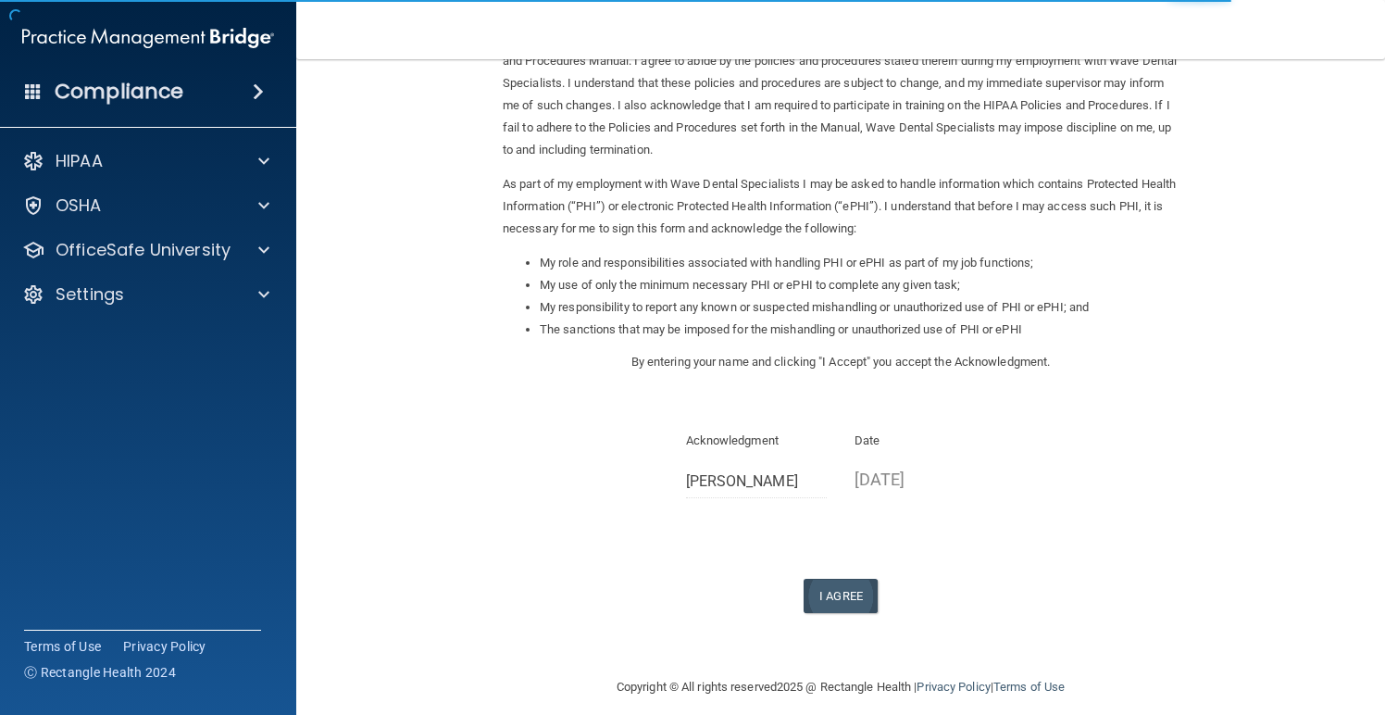
scroll to position [116, 0]
click at [825, 580] on button "I Agree" at bounding box center [841, 597] width 74 height 34
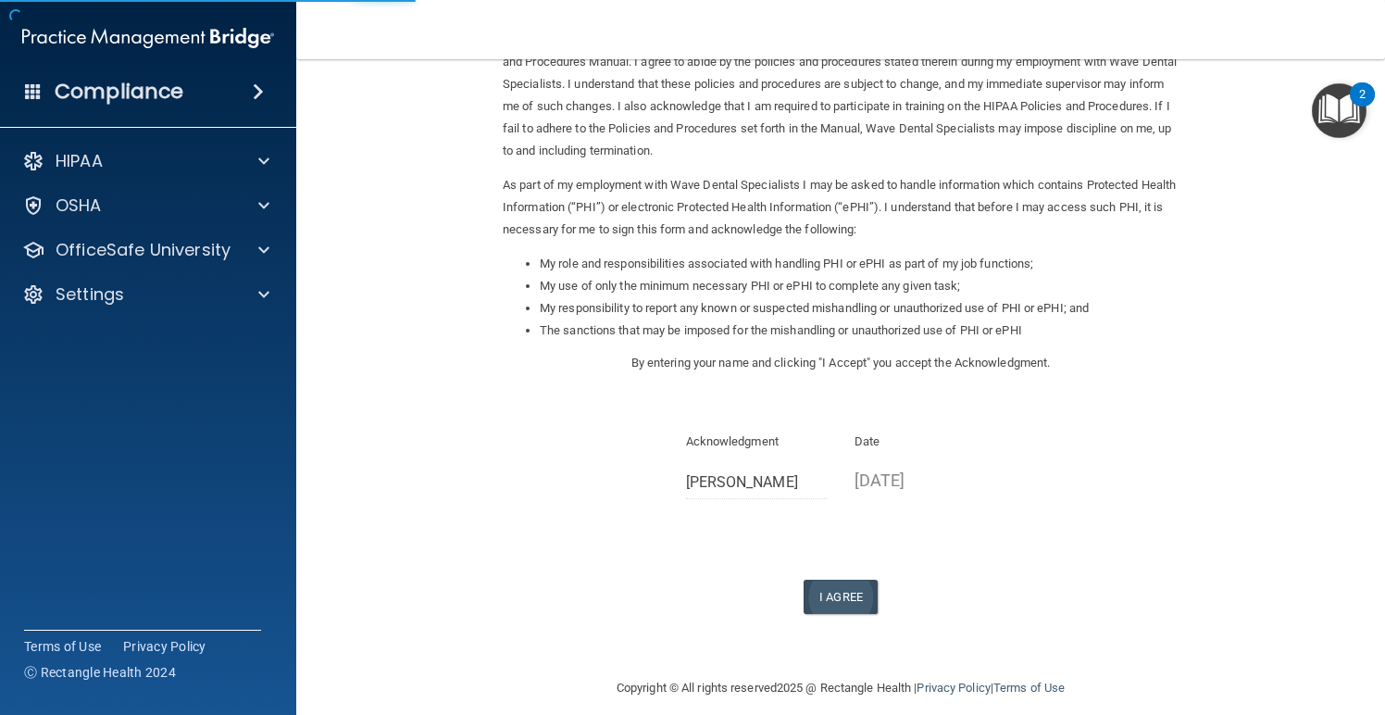
click at [825, 580] on button "I Agree" at bounding box center [841, 597] width 74 height 34
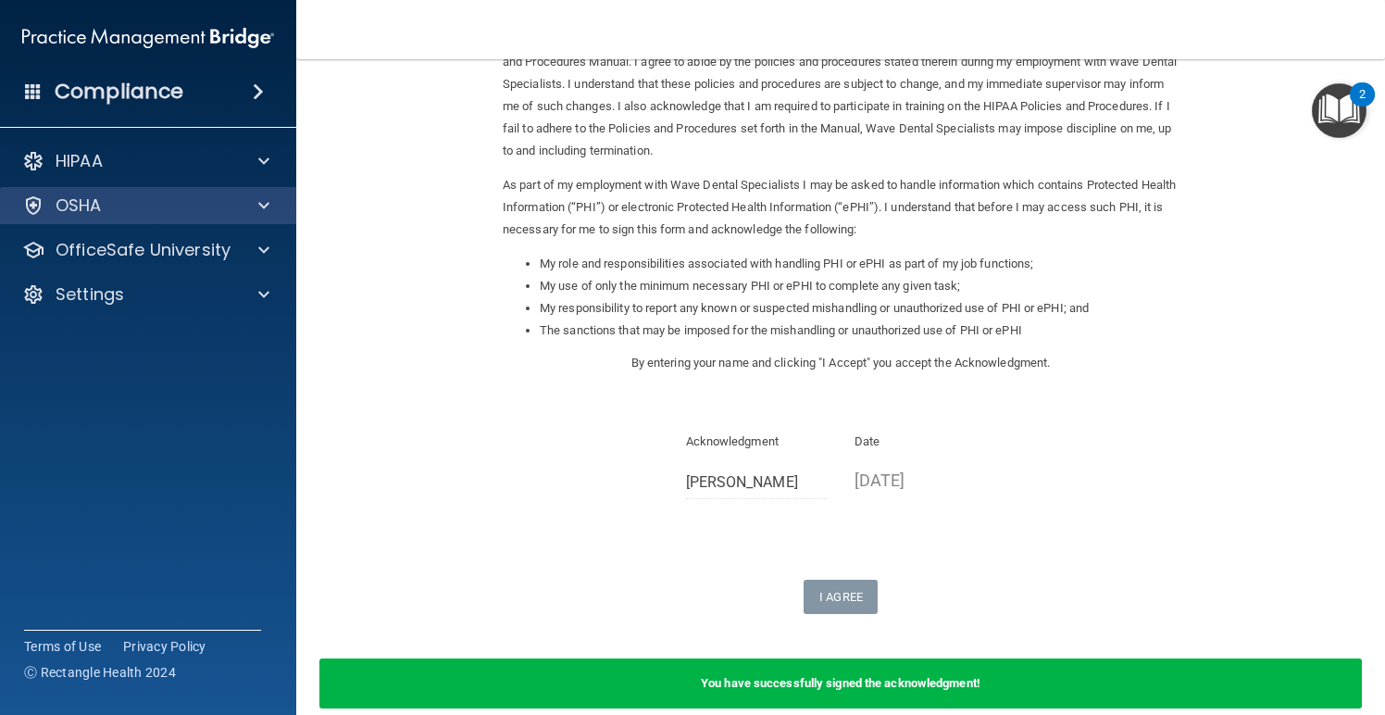
click at [209, 207] on div "OSHA" at bounding box center [123, 205] width 230 height 22
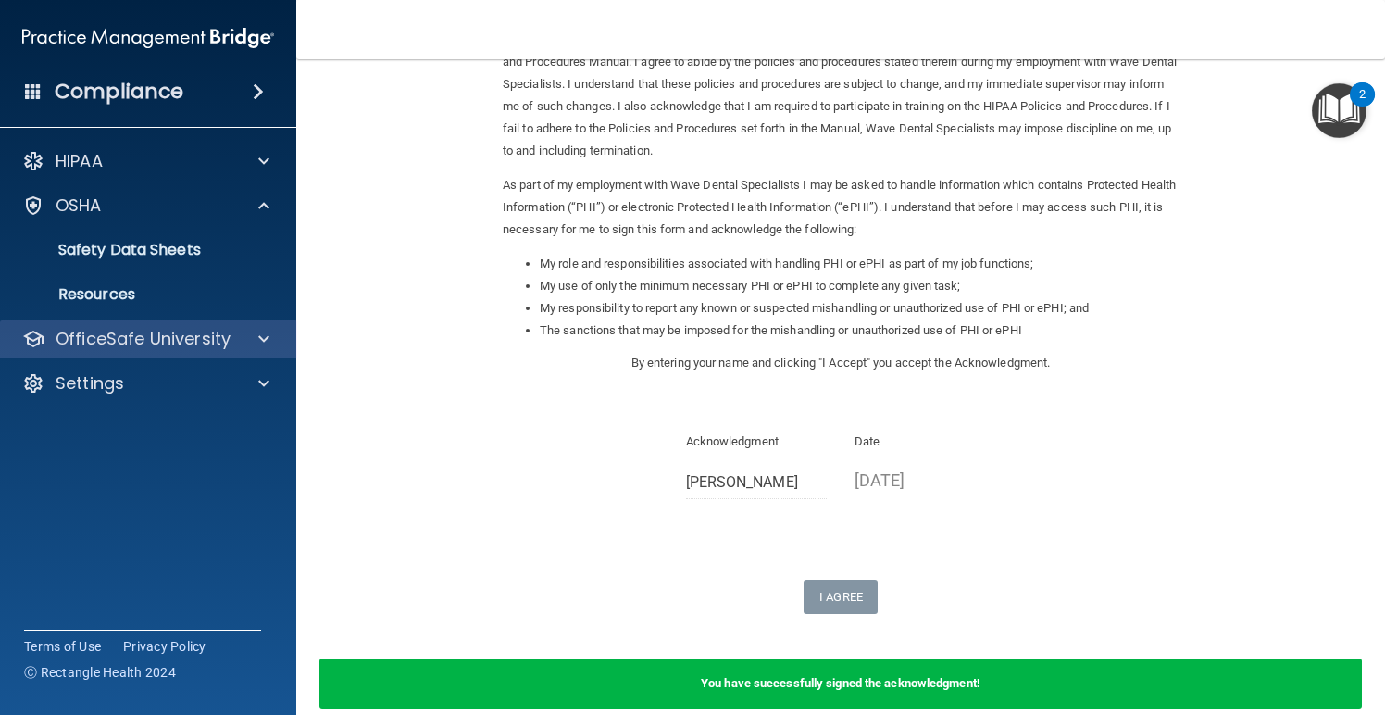
click at [173, 333] on p "OfficeSafe University" at bounding box center [143, 339] width 175 height 22
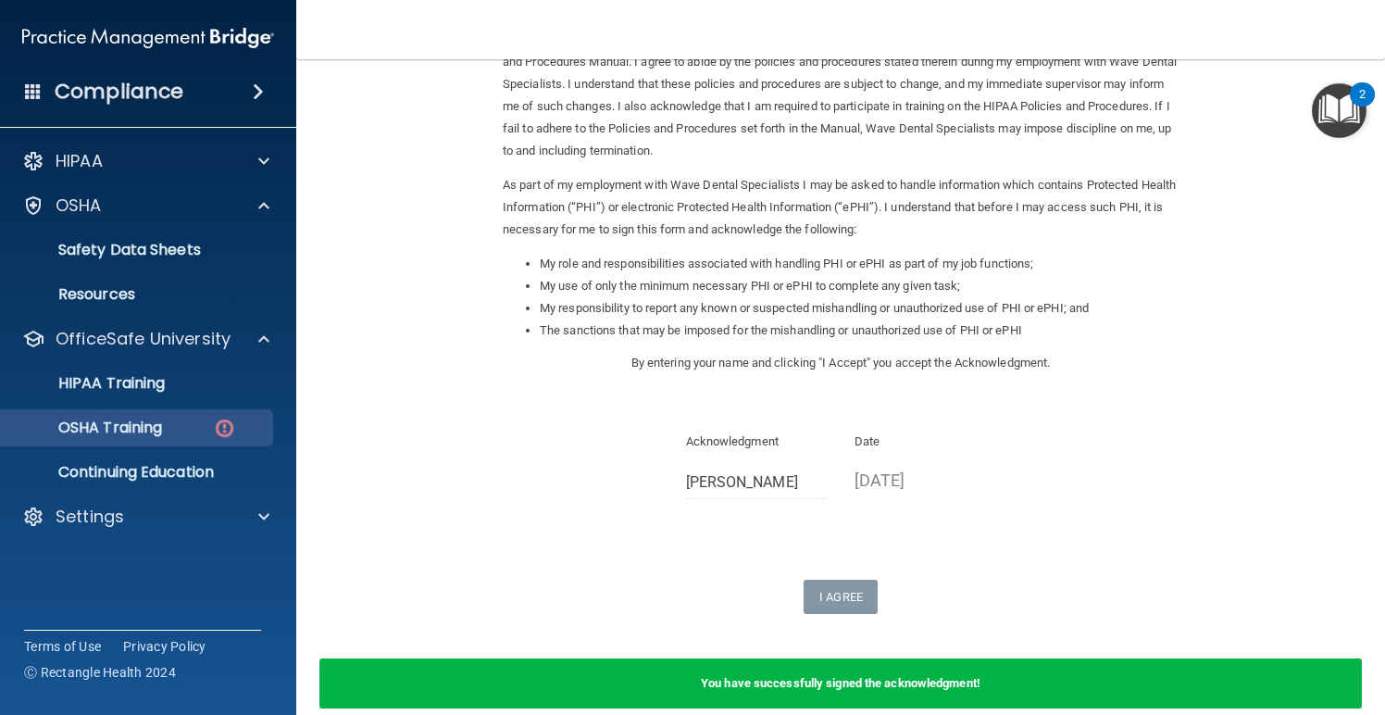
click at [137, 419] on p "OSHA Training" at bounding box center [87, 428] width 150 height 19
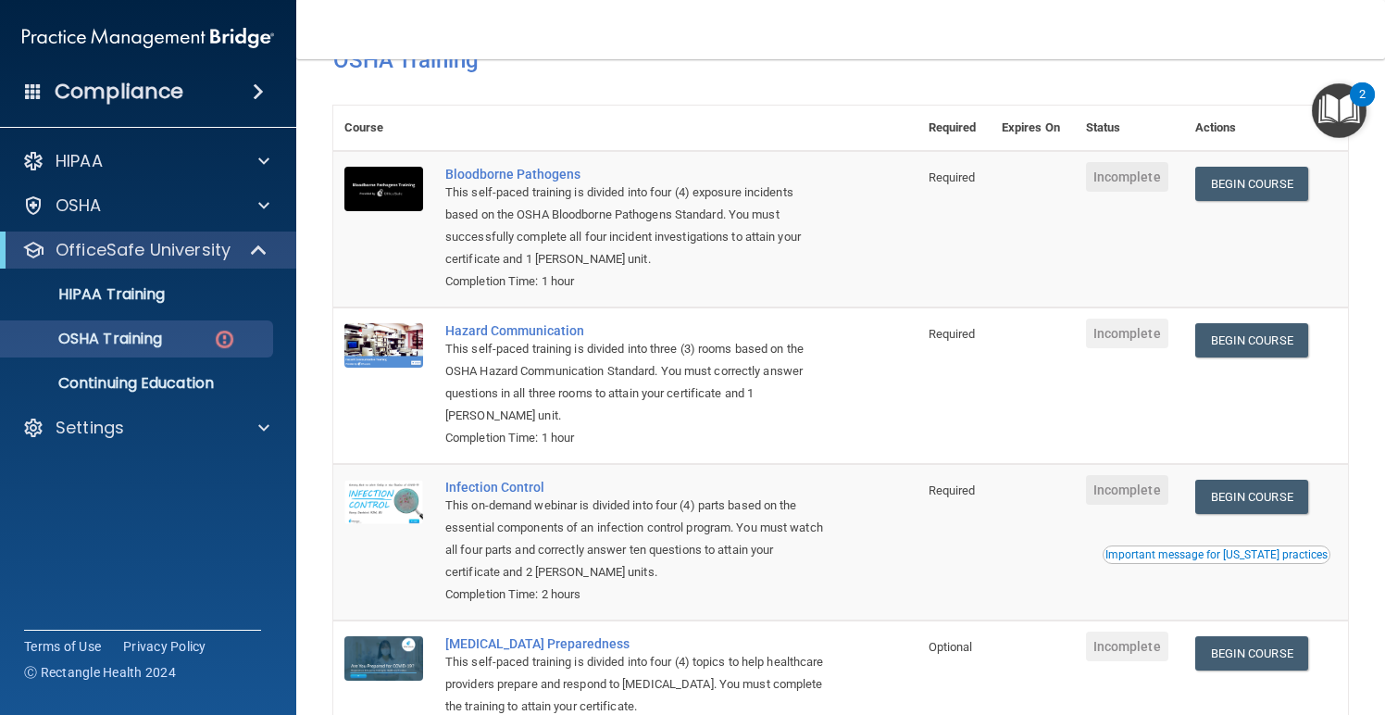
scroll to position [39, 0]
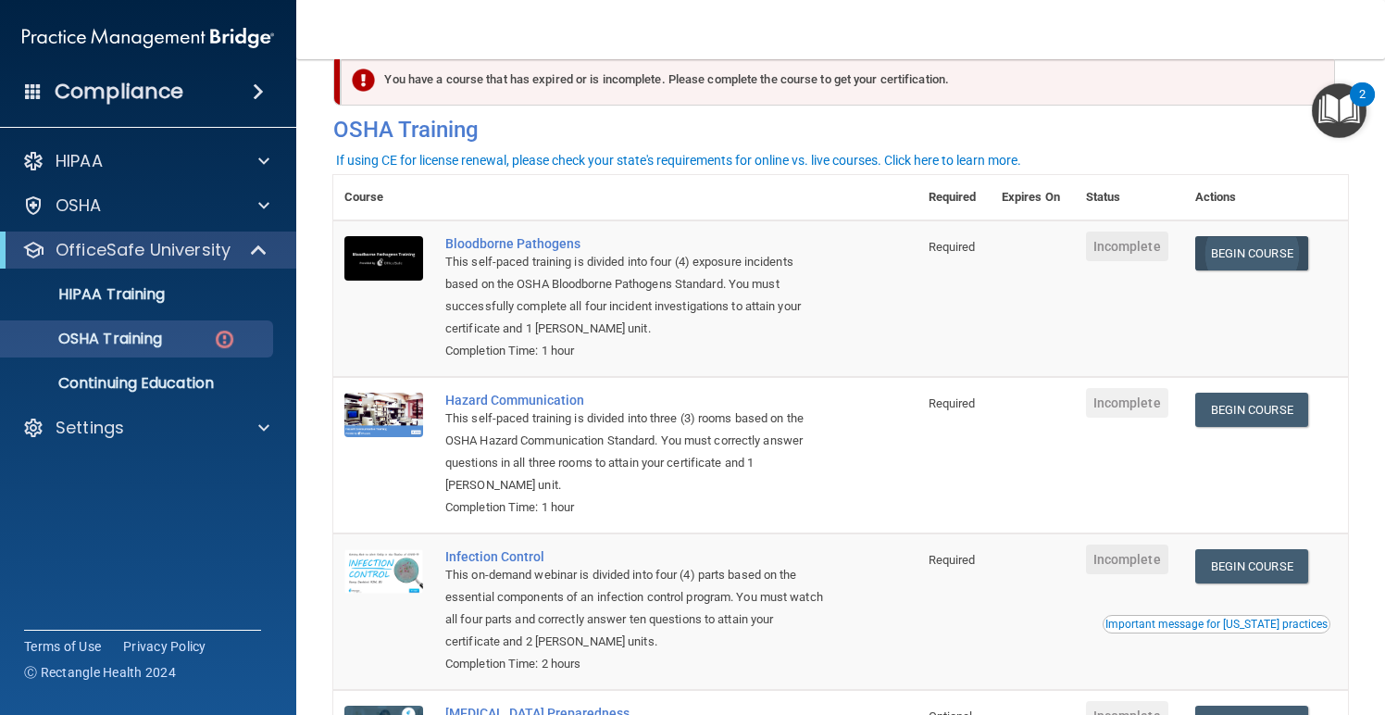
click at [1288, 250] on link "Begin Course" at bounding box center [1252, 253] width 113 height 34
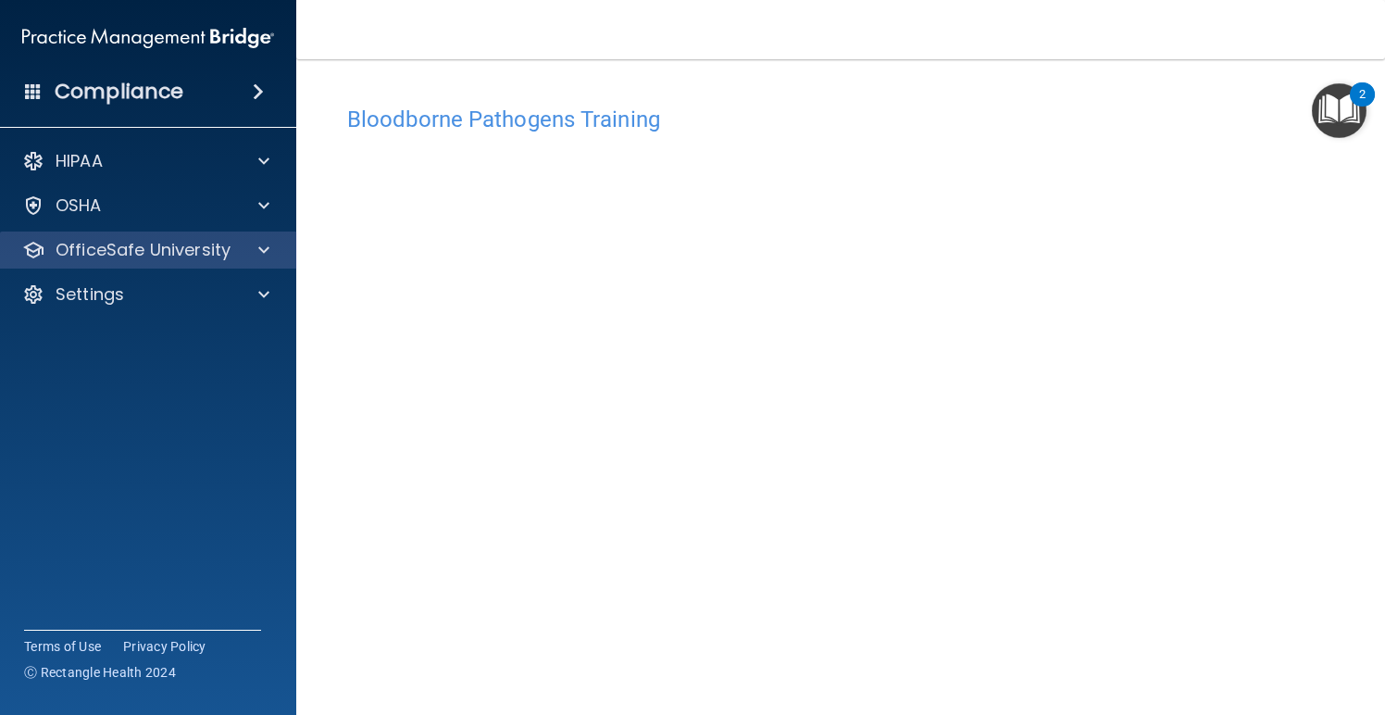
click at [181, 244] on p "OfficeSafe University" at bounding box center [143, 250] width 175 height 22
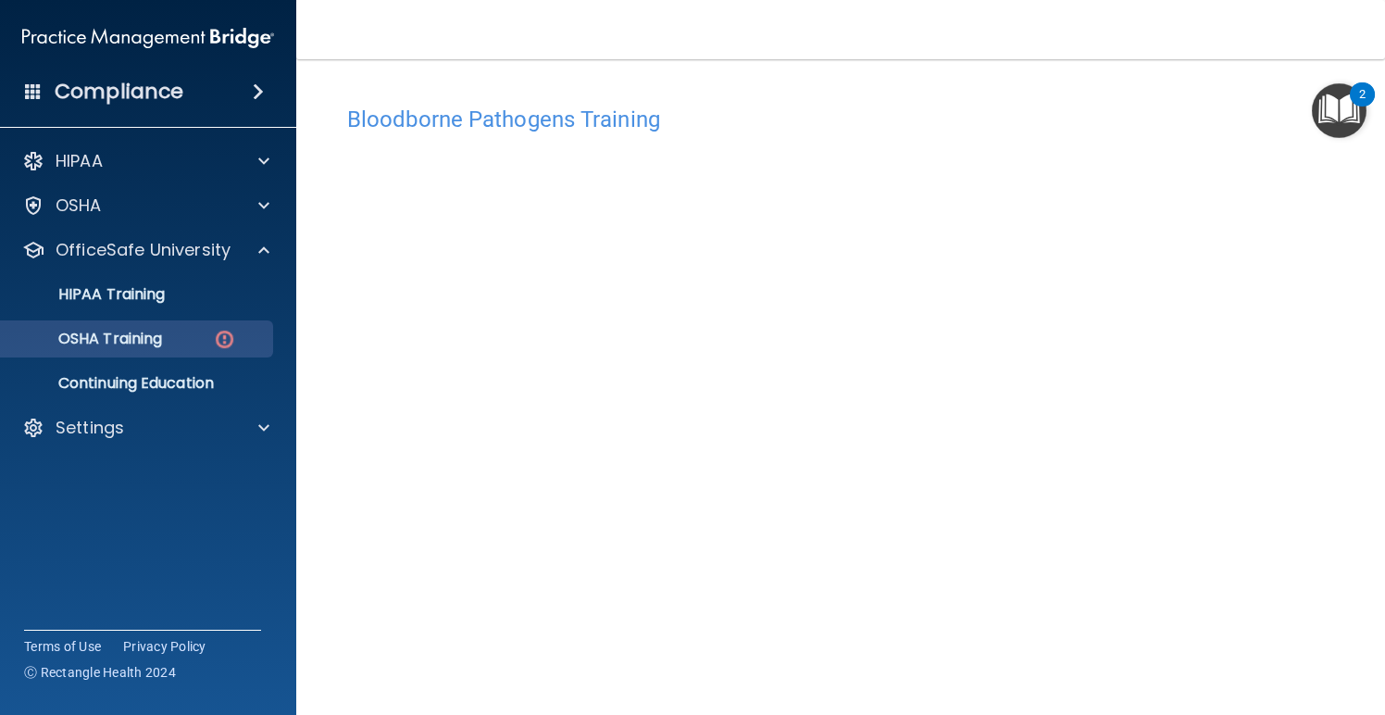
click at [162, 332] on p "OSHA Training" at bounding box center [87, 339] width 150 height 19
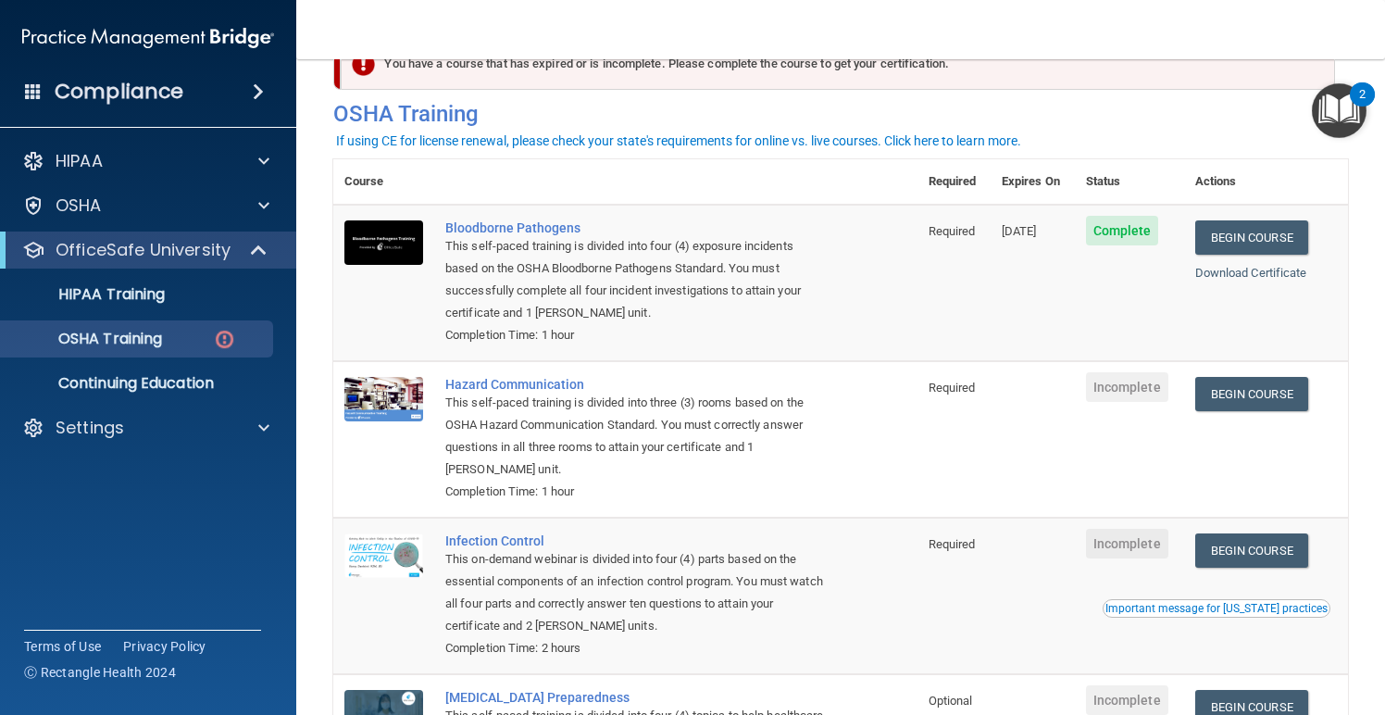
scroll to position [58, 0]
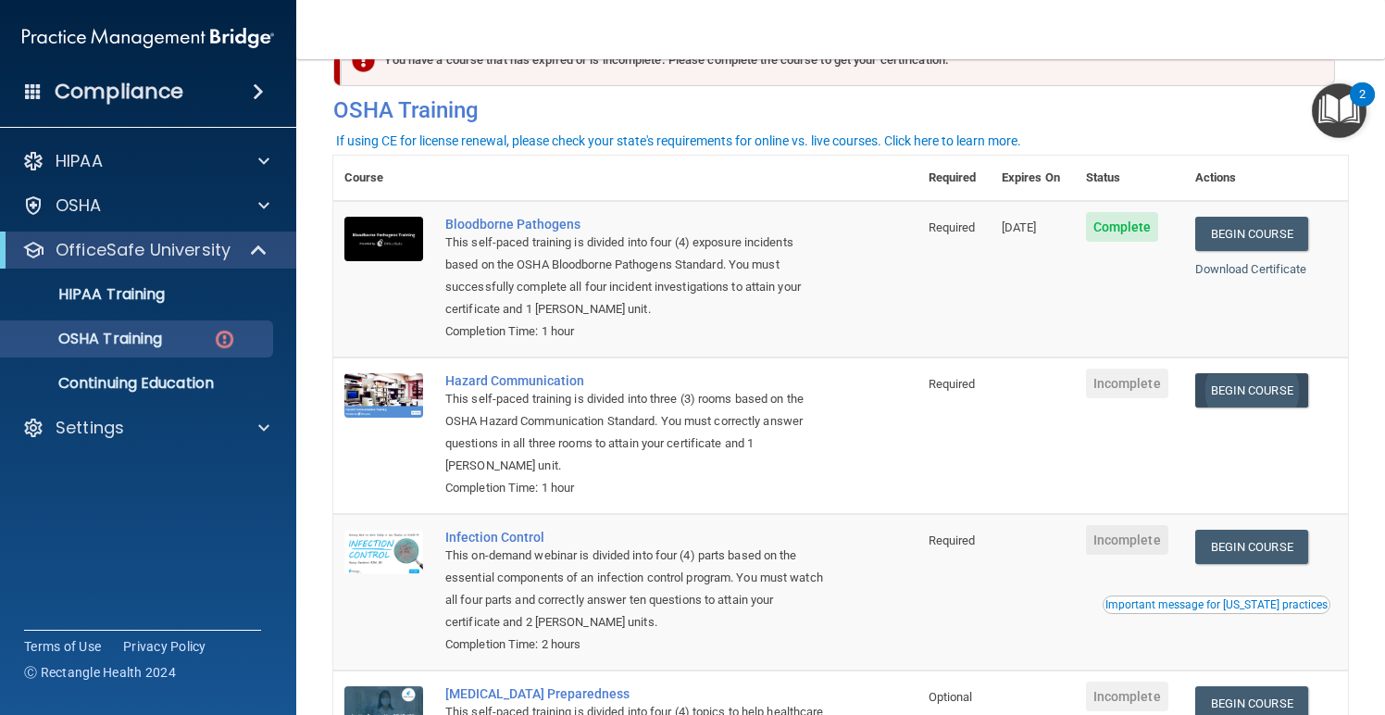
click at [1262, 392] on link "Begin Course" at bounding box center [1252, 390] width 113 height 34
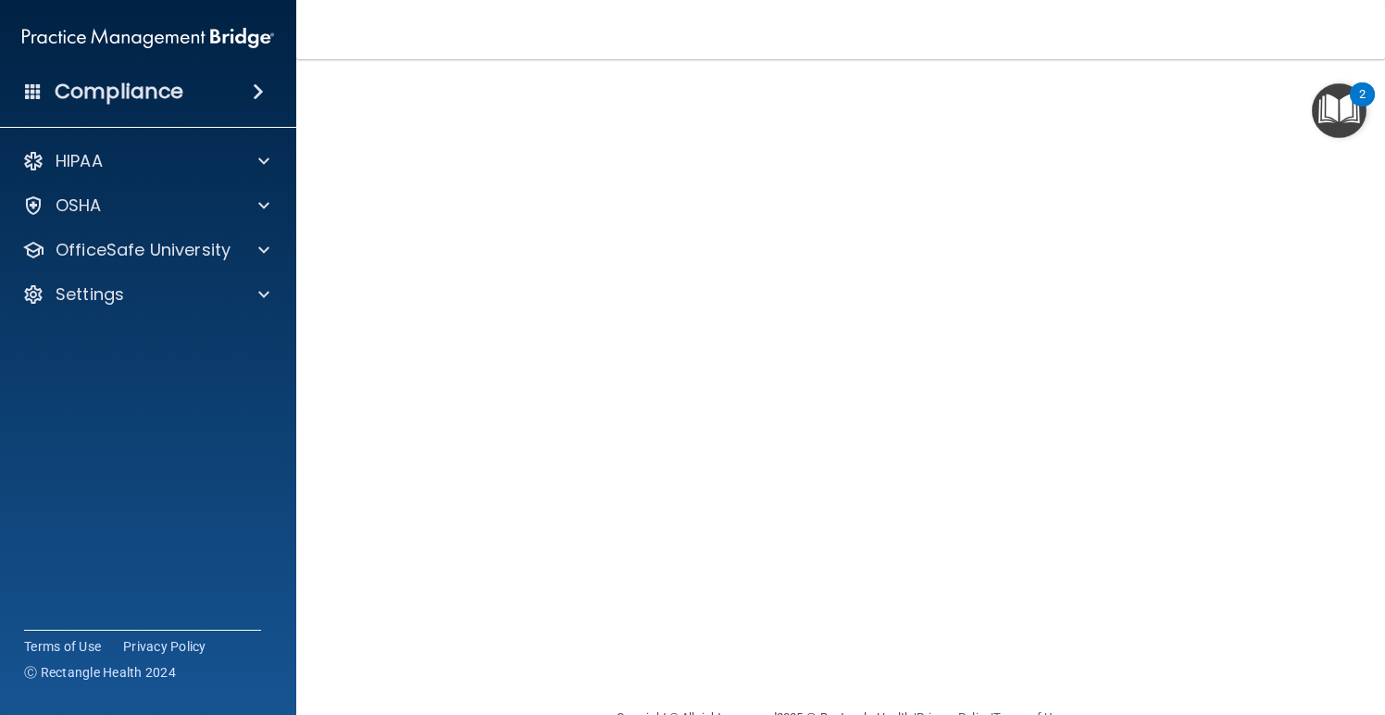
scroll to position [73, 0]
click at [151, 251] on p "OfficeSafe University" at bounding box center [143, 250] width 175 height 22
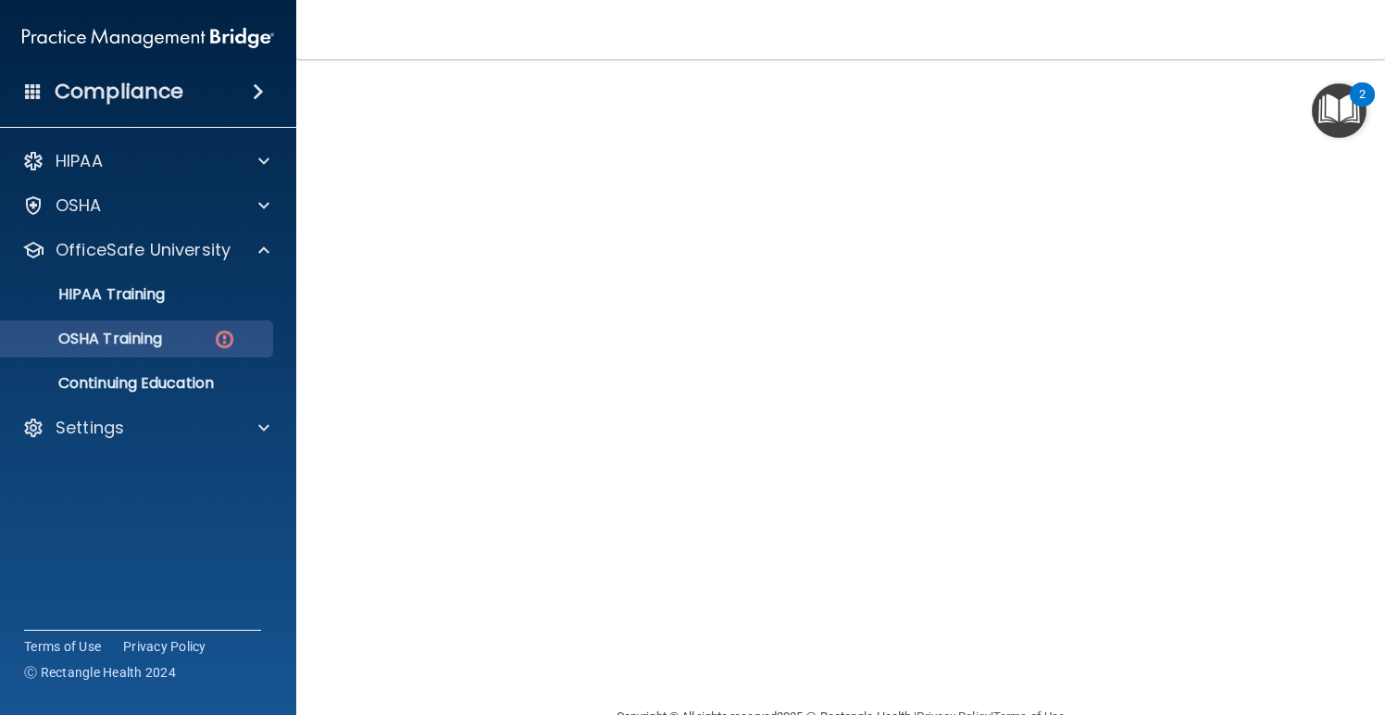
click at [153, 328] on link "OSHA Training" at bounding box center [127, 338] width 292 height 37
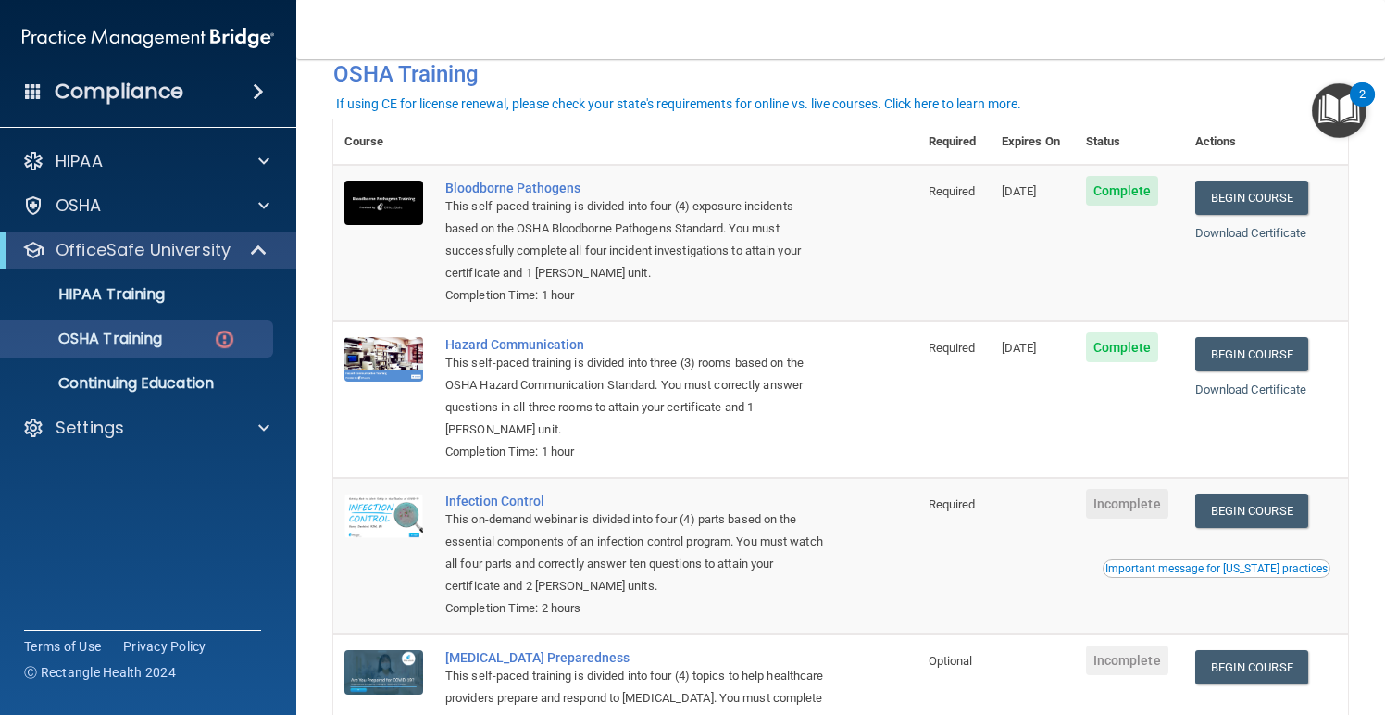
scroll to position [96, 0]
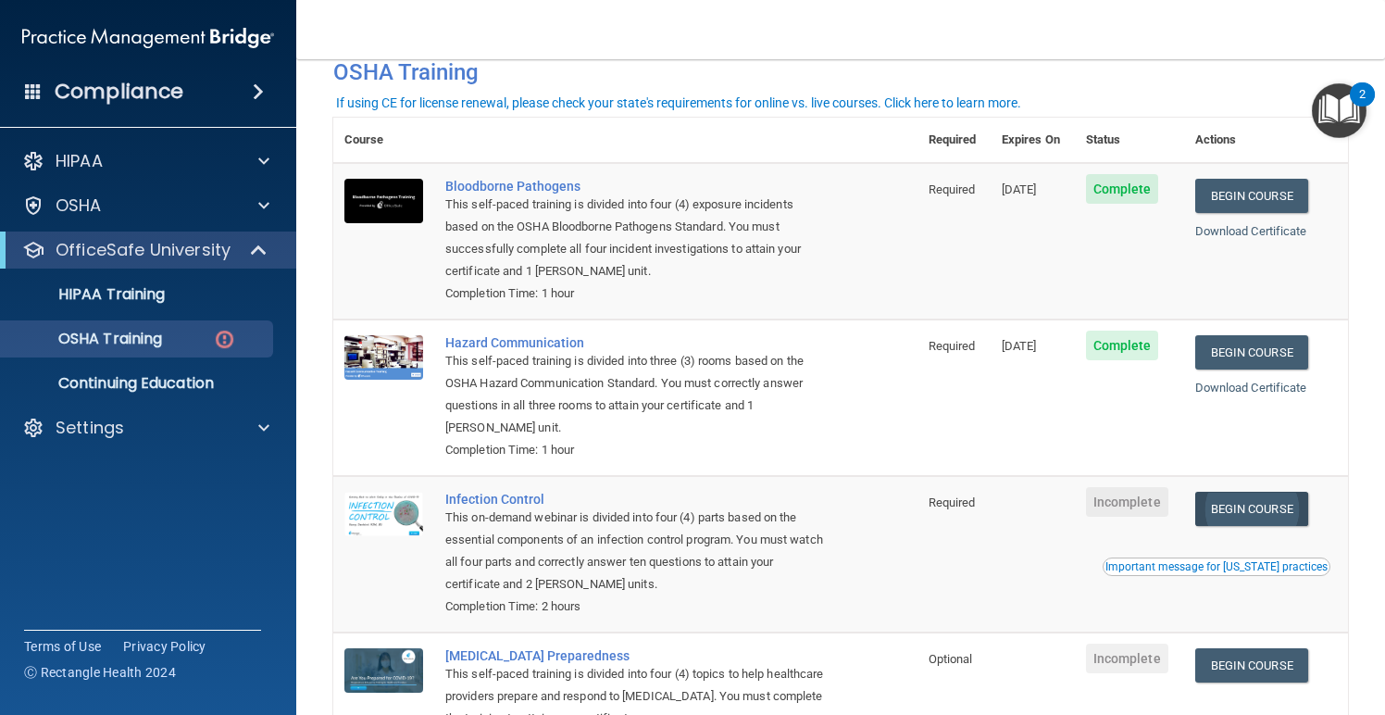
click at [1272, 495] on link "Begin Course" at bounding box center [1252, 509] width 113 height 34
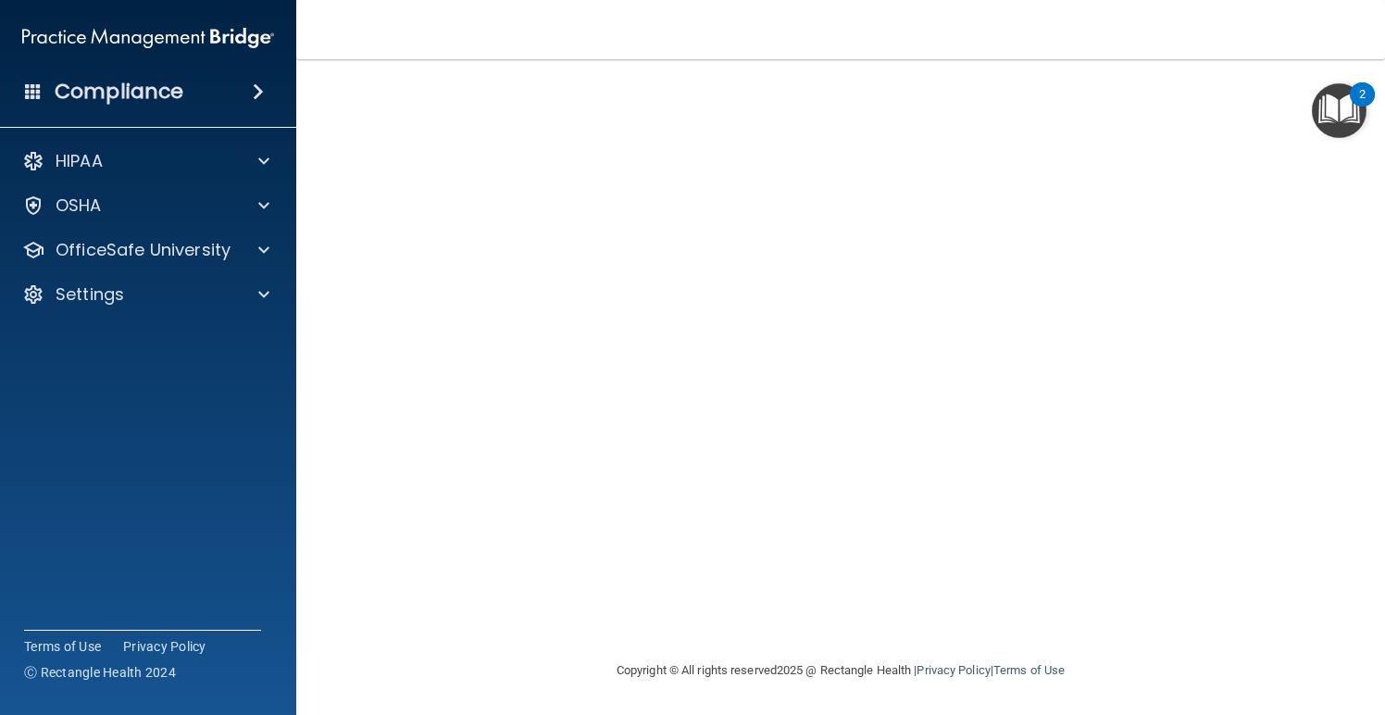
scroll to position [77, 0]
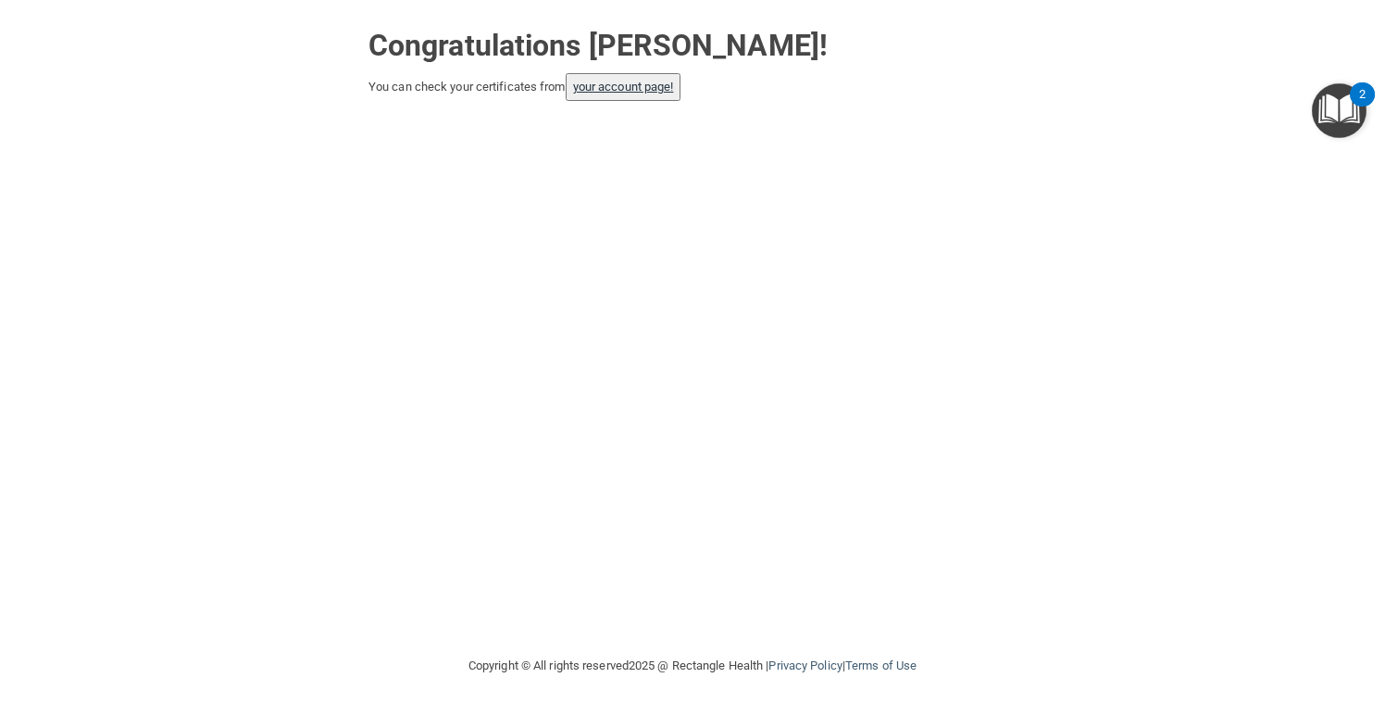
click at [636, 85] on link "your account page!" at bounding box center [623, 87] width 101 height 14
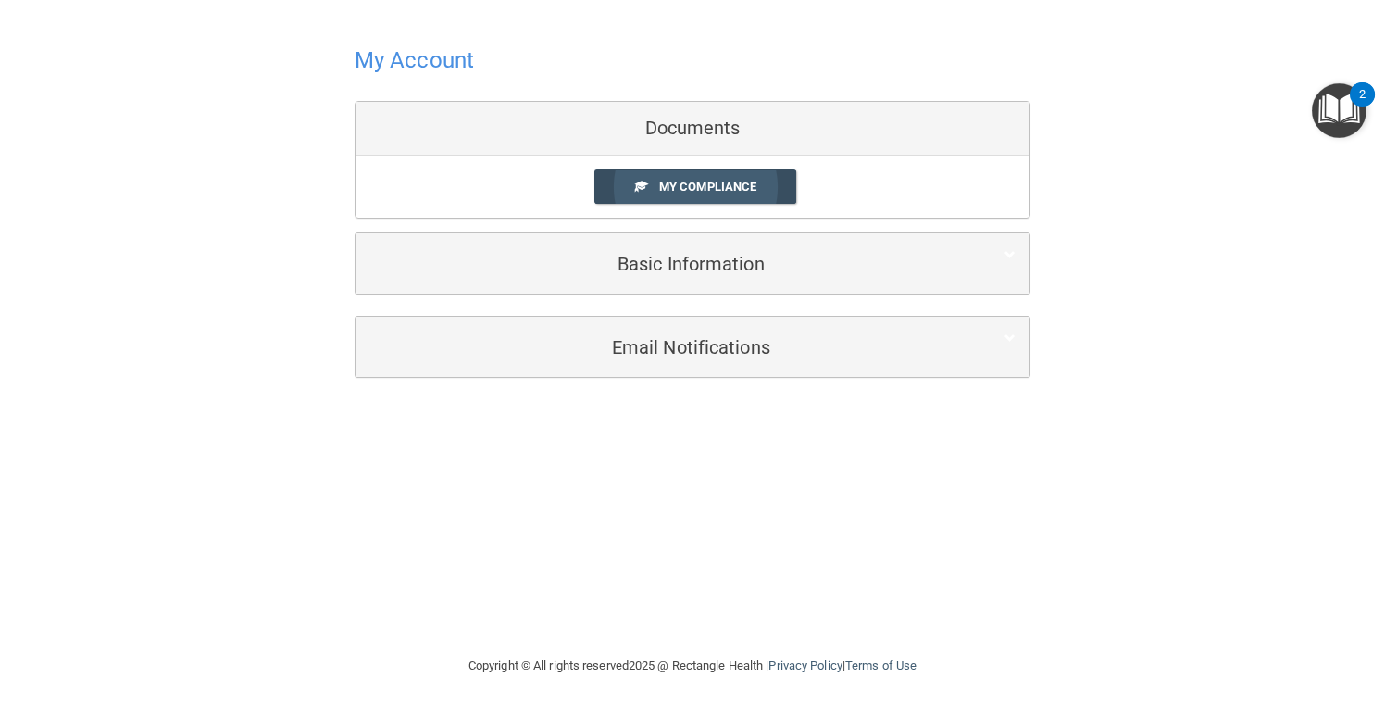
click at [693, 180] on span "My Compliance" at bounding box center [707, 187] width 97 height 14
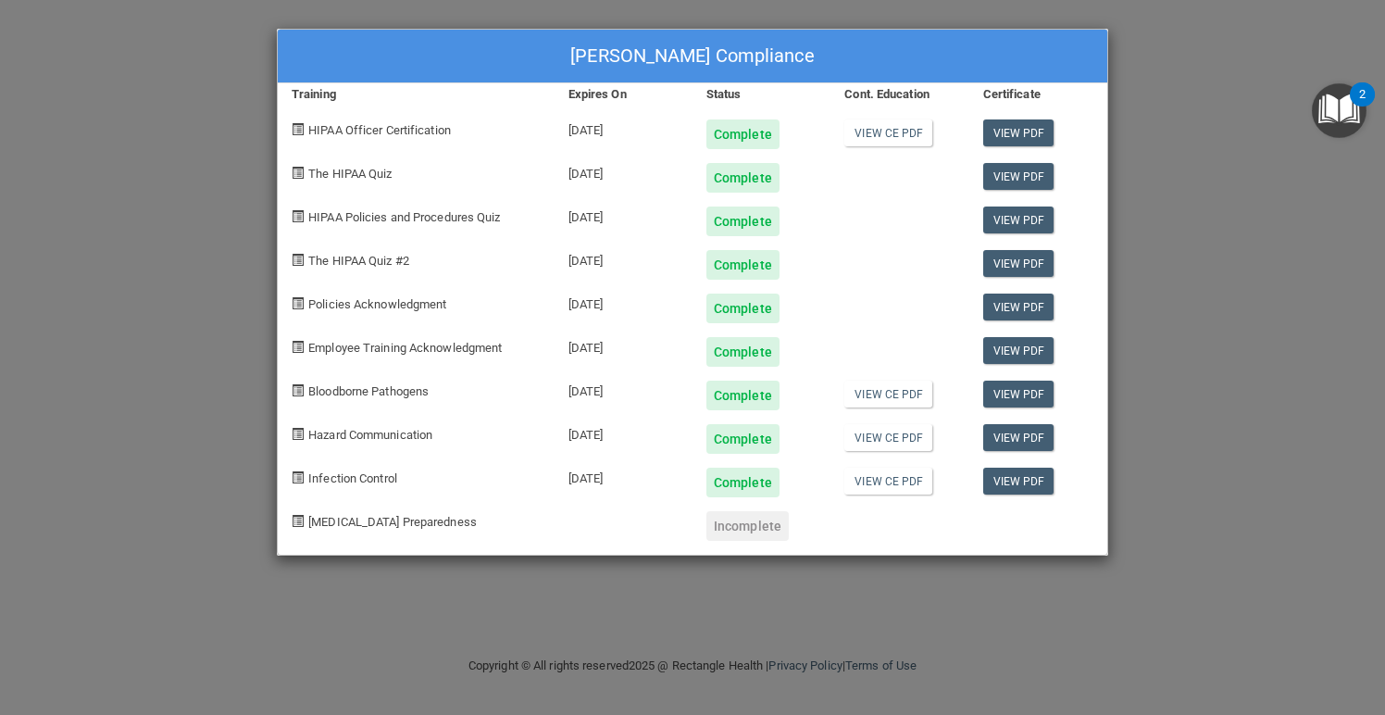
click at [1299, 324] on div "[PERSON_NAME] Compliance Training Expires On Status Cont. Education Certificate…" at bounding box center [692, 357] width 1385 height 715
